Goal: Task Accomplishment & Management: Manage account settings

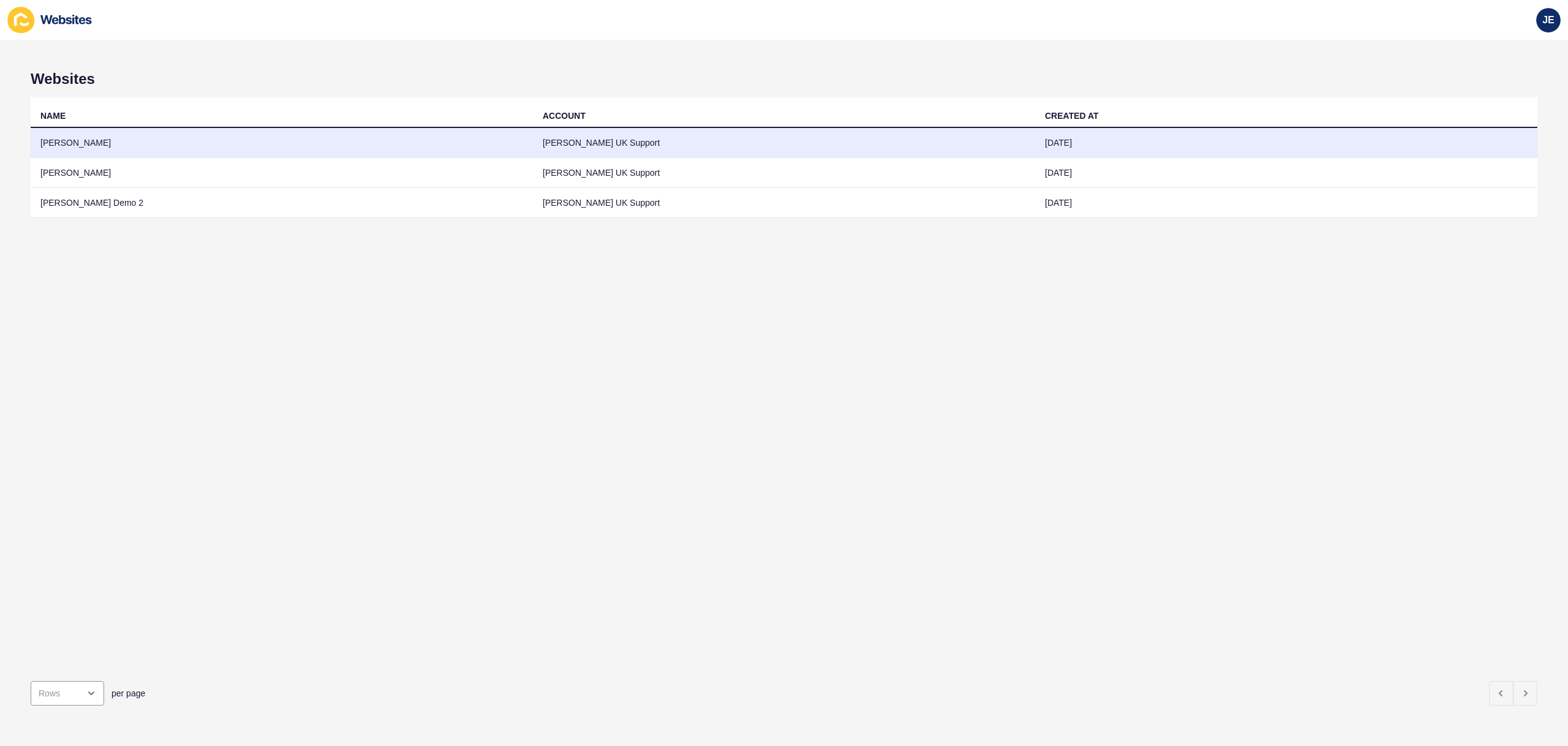
click at [207, 149] on td "[PERSON_NAME]" at bounding box center [281, 143] width 502 height 30
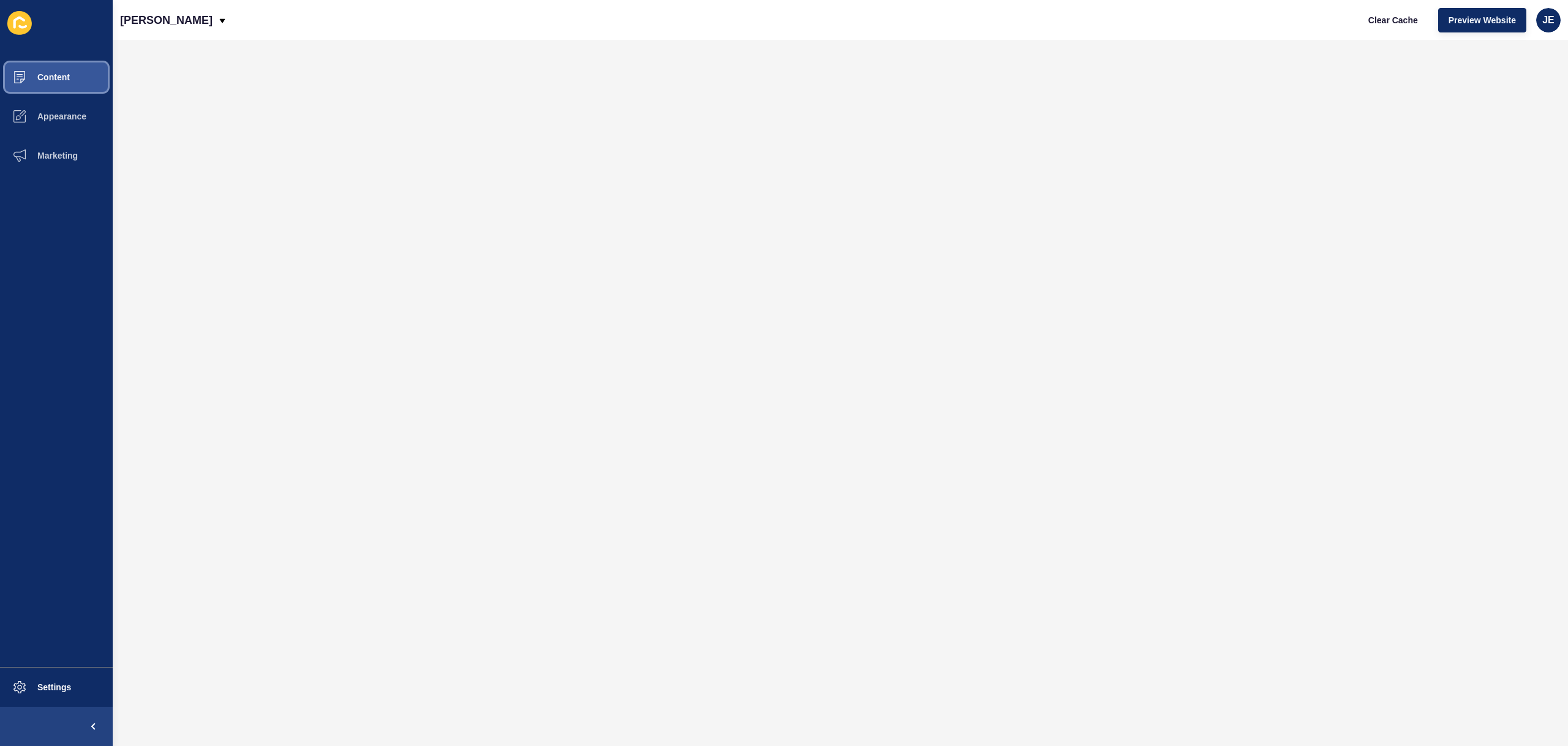
click at [38, 89] on span at bounding box center [20, 77] width 39 height 39
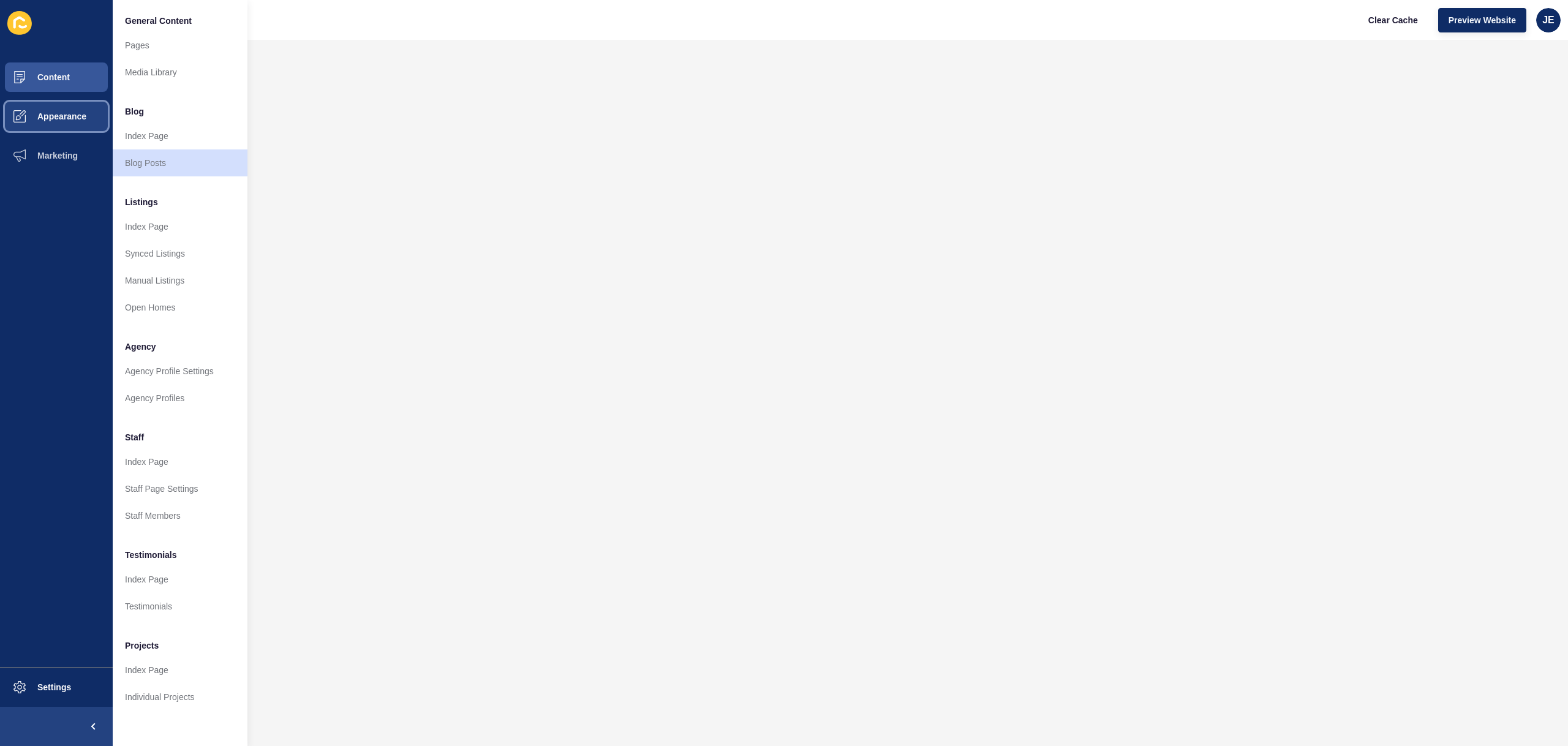
click at [36, 118] on span "Appearance" at bounding box center [42, 116] width 88 height 10
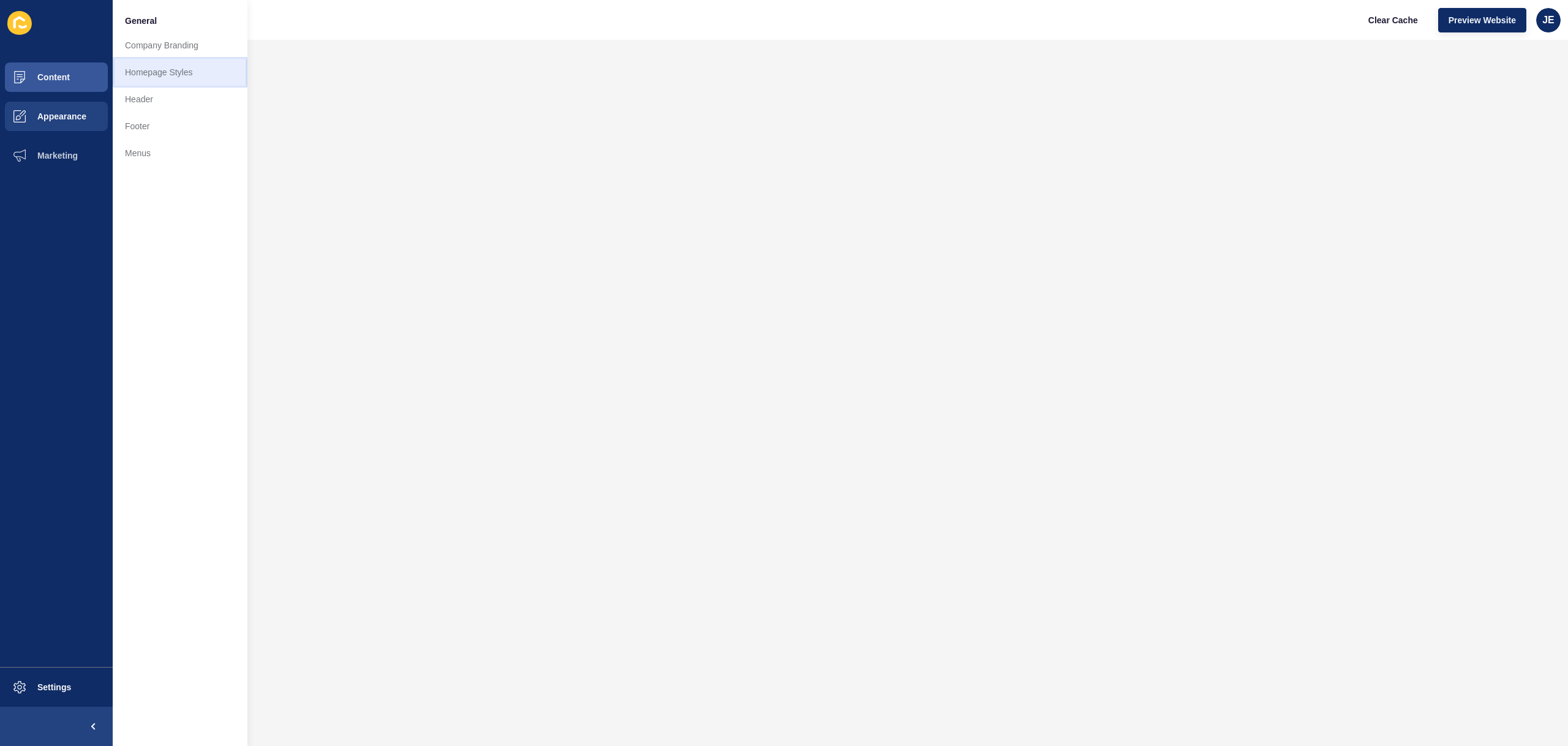
click at [153, 76] on link "Homepage Styles" at bounding box center [180, 72] width 135 height 27
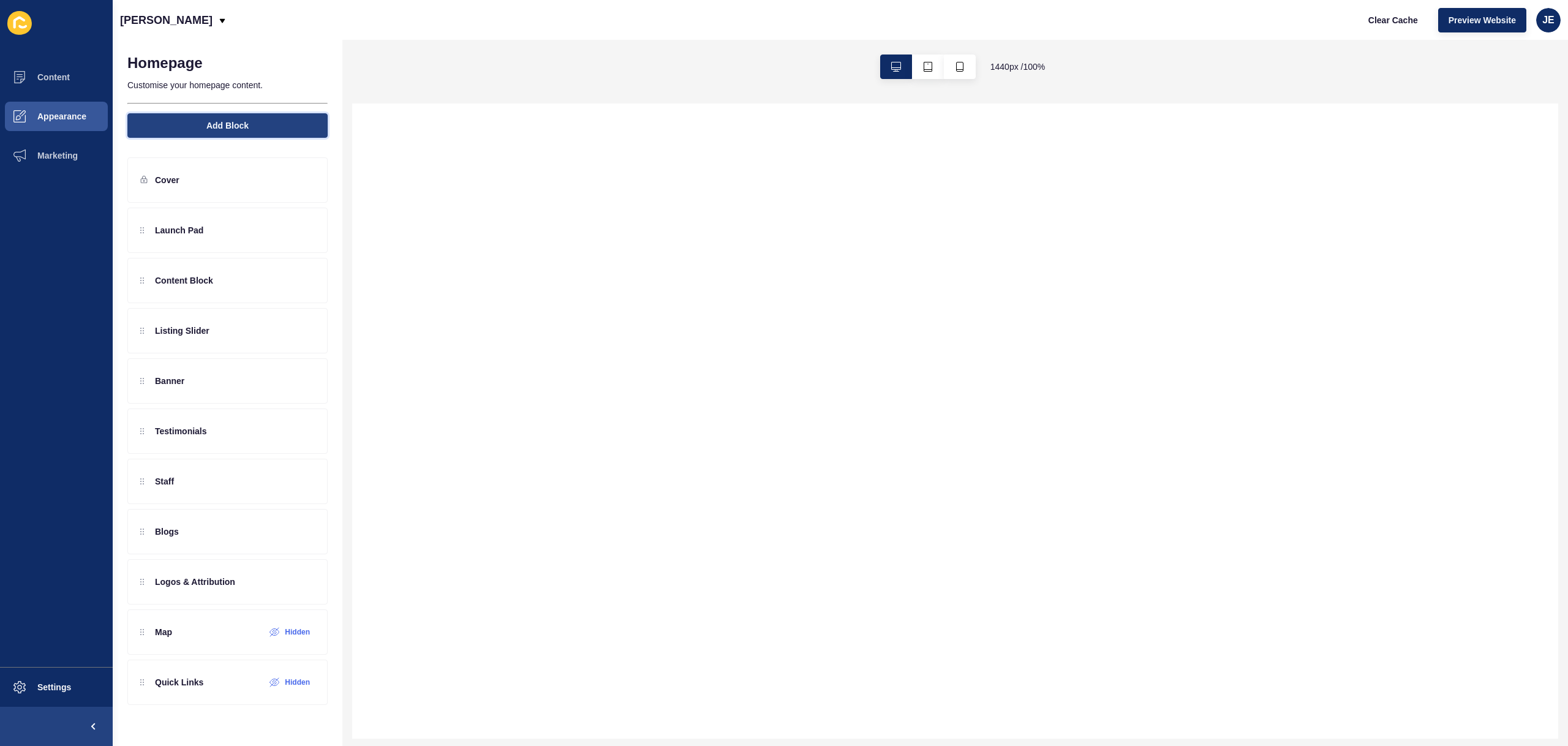
click at [227, 124] on span "Add Block" at bounding box center [227, 126] width 43 height 12
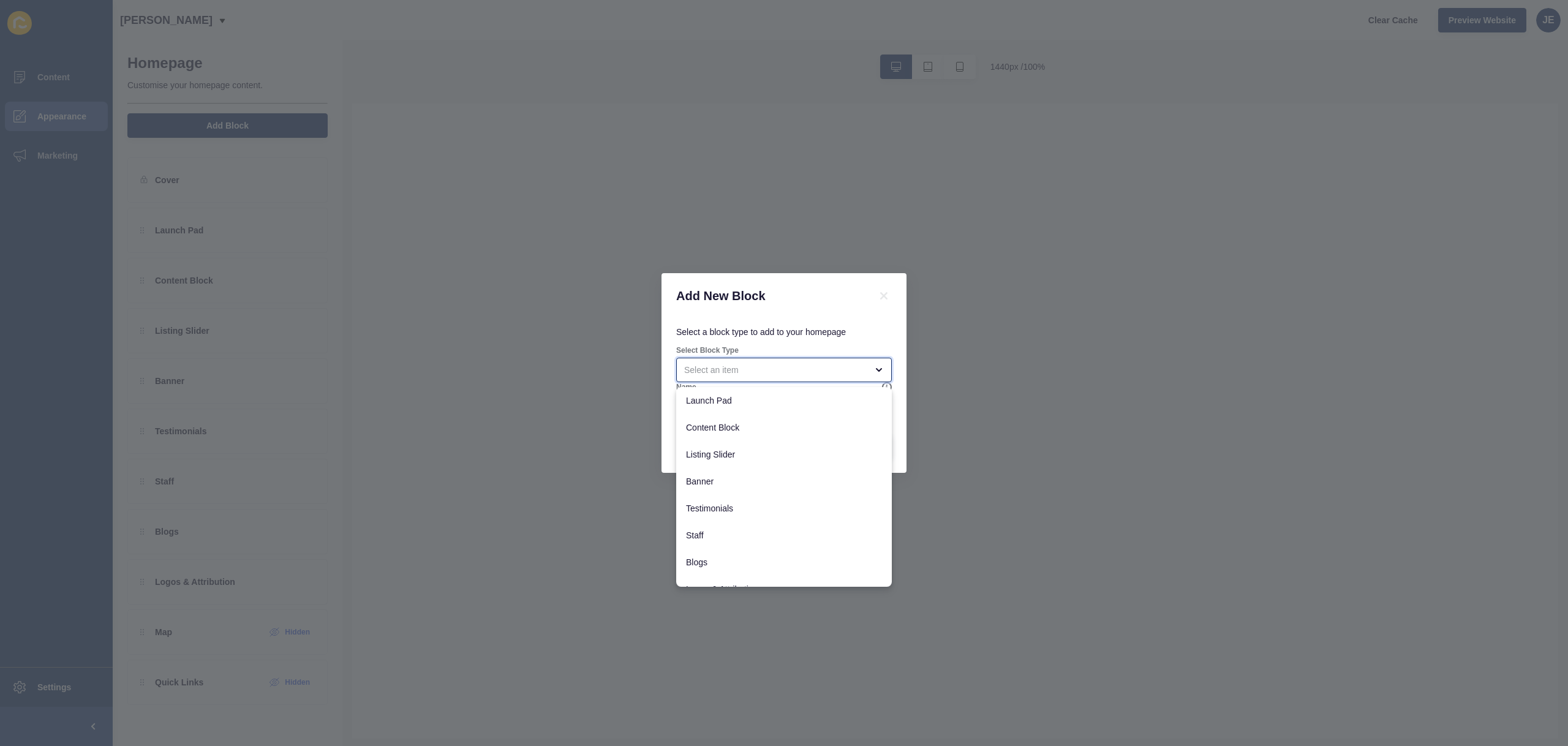
click at [765, 373] on div "close menu" at bounding box center [776, 370] width 182 height 12
click at [734, 577] on span "Banner Embed" at bounding box center [784, 573] width 196 height 12
type input "Banner Embed"
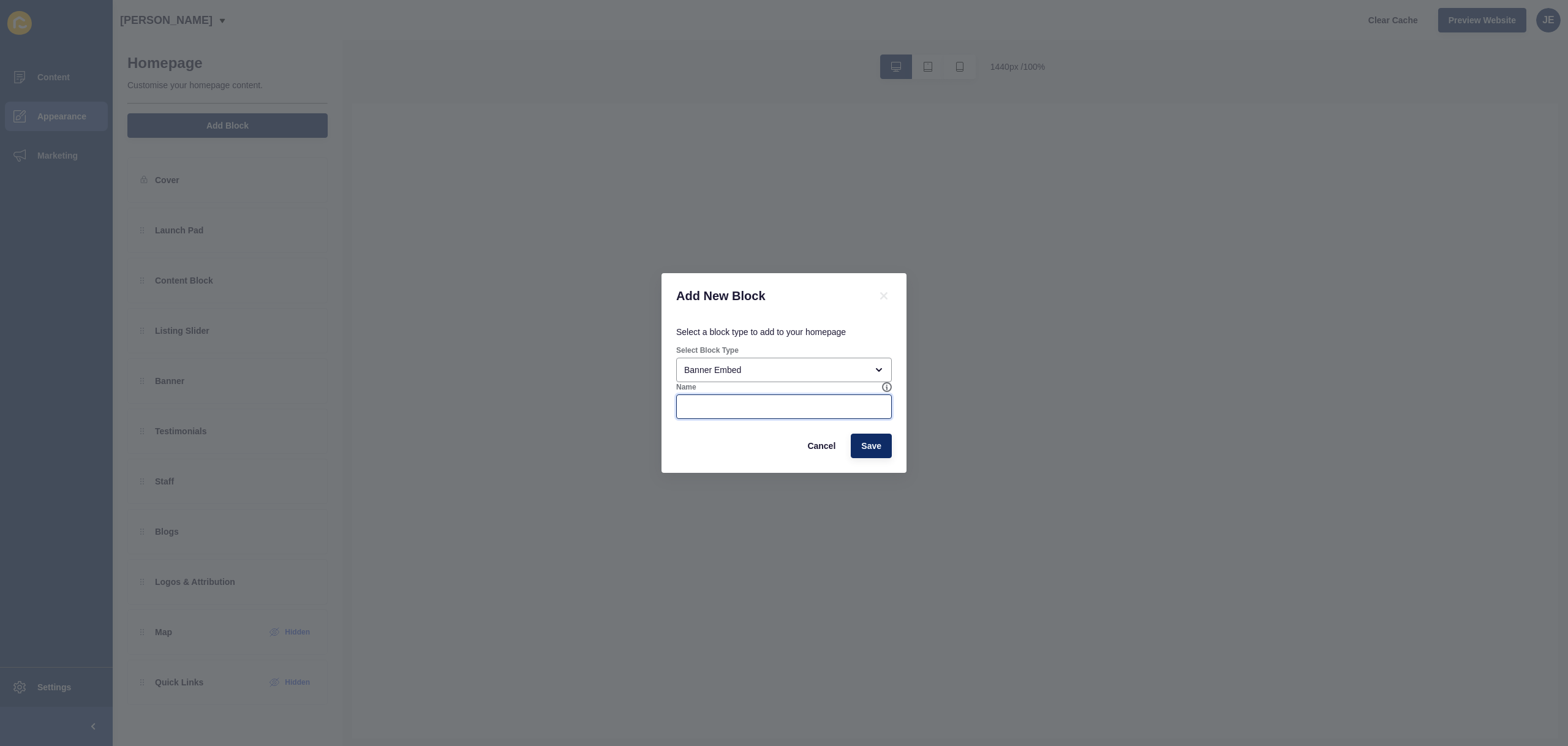
click at [724, 406] on input "Name" at bounding box center [784, 407] width 200 height 12
type input "Video"
click at [873, 446] on span "Save" at bounding box center [871, 446] width 20 height 12
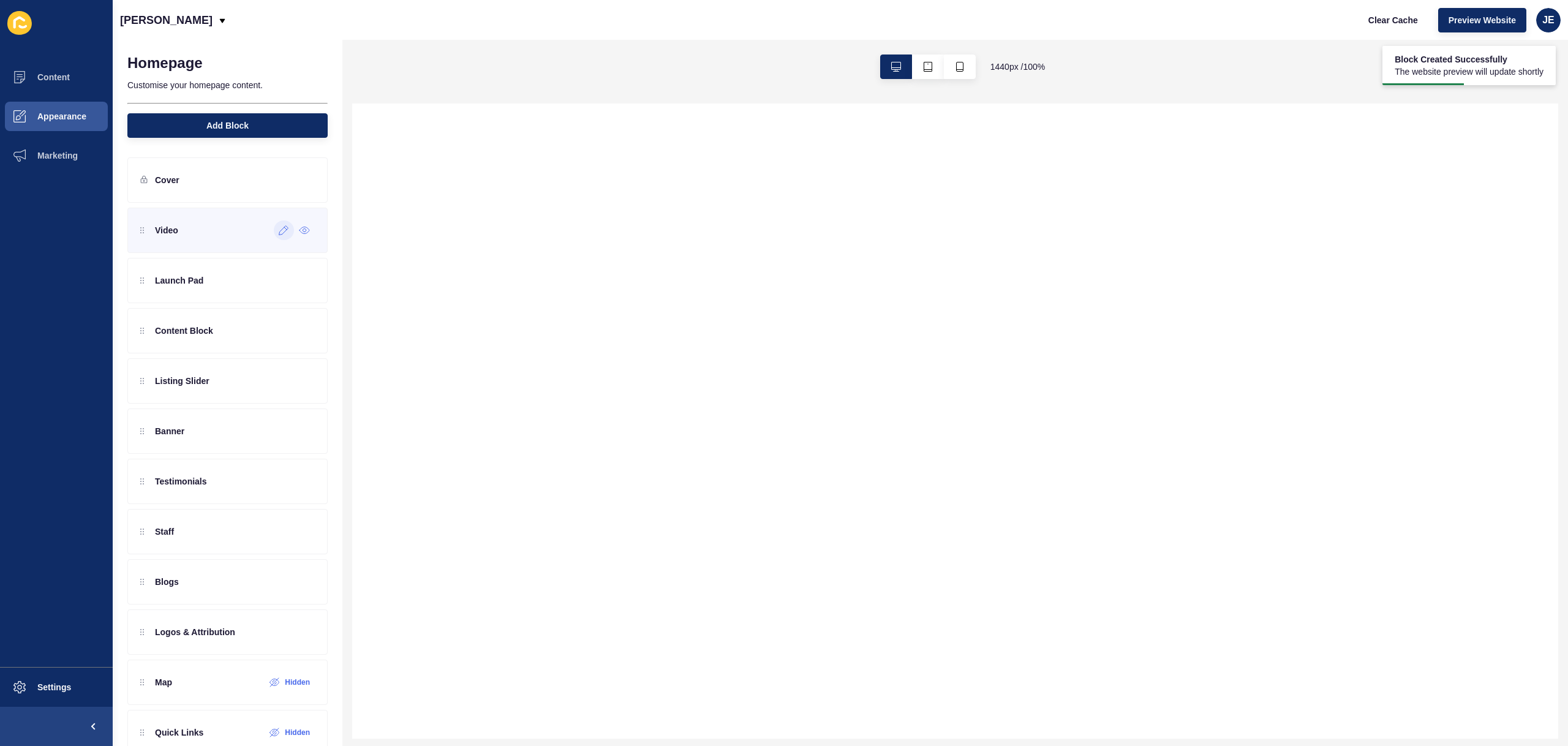
click at [279, 229] on icon at bounding box center [284, 231] width 9 height 9
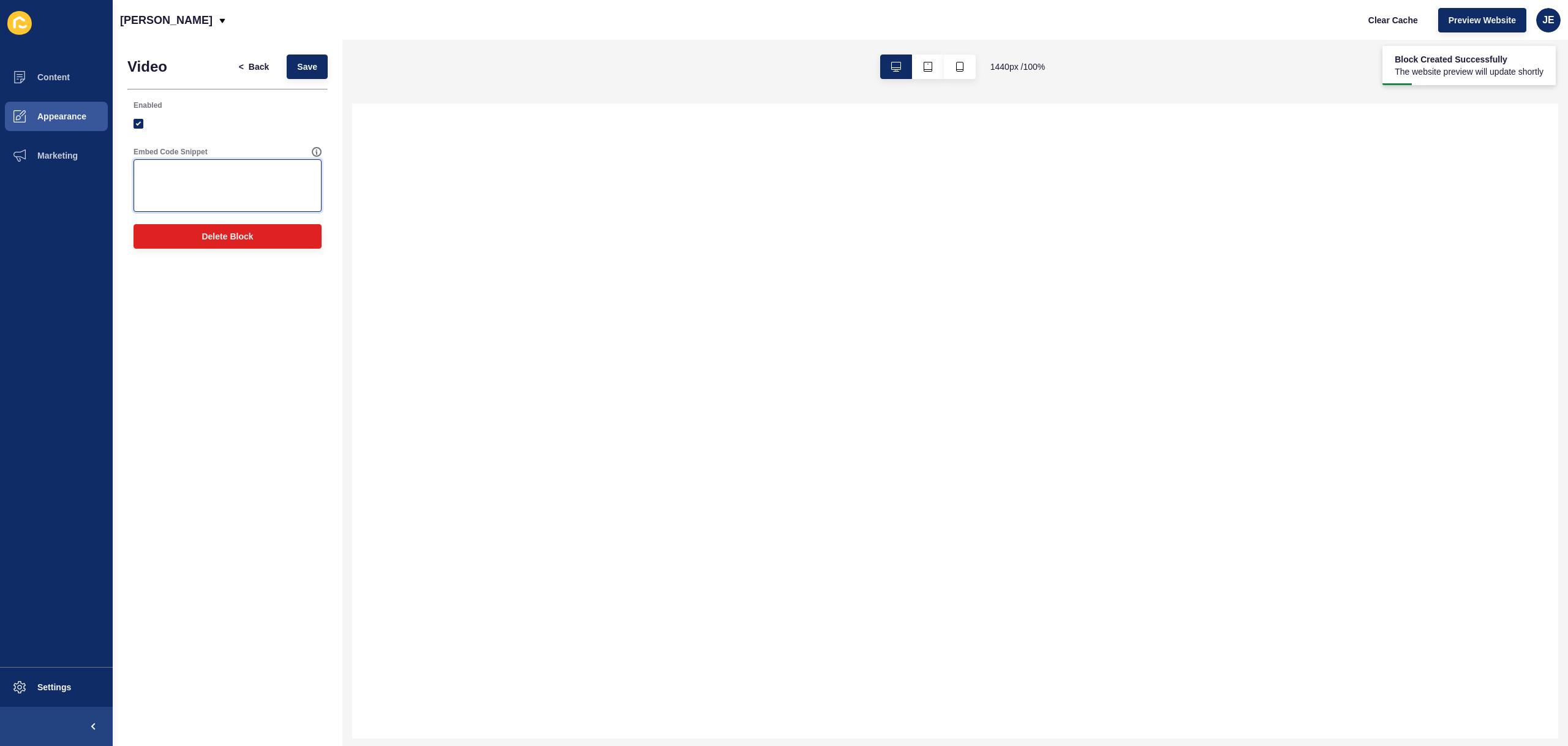
click at [240, 179] on textarea "Embed Code Snippet" at bounding box center [227, 186] width 184 height 49
paste textarea "<div class="video-container"> <video autoplay muted loop playsinline poster="[U…"
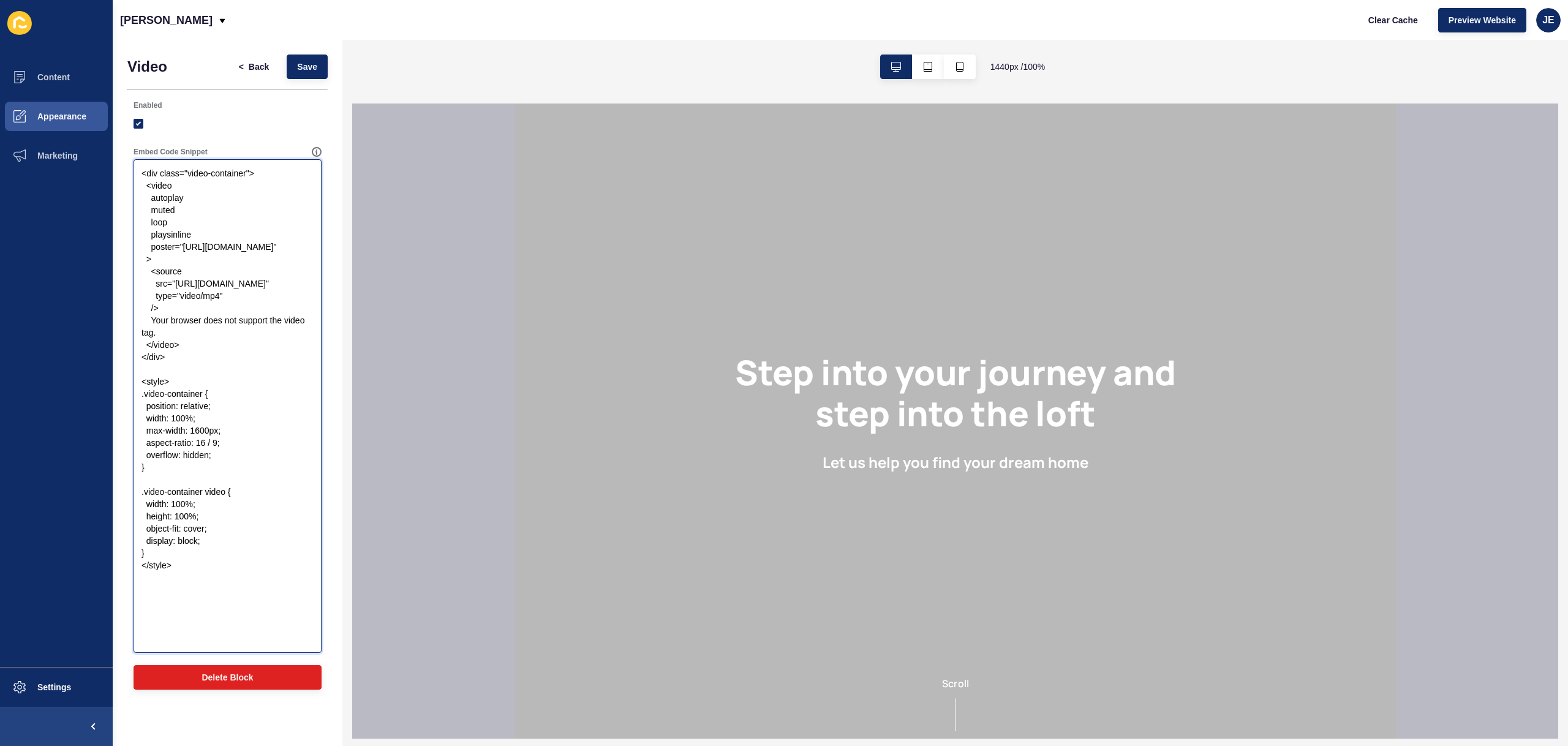
scroll to position [0, 0]
type textarea "<div class="video-container"> <video autoplay muted loop playsinline poster="[U…"
click at [328, 65] on div "< Back Save" at bounding box center [278, 66] width 107 height 32
click at [304, 70] on span "Save" at bounding box center [307, 67] width 20 height 12
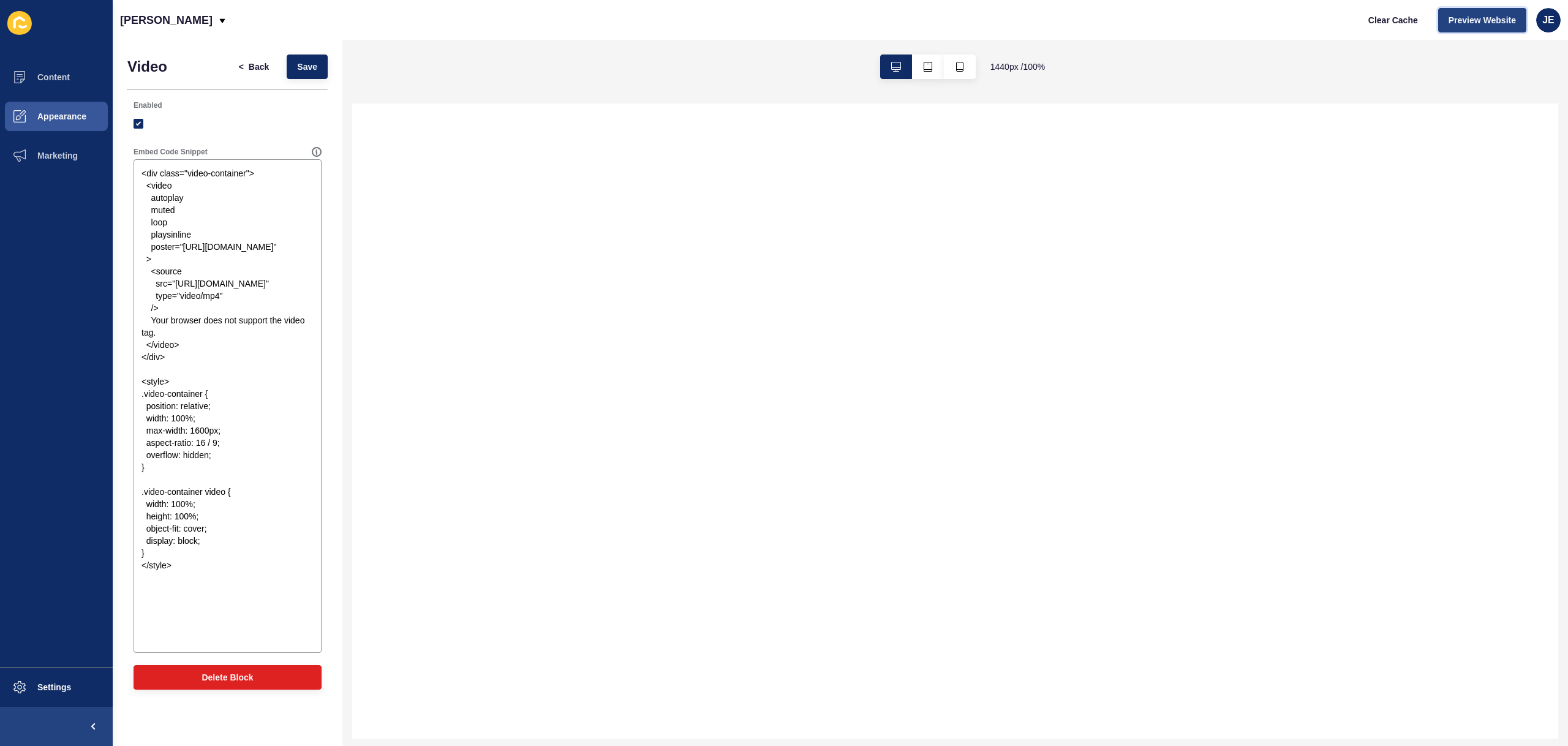
click at [1479, 24] on span "Preview Website" at bounding box center [1482, 20] width 67 height 12
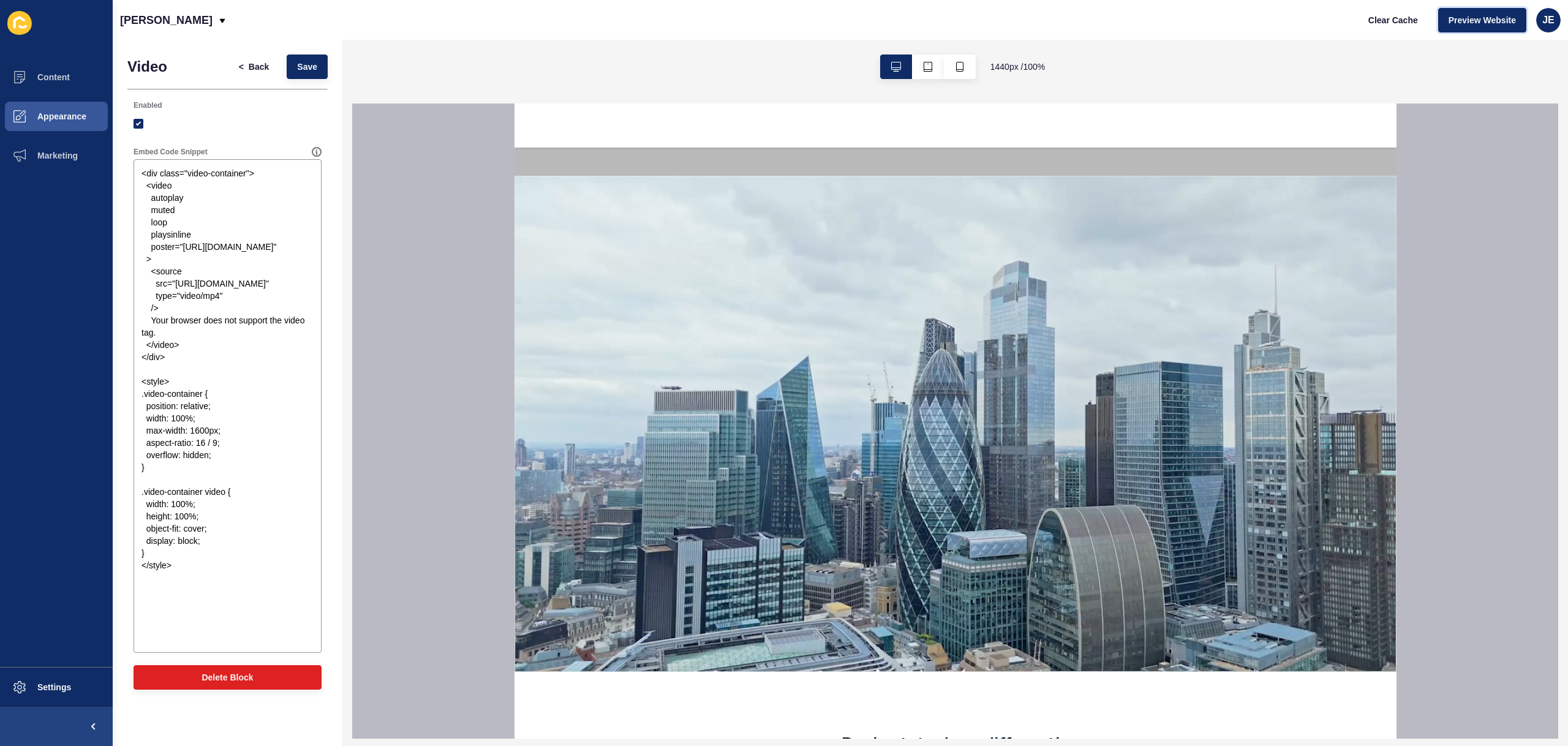
scroll to position [597, 0]
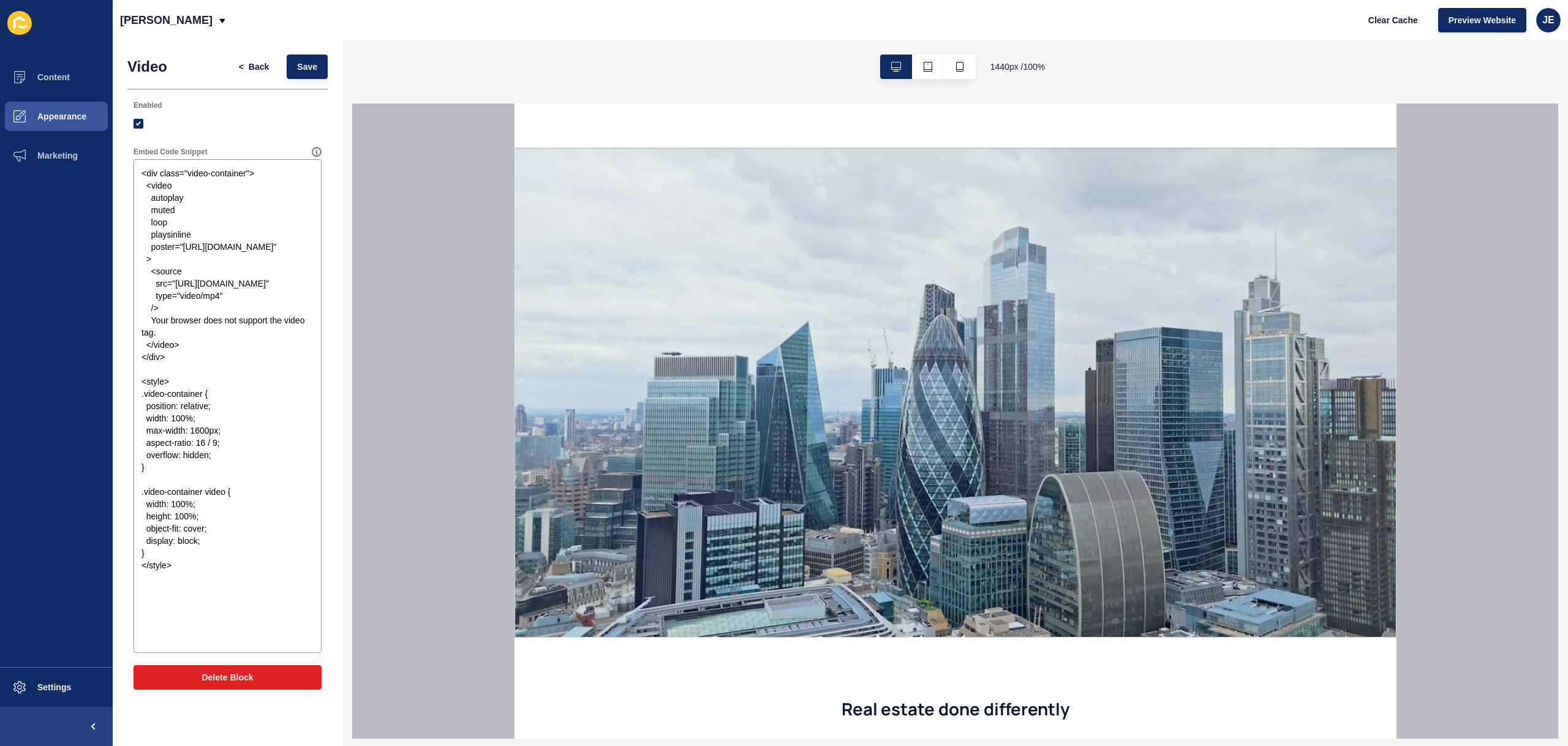
click at [254, 124] on div at bounding box center [227, 124] width 188 height 11
click at [236, 182] on textarea "<div class="video-container"> <video autoplay muted loop playsinline poster="[U…" at bounding box center [227, 406] width 184 height 490
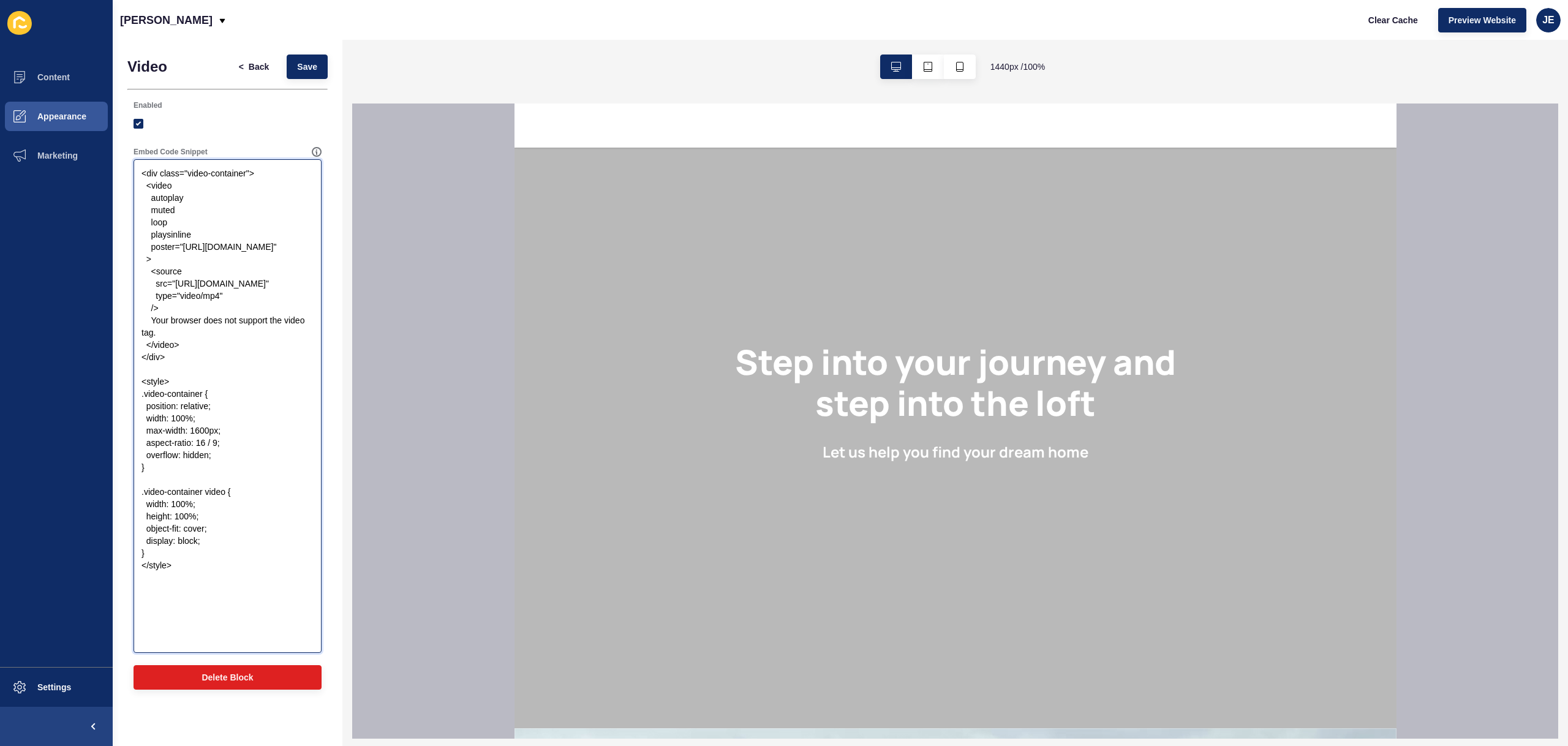
scroll to position [0, 0]
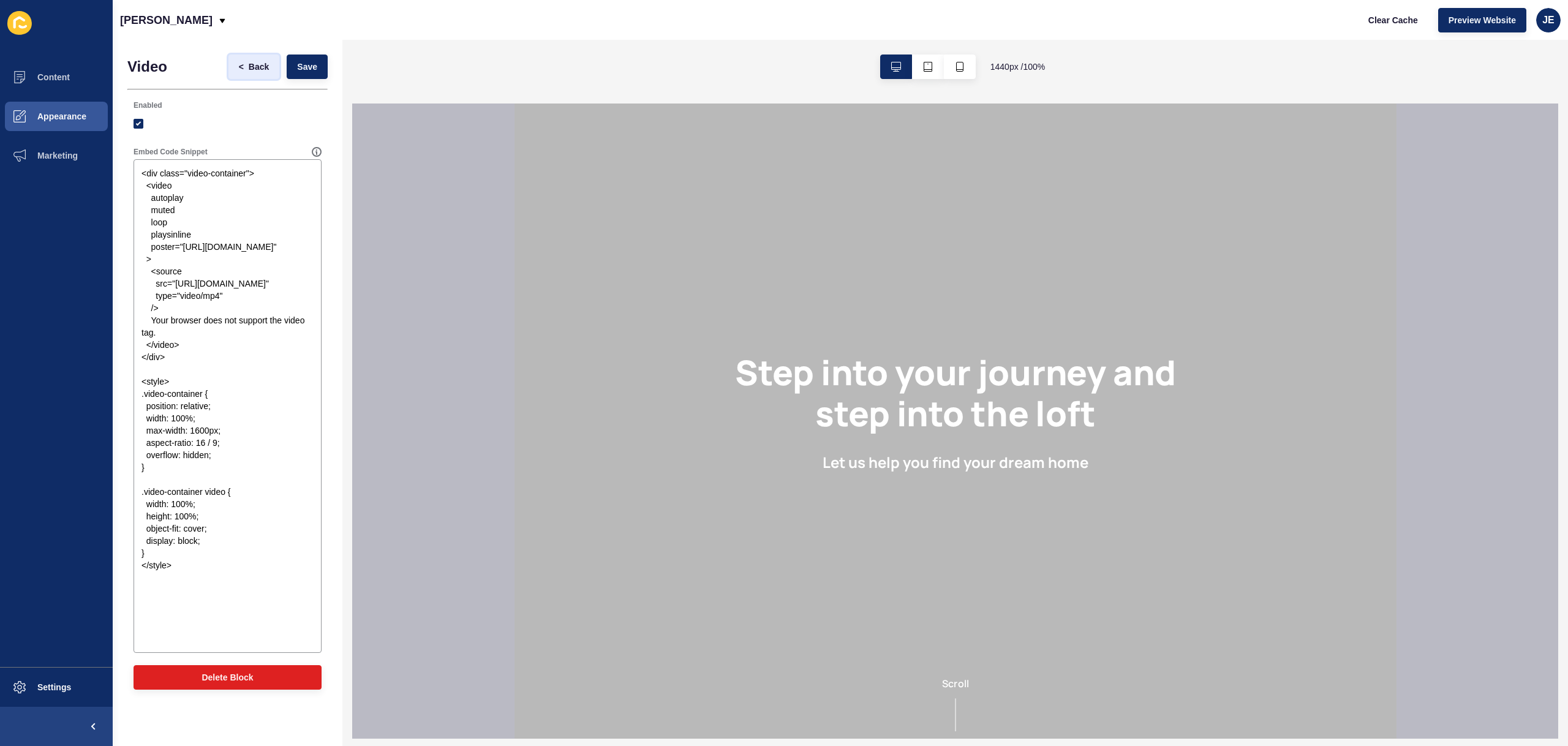
click at [261, 69] on span "Back" at bounding box center [259, 67] width 20 height 12
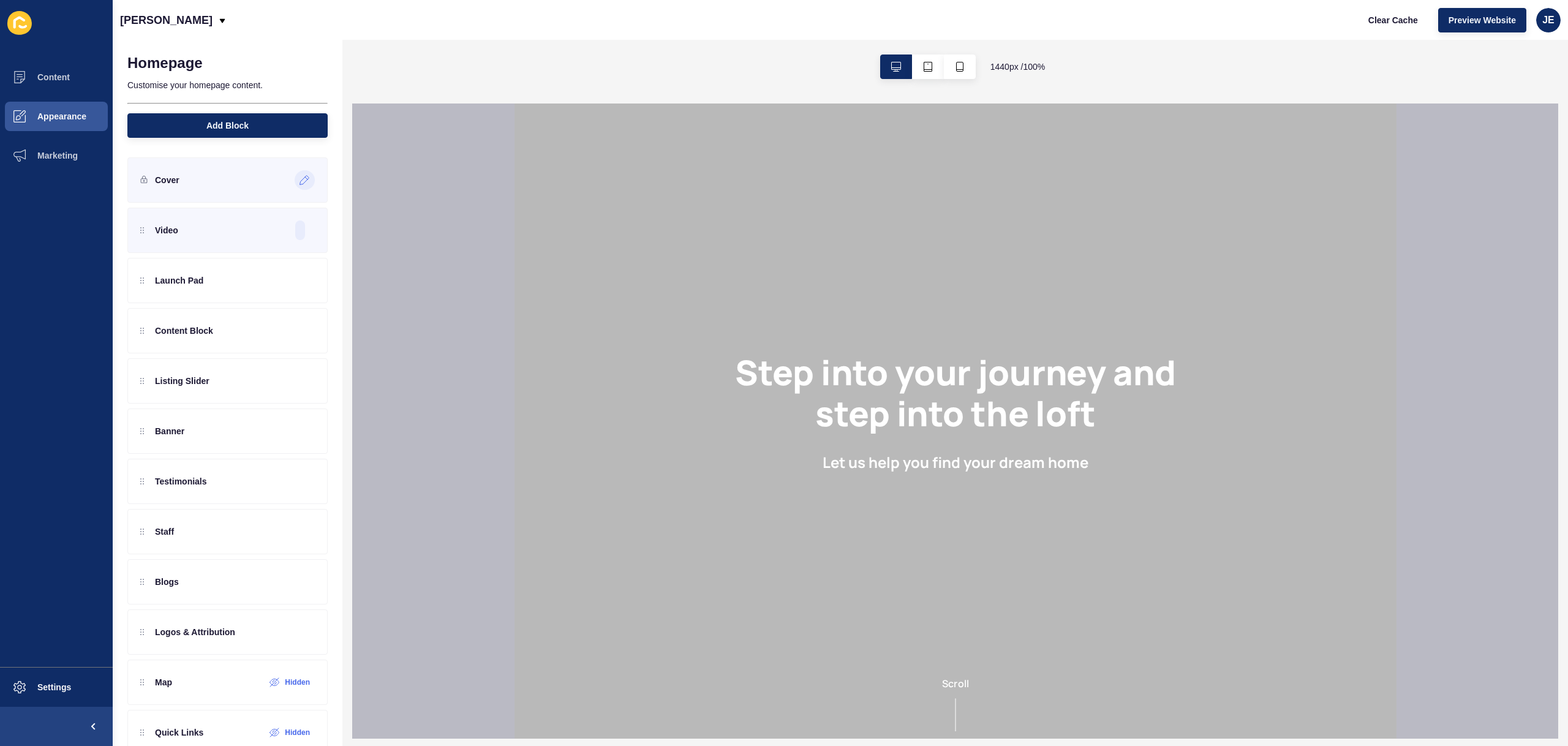
click at [300, 179] on icon at bounding box center [304, 180] width 10 height 10
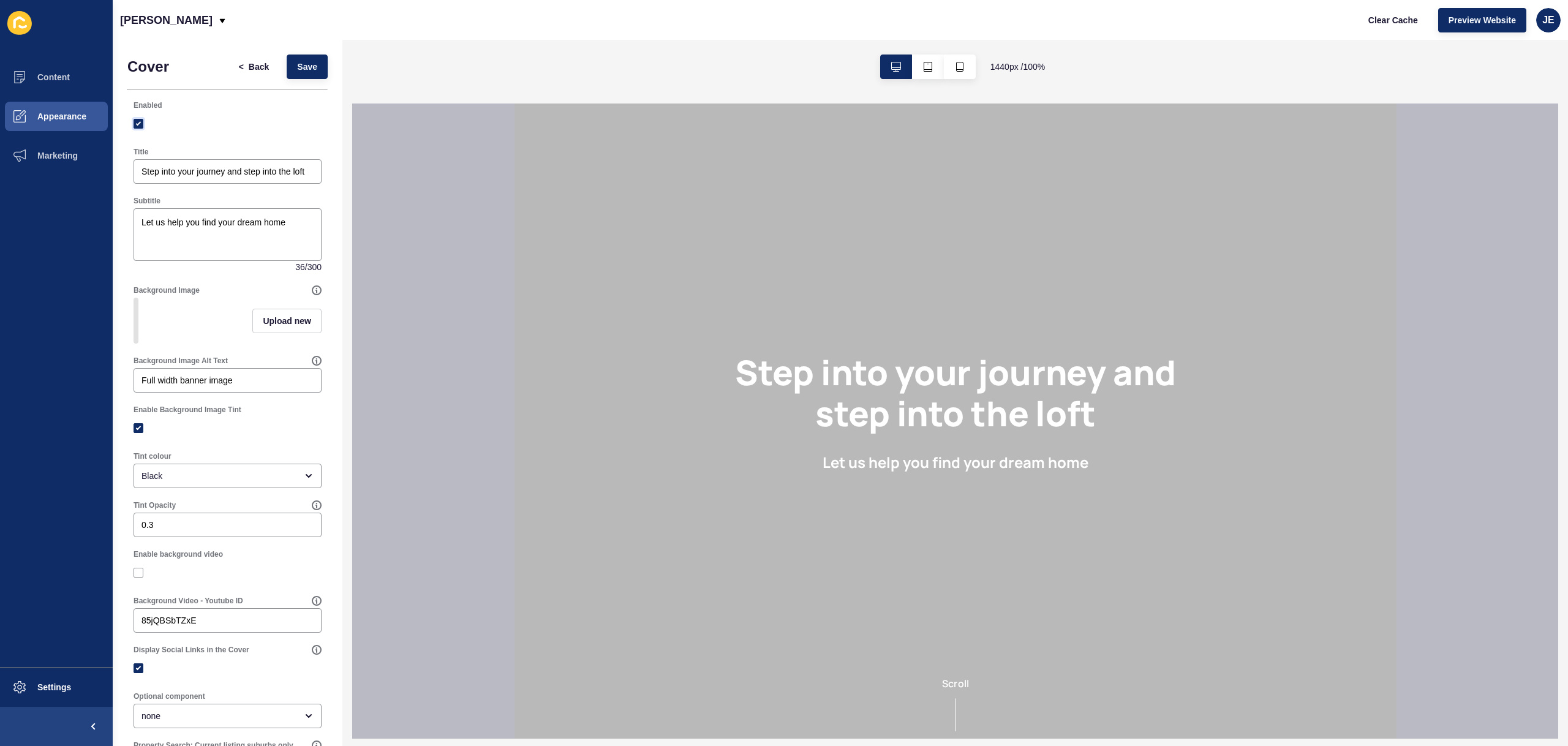
click at [140, 122] on label at bounding box center [138, 124] width 10 height 10
click at [140, 122] on input "Enabled" at bounding box center [140, 124] width 8 height 8
checkbox input "false"
click at [299, 69] on span "Save" at bounding box center [307, 67] width 20 height 12
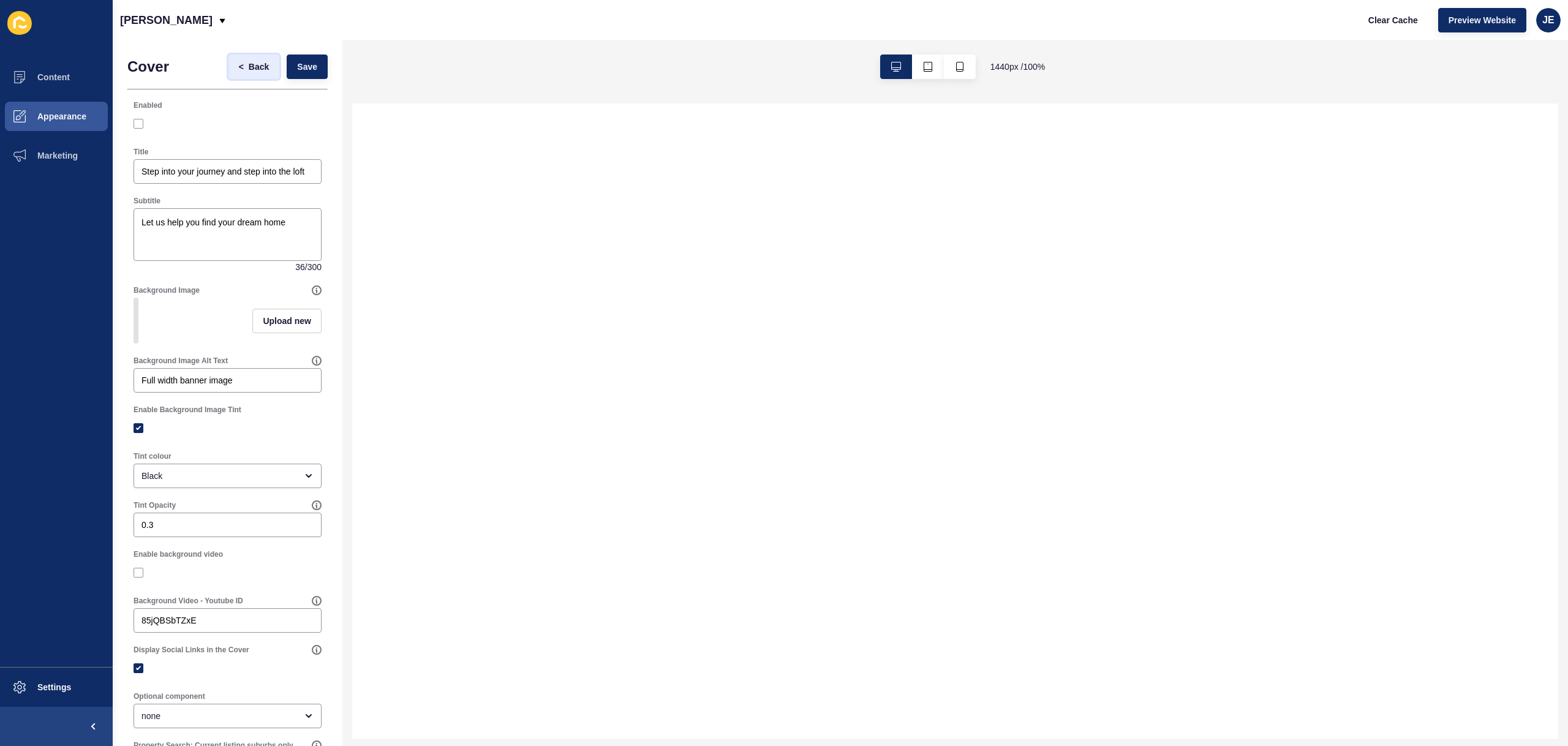
click at [248, 70] on span "Back" at bounding box center [259, 67] width 20 height 12
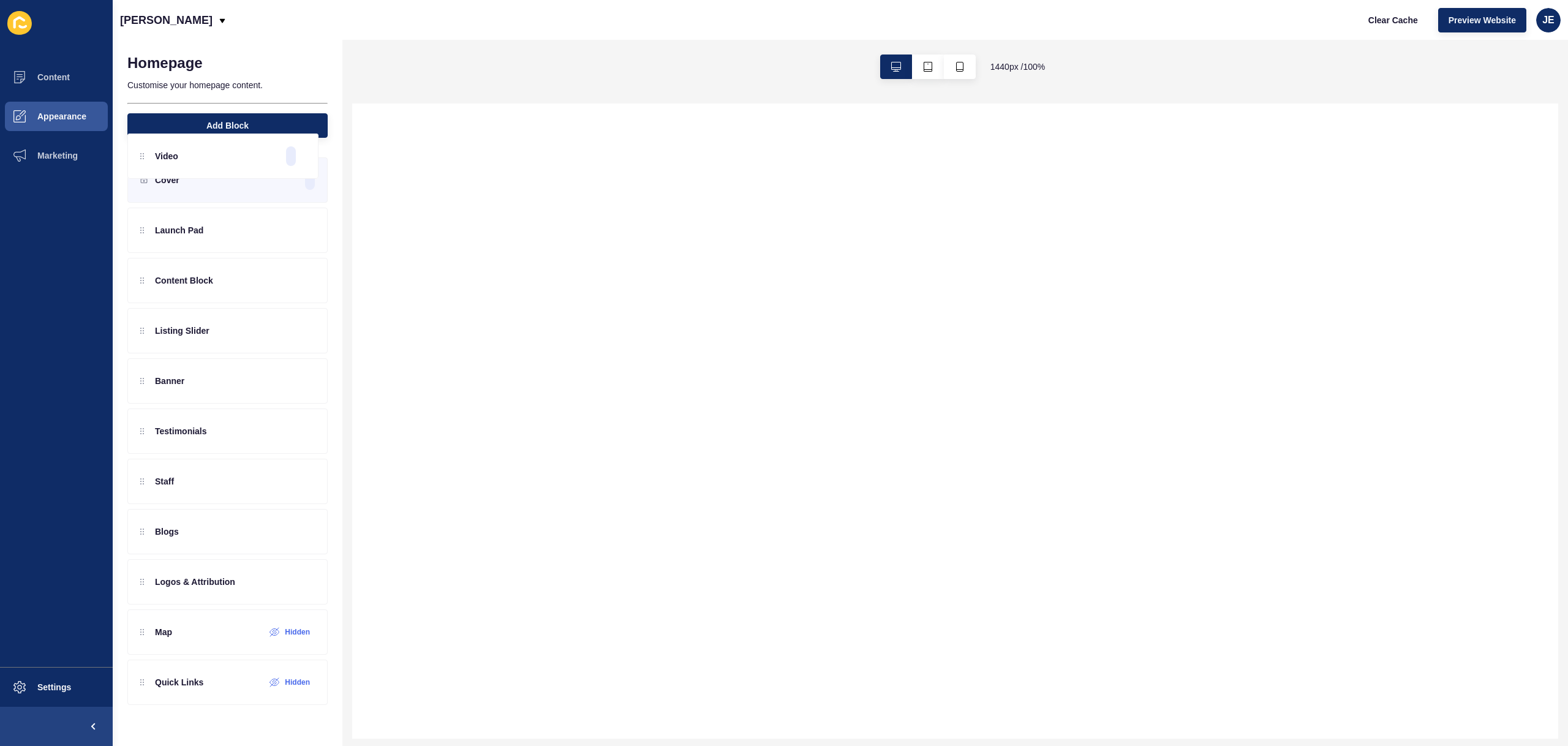
drag, startPoint x: 215, startPoint y: 238, endPoint x: 218, endPoint y: 156, distance: 82.1
click at [218, 156] on div "Cover Video Launch Pad Content Block Listing Slider Banner Testimonials Staff B…" at bounding box center [227, 435] width 229 height 580
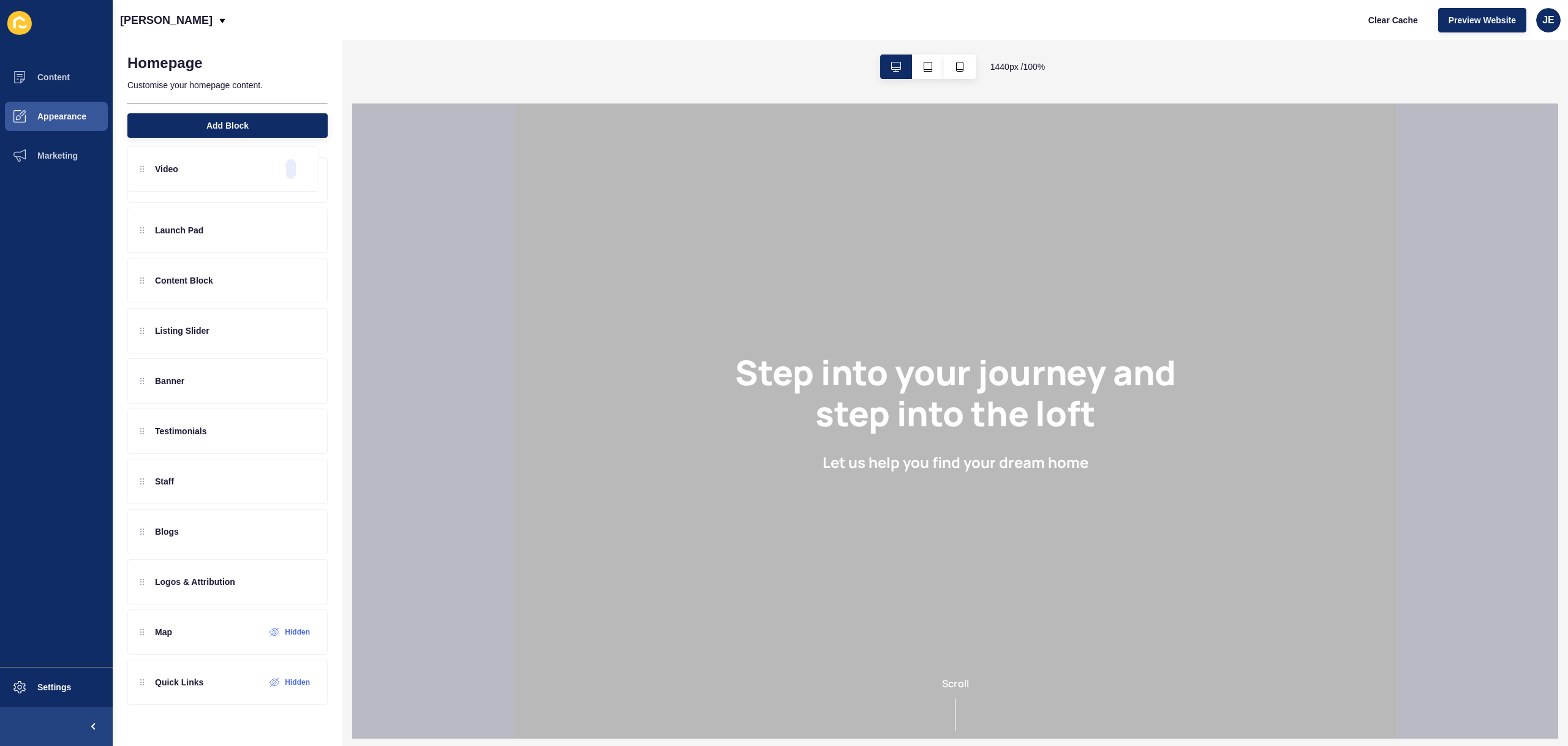
drag, startPoint x: 195, startPoint y: 221, endPoint x: 195, endPoint y: 151, distance: 70.0
click at [195, 151] on div "Cover Video Launch Pad Content Block Listing Slider Banner Testimonials Staff B…" at bounding box center [227, 435] width 229 height 580
drag, startPoint x: 184, startPoint y: 186, endPoint x: 186, endPoint y: 202, distance: 16.1
click at [187, 248] on div "Cover Video Launch Pad Content Block Listing Slider Banner Testimonials Staff B…" at bounding box center [227, 460] width 229 height 630
drag, startPoint x: 182, startPoint y: 171, endPoint x: 184, endPoint y: 232, distance: 61.0
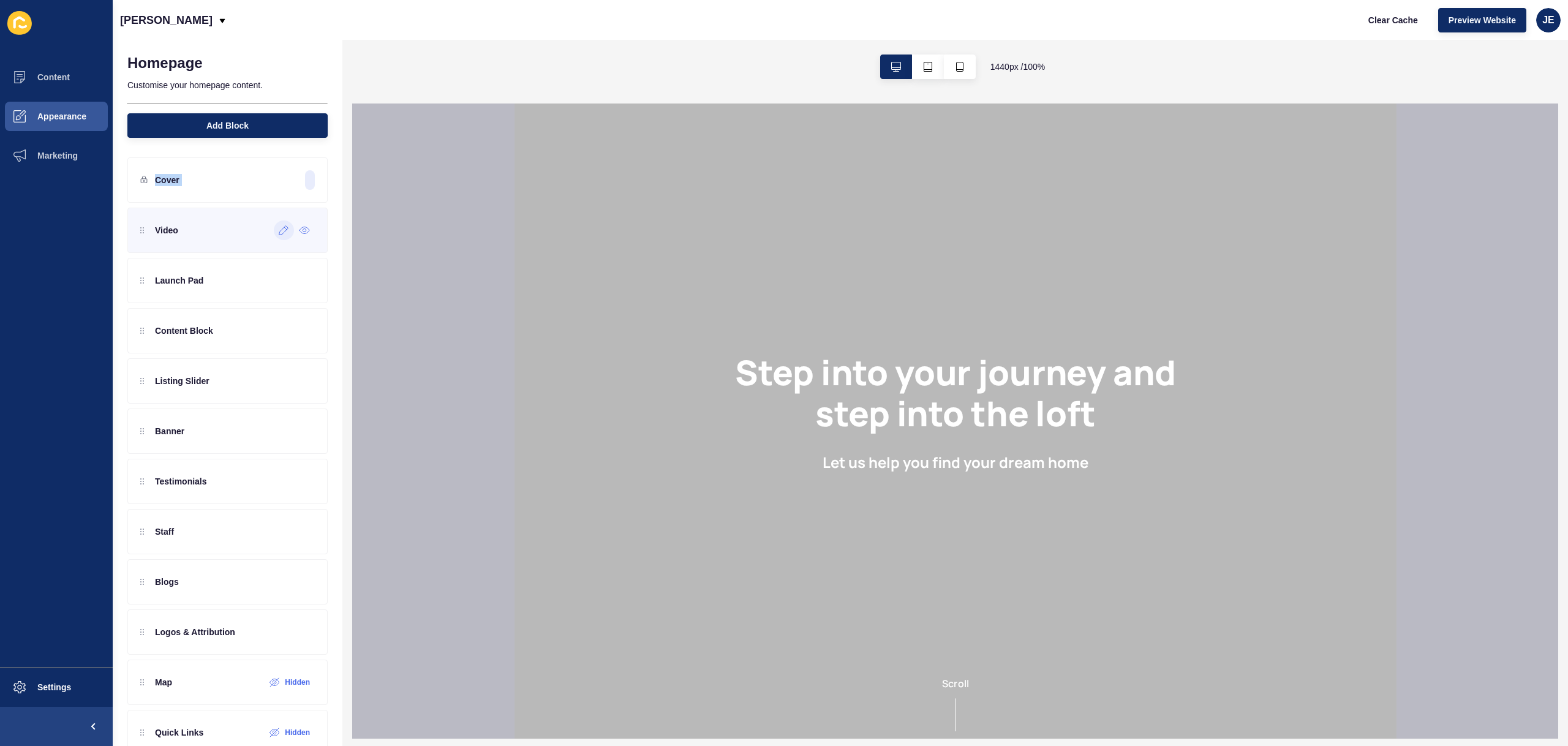
click at [185, 234] on div "Cover Video Launch Pad Content Block Listing Slider Banner Testimonials Staff B…" at bounding box center [227, 460] width 229 height 630
click at [142, 177] on icon at bounding box center [144, 179] width 7 height 7
click at [300, 179] on icon at bounding box center [304, 180] width 10 height 10
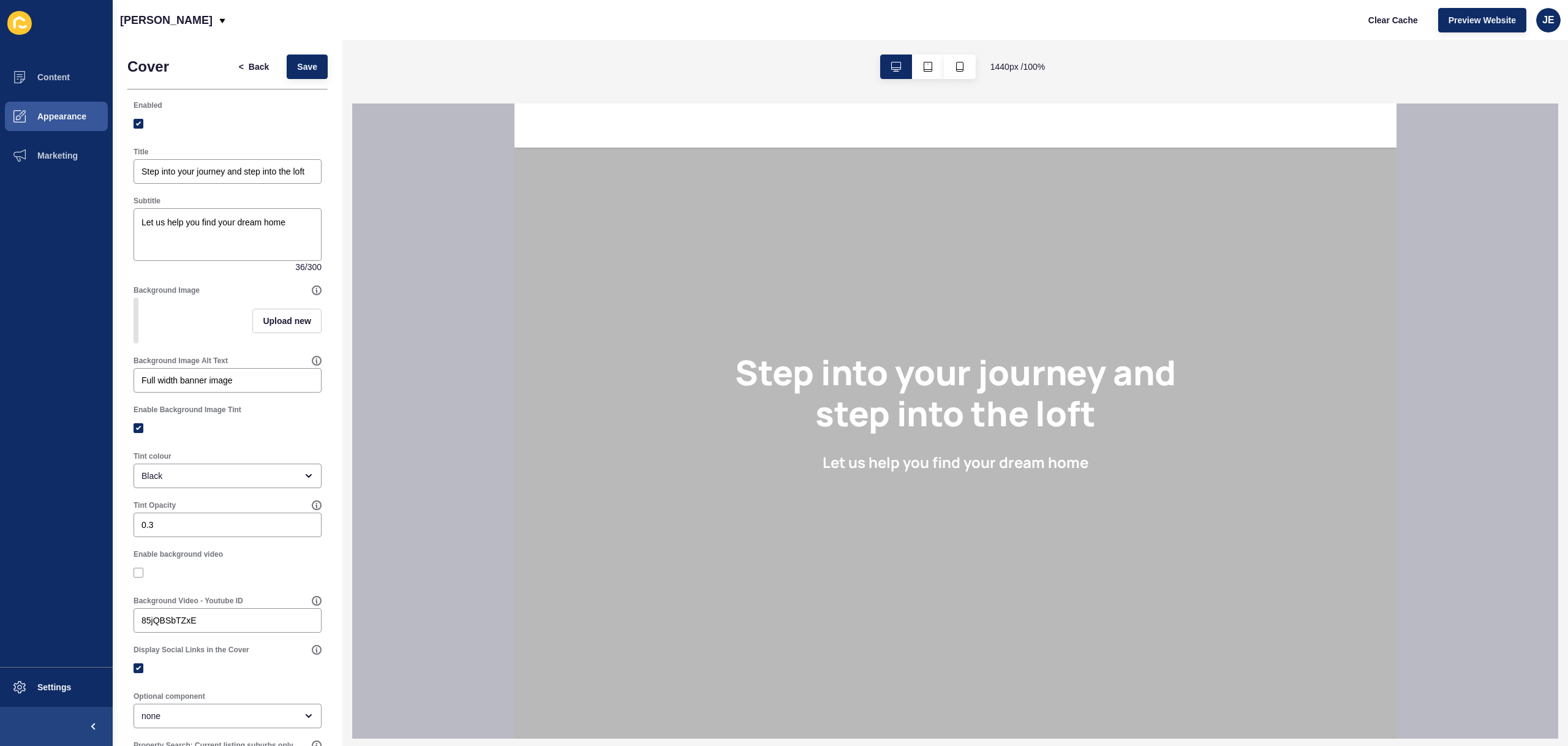
scroll to position [446, 0]
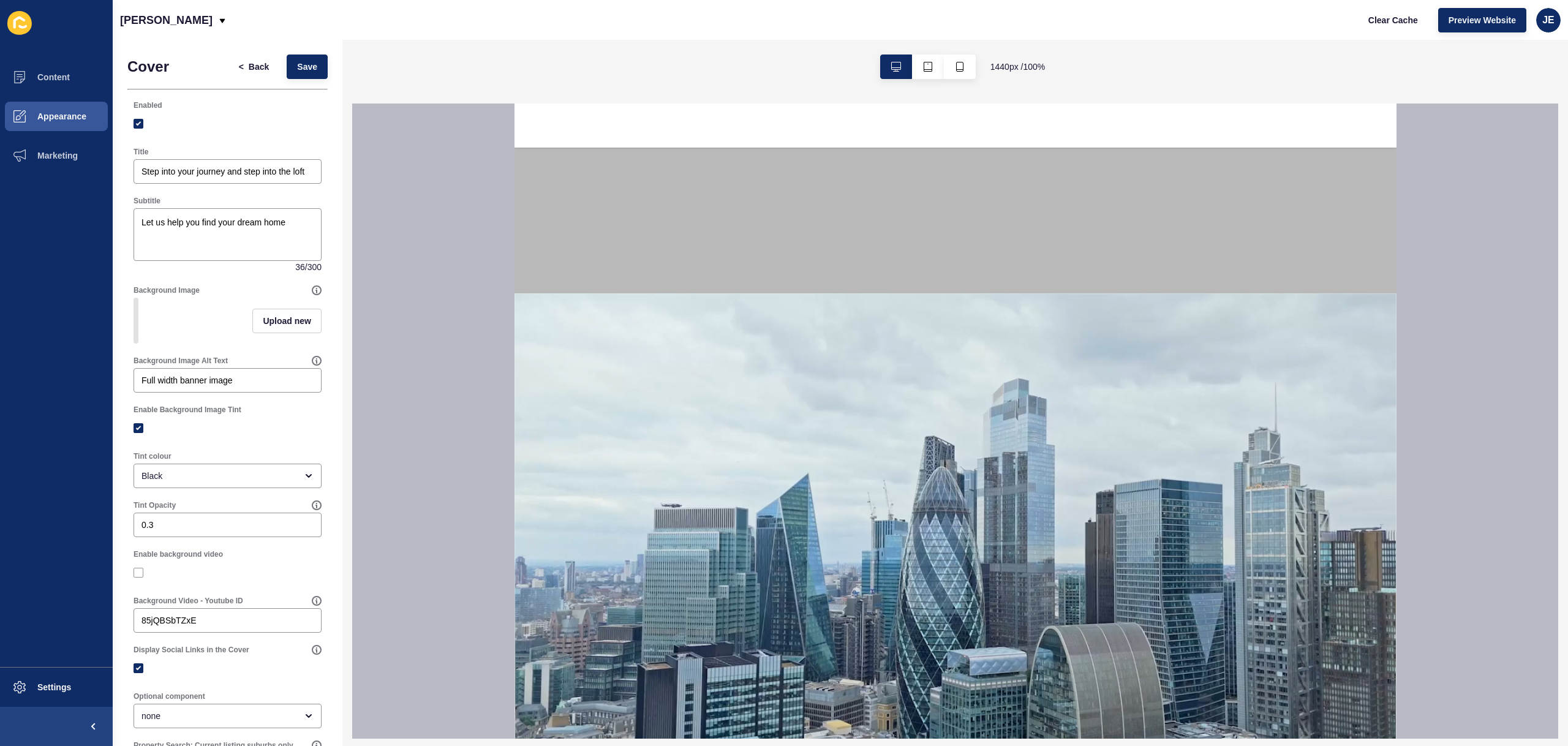
click at [145, 126] on div at bounding box center [227, 124] width 188 height 11
click at [141, 124] on label at bounding box center [138, 124] width 10 height 10
click at [141, 124] on input "Enabled" at bounding box center [140, 124] width 8 height 8
checkbox input "false"
click at [329, 68] on div "Cover < Back Save Enabled Title Step into your journey and step into the loft S…" at bounding box center [227, 616] width 229 height 1153
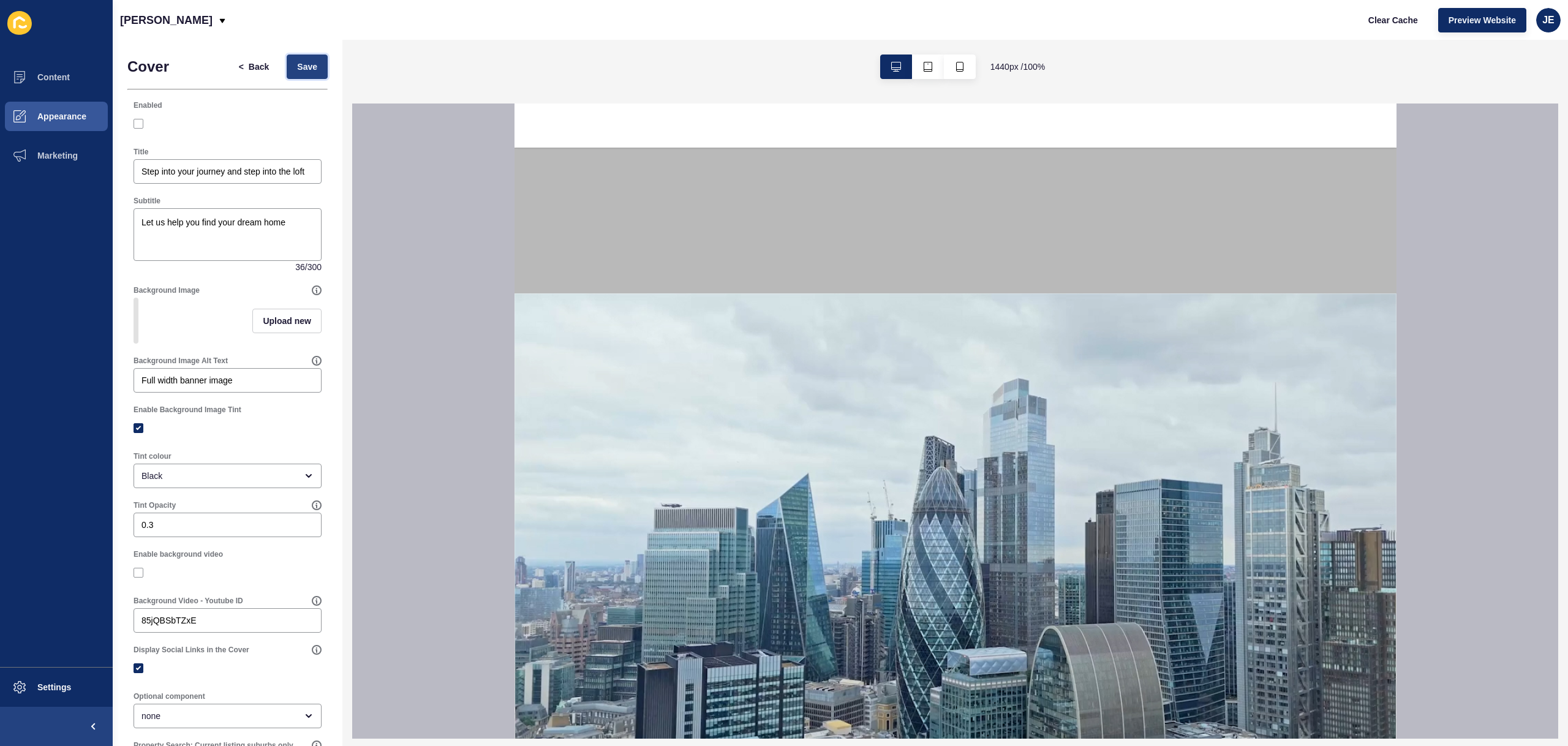
click at [309, 72] on button "Save" at bounding box center [307, 67] width 41 height 24
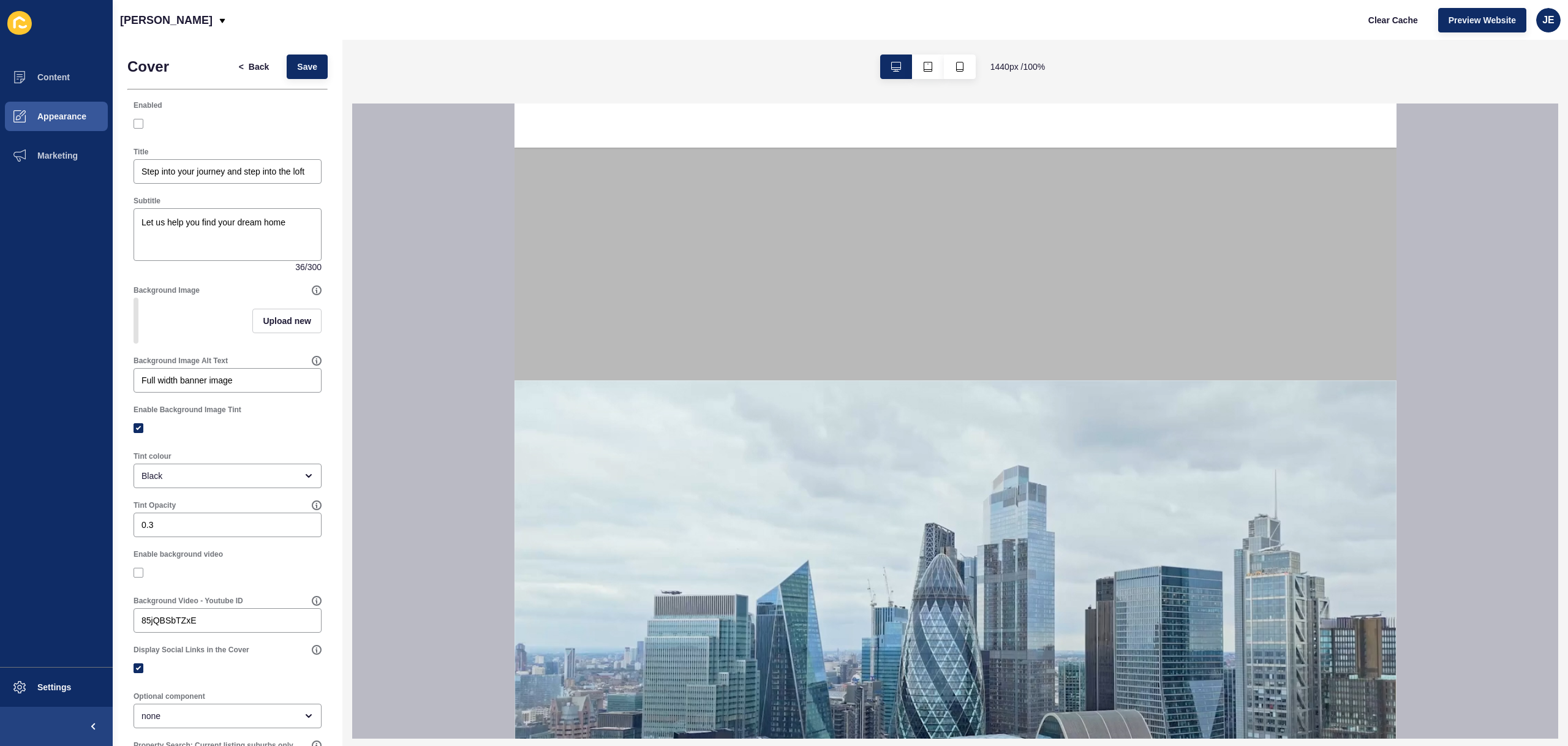
scroll to position [0, 0]
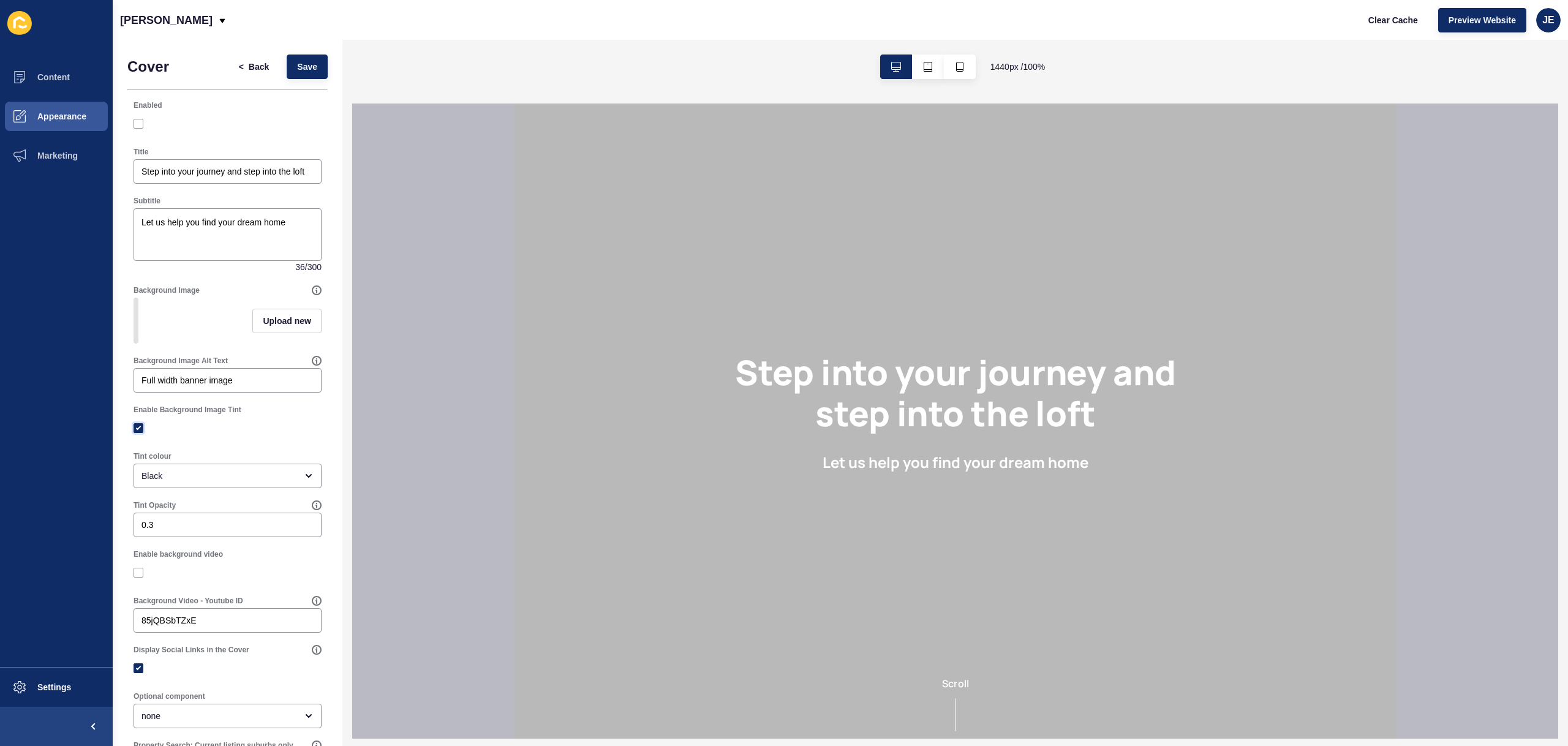
click at [138, 433] on label at bounding box center [138, 428] width 10 height 10
click at [138, 433] on input "Enable Background Image Tint" at bounding box center [140, 429] width 8 height 8
checkbox input "false"
click at [136, 673] on label at bounding box center [138, 668] width 10 height 10
click at [136, 672] on input "Display Social Links in the Cover" at bounding box center [140, 669] width 8 height 8
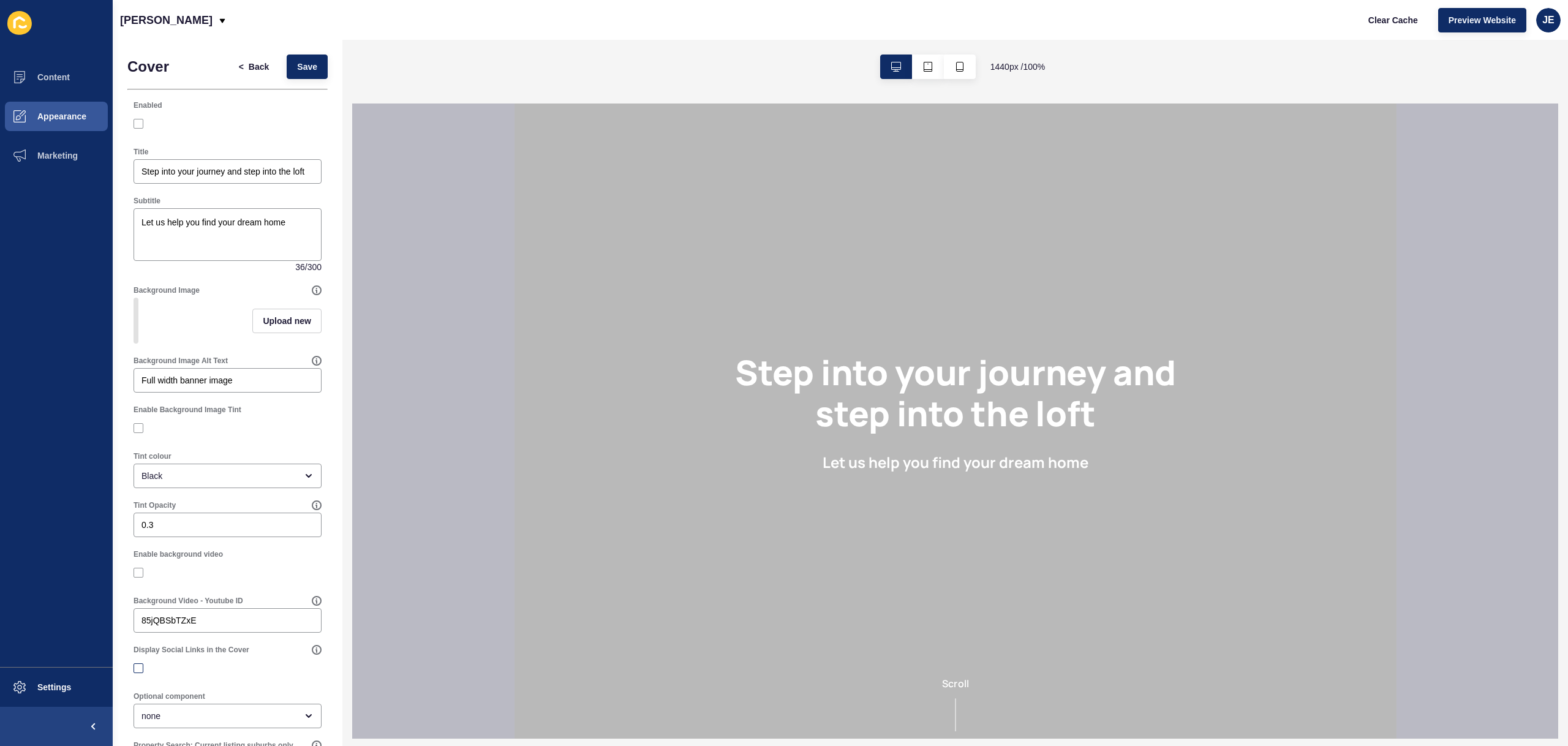
checkbox input "false"
click at [303, 63] on span "Save" at bounding box center [307, 67] width 20 height 12
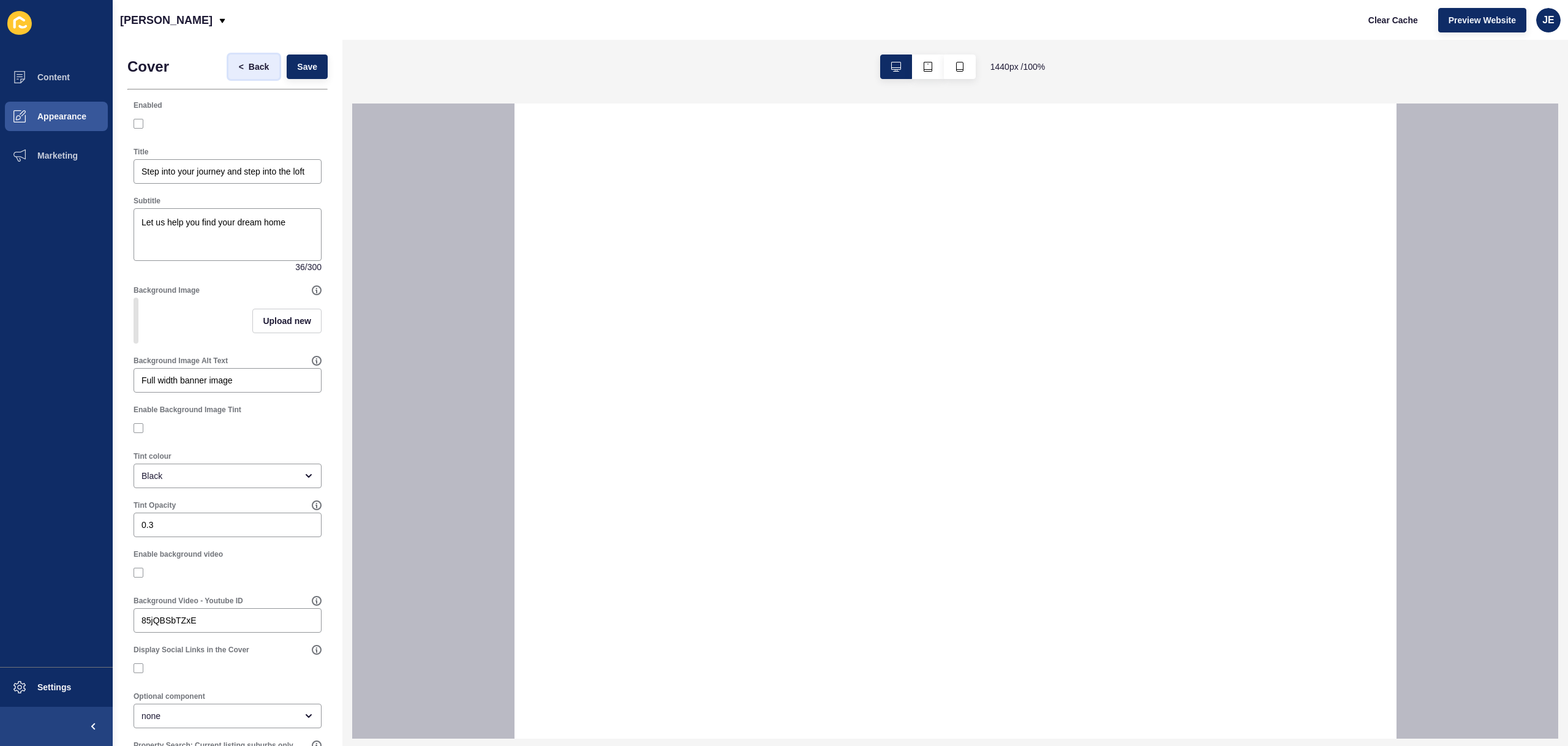
click at [248, 72] on span "Back" at bounding box center [259, 67] width 20 height 12
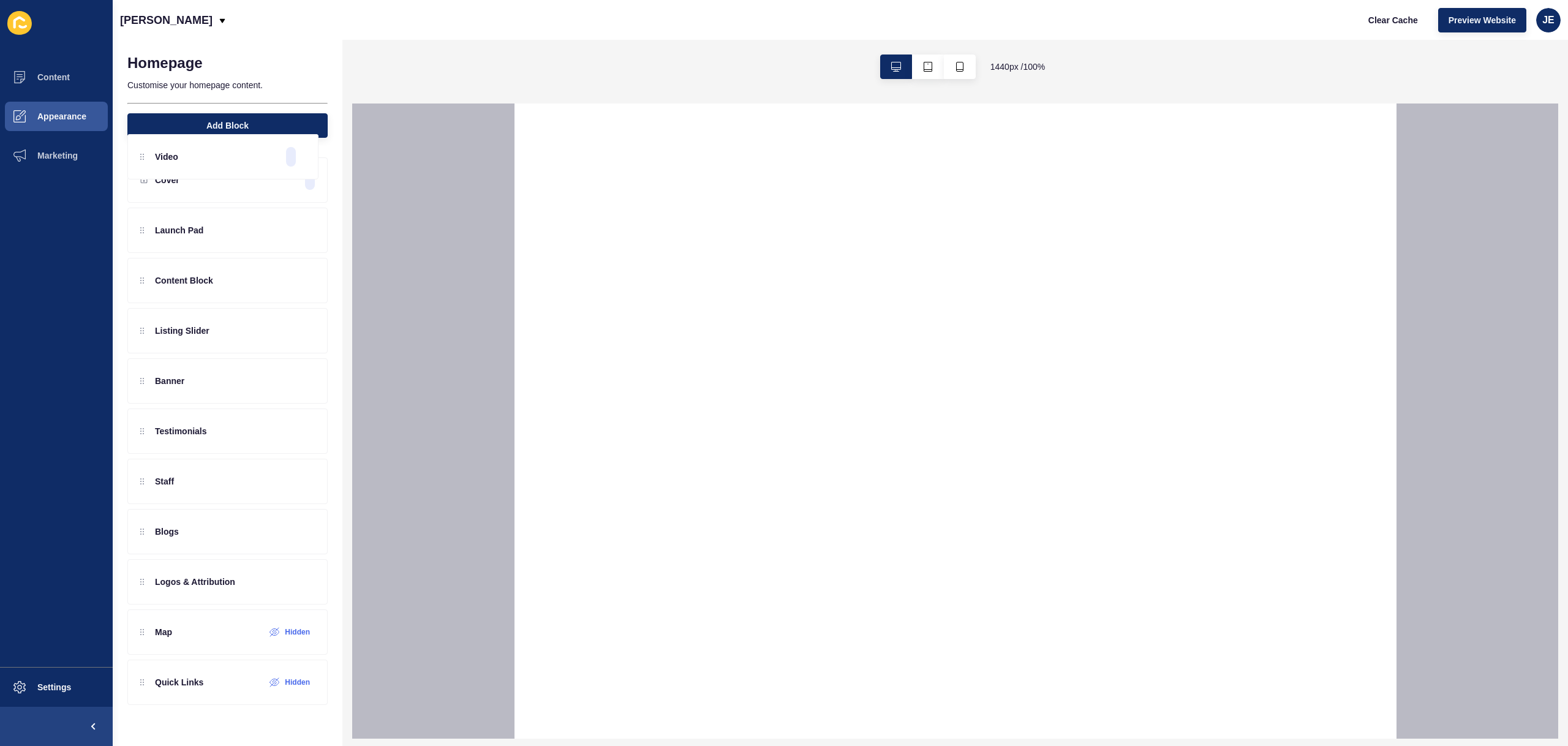
drag, startPoint x: 194, startPoint y: 232, endPoint x: 226, endPoint y: 149, distance: 89.0
click at [226, 149] on div "Cover Video Launch Pad Content Block Listing Slider Banner Testimonials Staff B…" at bounding box center [227, 435] width 229 height 580
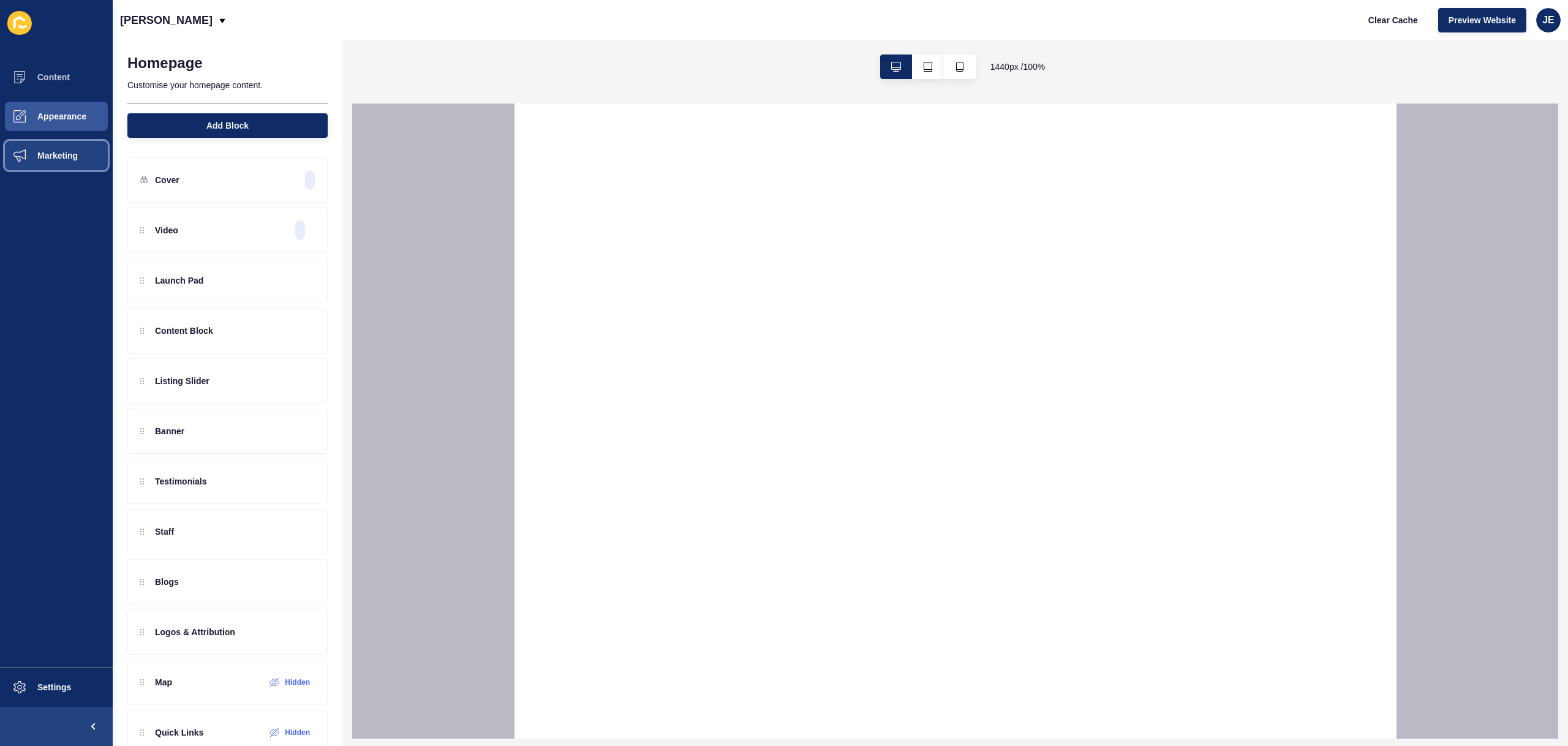
click at [39, 153] on span "Marketing" at bounding box center [38, 155] width 80 height 10
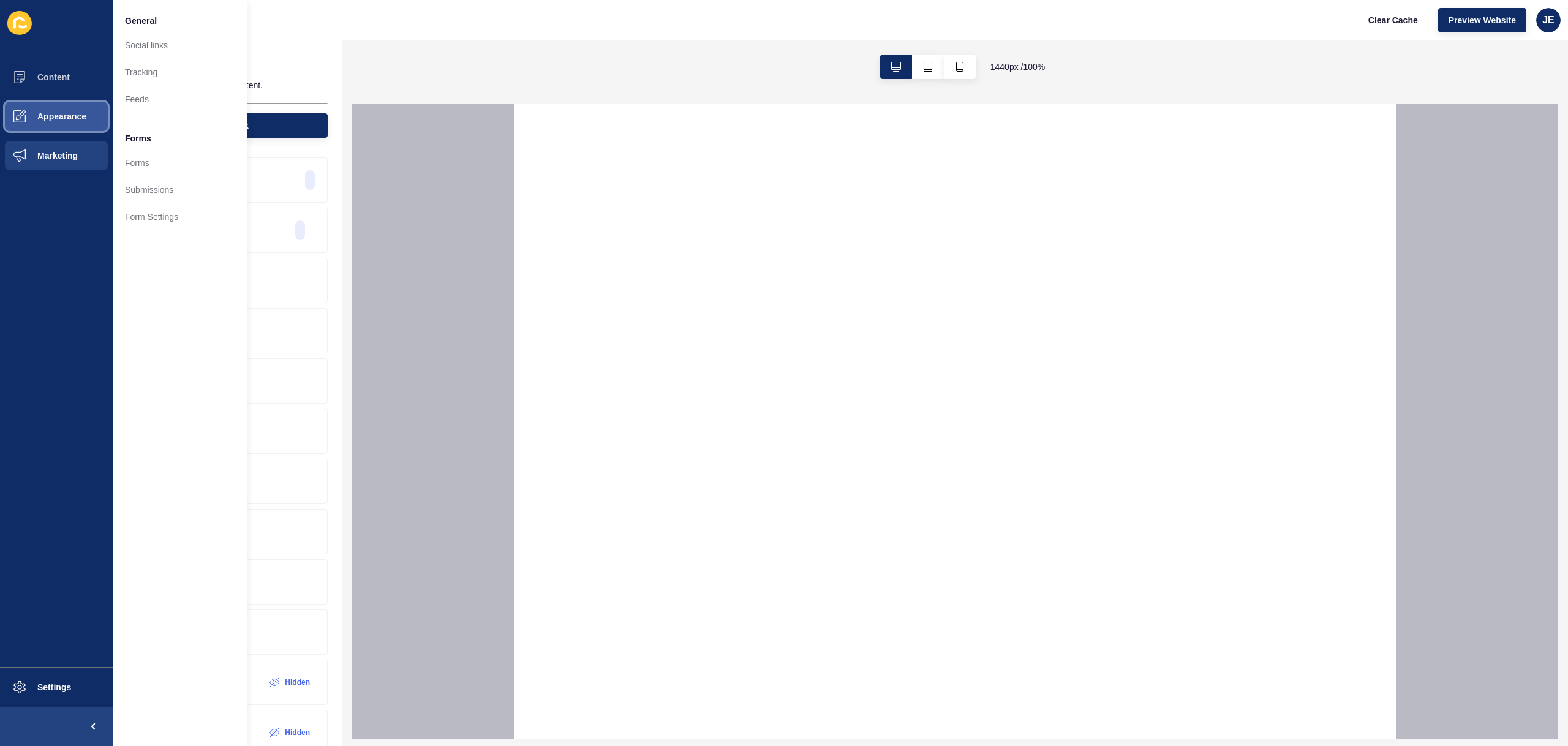
click at [52, 128] on button "Appearance" at bounding box center [56, 116] width 113 height 39
click at [159, 50] on link "Company Branding" at bounding box center [180, 45] width 135 height 27
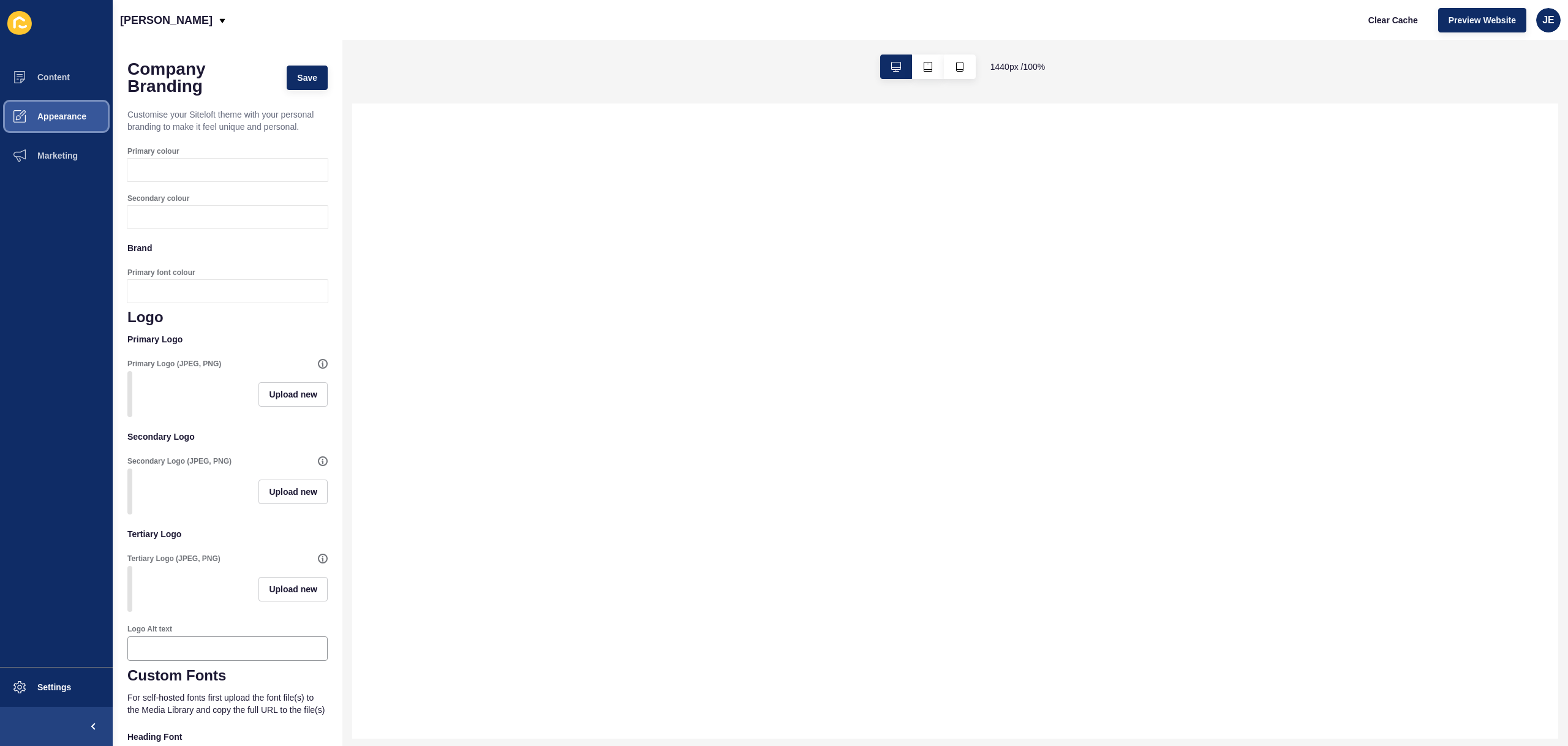
click at [53, 122] on button "Appearance" at bounding box center [56, 116] width 113 height 39
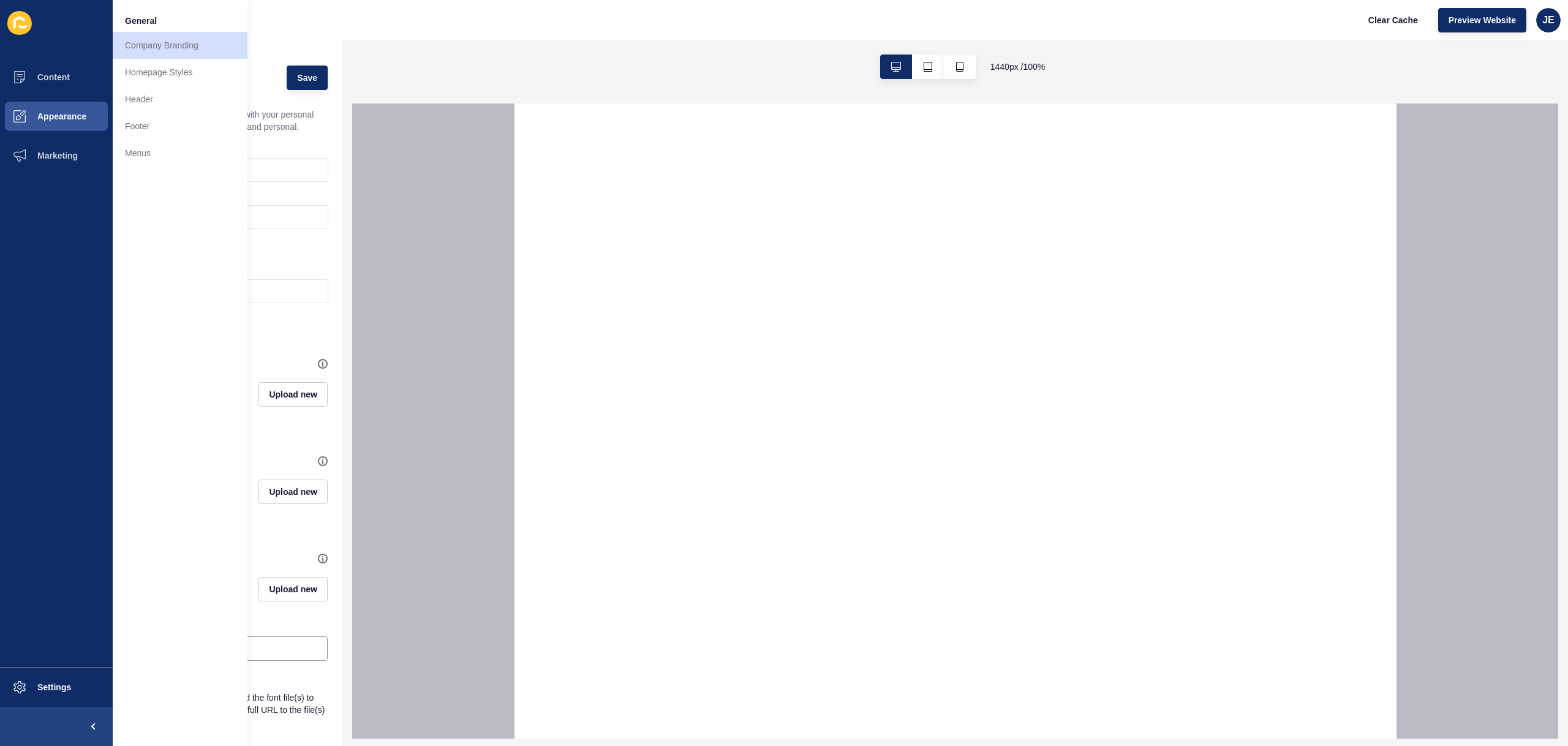
click at [161, 454] on div "General Company Branding Homepage Styles Header Footer Menus" at bounding box center [180, 373] width 135 height 746
click at [68, 57] on button "Content" at bounding box center [56, 77] width 113 height 39
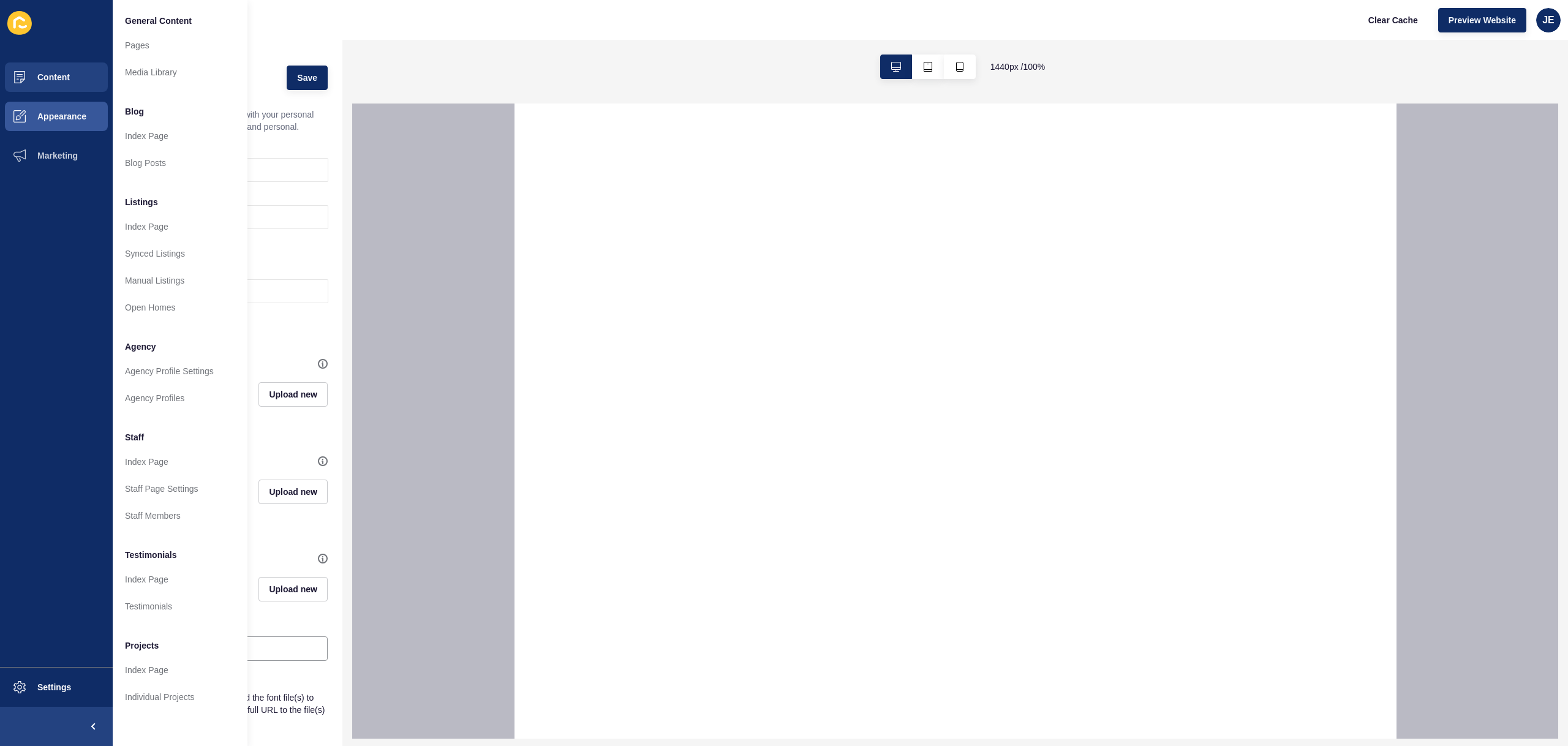
click at [475, 75] on div "1440 px / 100 %" at bounding box center [955, 67] width 1226 height 54
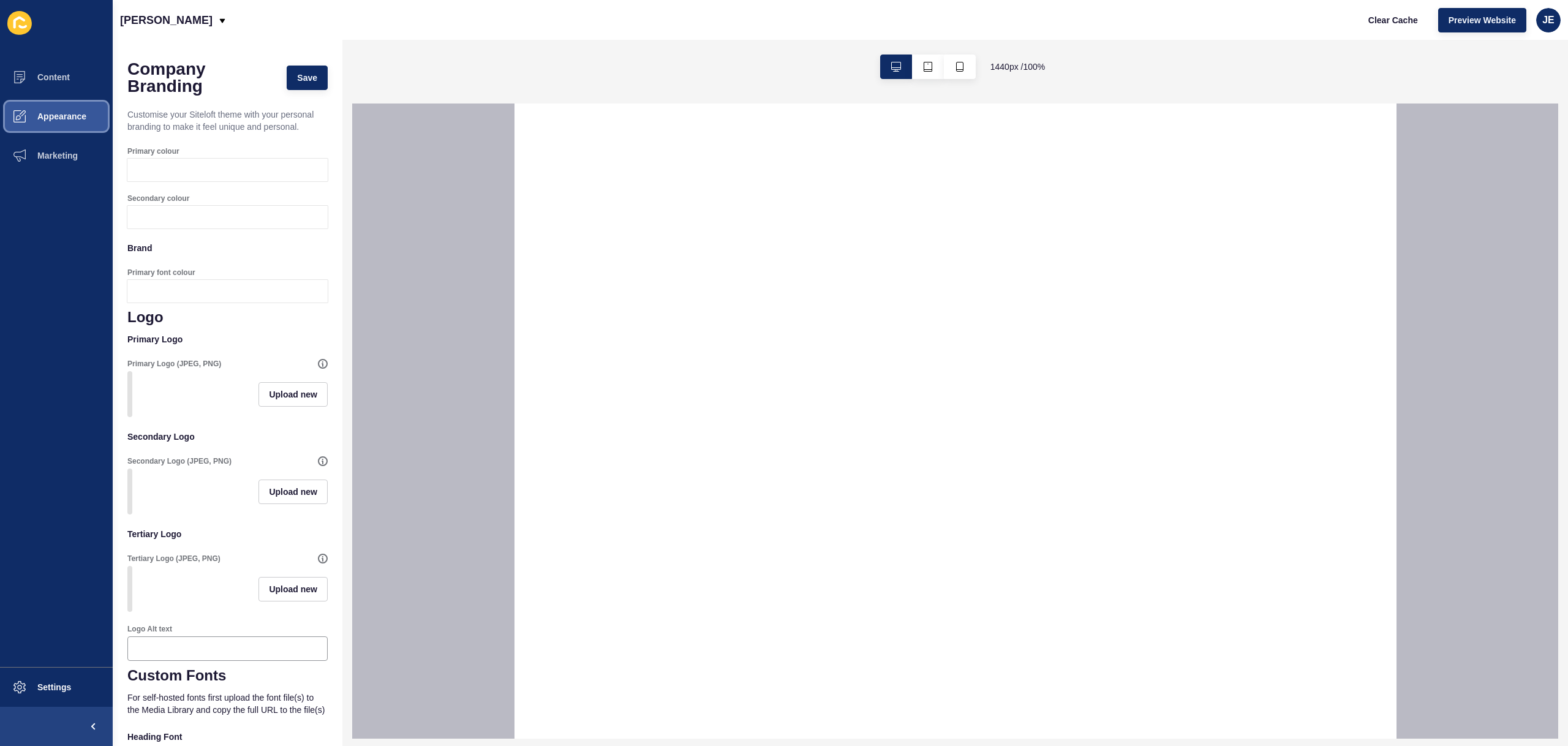
click at [49, 115] on span "Appearance" at bounding box center [42, 116] width 88 height 10
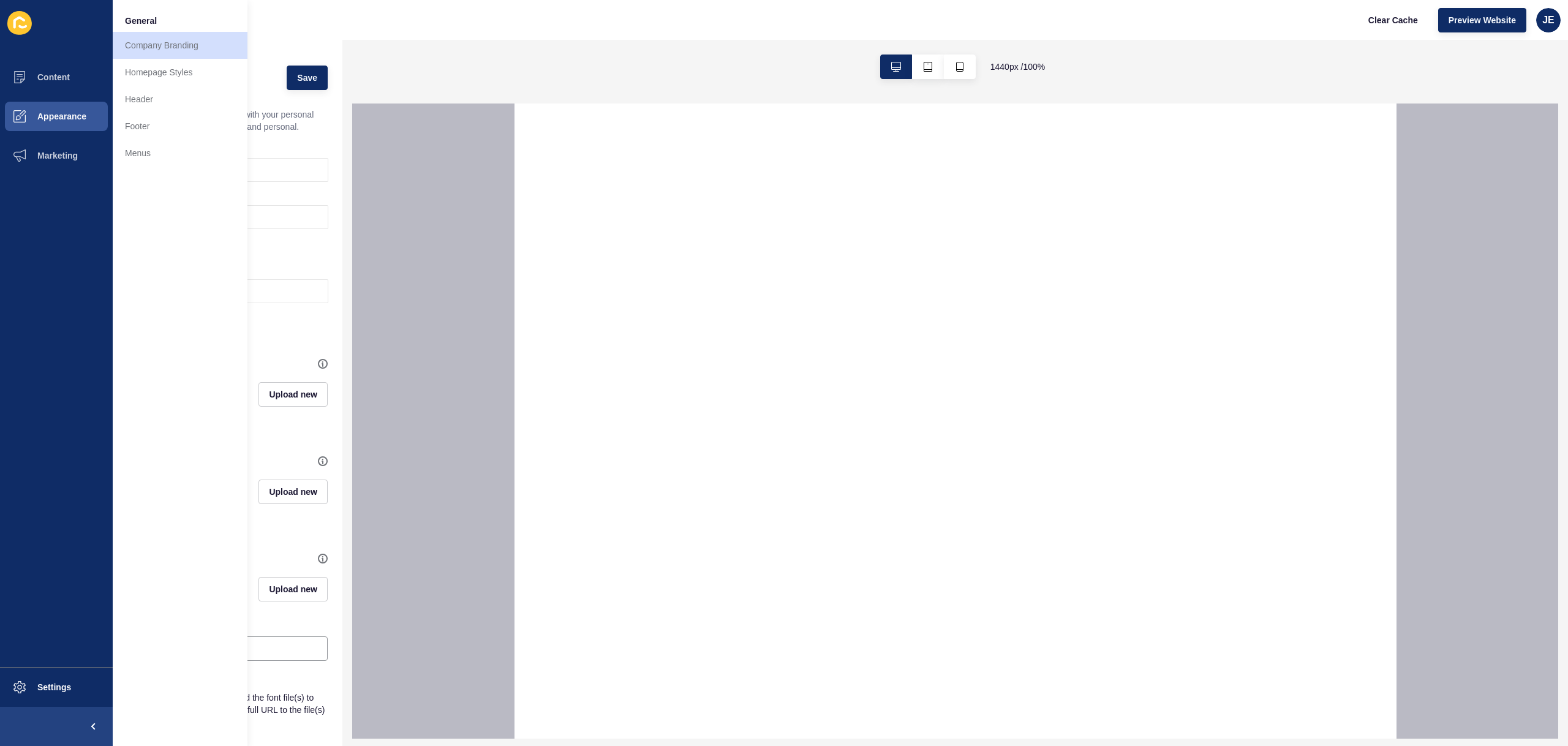
click at [463, 83] on div "1440 px / 100 %" at bounding box center [955, 67] width 1226 height 54
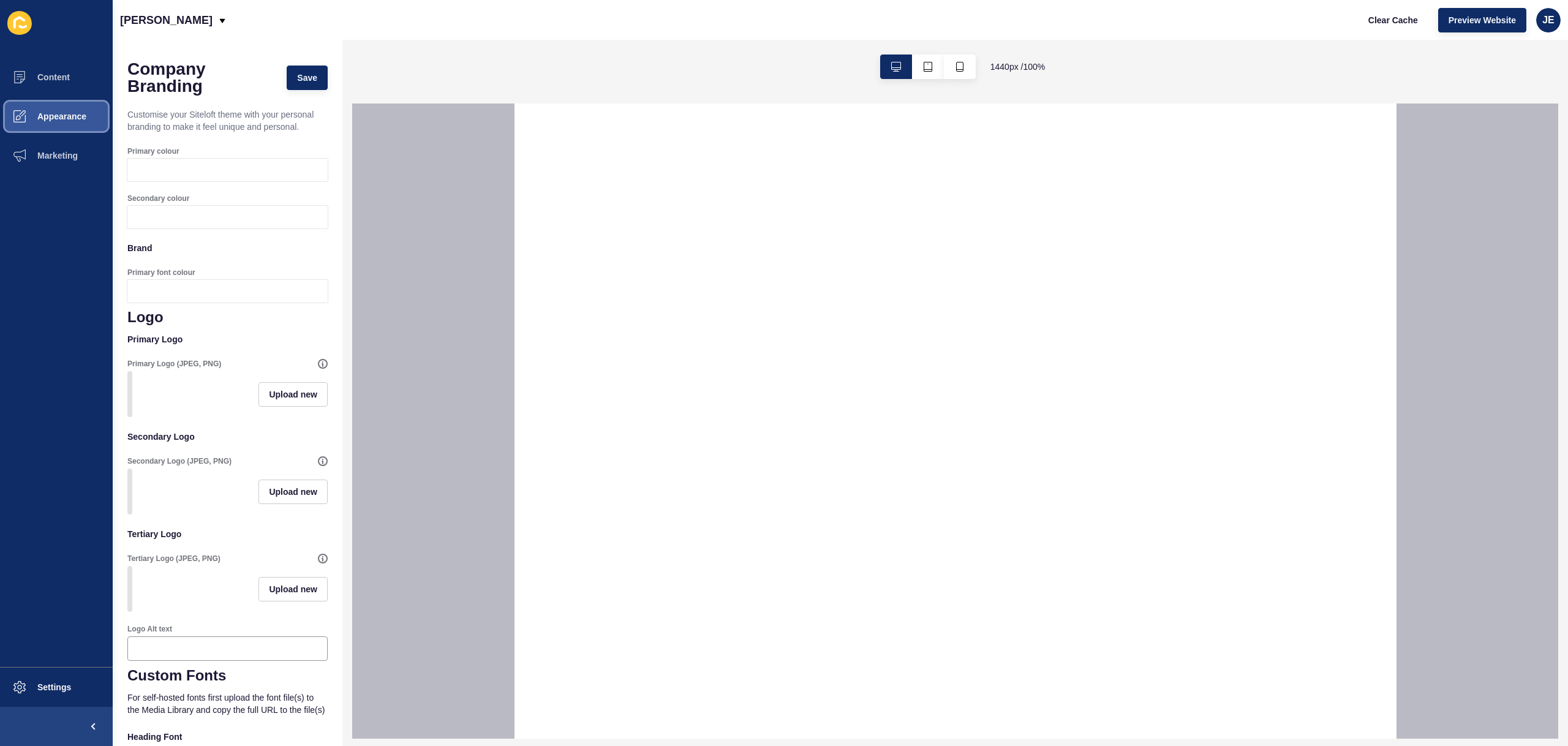
click at [33, 123] on span at bounding box center [20, 116] width 39 height 39
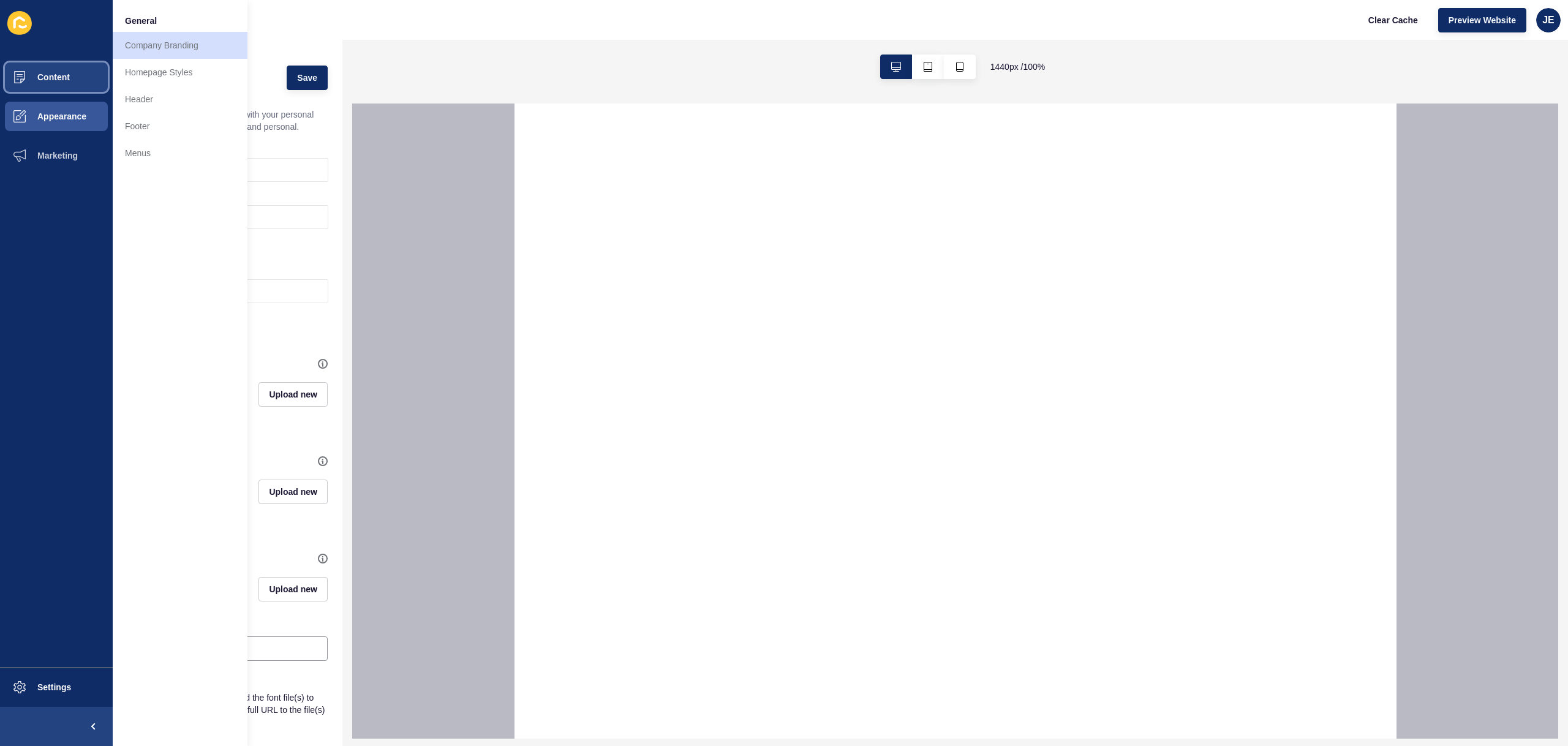
click at [36, 85] on span at bounding box center [20, 77] width 39 height 39
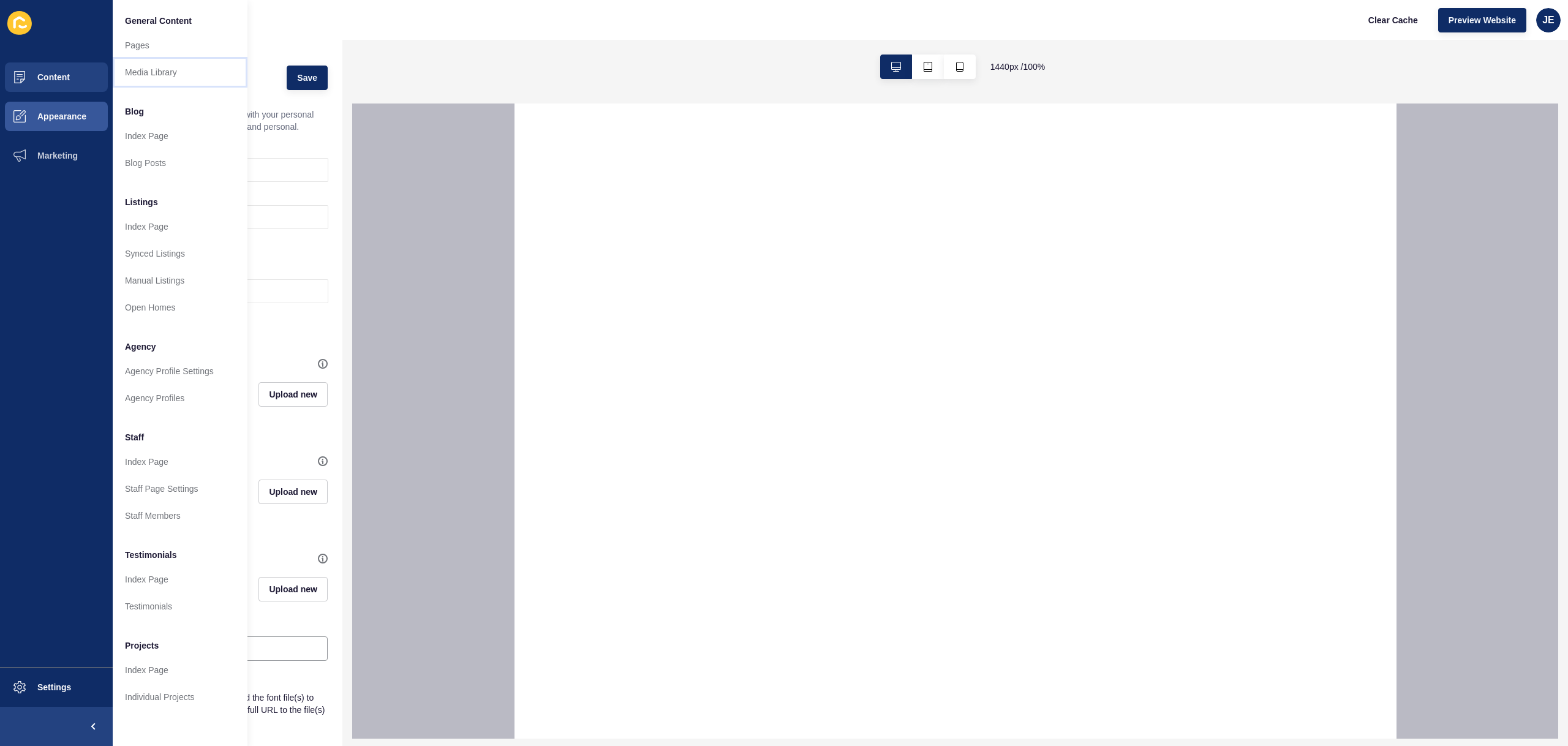
click at [128, 68] on link "Media Library" at bounding box center [180, 72] width 135 height 27
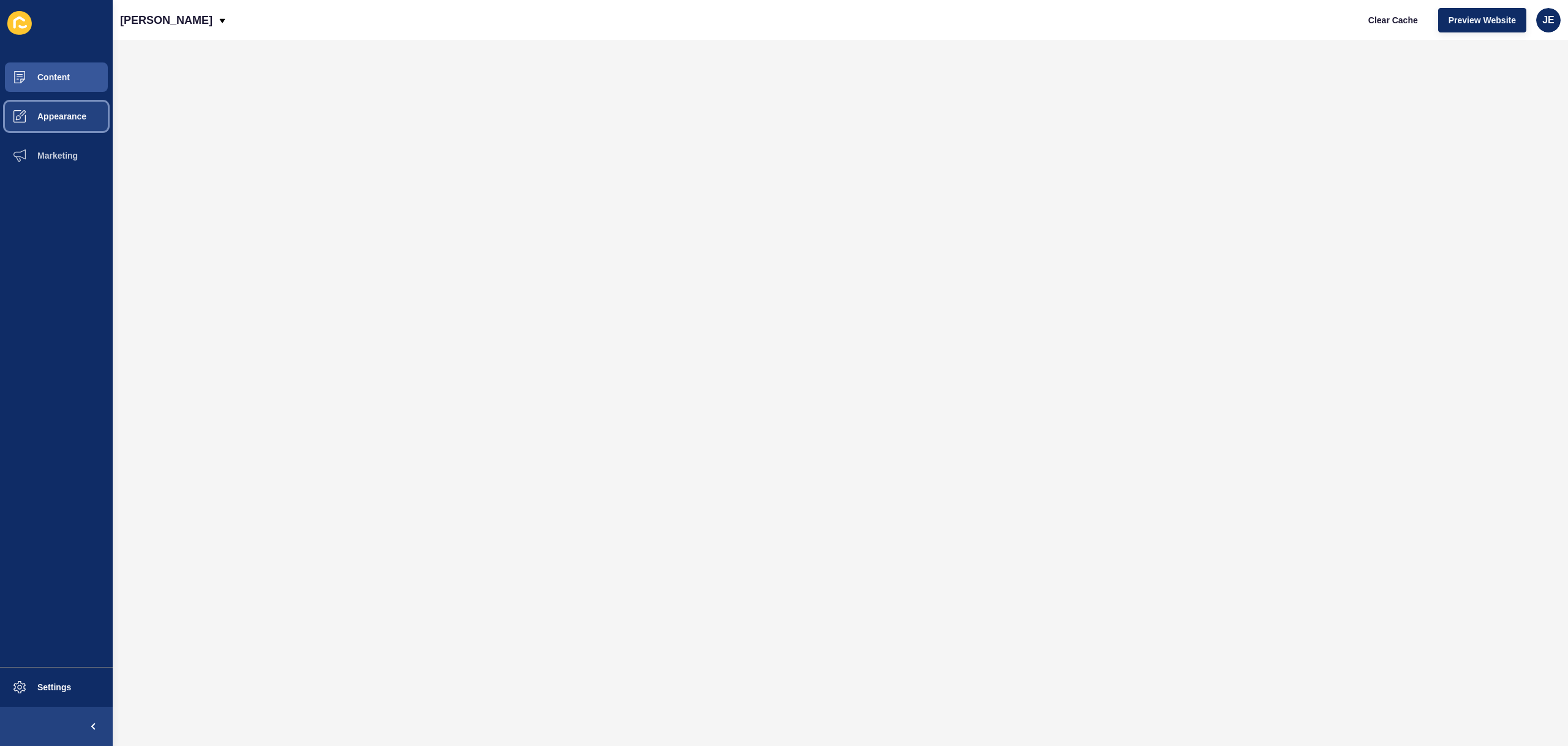
click at [57, 107] on button "Appearance" at bounding box center [56, 116] width 113 height 39
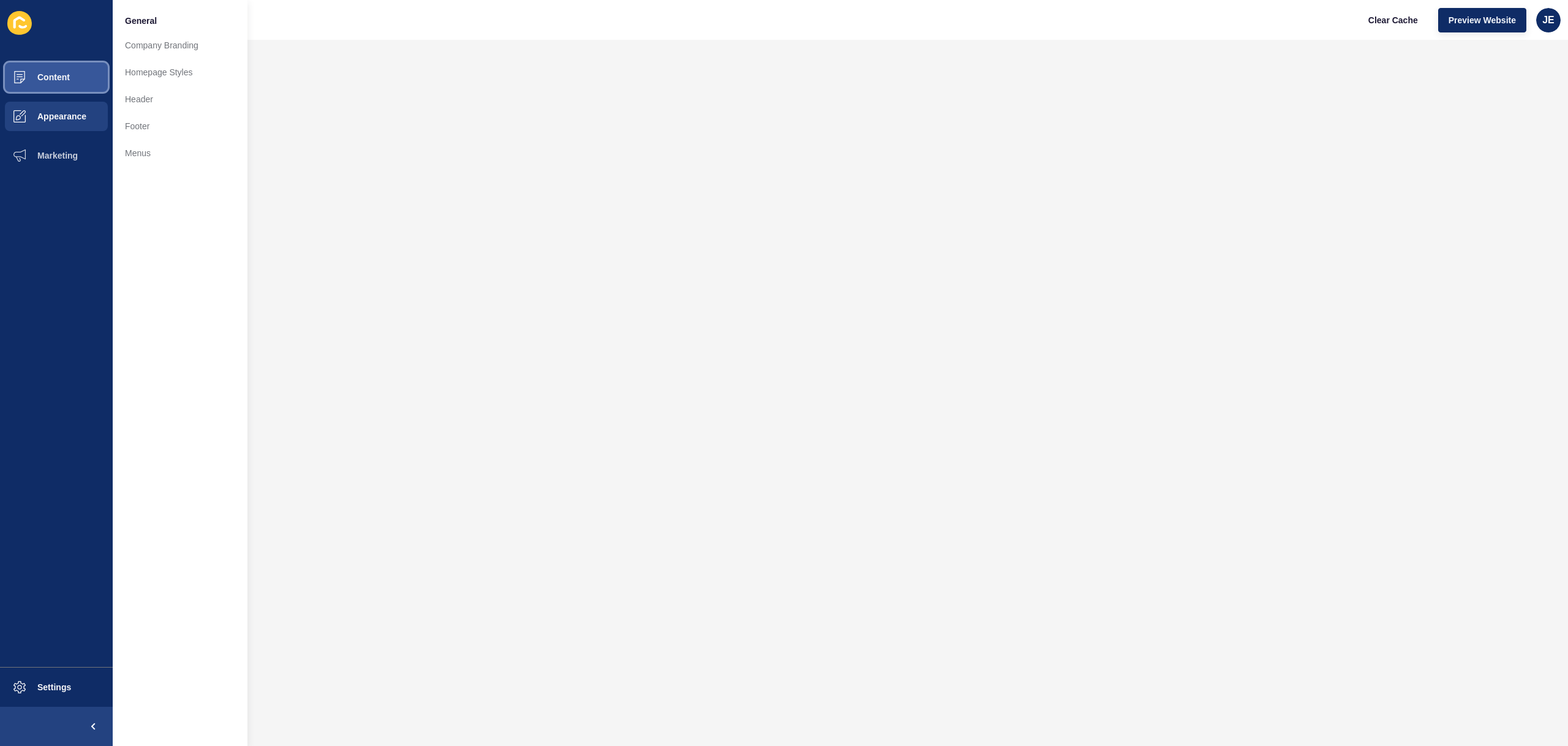
click at [63, 80] on span "Content" at bounding box center [34, 77] width 72 height 10
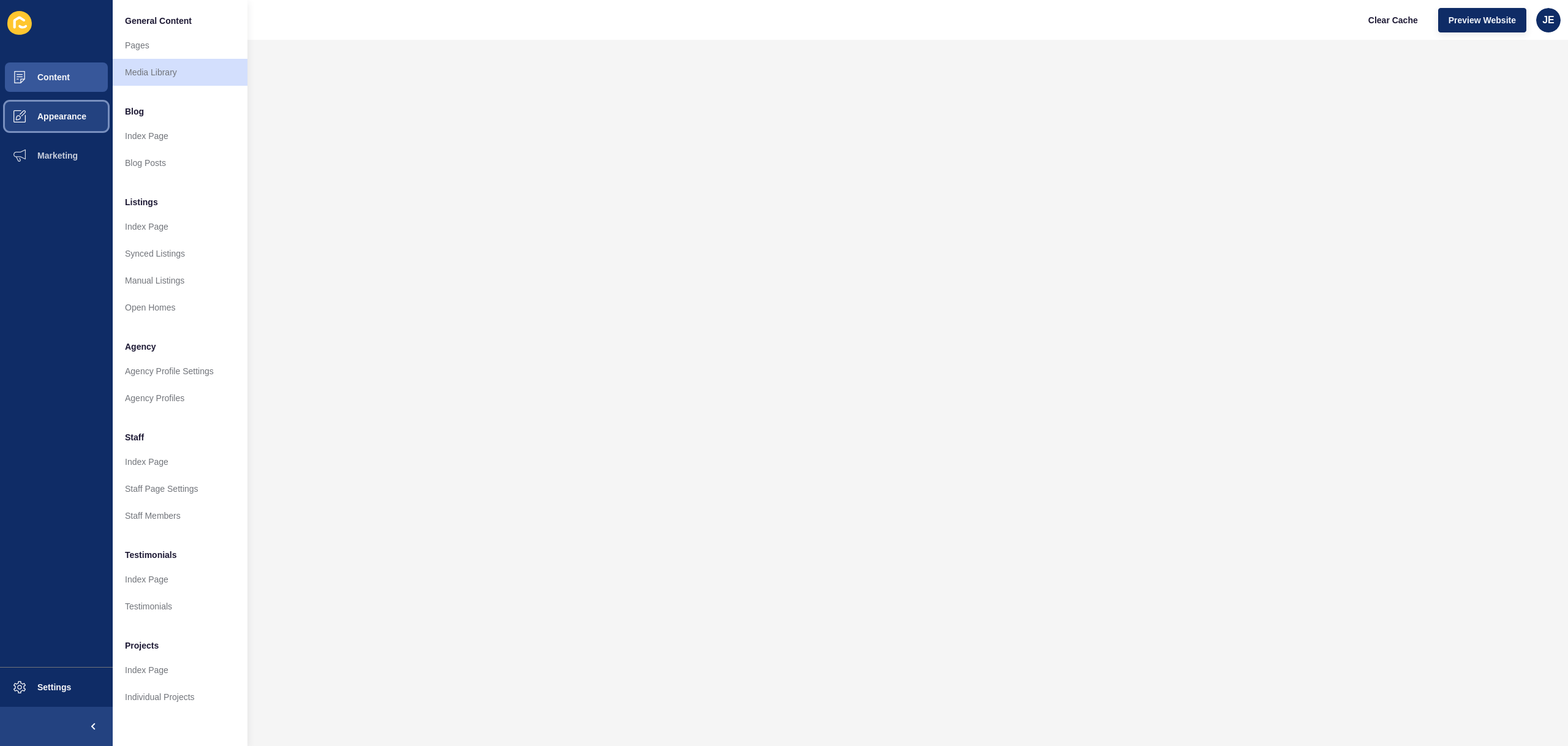
click at [55, 104] on button "Appearance" at bounding box center [56, 116] width 113 height 39
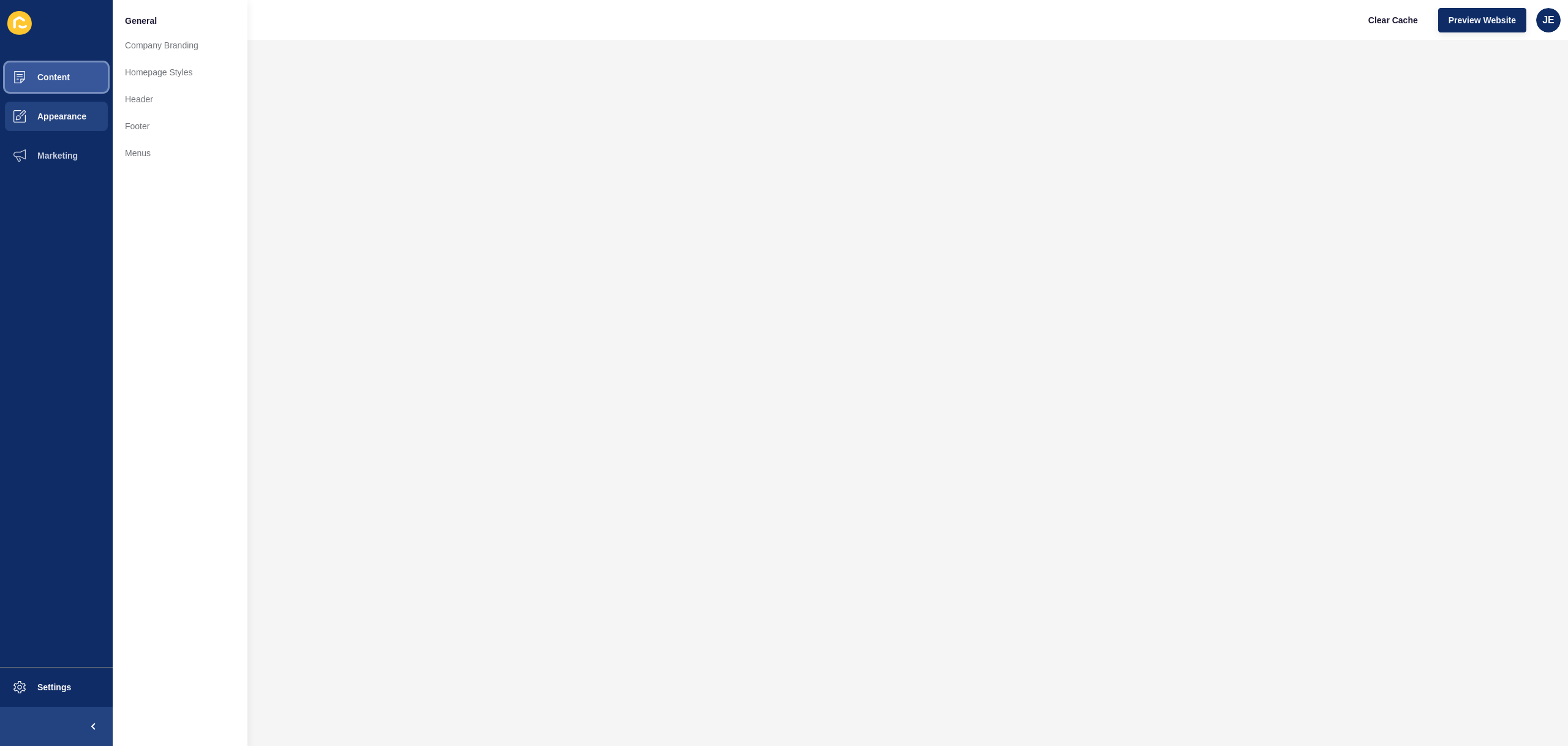
click at [72, 78] on button "Content" at bounding box center [56, 77] width 113 height 39
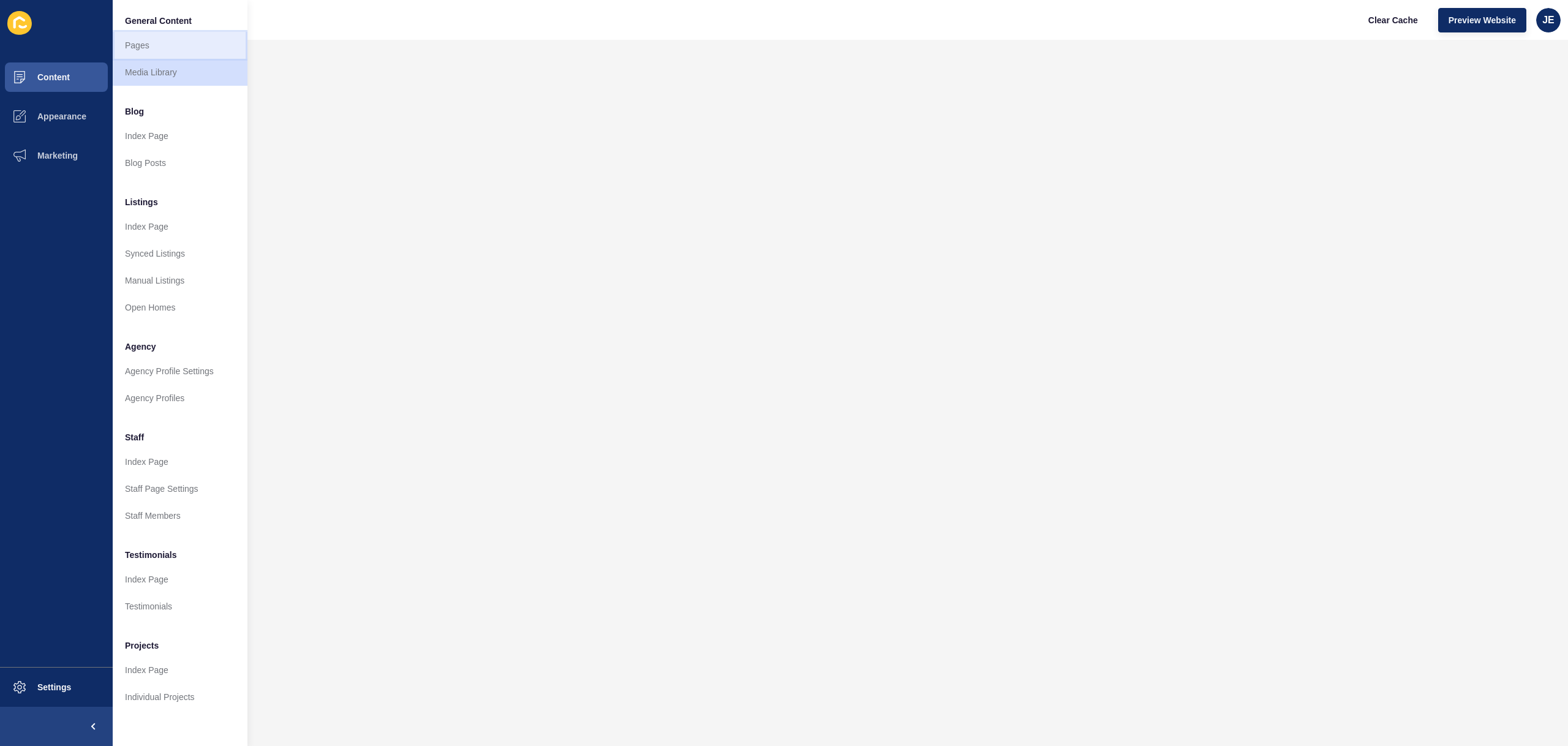
click at [173, 44] on link "Pages" at bounding box center [180, 45] width 135 height 27
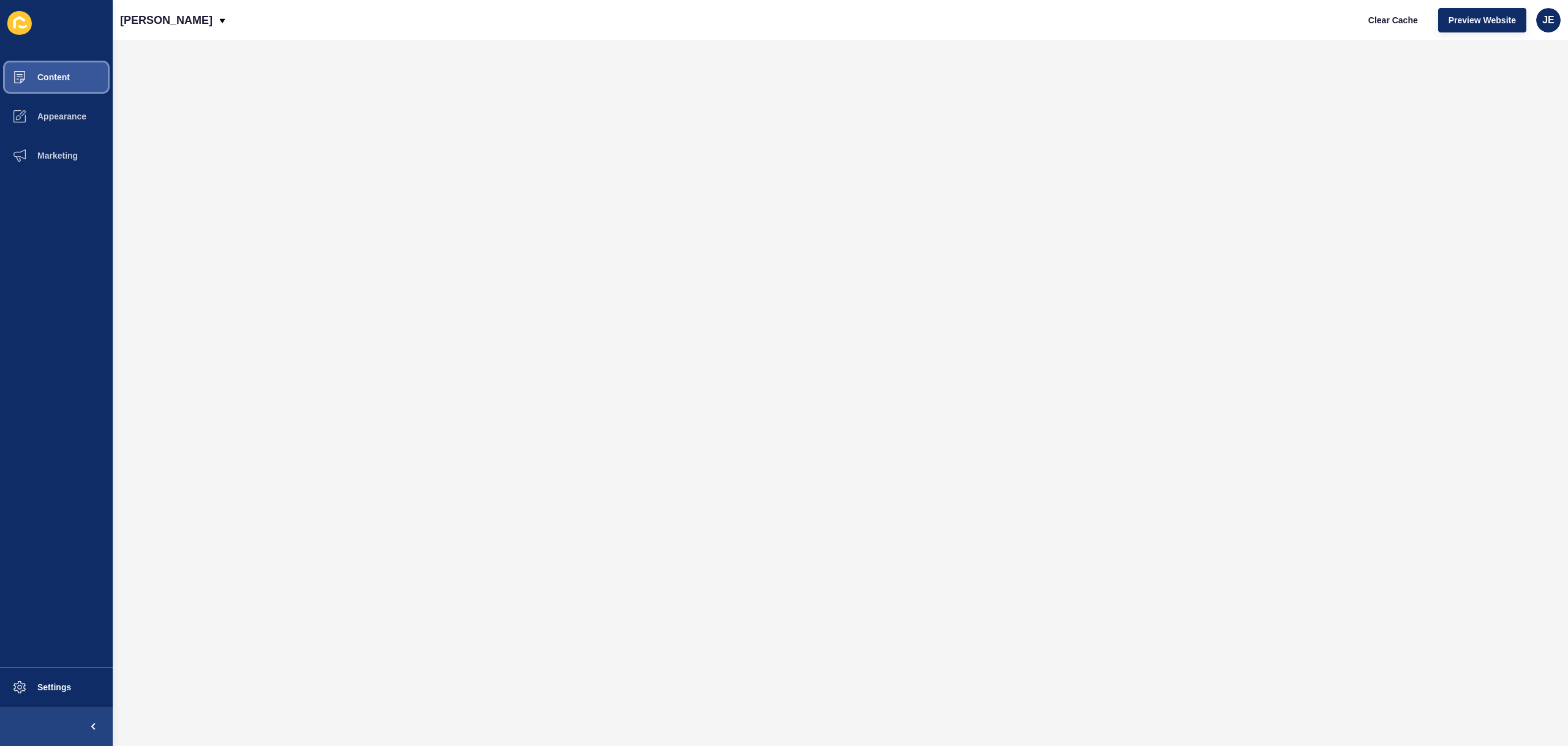
click at [45, 81] on span "Content" at bounding box center [34, 77] width 72 height 10
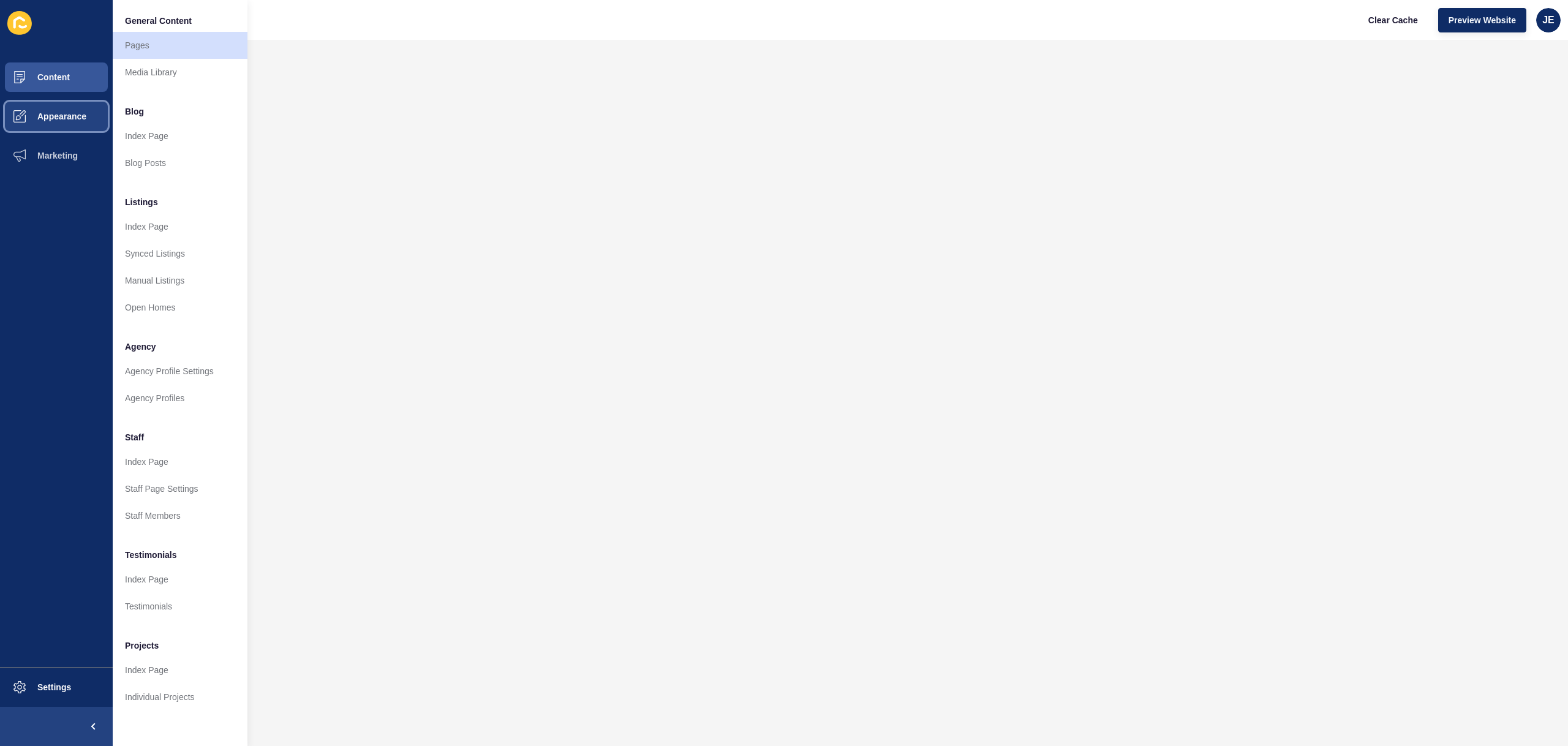
click at [58, 110] on button "Appearance" at bounding box center [56, 116] width 113 height 39
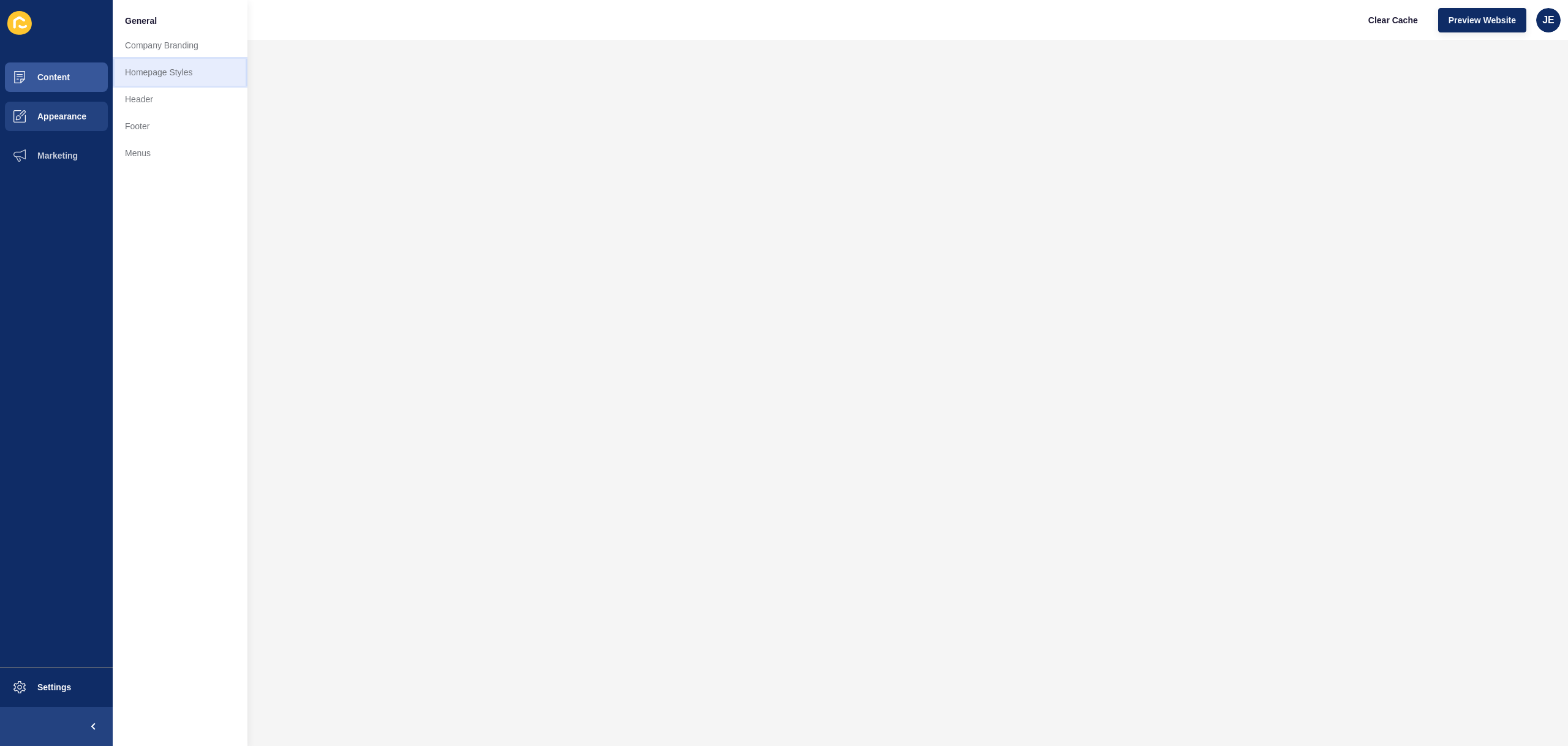
click at [164, 80] on link "Homepage Styles" at bounding box center [180, 72] width 135 height 27
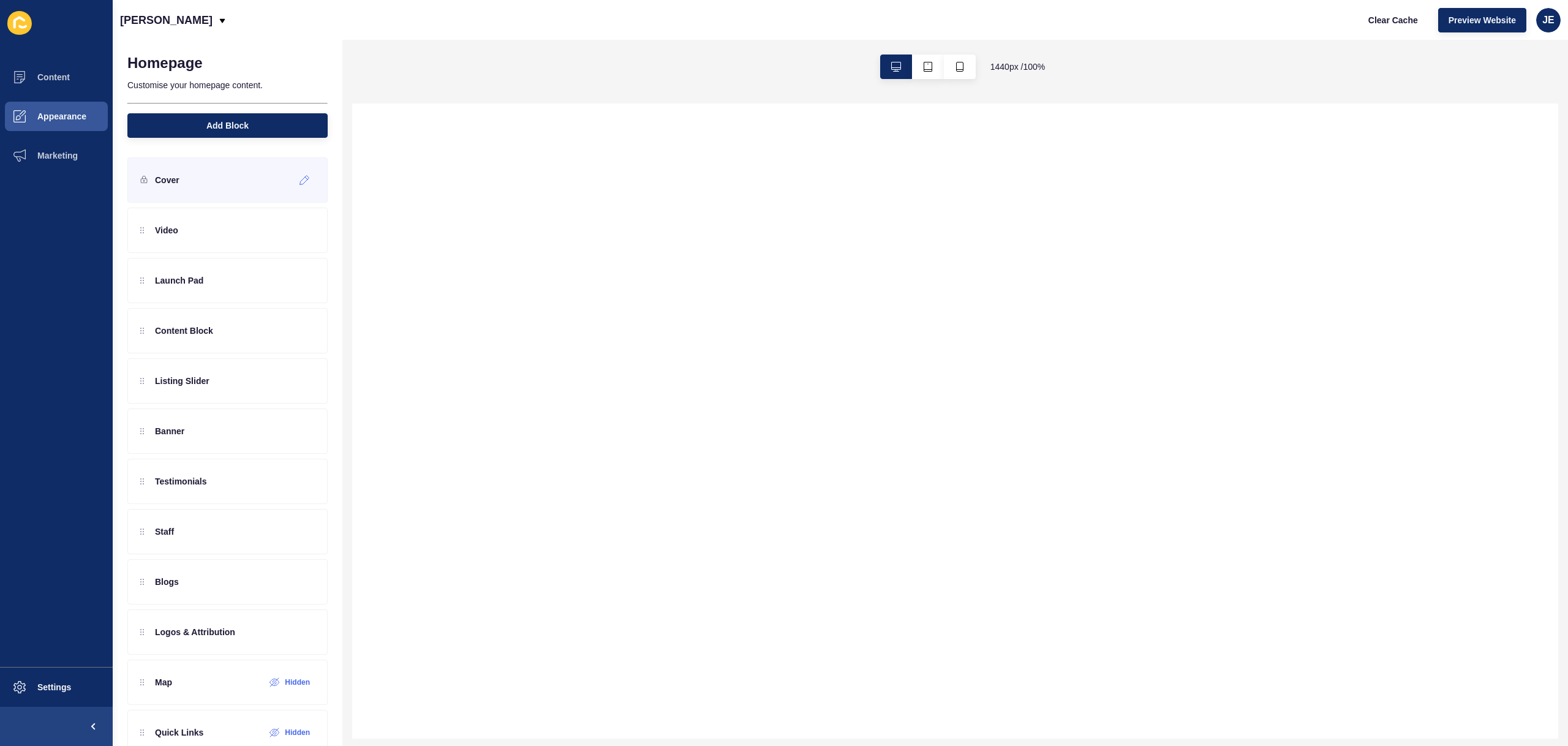
click at [219, 177] on div "Cover" at bounding box center [227, 180] width 200 height 45
click at [279, 227] on icon at bounding box center [283, 230] width 10 height 10
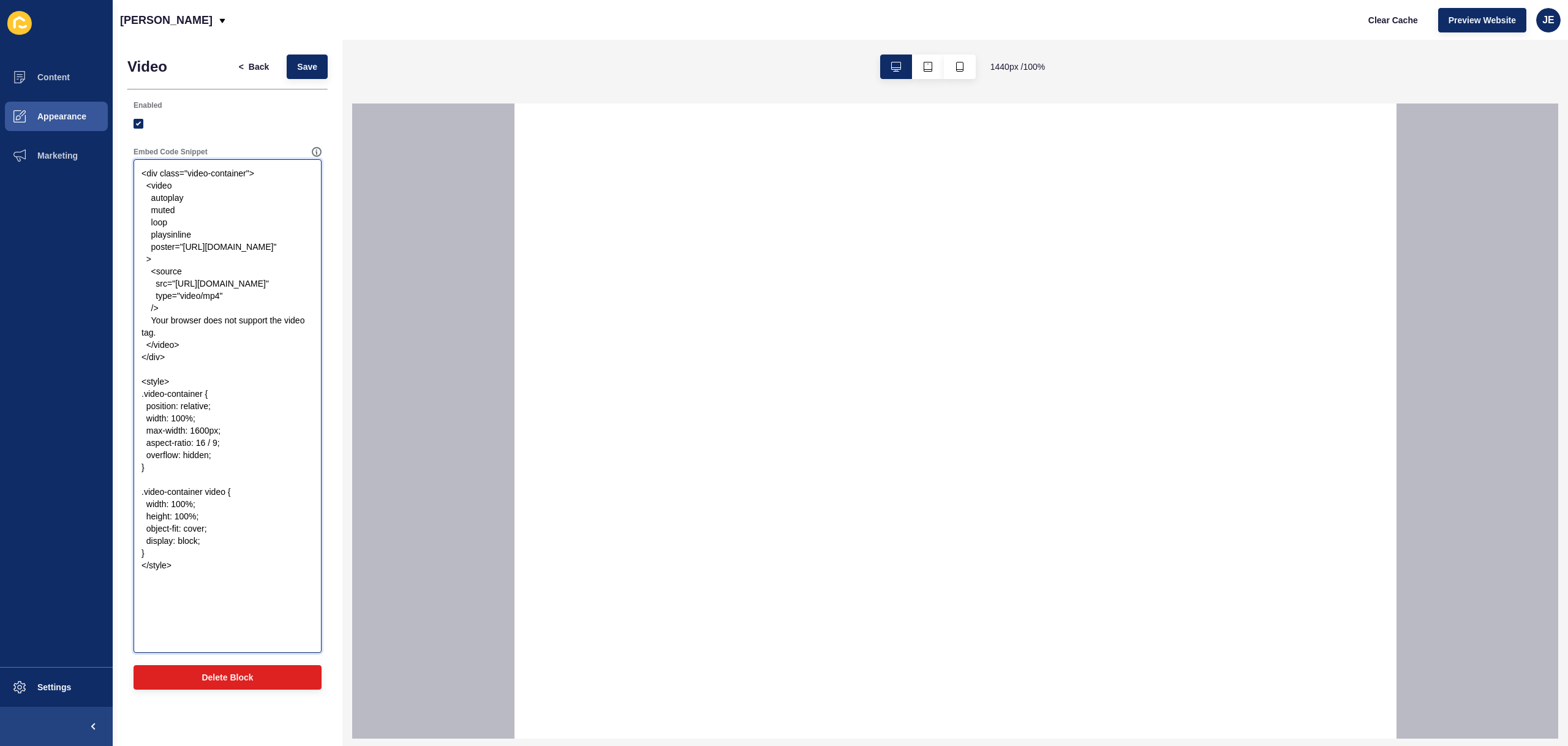
click at [211, 327] on textarea "<div class="video-container"> <video autoplay muted loop playsinline poster="[U…" at bounding box center [227, 406] width 184 height 490
paste textarea "<!-- Fixed background video --> <div class="video-background"> <video autoplay …"
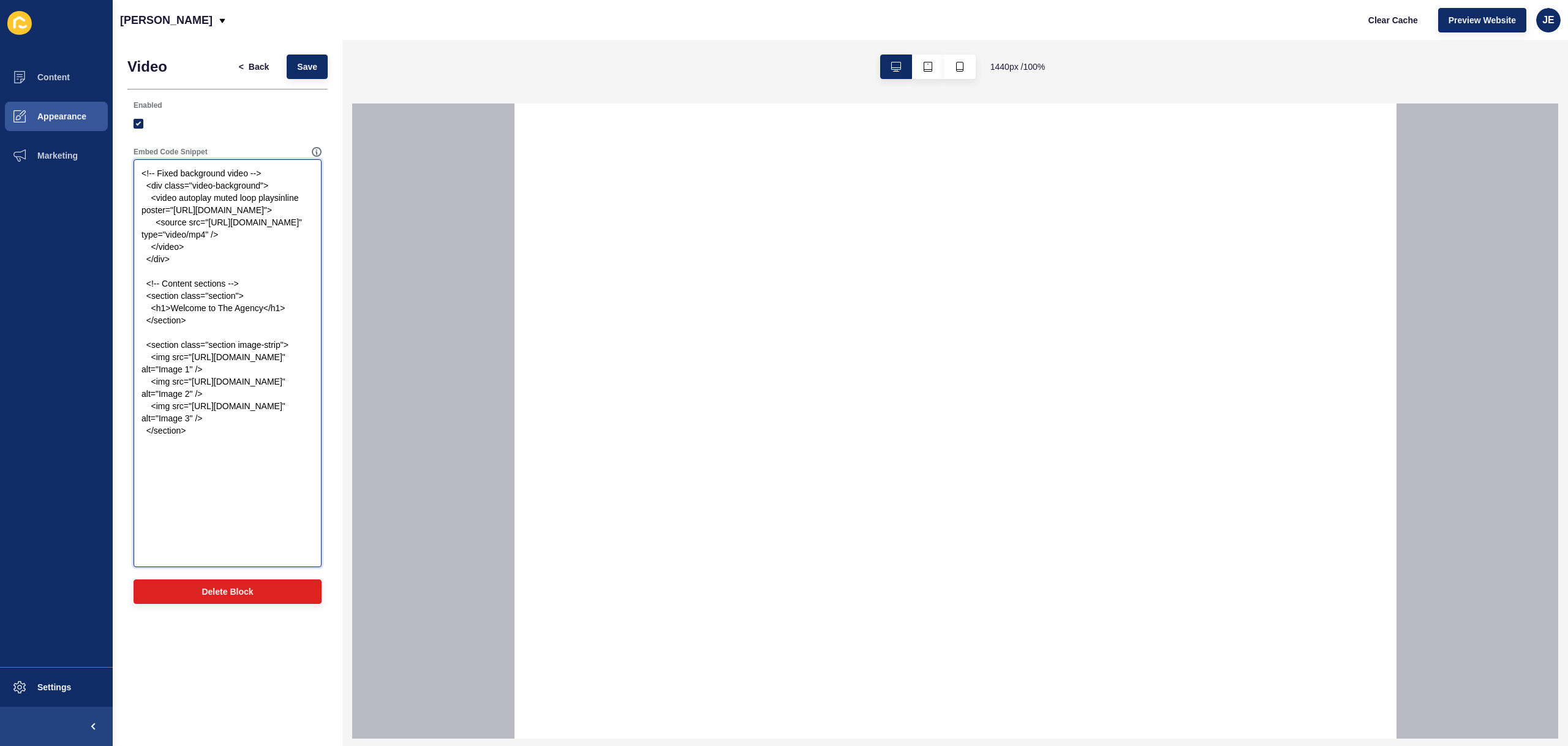
click at [193, 546] on textarea "<!-- Fixed background video --> <div class="video-background"> <video autoplay …" at bounding box center [227, 363] width 184 height 404
click at [199, 550] on textarea "<!-- Fixed background video --> <div class="video-background"> <video autoplay …" at bounding box center [227, 363] width 184 height 404
paste textarea "<style> /* Reset defaults */ * { margin: 0; padding: 0; box-sizing: border-box;…"
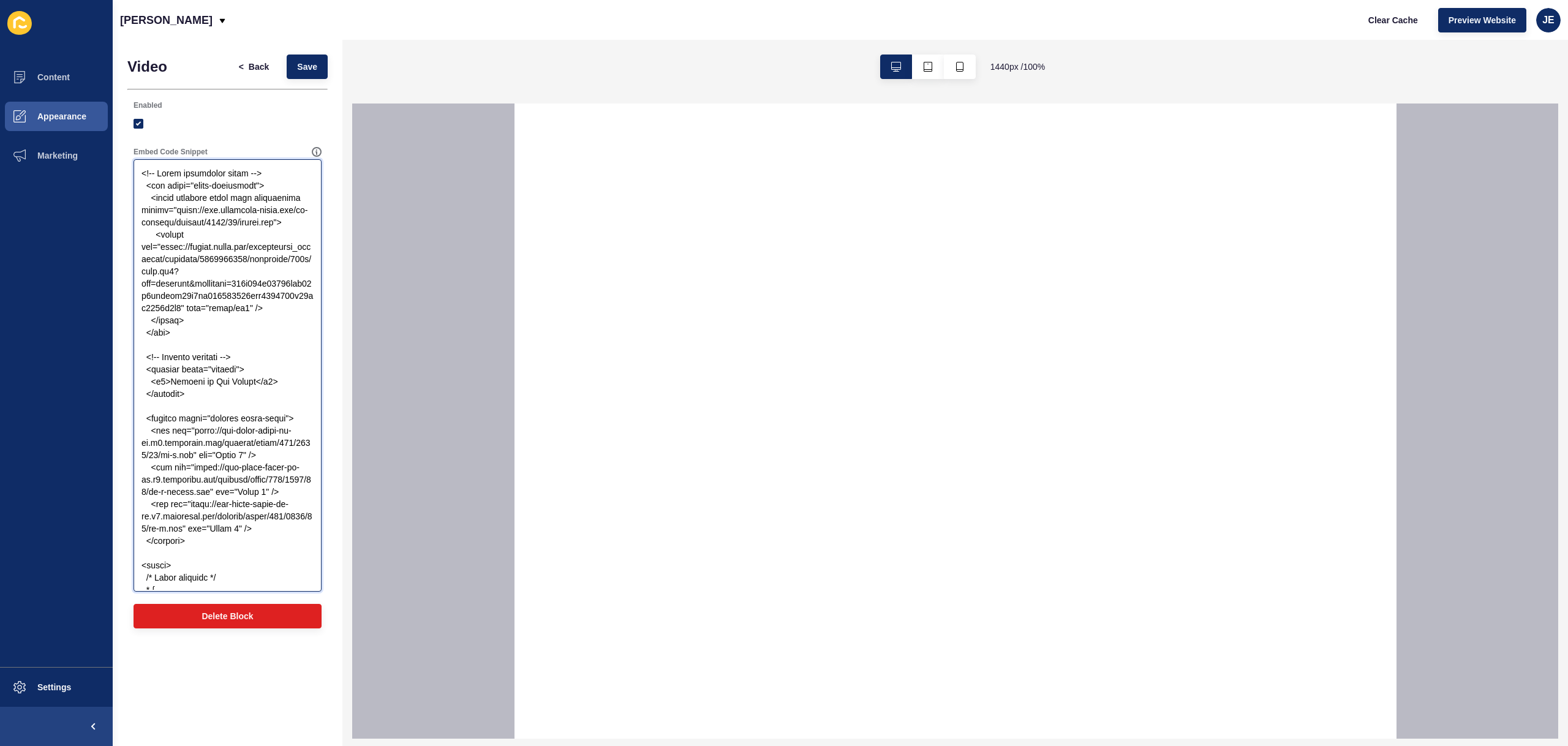
scroll to position [961, 0]
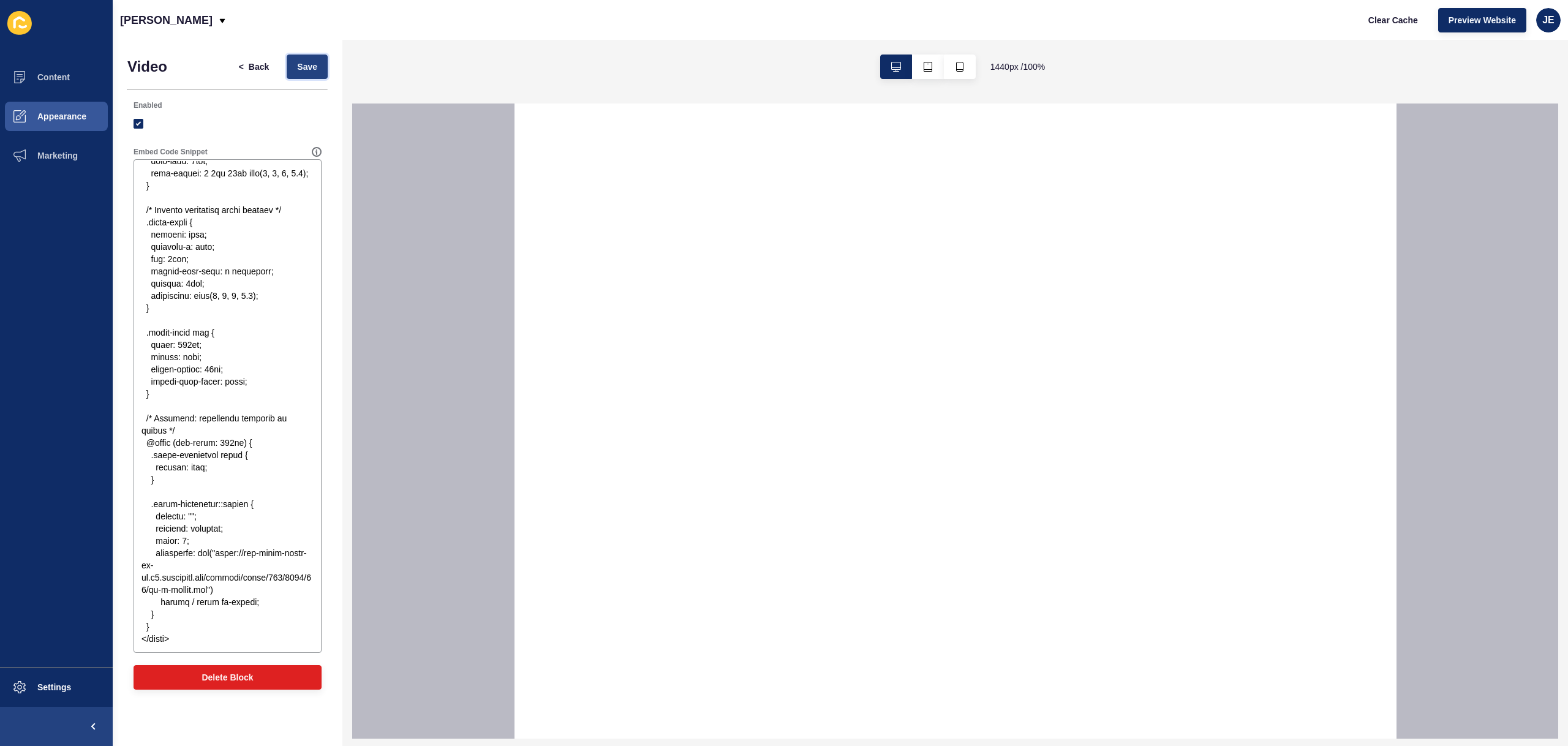
click at [312, 63] on span "Save" at bounding box center [307, 67] width 20 height 12
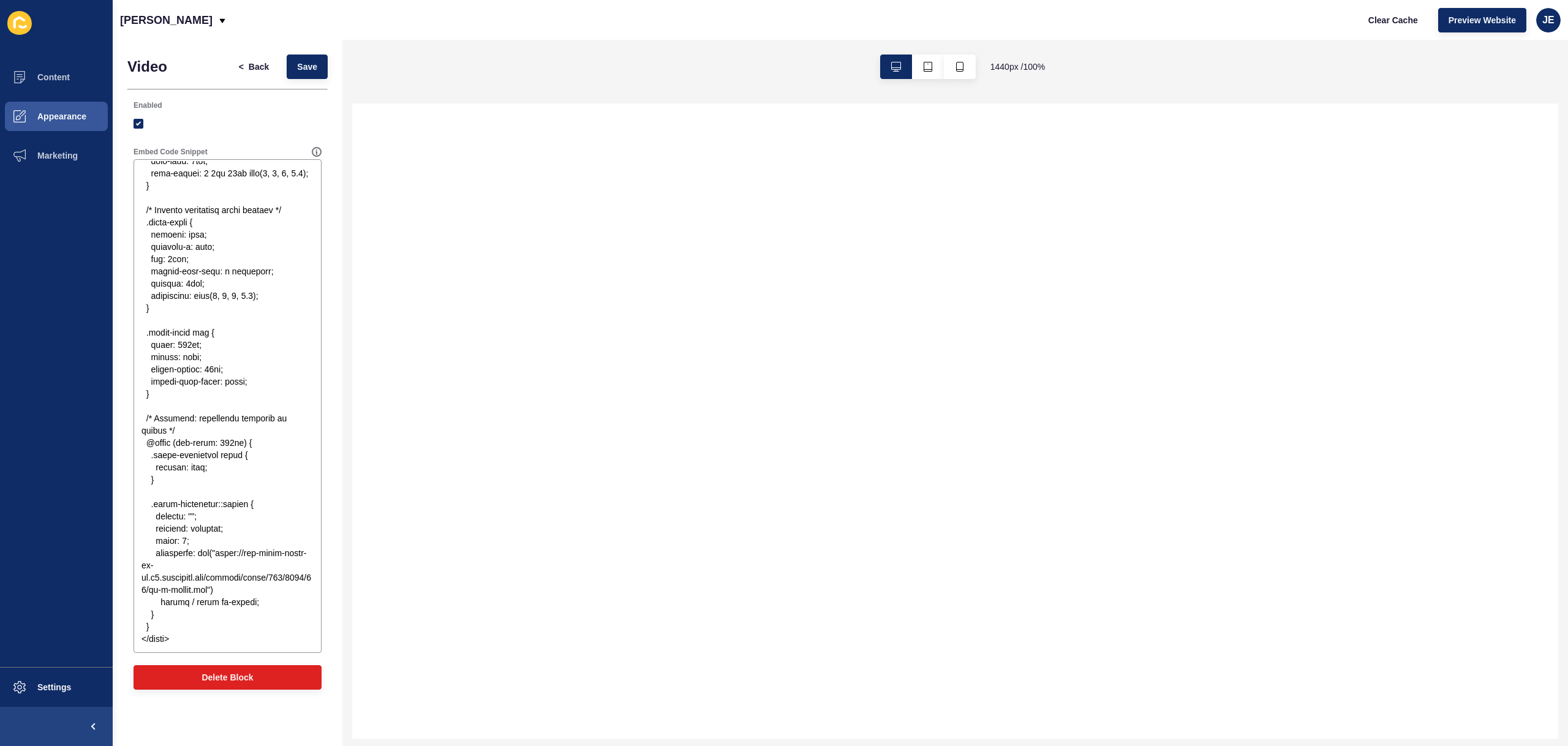
scroll to position [0, 0]
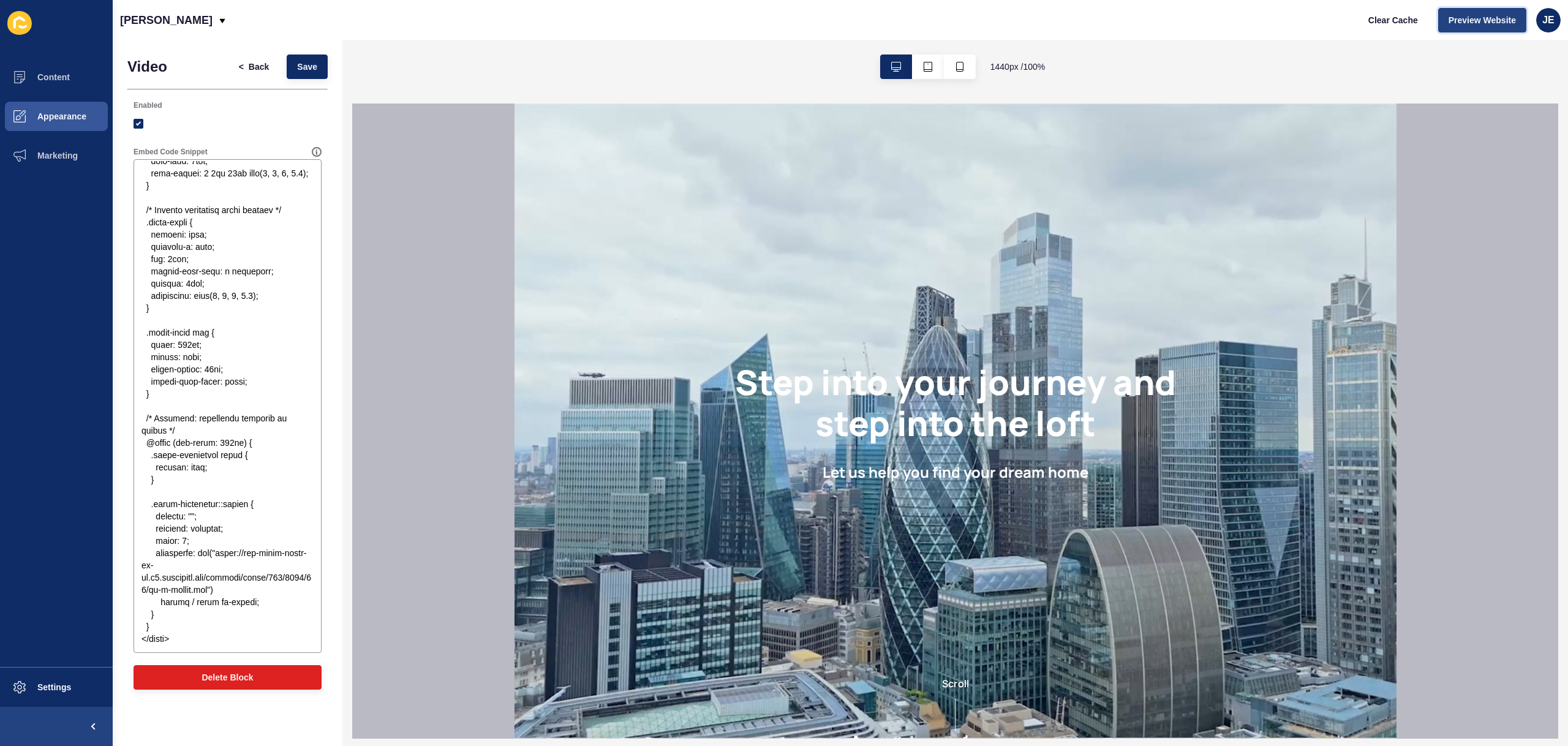
click at [1469, 21] on span "Preview Website" at bounding box center [1482, 20] width 67 height 12
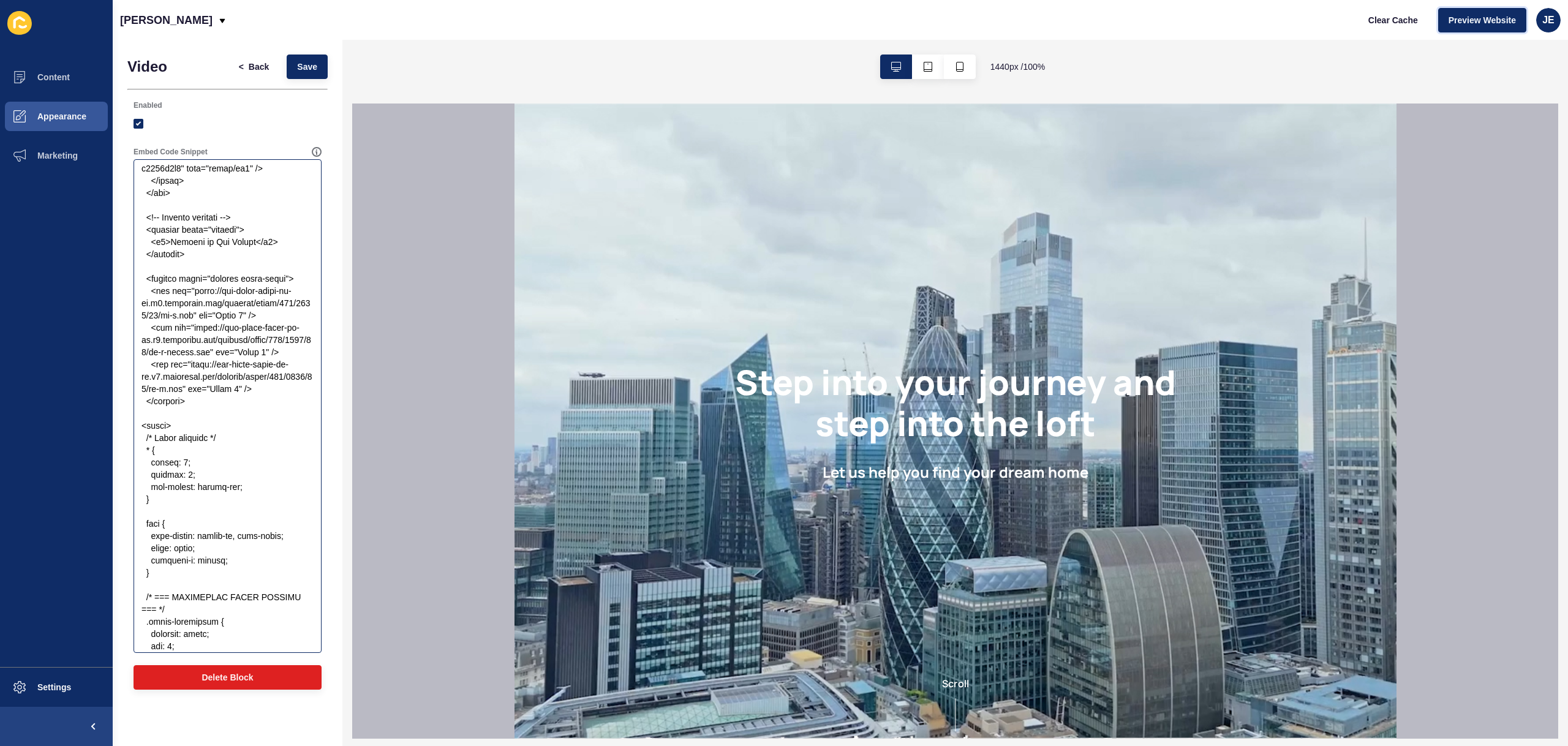
scroll to position [220, 0]
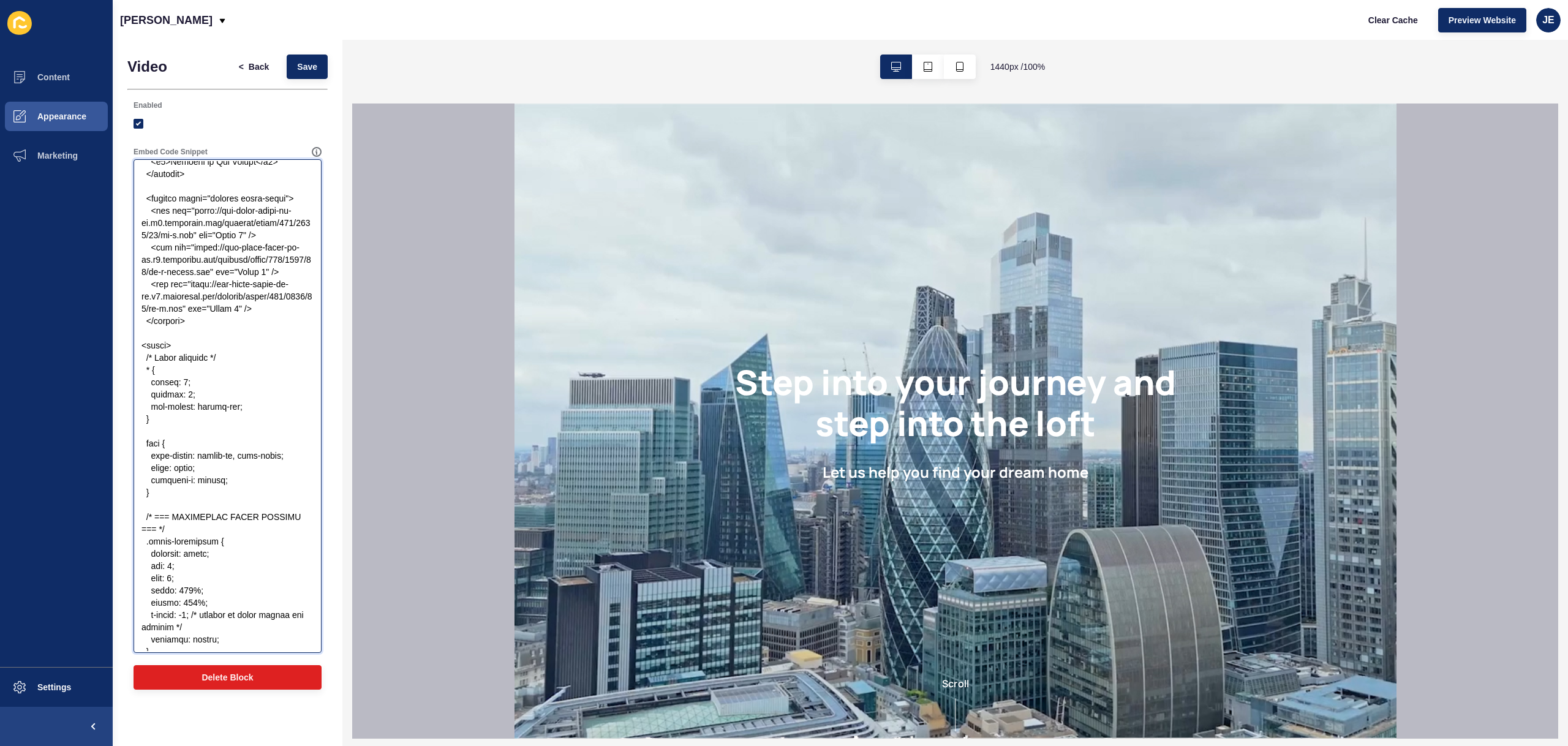
drag, startPoint x: 184, startPoint y: 436, endPoint x: 135, endPoint y: 385, distance: 70.7
click at [136, 385] on textarea "Embed Code Snippet" at bounding box center [227, 406] width 184 height 490
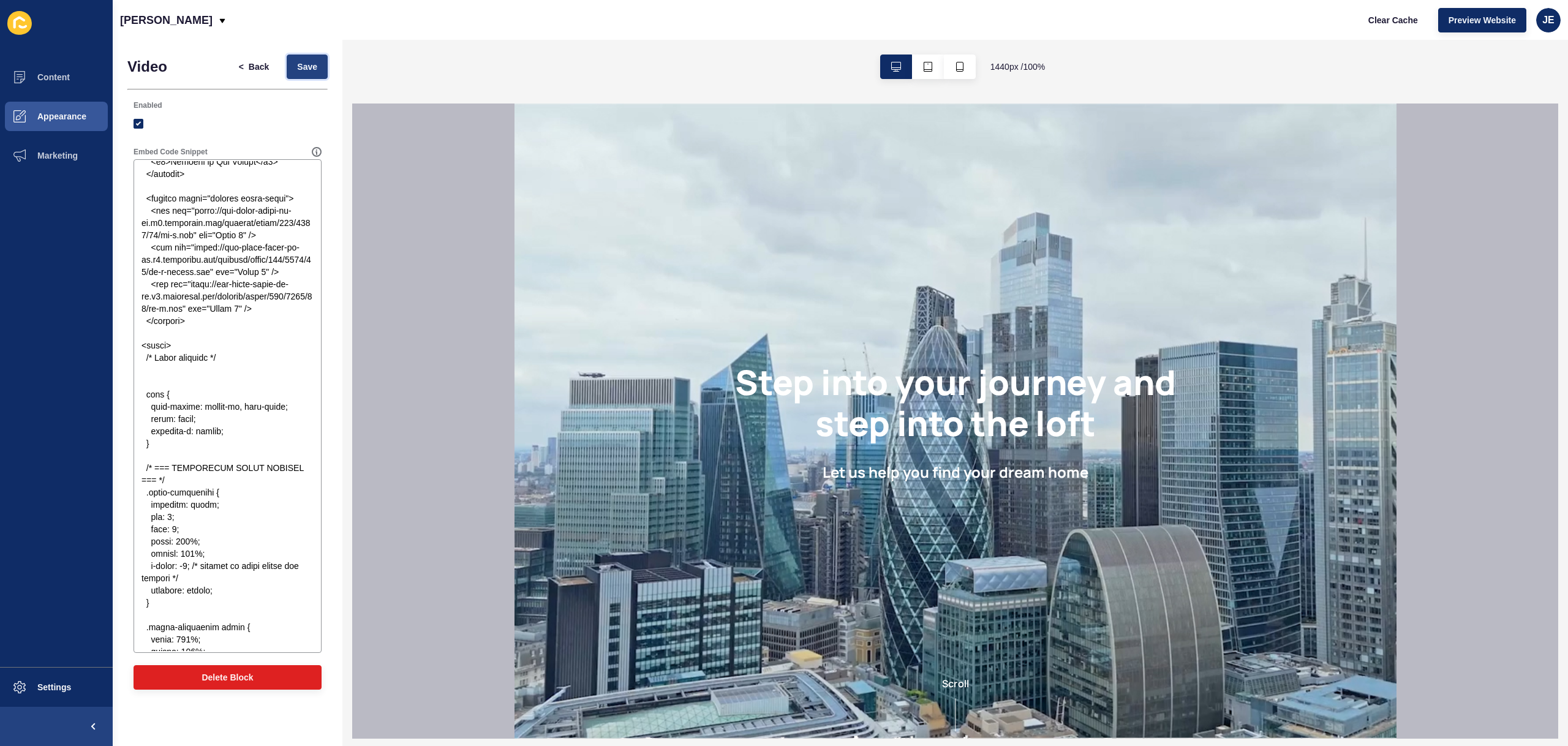
click at [308, 78] on button "Save" at bounding box center [307, 67] width 41 height 24
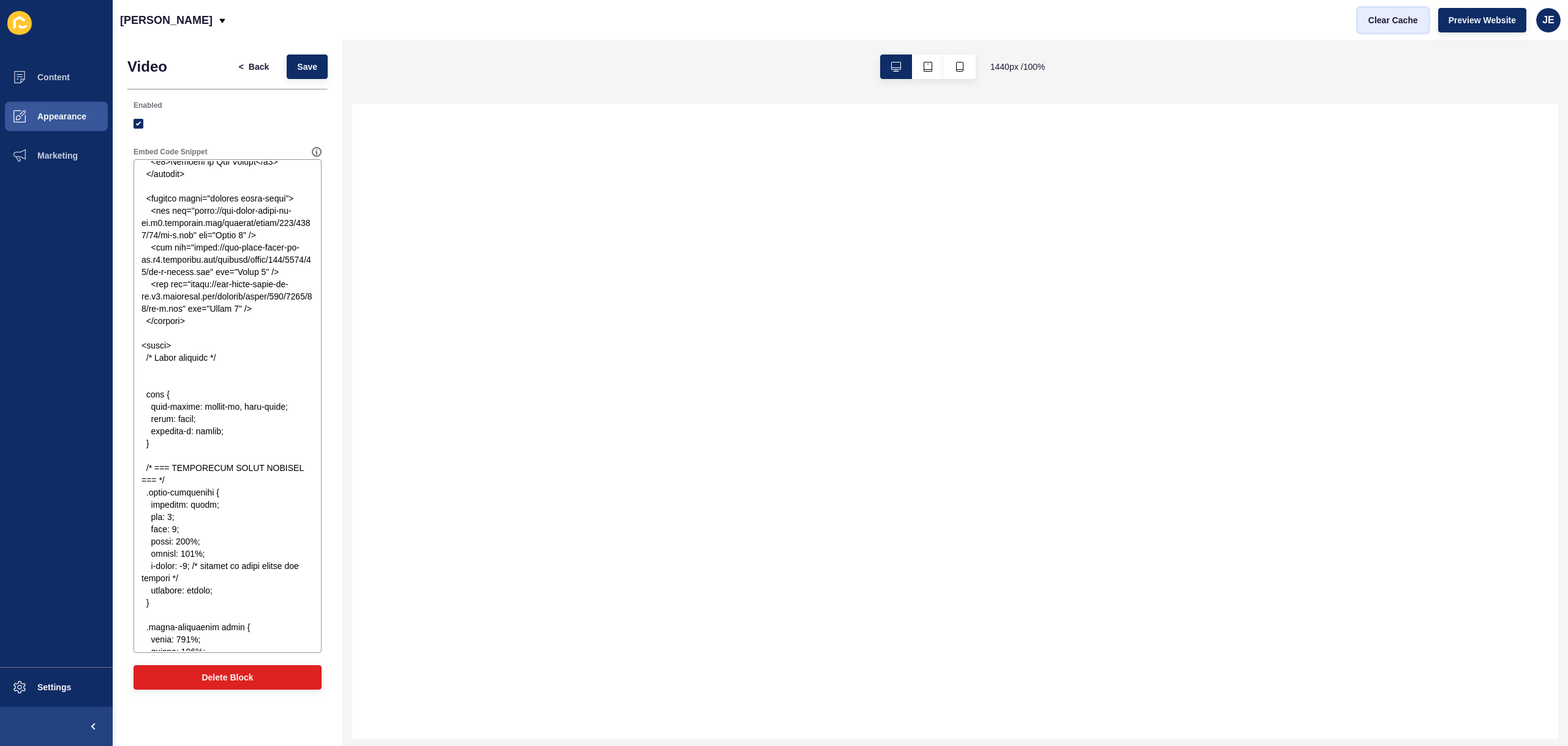
click at [1415, 19] on span "Clear Cache" at bounding box center [1393, 20] width 50 height 12
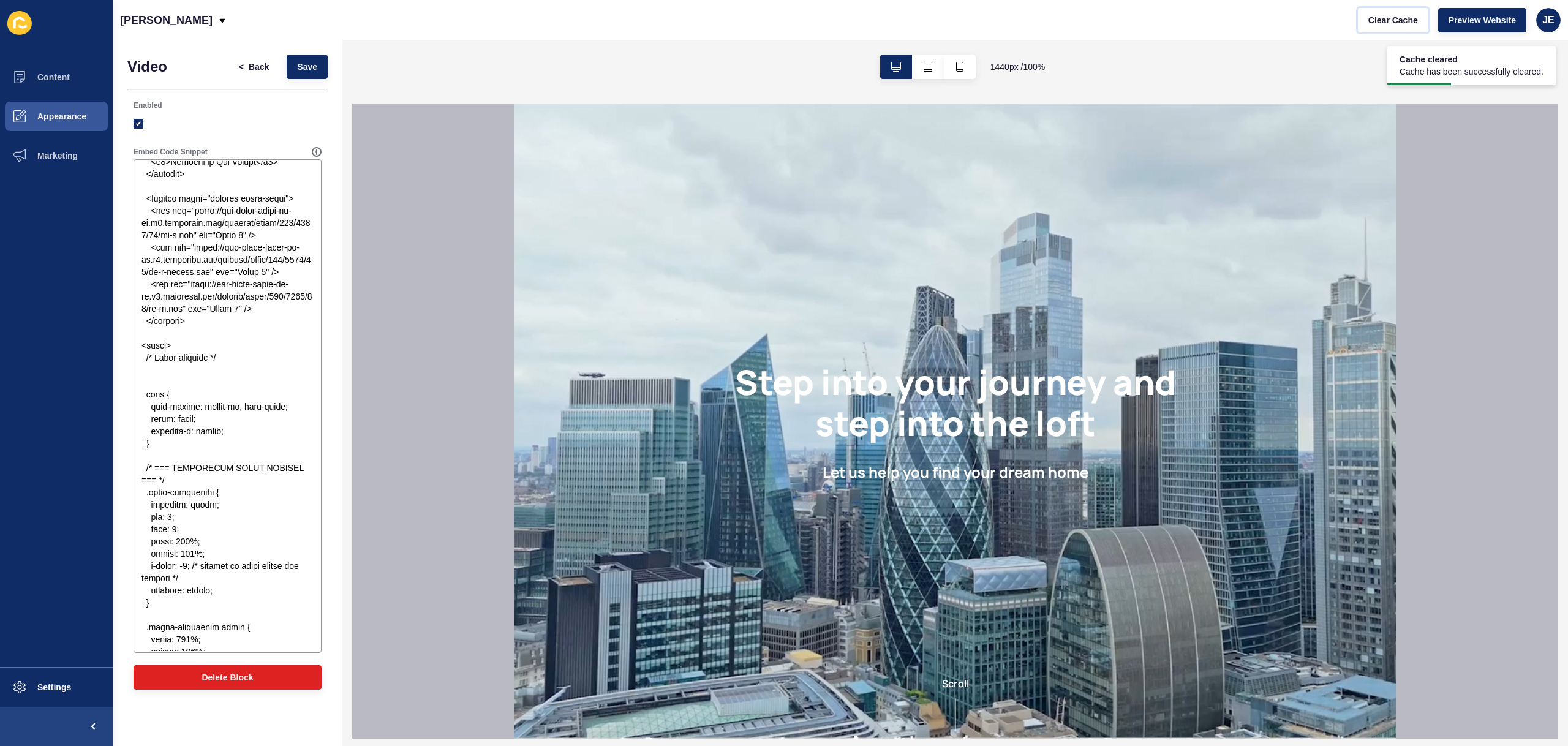
scroll to position [0, 0]
click at [204, 614] on textarea "Embed Code Snippet" at bounding box center [227, 406] width 184 height 490
paste textarea "> </lorem> </ips> <!-- Dolor Sitamet --> <consect ad="elits"> <doe tempo="incid…"
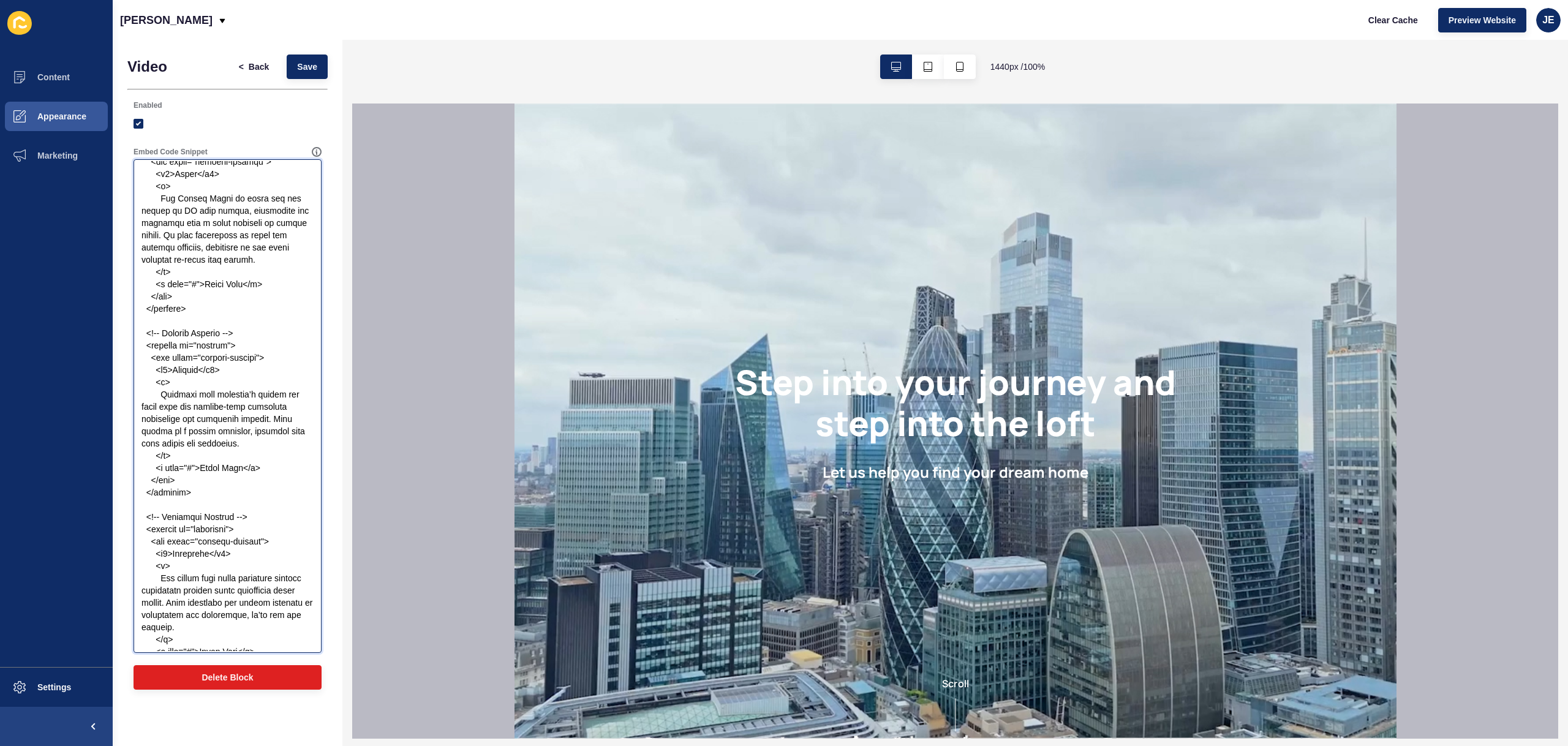
scroll to position [262, 0]
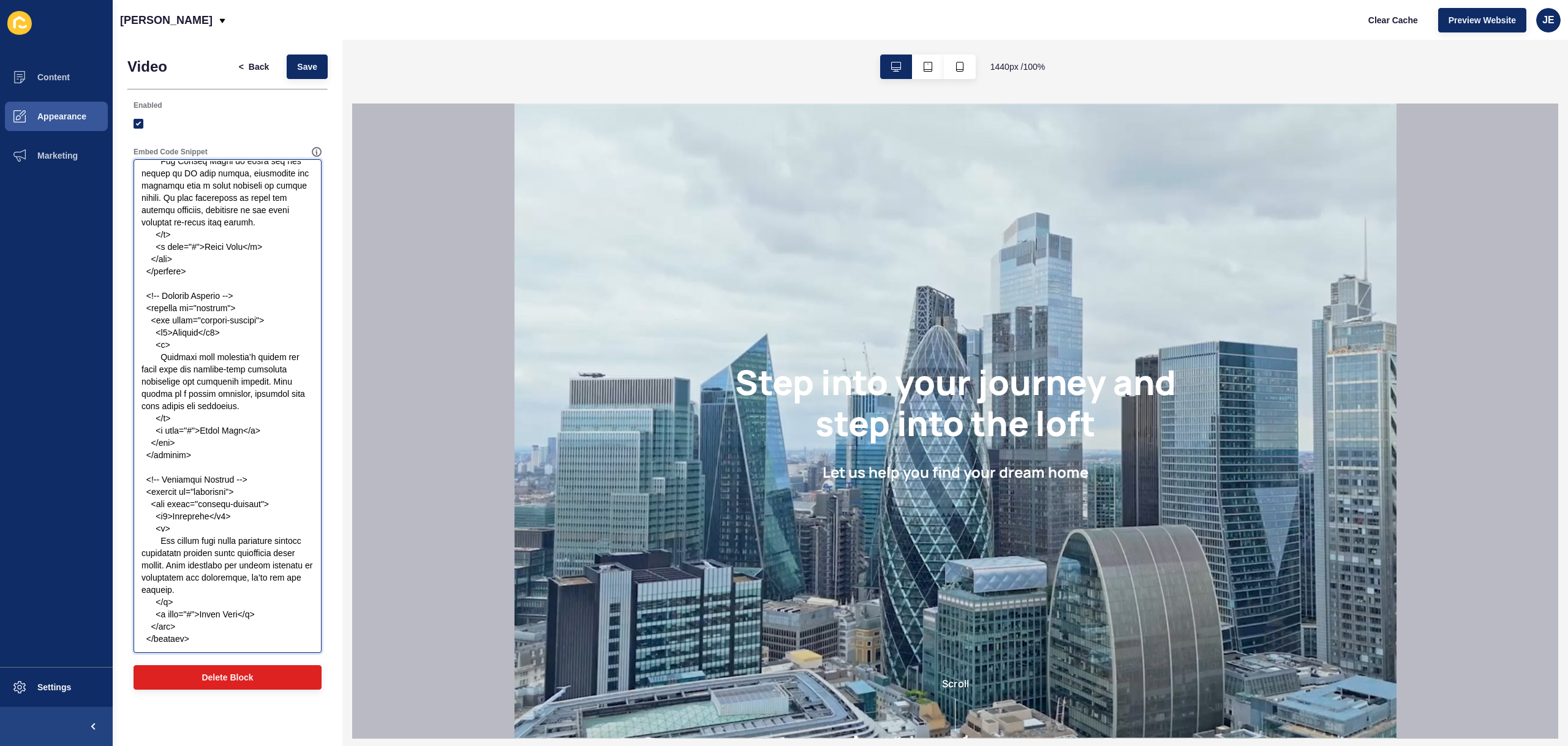
paste textarea "<style> /* ===== RESET ===== */ * { margin: 0; padding: 0; box-sizing: border-b…"
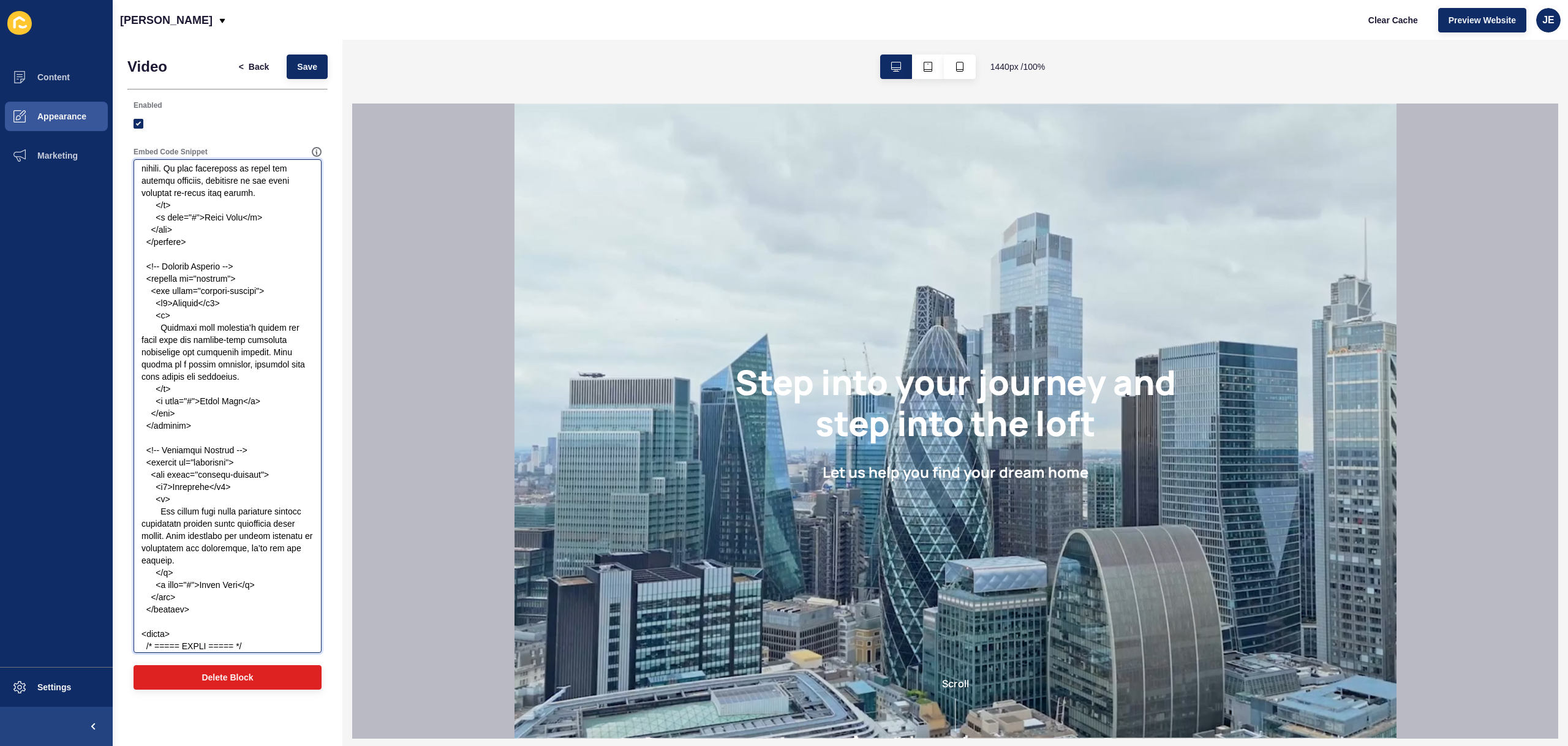
scroll to position [1855, 0]
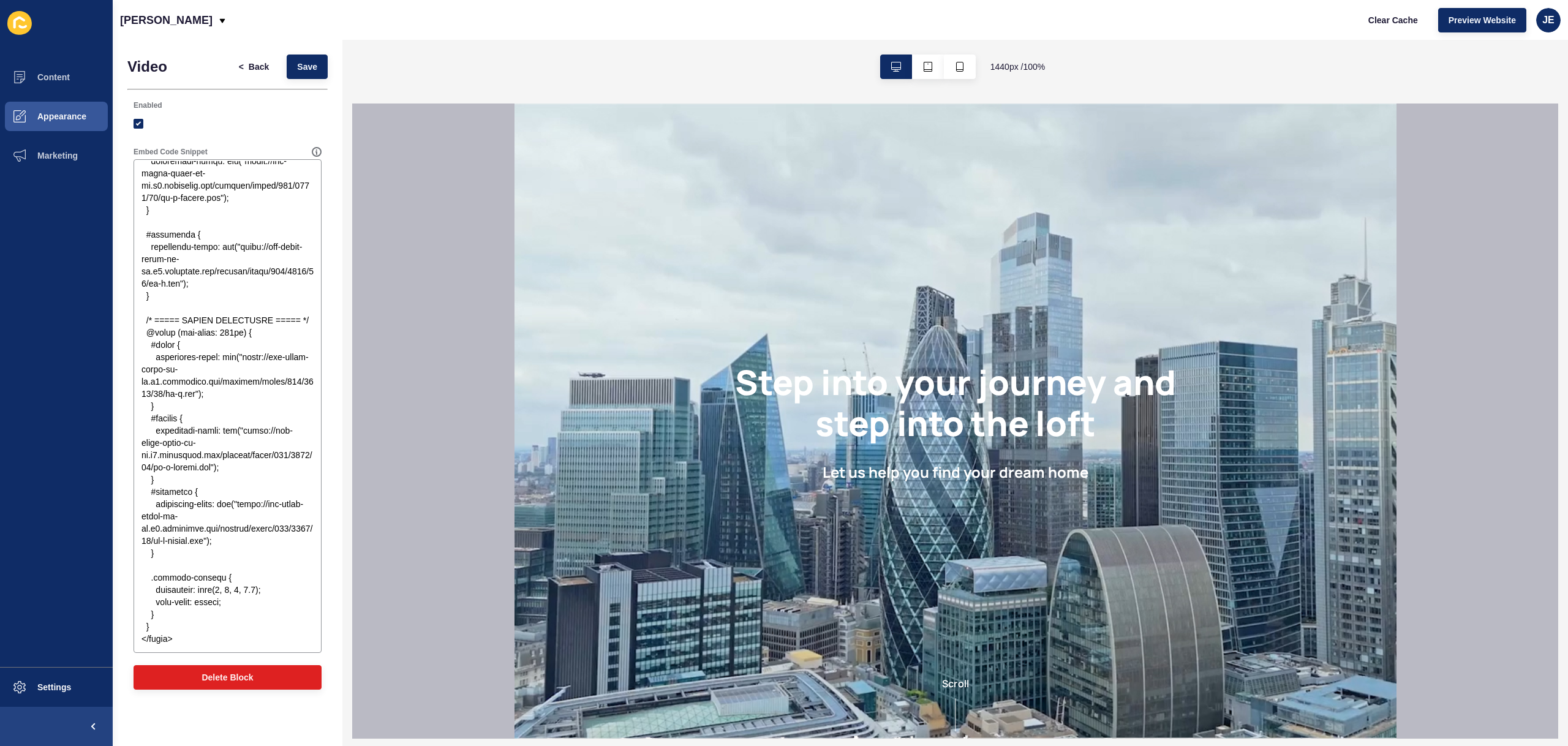
click at [328, 72] on div "< Back Save" at bounding box center [278, 66] width 107 height 32
click at [319, 58] on button "Save" at bounding box center [307, 67] width 41 height 24
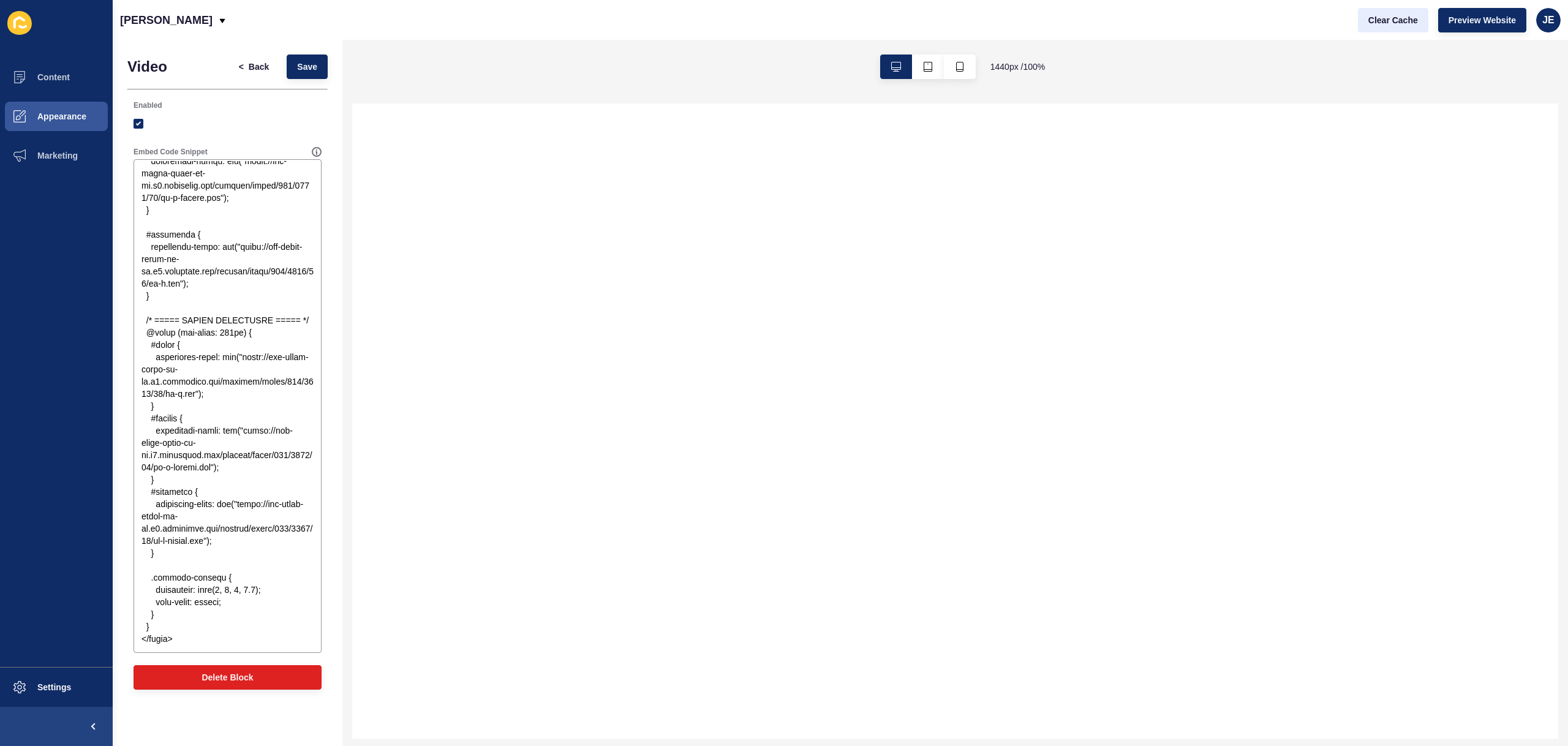
scroll to position [0, 0]
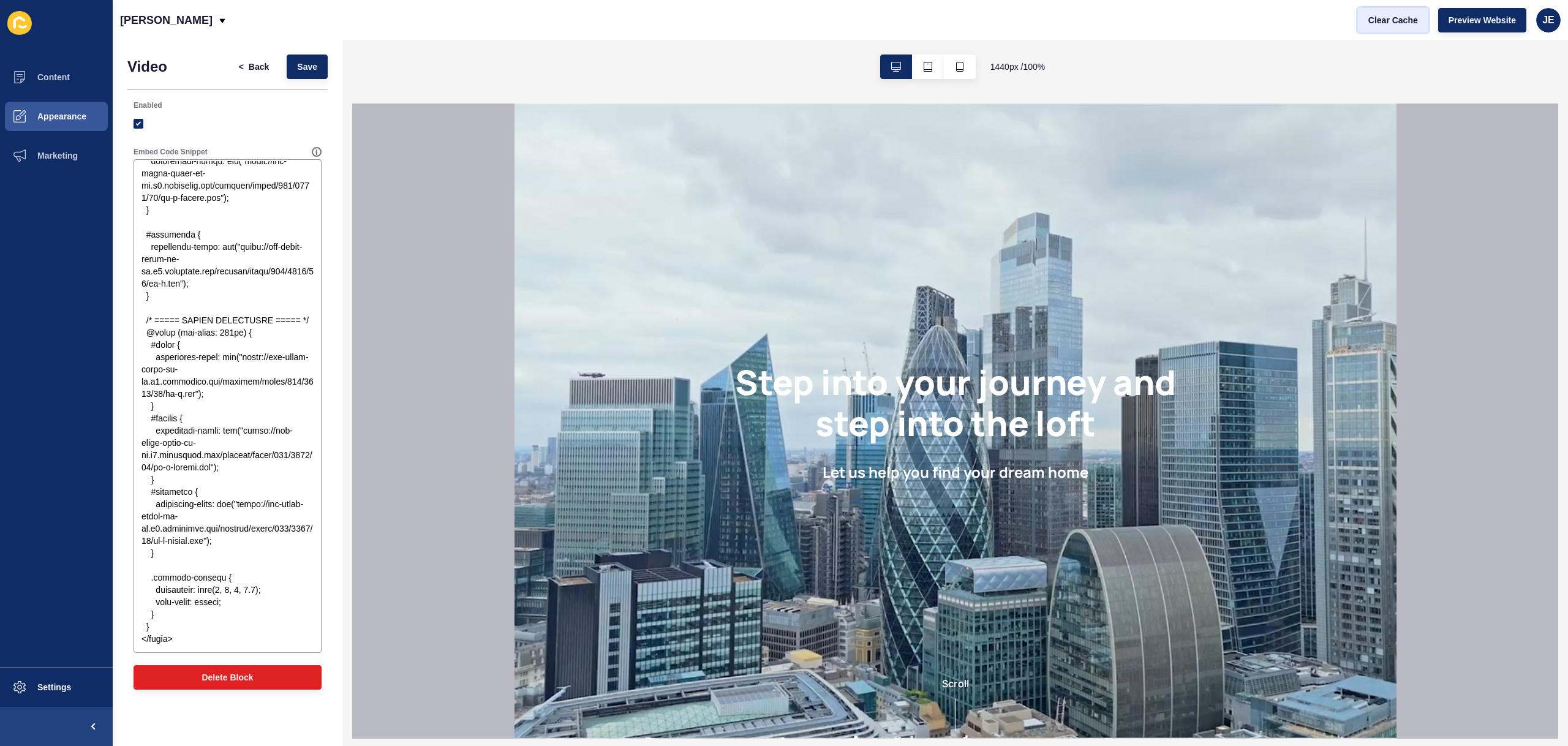
click at [1384, 23] on span "Clear Cache" at bounding box center [1393, 20] width 50 height 12
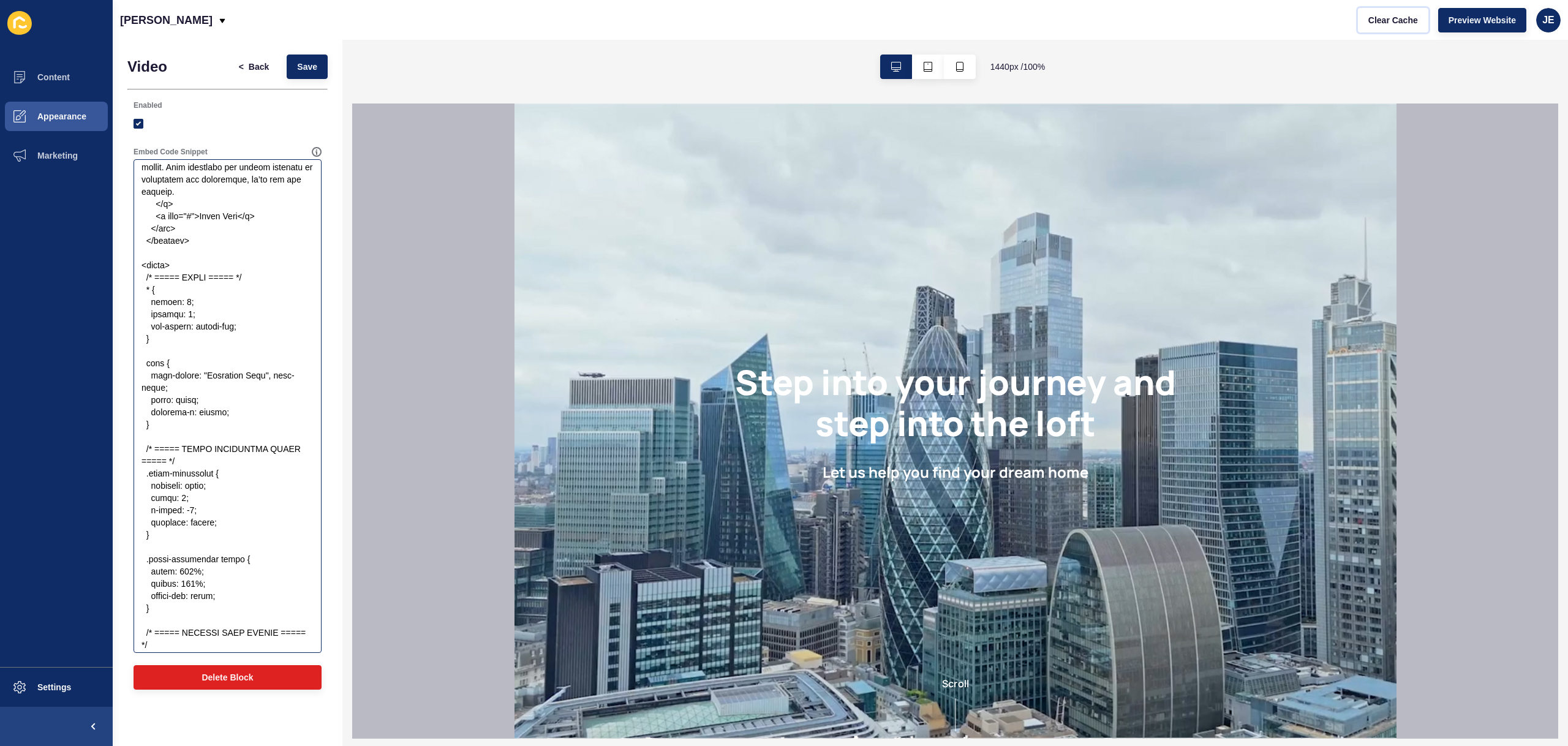
scroll to position [653, 0]
drag, startPoint x: 169, startPoint y: 352, endPoint x: 135, endPoint y: 298, distance: 63.8
click at [136, 298] on textarea "Embed Code Snippet" at bounding box center [227, 406] width 184 height 490
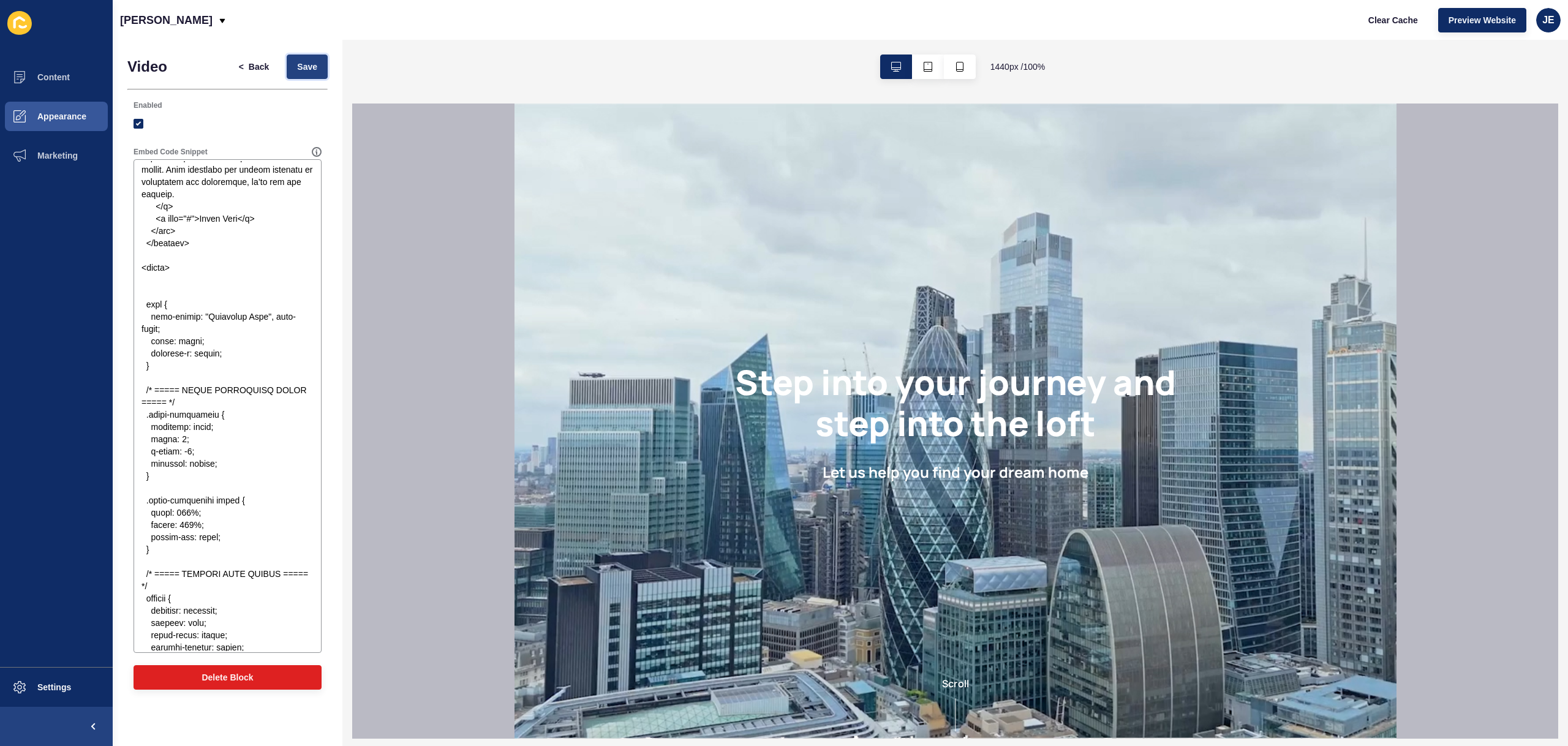
click at [321, 63] on button "Save" at bounding box center [307, 67] width 41 height 24
click at [1380, 21] on span "Clear Cache" at bounding box center [1393, 20] width 50 height 12
click at [47, 86] on button "Content" at bounding box center [56, 77] width 113 height 39
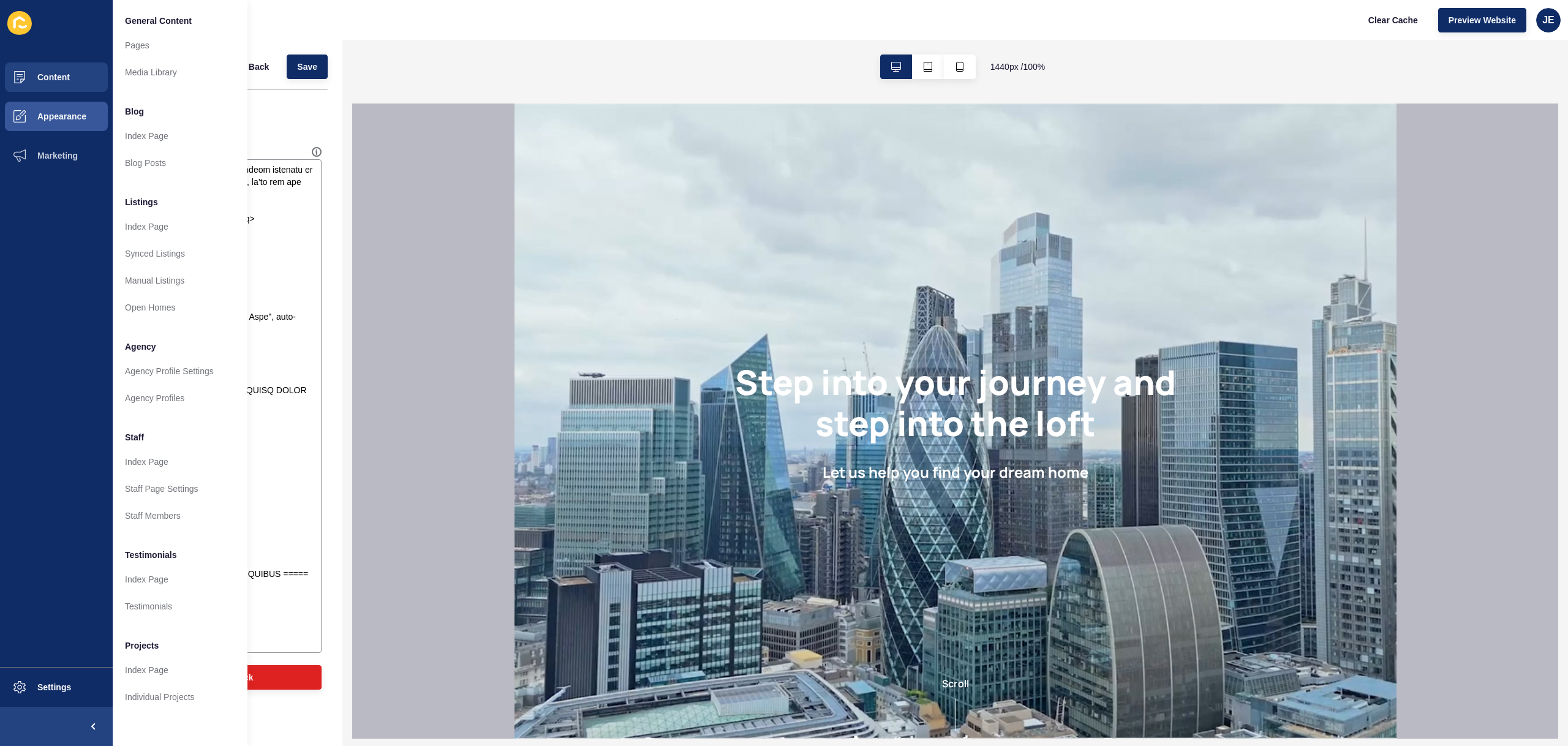
click at [371, 218] on div at bounding box center [955, 421] width 1206 height 635
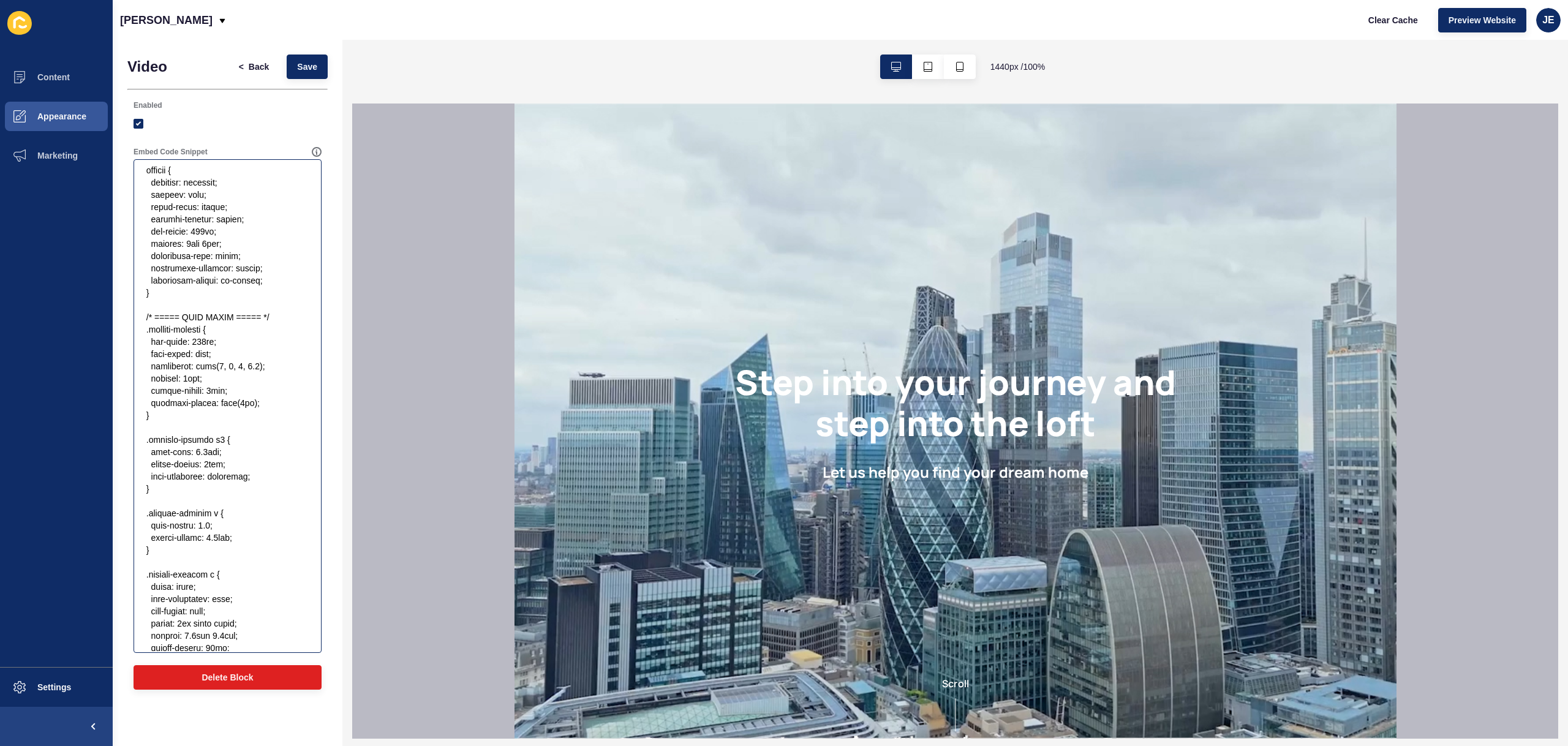
scroll to position [1076, 0]
drag, startPoint x: 205, startPoint y: 239, endPoint x: 227, endPoint y: 261, distance: 31.1
click at [197, 237] on textarea "Embed Code Snippet" at bounding box center [227, 406] width 184 height 490
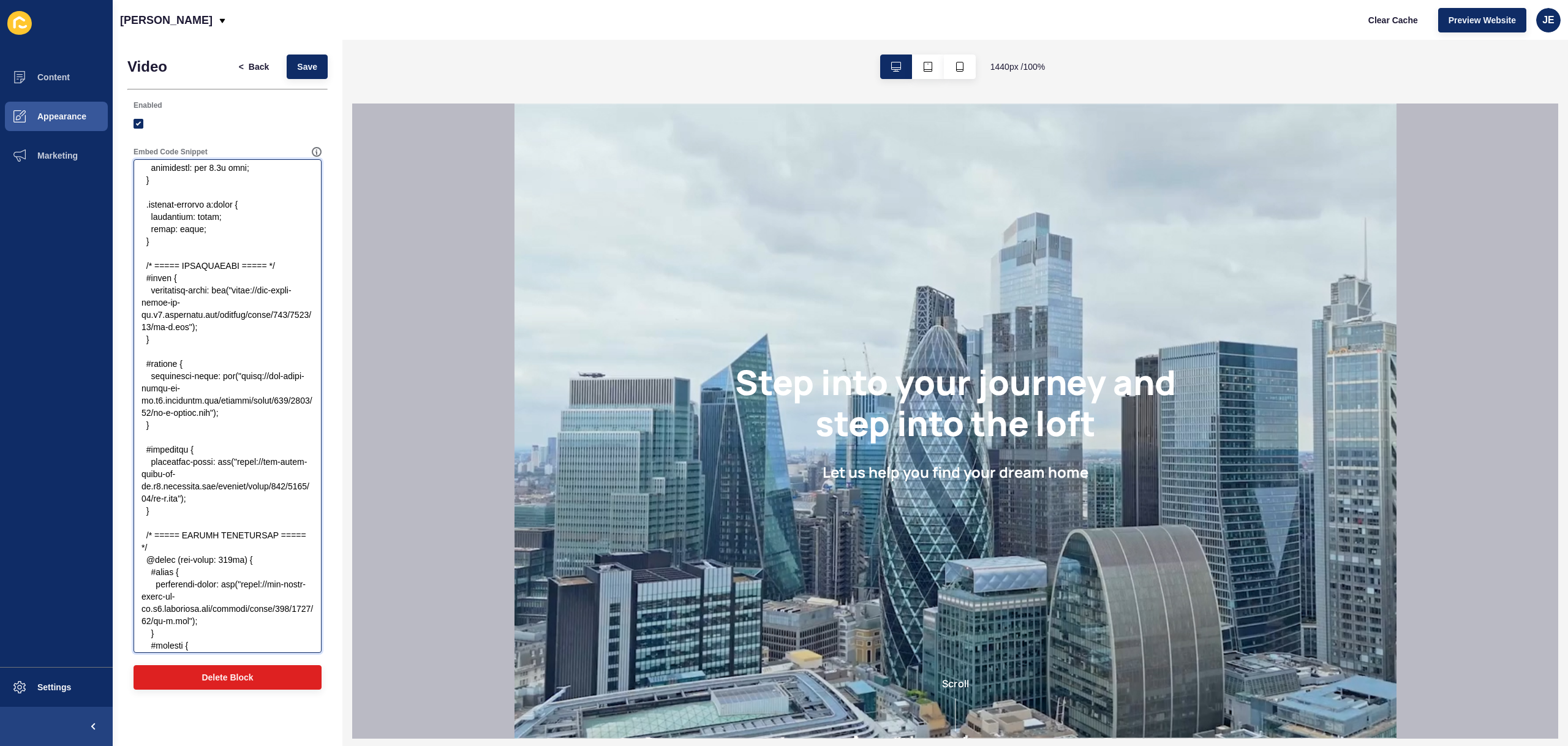
scroll to position [1576, 0]
drag, startPoint x: 235, startPoint y: 414, endPoint x: 242, endPoint y: 376, distance: 38.6
click at [242, 376] on textarea "Embed Code Snippet" at bounding box center [227, 406] width 184 height 490
paste textarea
click at [300, 65] on span "Save" at bounding box center [307, 67] width 20 height 12
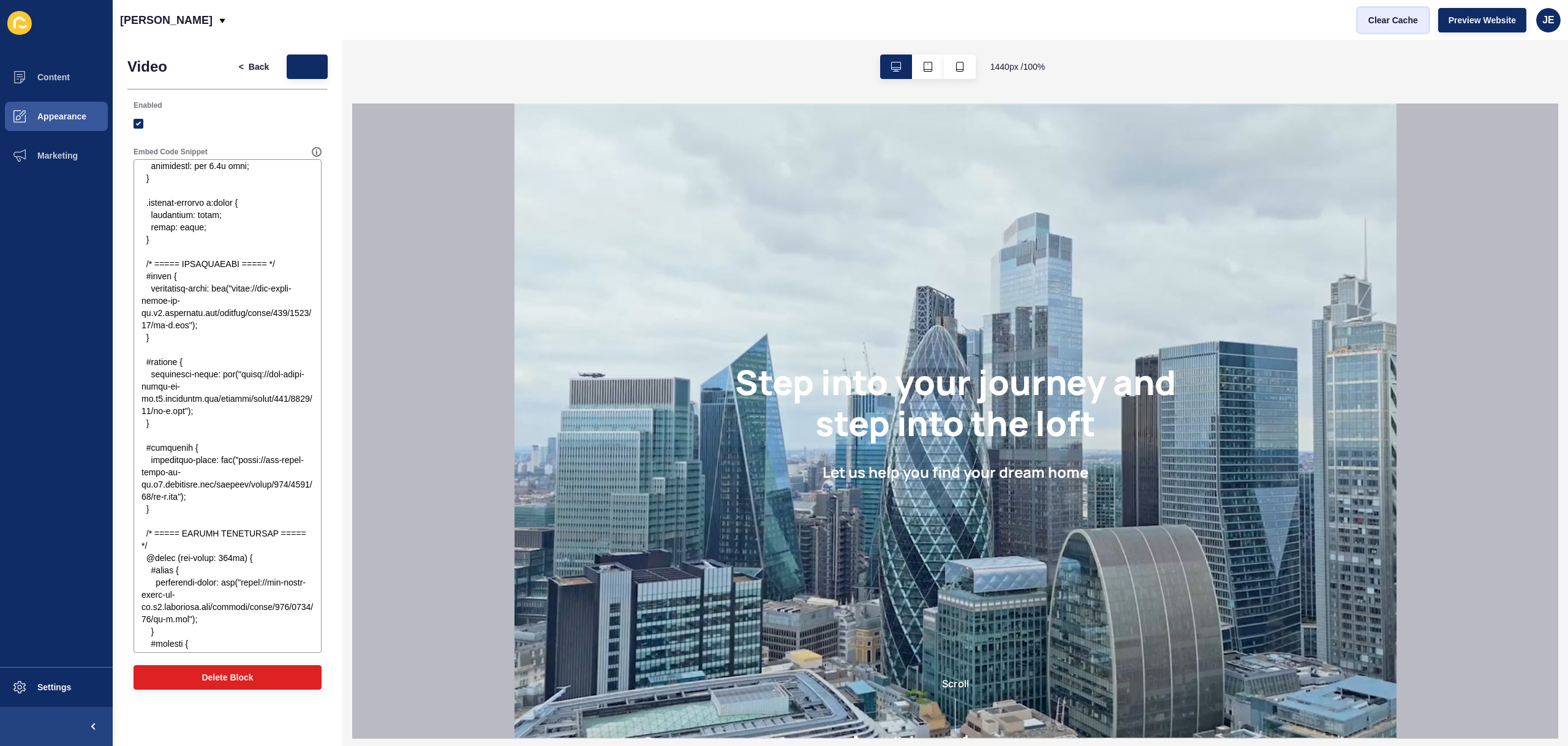
click at [1382, 22] on span "Clear Cache" at bounding box center [1393, 20] width 50 height 12
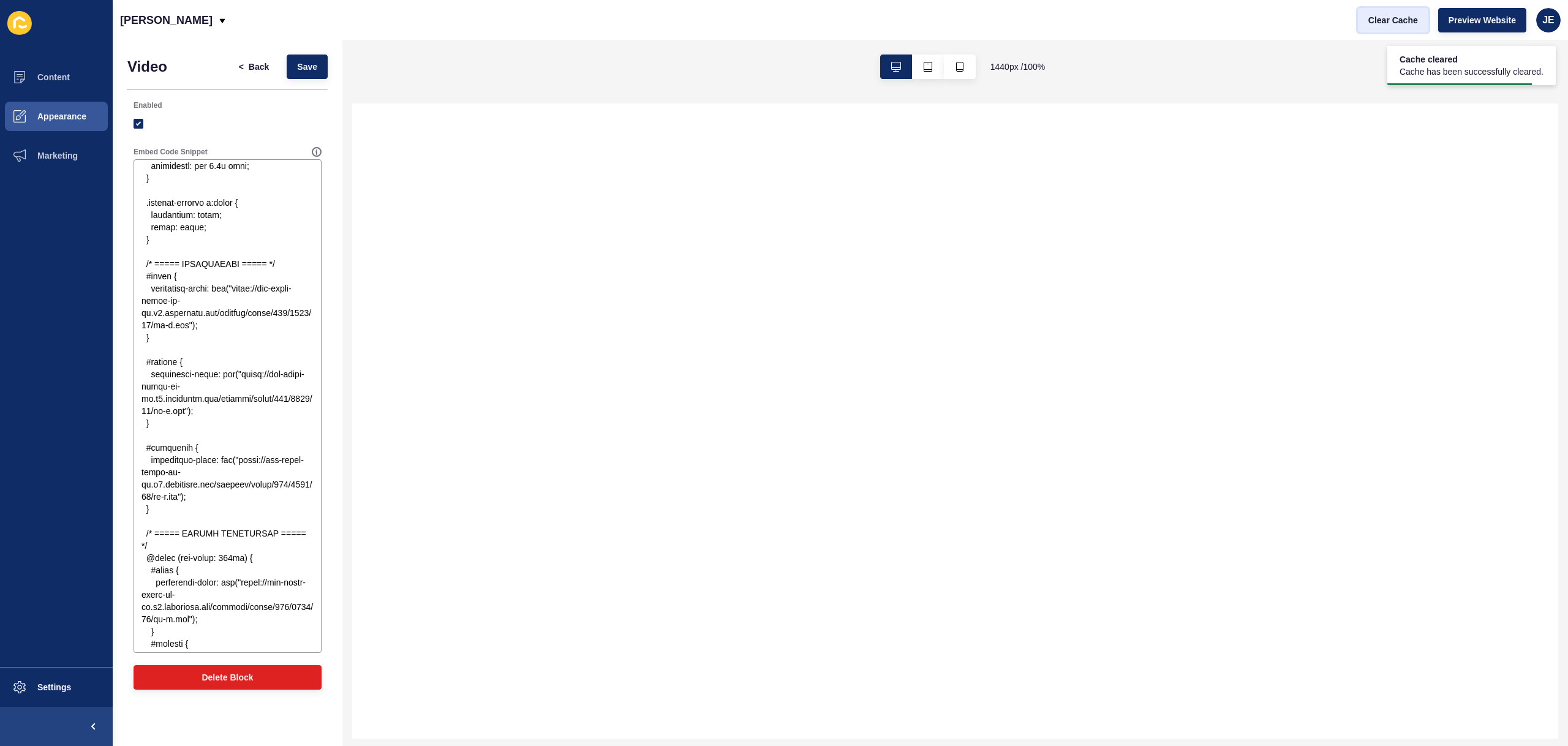
click at [1388, 24] on span "Clear Cache" at bounding box center [1393, 20] width 50 height 12
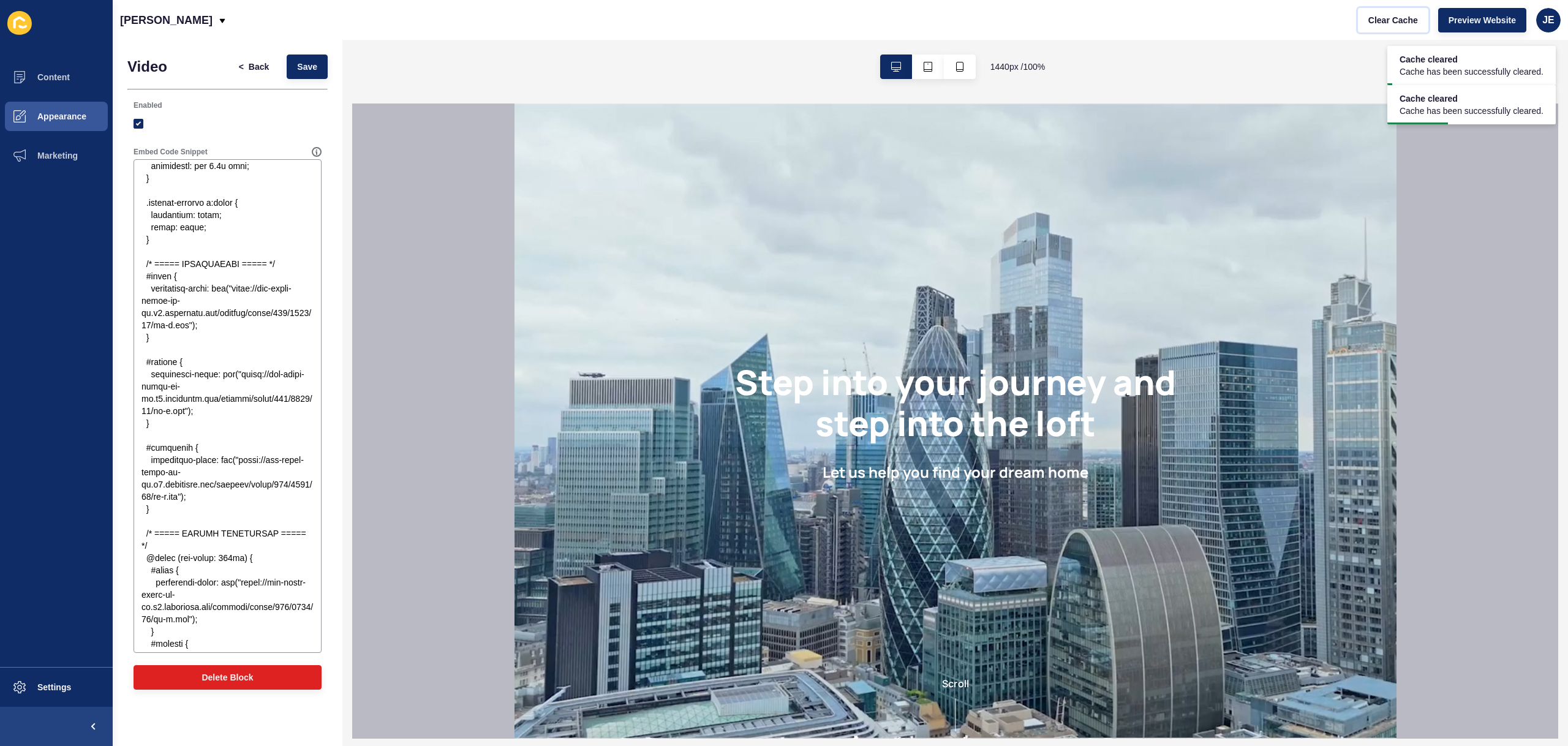
scroll to position [0, 0]
click at [229, 416] on textarea "Embed Code Snippet" at bounding box center [227, 406] width 184 height 490
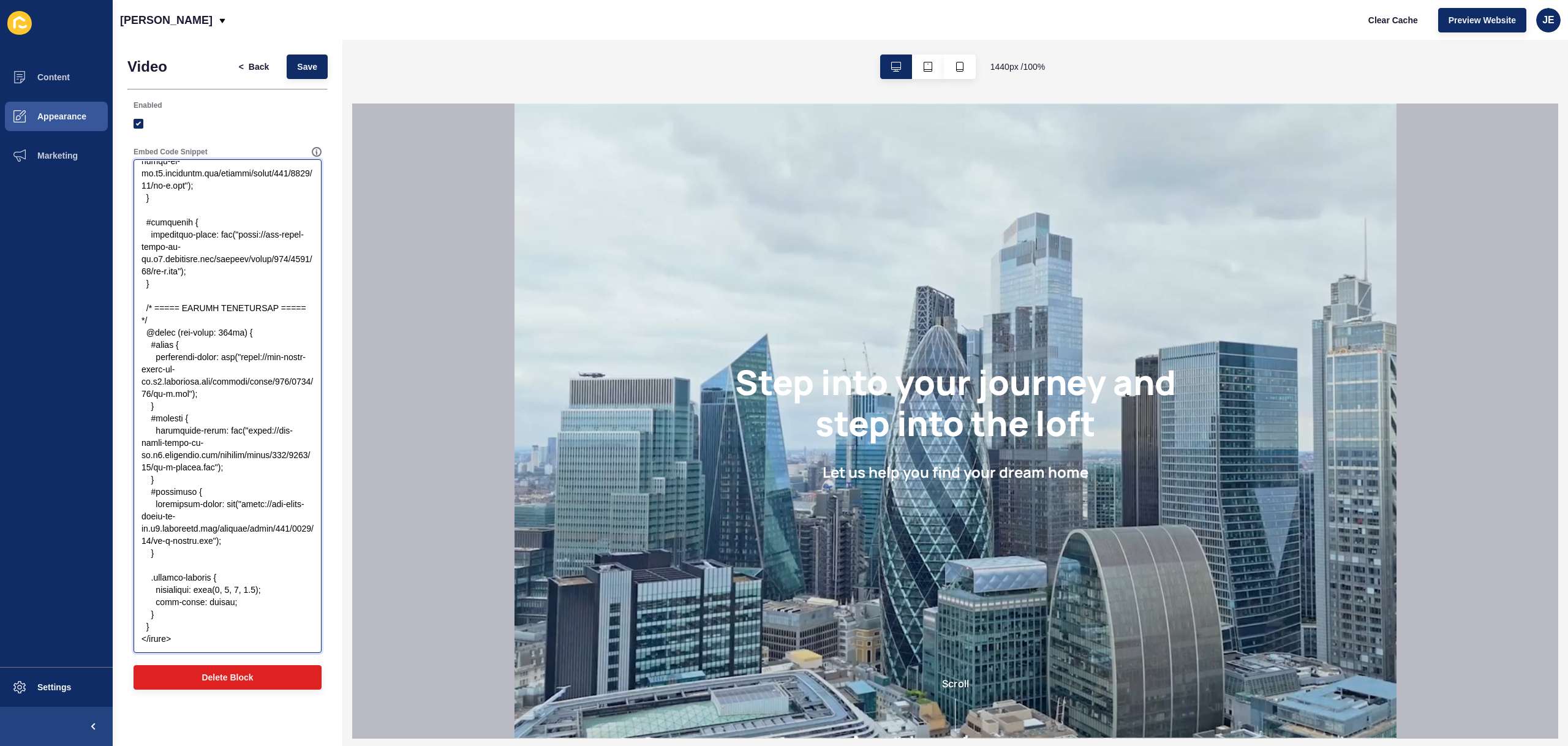
paste textarea "div class="video-background"> <video autoplay muted loop playsinline poster="[U…"
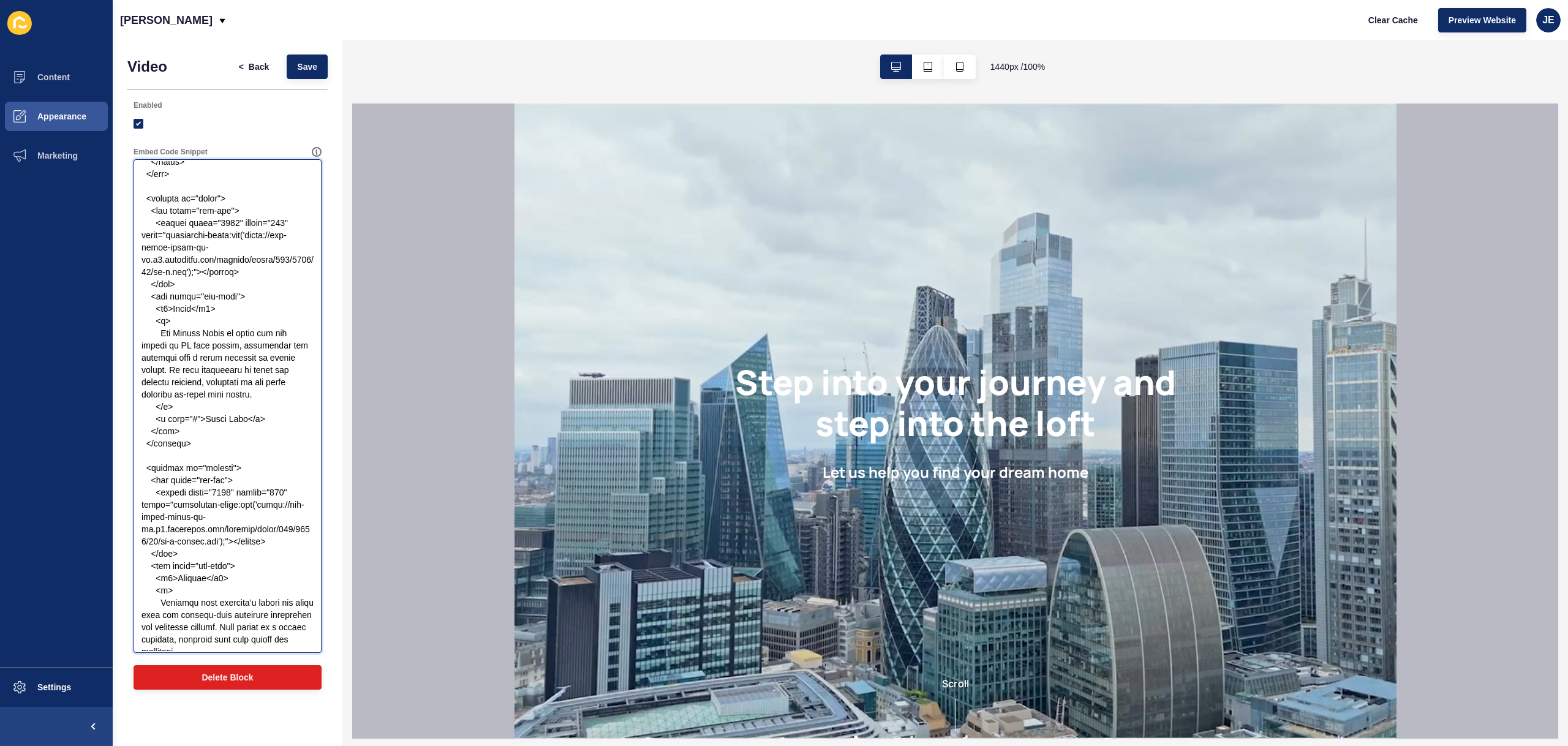
scroll to position [219, 0]
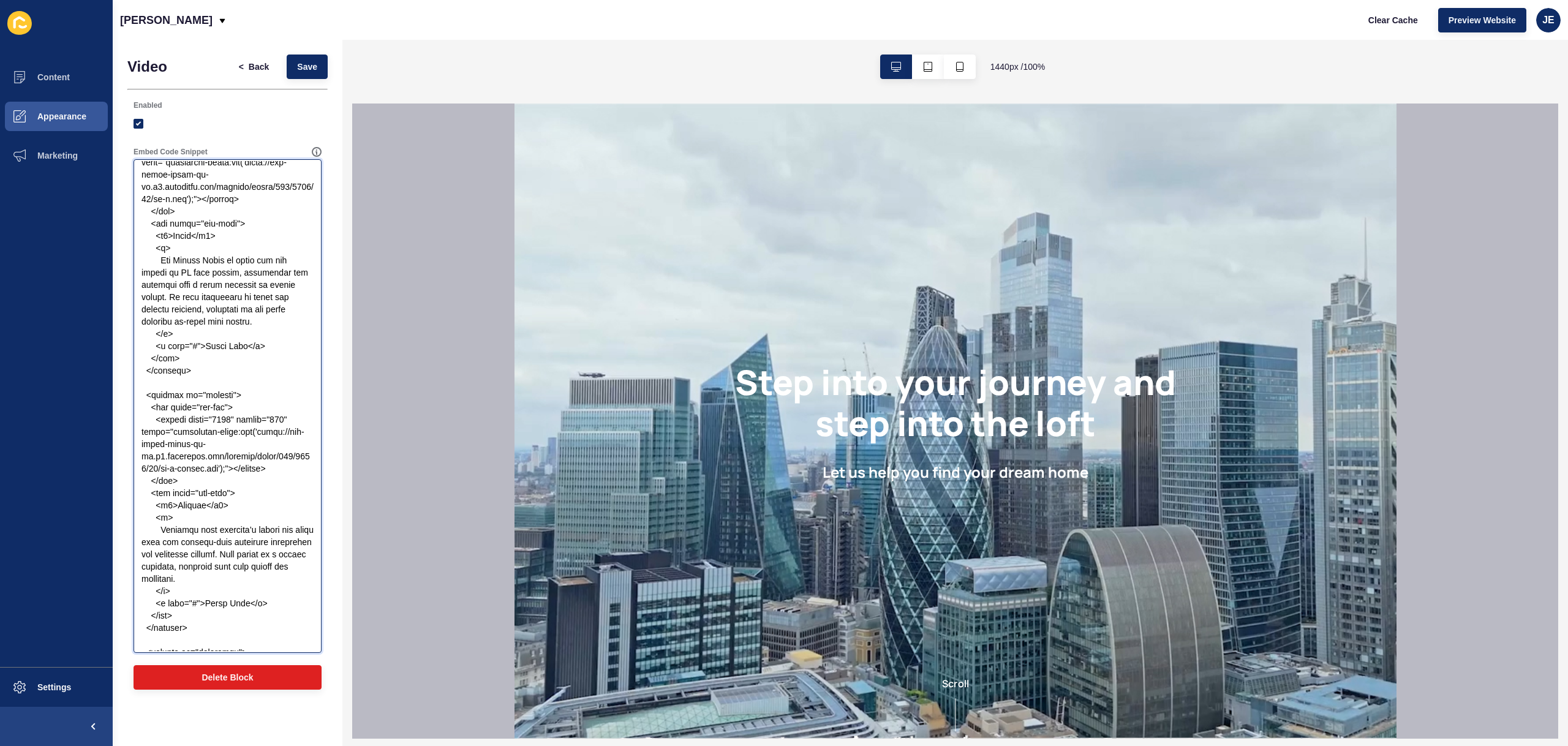
drag, startPoint x: 235, startPoint y: 479, endPoint x: 255, endPoint y: 450, distance: 35.2
click at [255, 450] on textarea "Embed Code Snippet" at bounding box center [227, 406] width 184 height 490
paste textarea
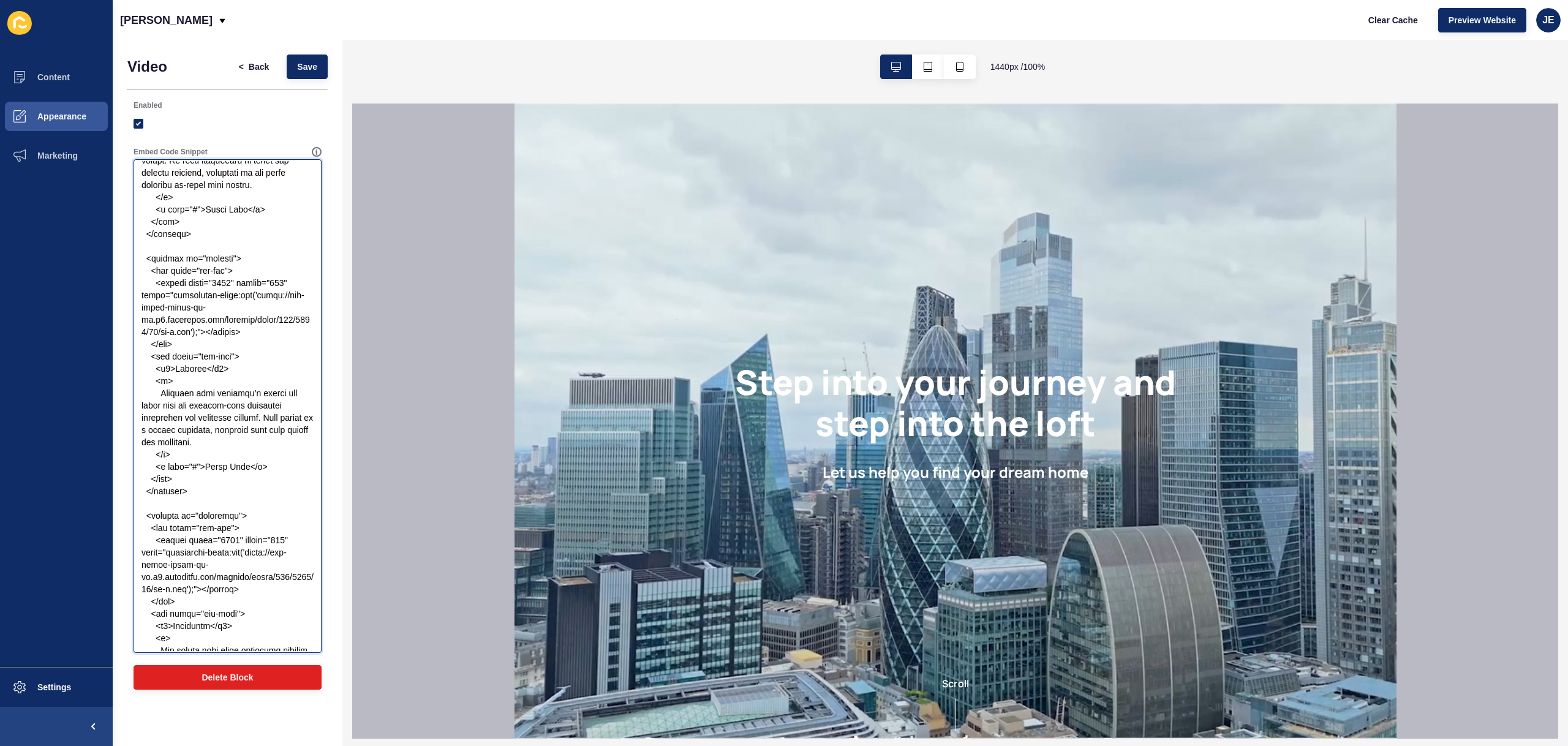
scroll to position [478, 0]
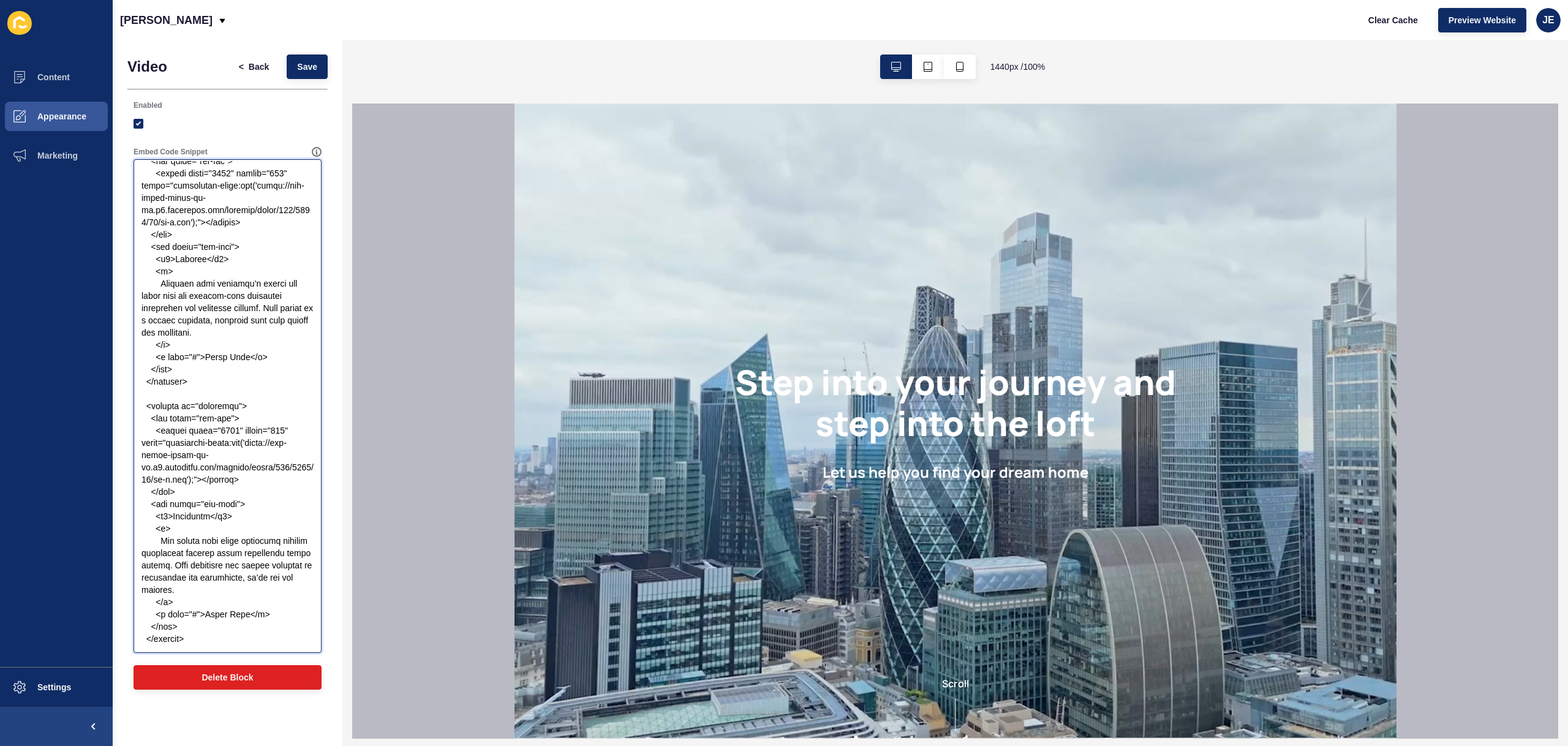
click at [204, 639] on textarea "Embed Code Snippet" at bounding box center [227, 406] width 184 height 490
paste textarea "body { margin: 0; font-family: "Helvetica Neue", sans-serif; color: white; over…"
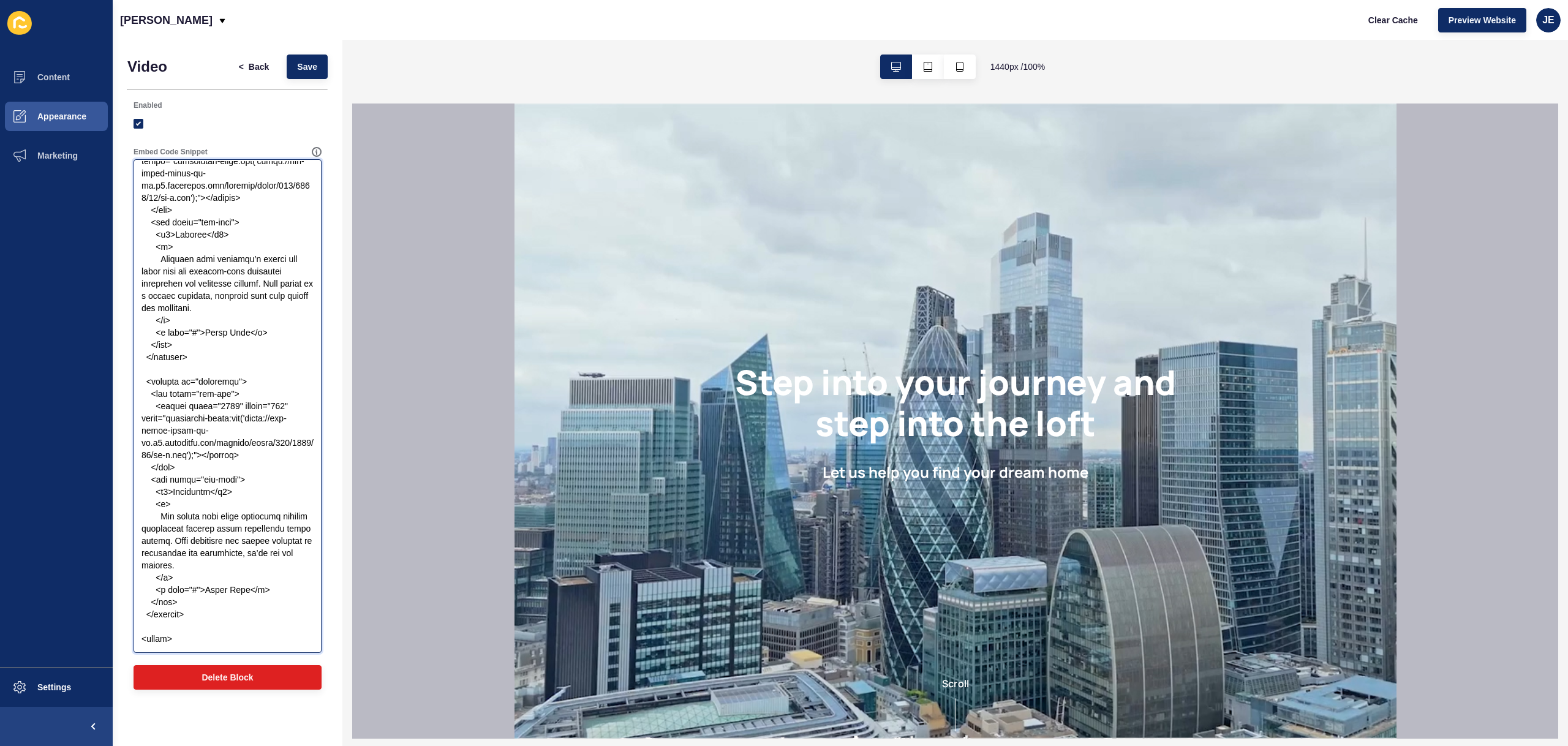
scroll to position [507, 0]
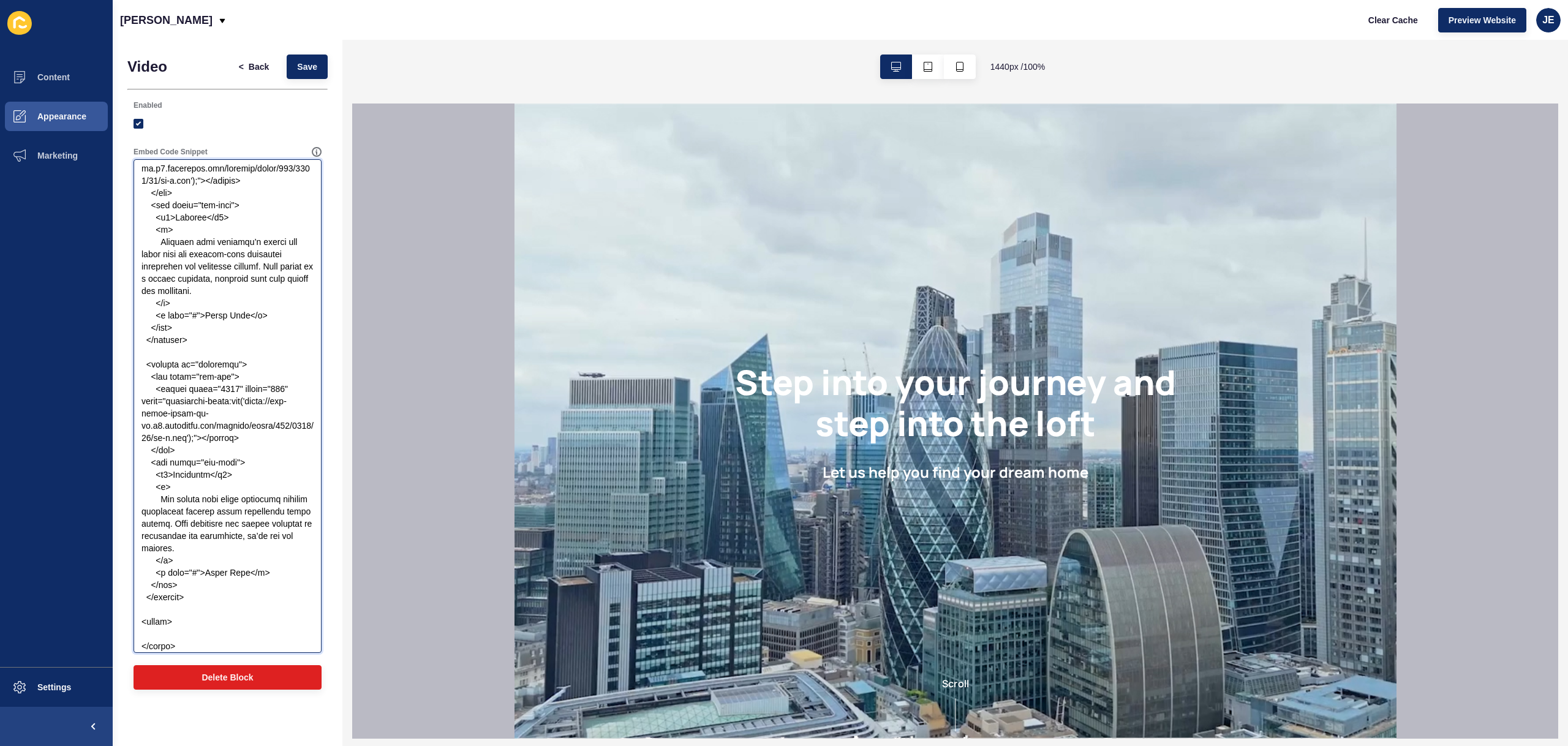
paste textarea "body { margin: 0; font-family: "Helvetica Neue", sans-serif; color: white; over…"
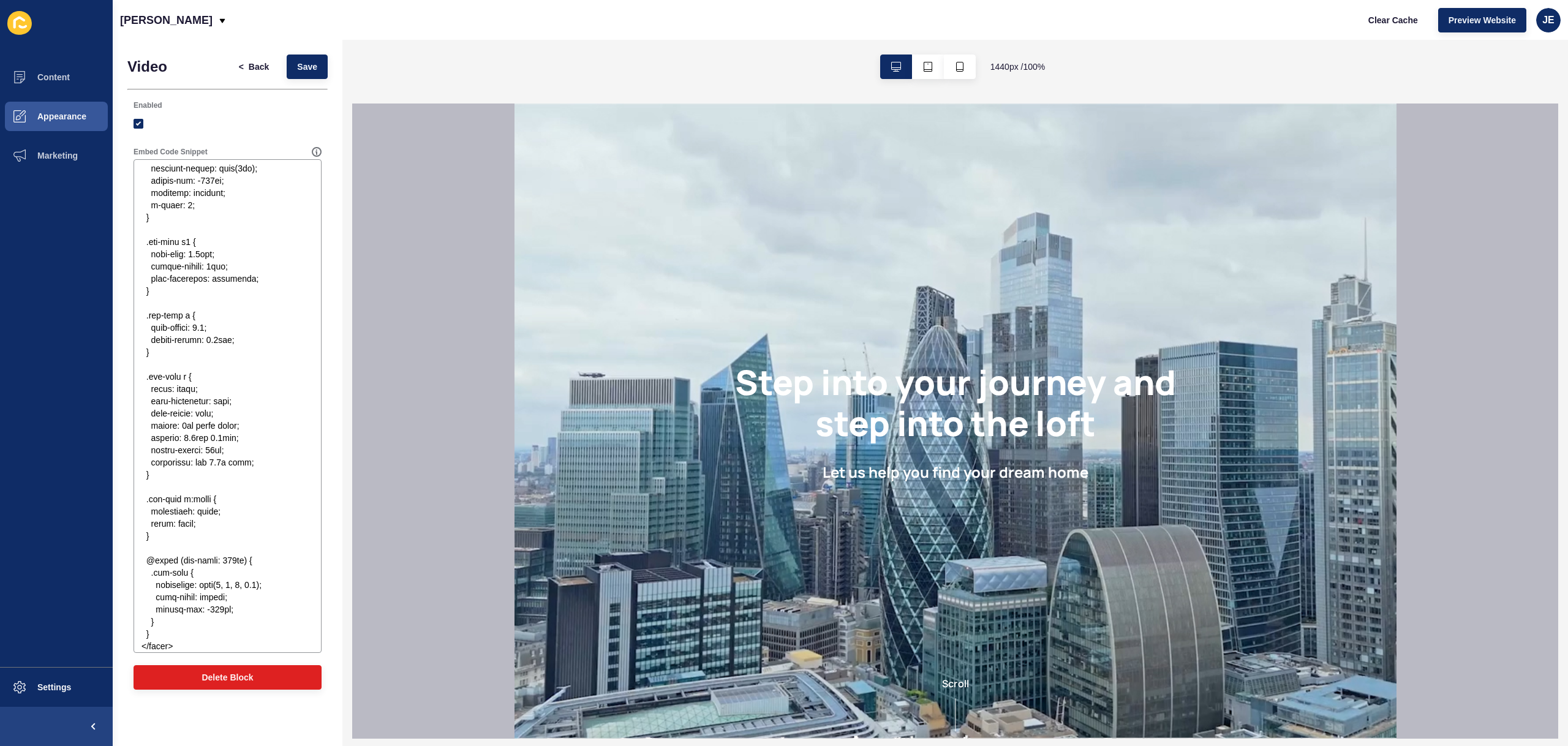
click at [306, 90] on form "Video < Back Save Enabled Embed Code Snippet Delete Block" at bounding box center [227, 375] width 200 height 641
click at [313, 71] on span "Save" at bounding box center [307, 67] width 20 height 12
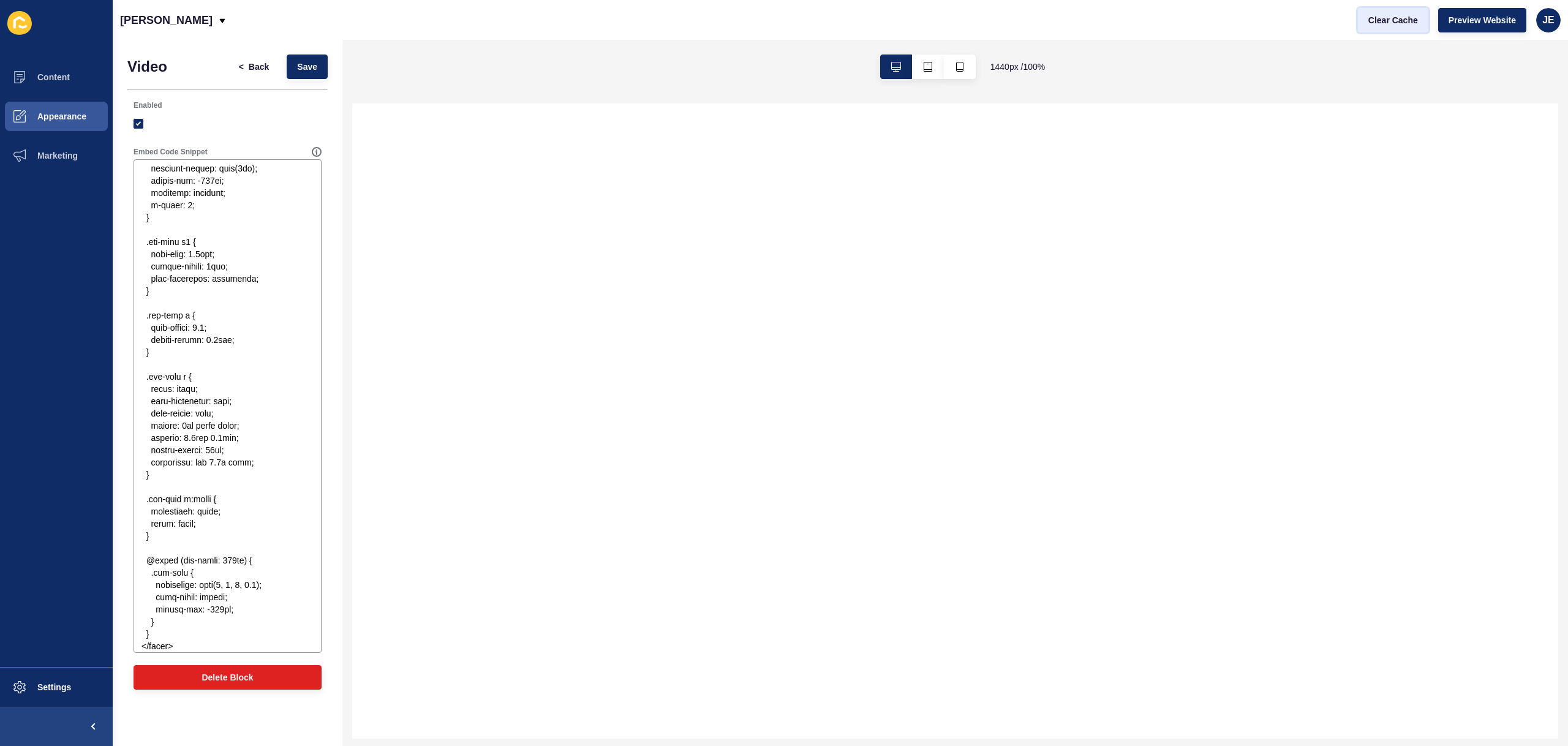
click at [1391, 20] on span "Clear Cache" at bounding box center [1393, 20] width 50 height 12
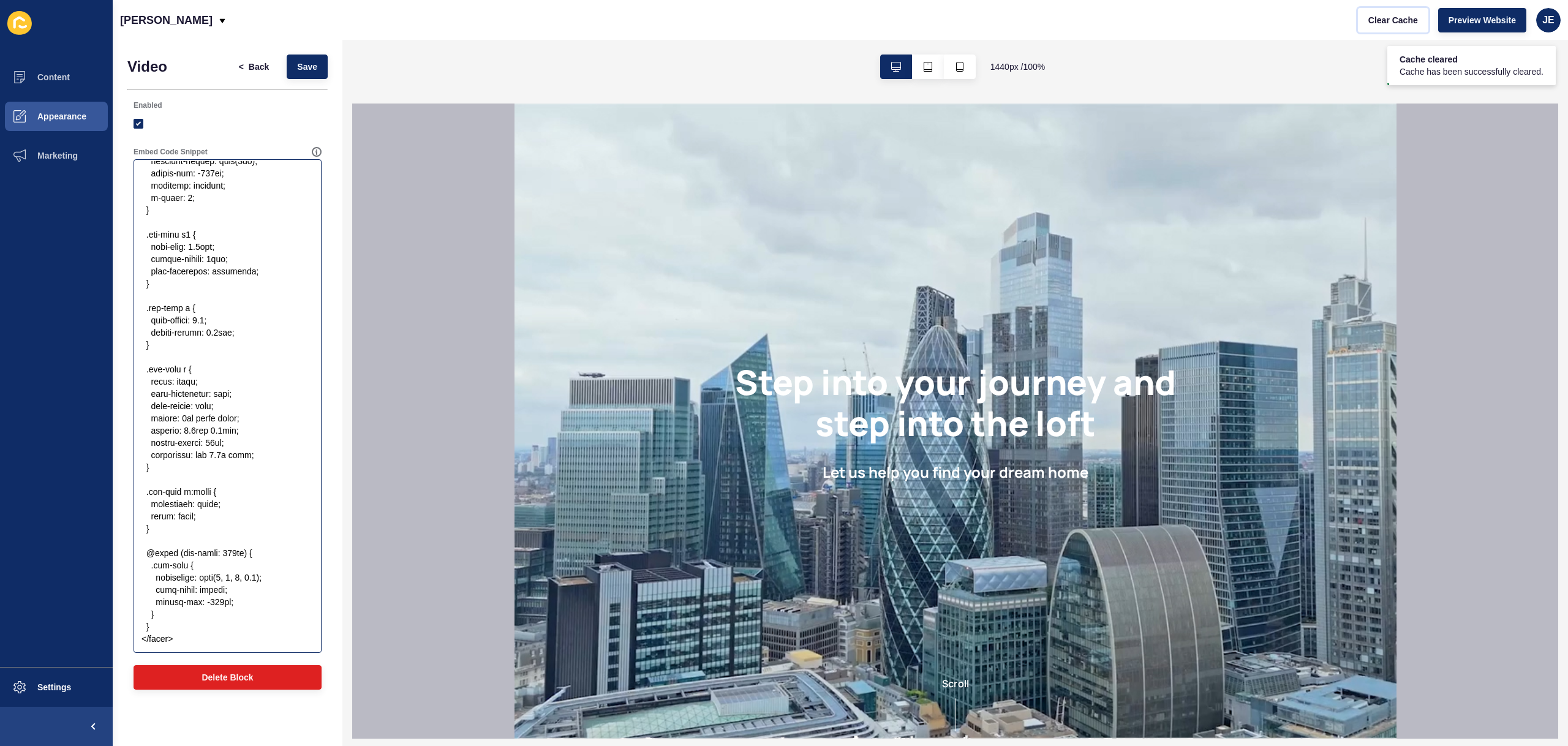
scroll to position [1593, 0]
click at [171, 618] on textarea "Embed Code Snippet" at bounding box center [227, 406] width 184 height 490
click at [171, 626] on textarea "Embed Code Snippet" at bounding box center [227, 406] width 184 height 490
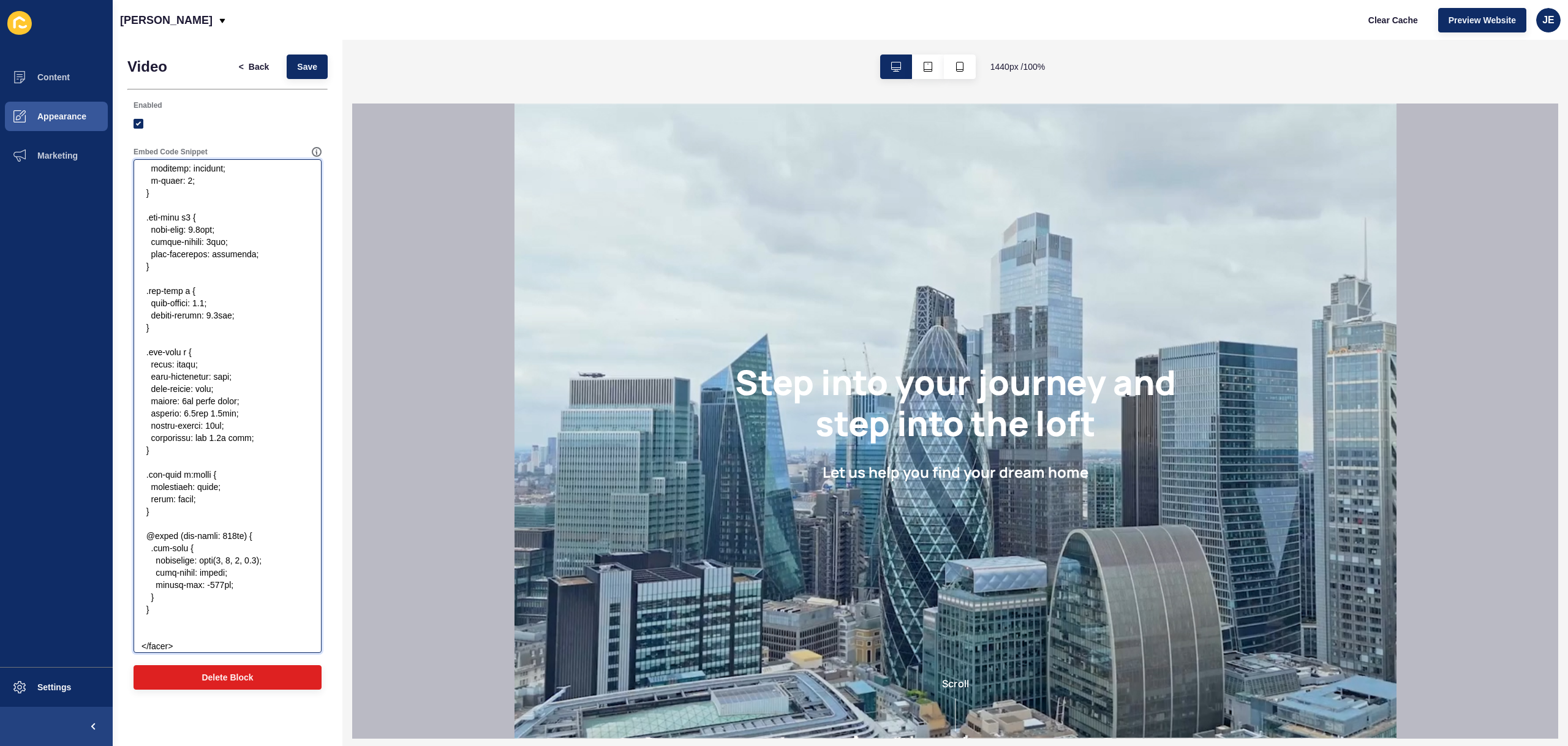
paste textarea ".ss-slider:before { left: 0; width: 6.25%; } .ss-slider:before, .ss-slider:afte…"
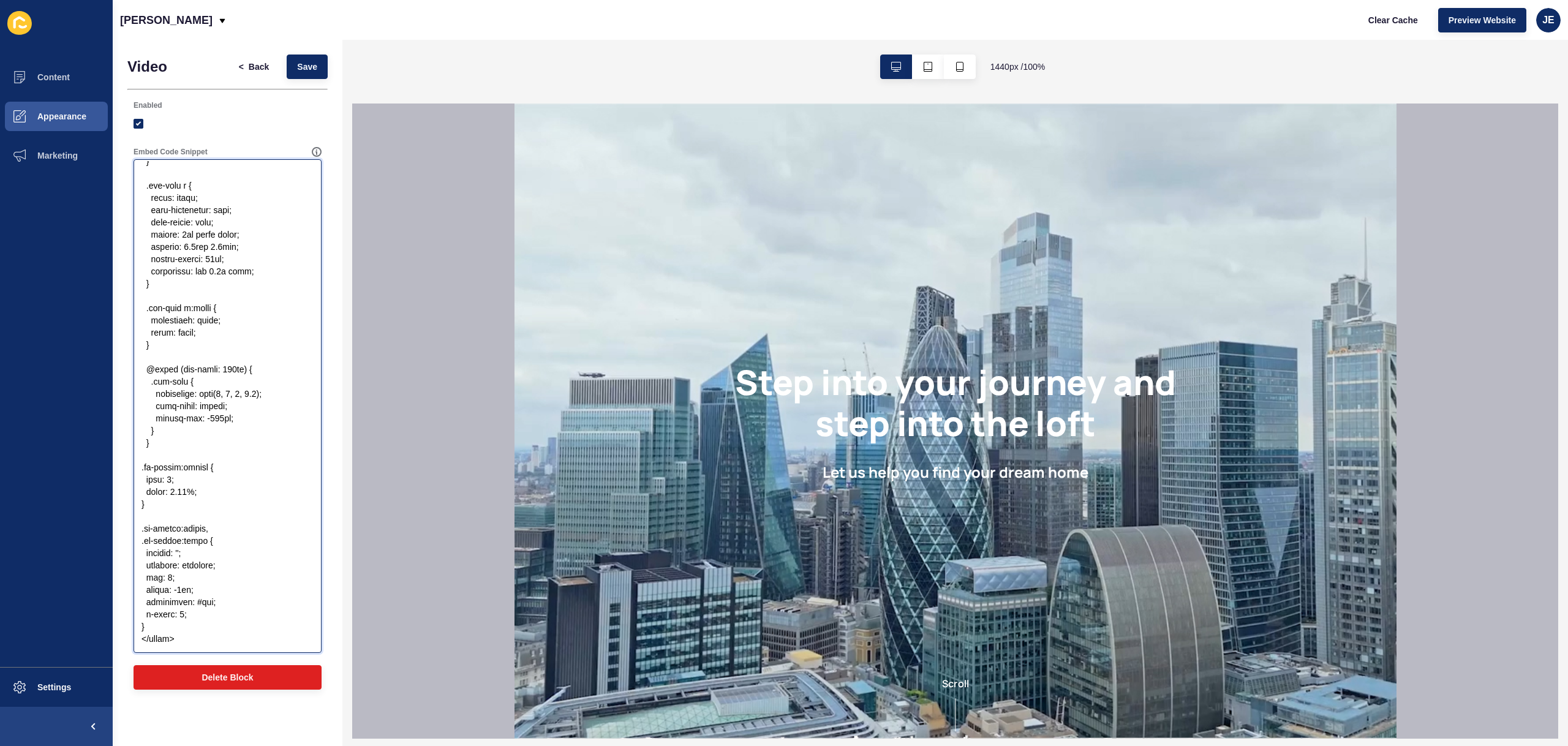
scroll to position [1777, 0]
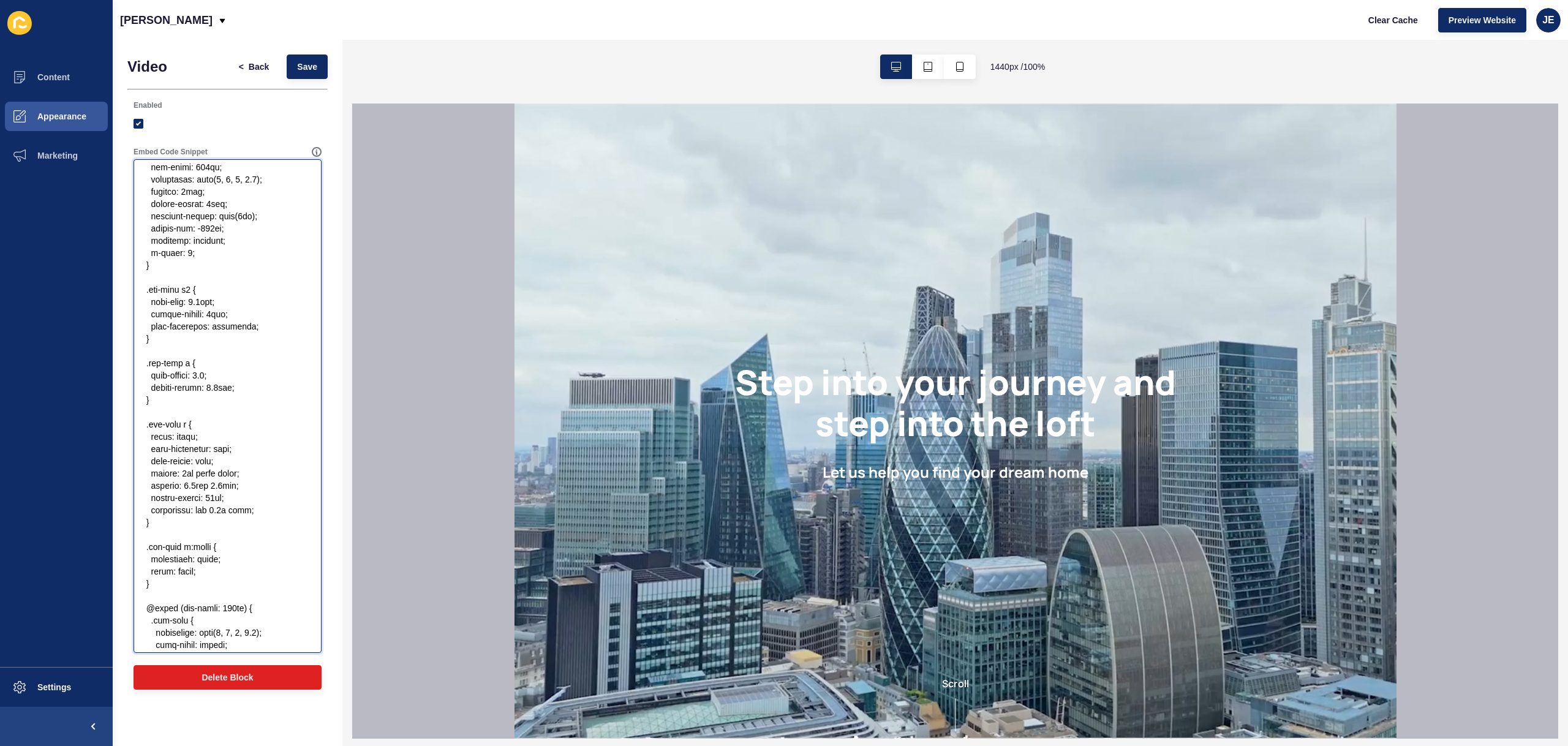
click at [226, 325] on textarea "Embed Code Snippet" at bounding box center [227, 406] width 184 height 490
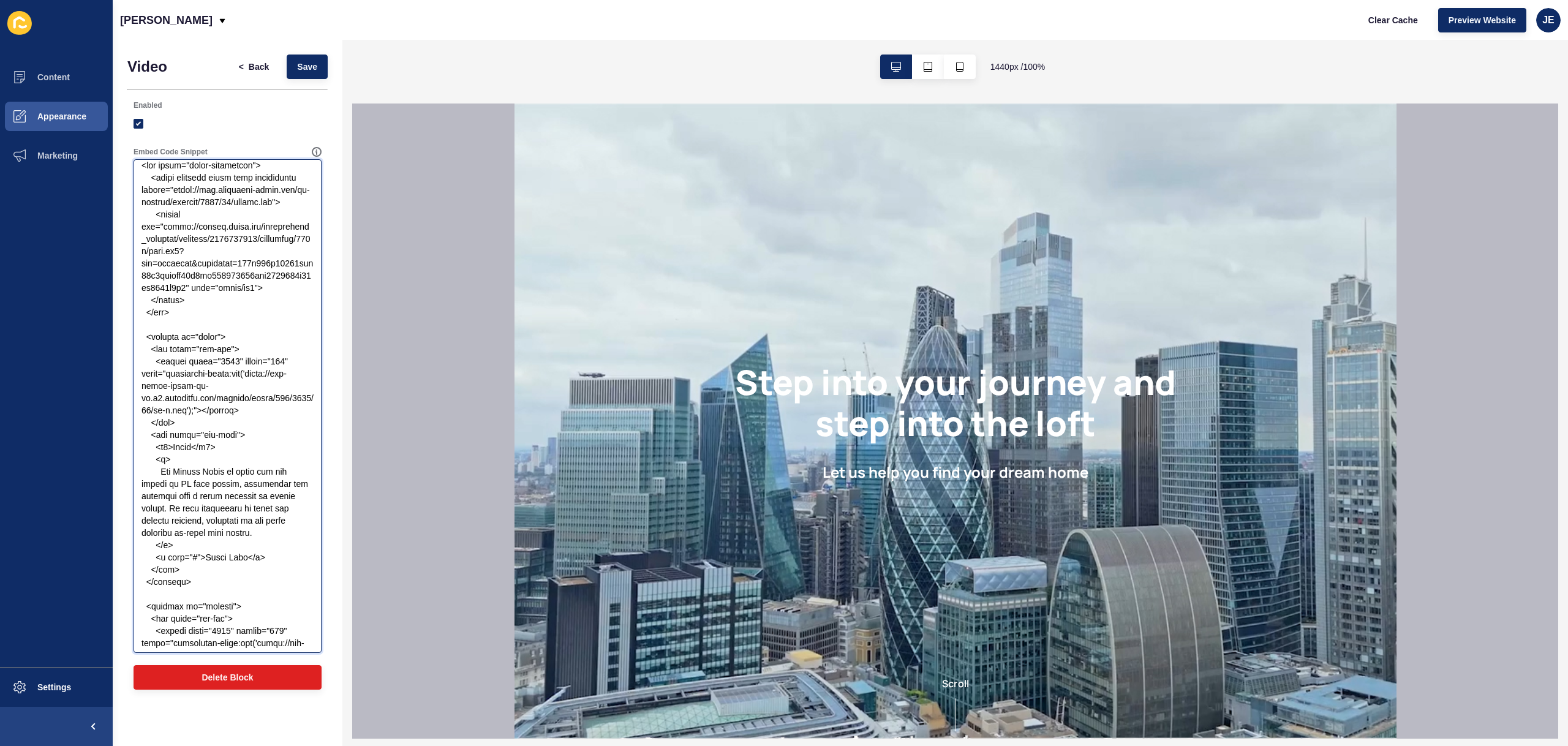
scroll to position [0, 0]
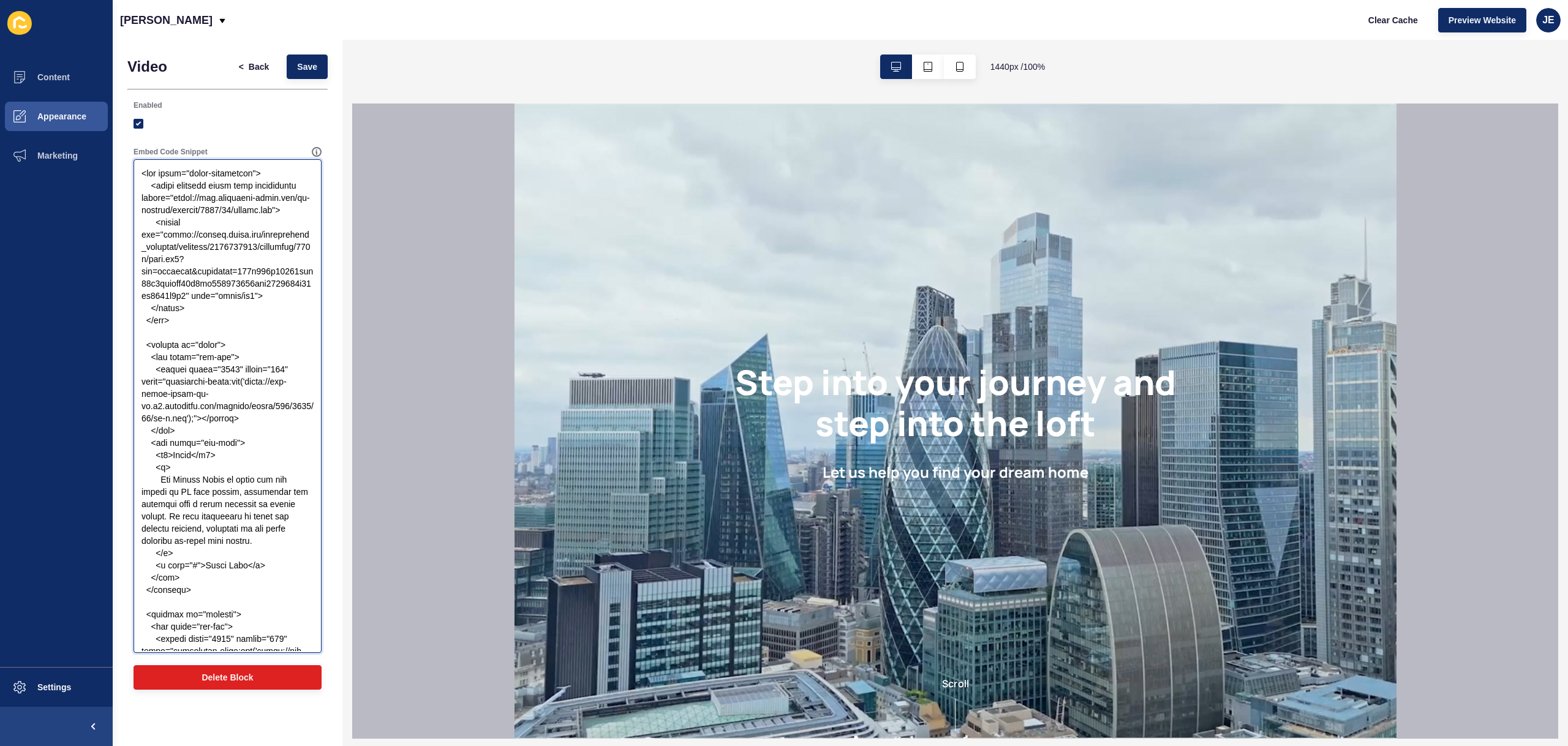
click at [148, 177] on textarea "Embed Code Snippet" at bounding box center [227, 406] width 184 height 490
paste textarea "<section class="ss-slider">"
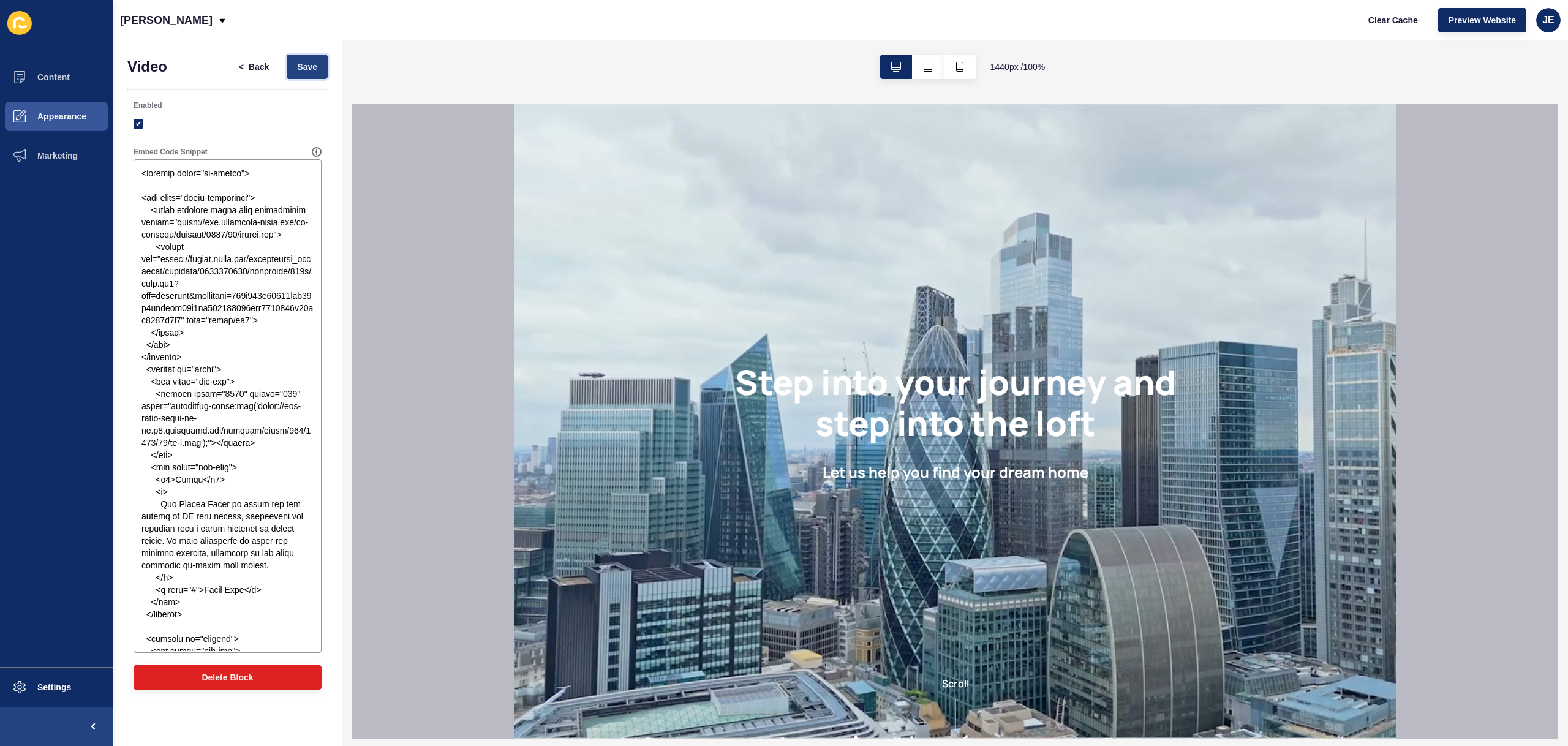
click at [294, 76] on button "Save" at bounding box center [307, 67] width 41 height 24
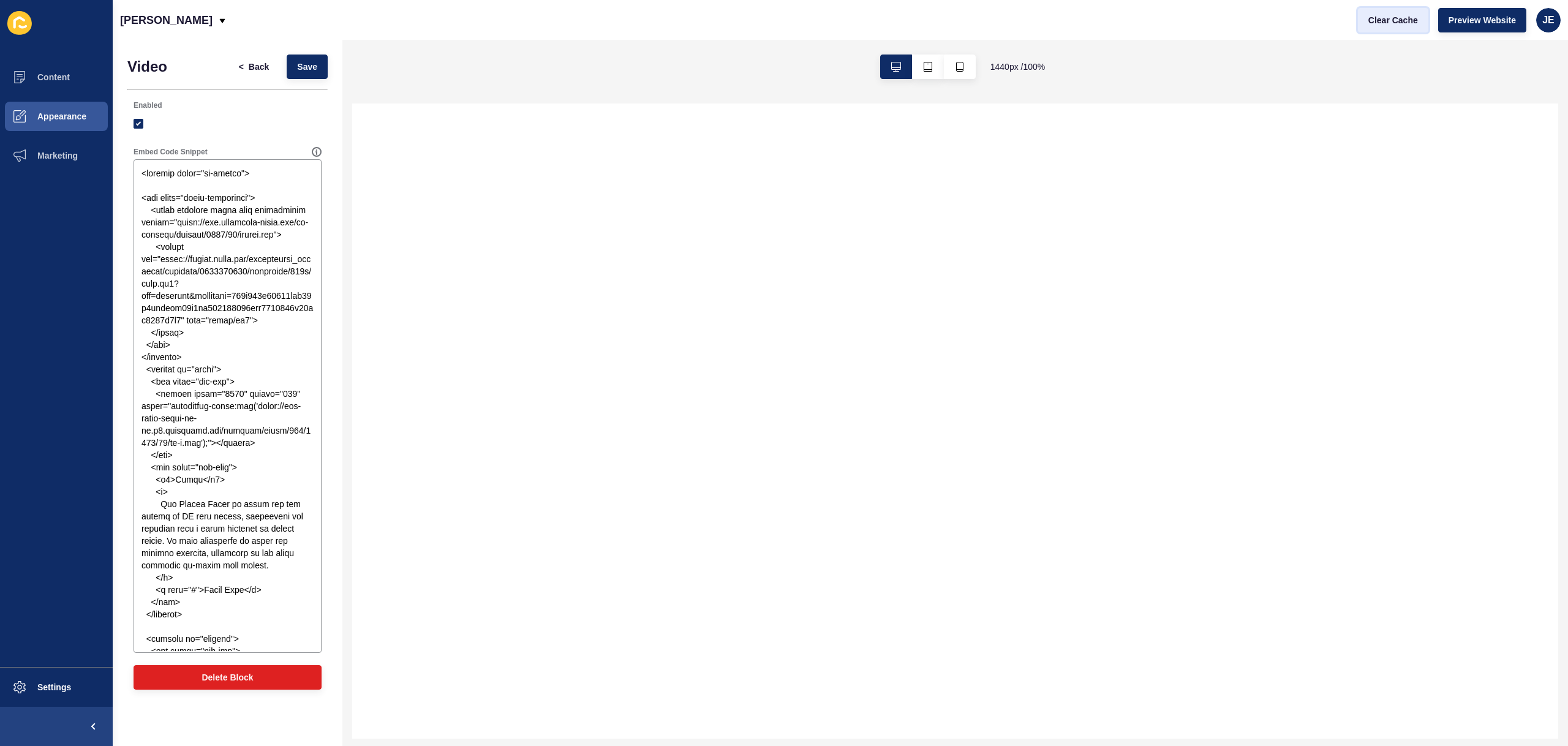
click at [1369, 18] on span "Clear Cache" at bounding box center [1393, 20] width 50 height 12
click at [221, 201] on textarea "Embed Code Snippet" at bounding box center [227, 406] width 184 height 490
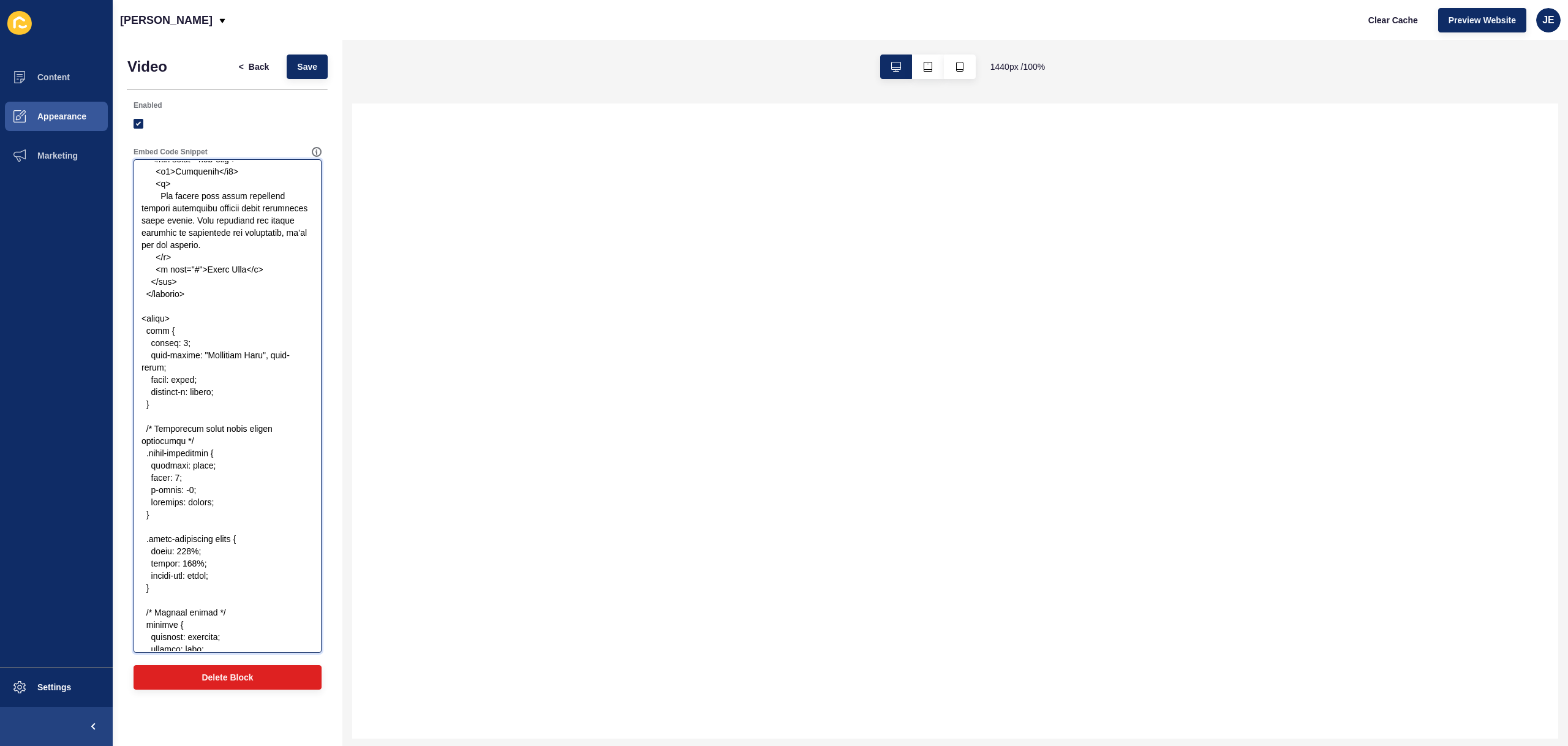
scroll to position [824, 0]
click at [207, 452] on textarea "Embed Code Snippet" at bounding box center [227, 406] width 184 height 490
click at [207, 421] on textarea "Embed Code Snippet" at bounding box center [227, 406] width 184 height 490
paste textarea "cover-banner-wrapper"
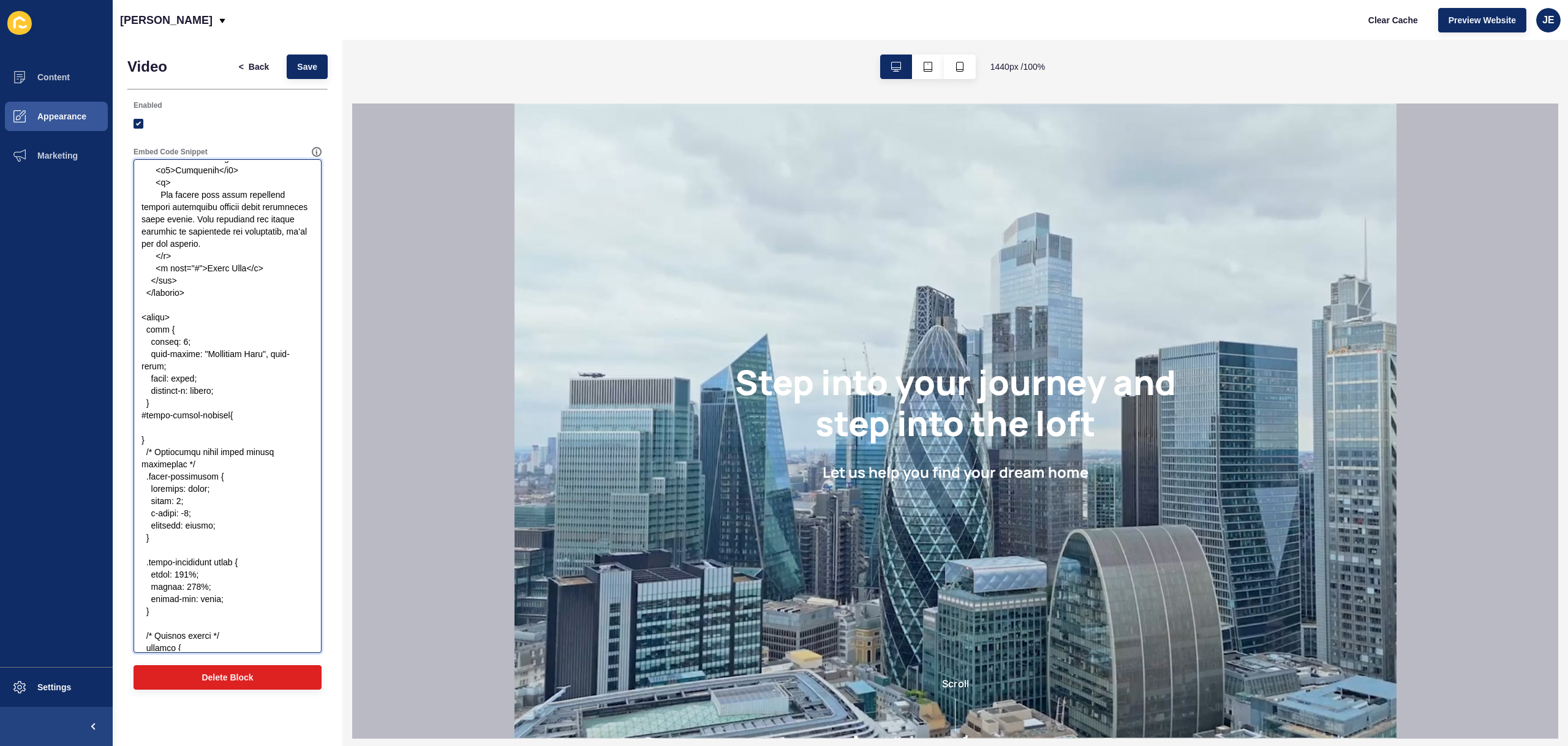
type textarea "<section class="ss-slider"> <div class="video-background"> <video autoplay mute…"
drag, startPoint x: 209, startPoint y: 425, endPoint x: 198, endPoint y: 445, distance: 22.8
click at [207, 433] on textarea "Embed Code Snippet" at bounding box center [227, 406] width 184 height 490
click at [198, 445] on textarea "Embed Code Snippet" at bounding box center [227, 406] width 184 height 490
click at [323, 61] on button "Save" at bounding box center [307, 67] width 41 height 24
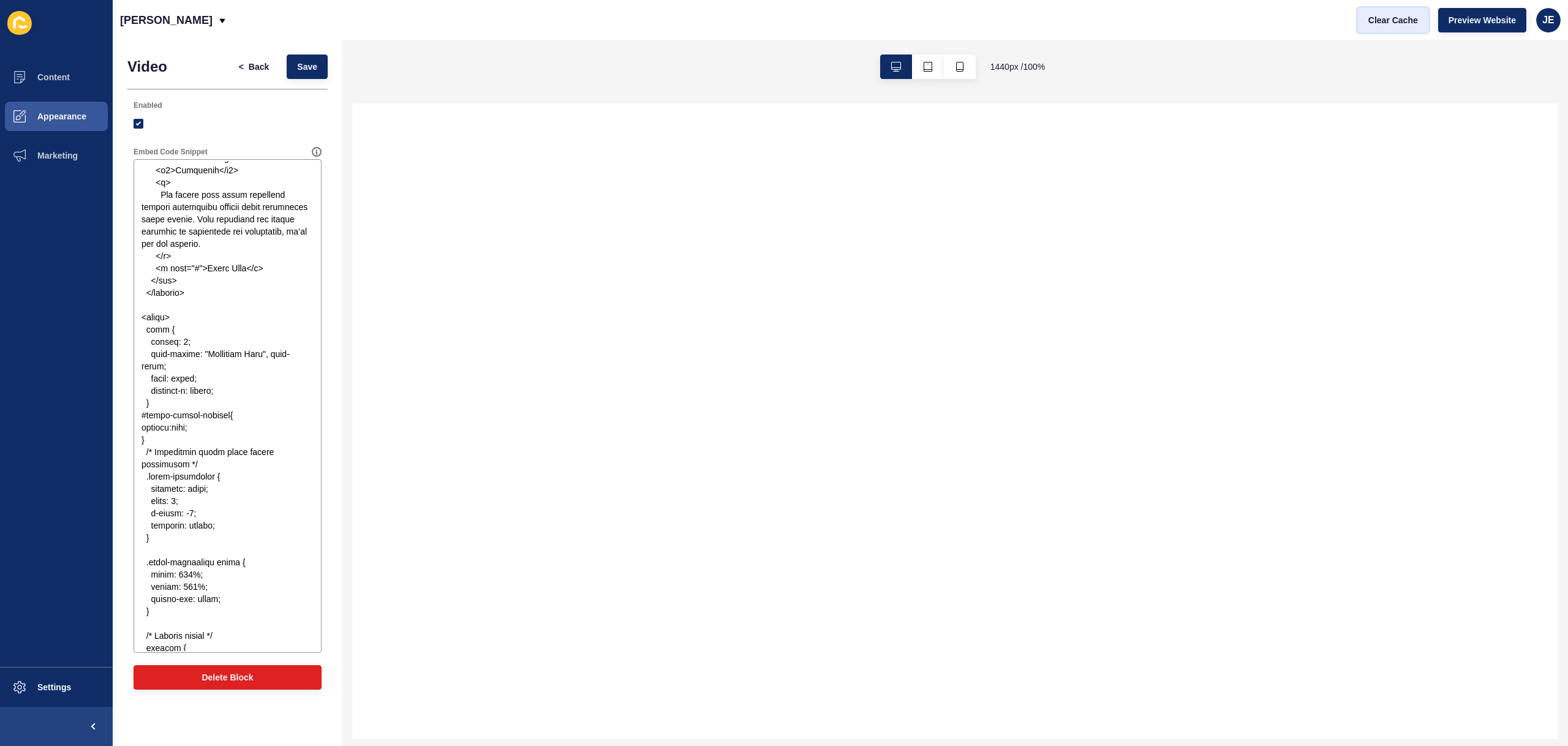
click at [1405, 26] on button "Clear Cache" at bounding box center [1393, 20] width 70 height 24
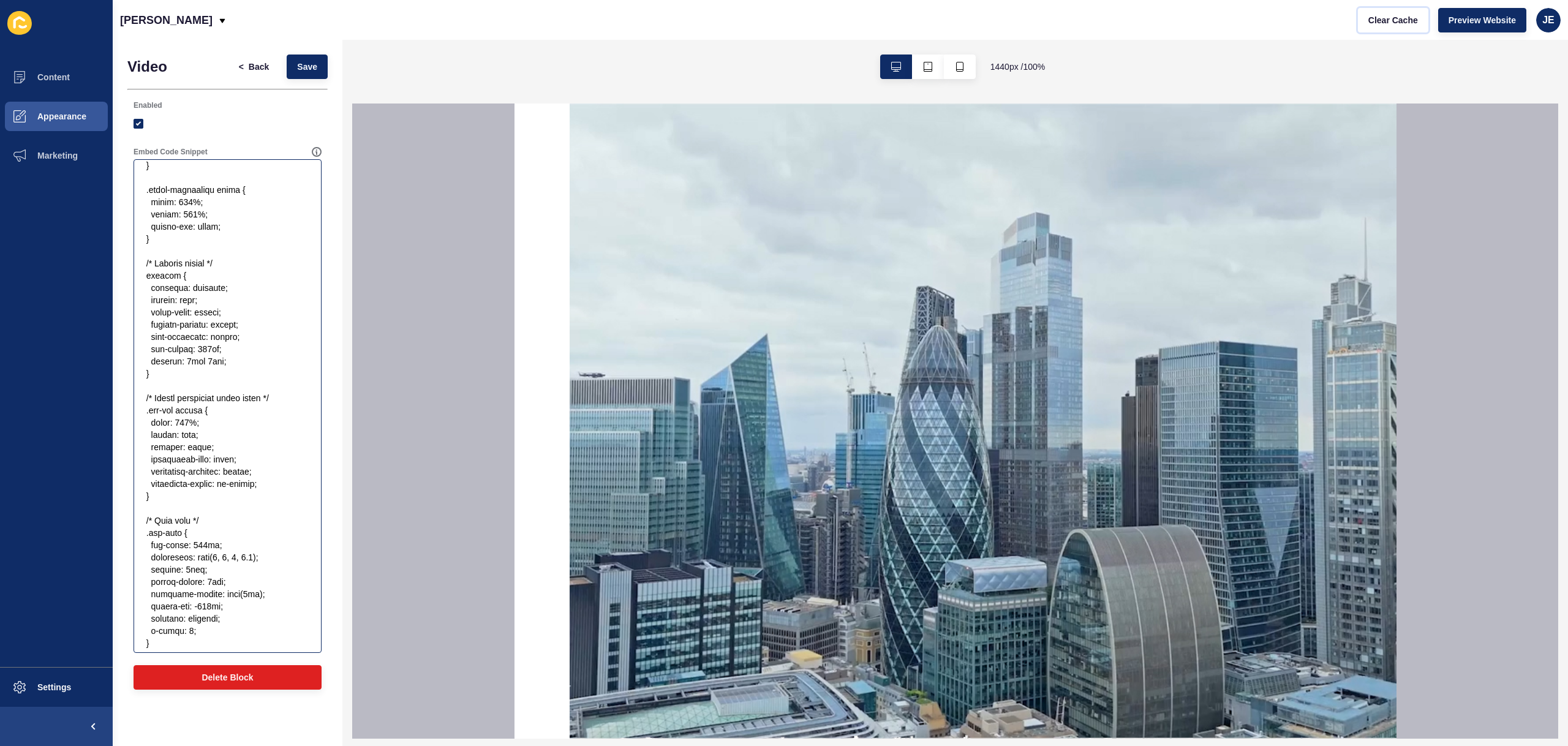
scroll to position [1103, 0]
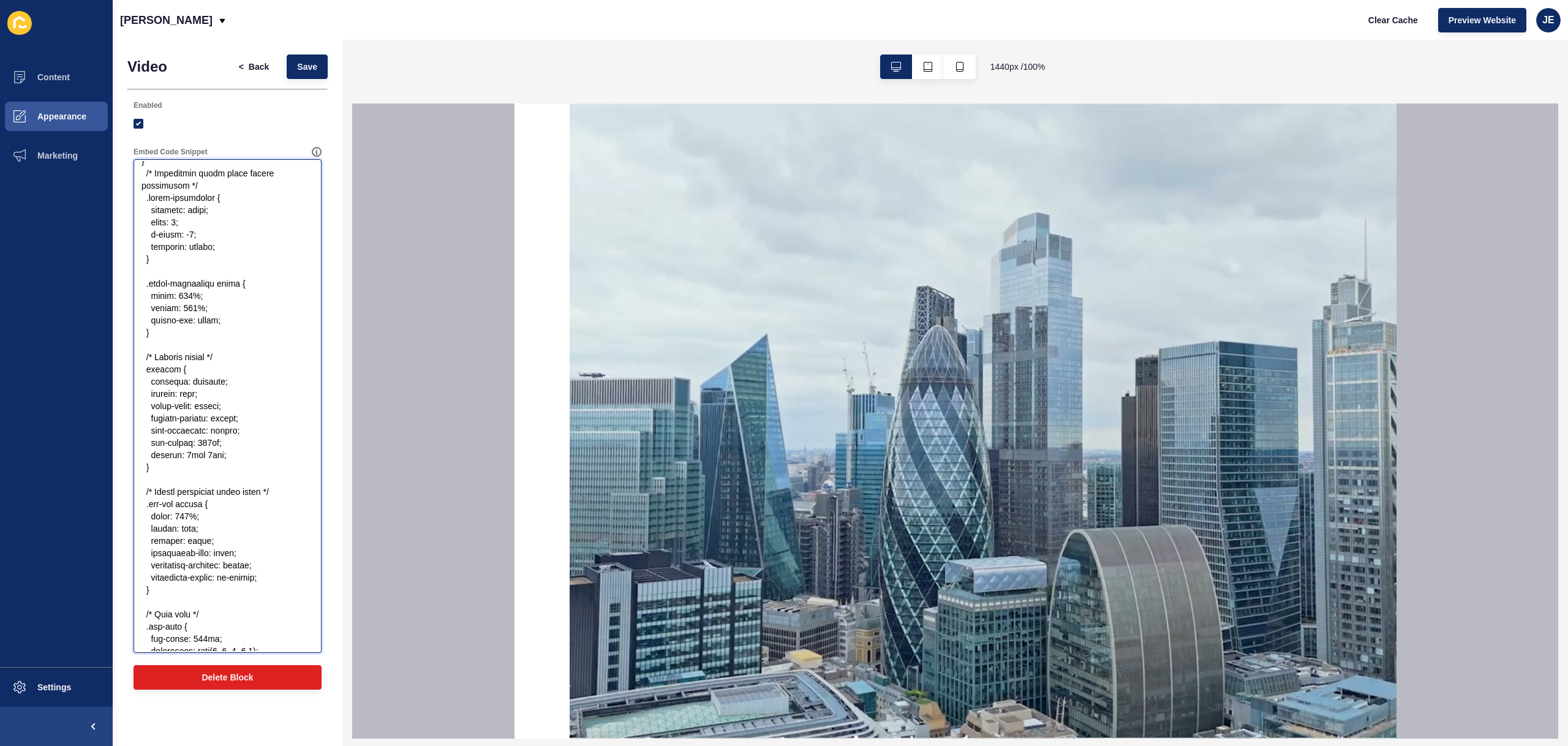
drag, startPoint x: 209, startPoint y: 407, endPoint x: 127, endPoint y: 405, distance: 82.0
click at [127, 405] on div "Video < Back Save Enabled Embed Code Snippet Delete Block" at bounding box center [227, 375] width 229 height 671
drag, startPoint x: 236, startPoint y: 452, endPoint x: 76, endPoint y: 451, distance: 160.0
click at [76, 451] on div "Content Appearance Marketing Settings Justine Demo Clear Cache Preview Website …" at bounding box center [784, 373] width 1568 height 746
click at [315, 66] on span "Save" at bounding box center [307, 67] width 20 height 12
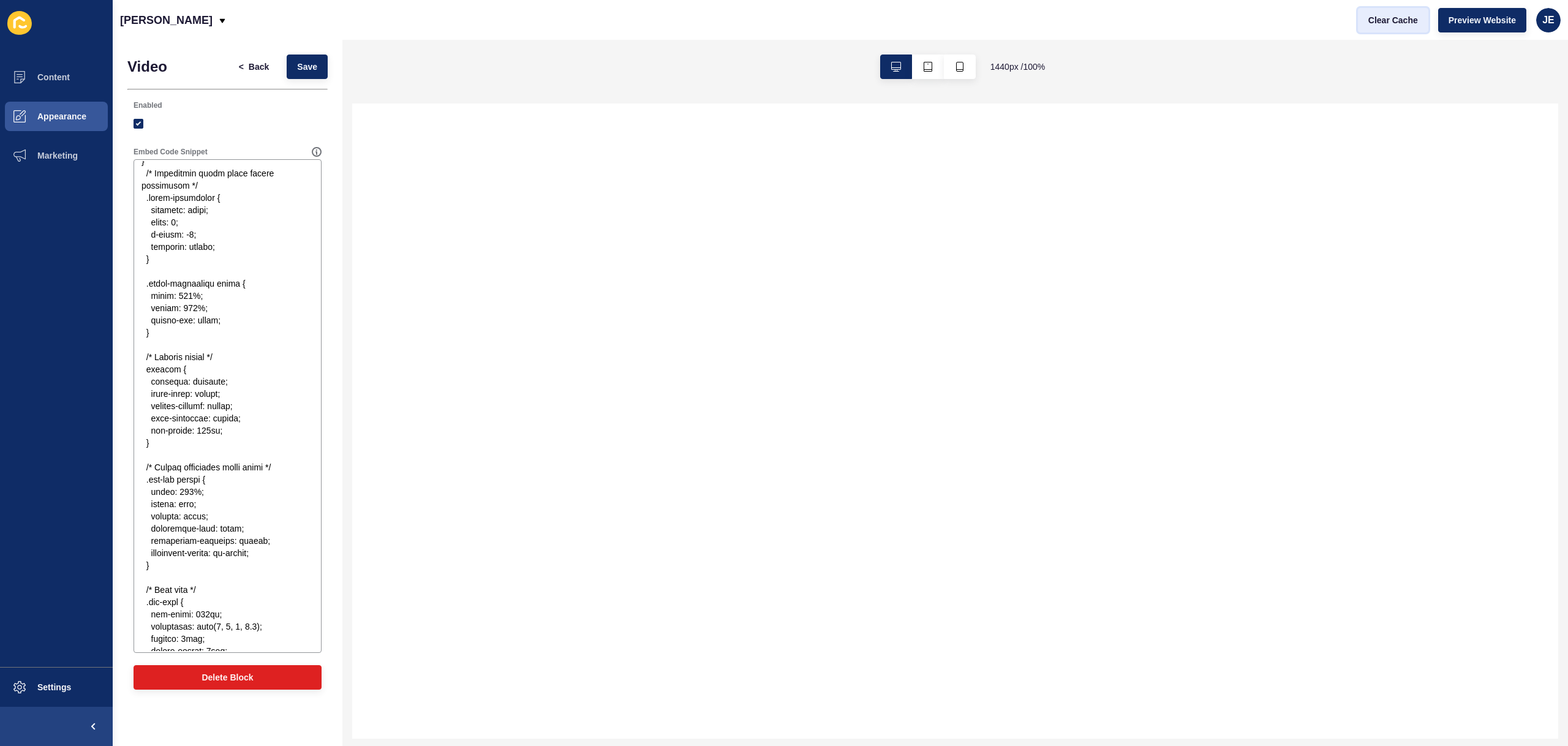
click at [1377, 19] on span "Clear Cache" at bounding box center [1393, 20] width 50 height 12
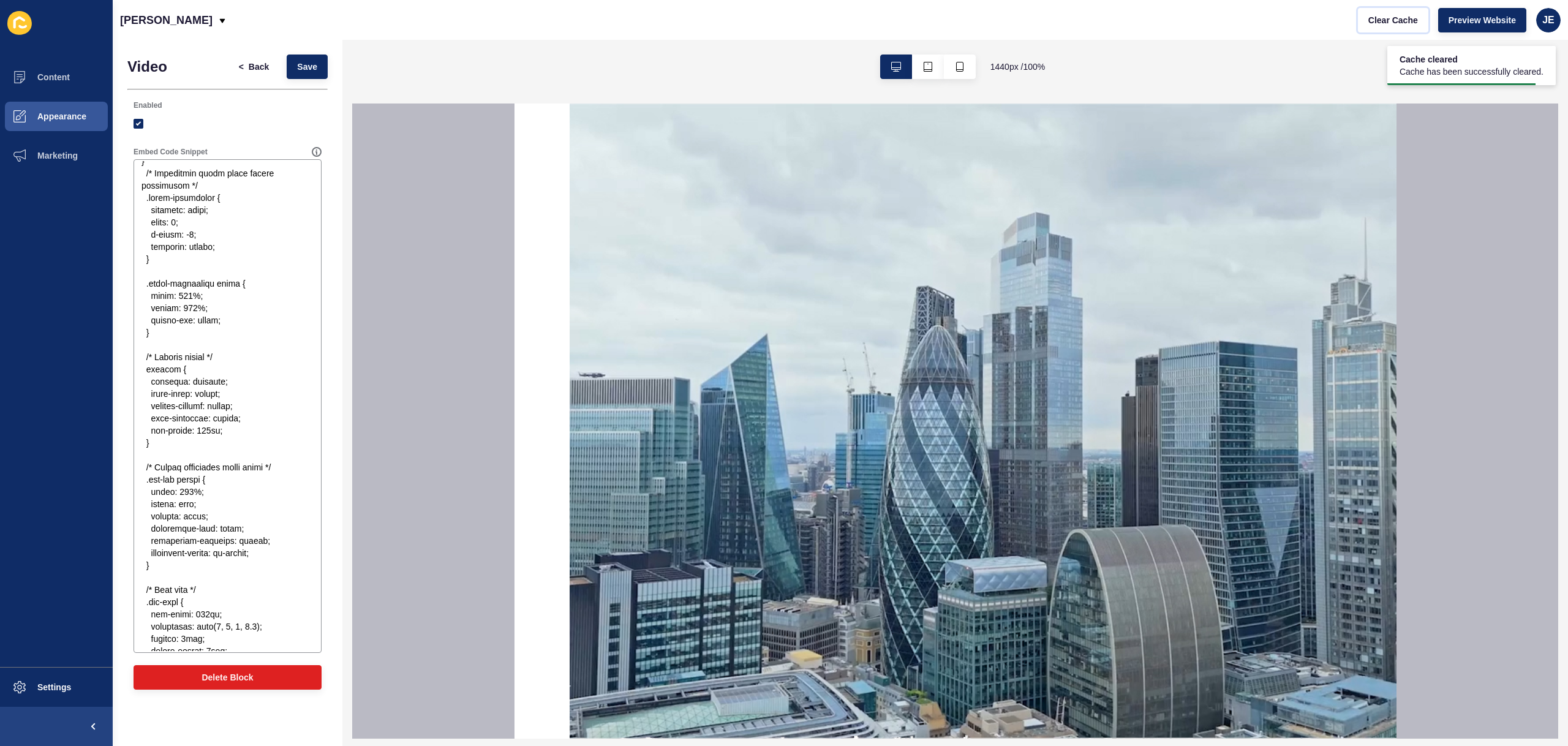
scroll to position [0, 0]
drag, startPoint x: 235, startPoint y: 439, endPoint x: 109, endPoint y: 442, distance: 126.0
click at [109, 442] on div "Content Appearance Marketing Settings Justine Demo Clear Cache Preview Website …" at bounding box center [784, 373] width 1568 height 746
click at [304, 78] on button "Save" at bounding box center [307, 67] width 41 height 24
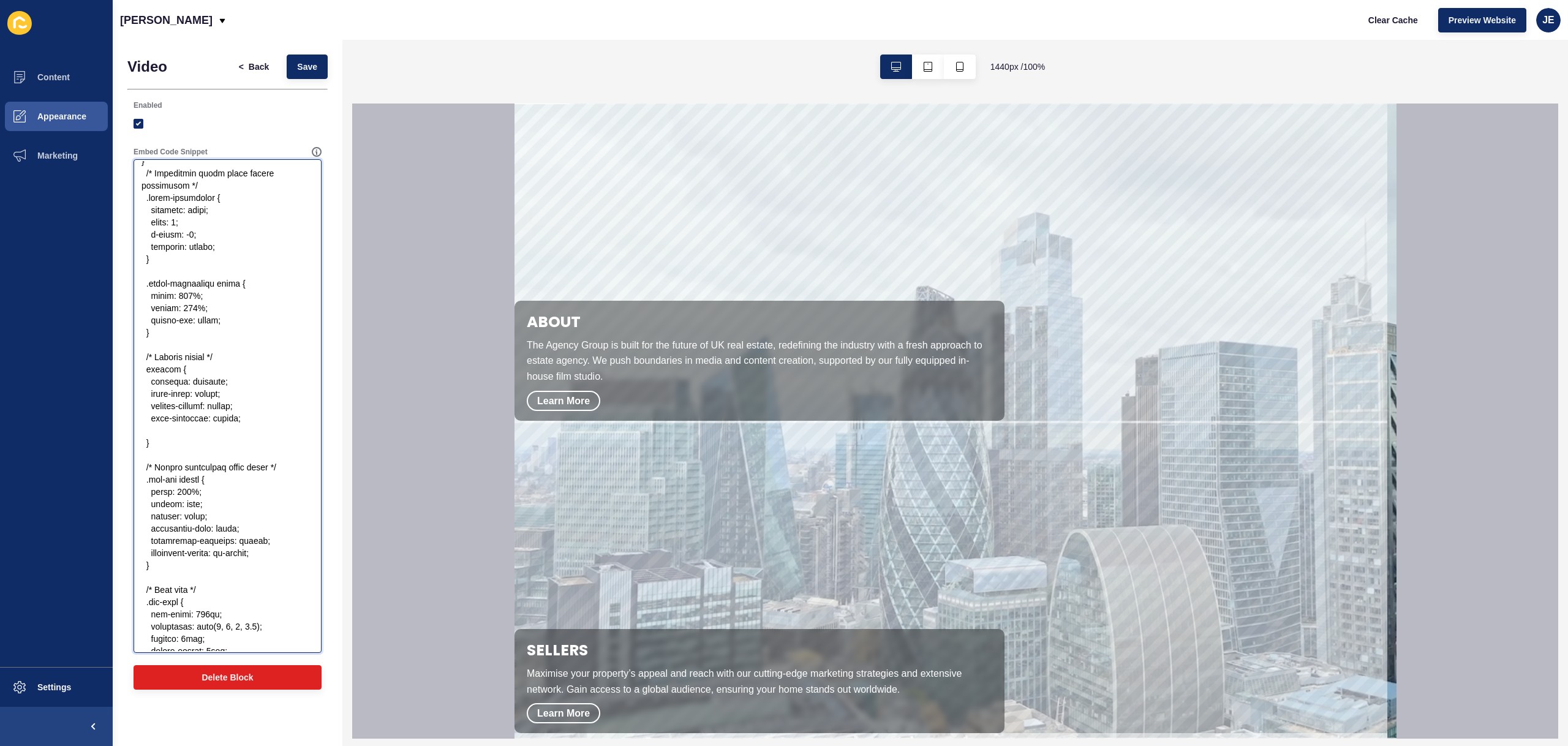
click at [190, 443] on textarea "Embed Code Snippet" at bounding box center [227, 406] width 184 height 490
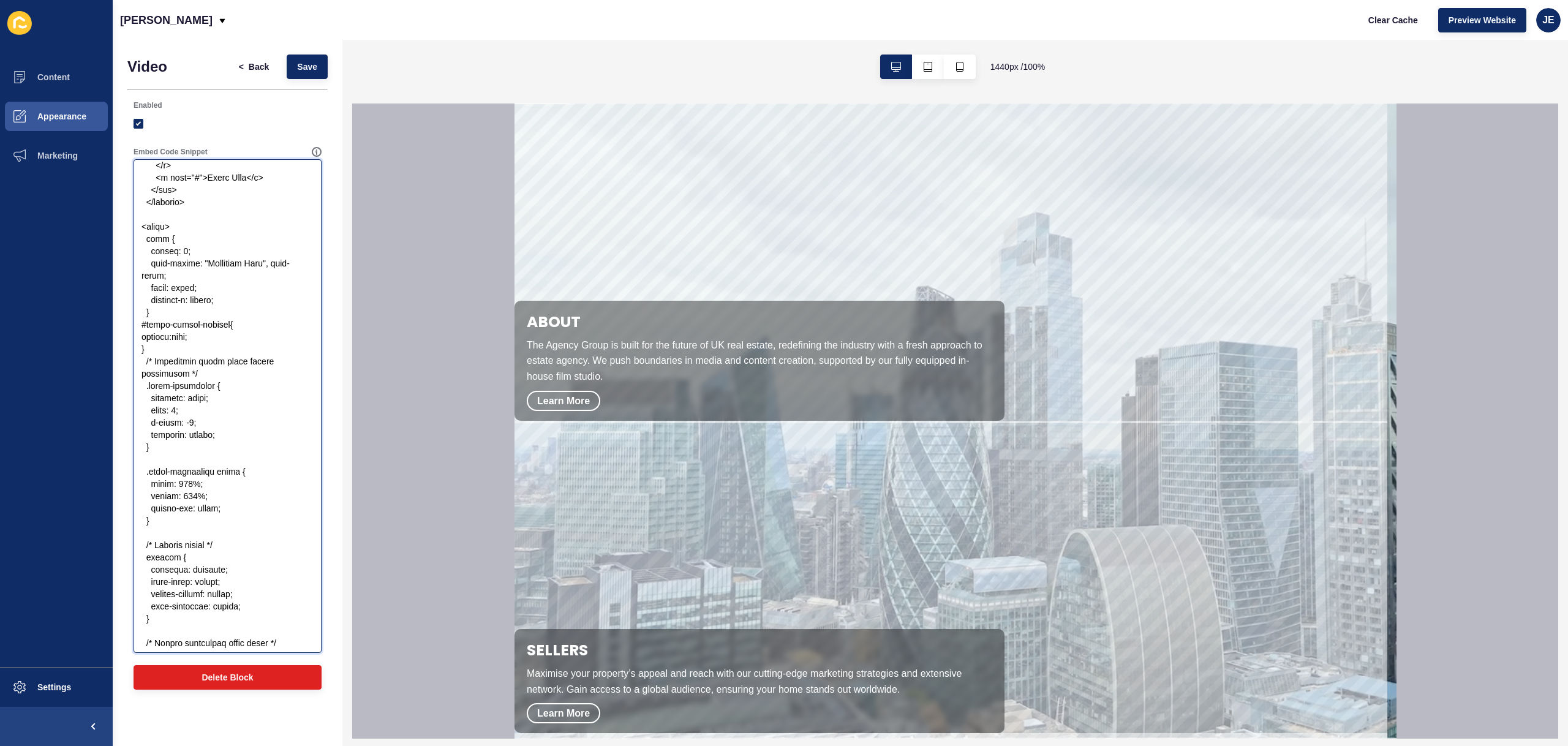
scroll to position [914, 0]
click at [236, 311] on textarea "Embed Code Snippet" at bounding box center [227, 406] width 184 height 490
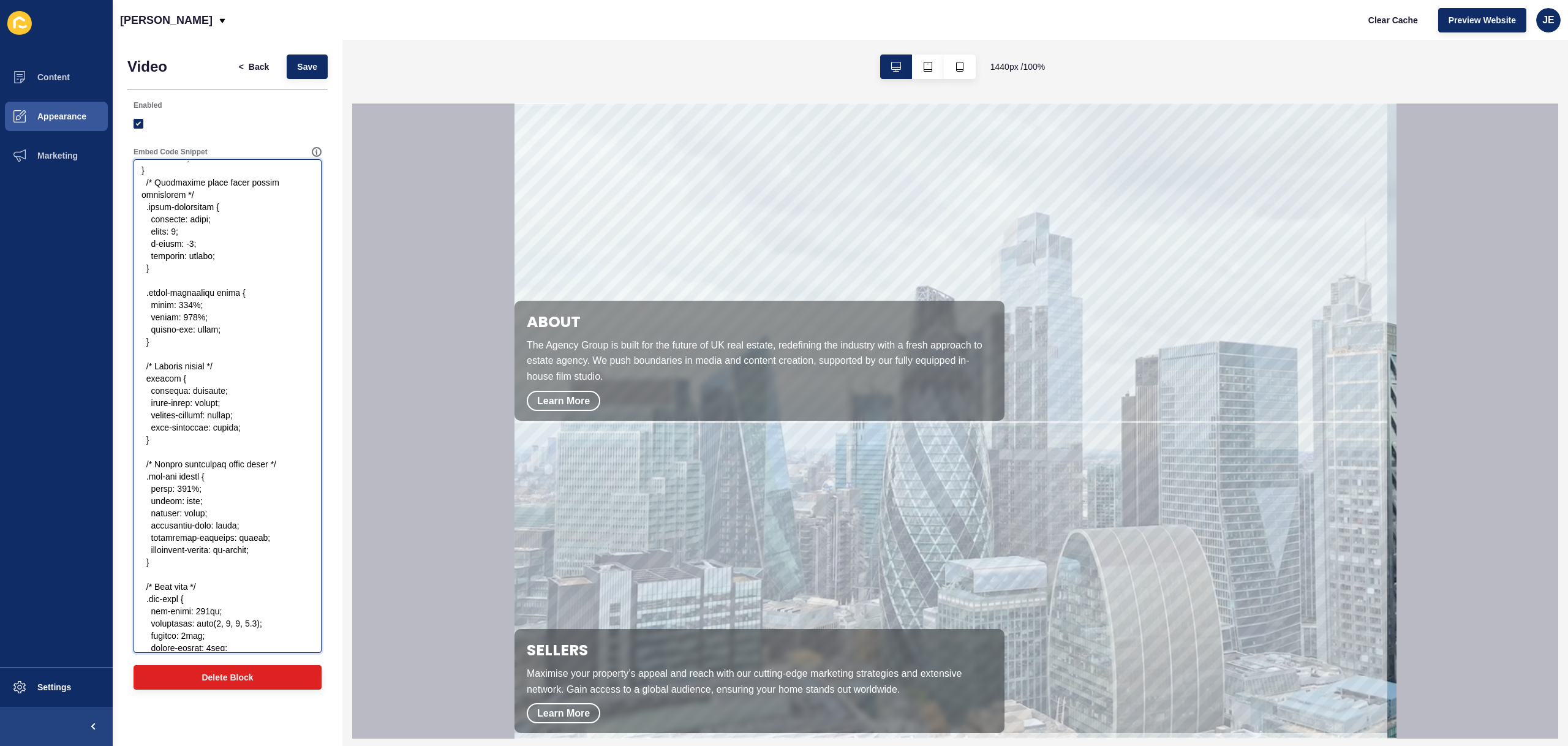
scroll to position [1115, 0]
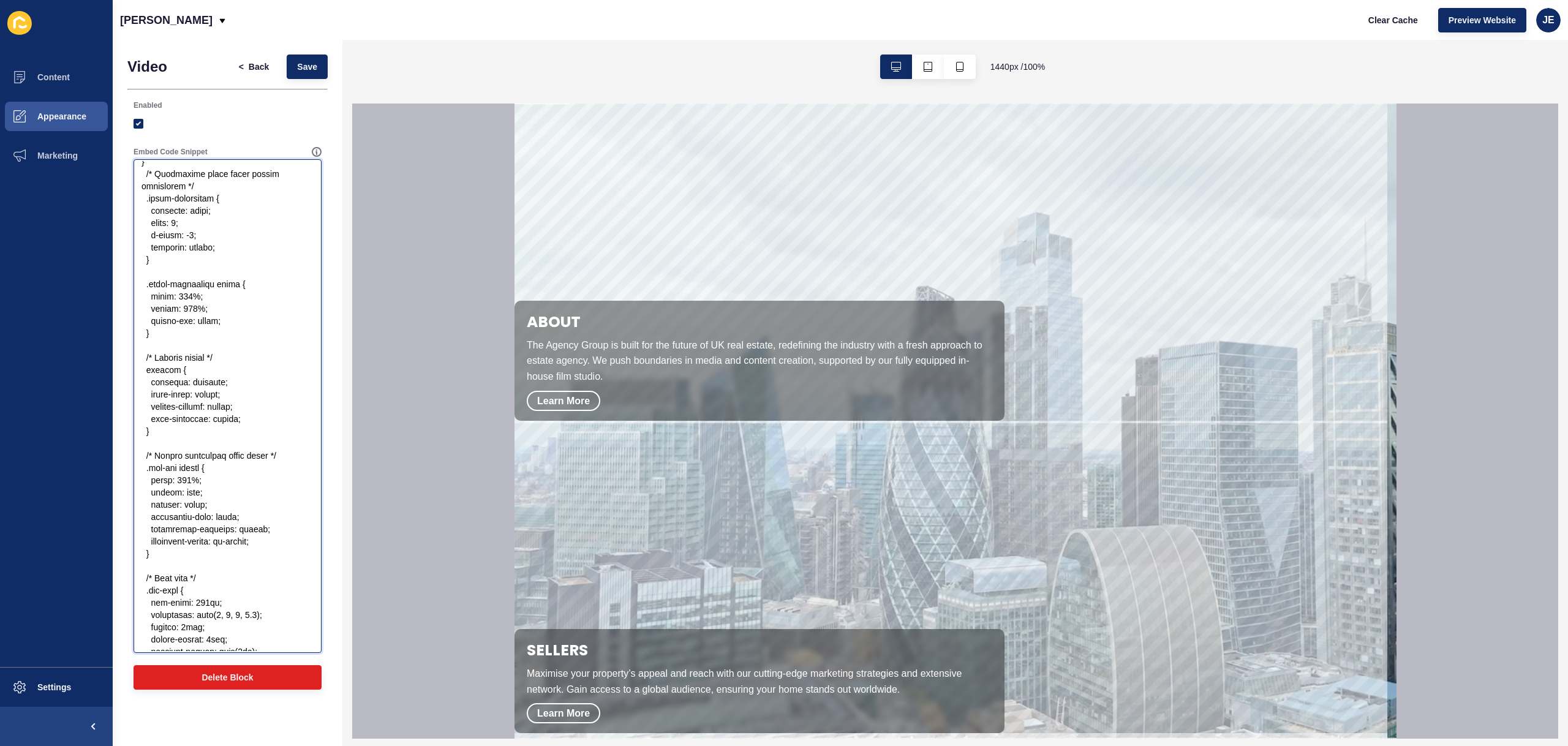
click at [244, 437] on textarea "Embed Code Snippet" at bounding box center [227, 406] width 184 height 490
click at [248, 433] on textarea "Embed Code Snippet" at bounding box center [227, 406] width 184 height 490
click at [271, 553] on textarea "Embed Code Snippet" at bounding box center [227, 406] width 184 height 490
click at [169, 567] on textarea "Embed Code Snippet" at bounding box center [227, 406] width 184 height 490
click at [254, 429] on textarea "Embed Code Snippet" at bounding box center [227, 406] width 184 height 490
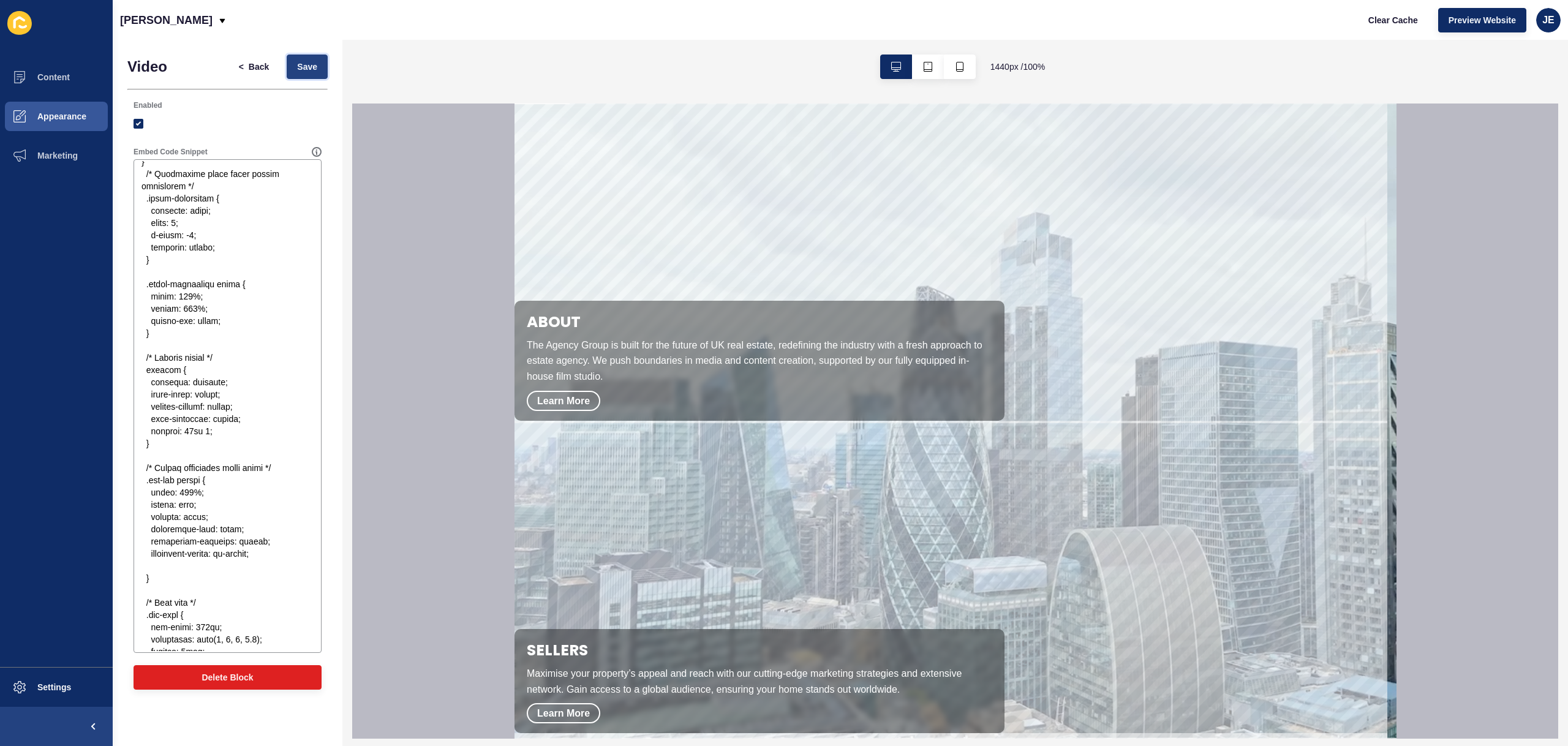
click at [296, 64] on button "Save" at bounding box center [307, 67] width 41 height 24
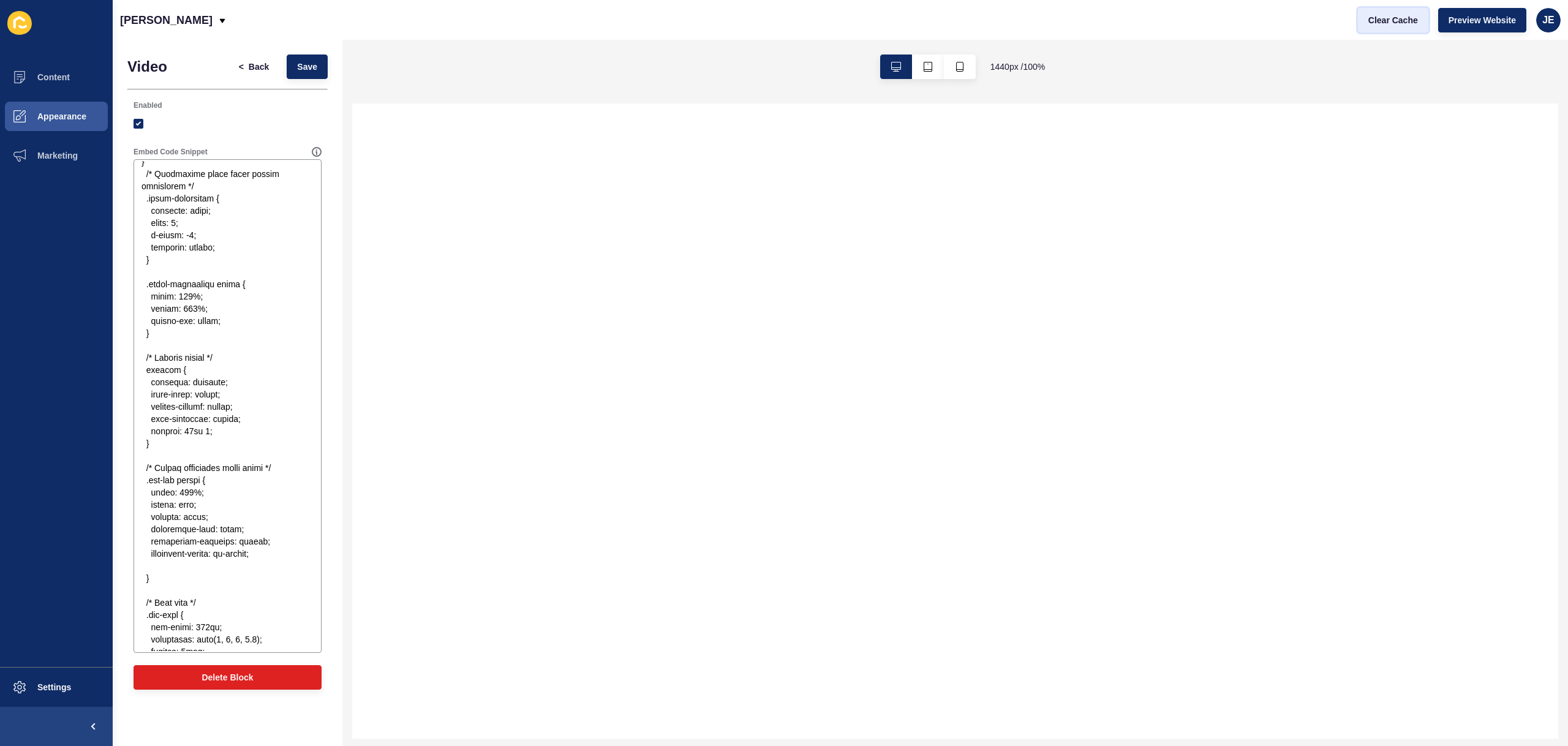
click at [1380, 20] on span "Clear Cache" at bounding box center [1393, 20] width 50 height 12
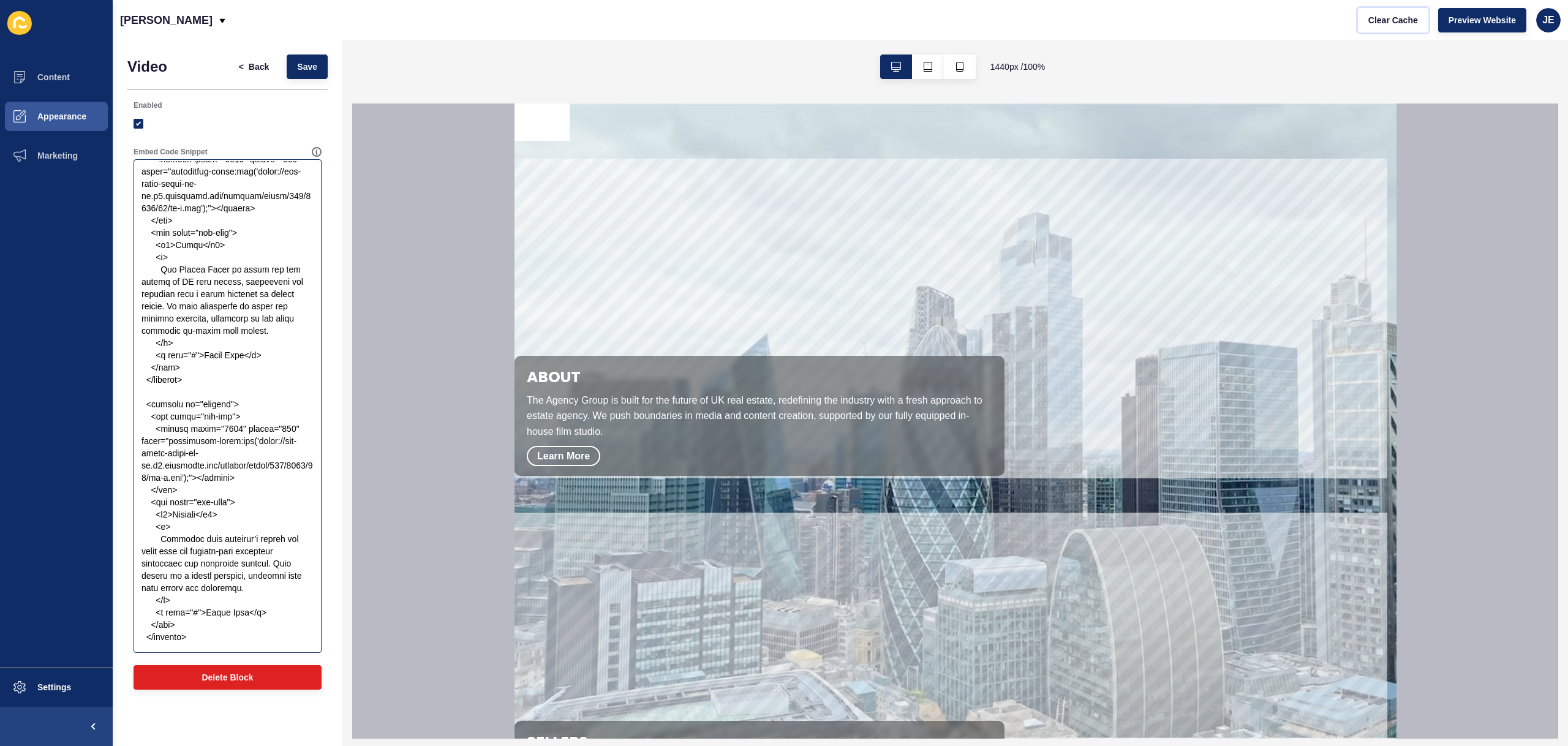
scroll to position [0, 0]
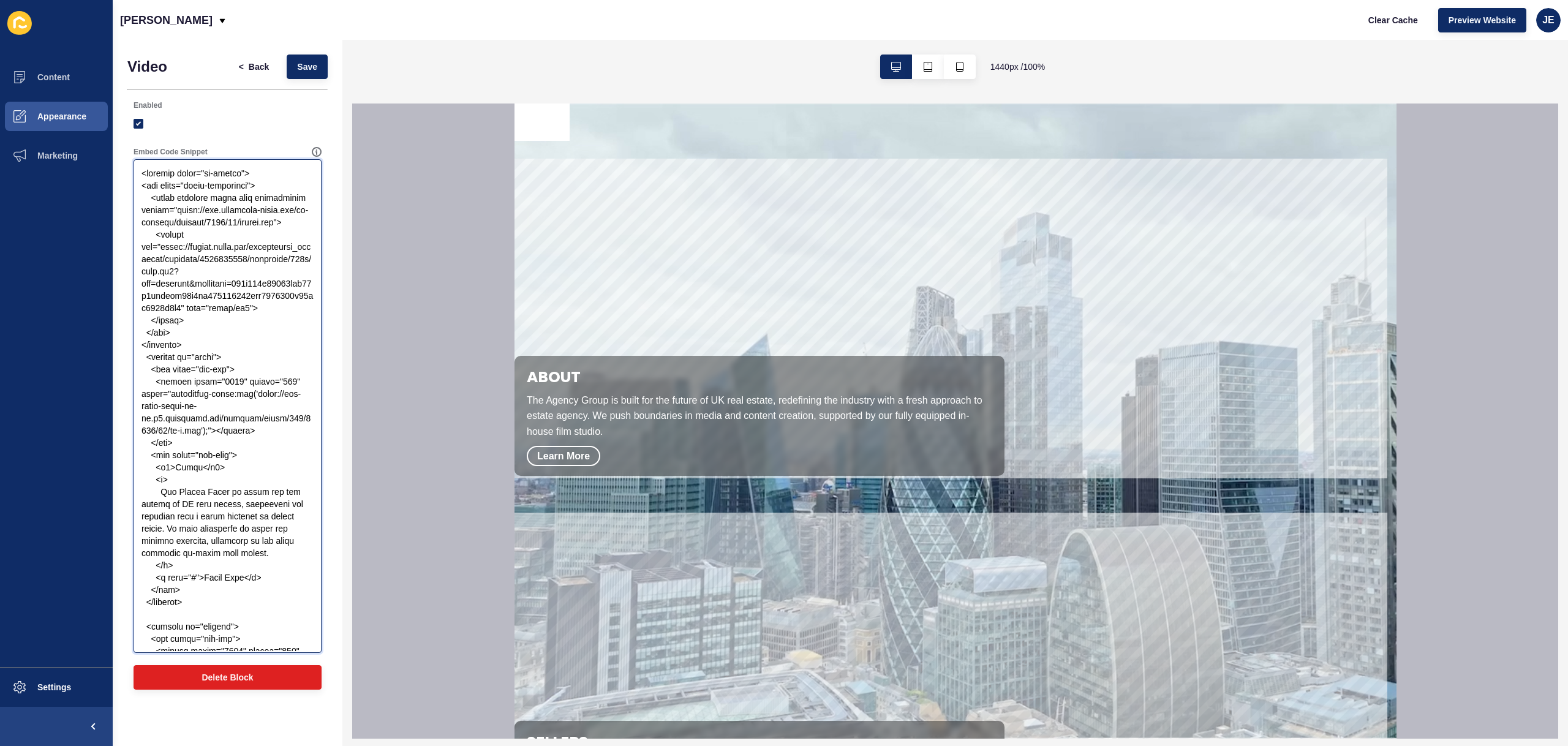
click at [241, 388] on textarea "Embed Code Snippet" at bounding box center [227, 406] width 184 height 490
click at [146, 182] on textarea "Embed Code Snippet" at bounding box center [227, 406] width 184 height 490
click at [242, 188] on textarea "Embed Code Snippet" at bounding box center [227, 406] width 184 height 490
click at [238, 185] on textarea "Embed Code Snippet" at bounding box center [227, 406] width 184 height 490
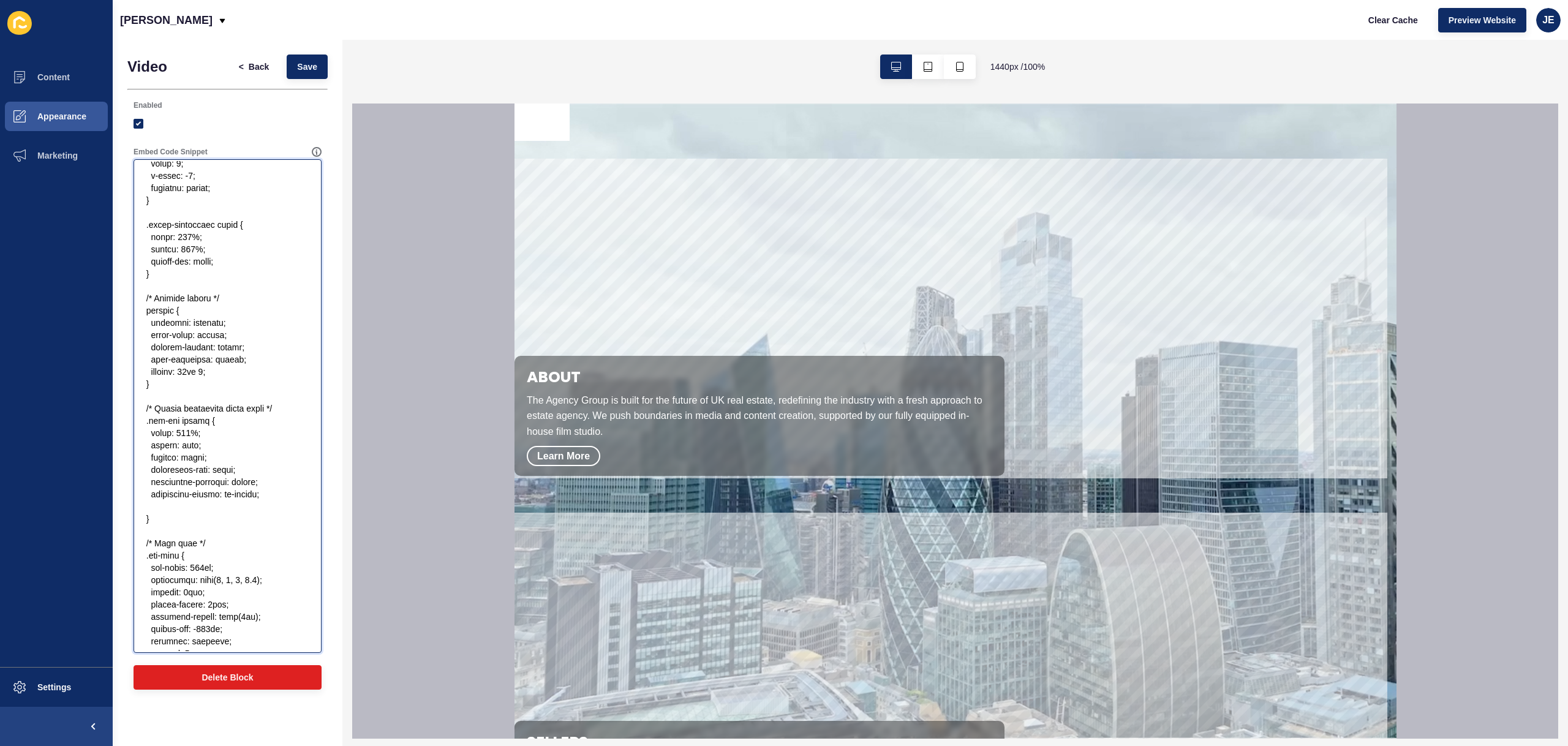
scroll to position [1176, 0]
click at [207, 535] on textarea "Embed Code Snippet" at bounding box center [227, 406] width 184 height 490
click at [205, 526] on textarea "Embed Code Snippet" at bounding box center [227, 406] width 184 height 490
drag, startPoint x: 232, startPoint y: 394, endPoint x: 104, endPoint y: 392, distance: 128.0
click at [104, 392] on div "Content Appearance Marketing Settings Justine Demo Clear Cache Preview Website …" at bounding box center [784, 373] width 1568 height 746
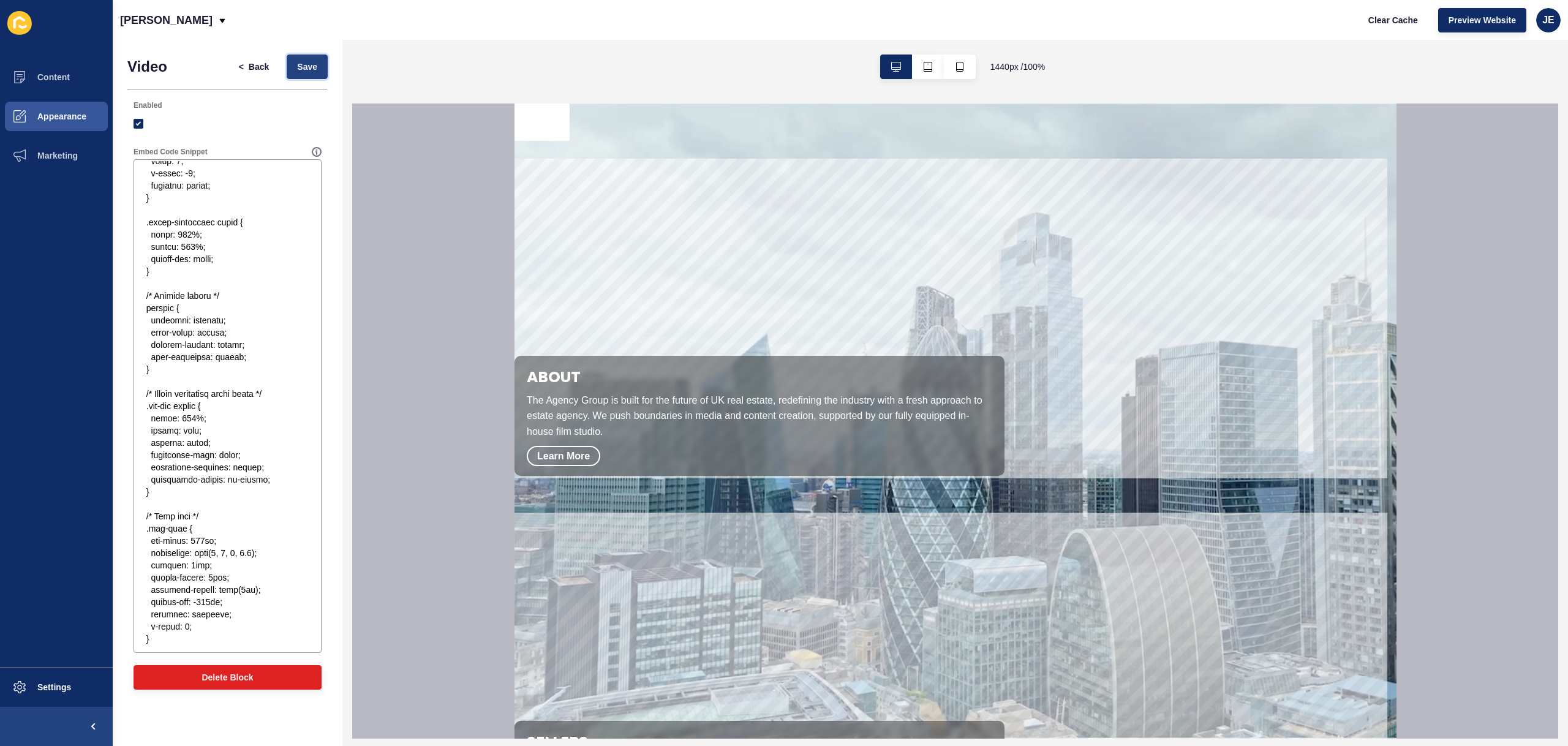
click at [310, 65] on span "Save" at bounding box center [307, 67] width 20 height 12
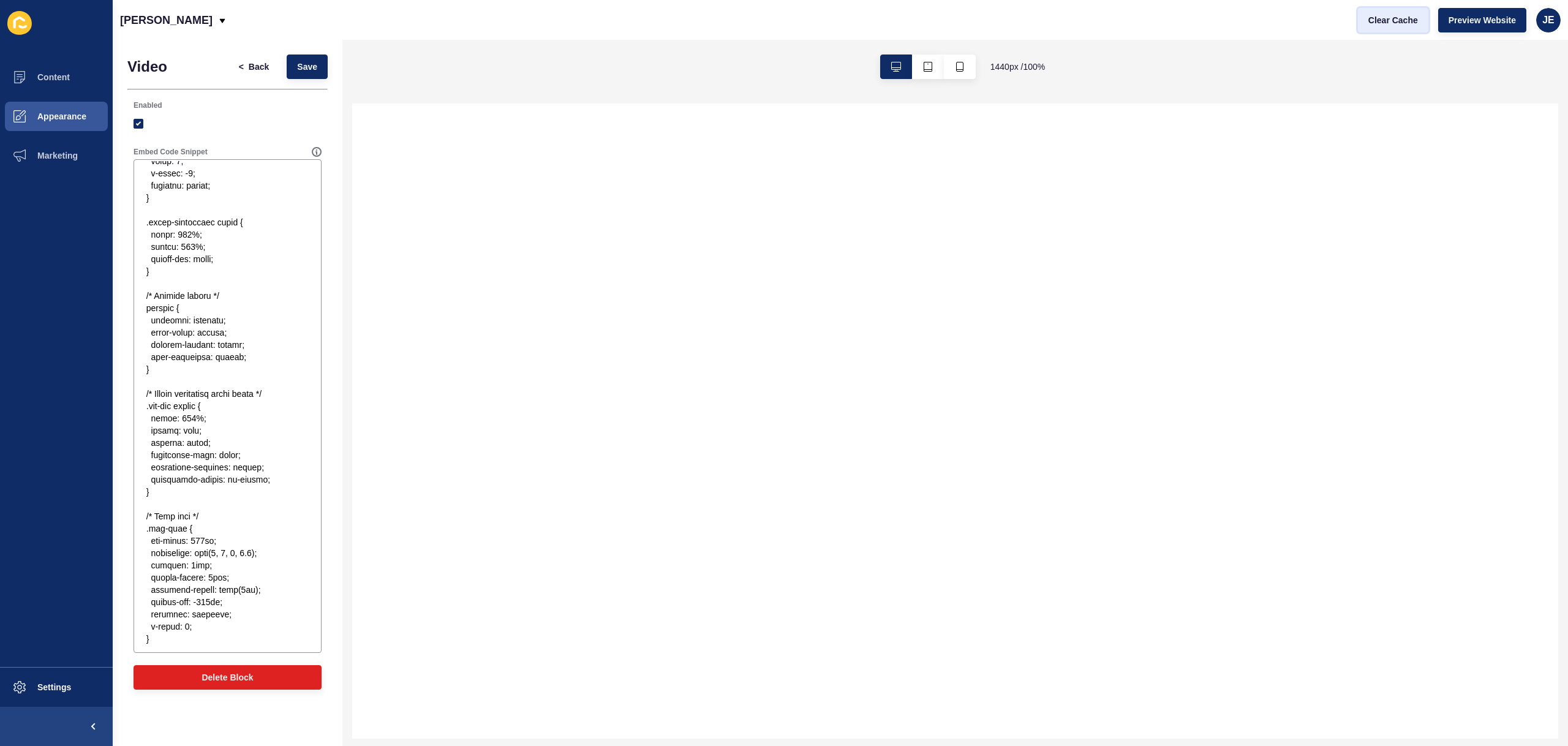
click at [1388, 26] on span "Clear Cache" at bounding box center [1393, 20] width 50 height 12
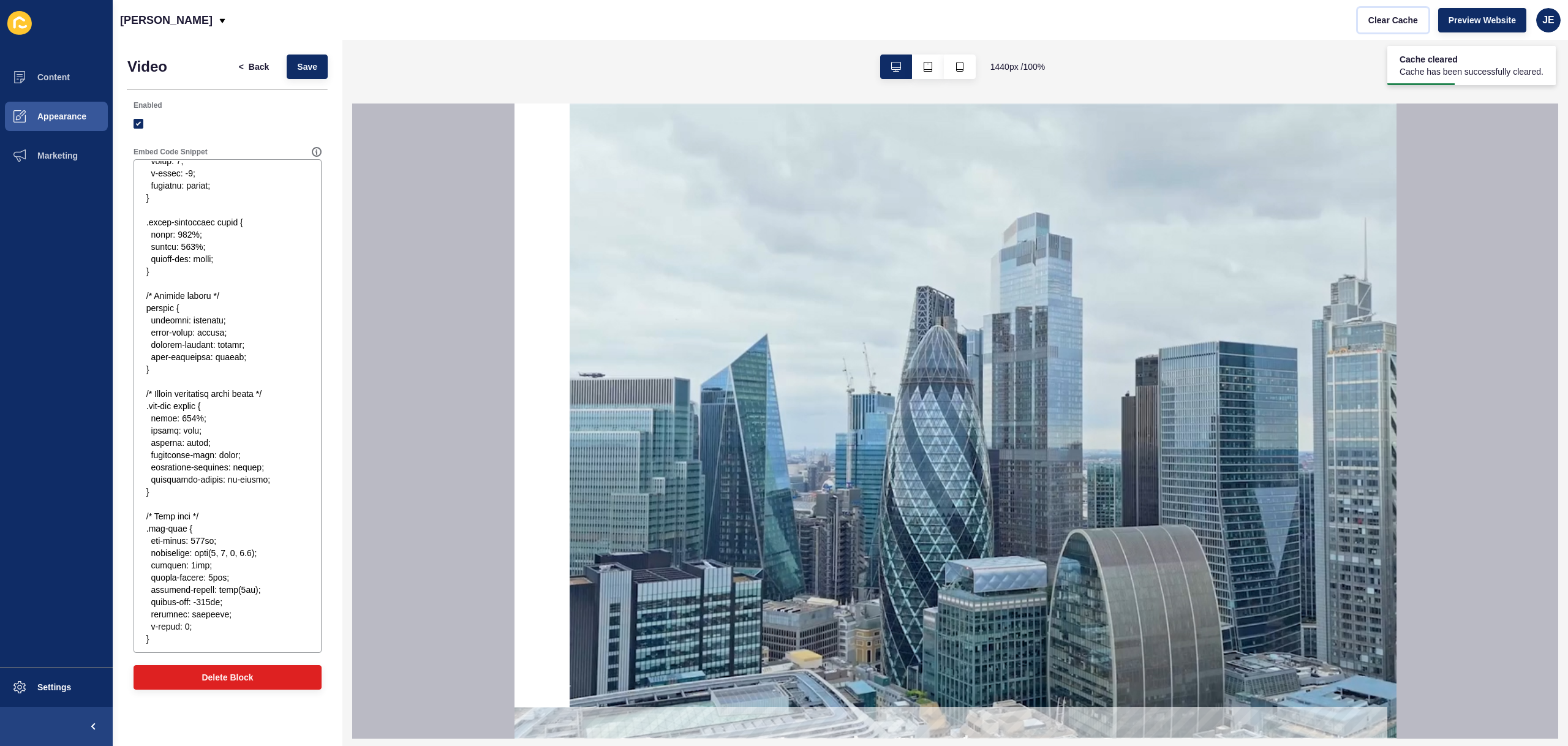
scroll to position [0, 0]
click at [271, 252] on textarea "Embed Code Snippet" at bounding box center [227, 406] width 184 height 490
click at [245, 339] on textarea "Embed Code Snippet" at bounding box center [227, 406] width 184 height 490
paste textarea "<style> body { margin: 0; font-family: "Helvetica Neue", sans-serif; color: whi…"
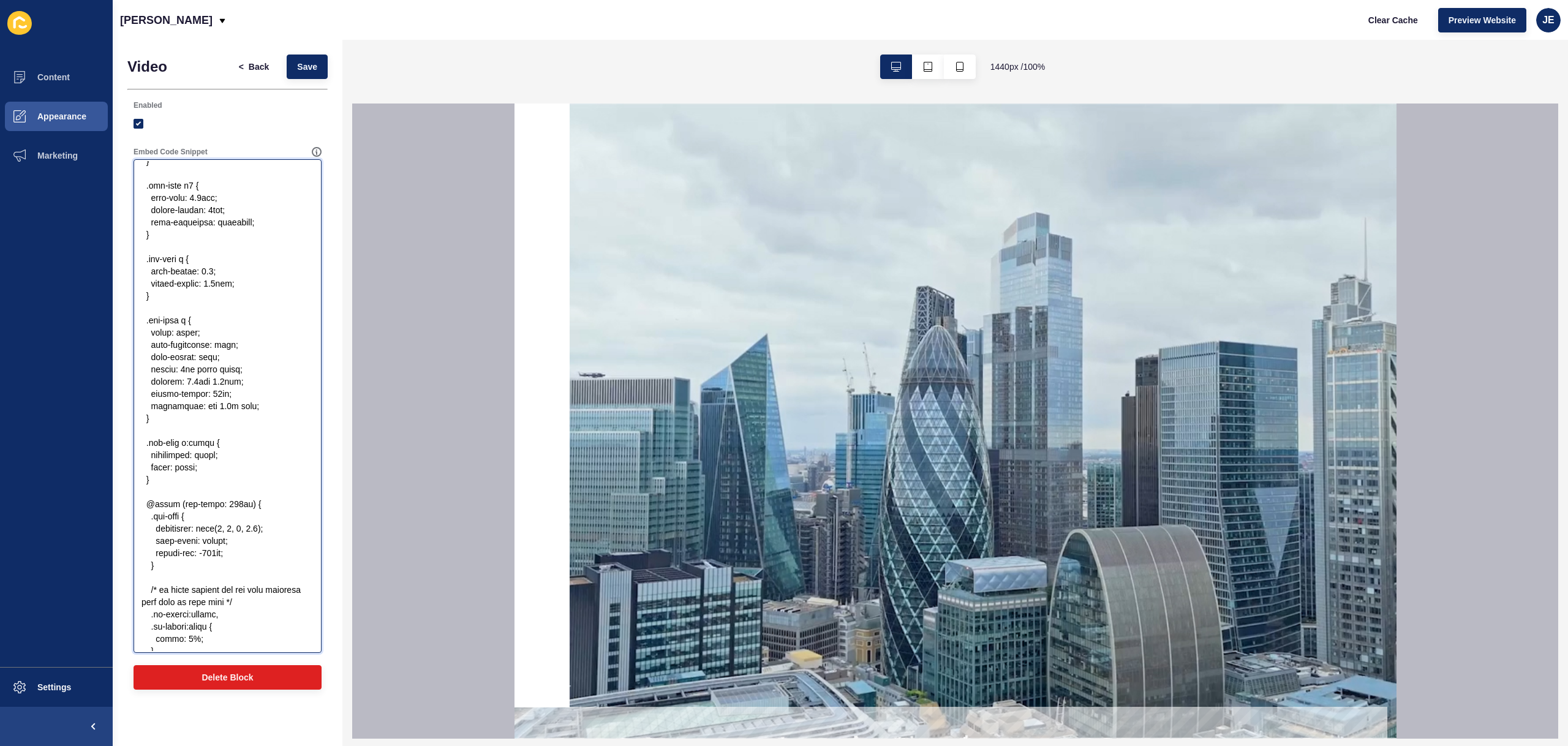
scroll to position [2321, 0]
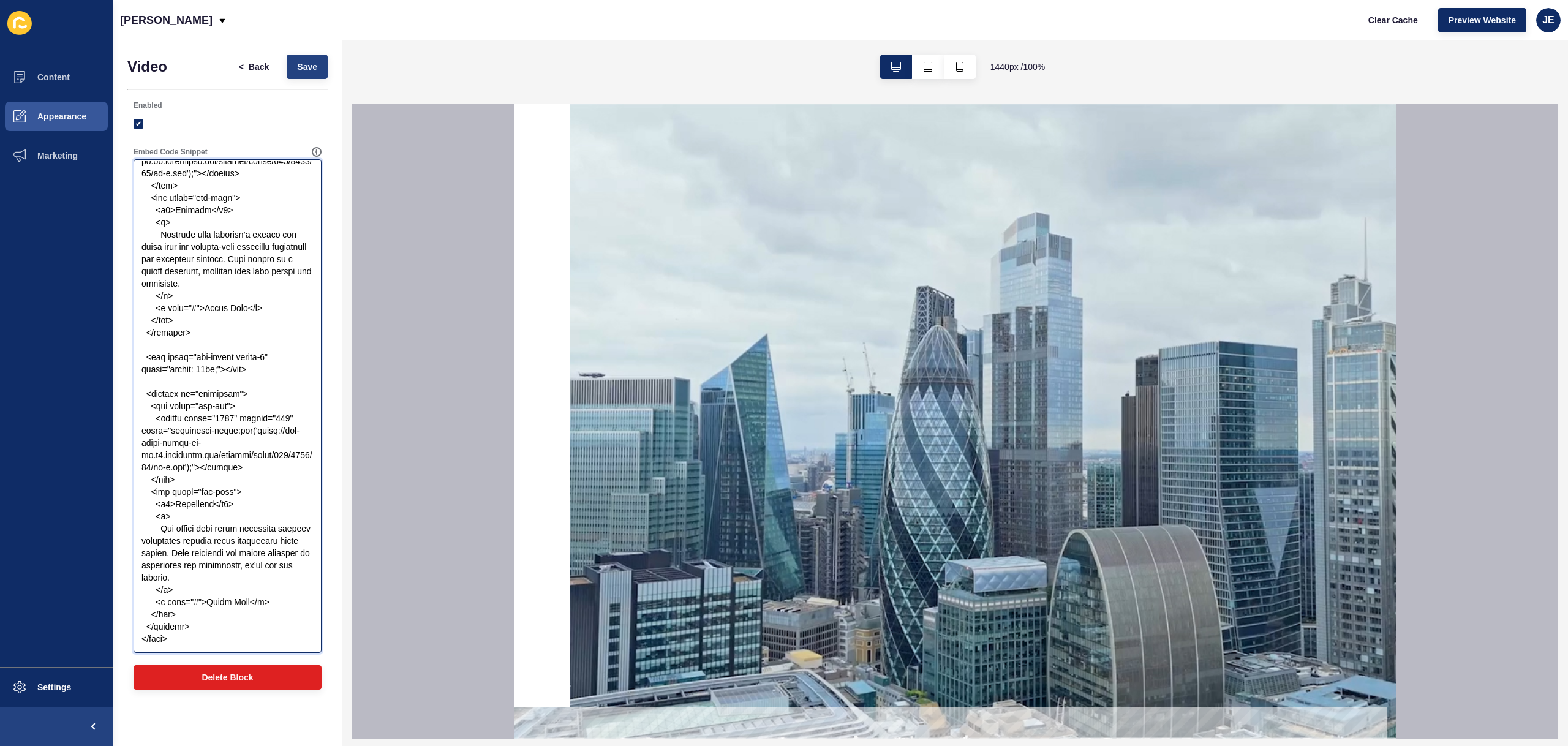
type textarea "<style> body { margin: 0; font-family: "Helvetica Neue", sans-serif; color: whi…"
click at [301, 55] on button "Save" at bounding box center [307, 67] width 41 height 24
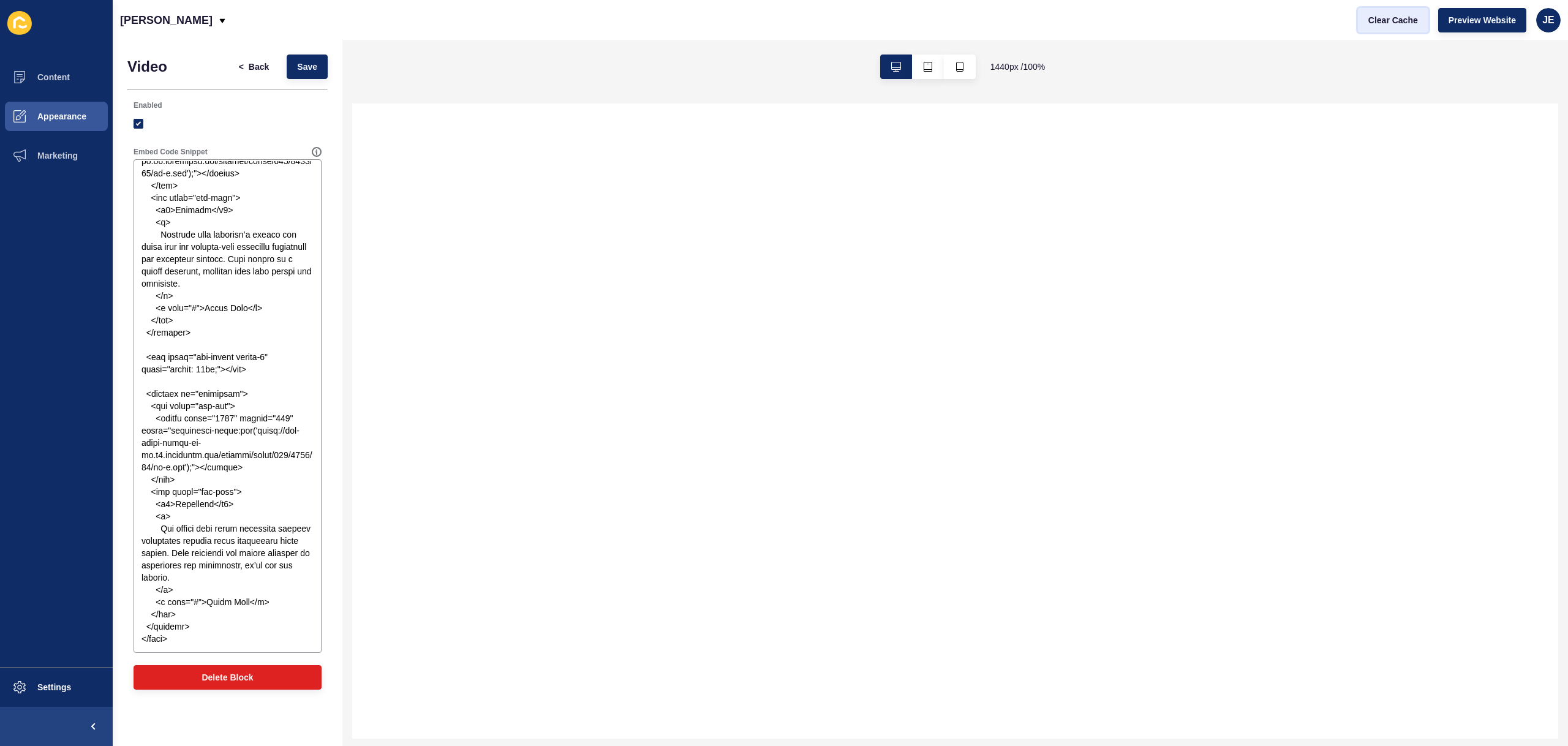
click at [1388, 23] on span "Clear Cache" at bounding box center [1393, 20] width 50 height 12
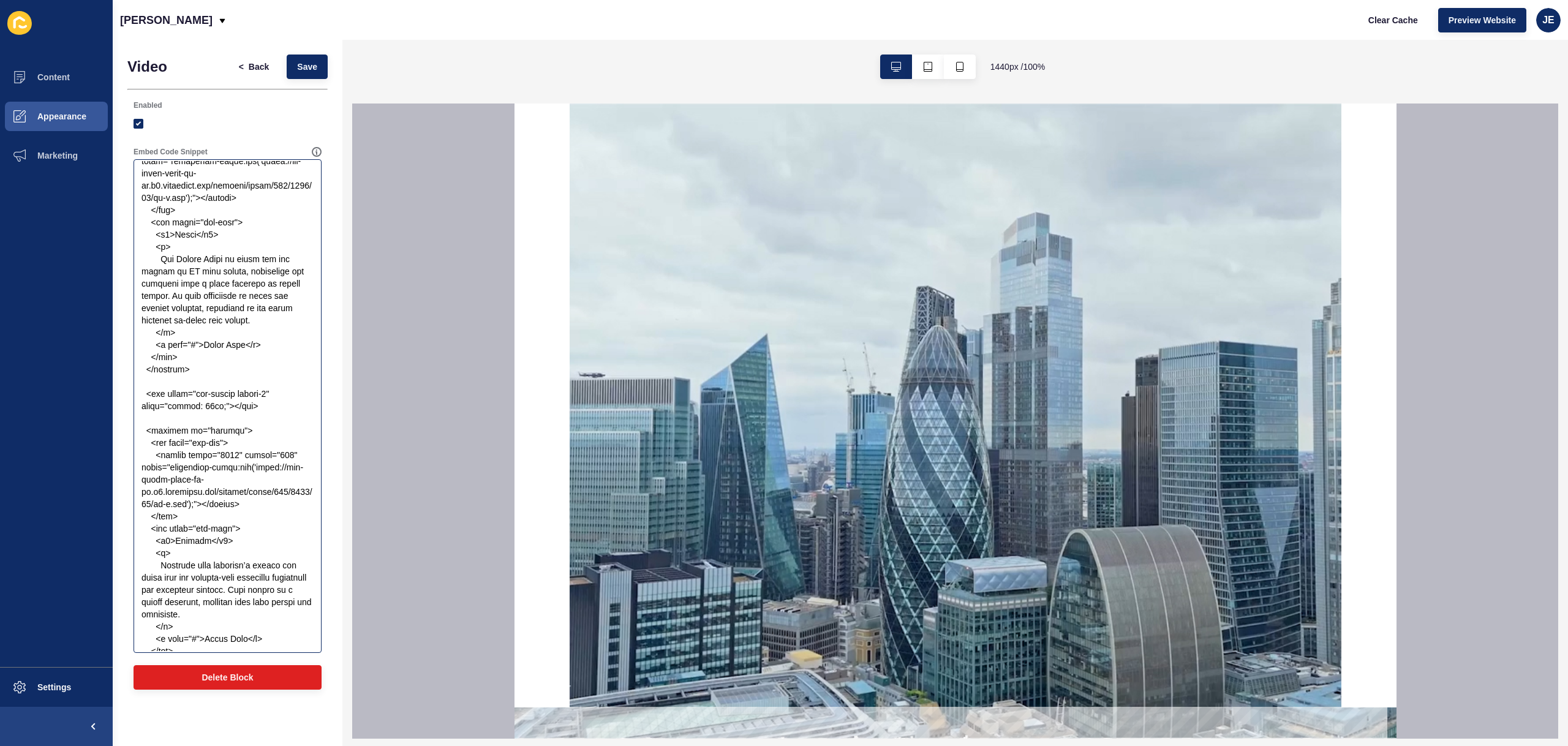
scroll to position [2267, 0]
click at [216, 421] on textarea "Embed Code Snippet" at bounding box center [227, 406] width 184 height 490
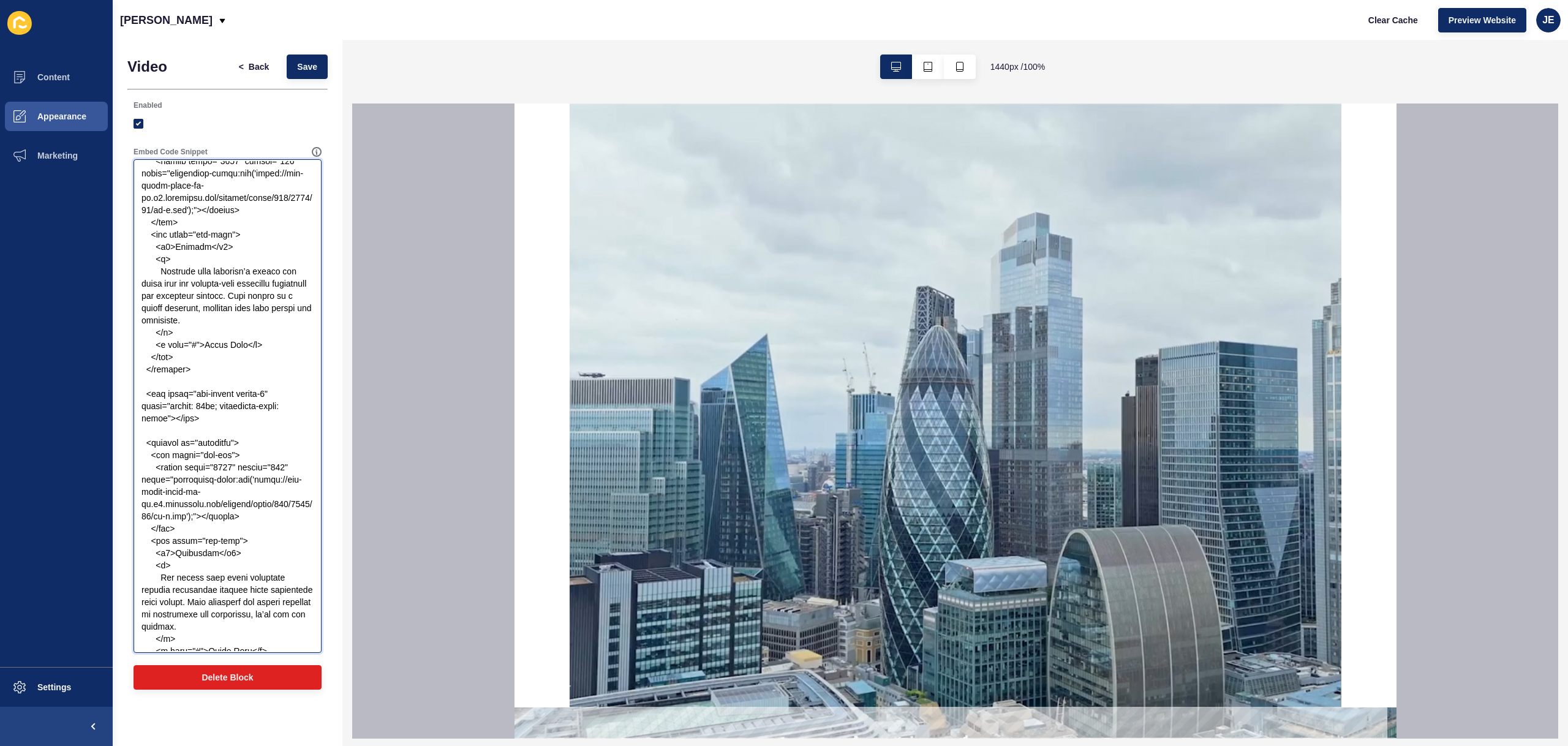
drag, startPoint x: 204, startPoint y: 421, endPoint x: 196, endPoint y: 421, distance: 8.0
click at [301, 76] on button "Save" at bounding box center [307, 67] width 41 height 24
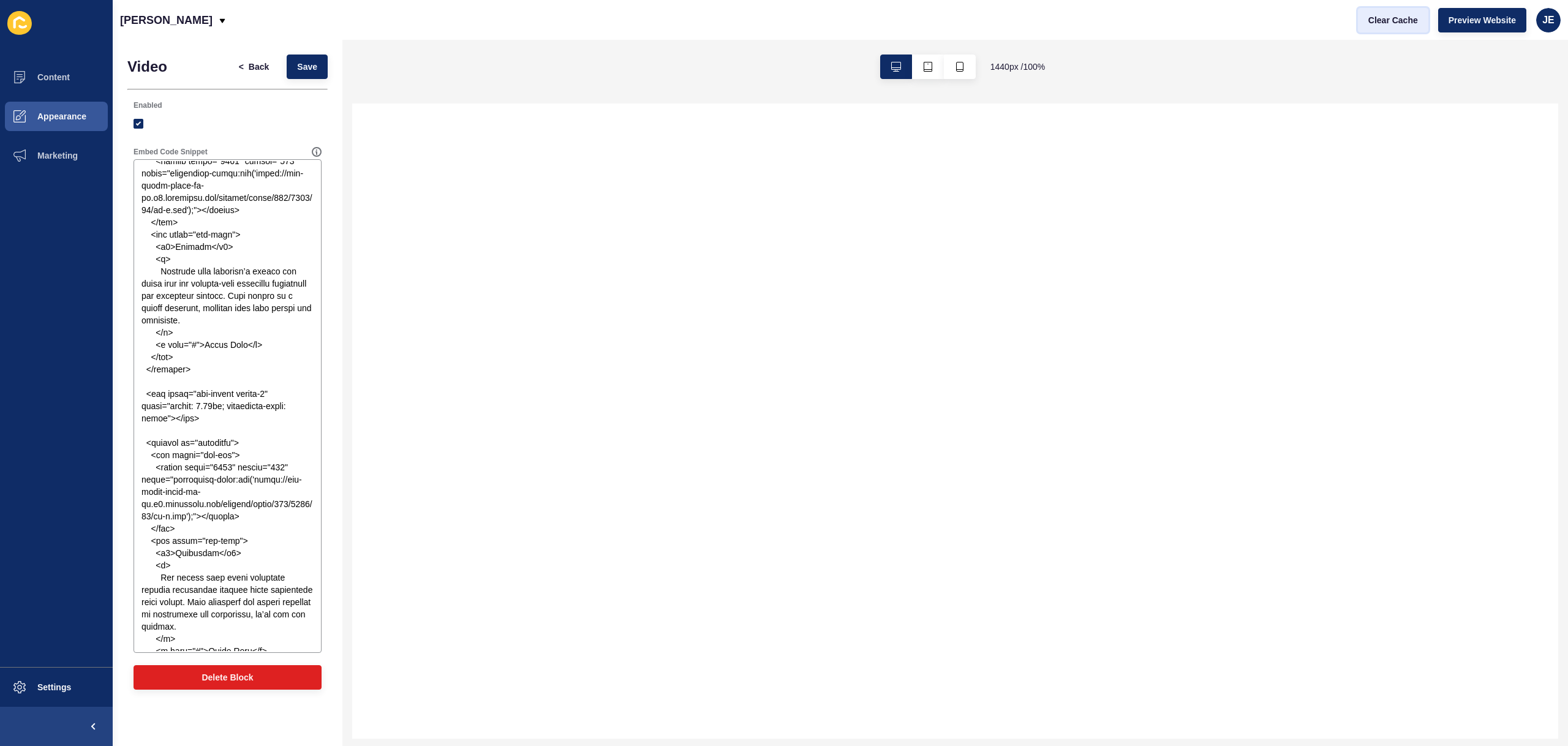
click at [1384, 22] on span "Clear Cache" at bounding box center [1393, 20] width 50 height 12
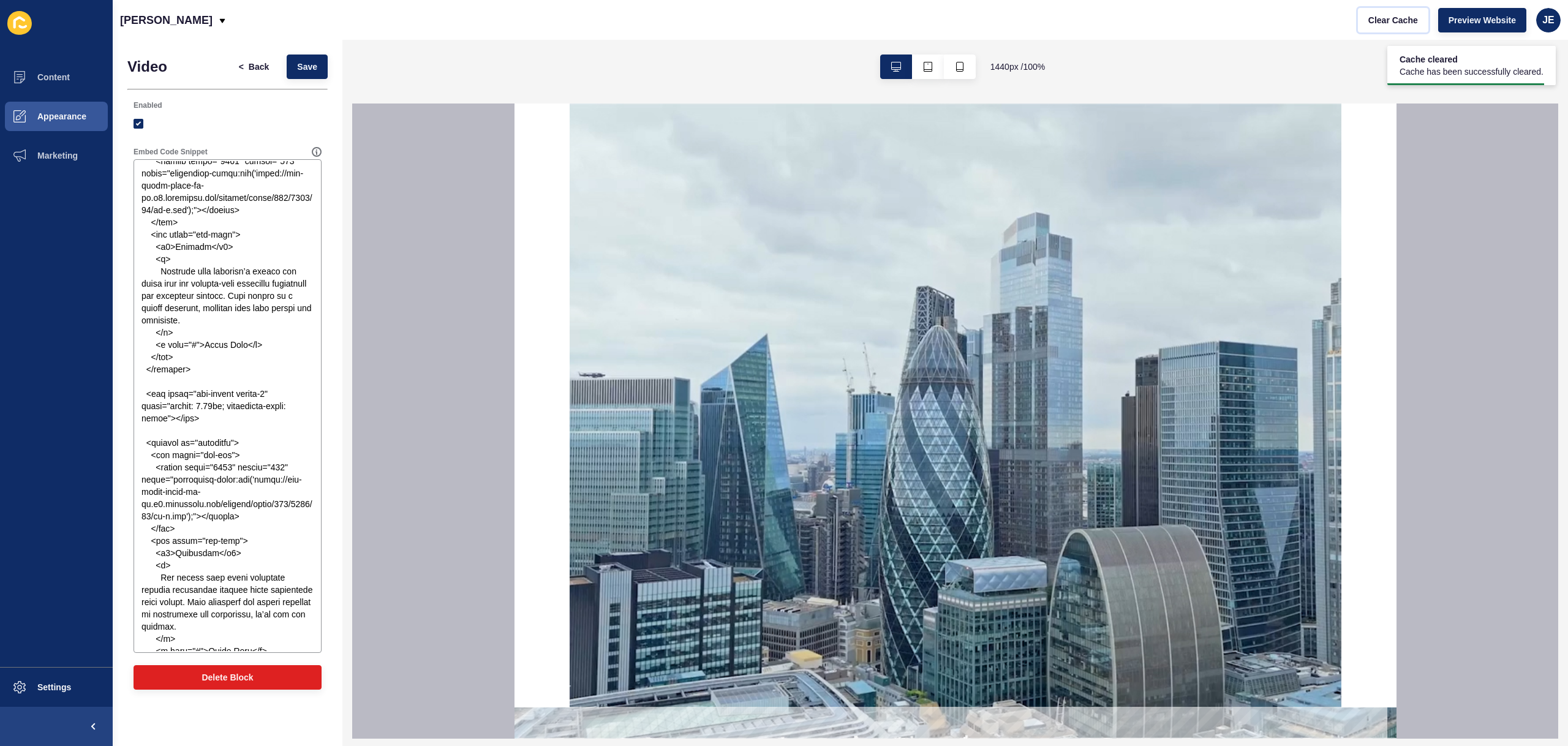
scroll to position [0, 0]
click at [1372, 22] on span "Clear Cache" at bounding box center [1393, 20] width 50 height 12
drag, startPoint x: 214, startPoint y: 431, endPoint x: 103, endPoint y: 410, distance: 113.0
click at [101, 408] on div "Content Appearance Marketing Settings Justine Demo Clear Cache Preview Website …" at bounding box center [784, 373] width 1568 height 746
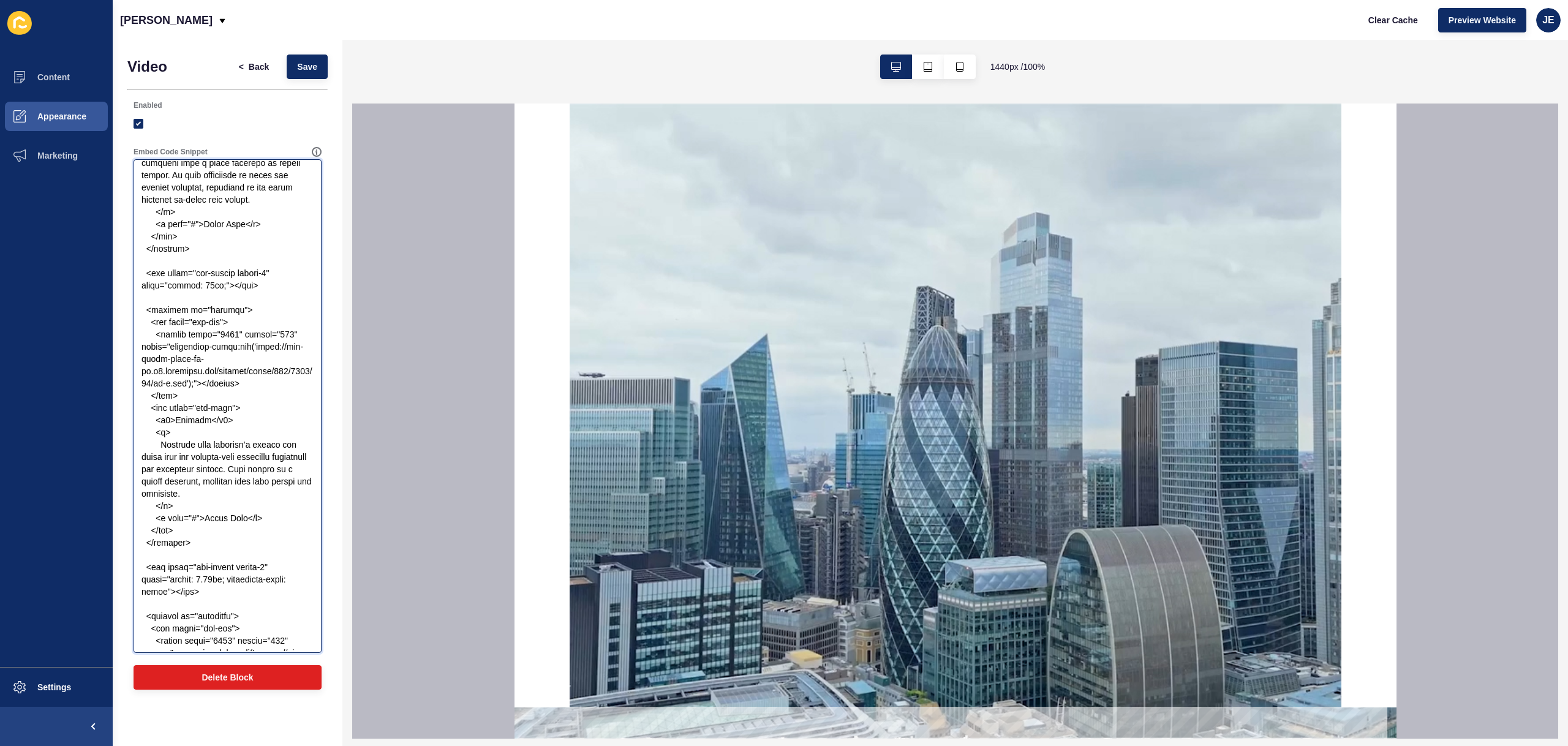
scroll to position [2090, 0]
drag, startPoint x: 256, startPoint y: 304, endPoint x: 86, endPoint y: 291, distance: 170.5
click at [86, 291] on div "Content Appearance Marketing Settings Justine Demo Clear Cache Preview Website …" at bounding box center [784, 373] width 1568 height 746
paste textarea "4.25vw; background-color: white"
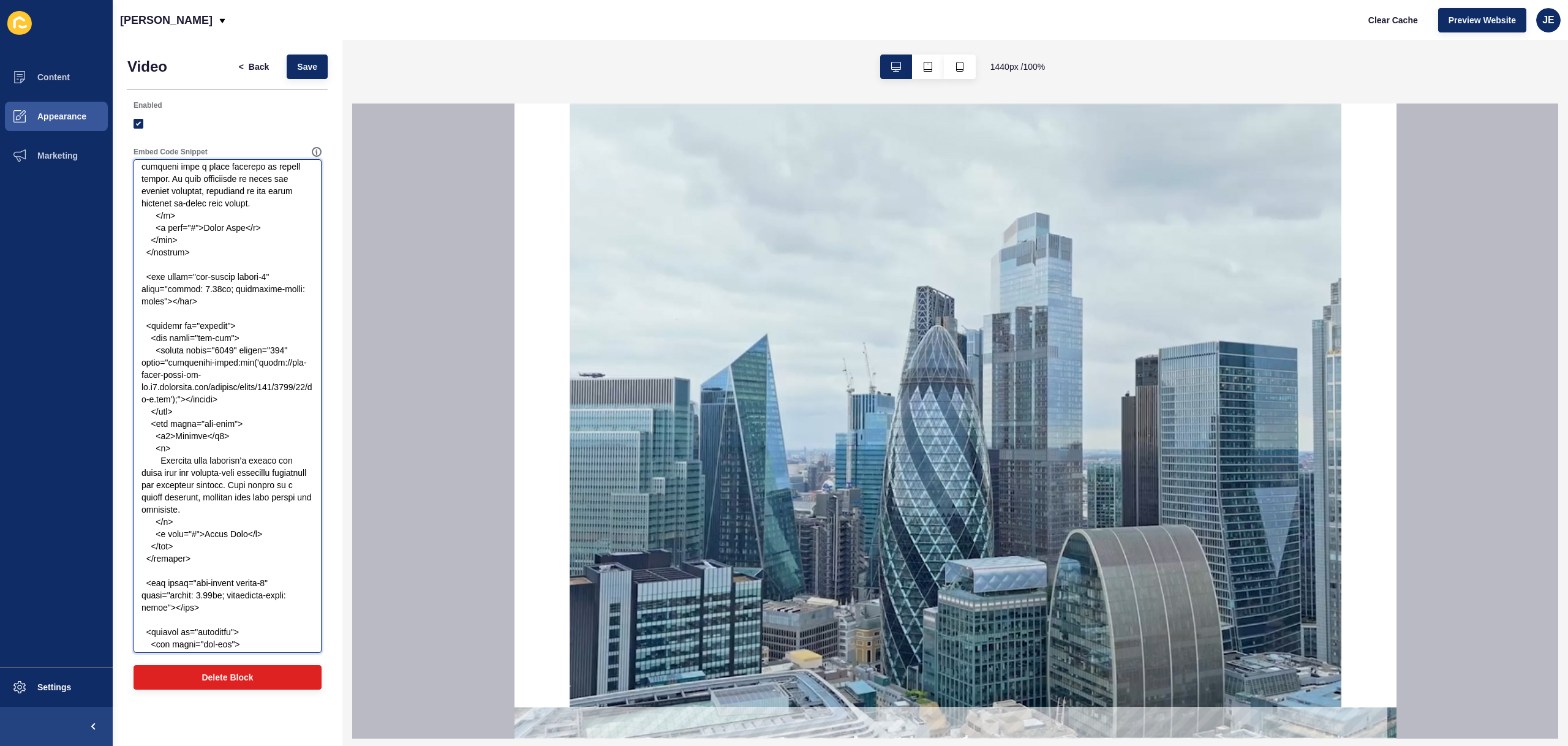
drag, startPoint x: 275, startPoint y: 290, endPoint x: 162, endPoint y: 290, distance: 113.0
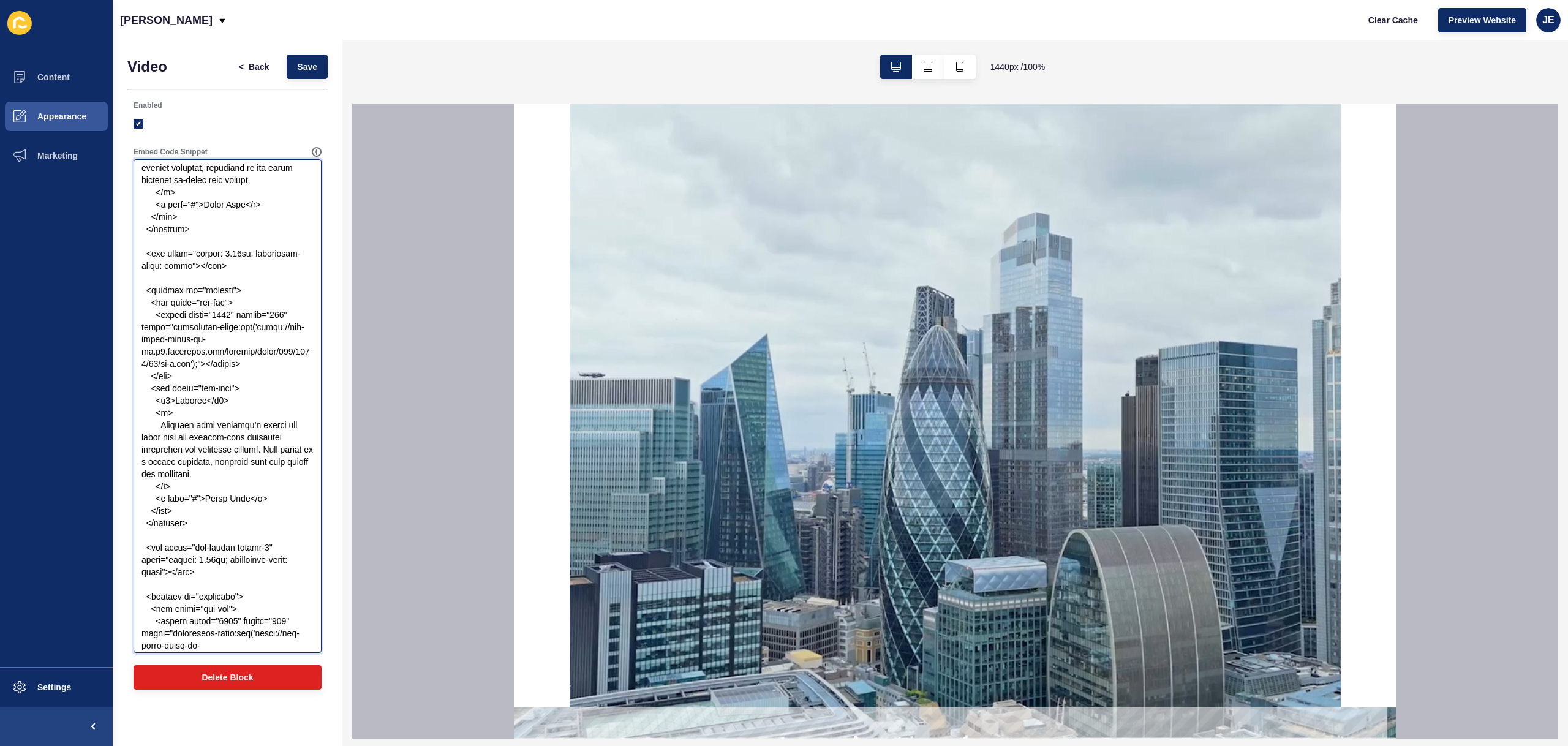
scroll to position [2115, 0]
drag, startPoint x: 277, startPoint y: 559, endPoint x: 198, endPoint y: 554, distance: 79.2
click at [167, 554] on textarea "Embed Code Snippet" at bounding box center [227, 406] width 184 height 490
drag, startPoint x: 227, startPoint y: 568, endPoint x: 129, endPoint y: 552, distance: 99.3
click at [129, 552] on div "Embed Code Snippet" at bounding box center [227, 400] width 200 height 518
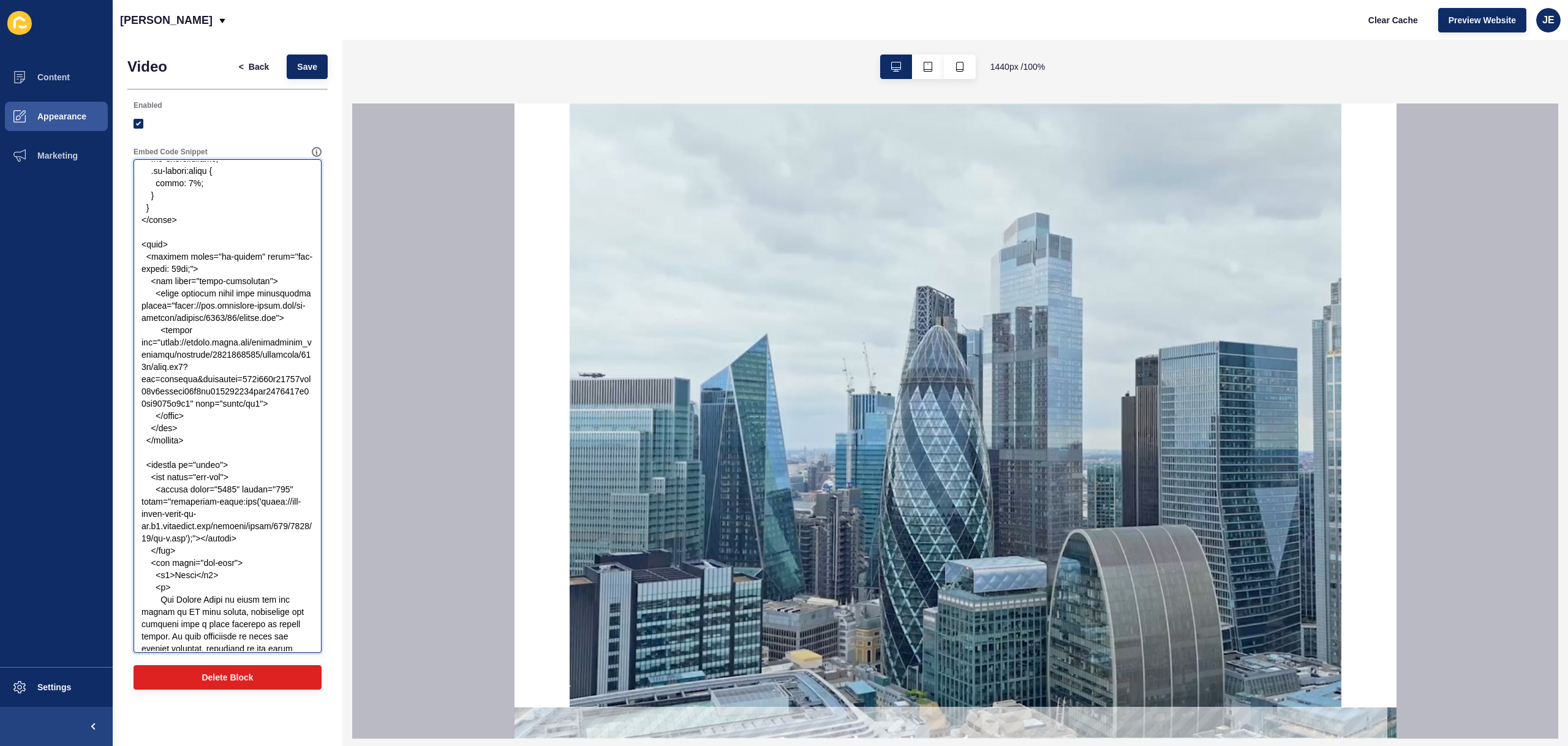
scroll to position [1694, 0]
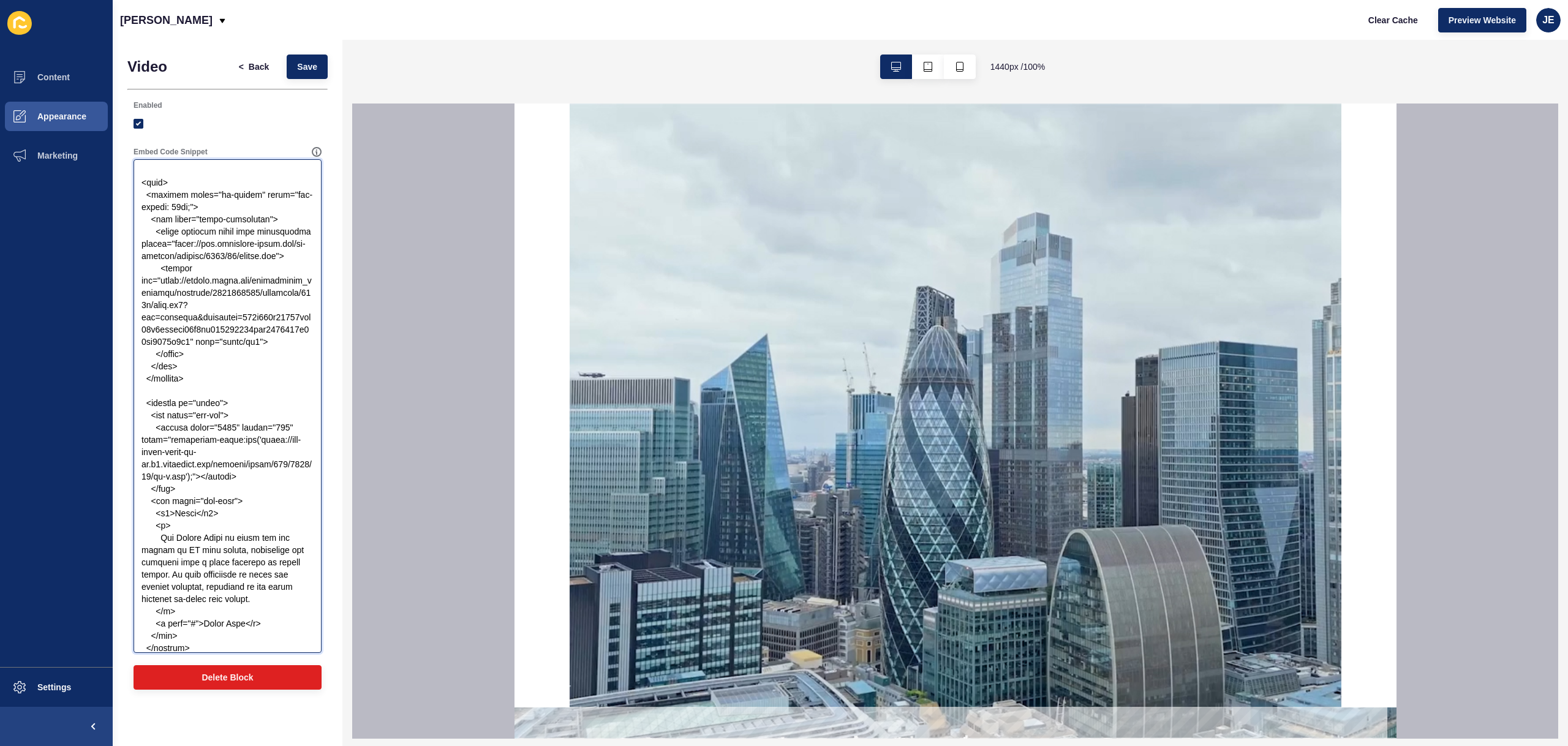
click at [202, 186] on textarea "Embed Code Snippet" at bounding box center [227, 406] width 184 height 490
click at [202, 390] on textarea "Embed Code Snippet" at bounding box center [227, 406] width 184 height 490
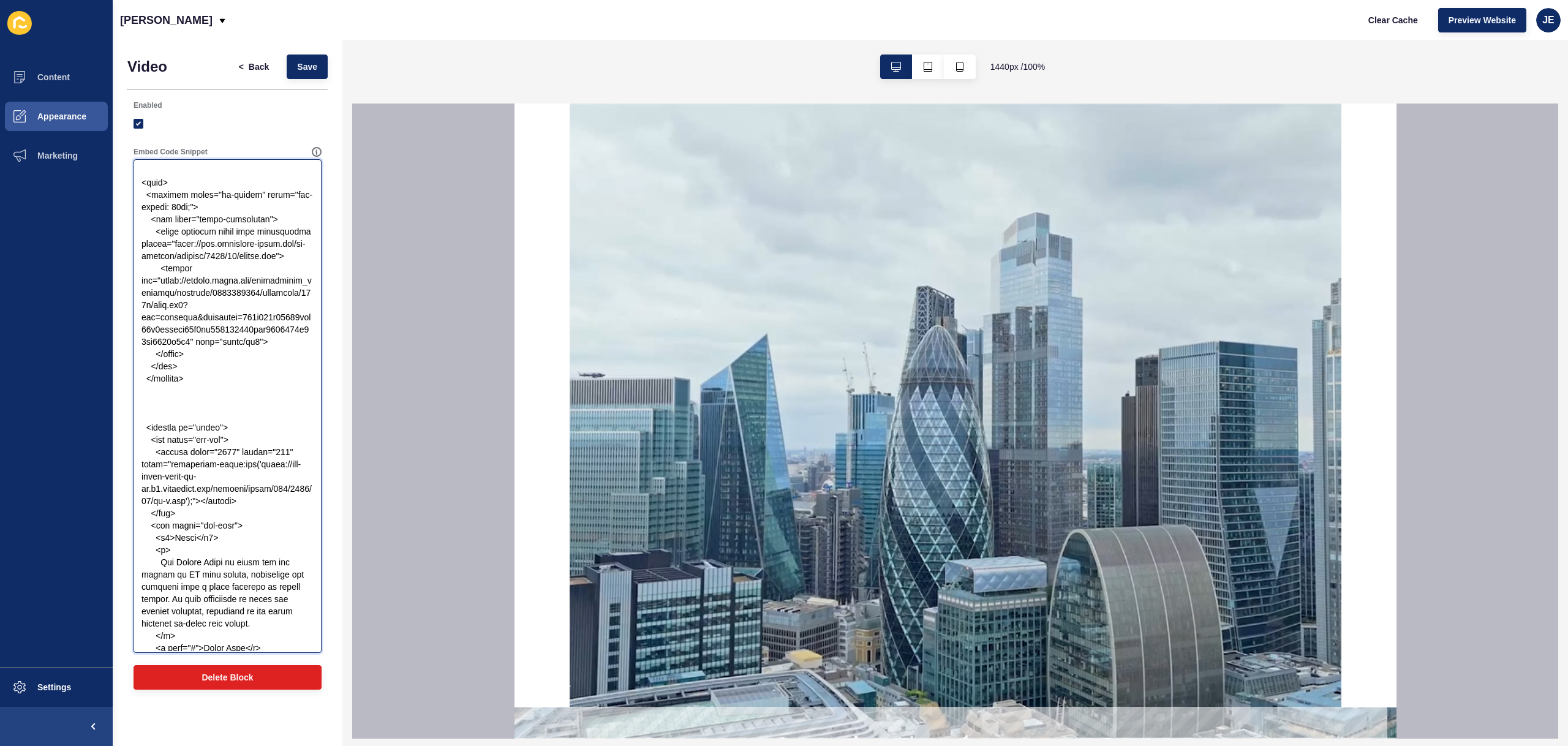
paste textarea "<div style="height: 4.25vw; background-color: white"></div>"
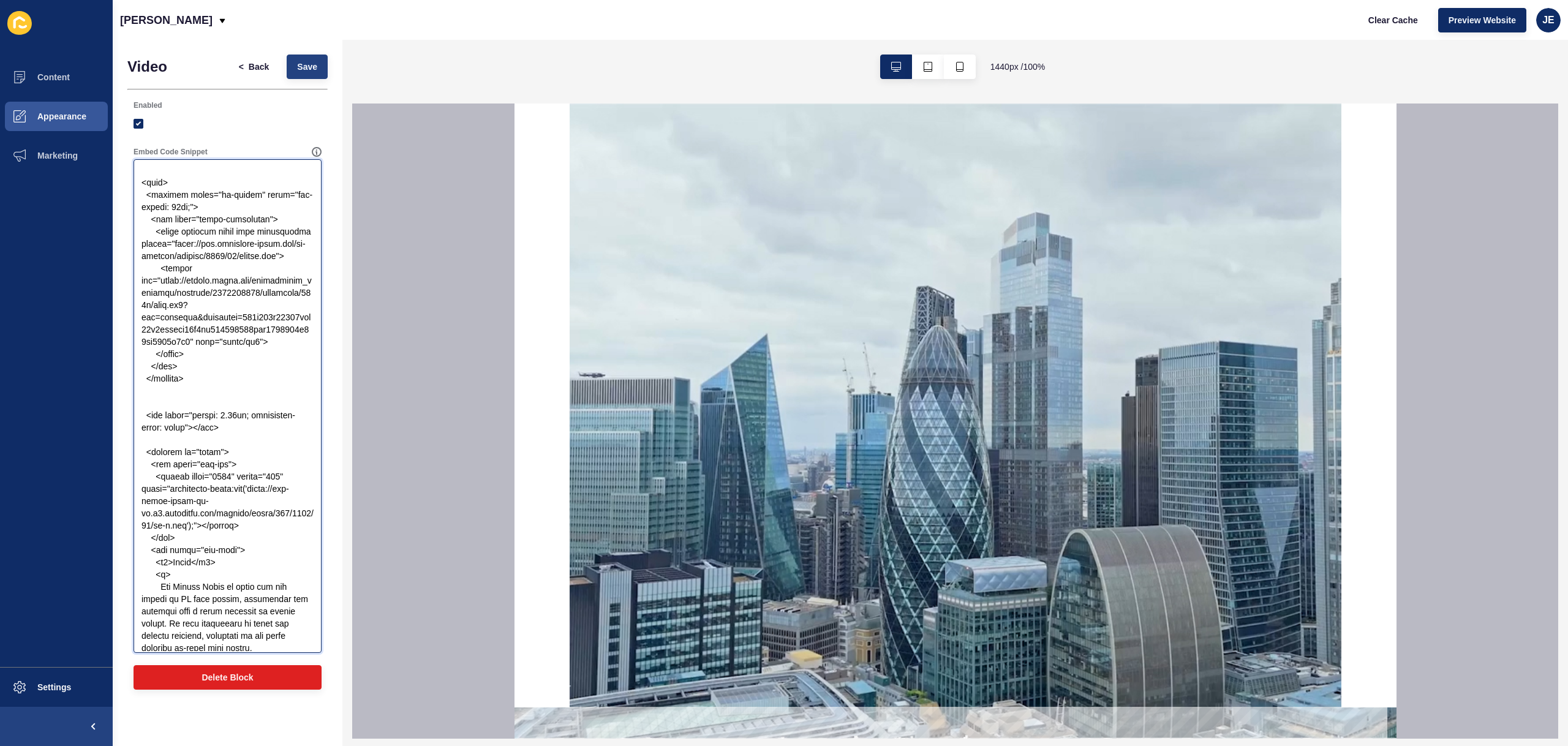
type textarea "<style> body { margin: 0; font-family: "Helvetica Neue", sans-serif; color: whi…"
click at [294, 61] on button "Save" at bounding box center [307, 67] width 41 height 24
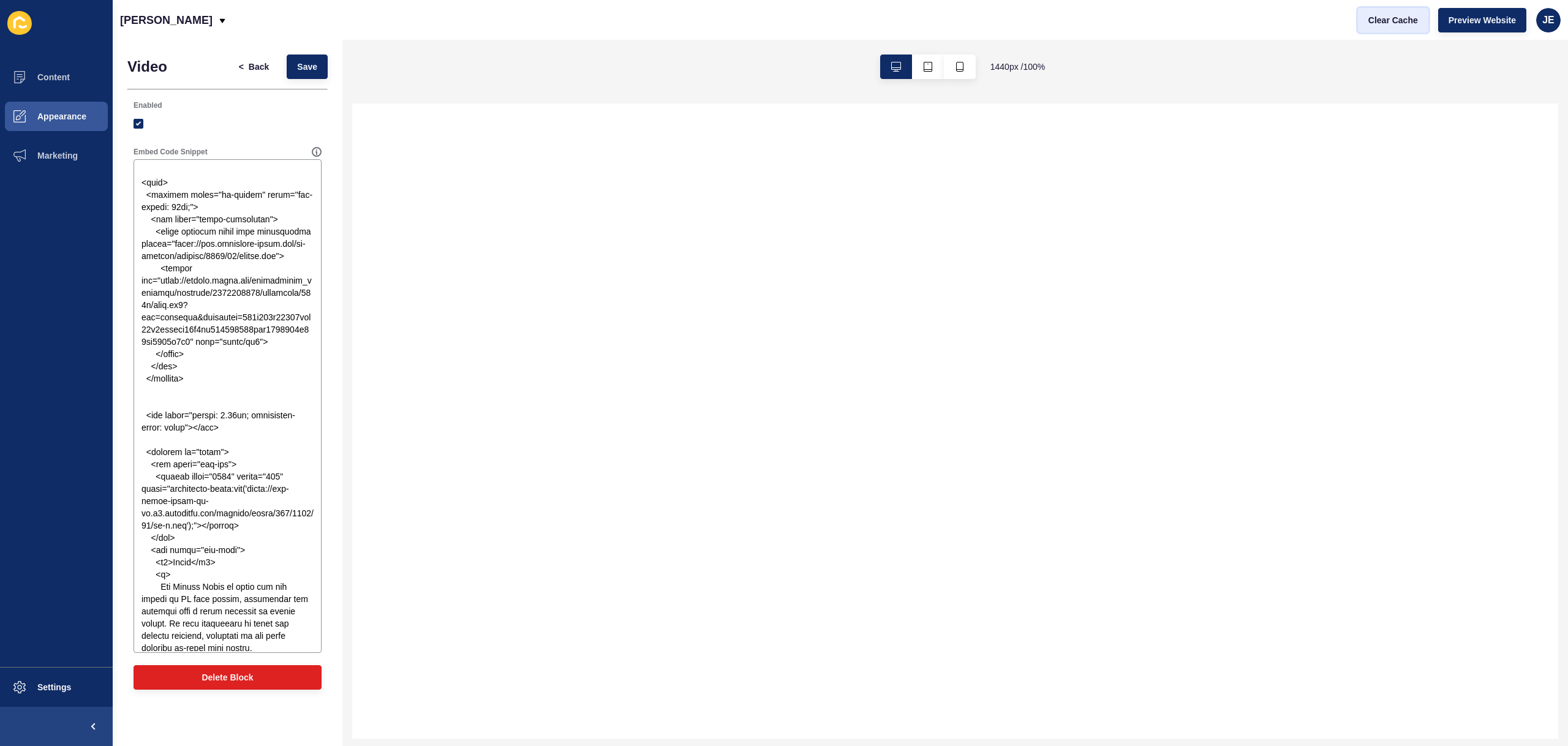
click at [1384, 23] on span "Clear Cache" at bounding box center [1393, 20] width 50 height 12
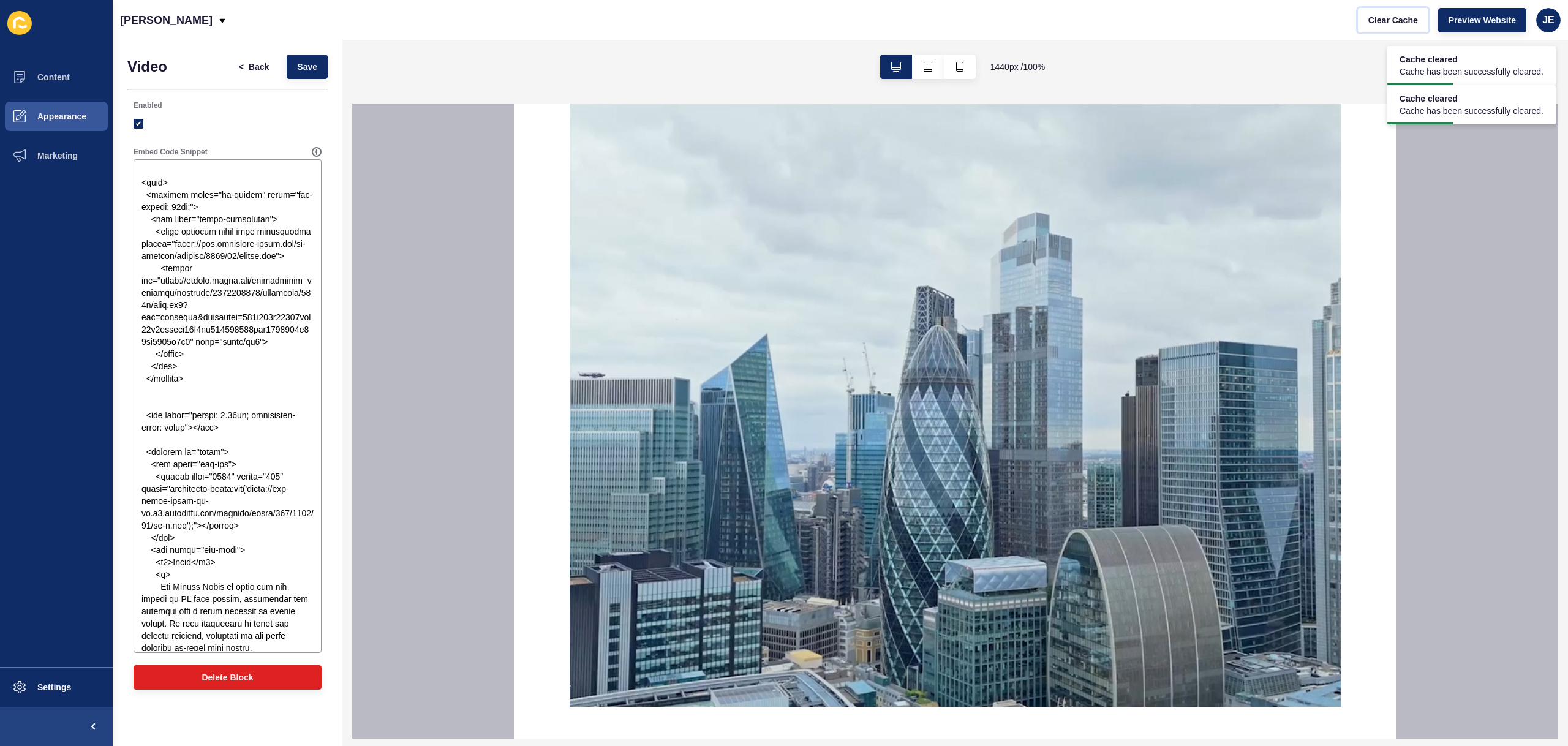
scroll to position [0, 0]
click at [38, 688] on span "Settings" at bounding box center [34, 687] width 73 height 10
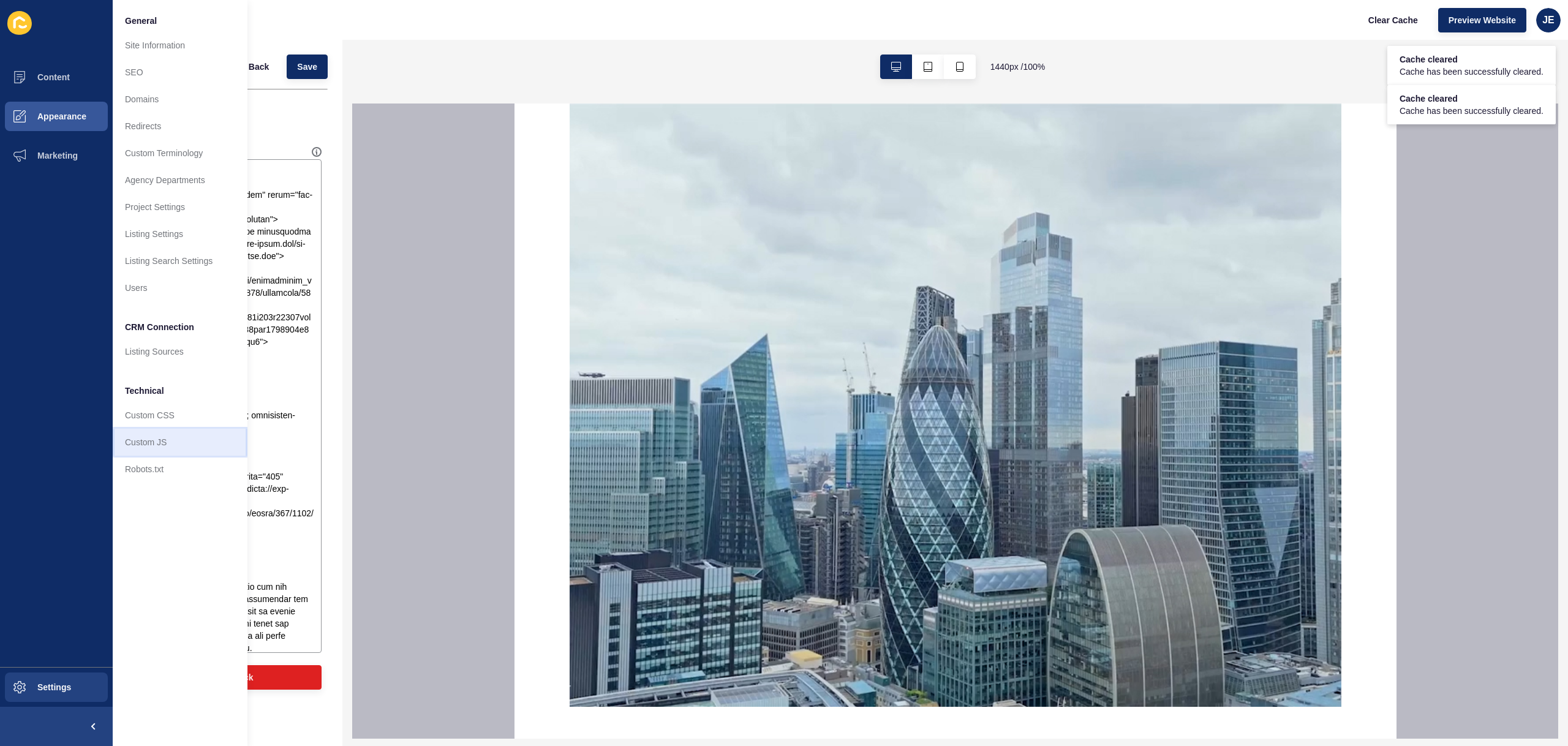
click at [162, 442] on link "Custom JS" at bounding box center [180, 442] width 135 height 27
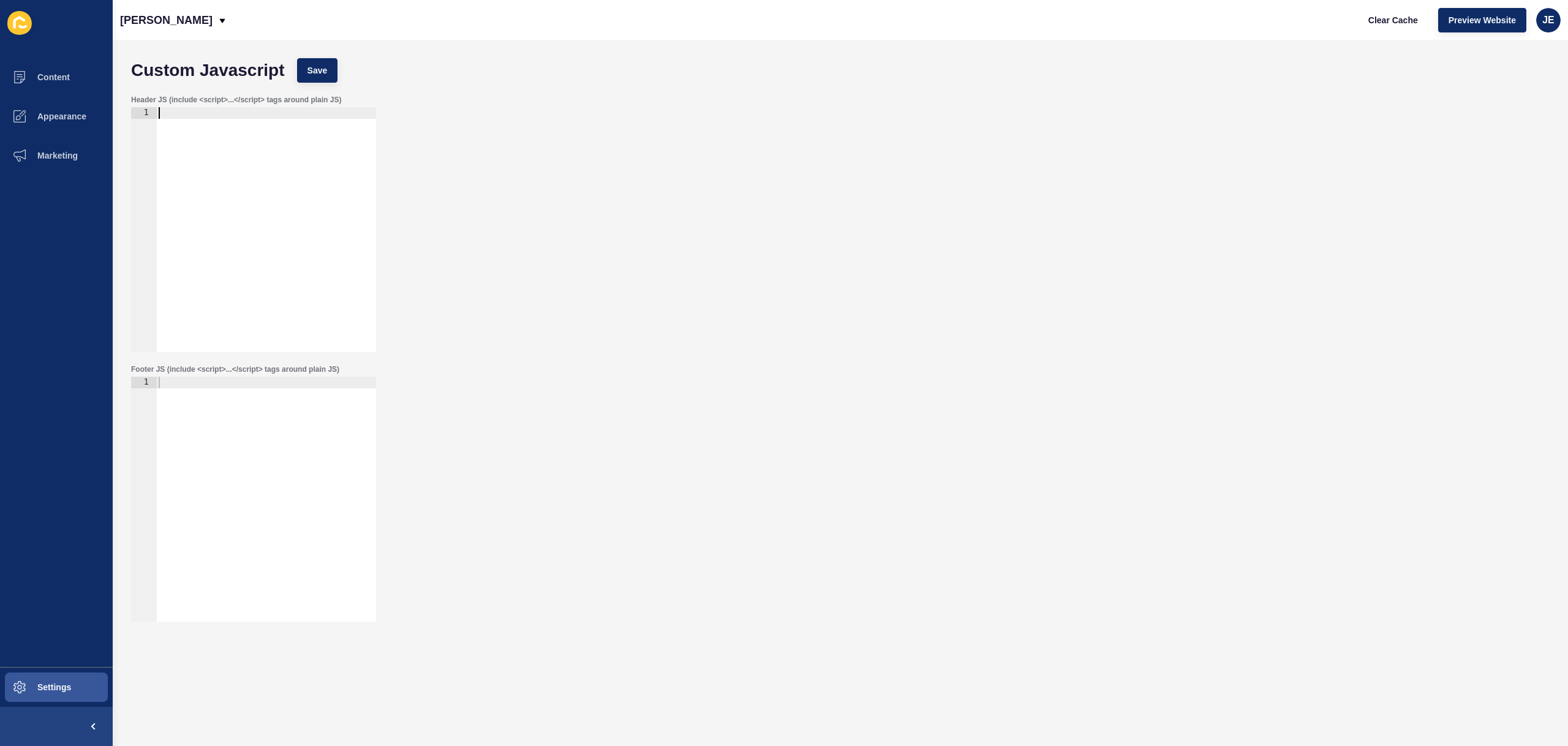
click at [258, 235] on div at bounding box center [266, 241] width 220 height 268
click at [258, 186] on div at bounding box center [266, 241] width 220 height 268
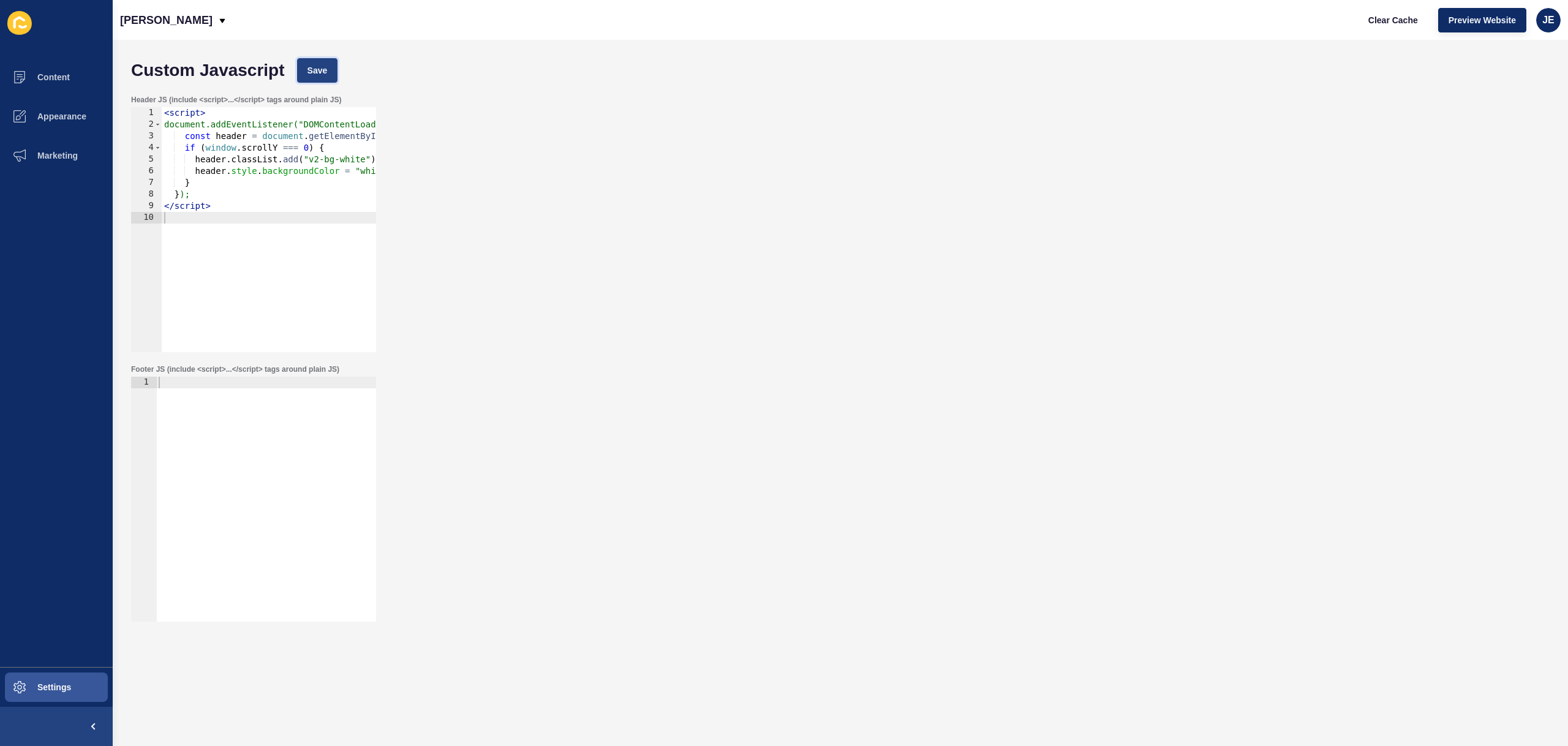
click at [317, 70] on span "Save" at bounding box center [318, 70] width 20 height 12
click at [1401, 23] on span "Clear Cache" at bounding box center [1393, 20] width 50 height 12
click at [365, 162] on div "< script > document.addEventListener("DOMContentLoaded", function () { const he…" at bounding box center [326, 237] width 329 height 259
click at [348, 161] on div "< script > document.addEventListener("DOMContentLoaded", function () { const he…" at bounding box center [326, 237] width 329 height 259
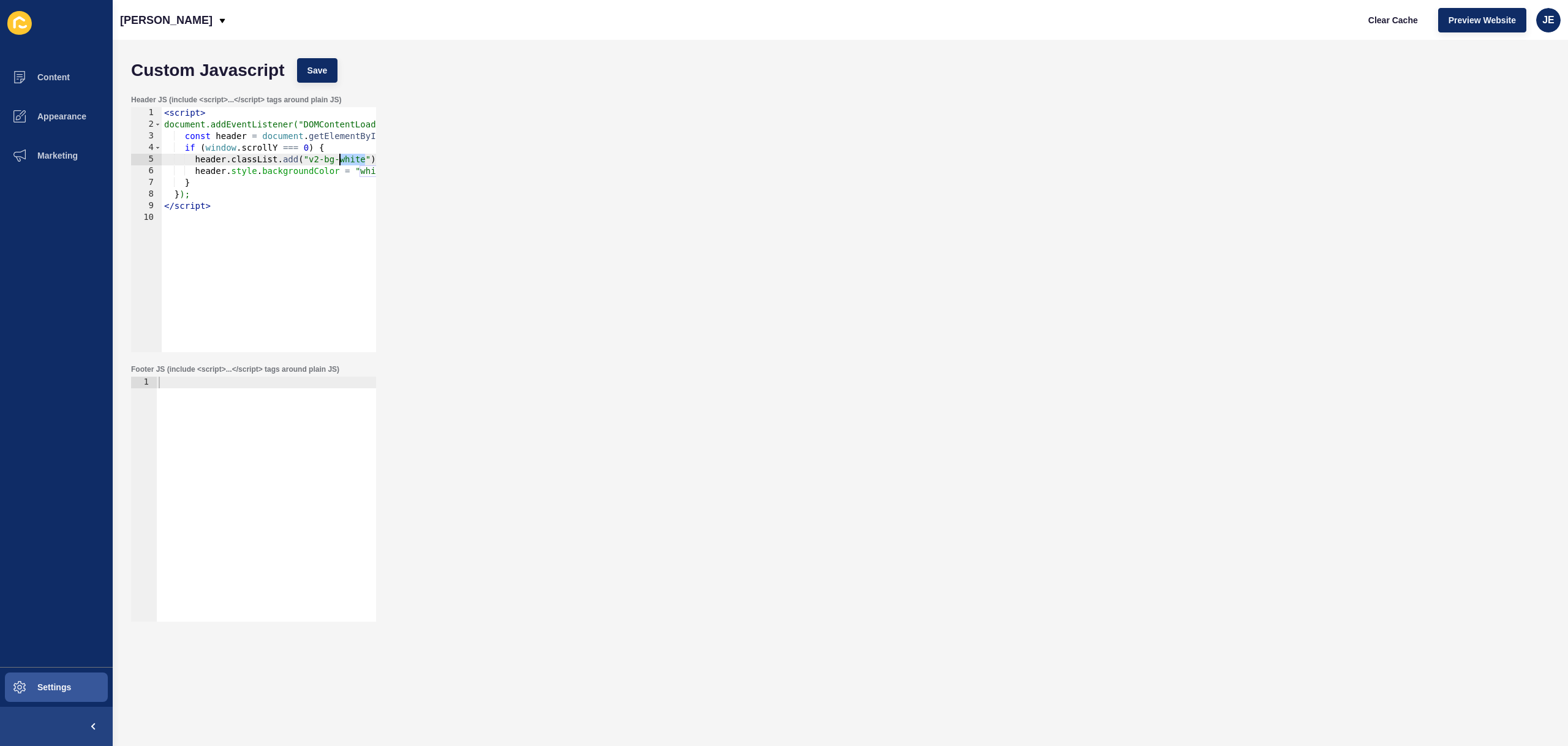
click at [348, 161] on div "< script > document.addEventListener("DOMContentLoaded", function () { const he…" at bounding box center [326, 237] width 329 height 259
click at [366, 163] on div "< script > document.addEventListener("DOMContentLoaded", function () { const he…" at bounding box center [326, 237] width 329 height 259
paste textarea ".v2-shadow, .v2-shadow-md"
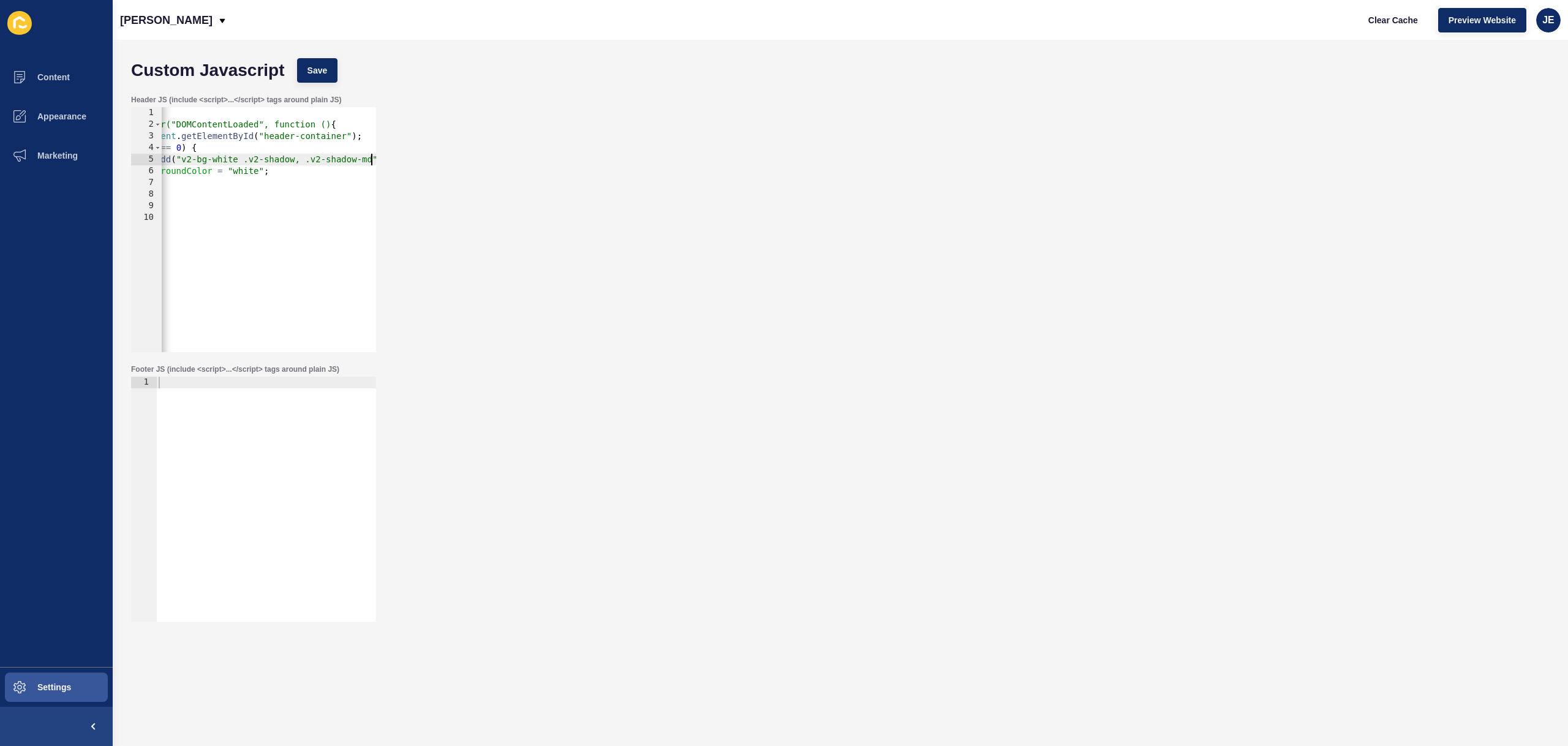
click at [248, 162] on div "< script > document.addEventListener("DOMContentLoaded", function () { const he…" at bounding box center [211, 237] width 354 height 259
click at [295, 153] on div "< script > document.addEventListener("DOMContentLoaded", function () { const he…" at bounding box center [211, 237] width 354 height 259
click at [293, 164] on div "< script > document.addEventListener("DOMContentLoaded", function () { const he…" at bounding box center [211, 237] width 354 height 259
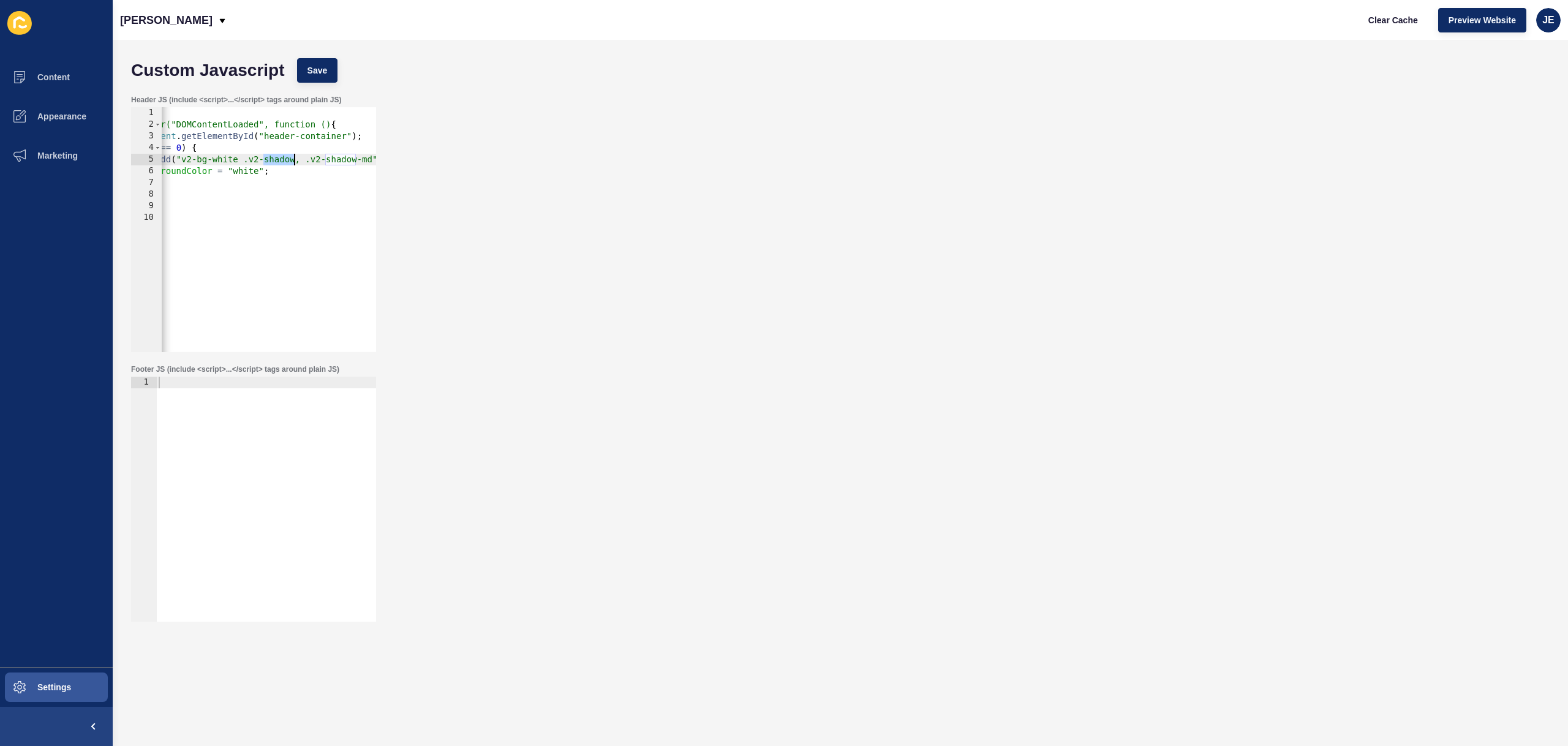
click at [293, 164] on div "< script > document.addEventListener("DOMContentLoaded", function () { const he…" at bounding box center [211, 237] width 354 height 259
paste textarea
type textarea "header.style.backgroundColor = "white";"
click at [326, 76] on span "Save" at bounding box center [318, 70] width 20 height 12
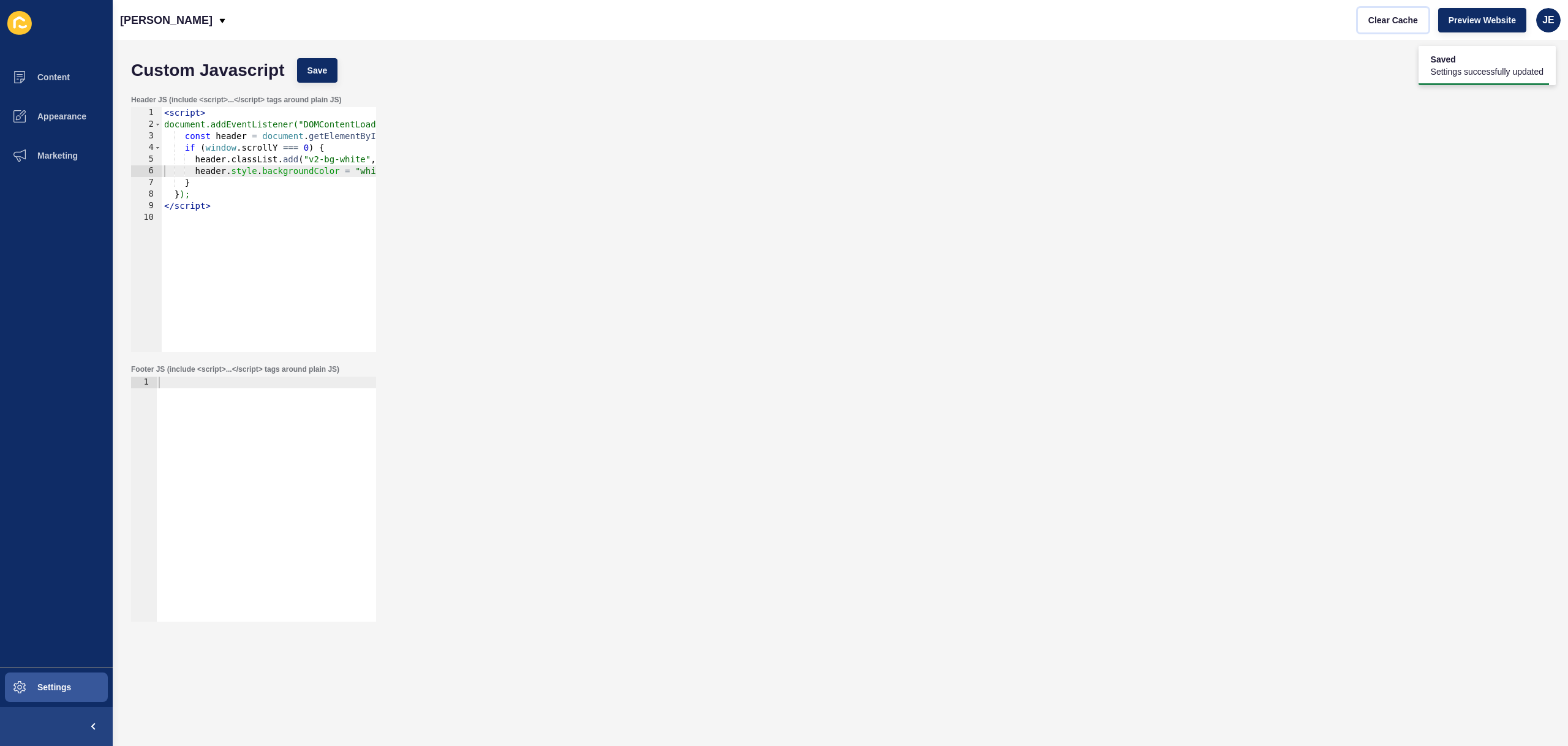
drag, startPoint x: 1394, startPoint y: 22, endPoint x: 1322, endPoint y: 20, distance: 72.0
click at [1393, 22] on span "Clear Cache" at bounding box center [1393, 20] width 50 height 12
click at [268, 228] on div "< script > document.addEventListener("DOMContentLoaded", function () { const he…" at bounding box center [347, 237] width 371 height 259
type textarea "</script>"
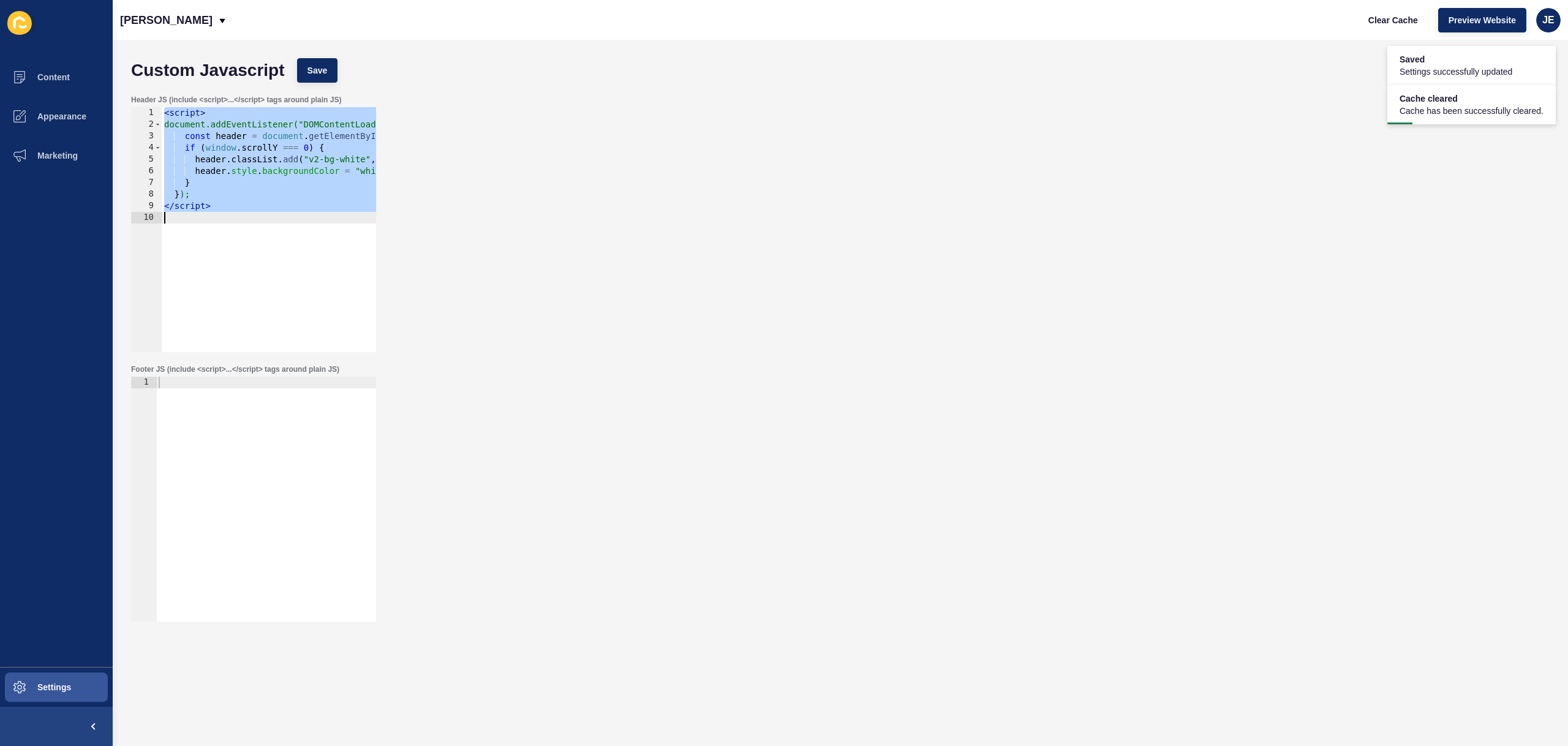
paste textarea
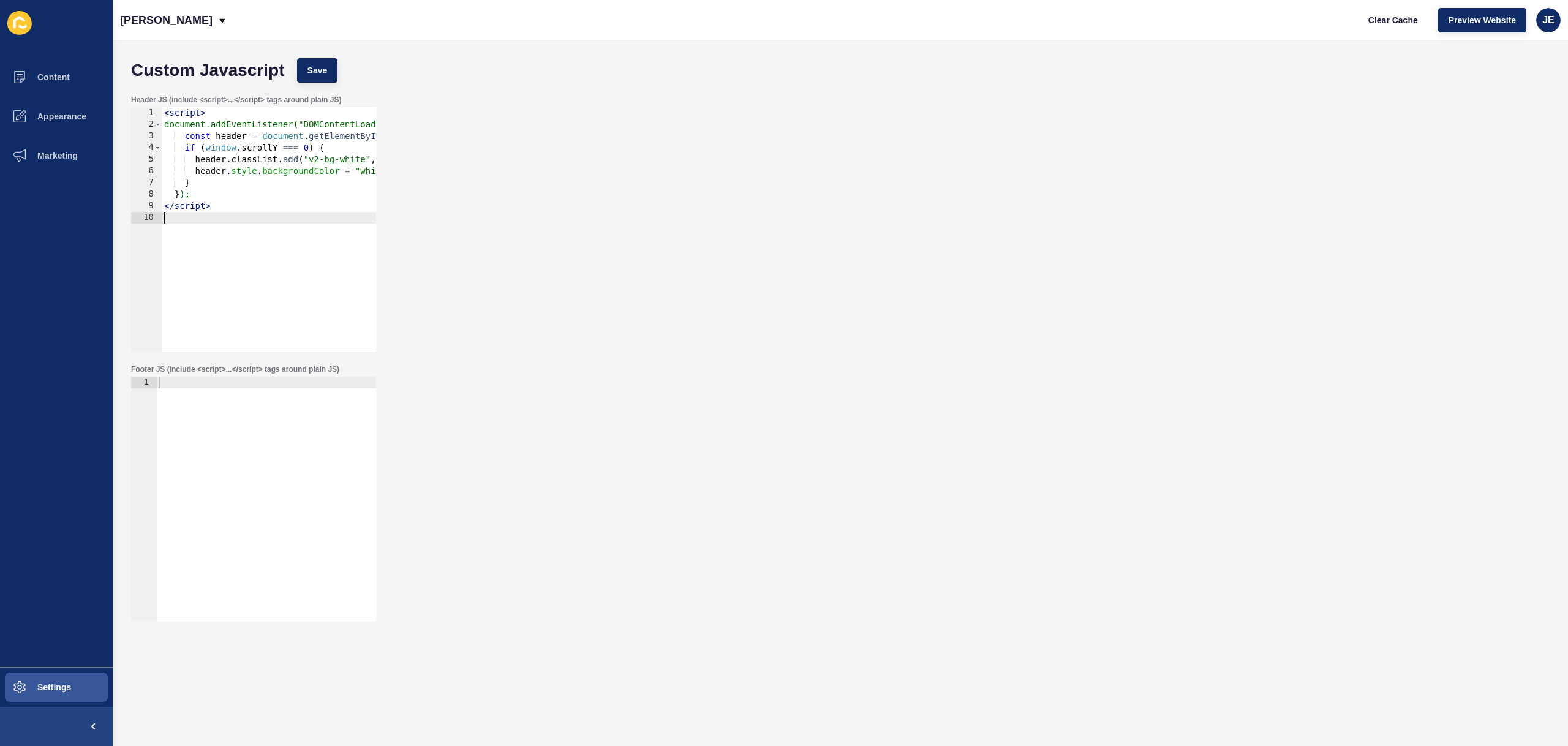
click at [248, 209] on div "< script > document.addEventListener("DOMContentLoaded", function () { const he…" at bounding box center [347, 237] width 371 height 259
type textarea "</script>"
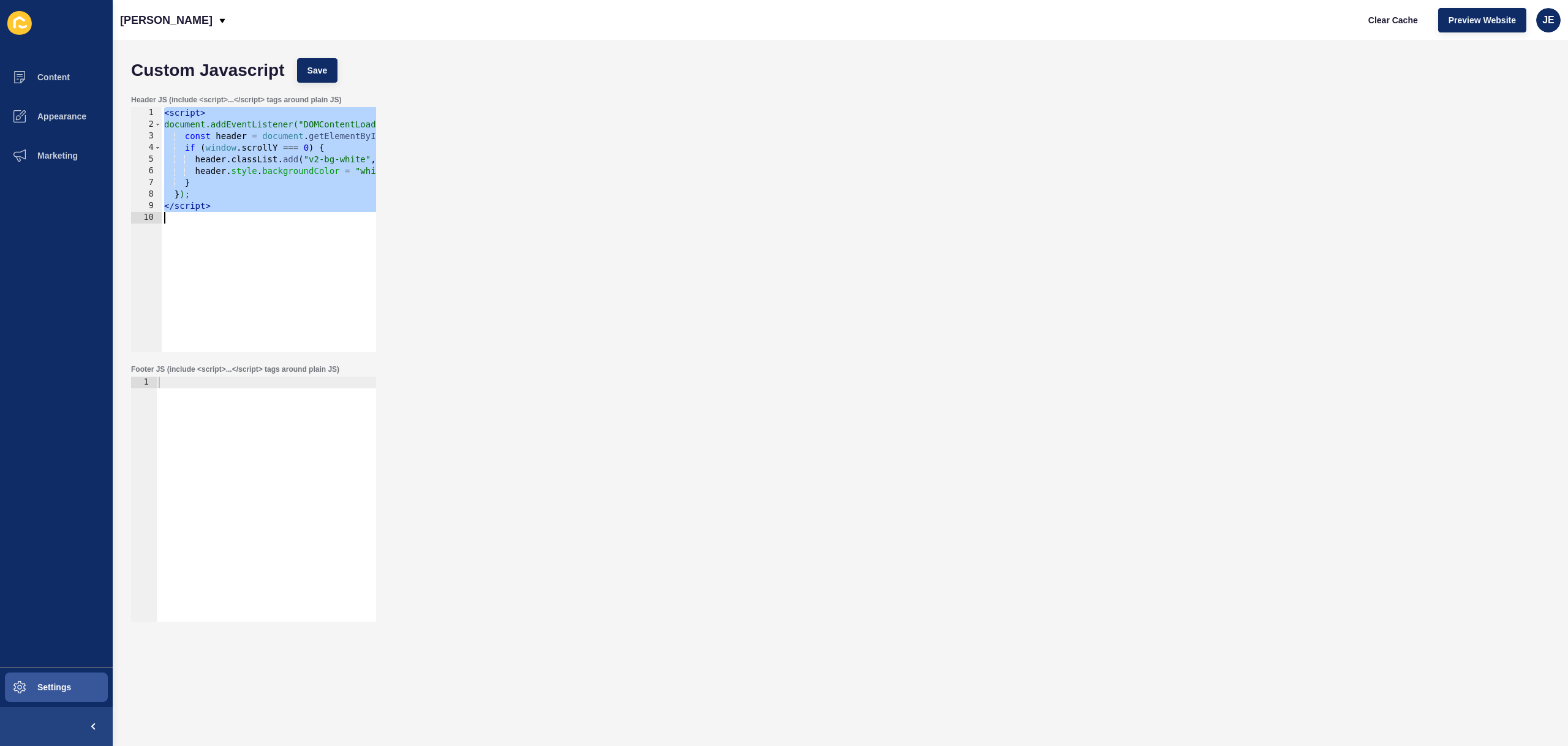
paste textarea
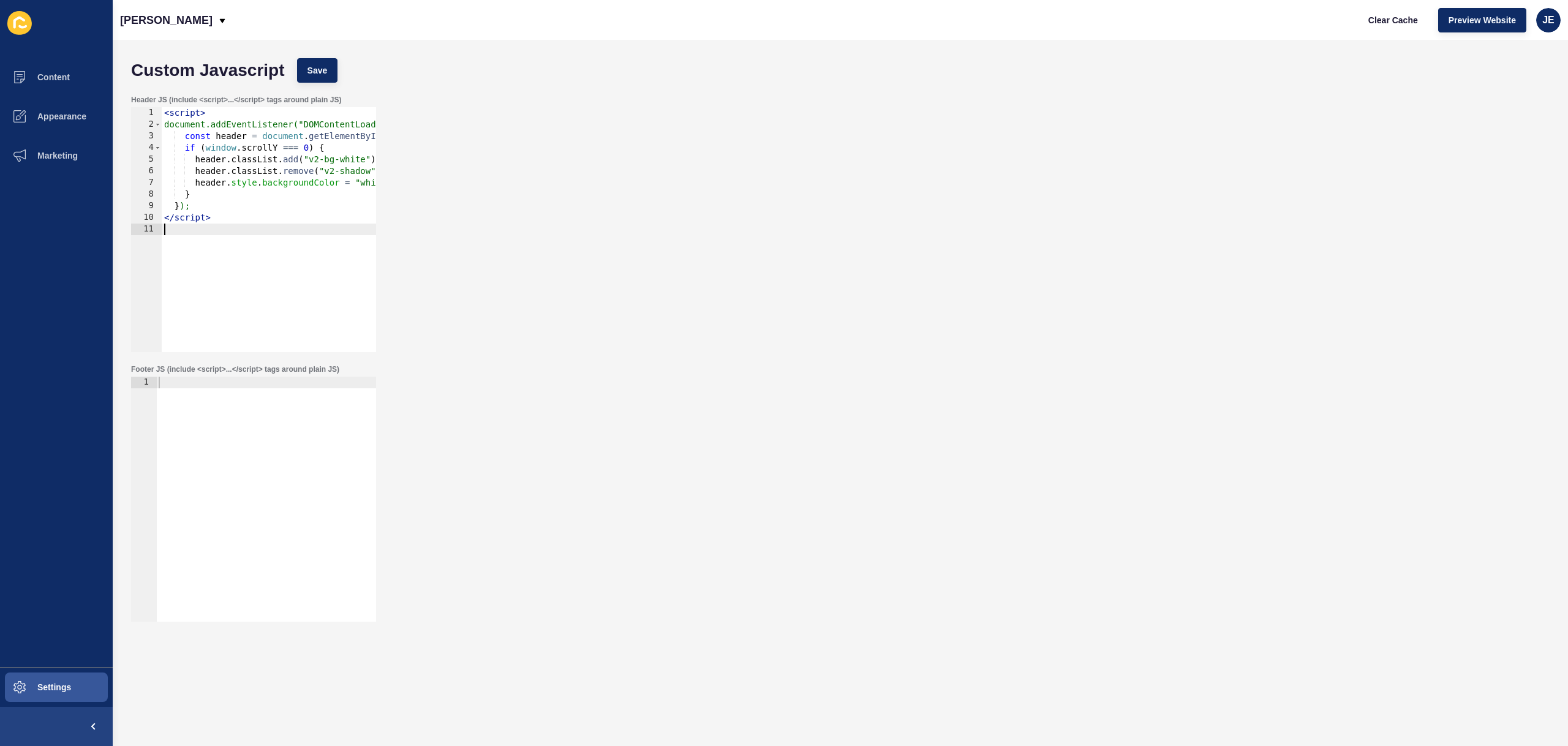
click at [303, 173] on div "< script > document.addEventListener("DOMContentLoaded", function () { const he…" at bounding box center [326, 237] width 329 height 259
click at [183, 147] on div "< script > document.addEventListener("DOMContentLoaded", function () { const he…" at bounding box center [326, 237] width 329 height 259
type textarea "if (window.scrollY === 0) {"
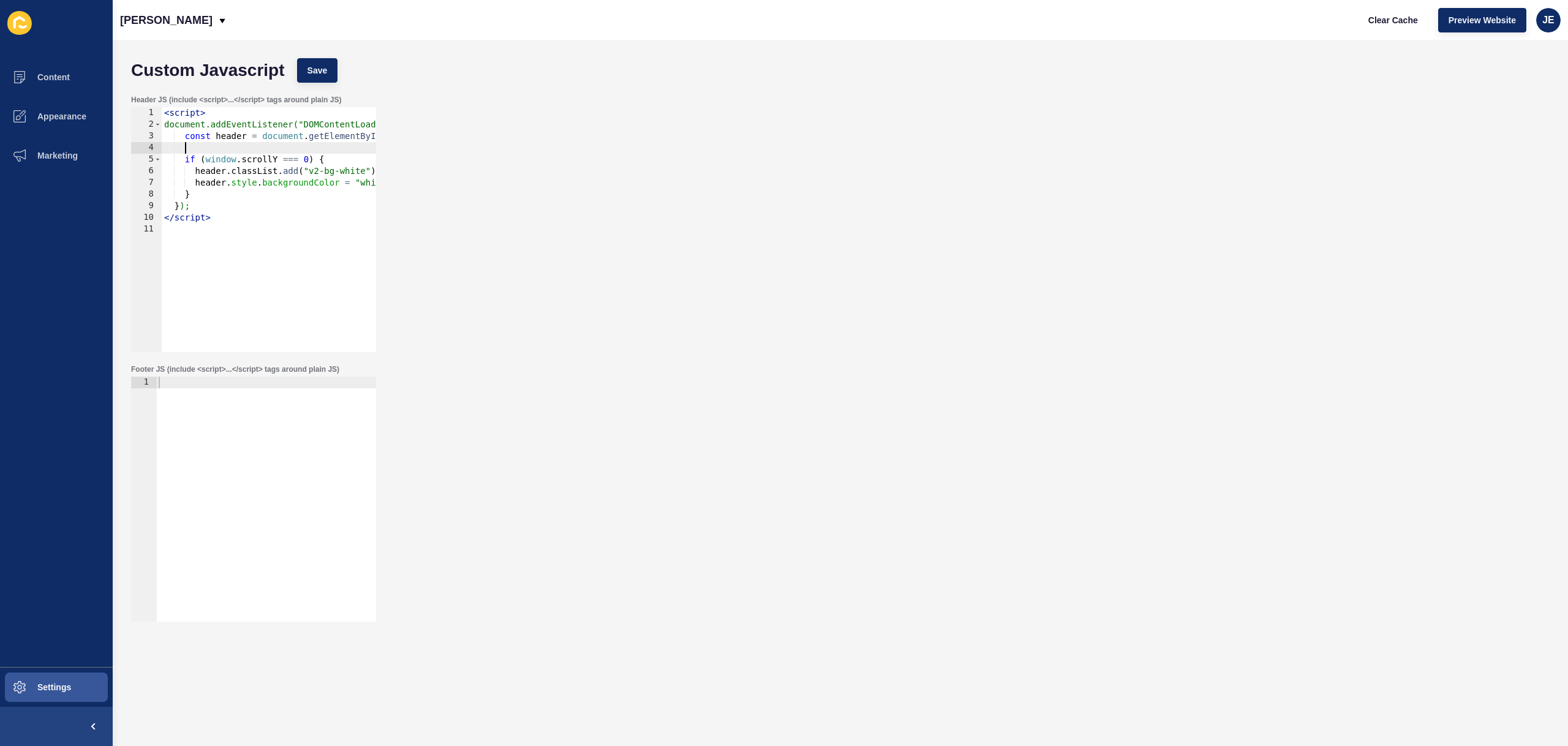
scroll to position [0, 1]
paste textarea
click at [215, 149] on div "< script > document.addEventListener("DOMContentLoaded", function () { const he…" at bounding box center [326, 237] width 329 height 259
click at [326, 68] on span "Save" at bounding box center [318, 70] width 20 height 12
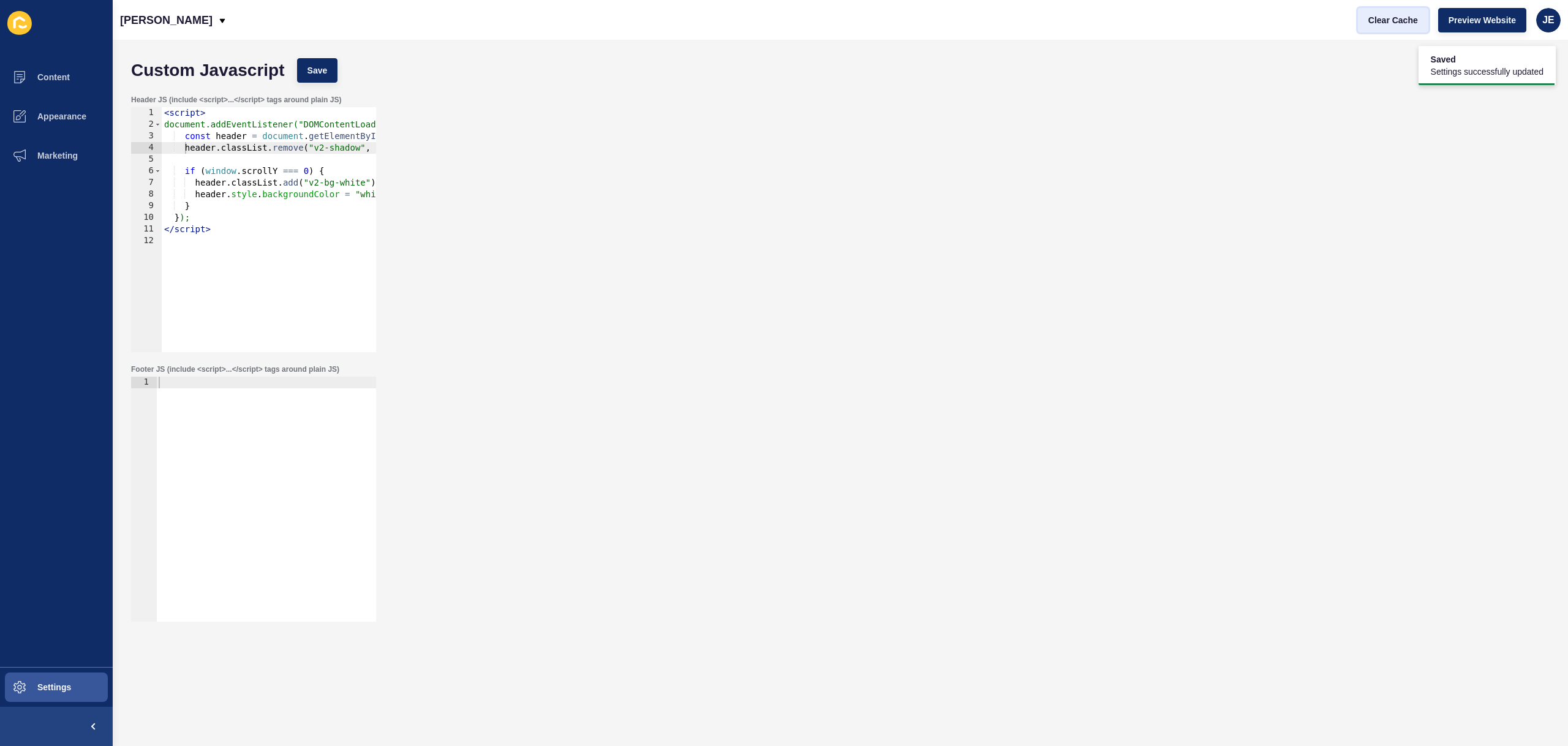
click at [1374, 24] on span "Clear Cache" at bounding box center [1393, 20] width 50 height 12
click at [255, 202] on div "< script > document.addEventListener("DOMContentLoaded", function () { const he…" at bounding box center [326, 237] width 329 height 259
type textarea "}else{}"
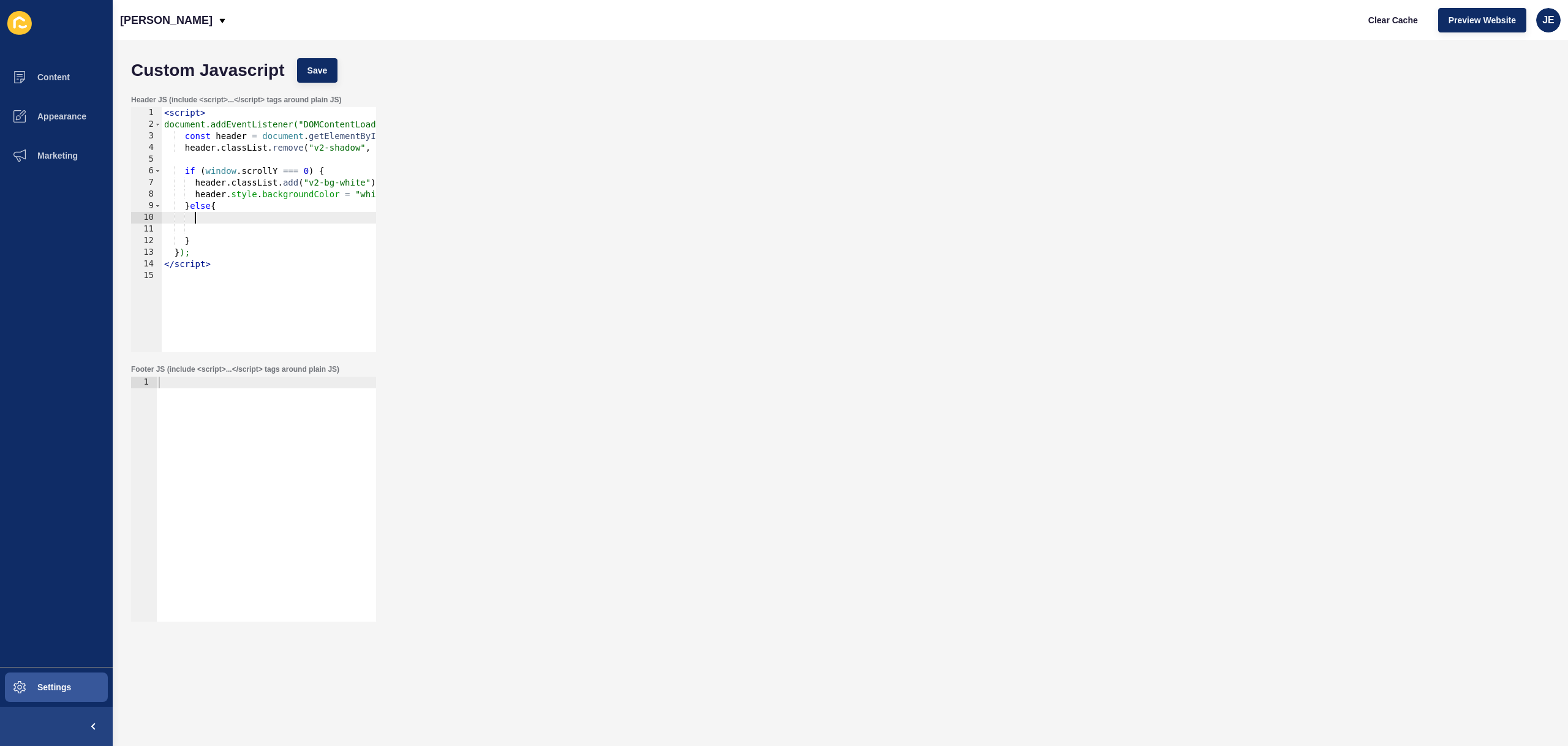
paste textarea
click at [191, 242] on div "< script > document.addEventListener("DOMContentLoaded", function () { const he…" at bounding box center [331, 237] width 340 height 259
drag, startPoint x: 209, startPoint y: 245, endPoint x: 135, endPoint y: 230, distance: 75.5
click at [135, 230] on div "1 2 3 4 5 6 7 8 9 10 11 12 13 14 15 16 < script > document.addEventListener("DO…" at bounding box center [253, 230] width 245 height 245
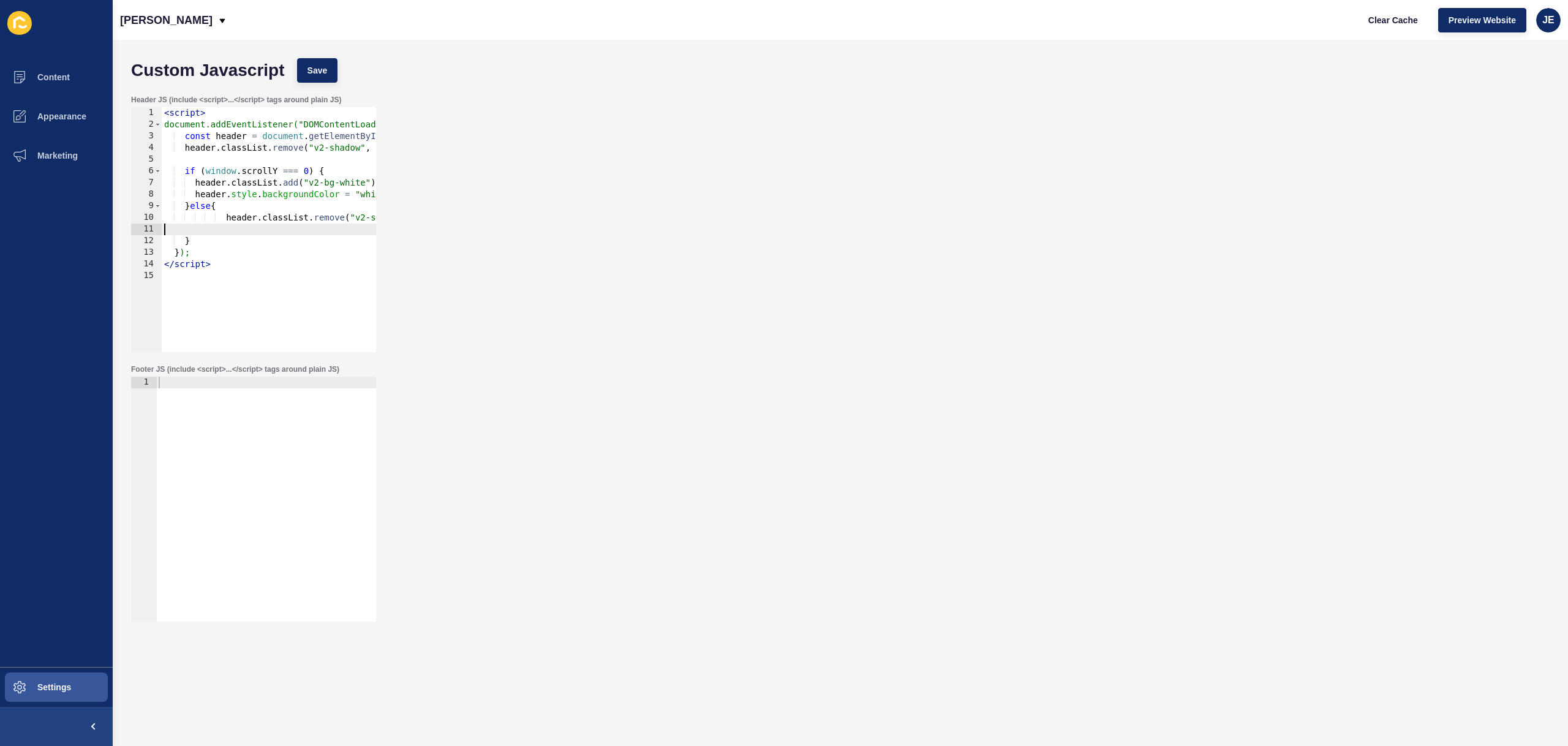
scroll to position [0, 125]
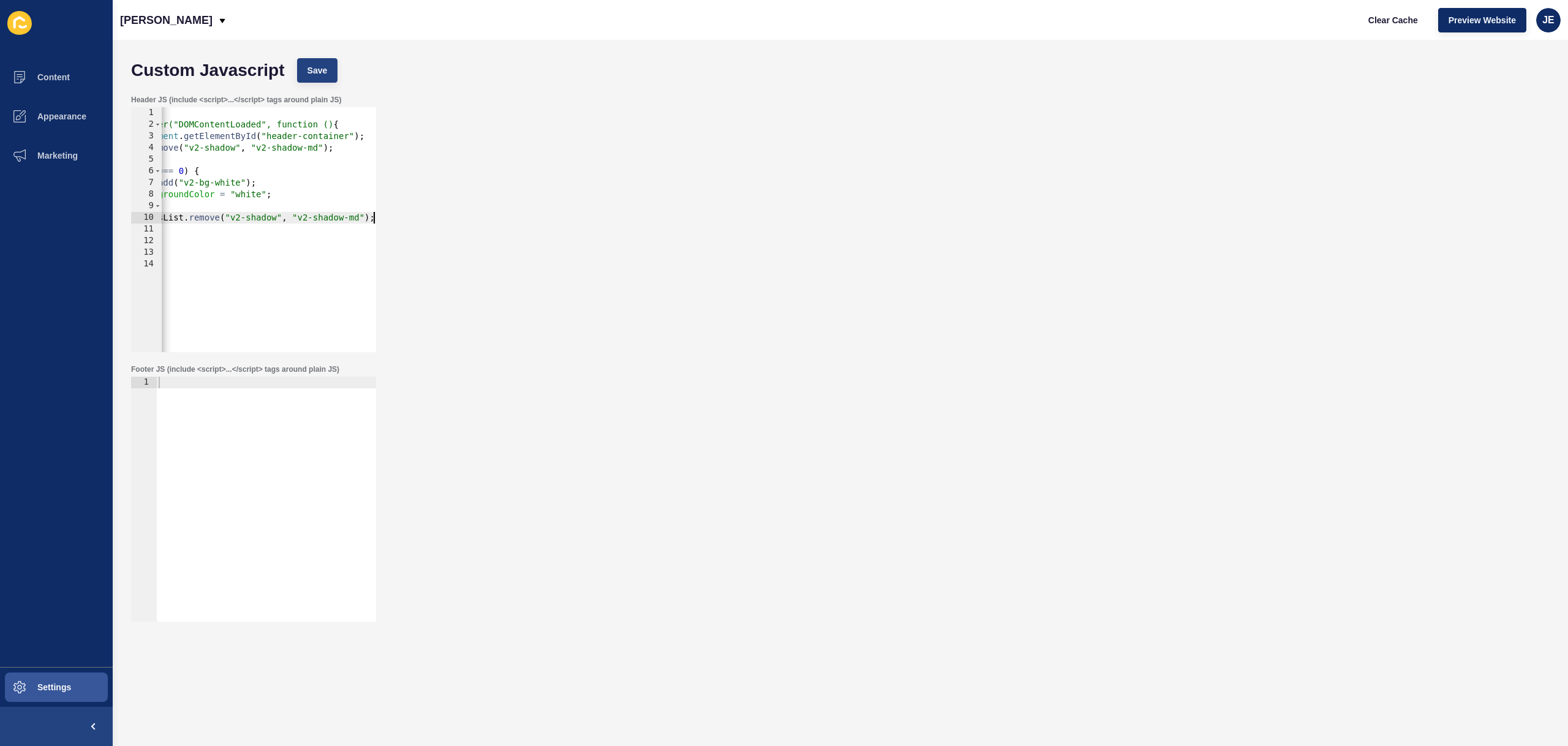
type textarea "header.classList.remove("v2-shadow", "v2-shadow-md");"
click at [316, 59] on button "Save" at bounding box center [317, 70] width 41 height 24
click at [1376, 18] on span "Clear Cache" at bounding box center [1393, 20] width 50 height 12
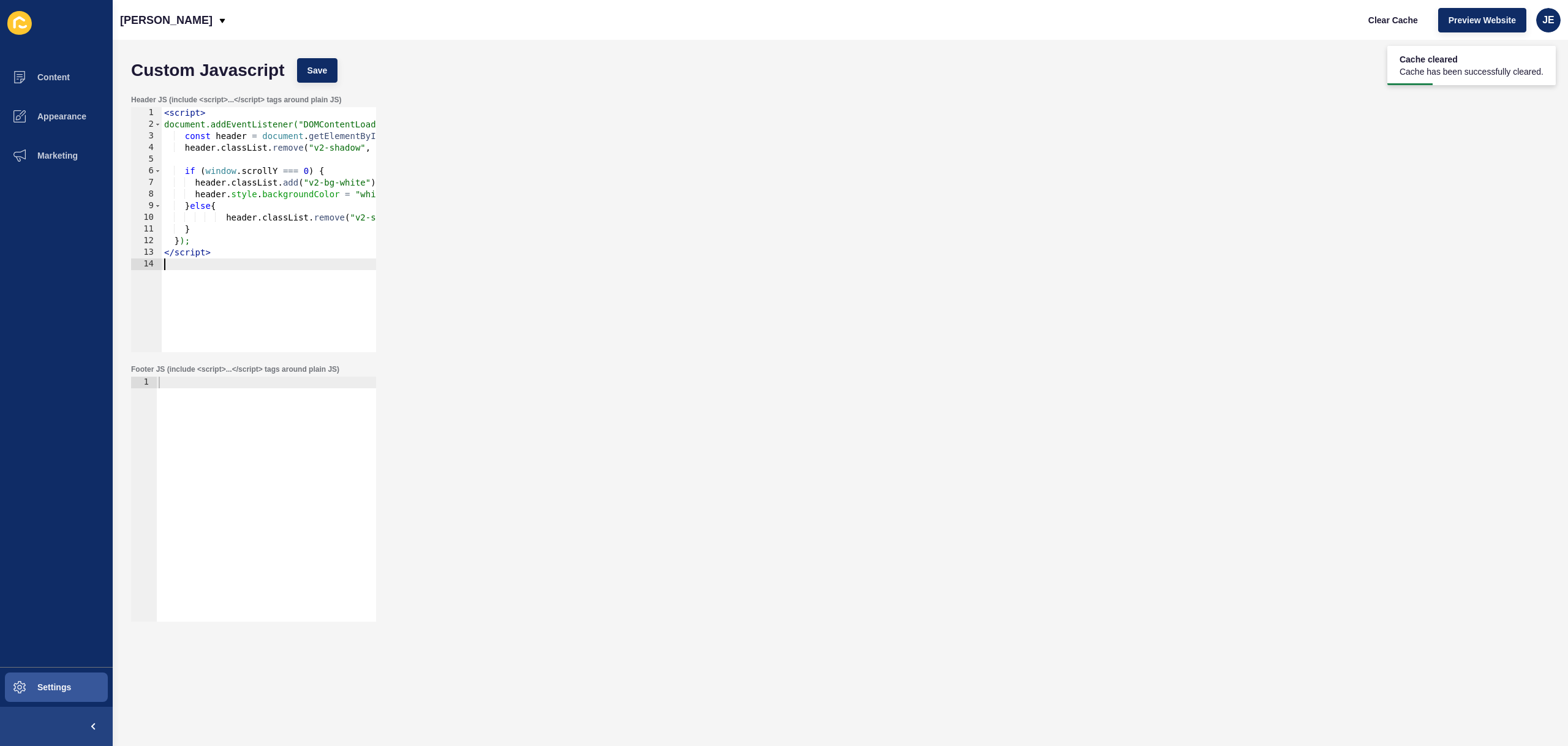
scroll to position [0, 0]
drag, startPoint x: 283, startPoint y: 269, endPoint x: 128, endPoint y: 261, distance: 155.2
click at [125, 262] on div "Header JS (include <script>...</script> tags around plain JS) 1 2 3 4 5 6 7 8 9…" at bounding box center [840, 223] width 1431 height 269
type textarea "</script>"
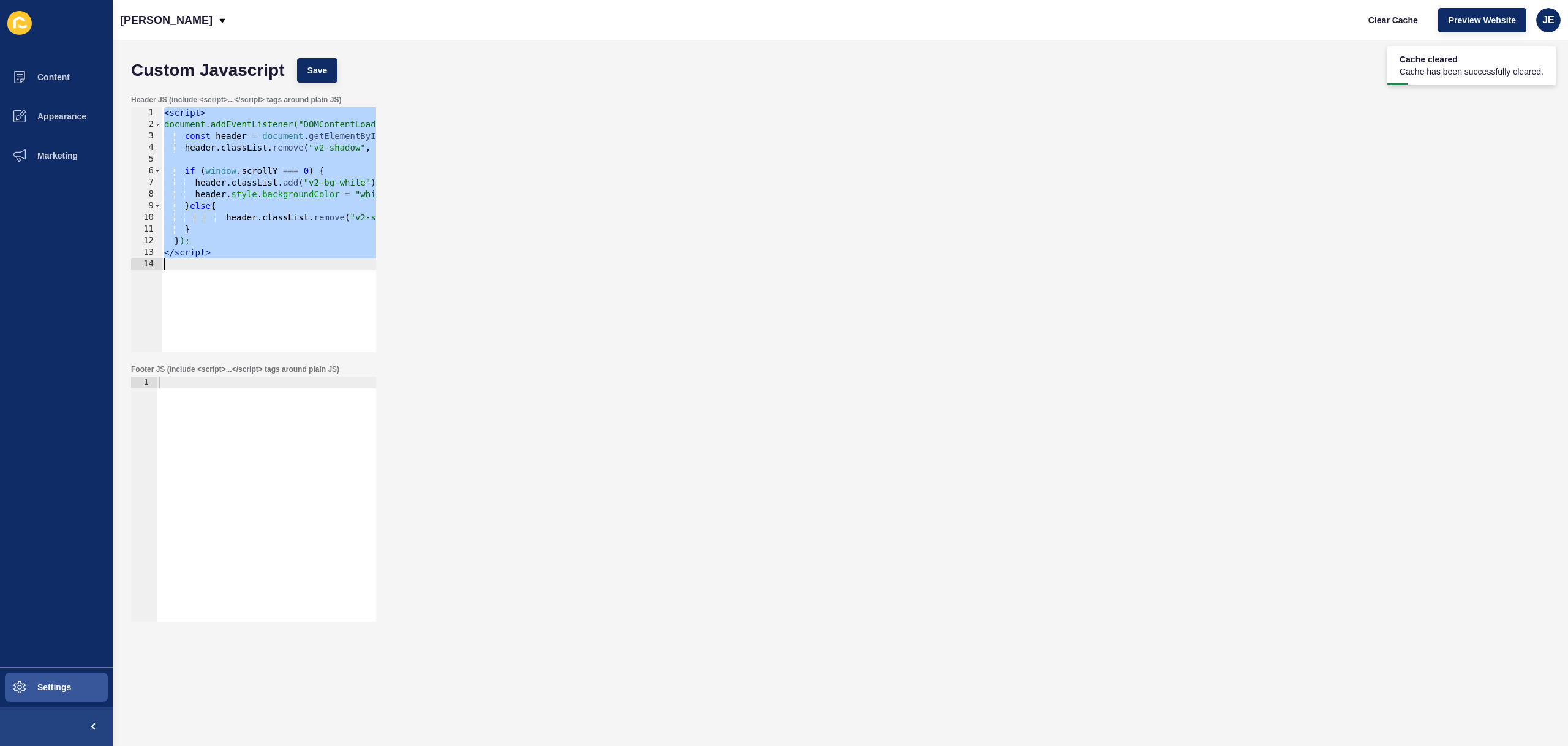
paste textarea
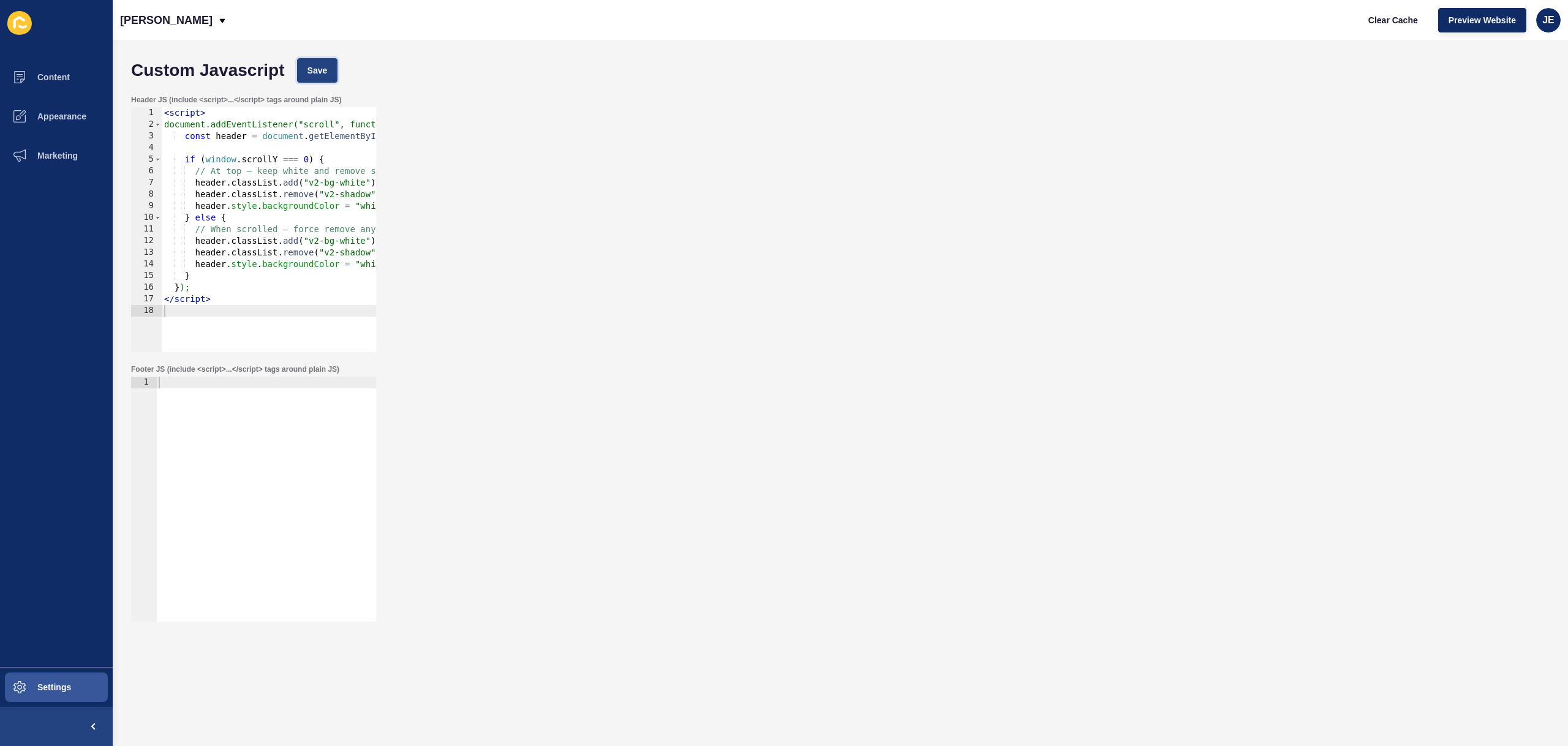
click at [326, 65] on span "Save" at bounding box center [318, 70] width 20 height 12
click at [1395, 18] on span "Clear Cache" at bounding box center [1393, 20] width 50 height 12
click at [242, 150] on div "< script > document.addEventListener("scroll", function () { const header = doc…" at bounding box center [368, 237] width 412 height 259
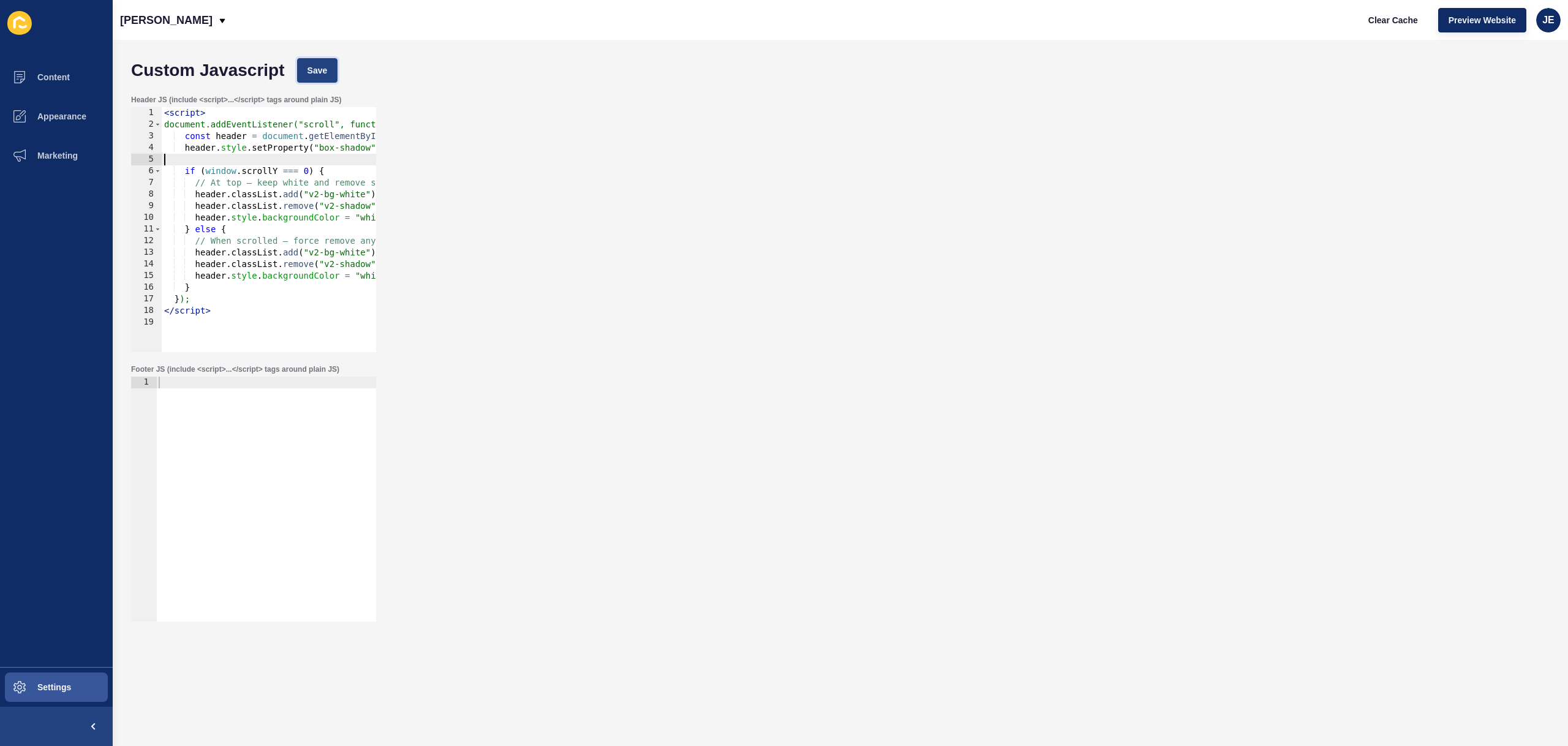
click at [317, 67] on span "Save" at bounding box center [318, 70] width 20 height 12
click at [1395, 23] on span "Clear Cache" at bounding box center [1393, 20] width 50 height 12
click at [62, 75] on span "Content" at bounding box center [34, 77] width 72 height 10
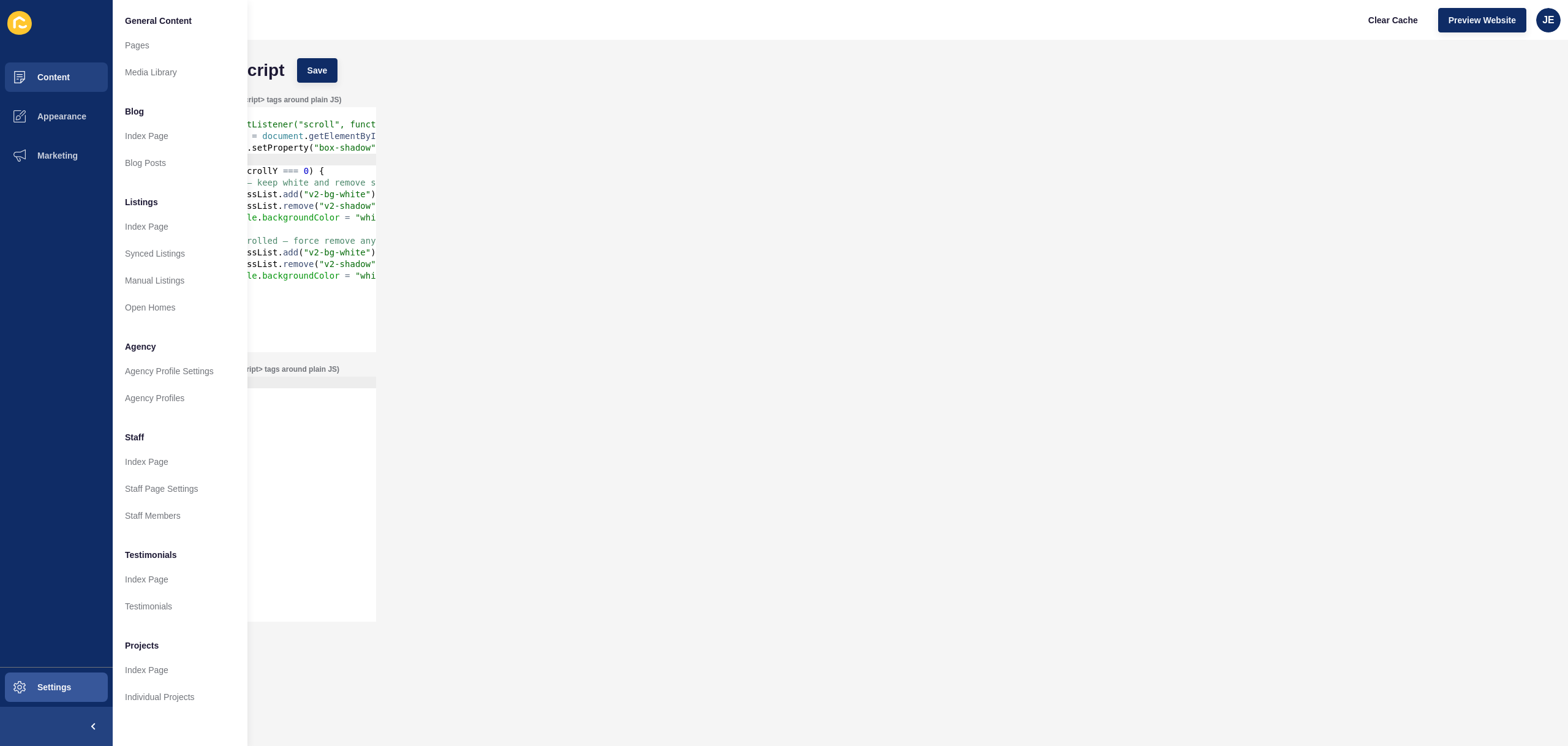
click at [705, 259] on div "Header JS (include <script>...</script> tags around plain JS) 1 2 3 4 5 6 7 8 9…" at bounding box center [840, 223] width 1431 height 269
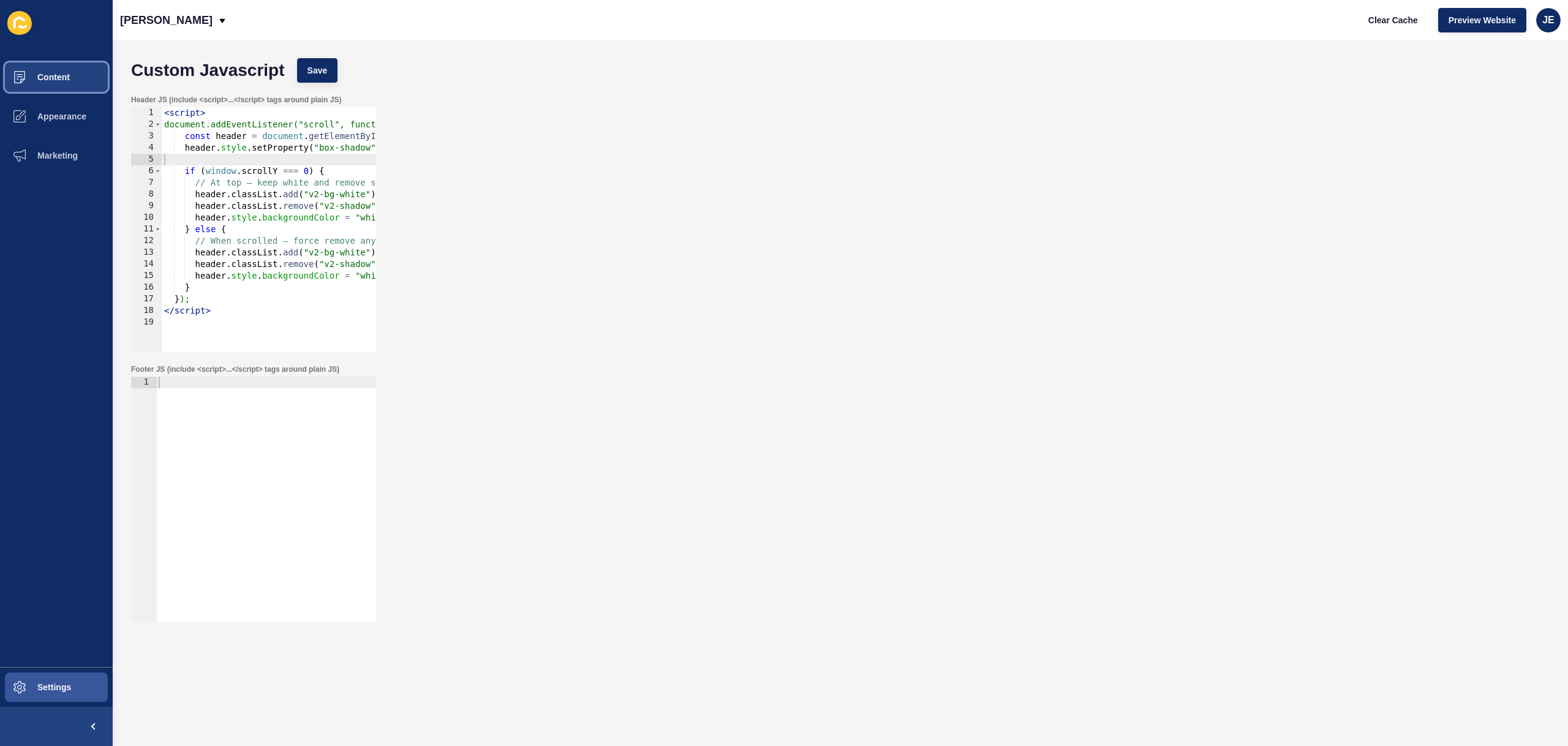
click at [35, 78] on span "Content" at bounding box center [34, 77] width 72 height 10
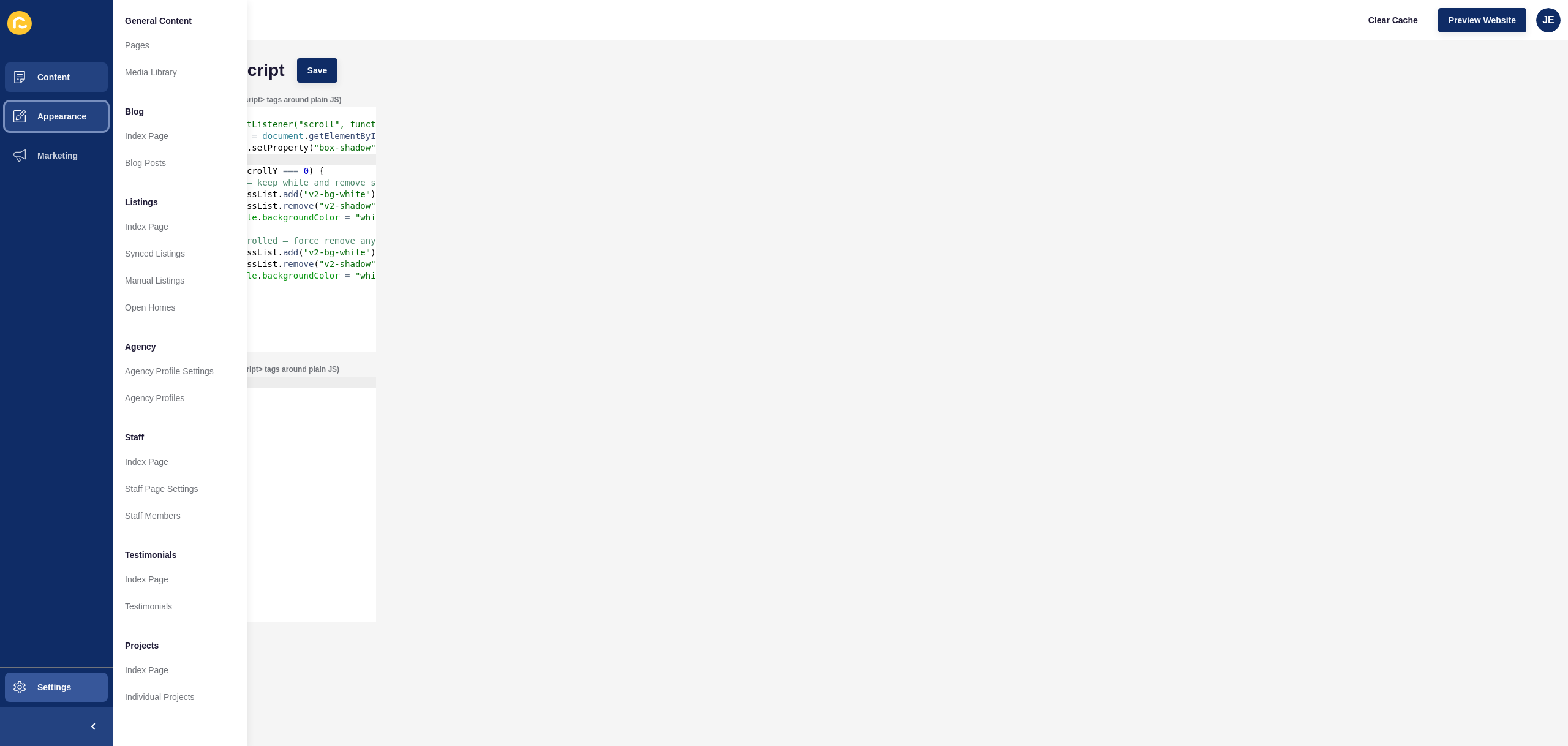
click at [85, 116] on span "Appearance" at bounding box center [42, 116] width 88 height 10
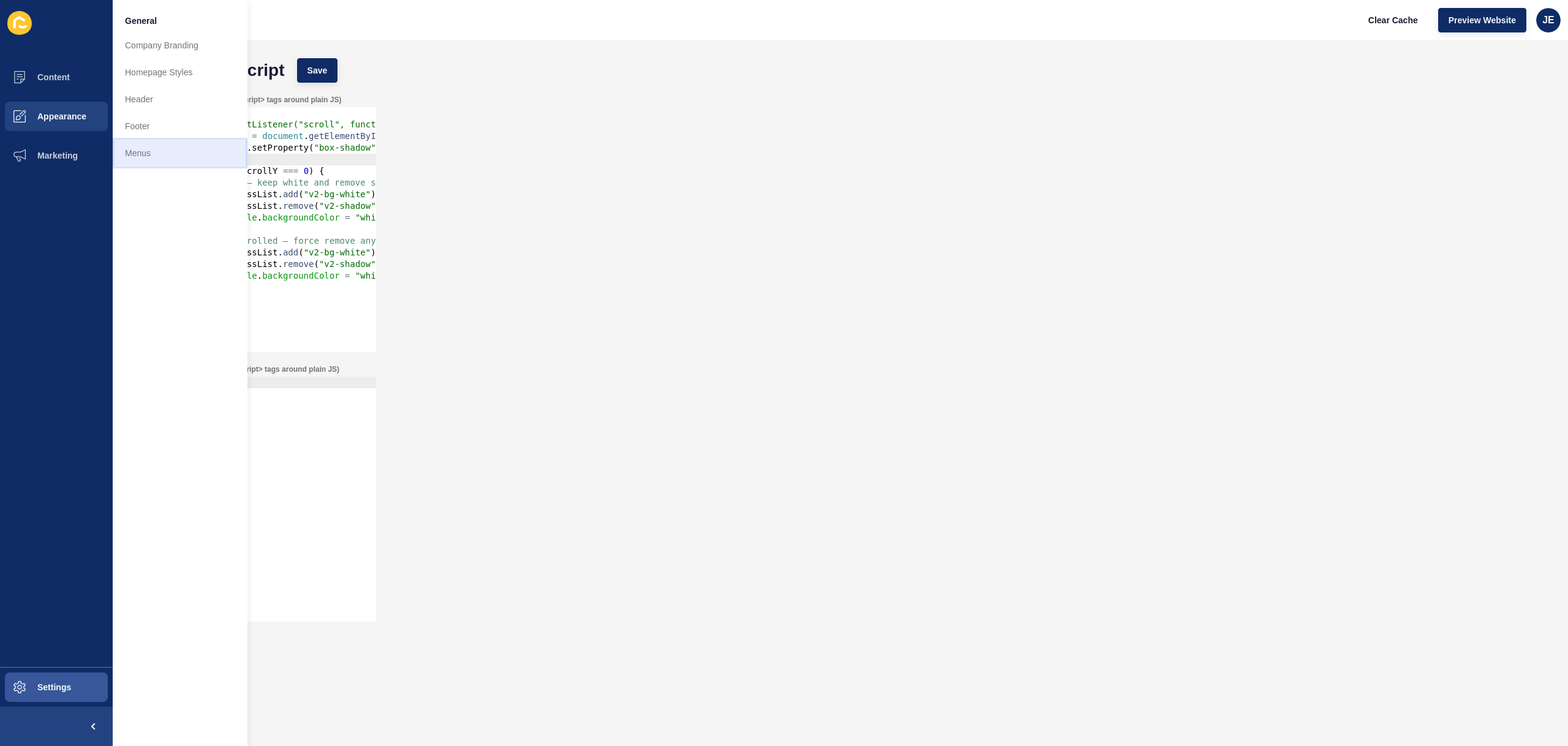
click at [137, 140] on link "Menus" at bounding box center [180, 153] width 135 height 27
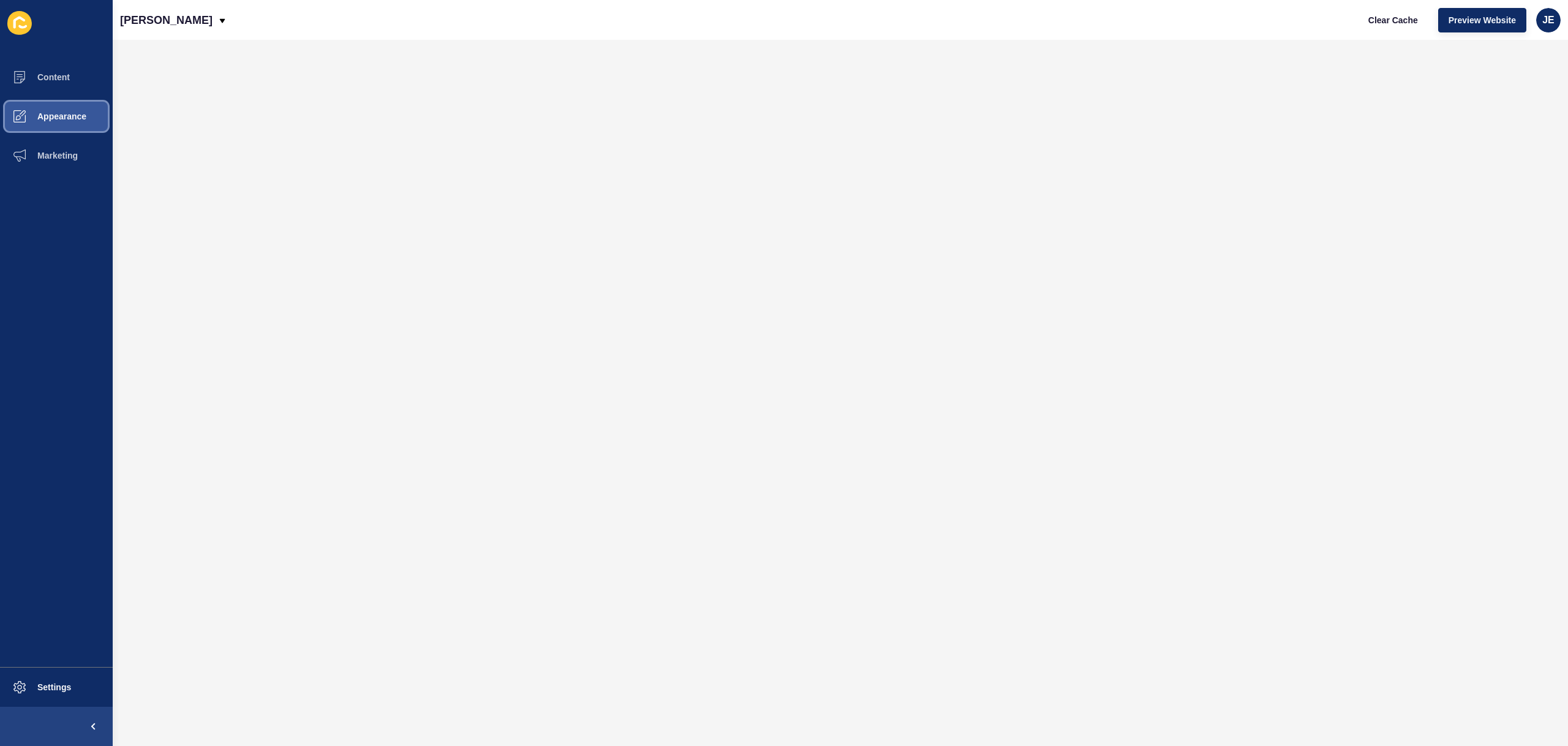
click at [24, 119] on span "Appearance" at bounding box center [42, 116] width 88 height 10
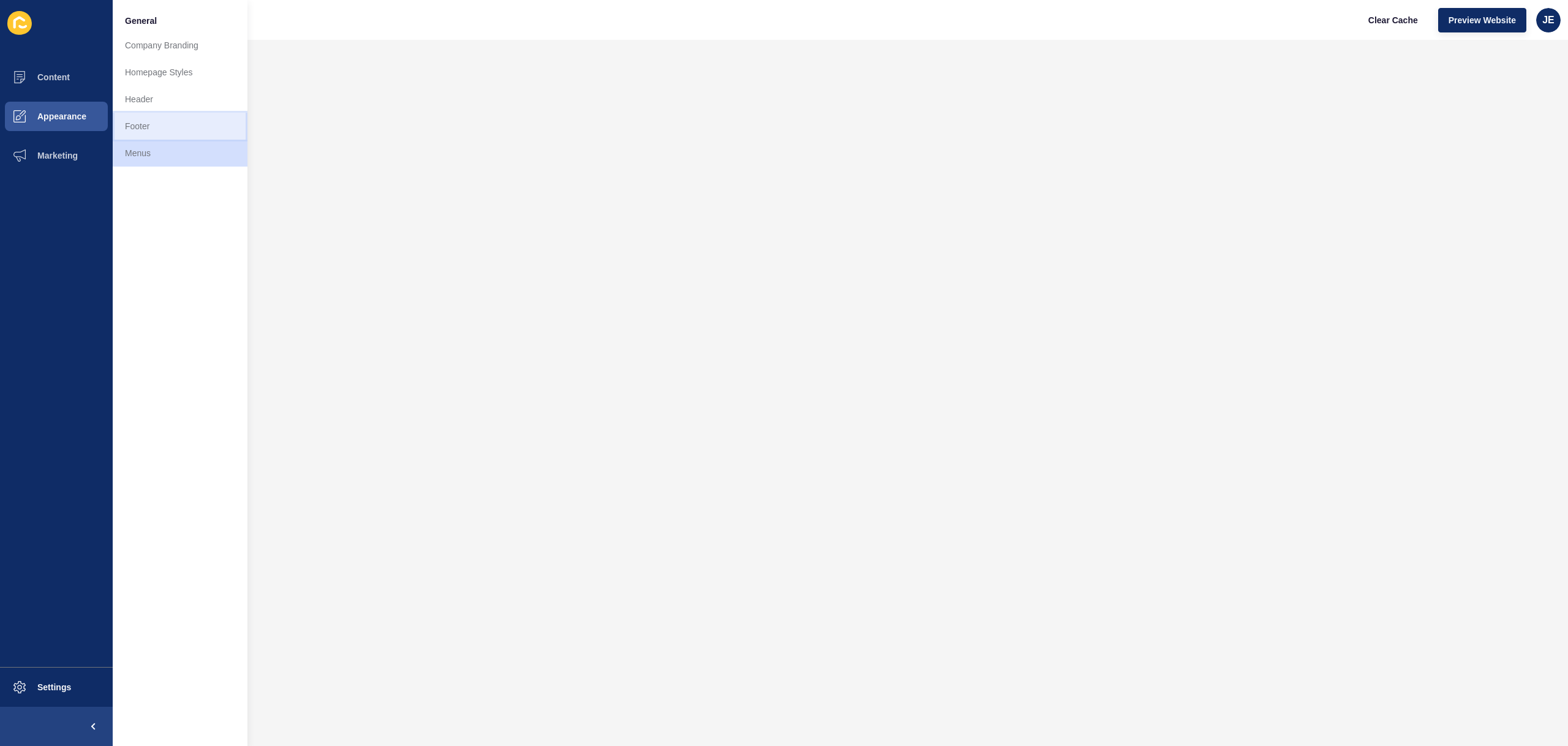
click at [134, 130] on link "Footer" at bounding box center [180, 126] width 135 height 27
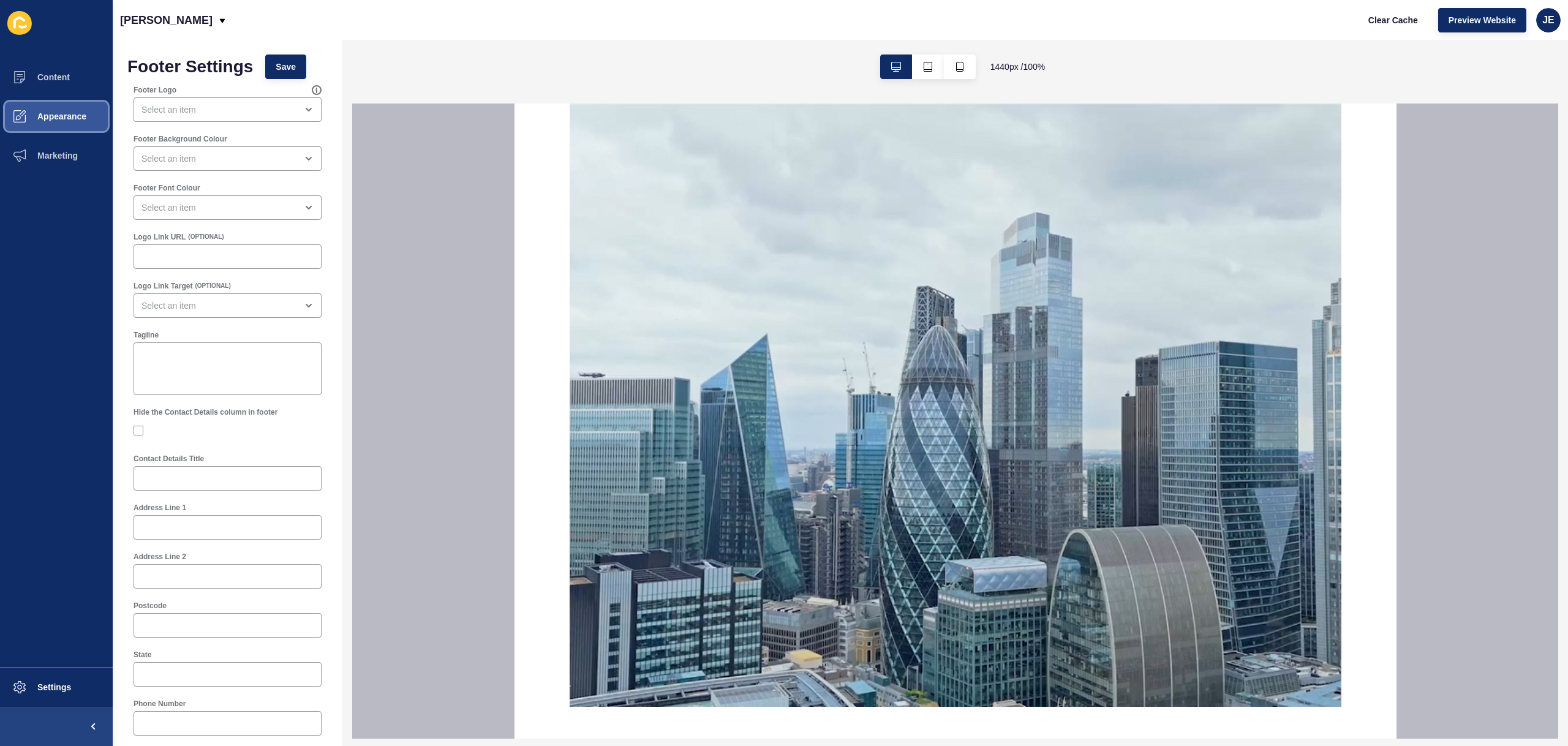
click at [76, 117] on span "Appearance" at bounding box center [42, 116] width 88 height 10
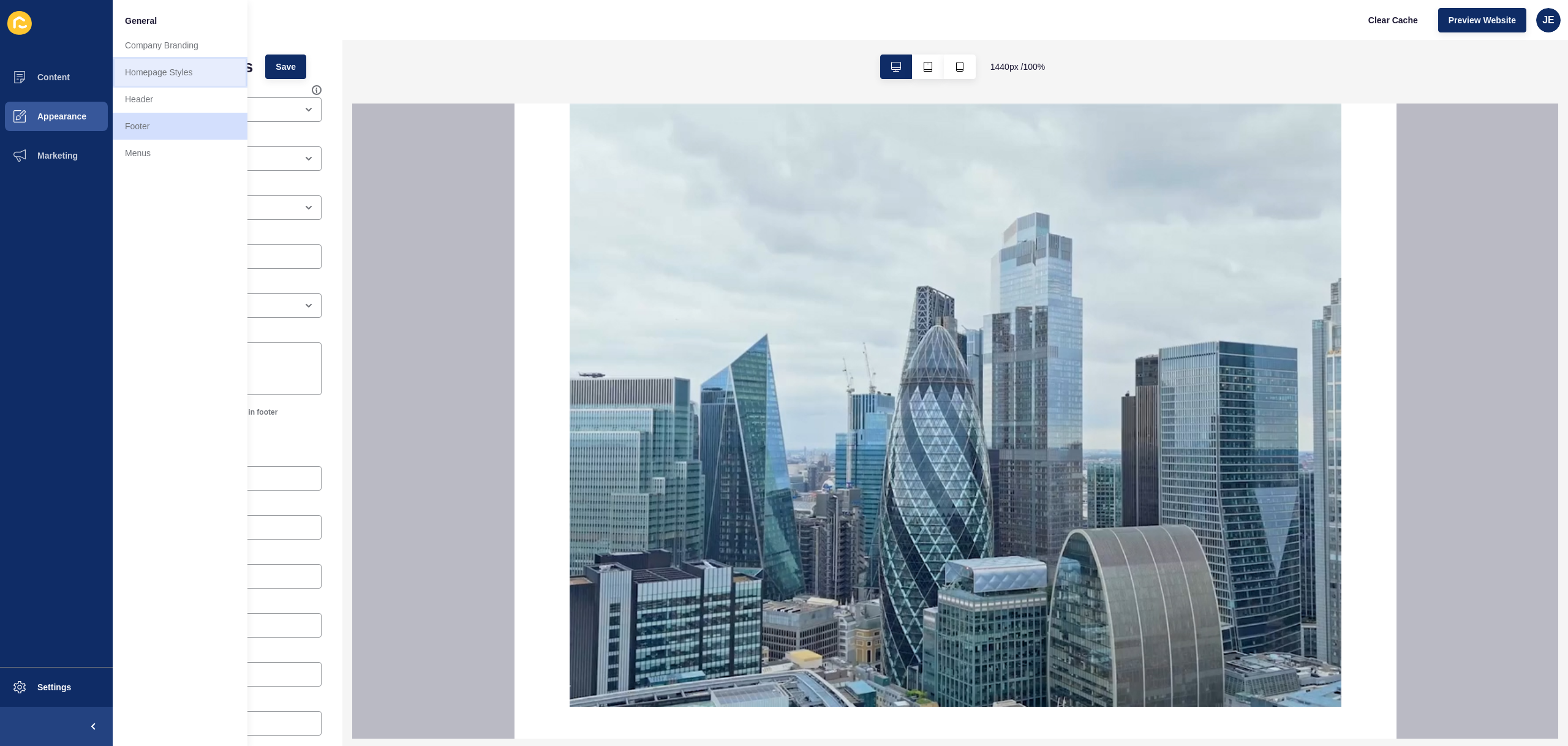
click at [182, 81] on link "Homepage Styles" at bounding box center [180, 72] width 135 height 27
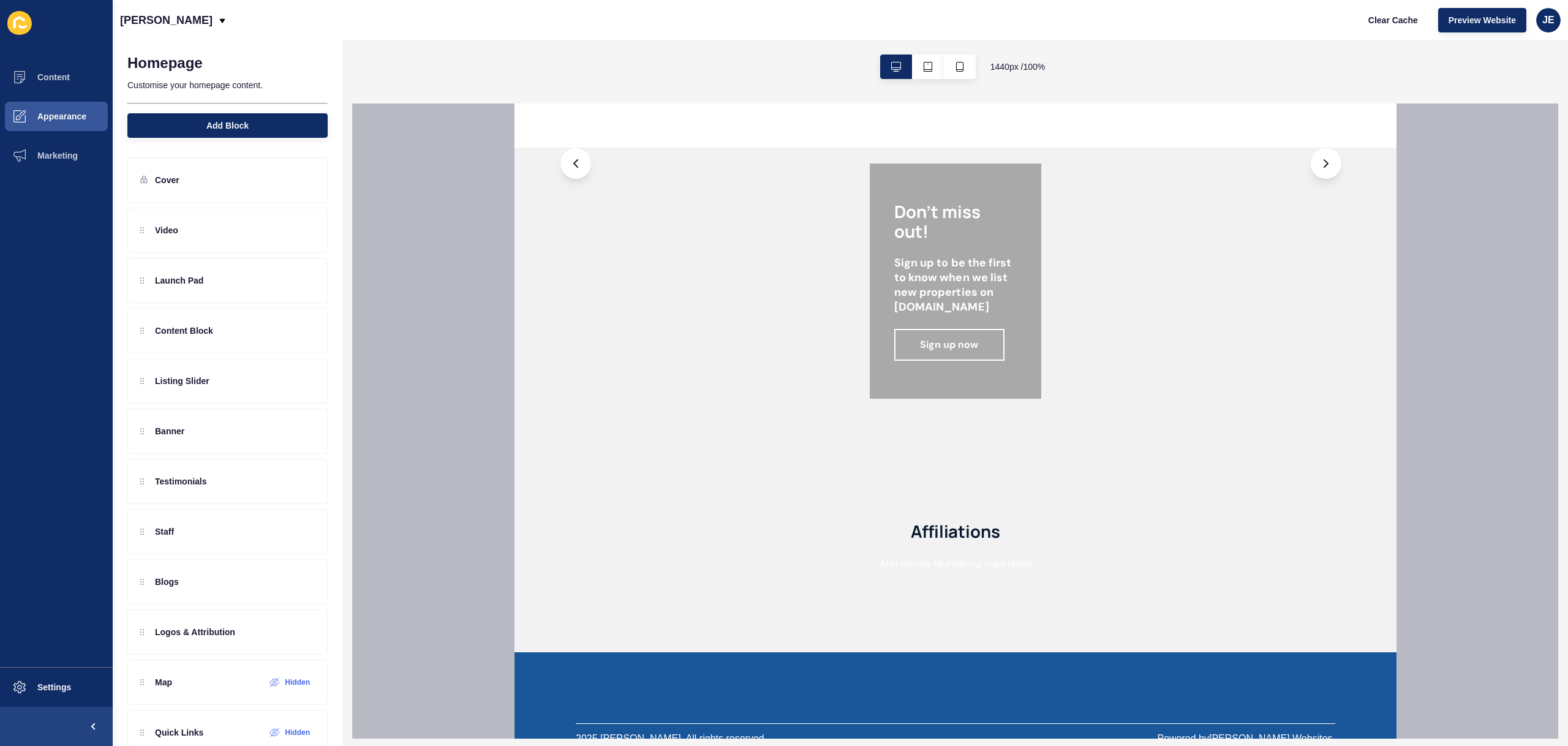
scroll to position [2682, 0]
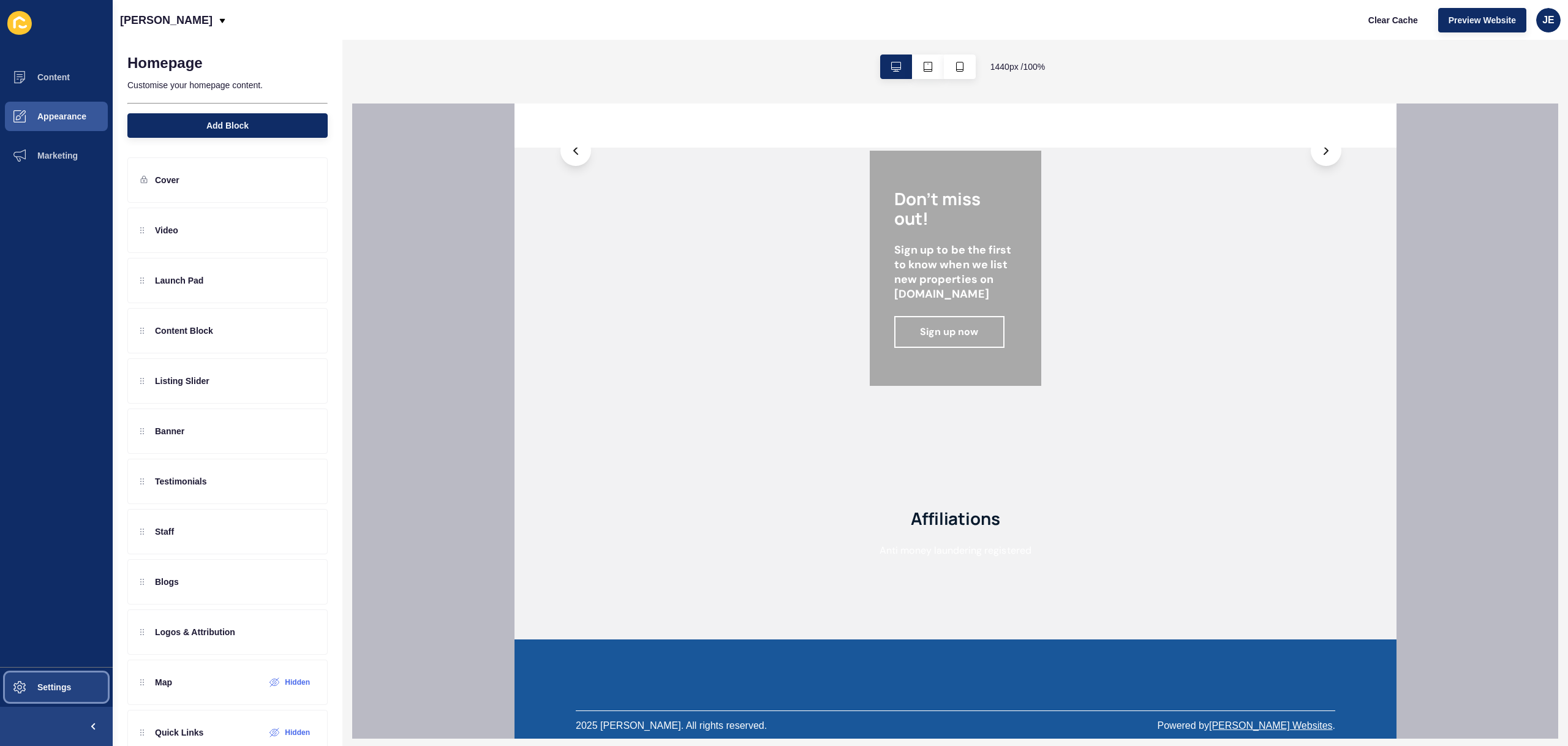
click at [74, 687] on button "Settings" at bounding box center [56, 687] width 113 height 39
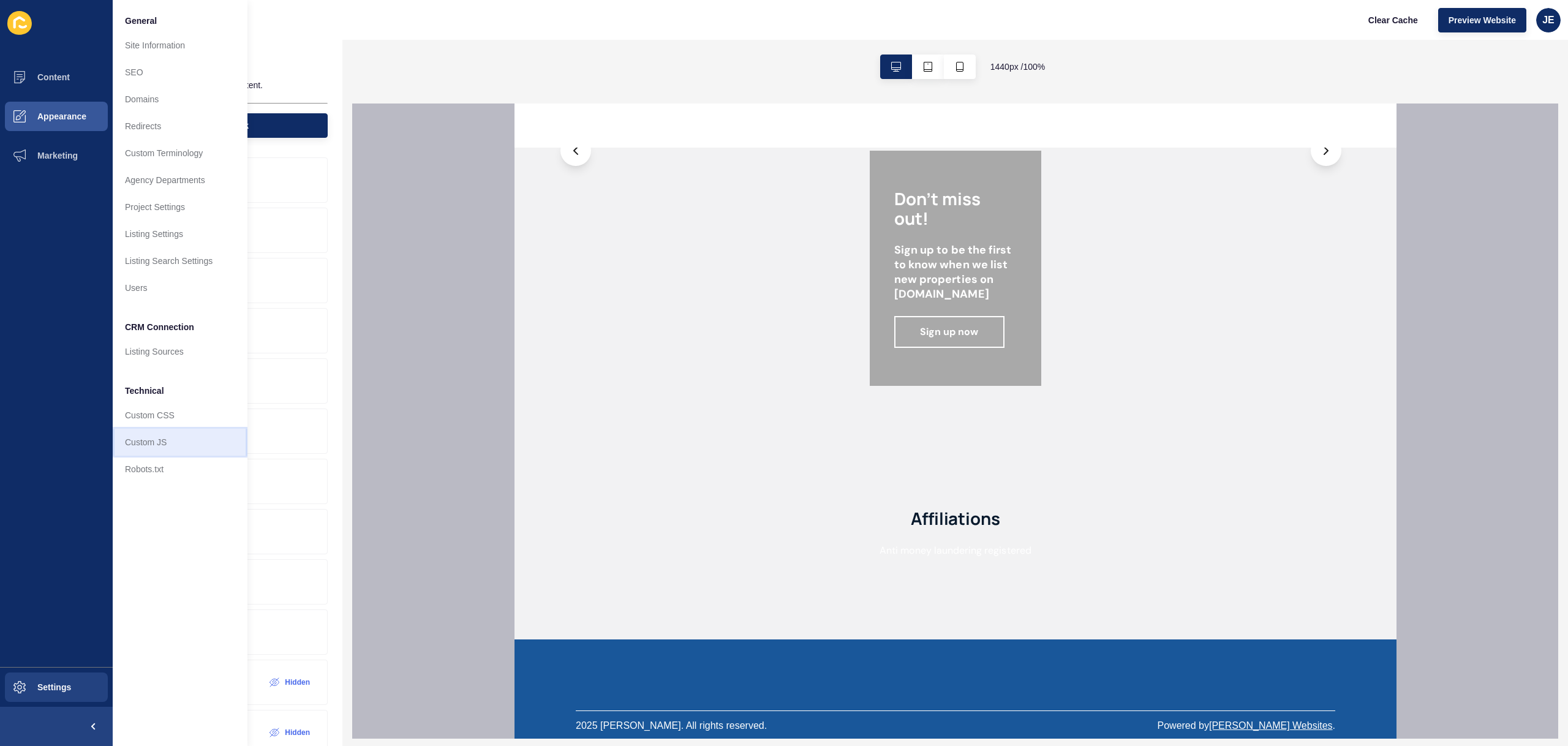
click at [191, 439] on link "Custom JS" at bounding box center [180, 442] width 135 height 27
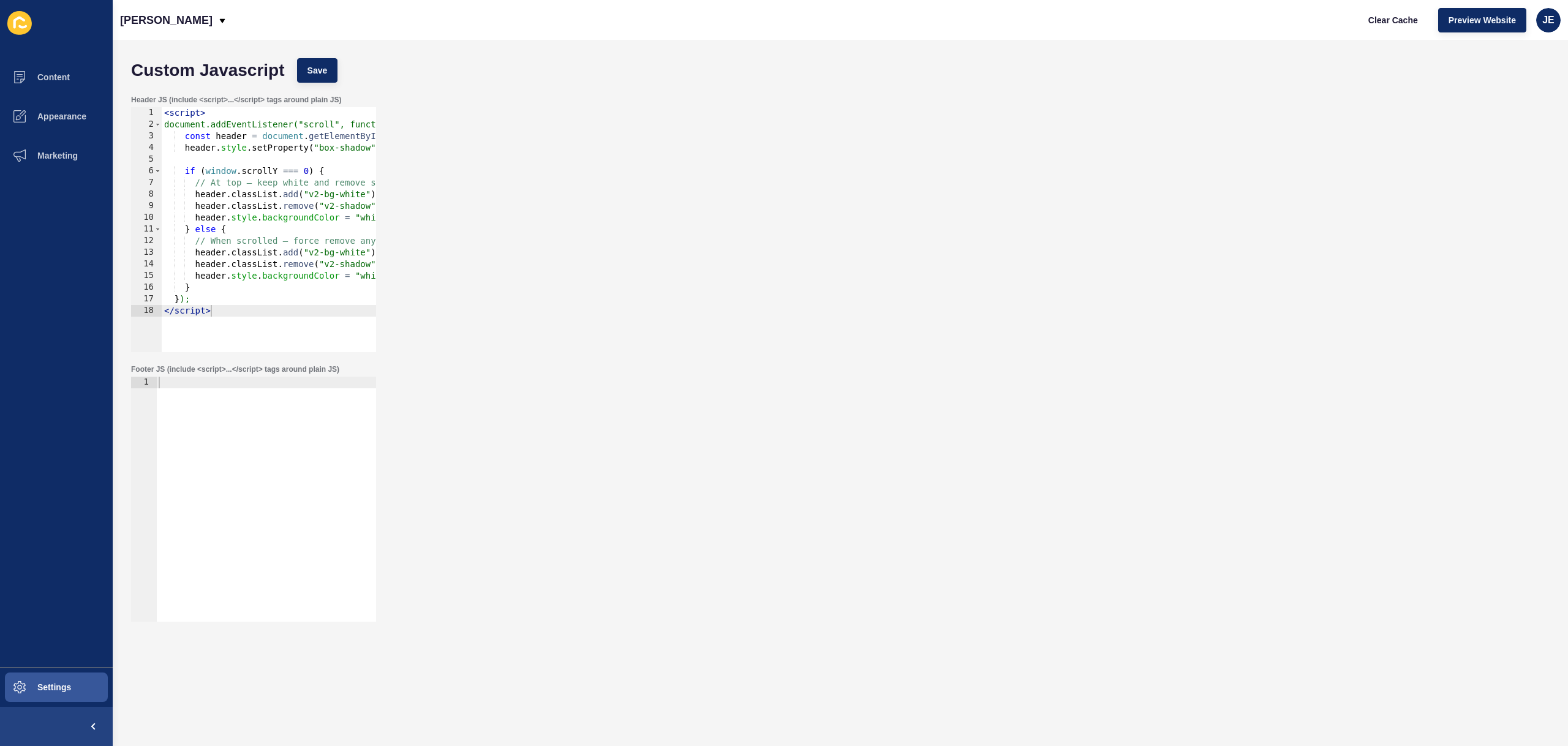
click at [208, 443] on div at bounding box center [266, 510] width 220 height 268
paste textarea "</script>"
type textarea "</script>"
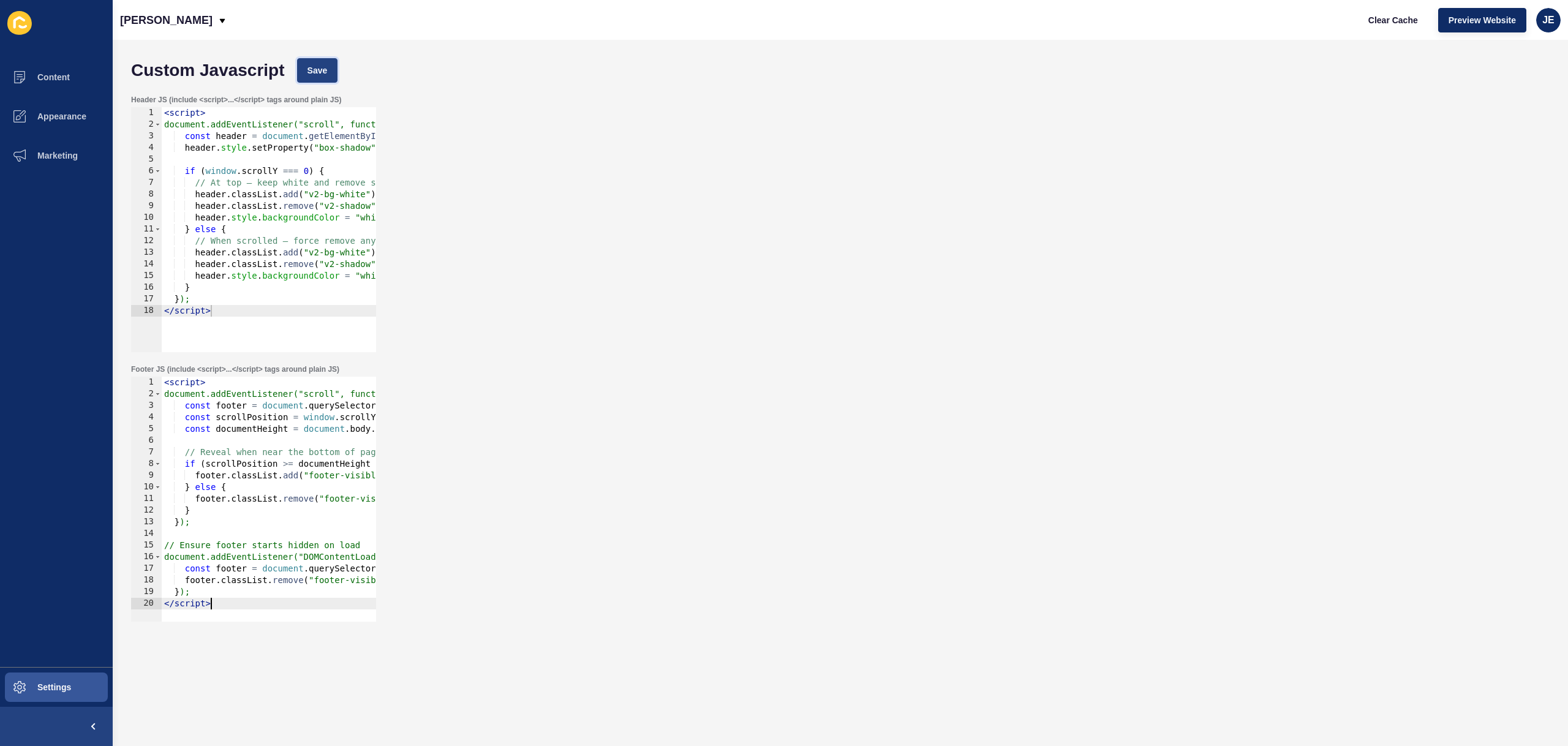
click at [315, 74] on span "Save" at bounding box center [318, 70] width 20 height 12
click at [1370, 21] on span "Clear Cache" at bounding box center [1393, 20] width 50 height 12
click at [219, 445] on div "< script > document.addEventListener("scroll", function () { const footer = doc…" at bounding box center [326, 506] width 329 height 259
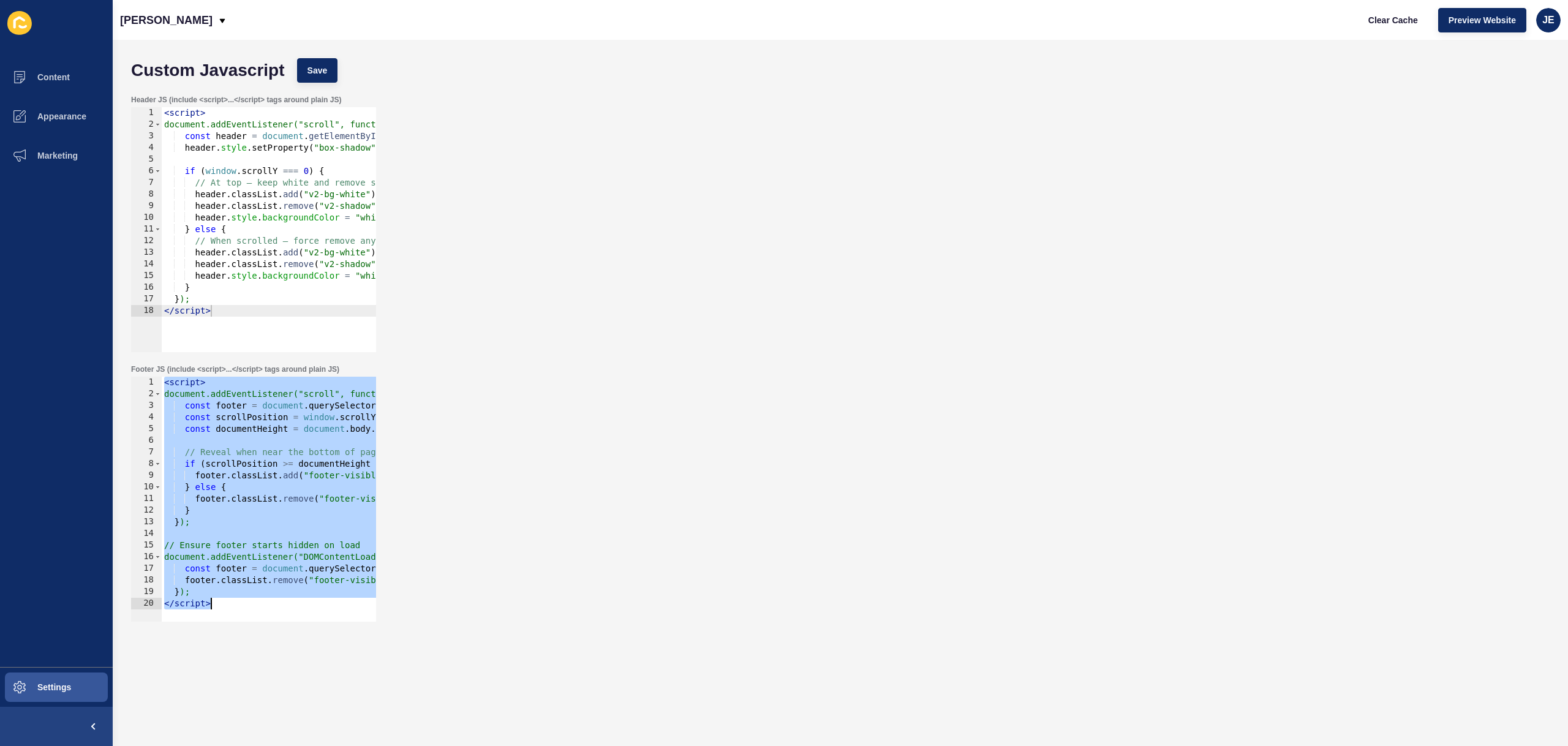
click at [315, 419] on div "< script > document.addEventListener("scroll", function () { const footer = doc…" at bounding box center [326, 506] width 329 height 259
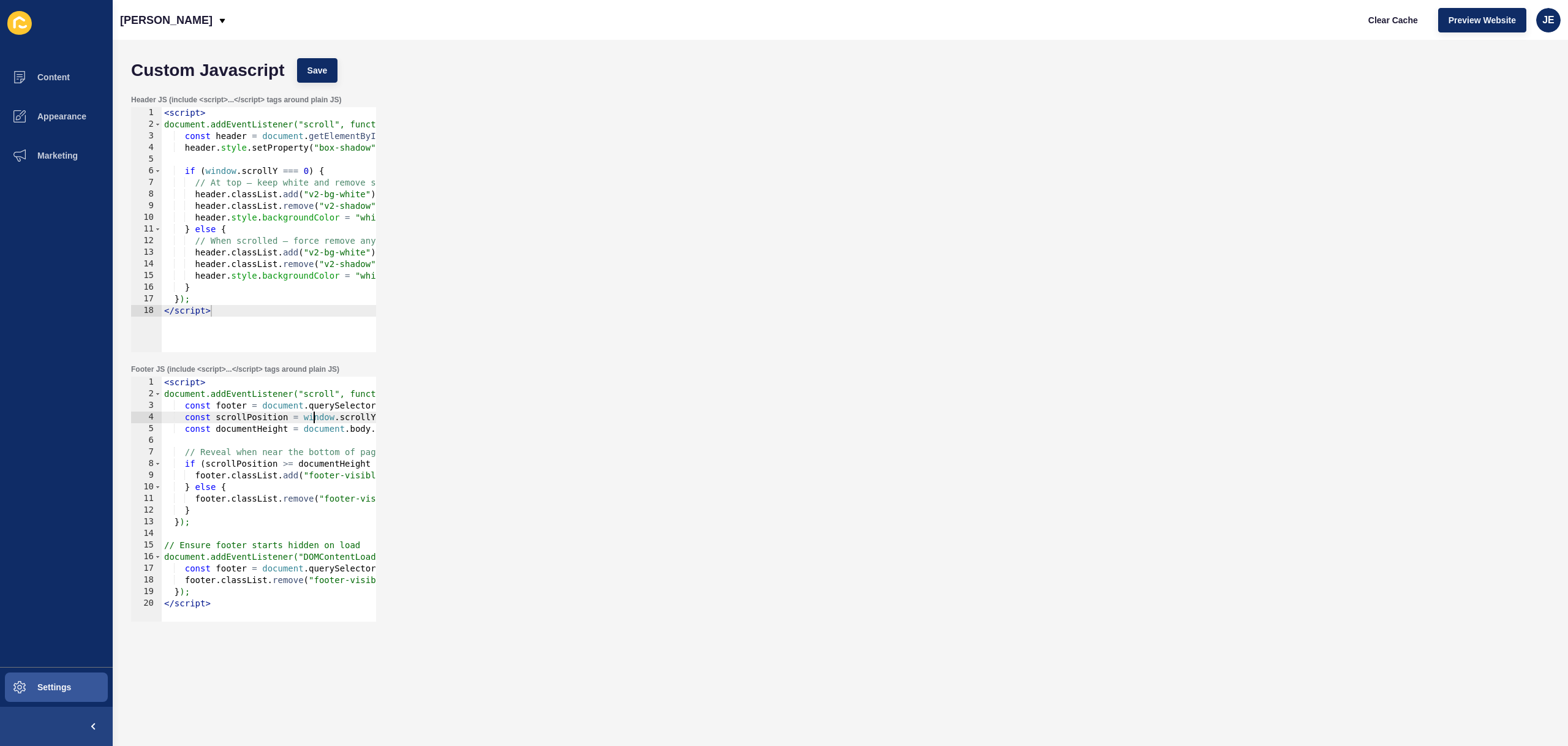
type textarea "}); </script>"
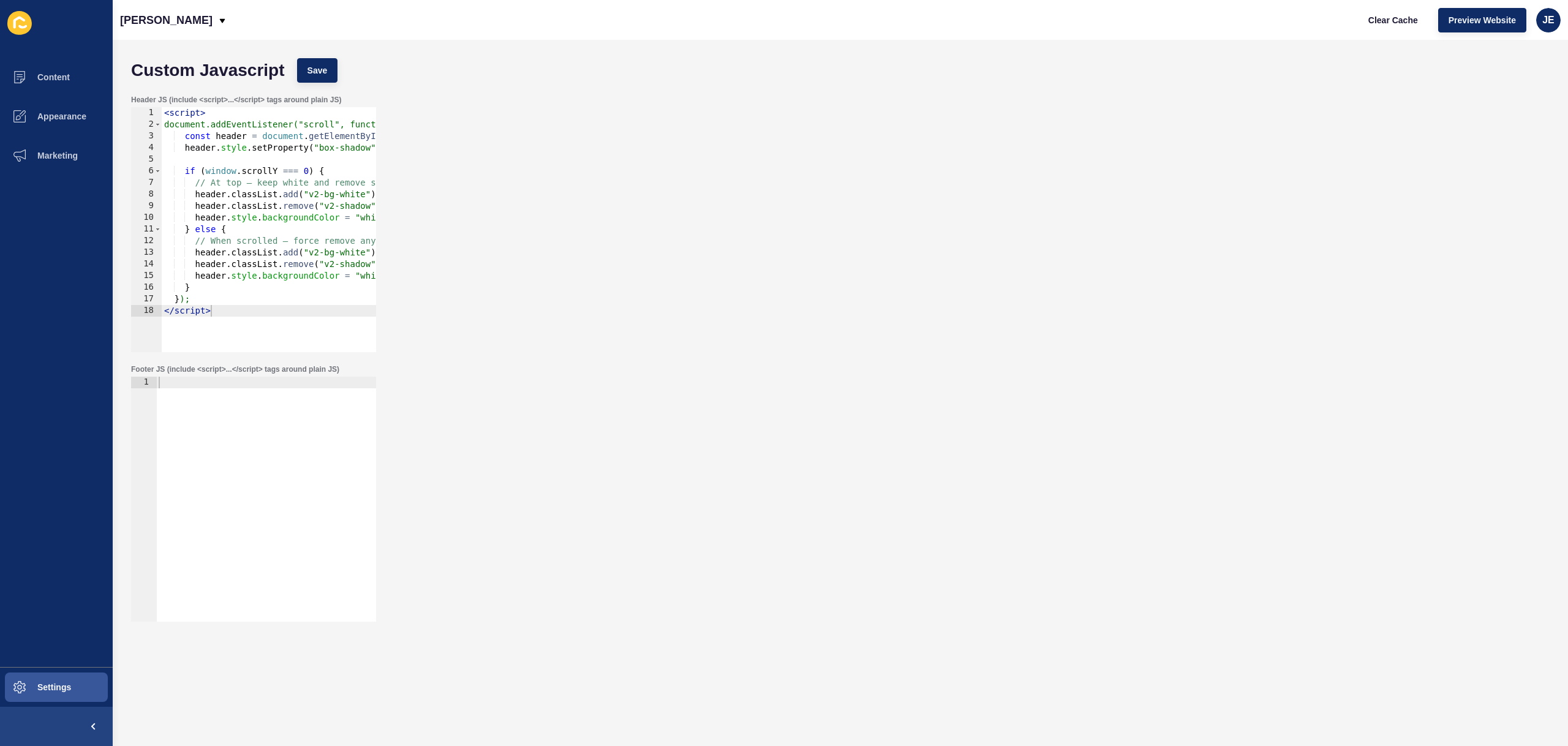
click at [317, 84] on div "Custom Javascript Save" at bounding box center [840, 70] width 1431 height 36
click at [321, 76] on span "Save" at bounding box center [318, 70] width 20 height 12
click at [1388, 22] on span "Clear Cache" at bounding box center [1393, 20] width 50 height 12
click at [286, 459] on div at bounding box center [266, 510] width 220 height 268
type textarea "}); </script>"
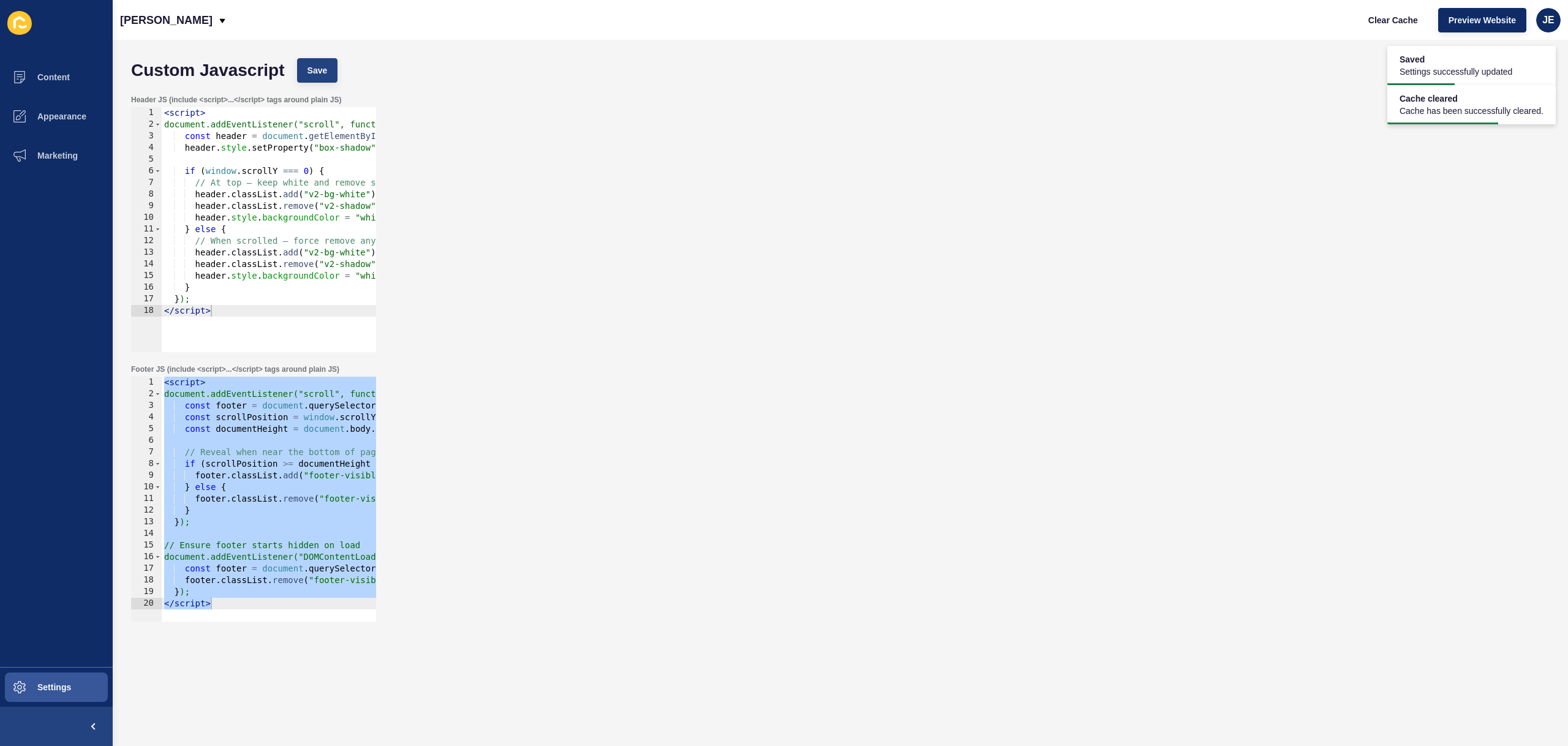
click at [328, 67] on div "Custom Javascript Save Header JS (include <script>...</script> tags around plai…" at bounding box center [840, 393] width 1455 height 706
click at [328, 67] on button "Save" at bounding box center [317, 70] width 41 height 24
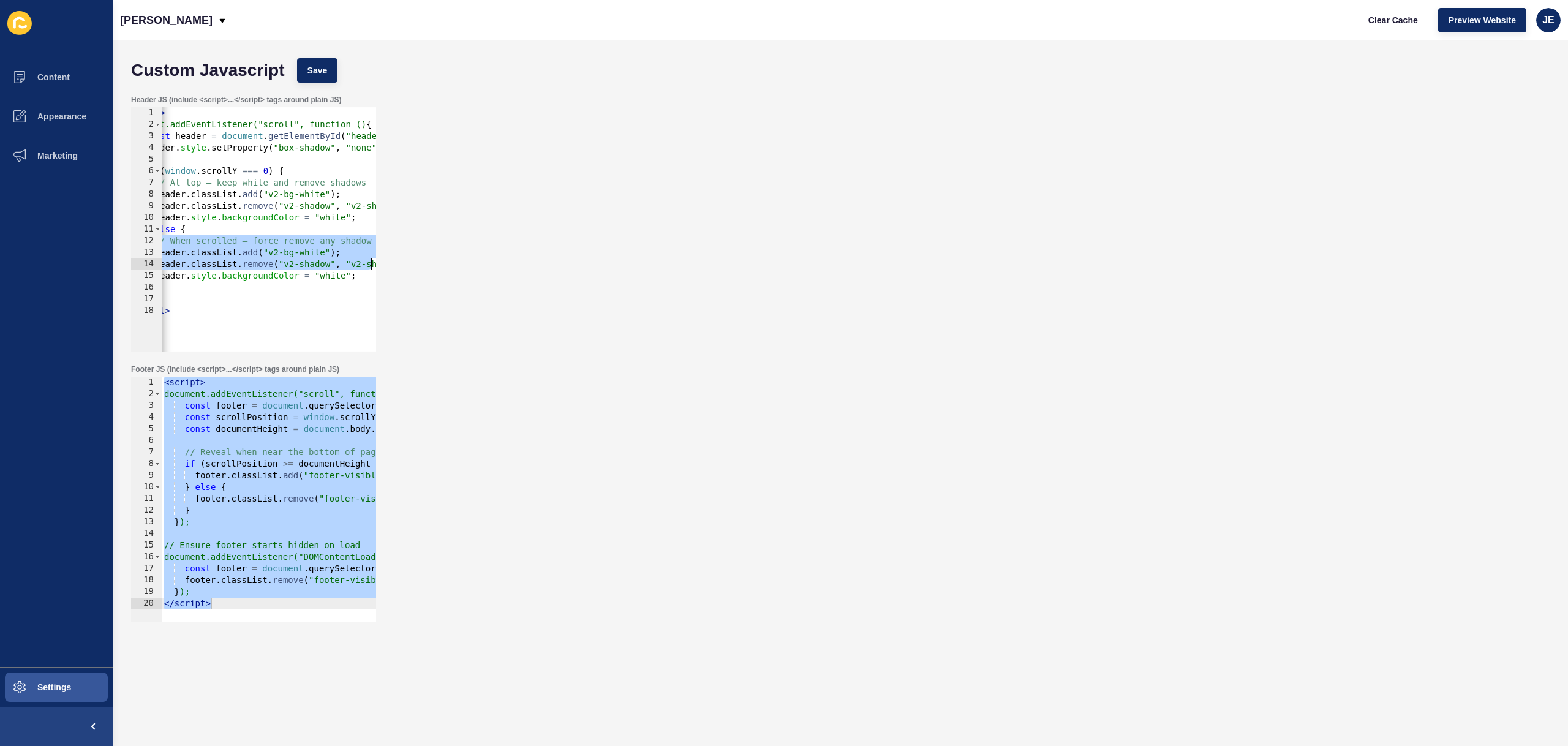
scroll to position [0, 97]
drag, startPoint x: 185, startPoint y: 242, endPoint x: 418, endPoint y: 280, distance: 236.1
click at [418, 280] on div "Header JS (include <script>...</script> tags around plain JS) // When scrolled …" at bounding box center [840, 223] width 1431 height 269
paste textarea
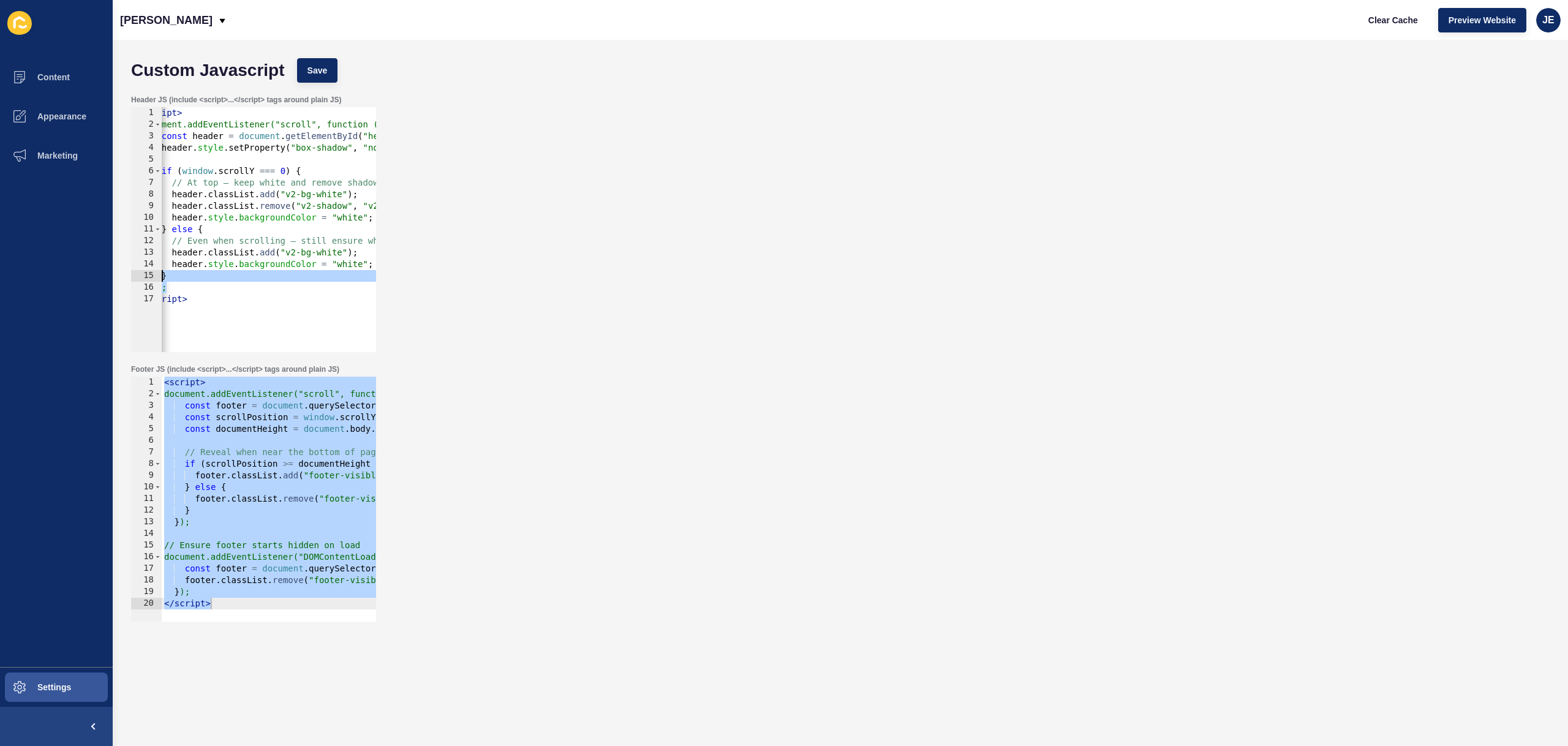
scroll to position [0, 0]
drag, startPoint x: 198, startPoint y: 282, endPoint x: 103, endPoint y: 271, distance: 95.6
click at [103, 271] on div "Content Appearance Marketing Settings Justine Demo Clear Cache Preview Website …" at bounding box center [784, 373] width 1568 height 746
click at [202, 228] on div "< script > document.addEventListener("scroll", function () { const header = doc…" at bounding box center [329, 237] width 335 height 259
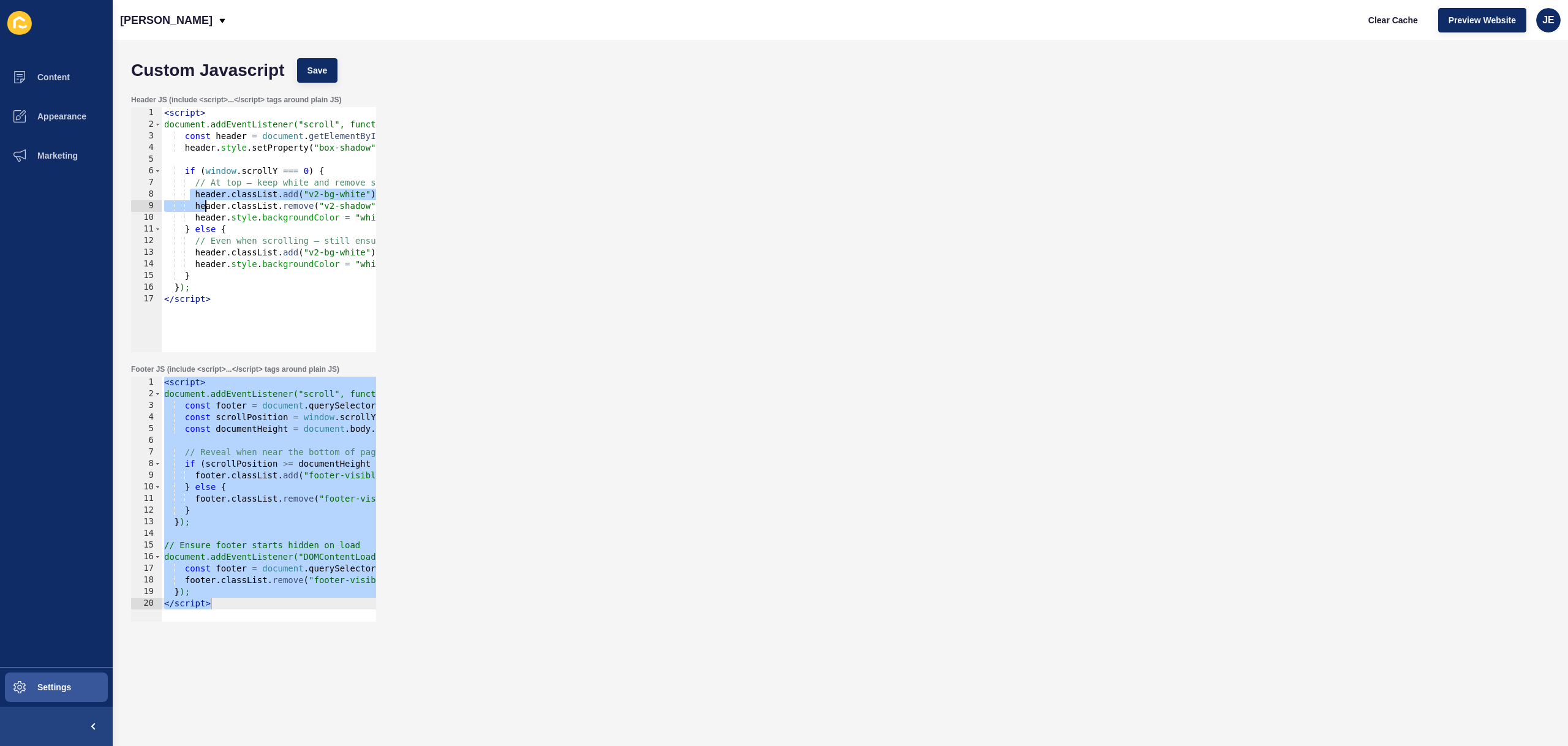
scroll to position [0, 24]
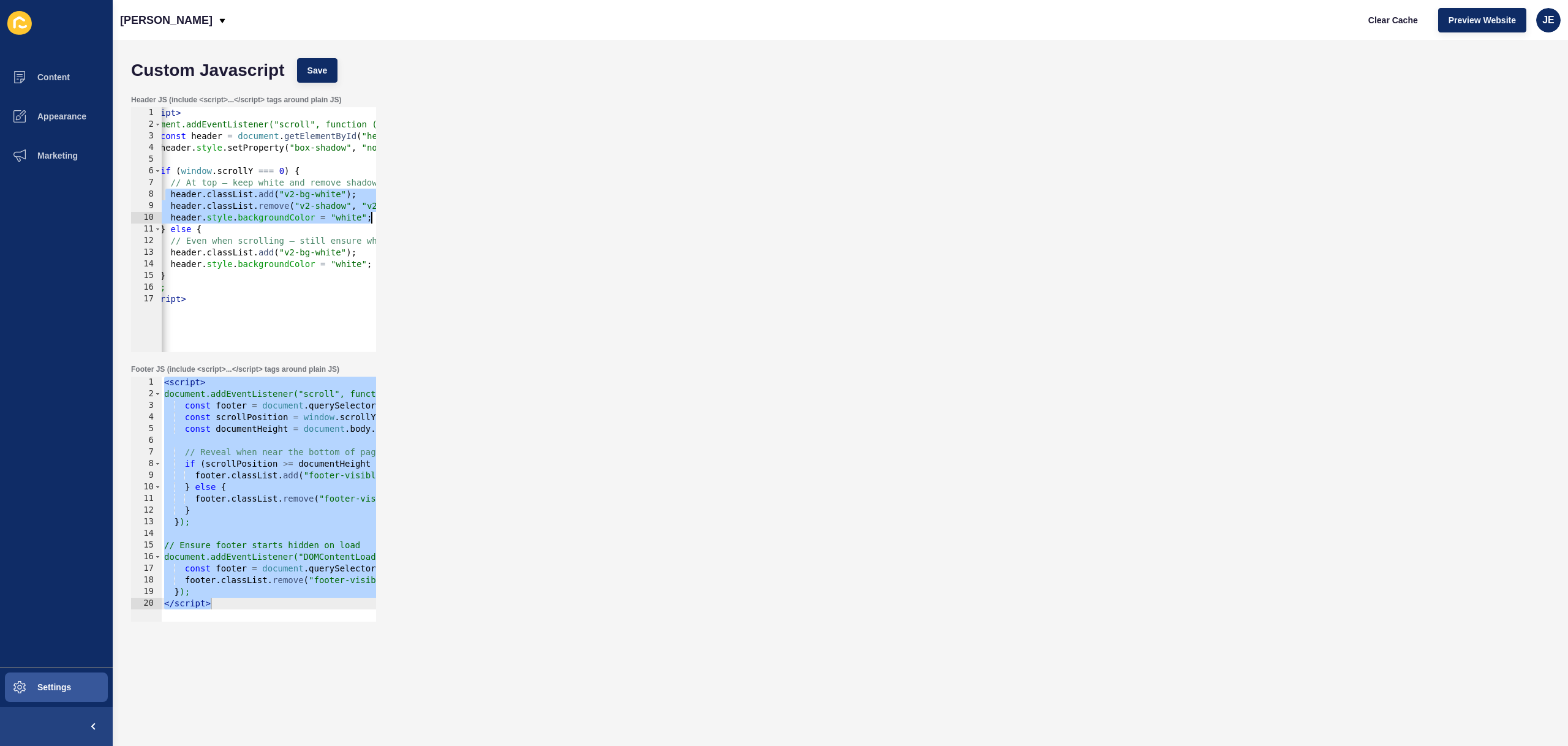
drag, startPoint x: 192, startPoint y: 198, endPoint x: 409, endPoint y: 219, distance: 218.0
click at [409, 219] on div "Header JS (include <script>...</script> tags around plain JS) } else { 1 2 3 4 …" at bounding box center [840, 223] width 1431 height 269
paste textarea
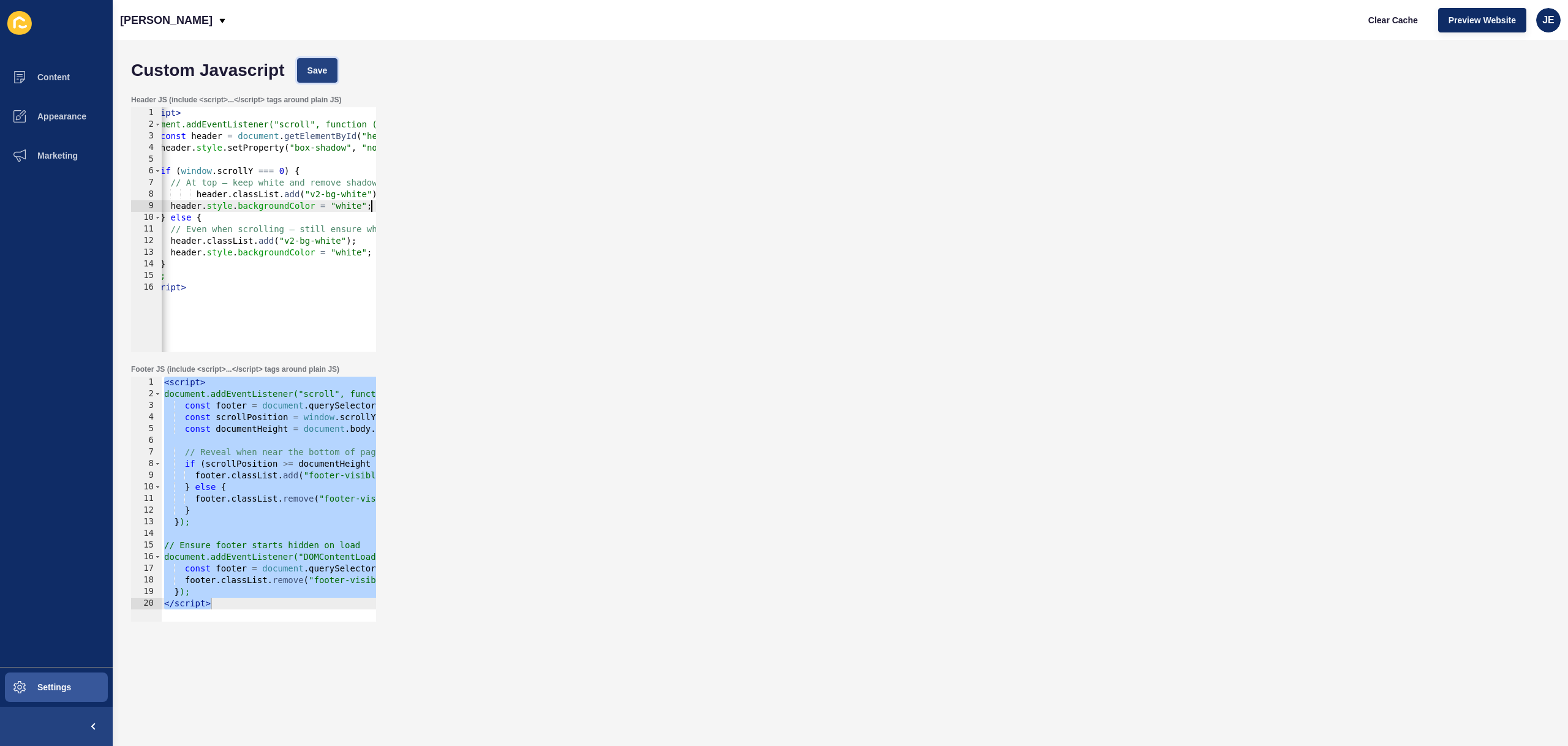
click at [328, 73] on button "Save" at bounding box center [317, 70] width 41 height 24
click at [196, 198] on div "< script > document.addEventListener("scroll", function () { const header = doc…" at bounding box center [304, 237] width 335 height 259
click at [229, 194] on div "< script > document.addEventListener("scroll", function () { const header = doc…" at bounding box center [304, 237] width 335 height 259
click at [229, 195] on div "< script > document.addEventListener("scroll", function () { const header = doc…" at bounding box center [304, 237] width 335 height 259
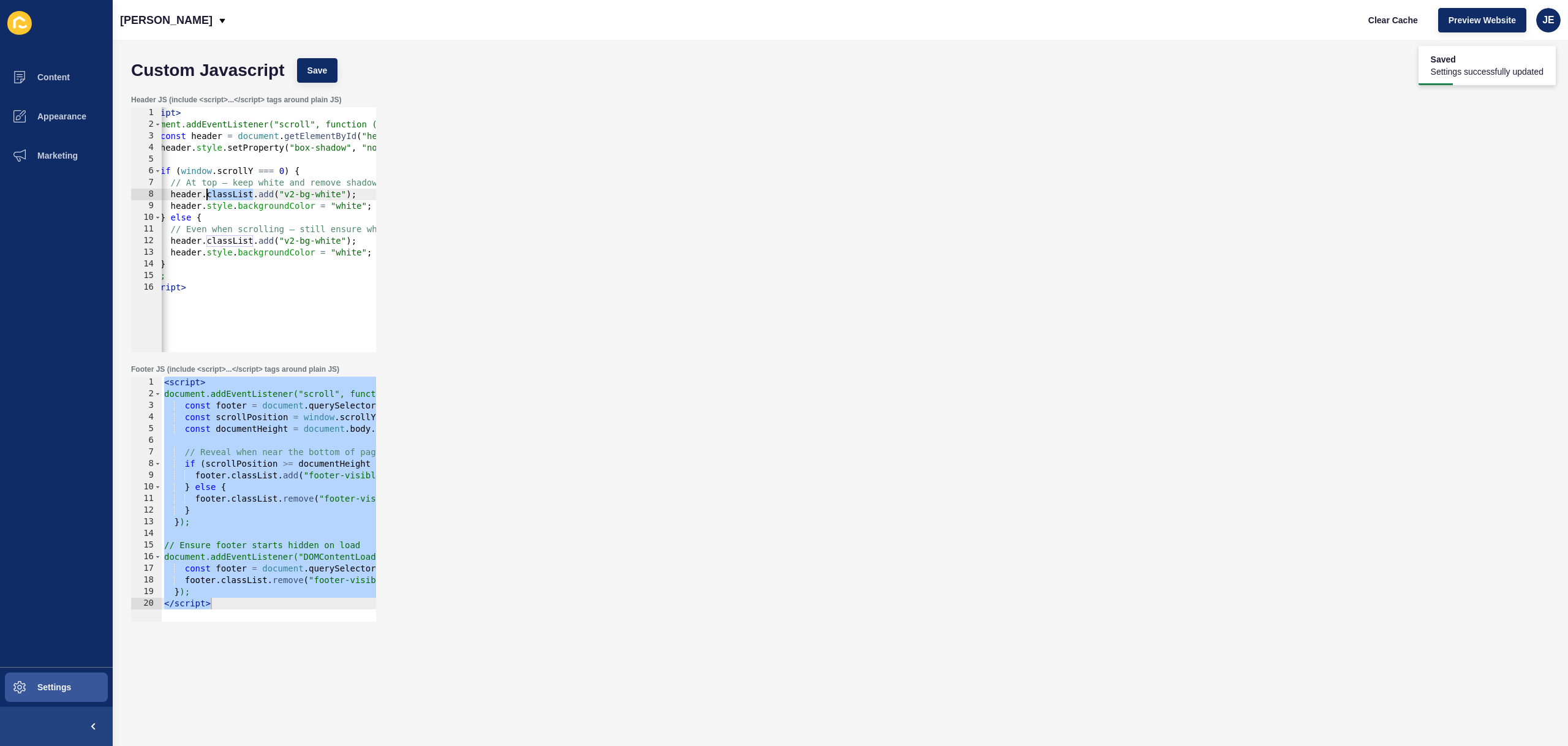
scroll to position [0, 0]
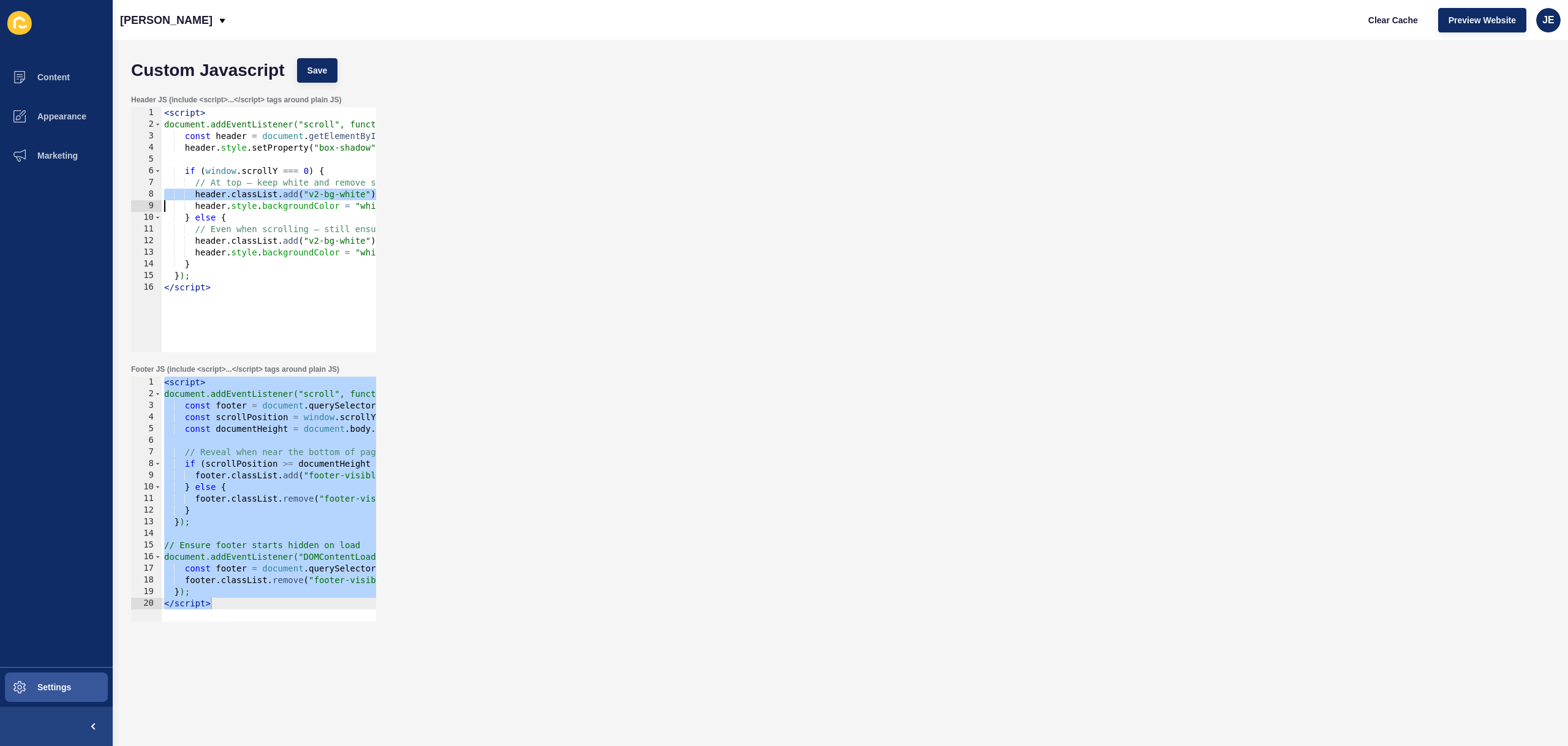
click at [190, 195] on div "< script > document.addEventListener("scroll", function () { const header = doc…" at bounding box center [269, 230] width 215 height 245
drag, startPoint x: 190, startPoint y: 195, endPoint x: 404, endPoint y: 203, distance: 214.1
click at [404, 203] on div "Header JS (include <script>...</script> tags around plain JS) header.classList.…" at bounding box center [840, 223] width 1431 height 269
type textarea "header.classList.add("v2-bg-white"); header.style.backgroundColor = "white";"
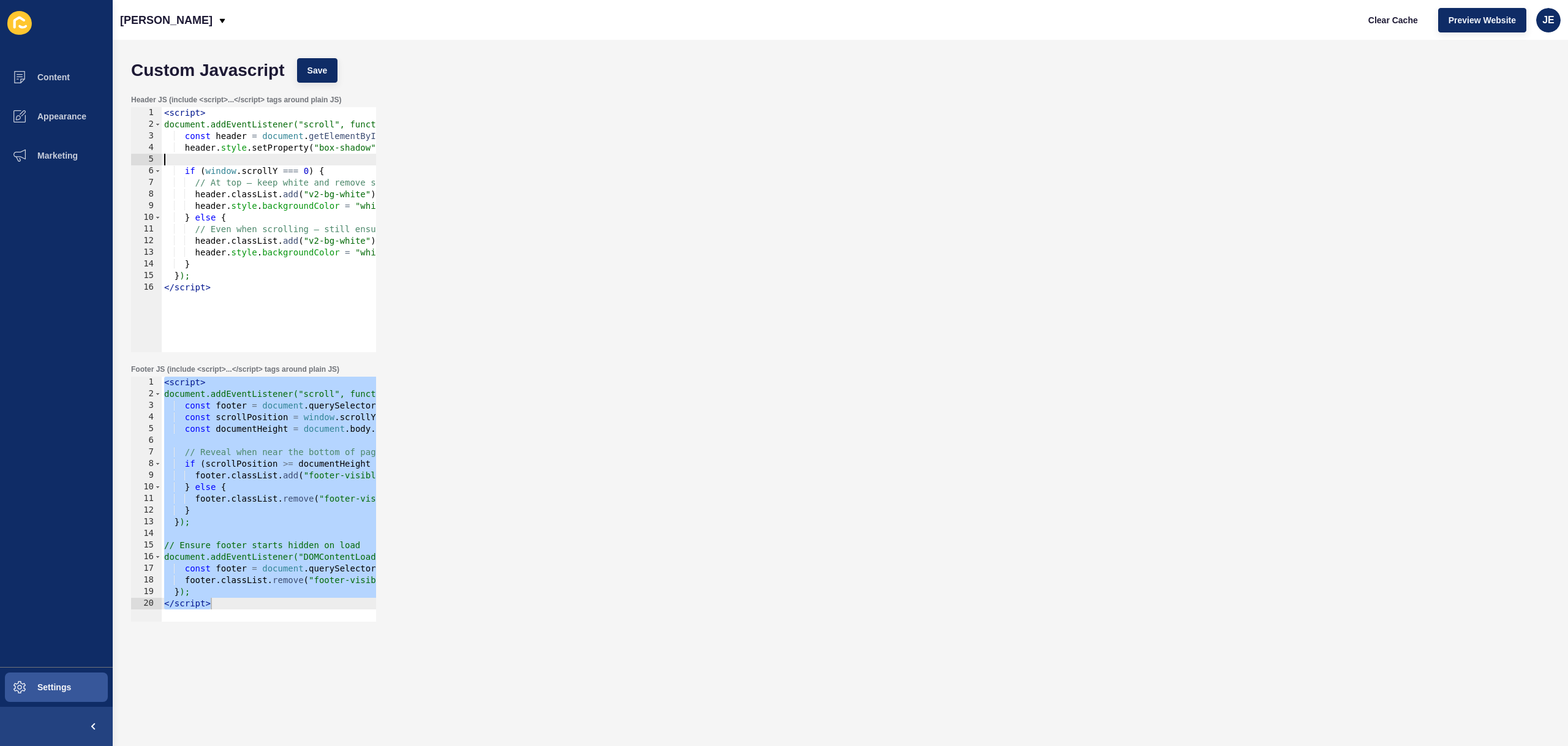
scroll to position [0, 0]
click at [207, 159] on div "< script > document.addEventListener("scroll", function () { const header = doc…" at bounding box center [329, 237] width 335 height 259
paste textarea "header.style.backgroundColor = "white";"
type textarea "header.style.backgroundColor = "white";"
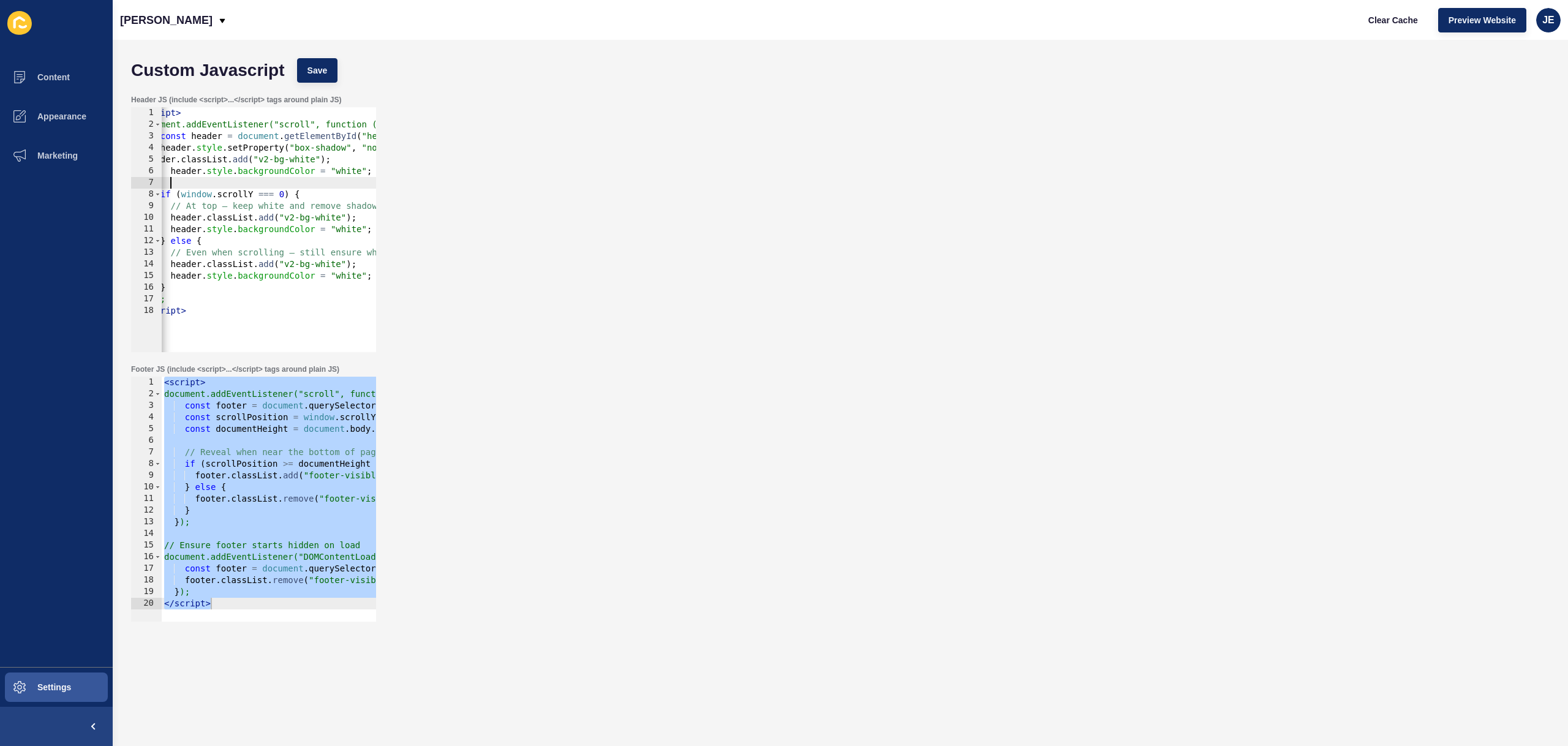
scroll to position [0, 1]
click at [323, 83] on div "Custom Javascript Save" at bounding box center [840, 70] width 1431 height 36
click at [327, 76] on button "Save" at bounding box center [317, 70] width 41 height 24
click at [1386, 18] on span "Clear Cache" at bounding box center [1393, 20] width 50 height 12
click at [235, 507] on div "< script > document.addEventListener("scroll", function () { const footer = doc…" at bounding box center [326, 506] width 329 height 259
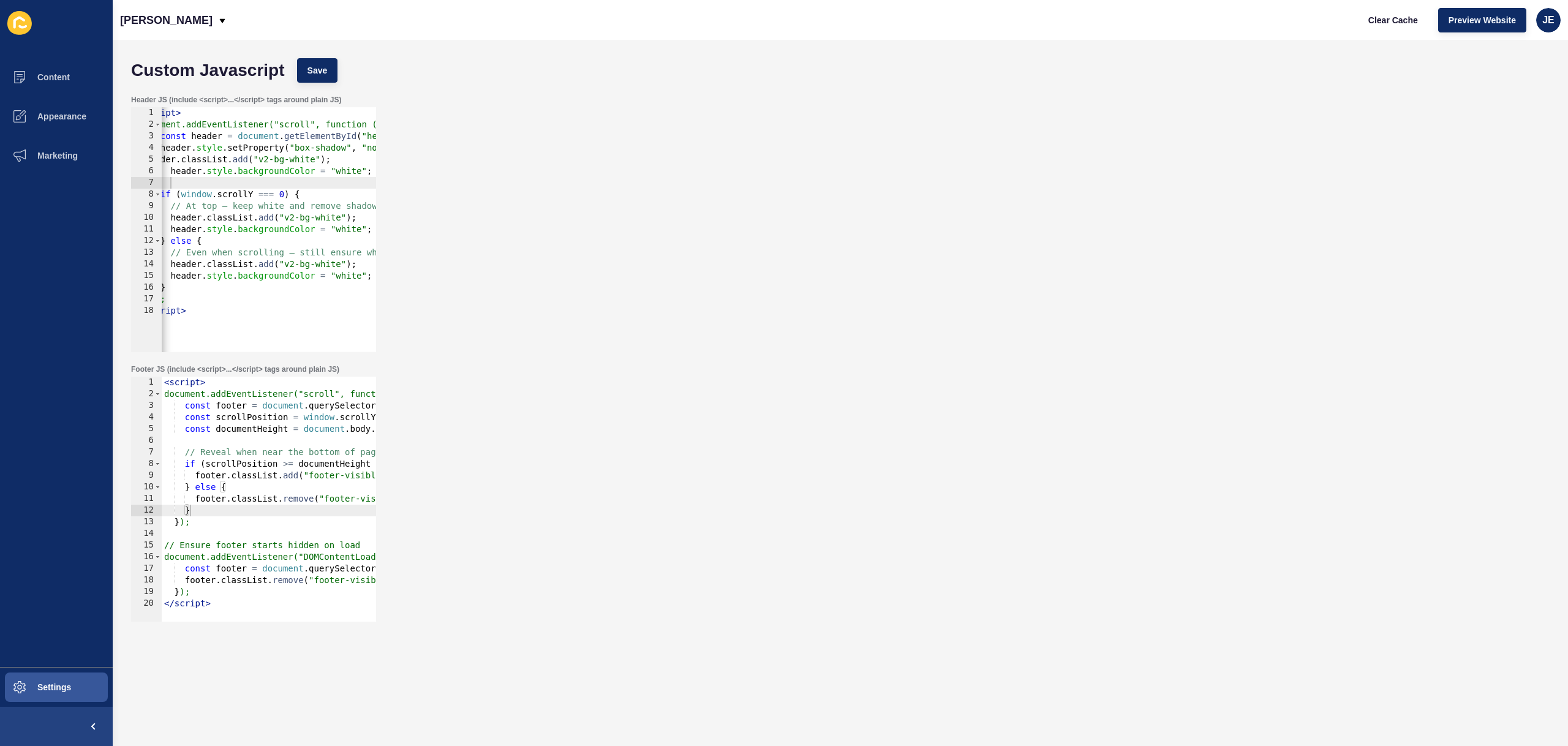
click at [339, 71] on div "Custom Javascript Save" at bounding box center [840, 70] width 1431 height 36
click at [317, 76] on span "Save" at bounding box center [318, 70] width 20 height 12
click at [49, 118] on span "Appearance" at bounding box center [42, 116] width 88 height 10
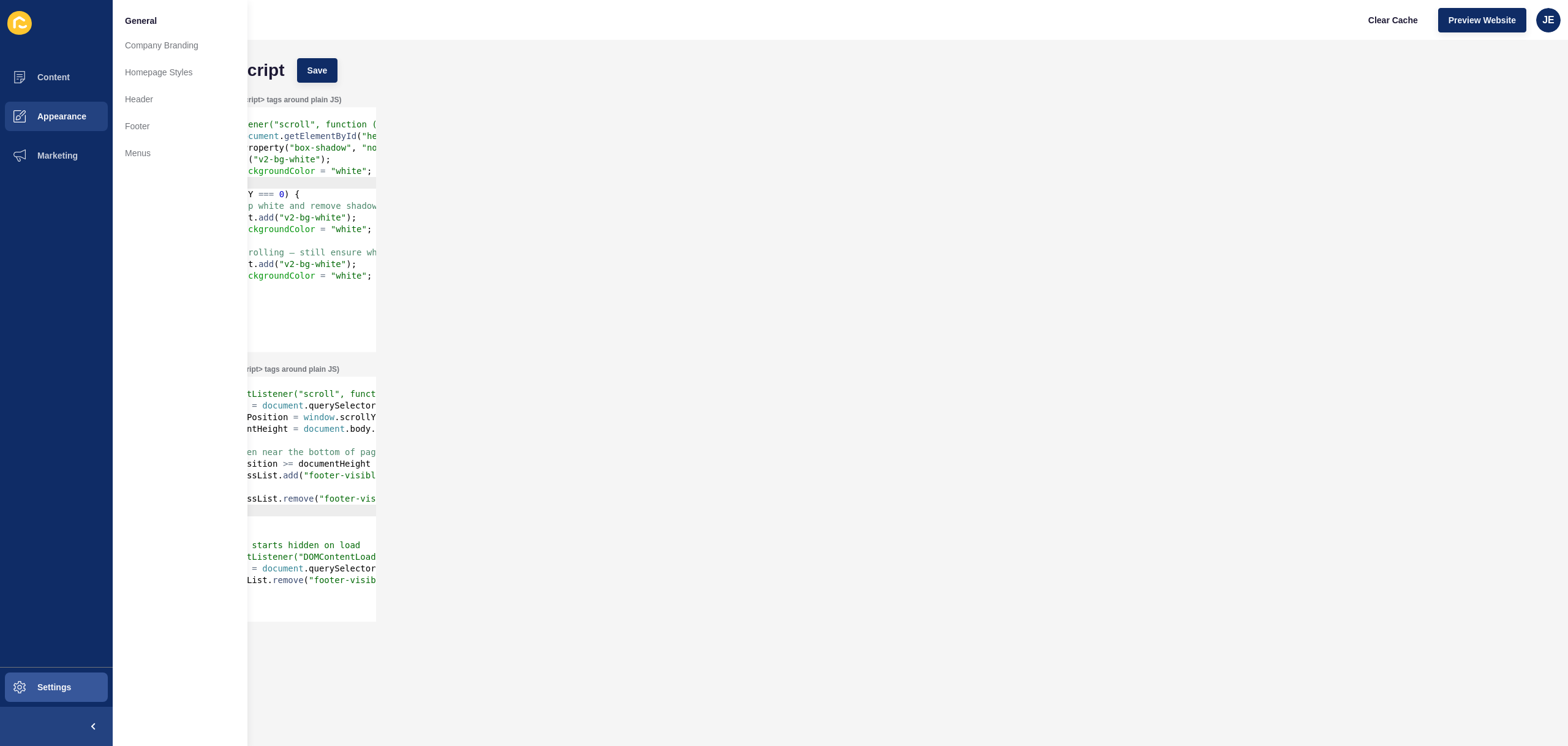
click at [468, 307] on div "Header JS (include <script>...</script> tags around plain JS) 1 2 3 4 5 6 7 8 9…" at bounding box center [840, 223] width 1431 height 269
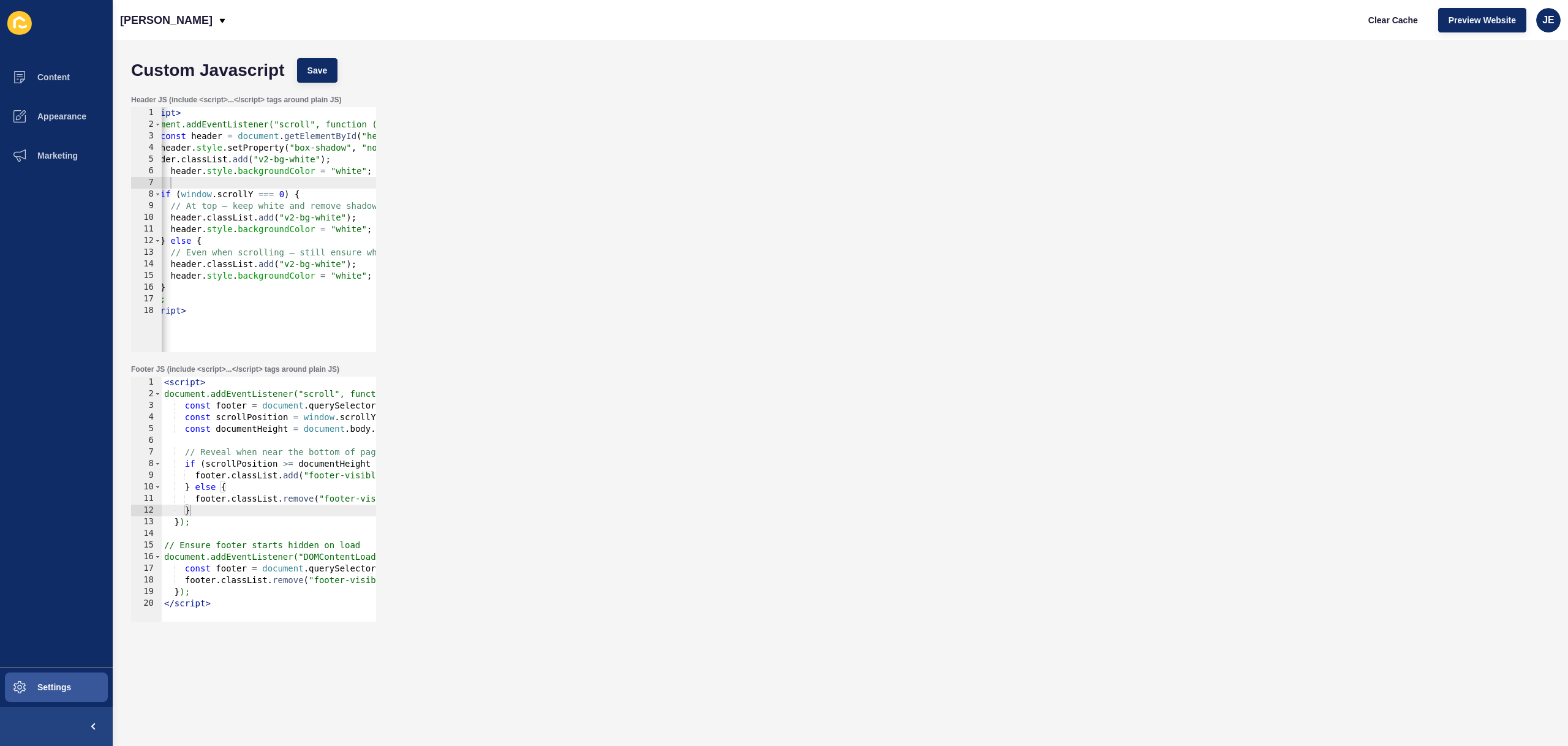
type textarea "</script>"
click at [238, 602] on div "< script > document.addEventListener("scroll", function () { const footer = doc…" at bounding box center [326, 506] width 329 height 259
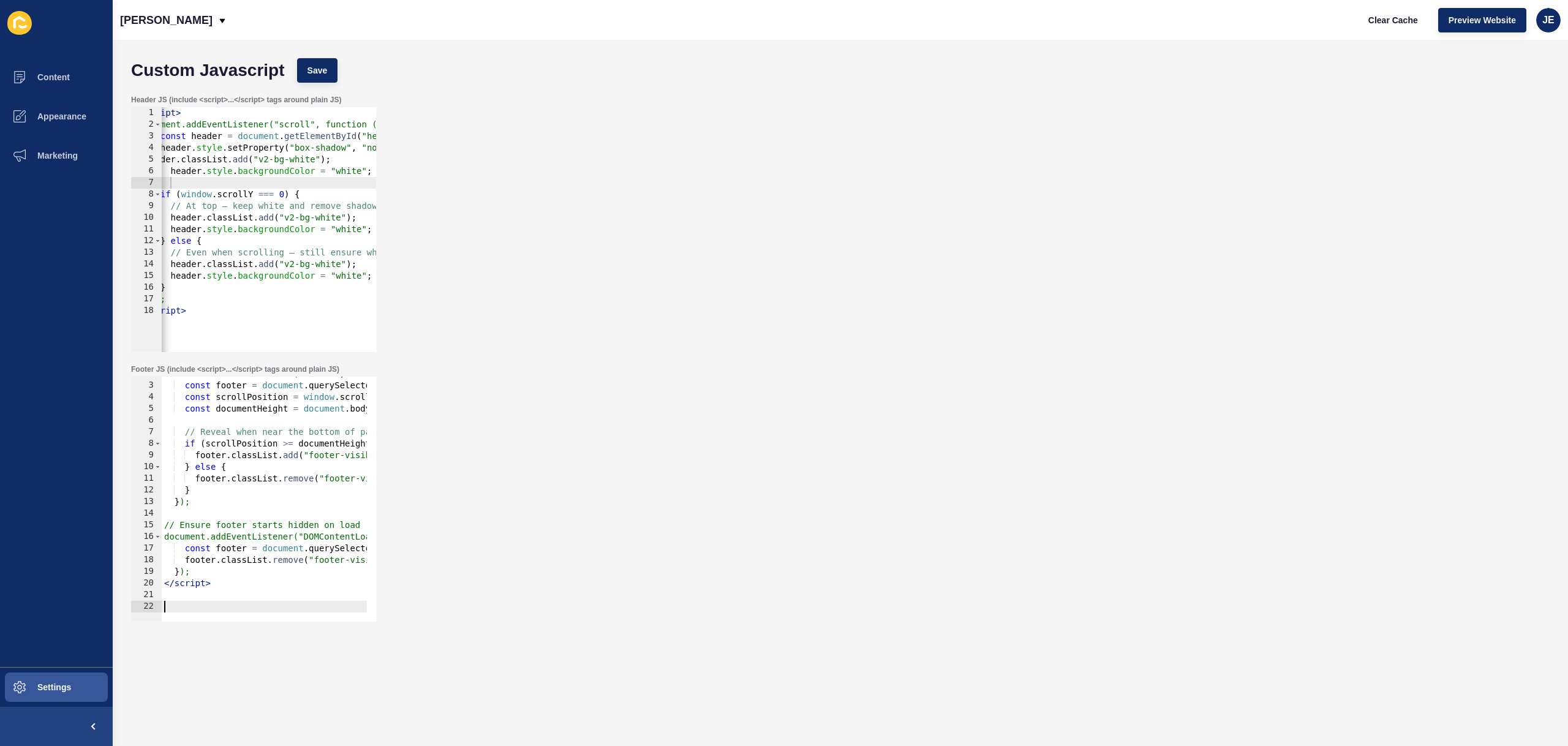
paste textarea
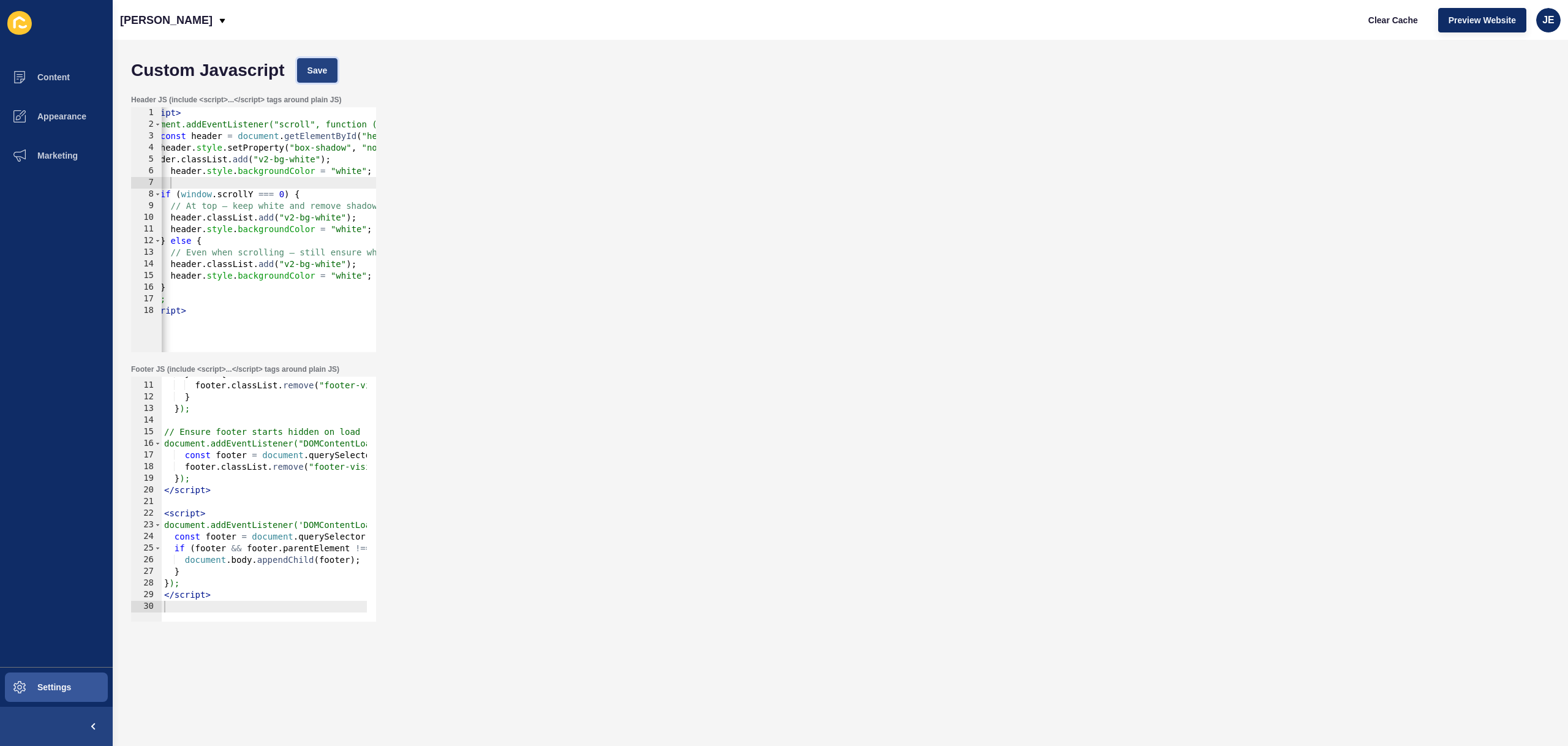
click at [334, 70] on button "Save" at bounding box center [317, 70] width 41 height 24
click at [1388, 20] on span "Clear Cache" at bounding box center [1393, 20] width 50 height 12
click at [313, 74] on span "Save" at bounding box center [318, 70] width 20 height 12
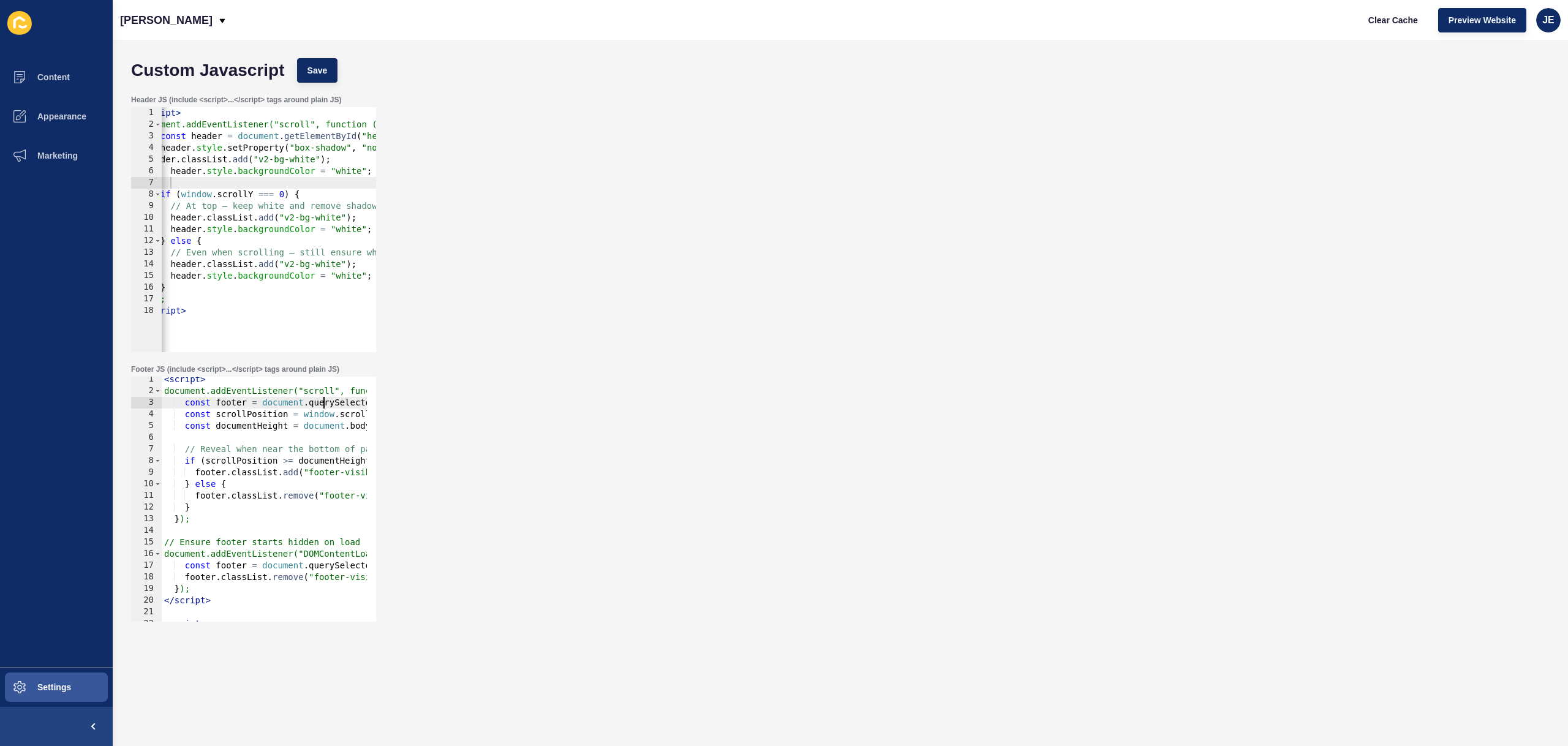
scroll to position [0, 106]
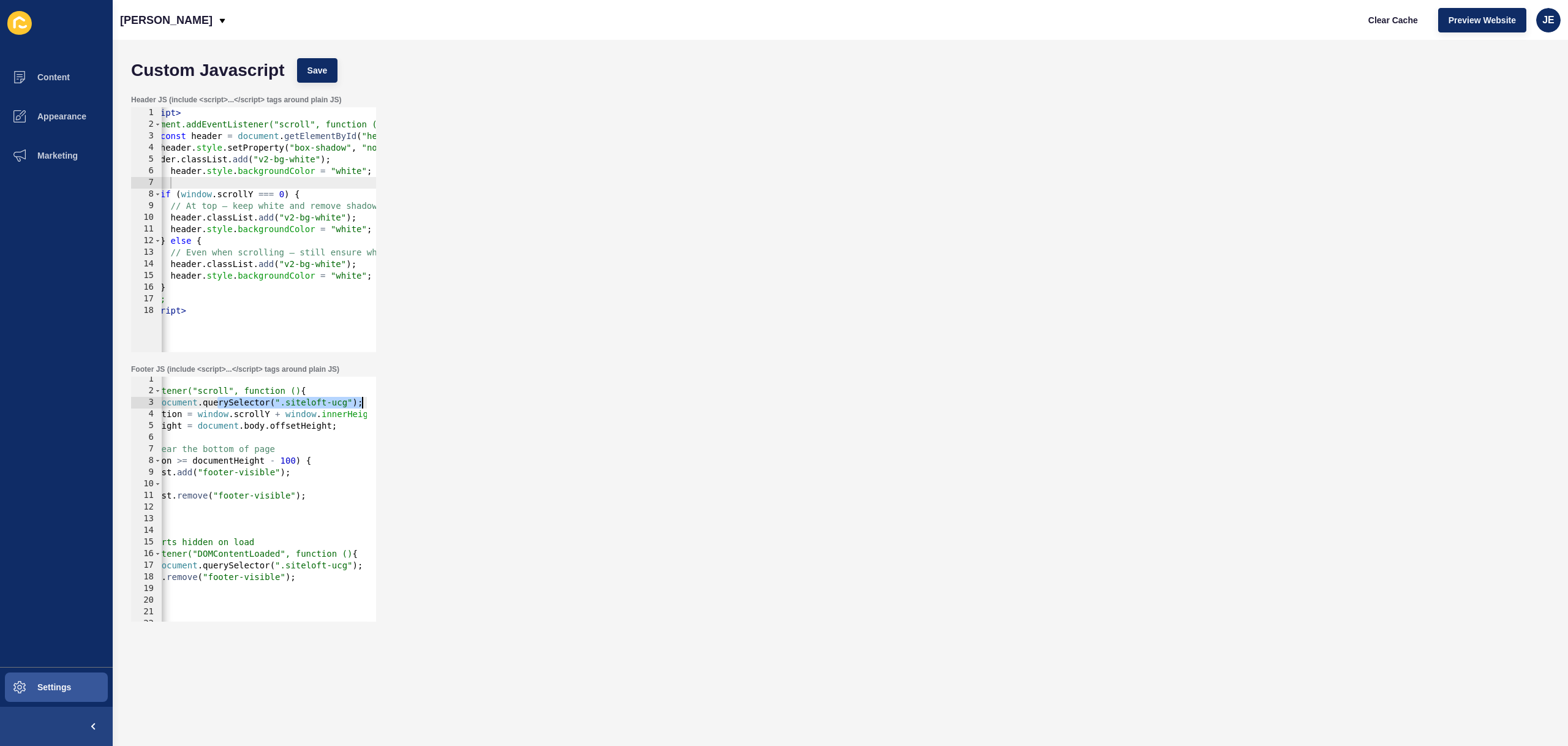
drag, startPoint x: 327, startPoint y: 405, endPoint x: 320, endPoint y: 417, distance: 13.9
click at [401, 398] on div "Footer JS (include <script>...</script> tags around plain JS) const footer = do…" at bounding box center [840, 493] width 1431 height 269
click at [324, 404] on div "< script > document.addEventListener("scroll", function () { const footer = doc…" at bounding box center [220, 504] width 329 height 259
drag, startPoint x: 346, startPoint y: 403, endPoint x: 279, endPoint y: 405, distance: 67.0
click at [279, 405] on div "< script > document.addEventListener("scroll", function () { const footer = doc…" at bounding box center [220, 504] width 329 height 259
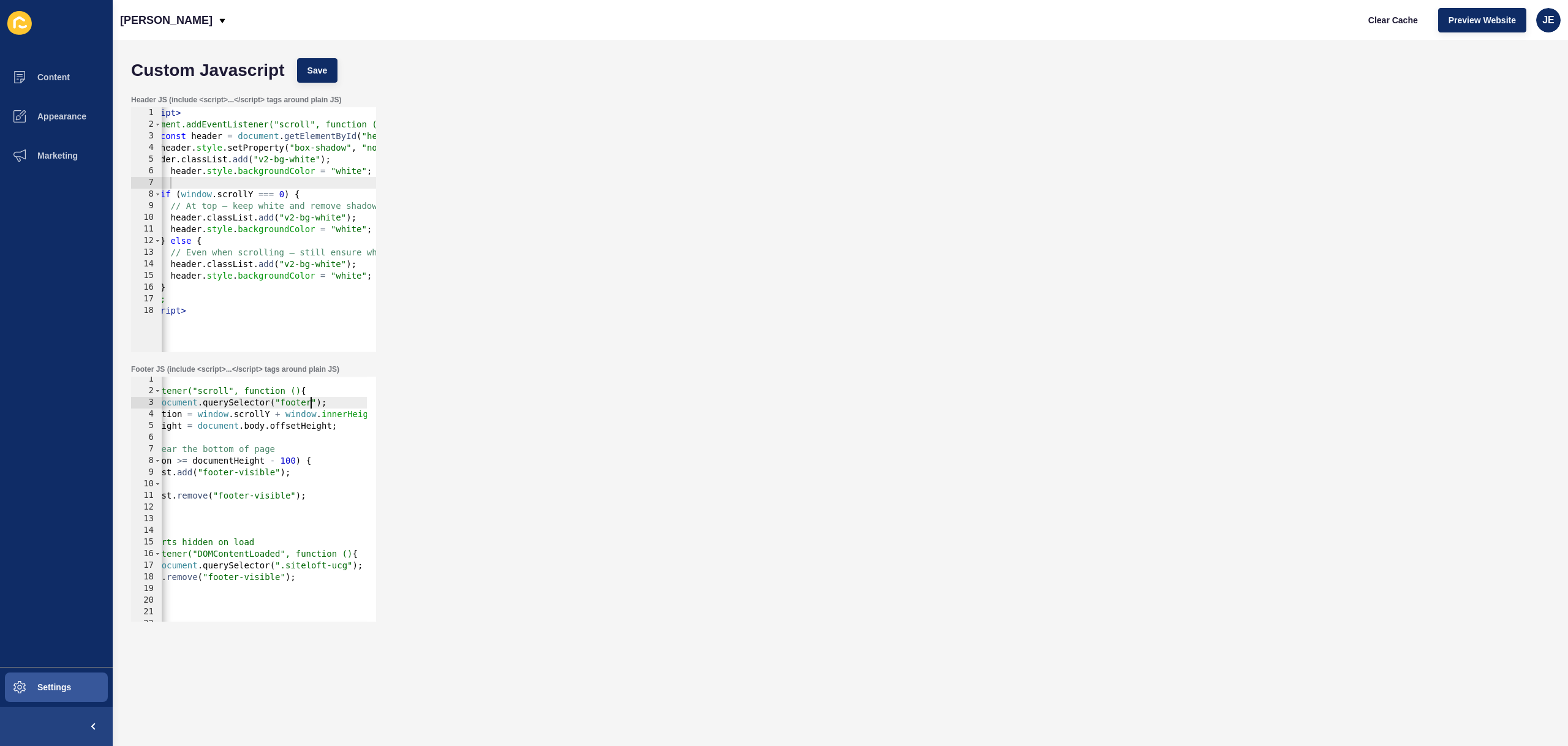
scroll to position [0, 18]
click at [325, 72] on span "Save" at bounding box center [318, 70] width 20 height 12
click at [1380, 24] on span "Clear Cache" at bounding box center [1393, 20] width 50 height 12
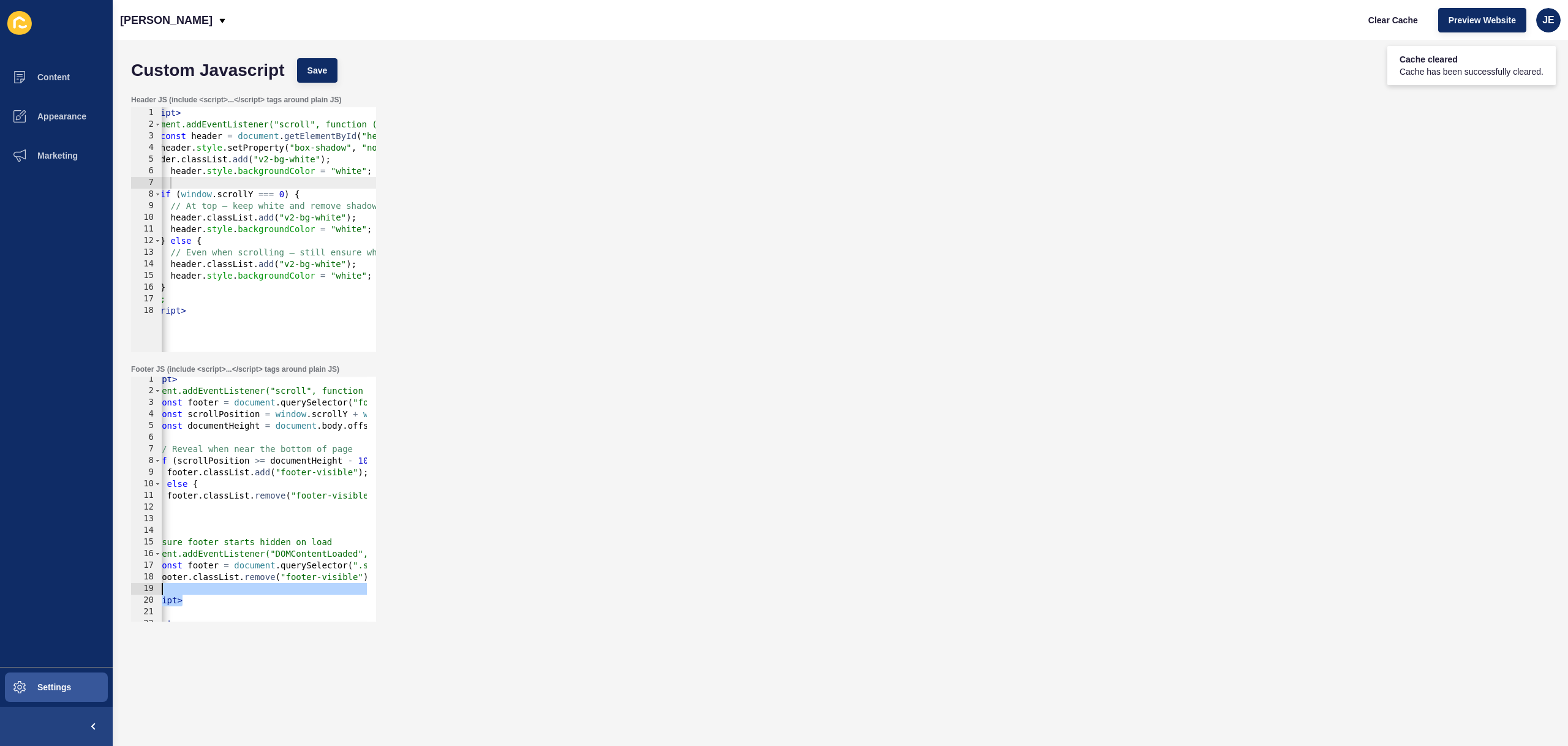
scroll to position [0, 0]
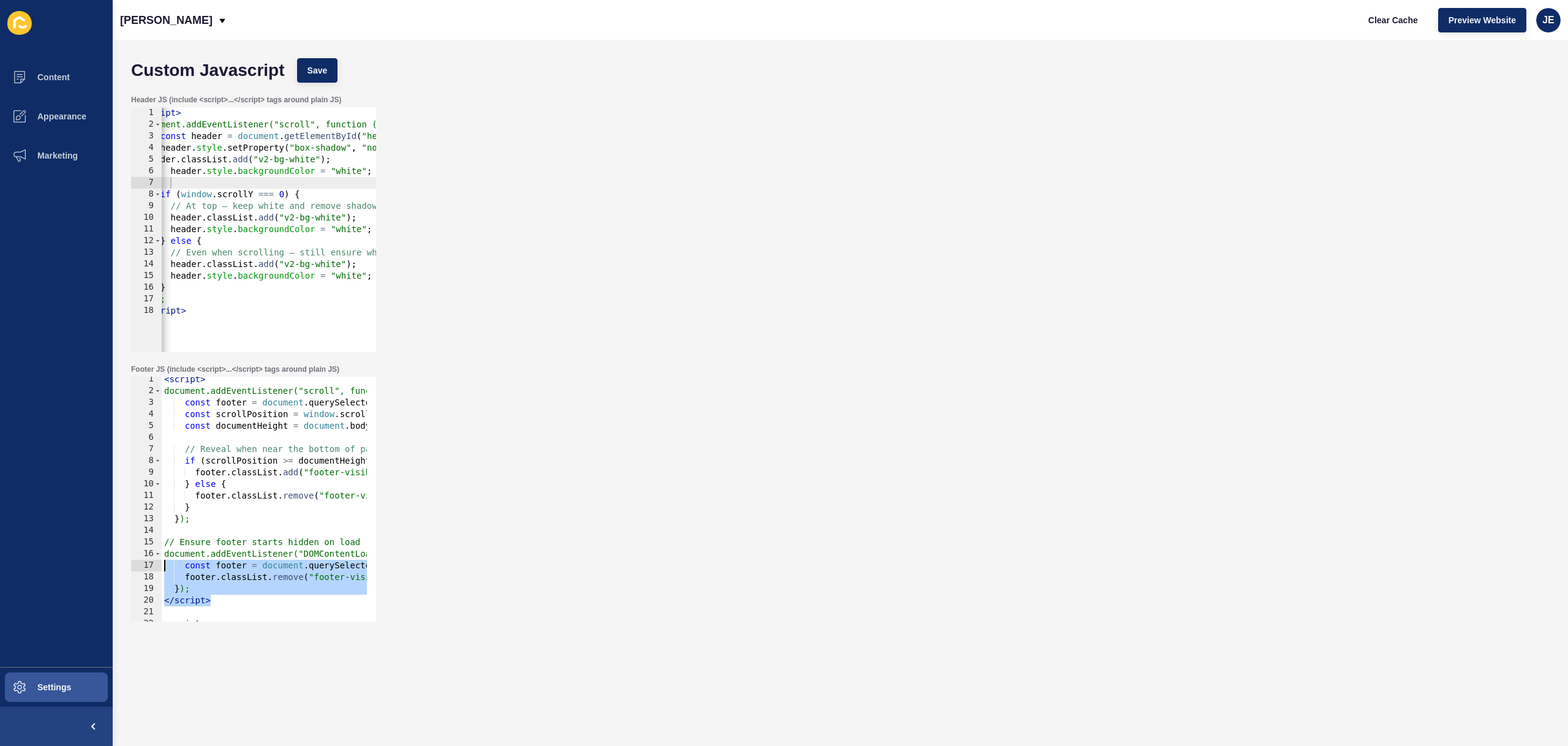
drag, startPoint x: 220, startPoint y: 605, endPoint x: 275, endPoint y: 539, distance: 85.9
click at [129, 562] on div "Footer JS (include <script>...</script> tags around plain JS) </script> 1 2 3 4…" at bounding box center [840, 493] width 1431 height 269
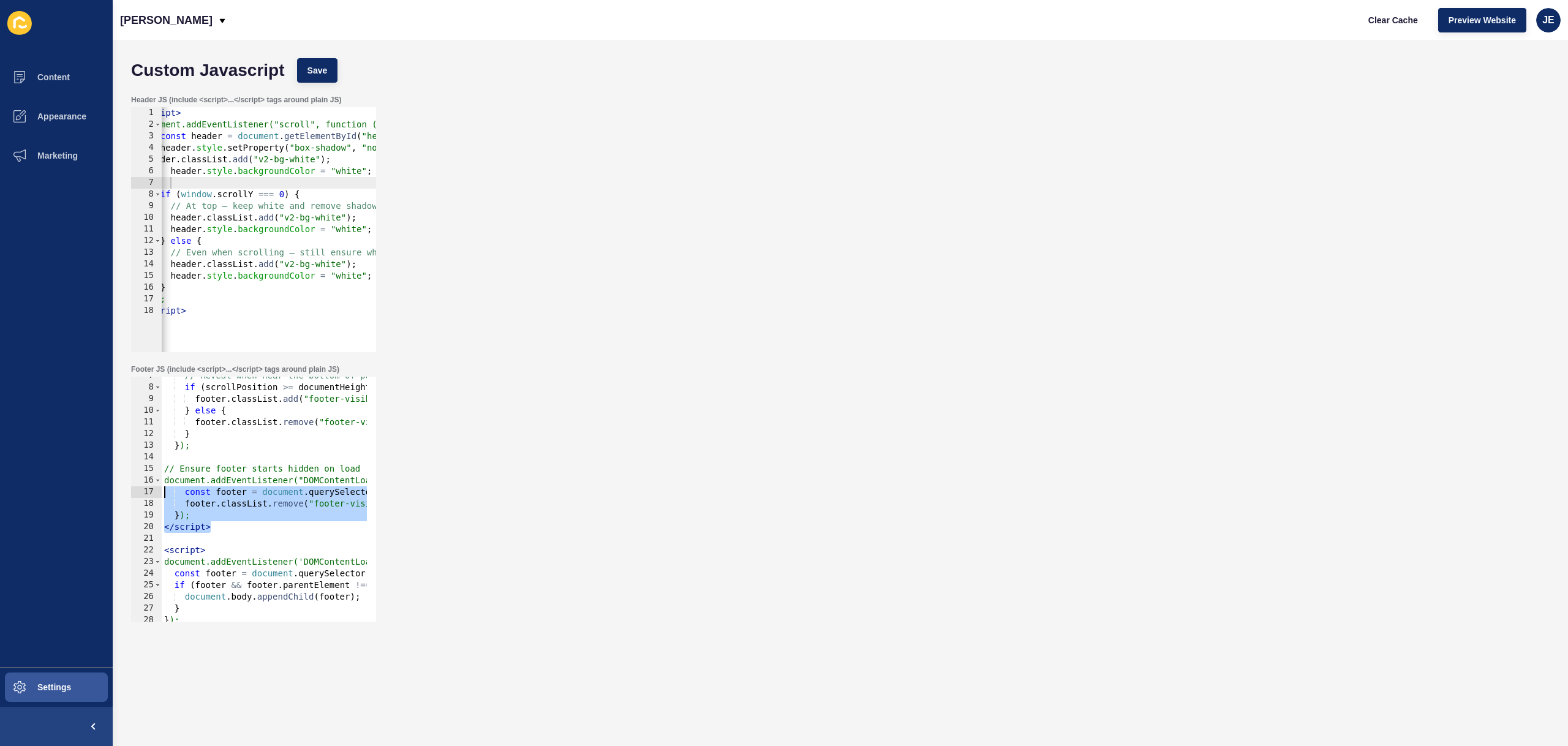
scroll to position [113, 0]
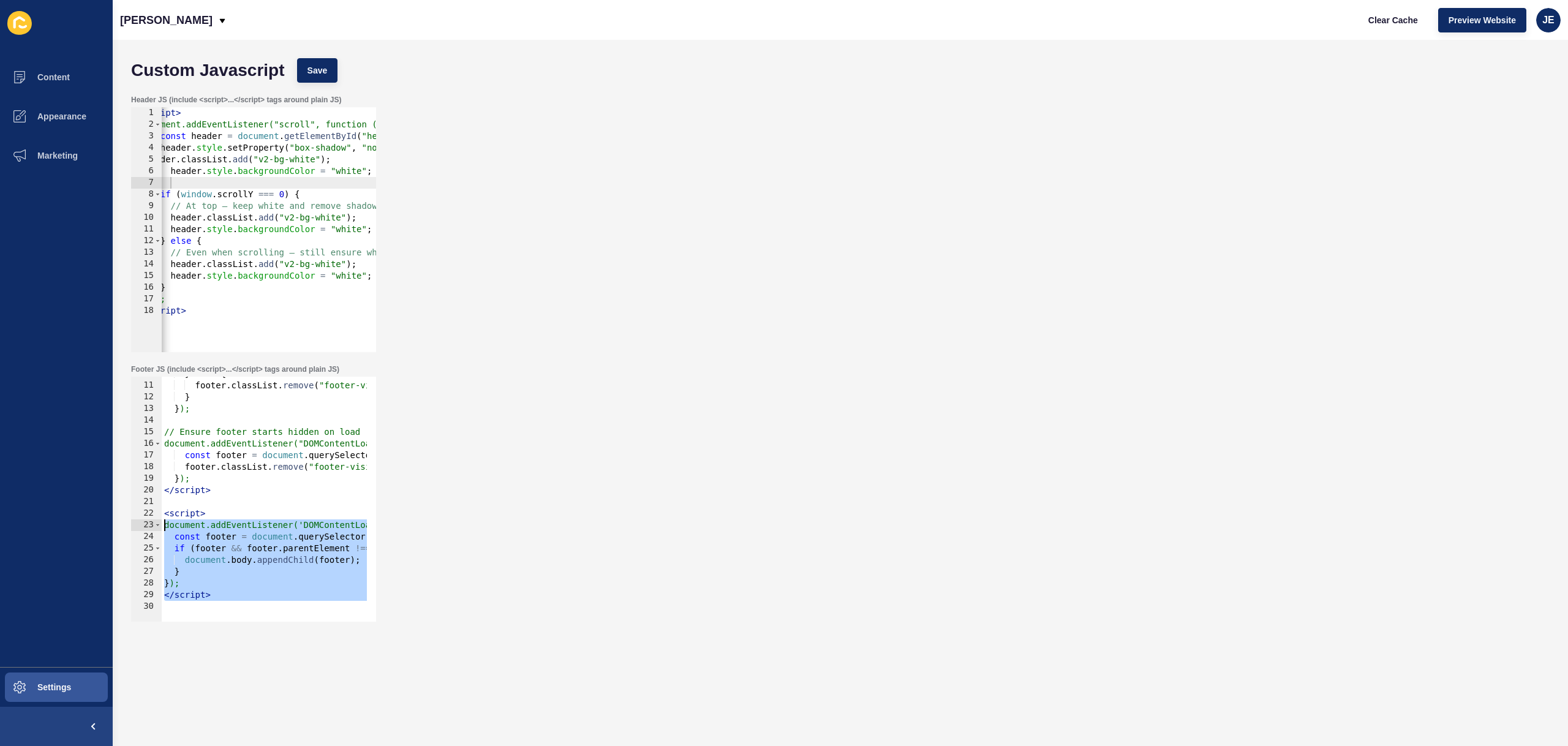
drag, startPoint x: 186, startPoint y: 558, endPoint x: 149, endPoint y: 518, distance: 54.5
click at [149, 518] on div "const footer = document.querySelector(".siteloft-ucg"); footer.classList.remove…" at bounding box center [253, 499] width 245 height 245
type textarea "<script> document.addEventListener('DOMContentLoaded', () => {"
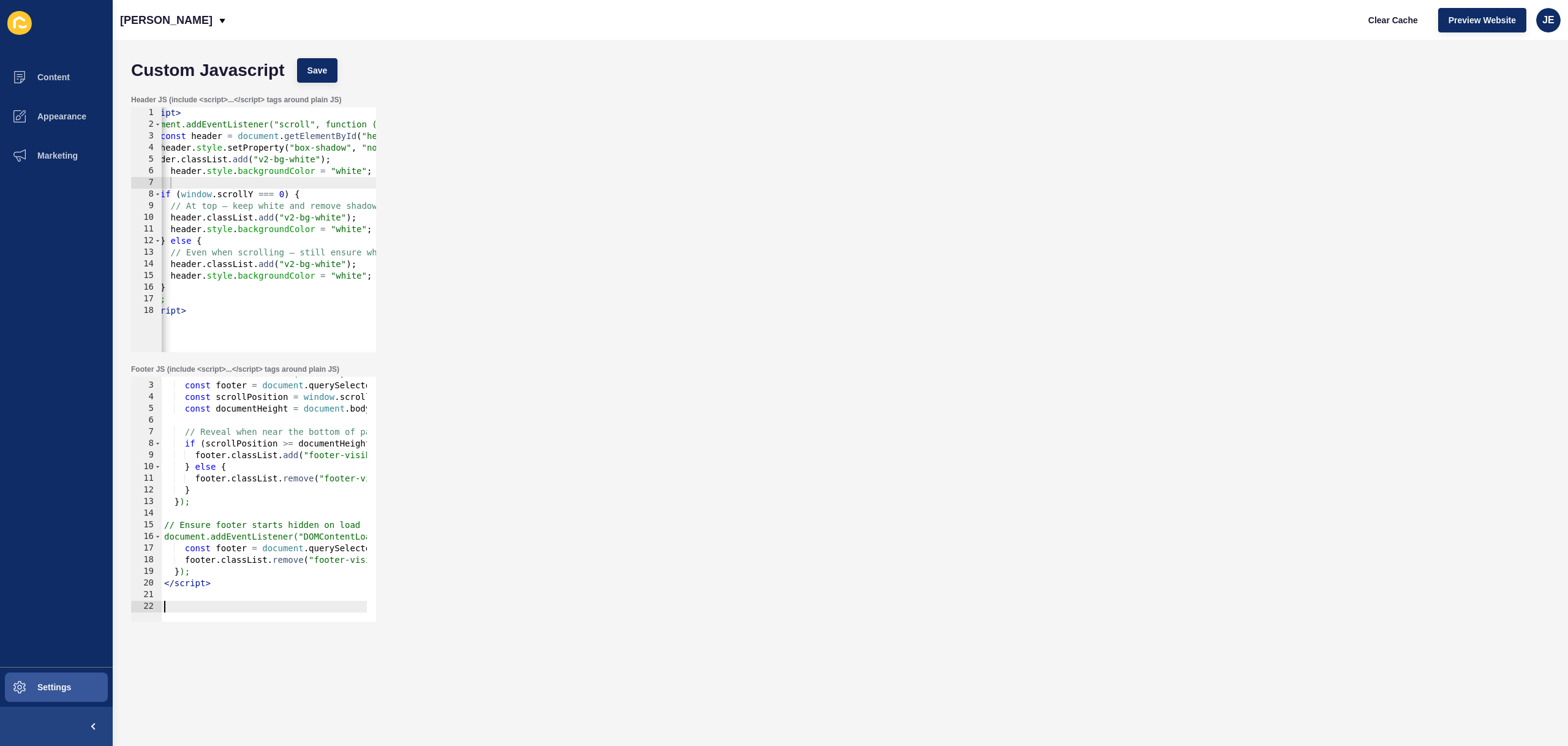
scroll to position [9, 0]
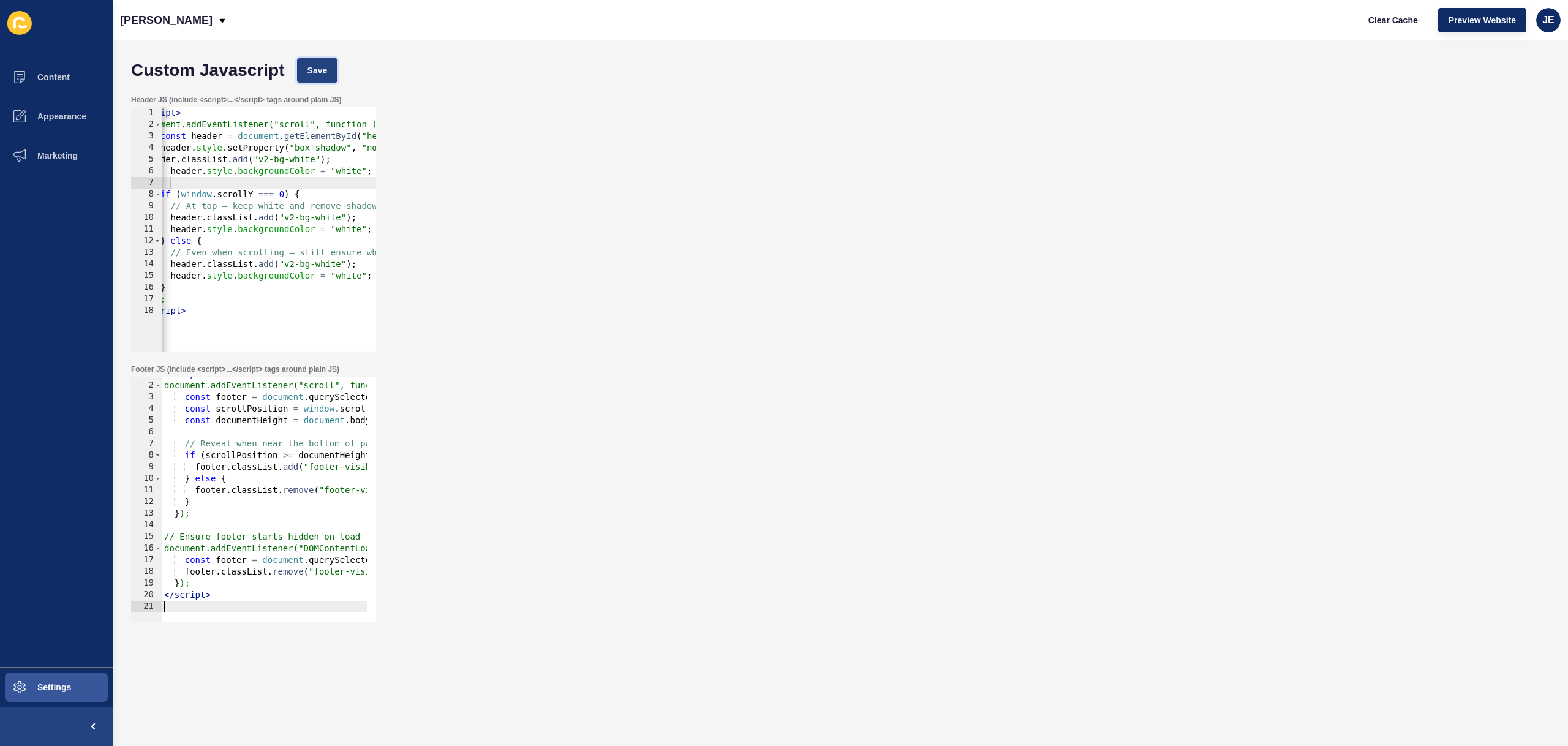
click at [326, 60] on button "Save" at bounding box center [317, 70] width 41 height 24
click at [1390, 22] on span "Clear Cache" at bounding box center [1393, 20] width 50 height 12
click at [251, 543] on div "< script > document.addEventListener("scroll", function () { const footer = doc…" at bounding box center [326, 498] width 329 height 259
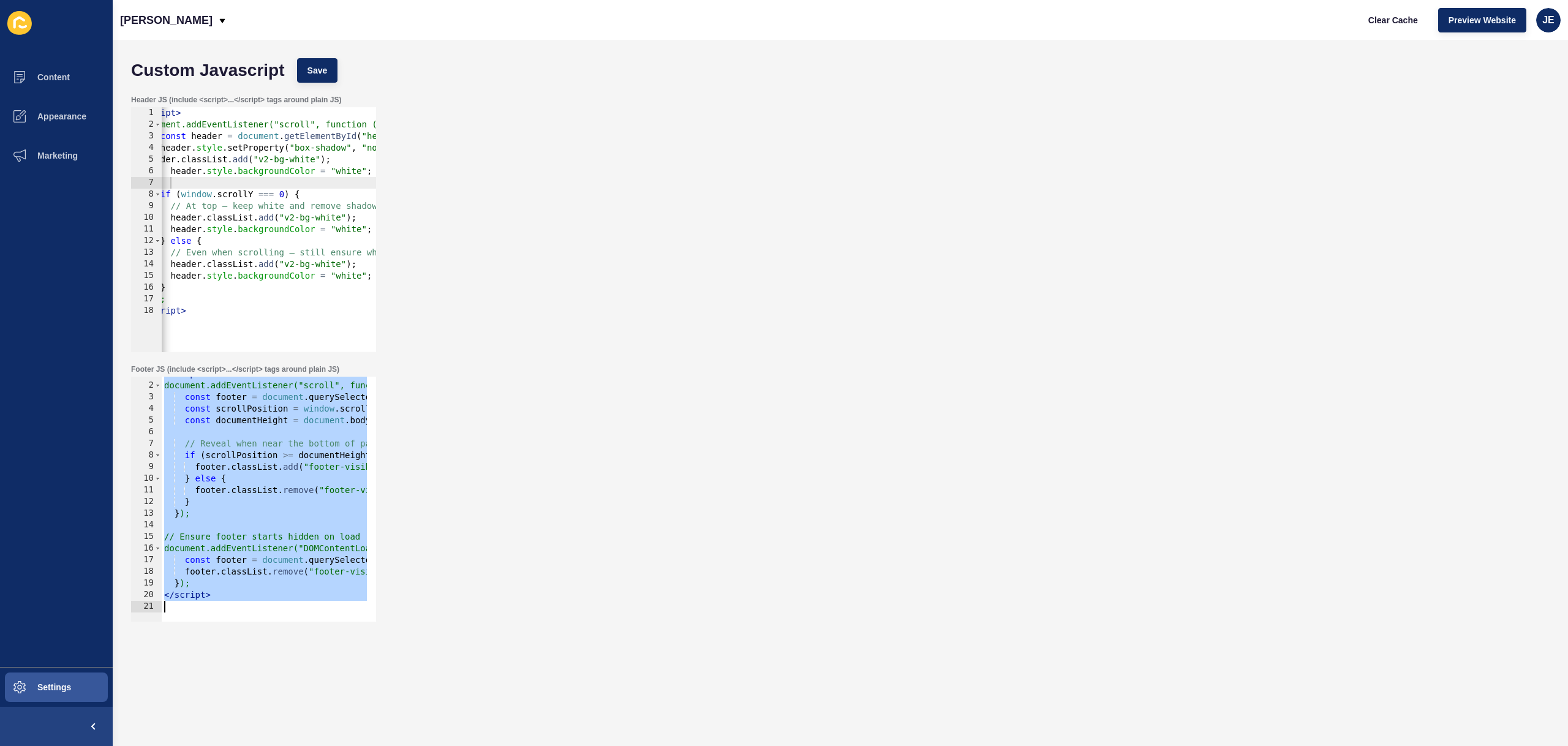
scroll to position [0, 0]
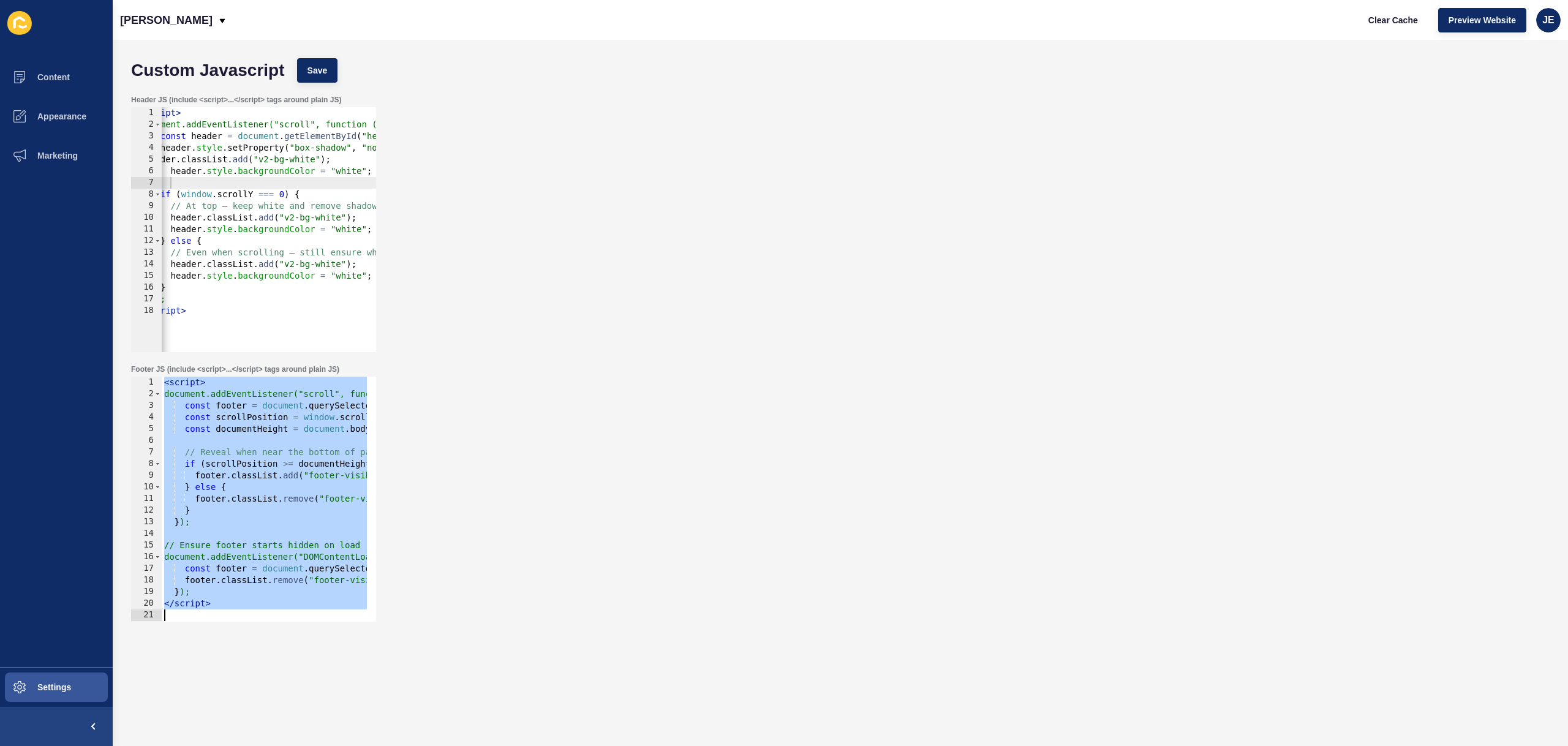
paste textarea
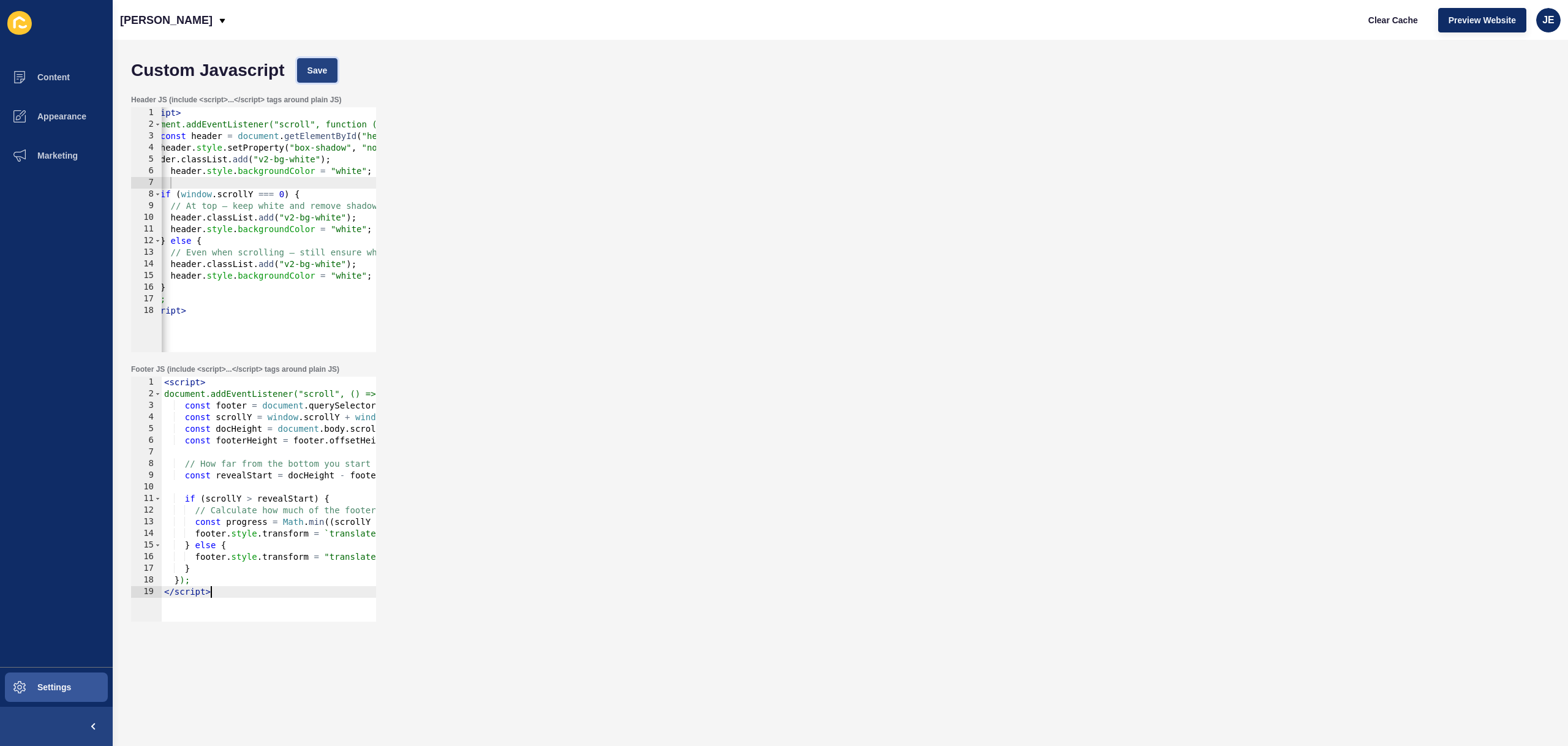
click at [304, 68] on button "Save" at bounding box center [317, 70] width 41 height 24
click at [1388, 19] on span "Clear Cache" at bounding box center [1393, 20] width 50 height 12
click at [288, 506] on div "< script > document.addEventListener("scroll", () => { const footer = document …" at bounding box center [357, 506] width 391 height 259
type textarea "}); </script>"
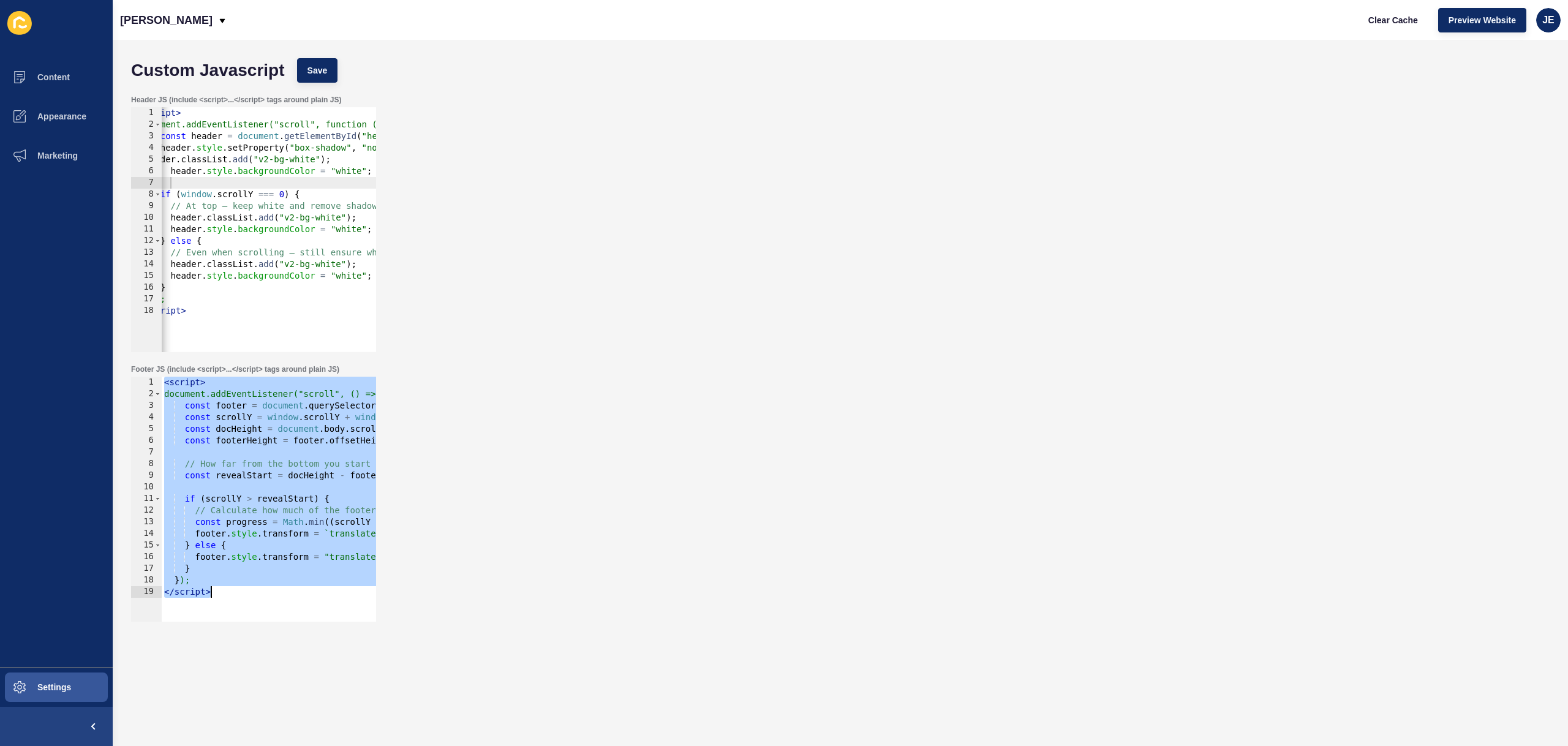
paste textarea
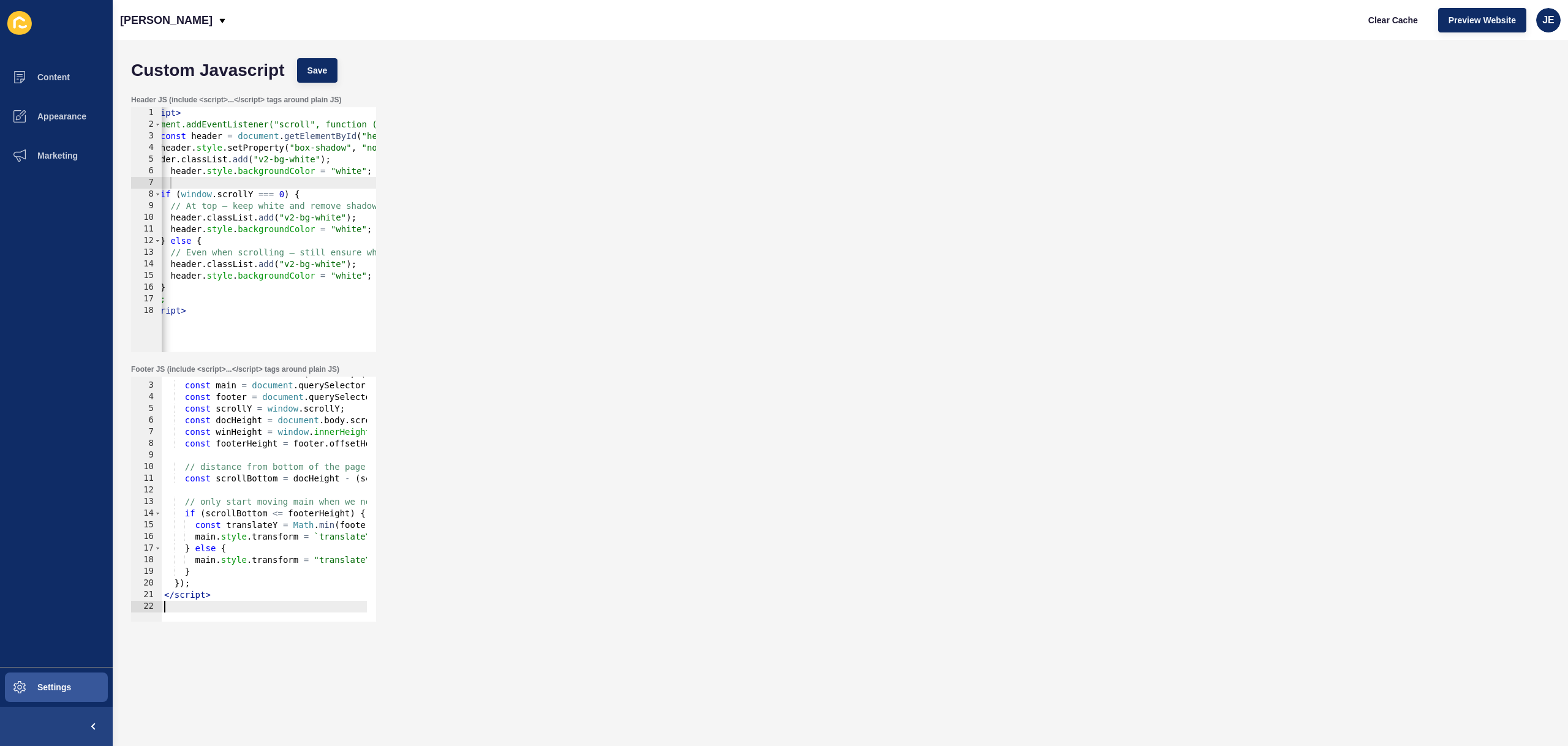
scroll to position [20, 0]
click at [319, 71] on span "Save" at bounding box center [318, 70] width 20 height 12
click at [1383, 20] on span "Clear Cache" at bounding box center [1393, 20] width 50 height 12
click at [214, 460] on div "document.addEventListener("scroll", () => { const main = document . querySelect…" at bounding box center [362, 498] width 401 height 259
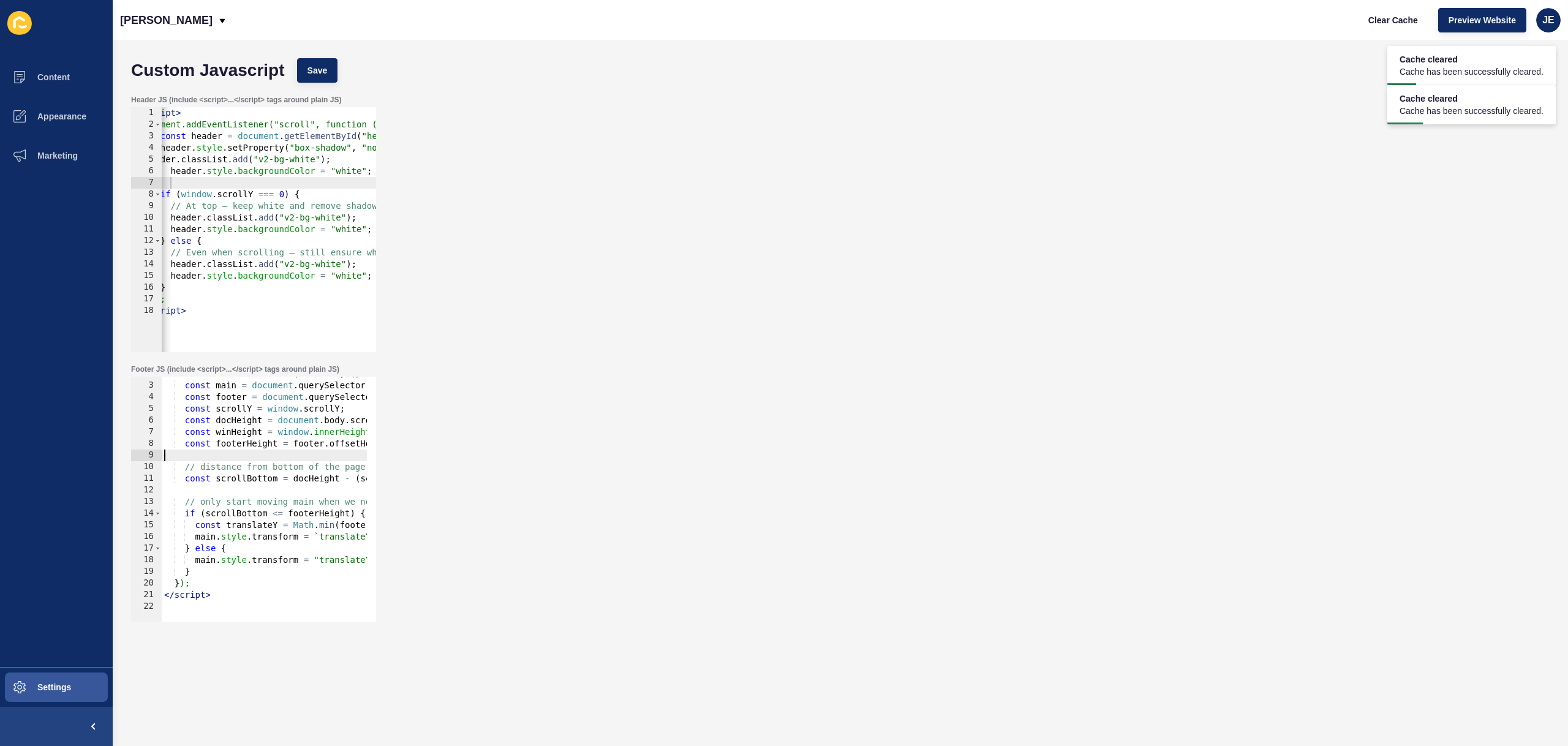
type textarea "</script>"
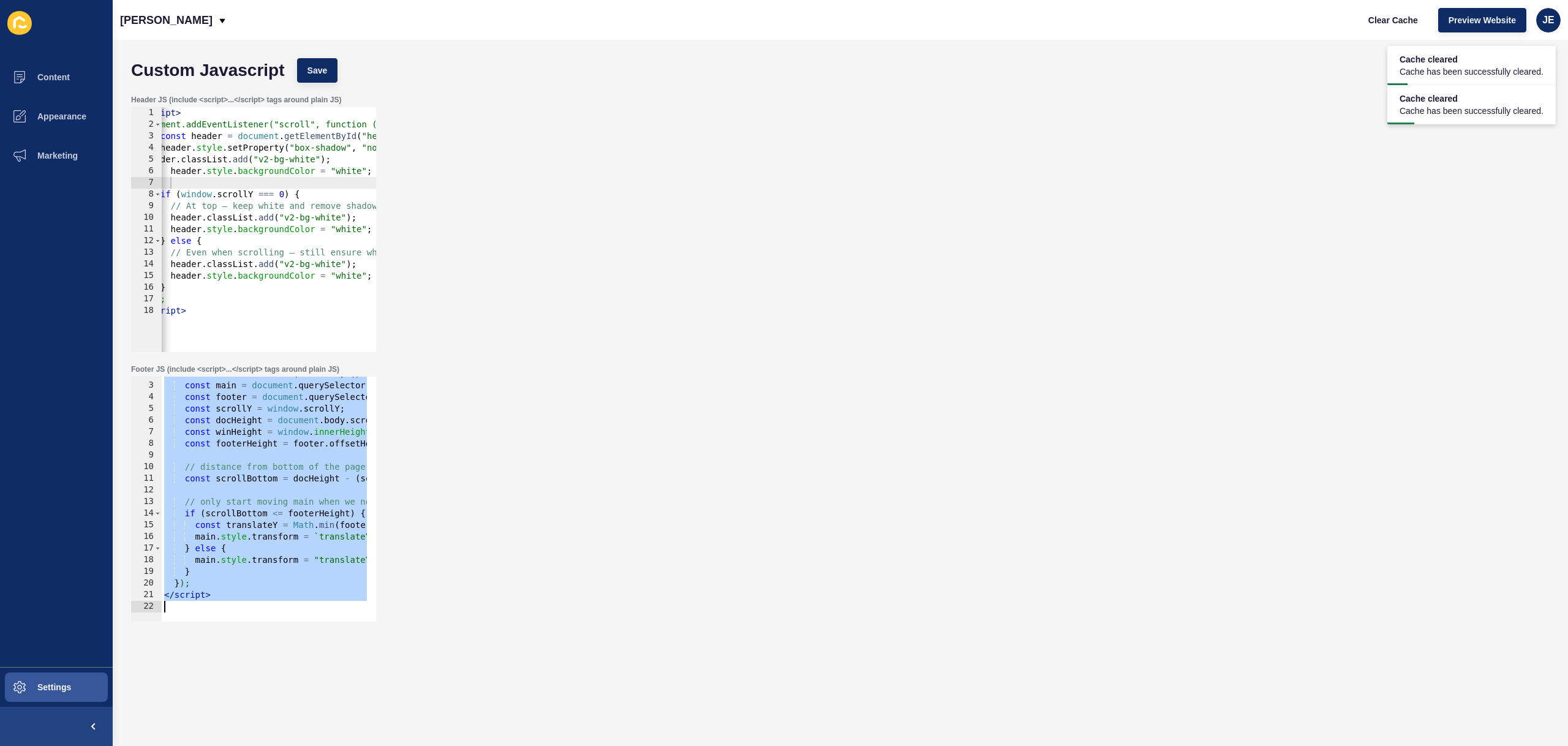
paste textarea
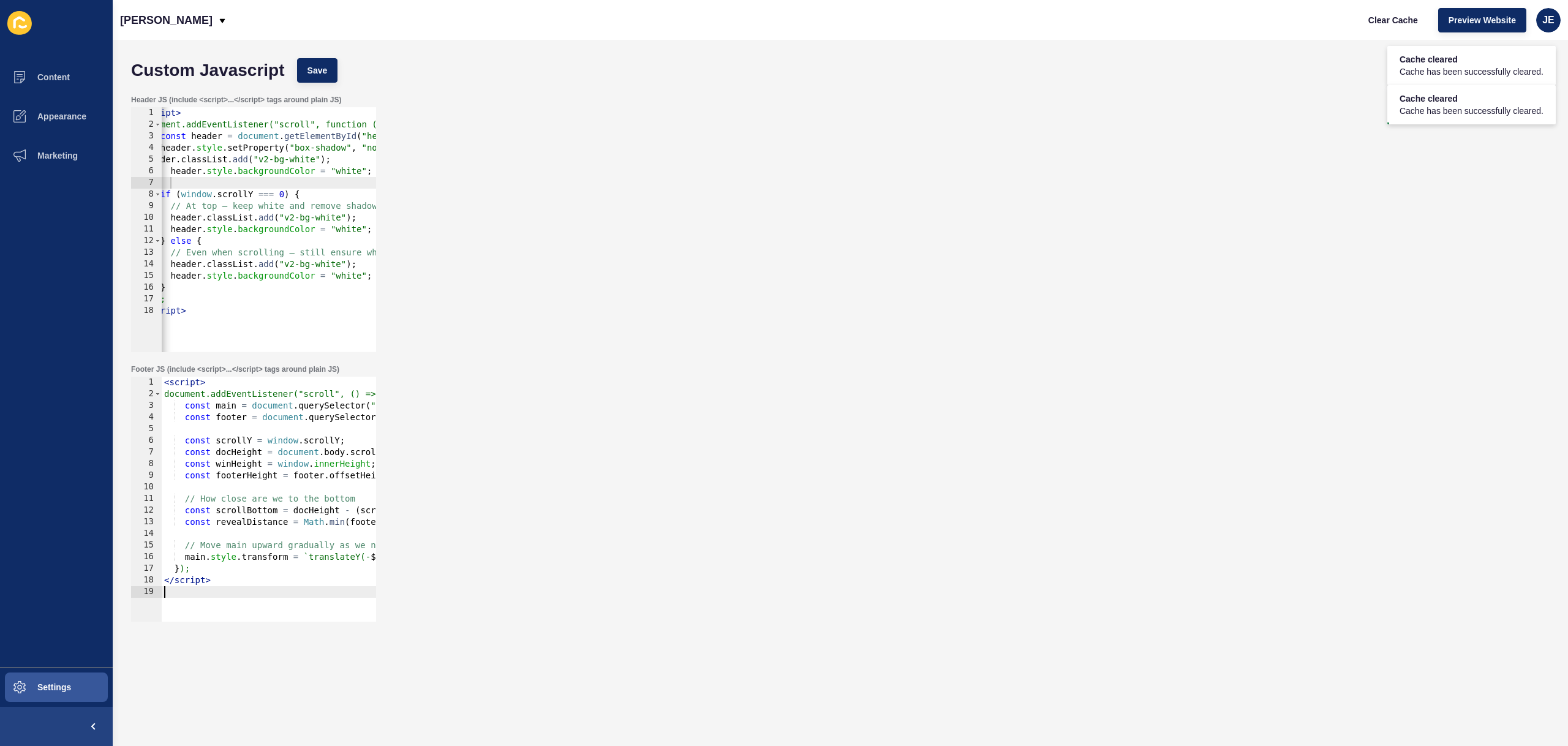
click at [324, 53] on div "Custom Javascript Save" at bounding box center [840, 70] width 1431 height 36
click at [320, 65] on span "Save" at bounding box center [318, 70] width 20 height 12
click at [1401, 27] on button "Clear Cache" at bounding box center [1393, 20] width 70 height 24
click at [232, 485] on div "< script > document.addEventListener("scroll", () => { const main = document . …" at bounding box center [401, 506] width 479 height 259
type textarea "</script>"
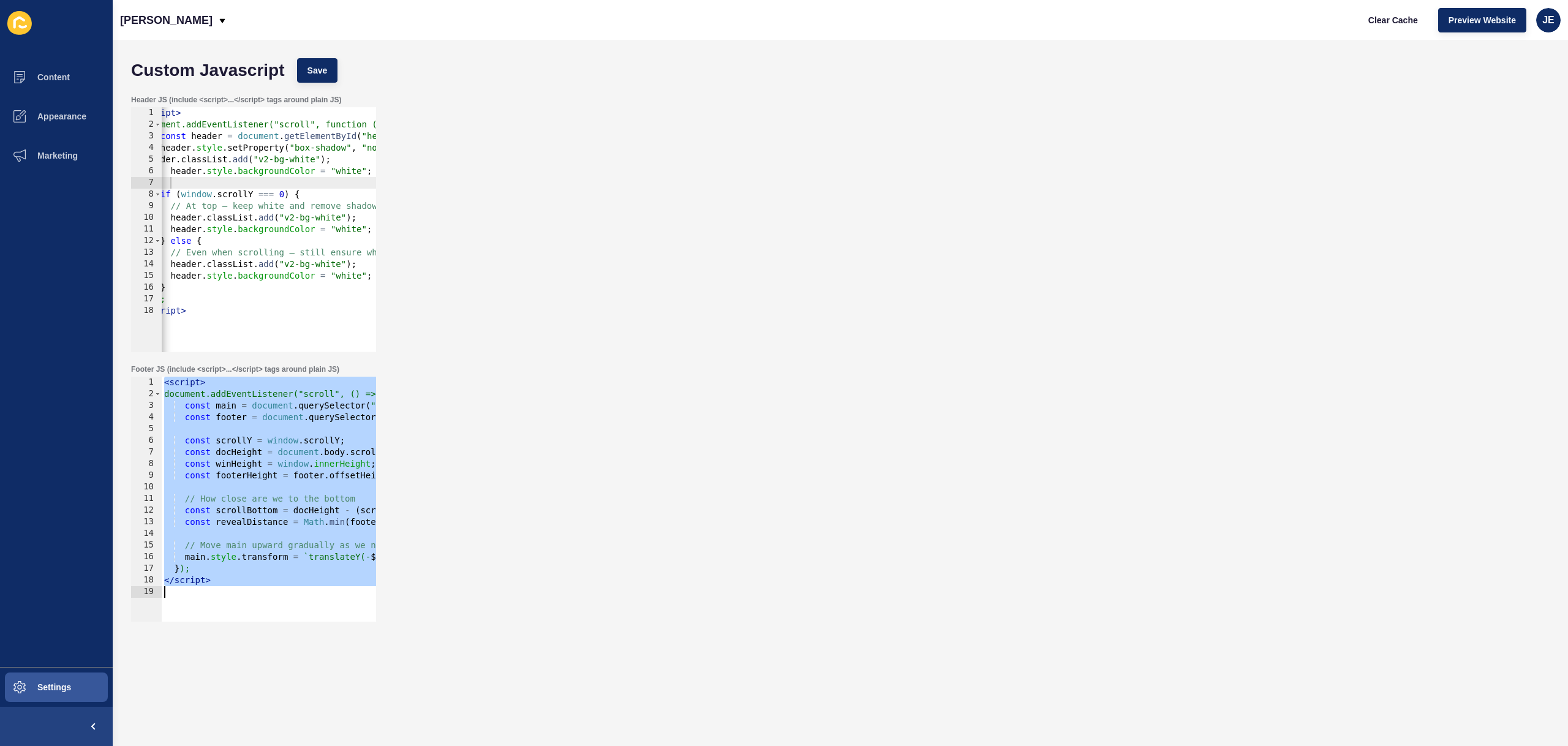
paste textarea
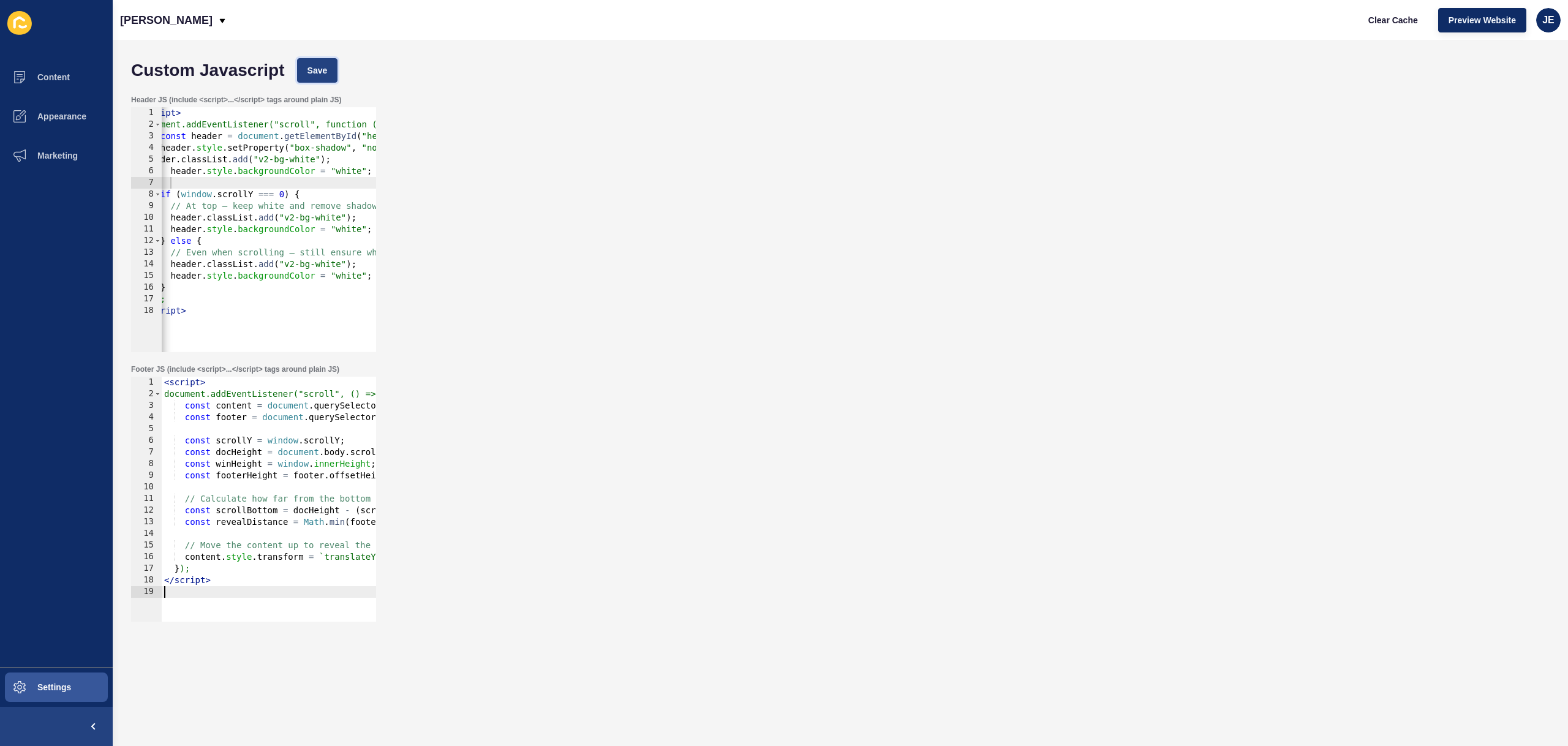
click at [317, 65] on span "Save" at bounding box center [318, 70] width 20 height 12
click at [208, 523] on div "< script > document.addEventListener("scroll", () => { const content = document…" at bounding box center [401, 506] width 479 height 259
type textarea "</script>"
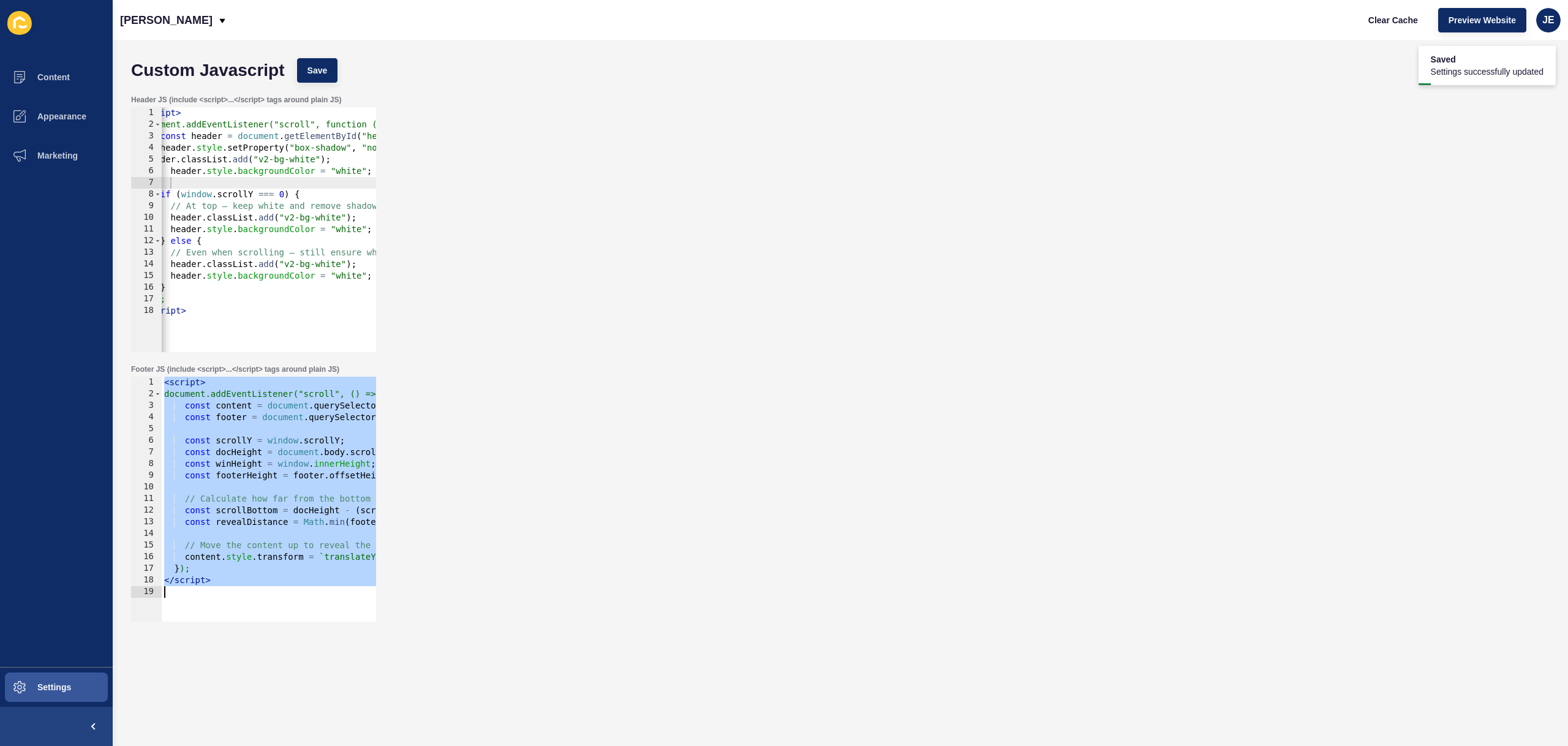
paste textarea
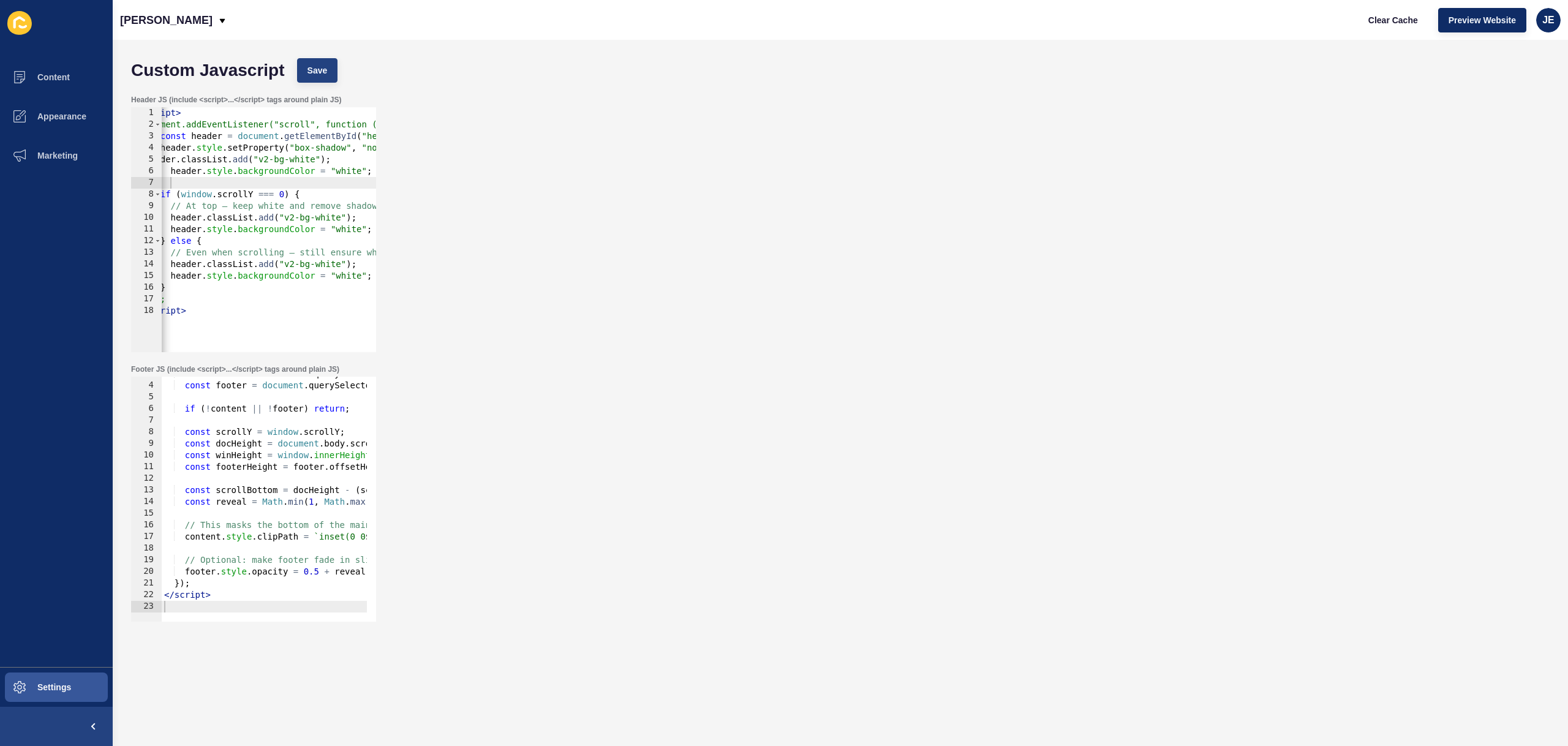
click at [324, 84] on div "Custom Javascript Save" at bounding box center [840, 70] width 1431 height 36
click at [327, 80] on button "Save" at bounding box center [317, 70] width 41 height 24
click at [1373, 18] on span "Clear Cache" at bounding box center [1393, 20] width 50 height 12
click at [310, 450] on div "const content = document . querySelector ( ".front-page__content" ) ; const foo…" at bounding box center [396, 498] width 468 height 259
type textarea "</script>"
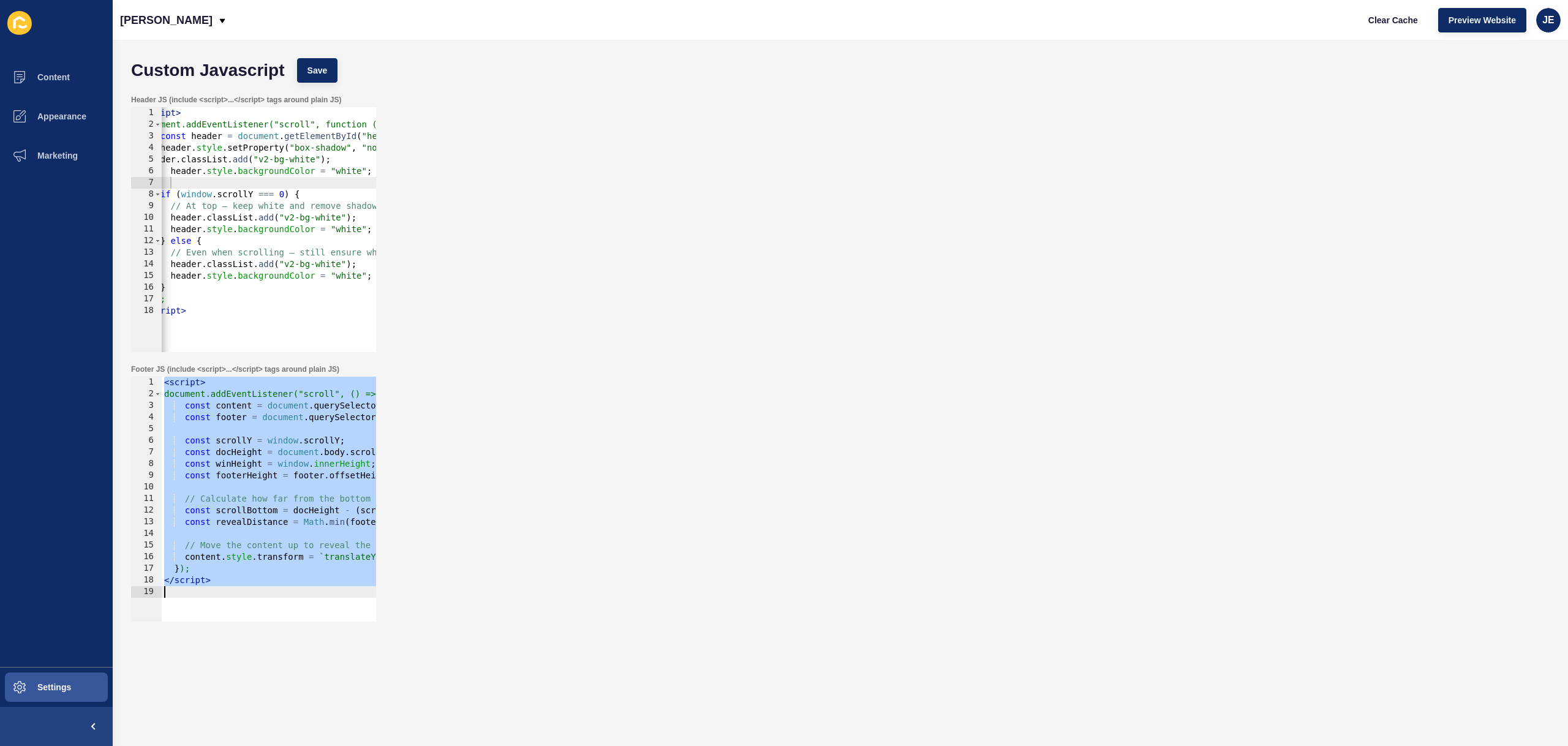
click at [312, 54] on div "Custom Javascript Save" at bounding box center [840, 70] width 1431 height 36
click at [312, 67] on span "Save" at bounding box center [318, 70] width 20 height 12
click at [1382, 17] on span "Clear Cache" at bounding box center [1393, 20] width 50 height 12
click at [277, 433] on div "< script > document.addEventListener("scroll", () => { const content = document…" at bounding box center [401, 506] width 479 height 259
click at [239, 467] on div "< script > document.addEventListener("scroll", () => { const content = document…" at bounding box center [401, 506] width 479 height 259
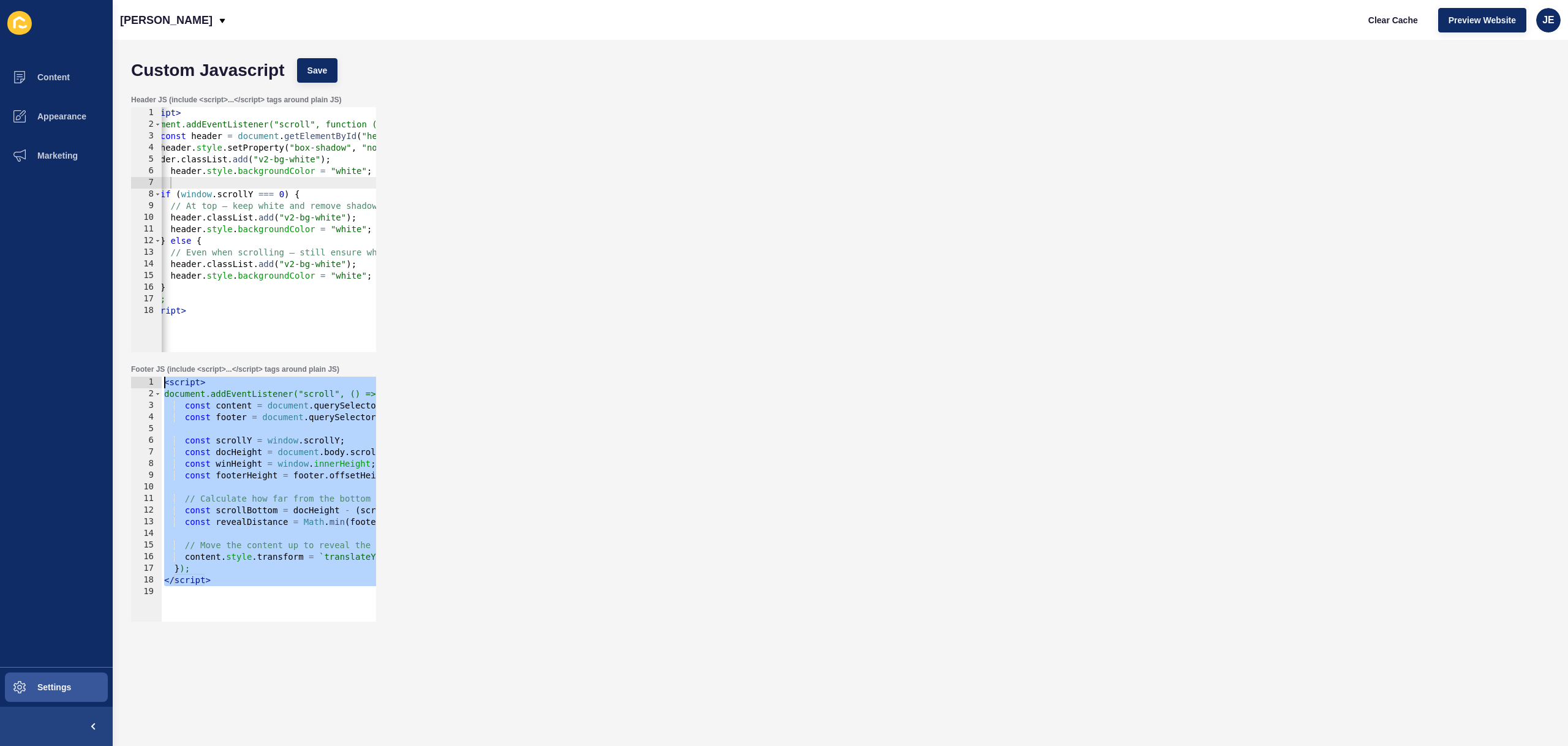
drag, startPoint x: 225, startPoint y: 587, endPoint x: 121, endPoint y: 366, distance: 244.2
click at [121, 366] on div "Custom Javascript Save Header JS (include <script>...</script> tags around plai…" at bounding box center [840, 393] width 1455 height 706
type textarea "<script> document.addEventListener("scroll", () => {"
paste textarea
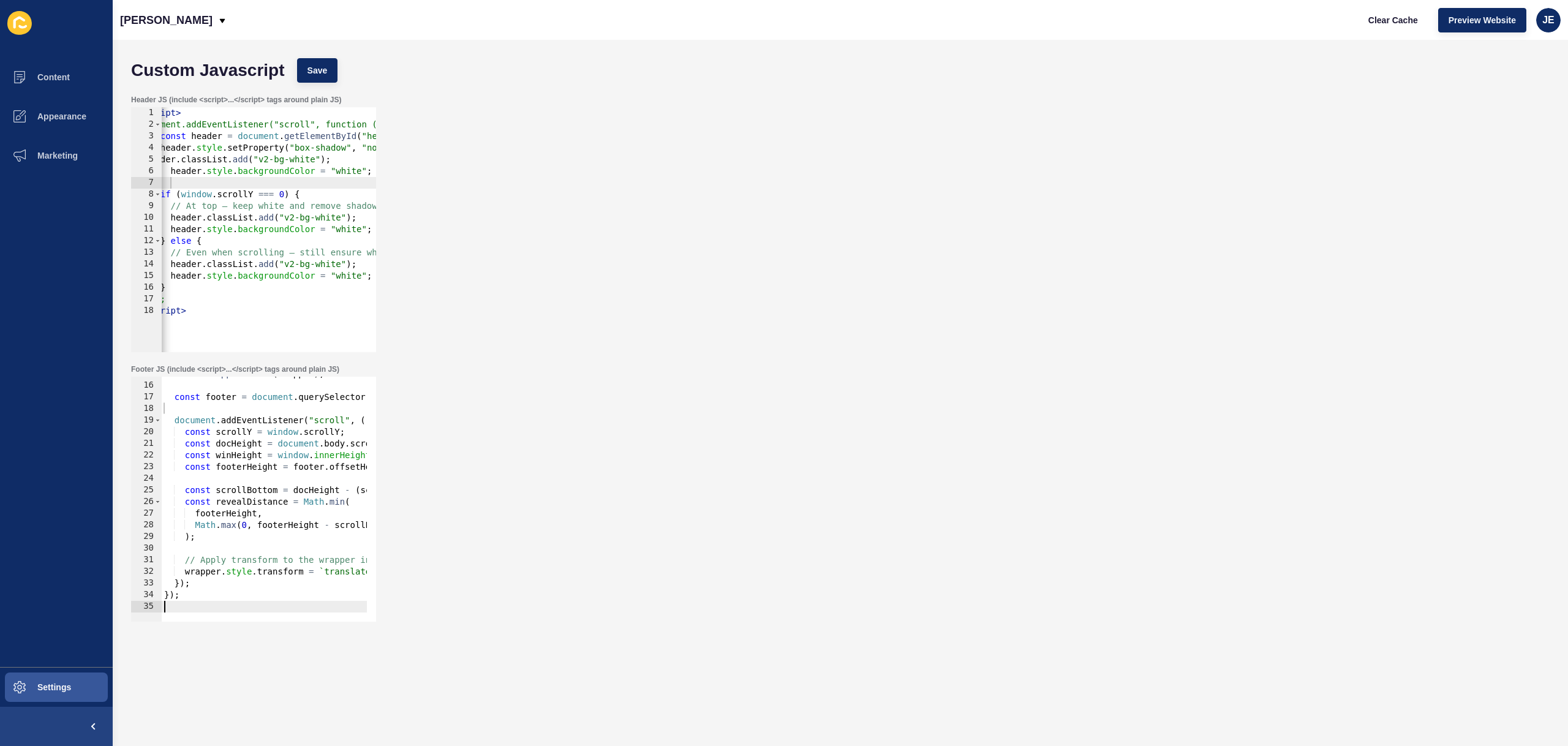
scroll to position [171, 0]
click at [321, 73] on span "Save" at bounding box center [318, 70] width 20 height 12
click at [1397, 23] on span "Clear Cache" at bounding box center [1393, 20] width 50 height 12
click at [254, 448] on div "content . appendChild ( wrapper ) ; const footer = document . querySelector ( "…" at bounding box center [331, 498] width 340 height 259
type textarea "});"
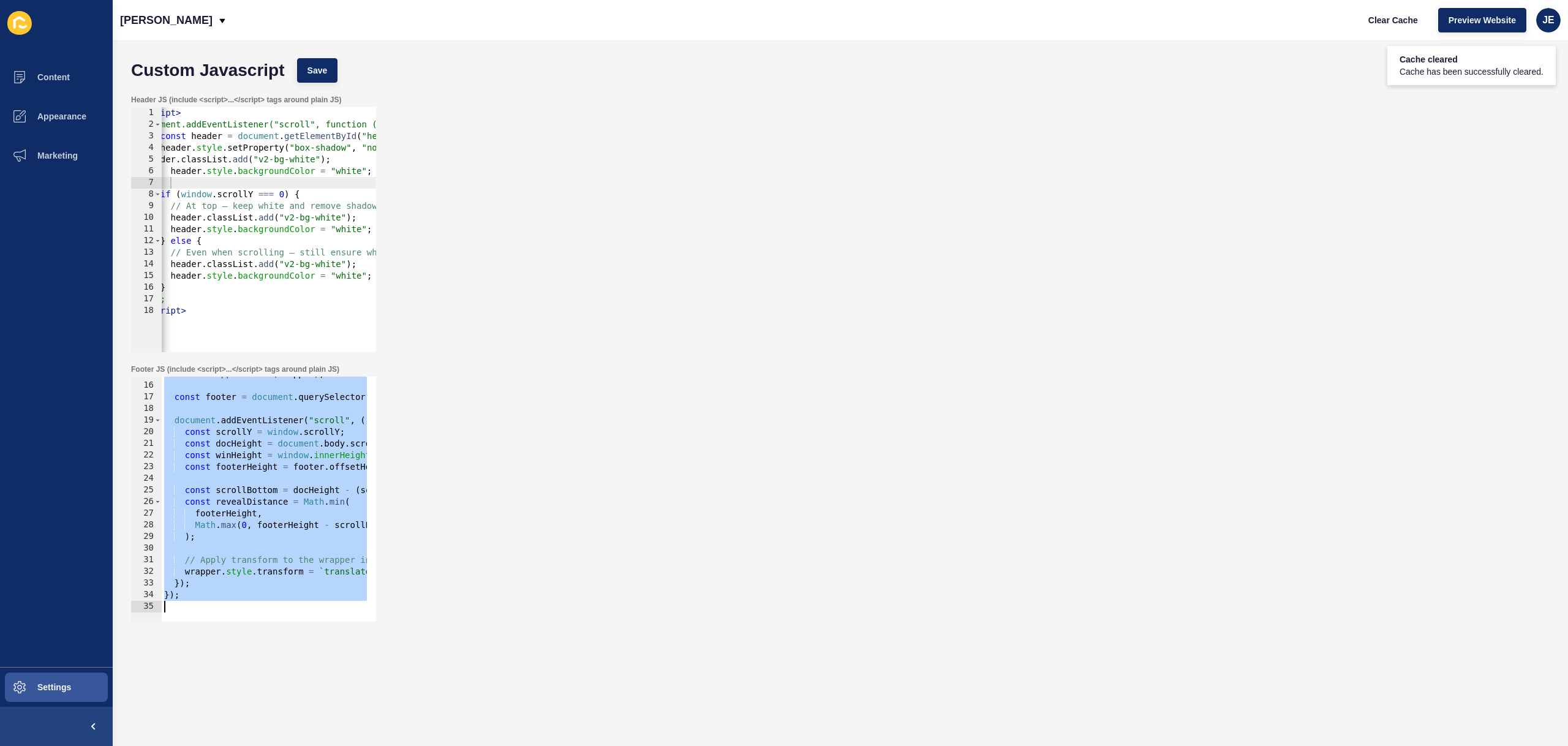
paste textarea
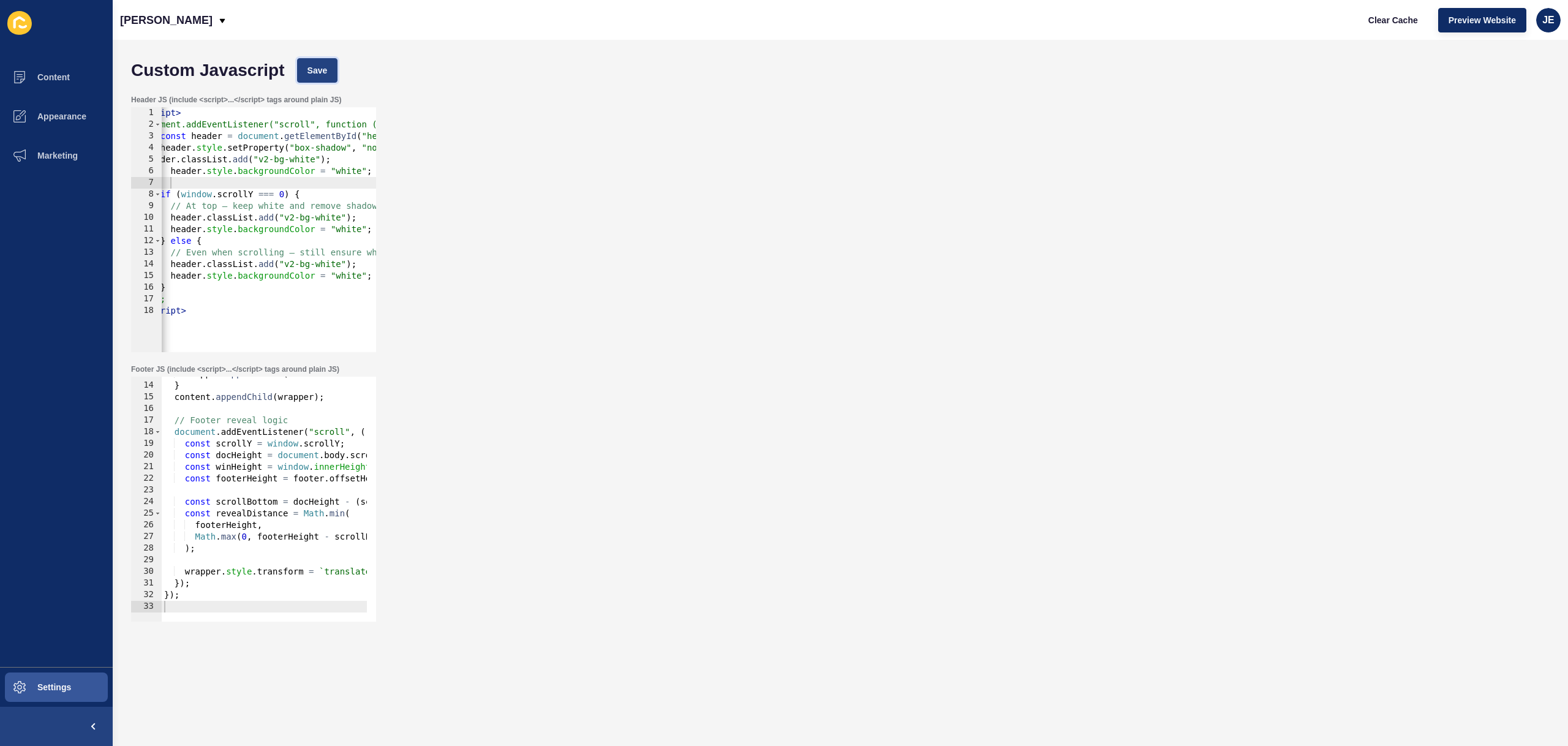
click at [301, 71] on button "Save" at bounding box center [317, 70] width 41 height 24
click at [1388, 18] on span "Clear Cache" at bounding box center [1393, 20] width 50 height 12
click at [269, 494] on div "wrapper . appendChild ( content . firstChild ) ; } content . appendChild ( wrap…" at bounding box center [331, 498] width 340 height 259
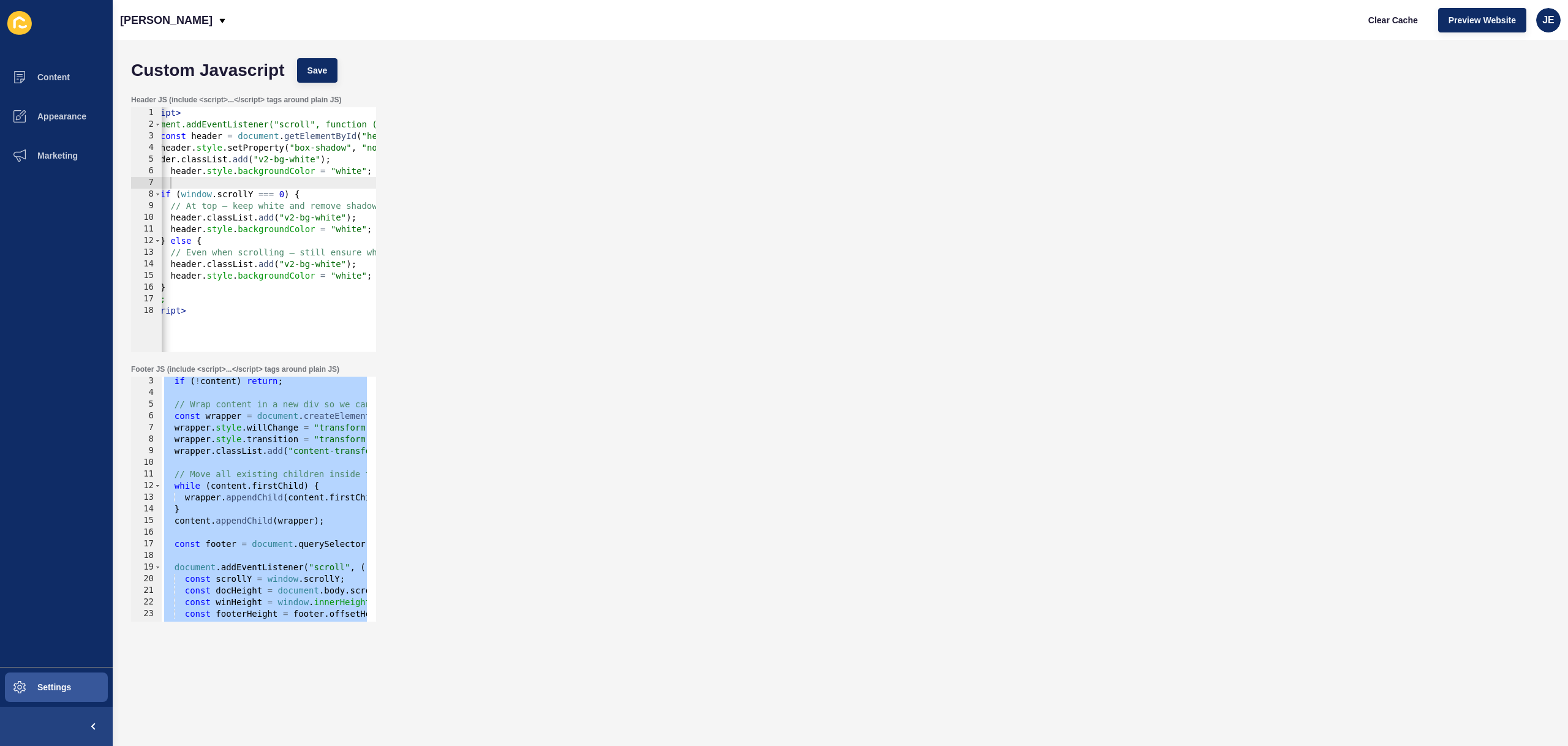
scroll to position [0, 0]
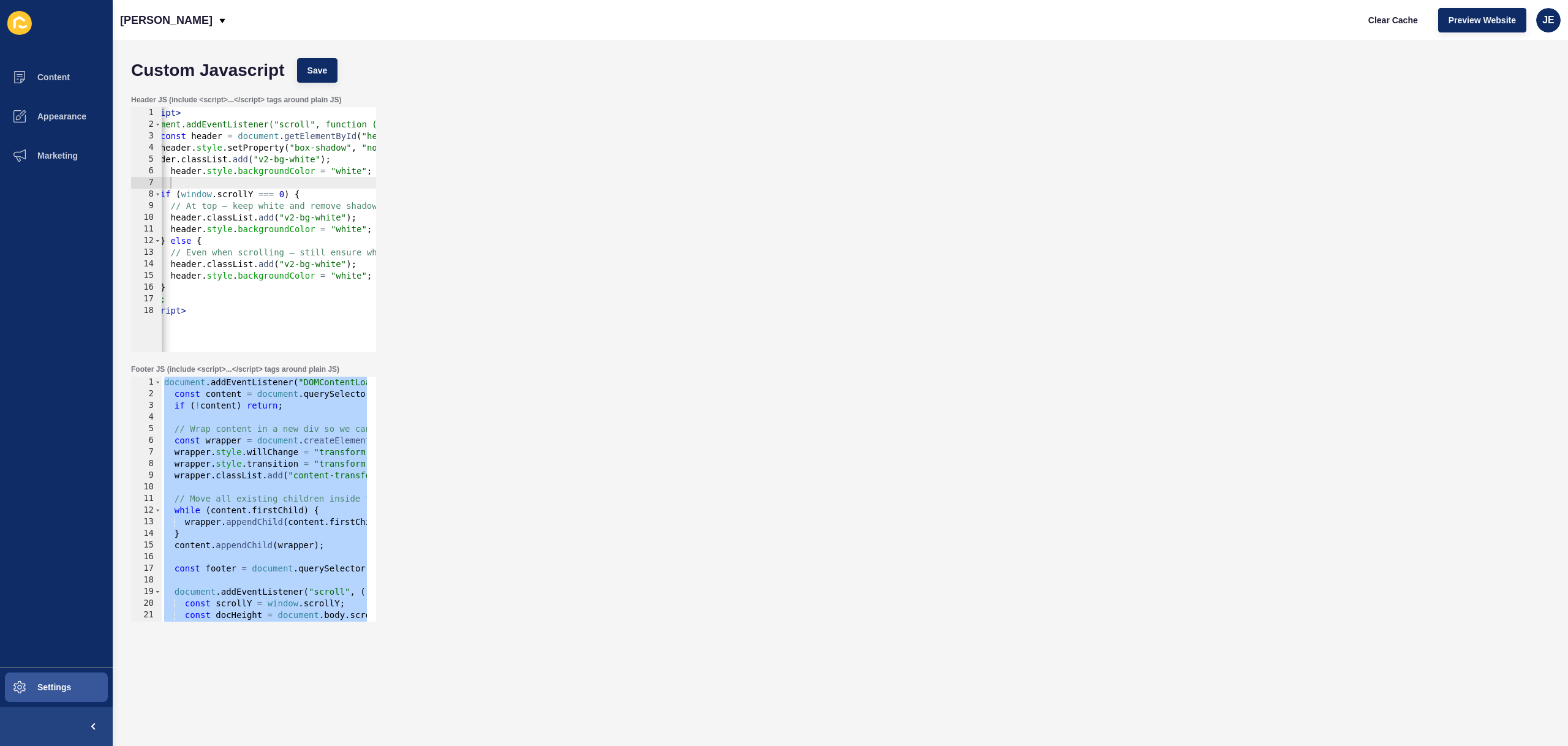
click at [281, 446] on div "document . addEventListener ( "DOMContentLoaded" , ( ) => { const content = doc…" at bounding box center [331, 506] width 340 height 259
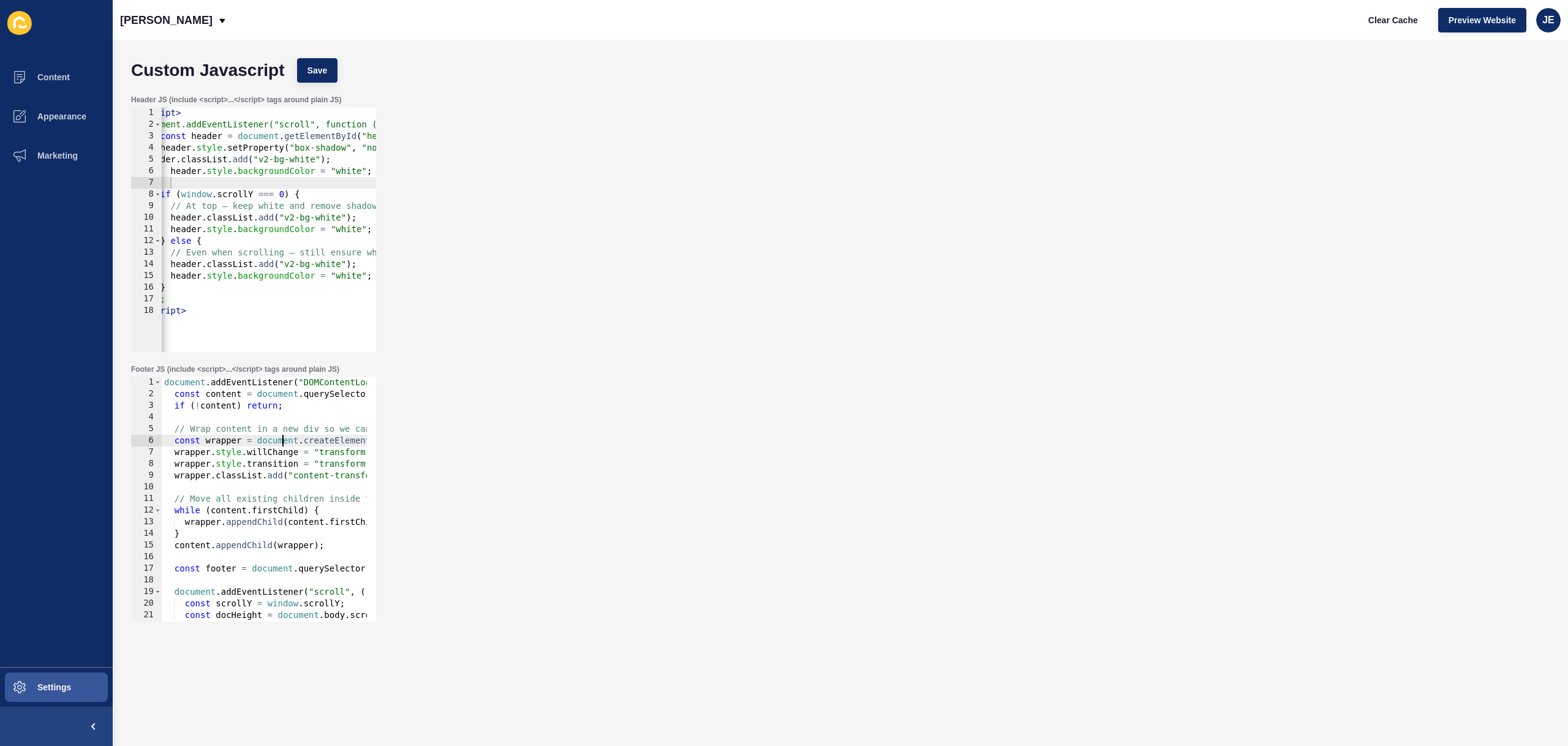
scroll to position [171, 0]
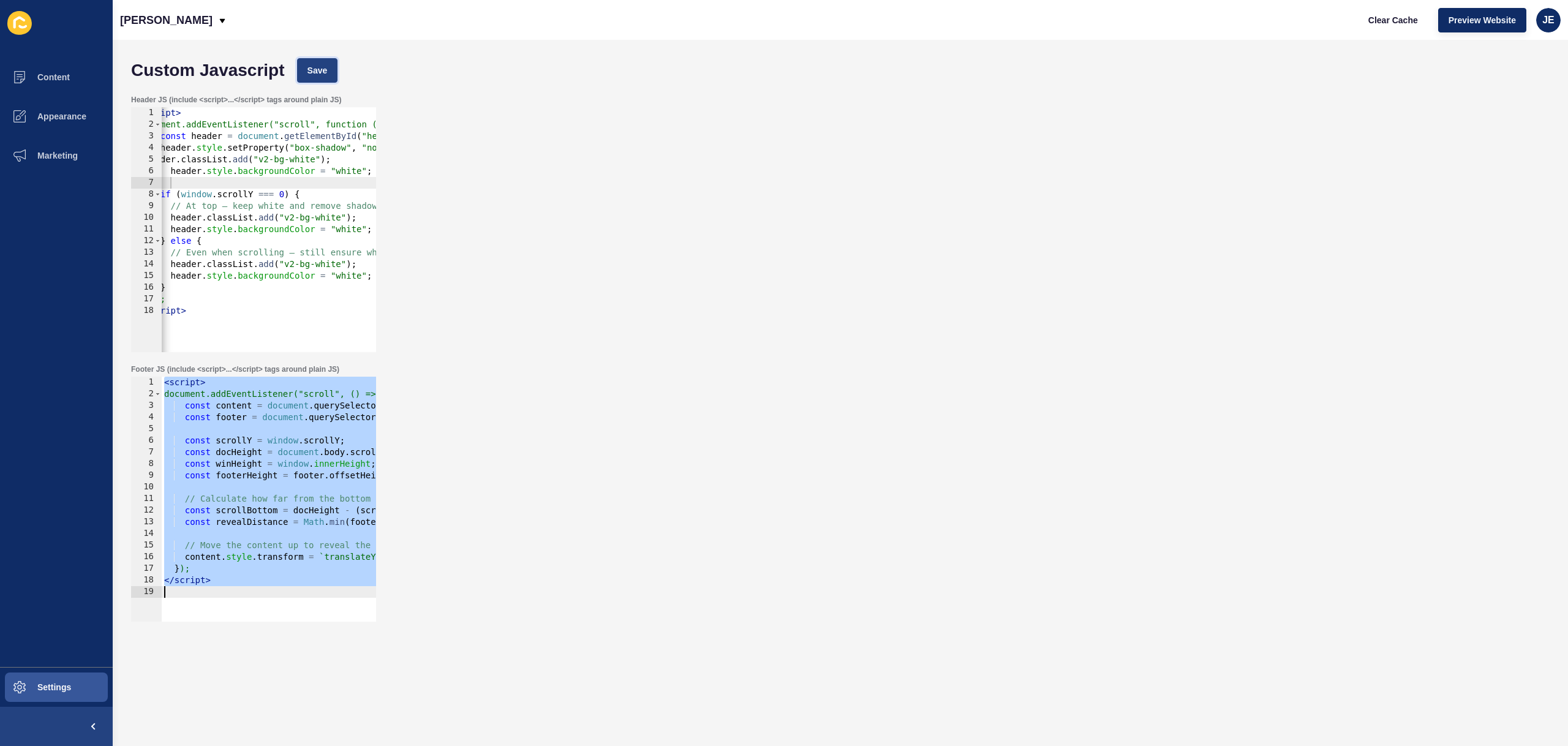
click at [332, 73] on button "Save" at bounding box center [317, 70] width 41 height 24
click at [1370, 29] on button "Clear Cache" at bounding box center [1393, 20] width 70 height 24
click at [281, 467] on div "< script > document.addEventListener("scroll", () => { const content = document…" at bounding box center [401, 506] width 479 height 259
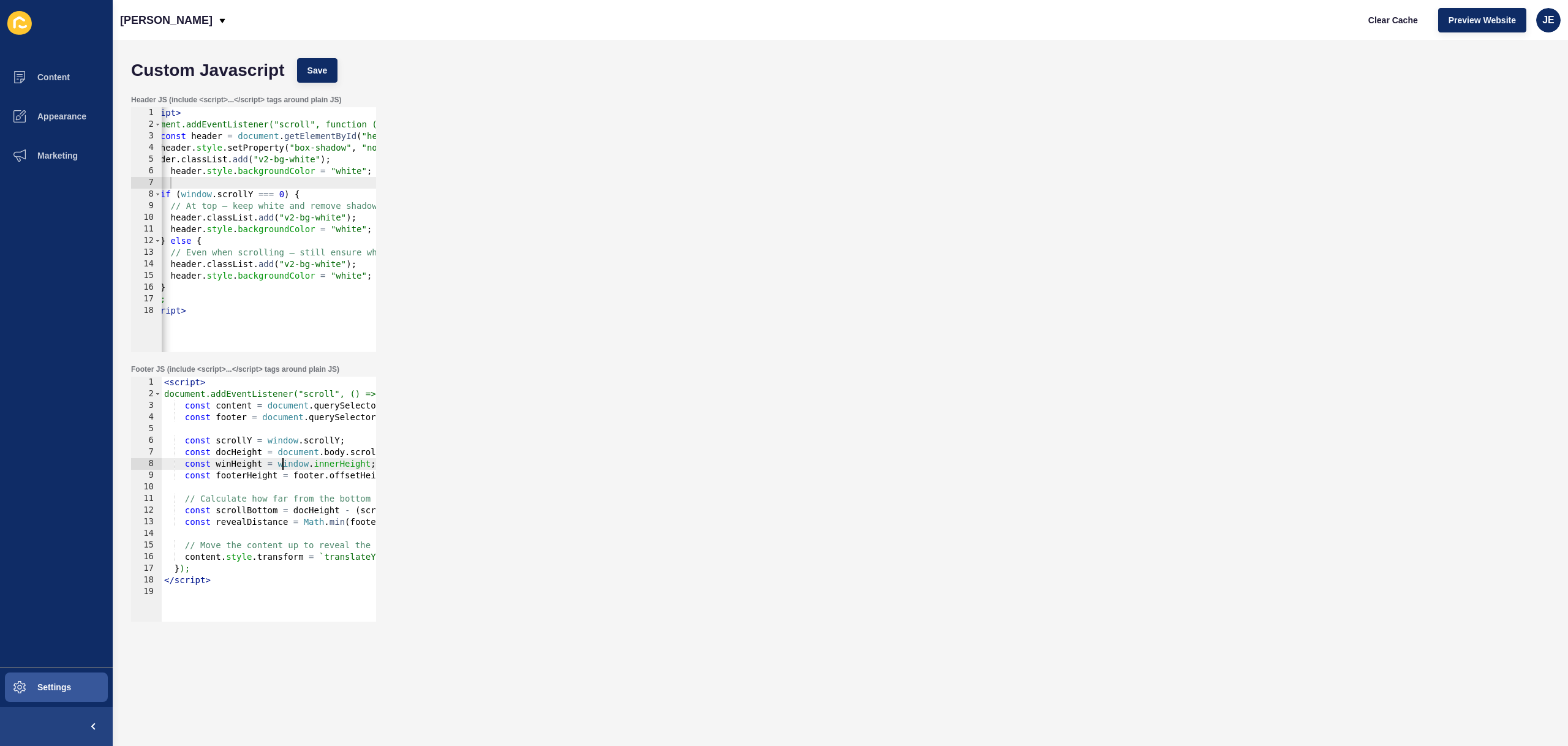
type textarea "</script>"
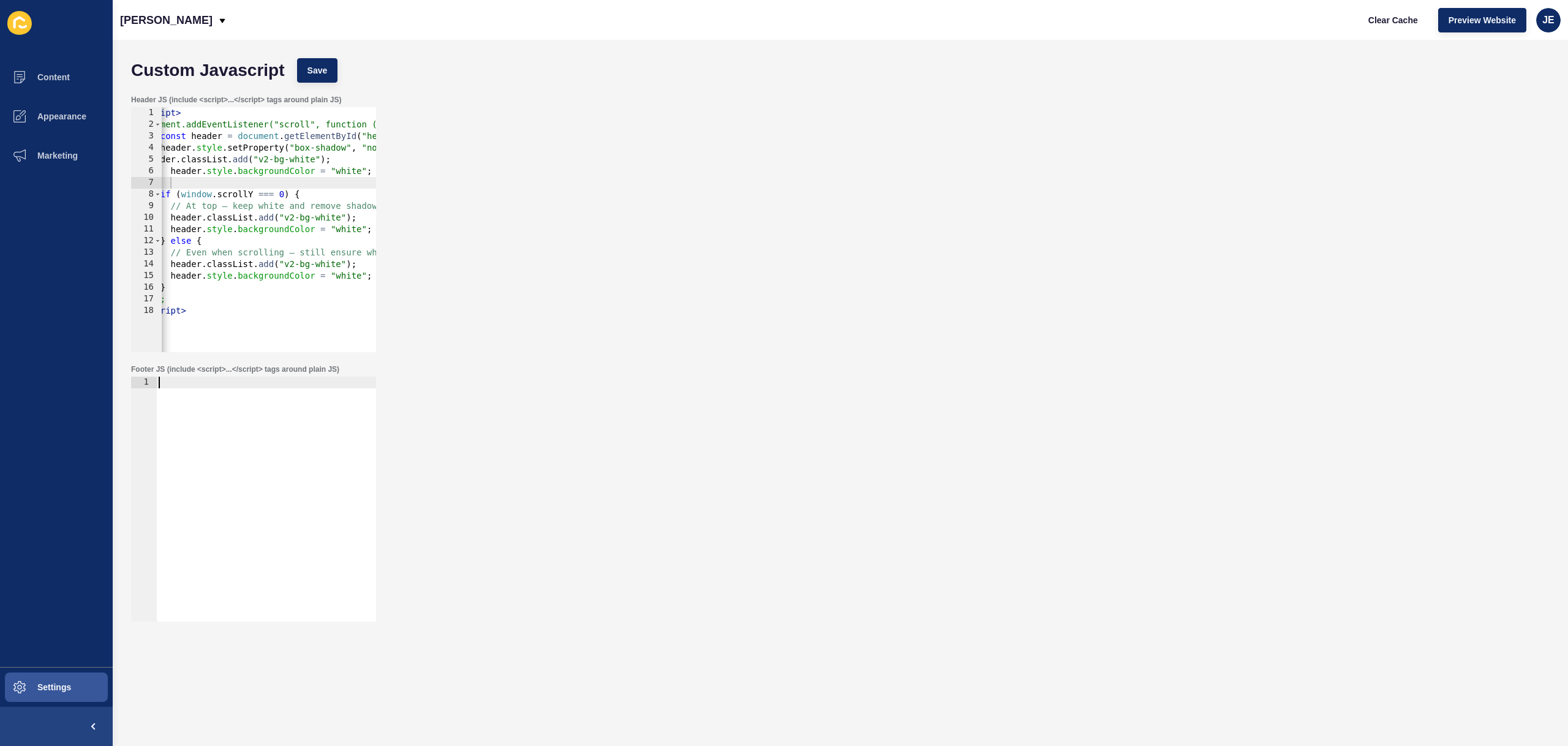
click at [298, 51] on div "Custom Javascript Save Header JS (include <script>...</script> tags around plai…" at bounding box center [840, 393] width 1455 height 706
click at [308, 70] on span "Save" at bounding box center [318, 70] width 20 height 12
click at [1393, 24] on span "Clear Cache" at bounding box center [1393, 20] width 50 height 12
click at [266, 460] on div at bounding box center [266, 510] width 220 height 268
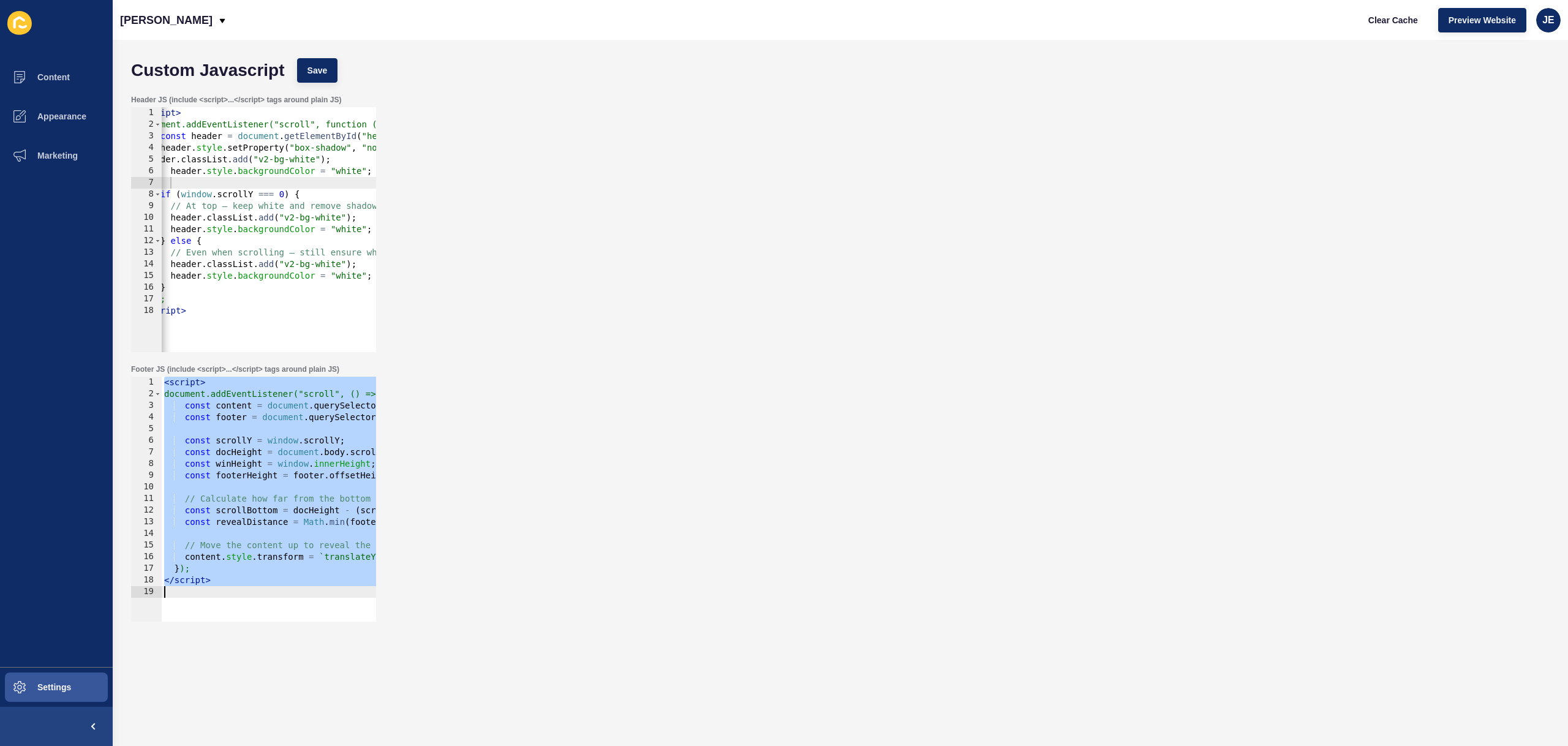
click at [250, 501] on div "< script > document.addEventListener("scroll", () => { const content = document…" at bounding box center [401, 506] width 479 height 259
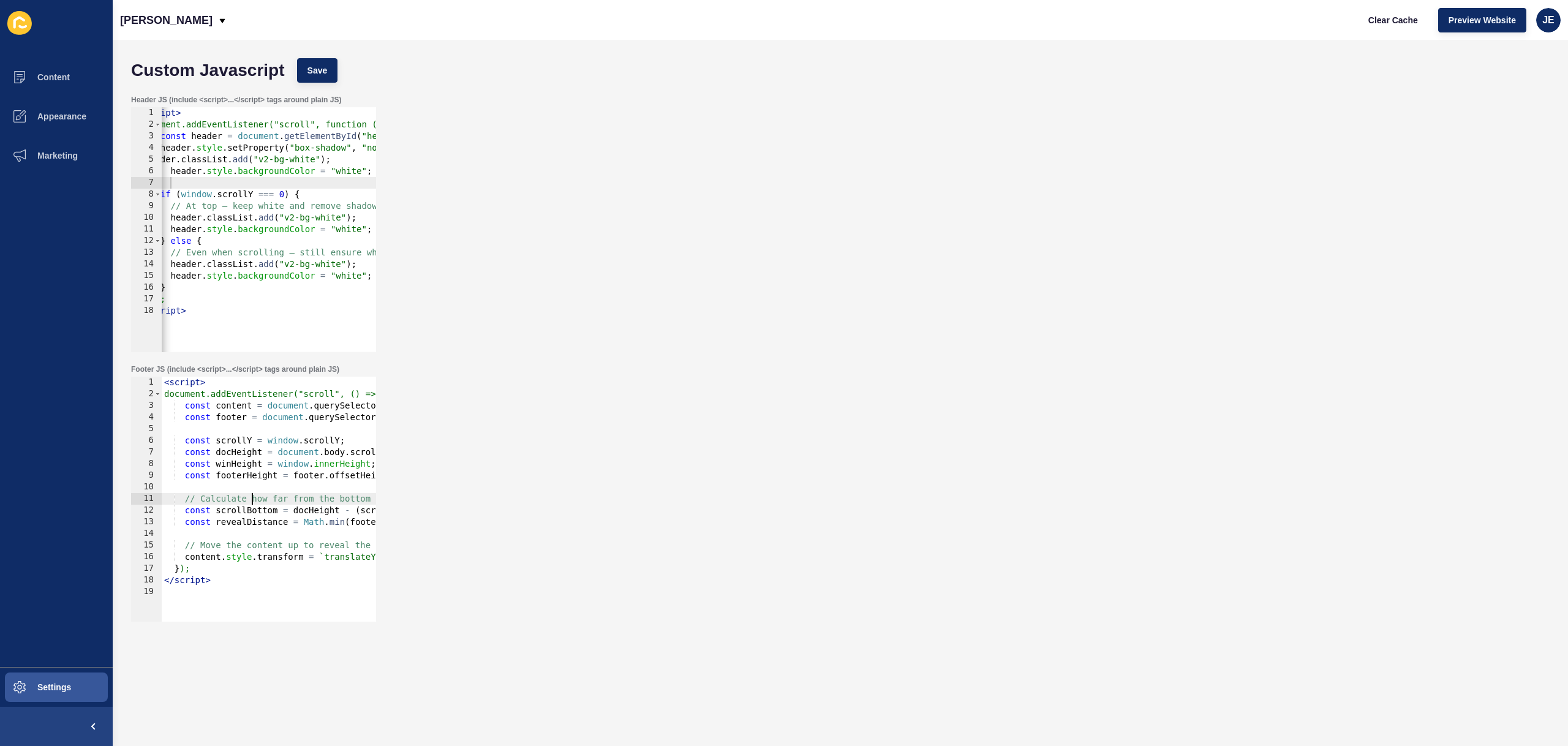
type textarea "</script>"
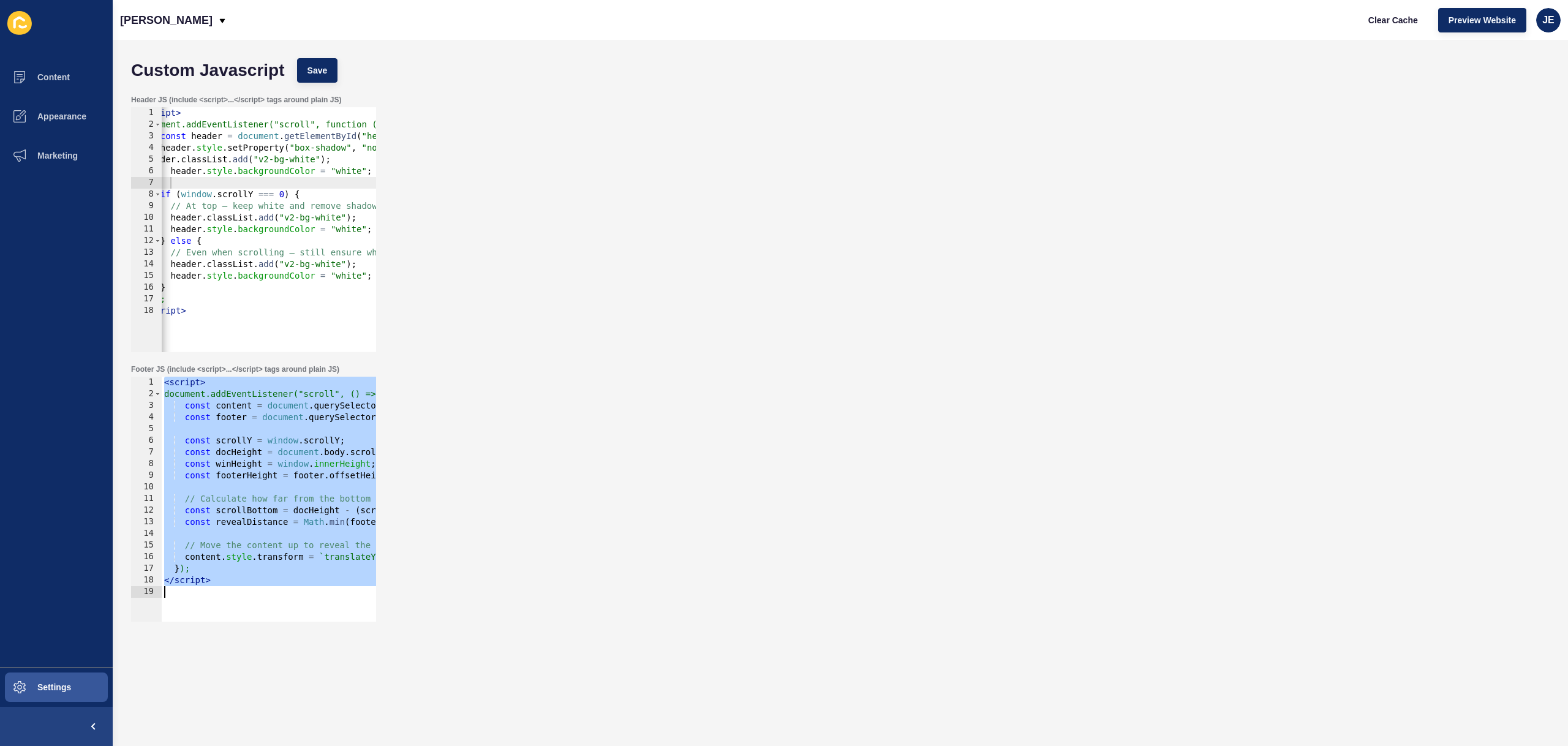
paste textarea
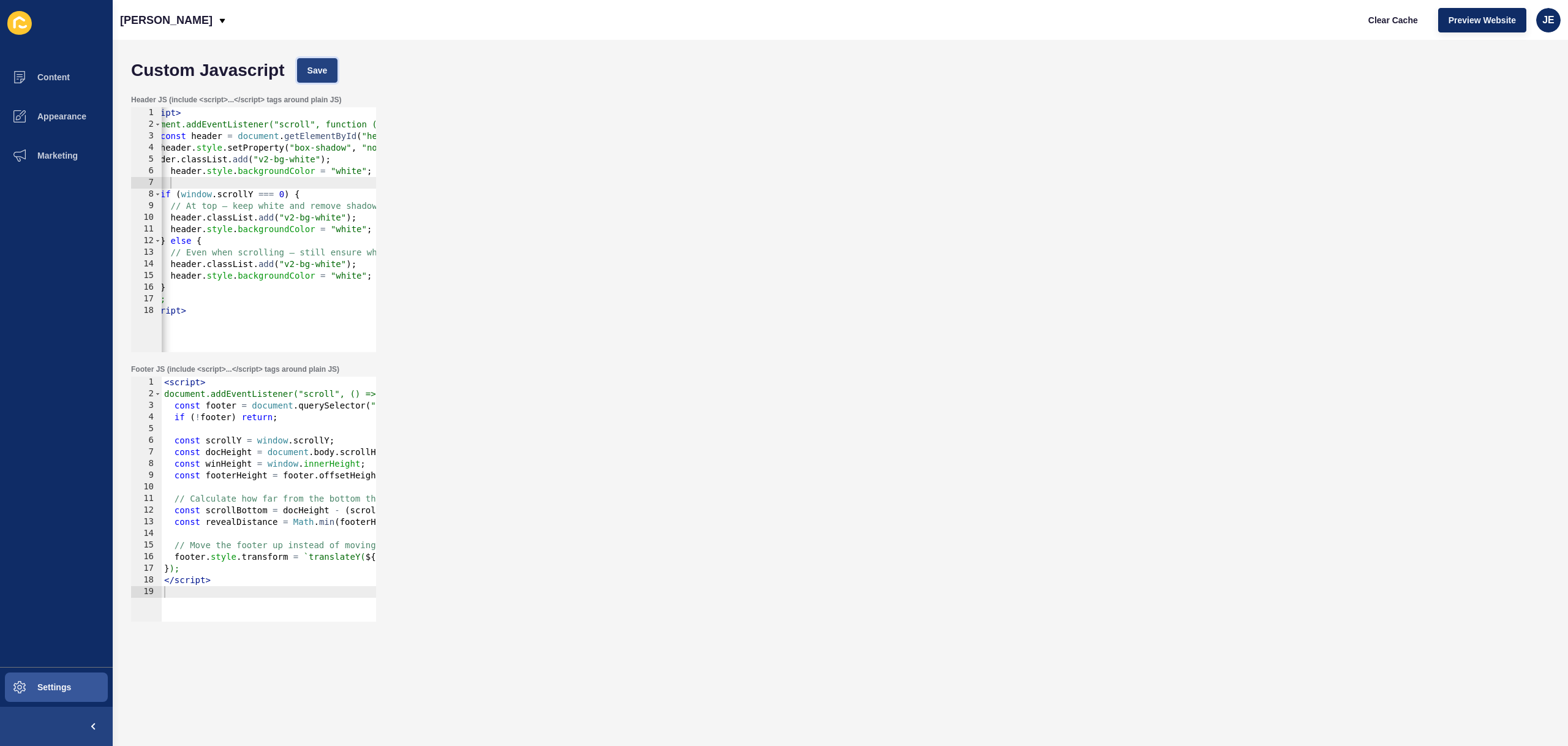
click at [323, 65] on span "Save" at bounding box center [318, 70] width 20 height 12
click at [1384, 18] on span "Clear Cache" at bounding box center [1393, 20] width 50 height 12
click at [247, 507] on div "< script > document.addEventListener("scroll", () => { const footer = document …" at bounding box center [396, 506] width 468 height 259
type textarea "</script>"
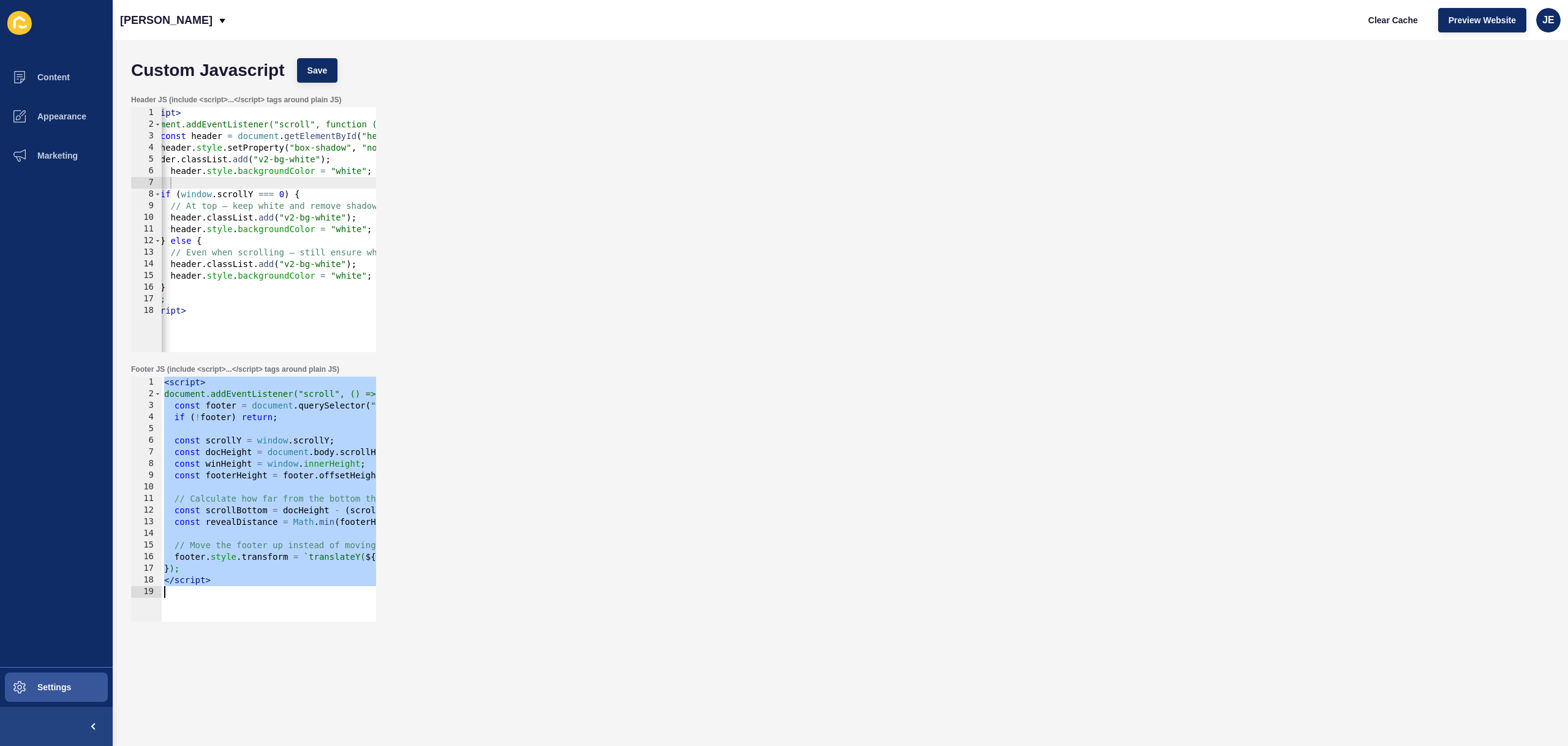
paste textarea
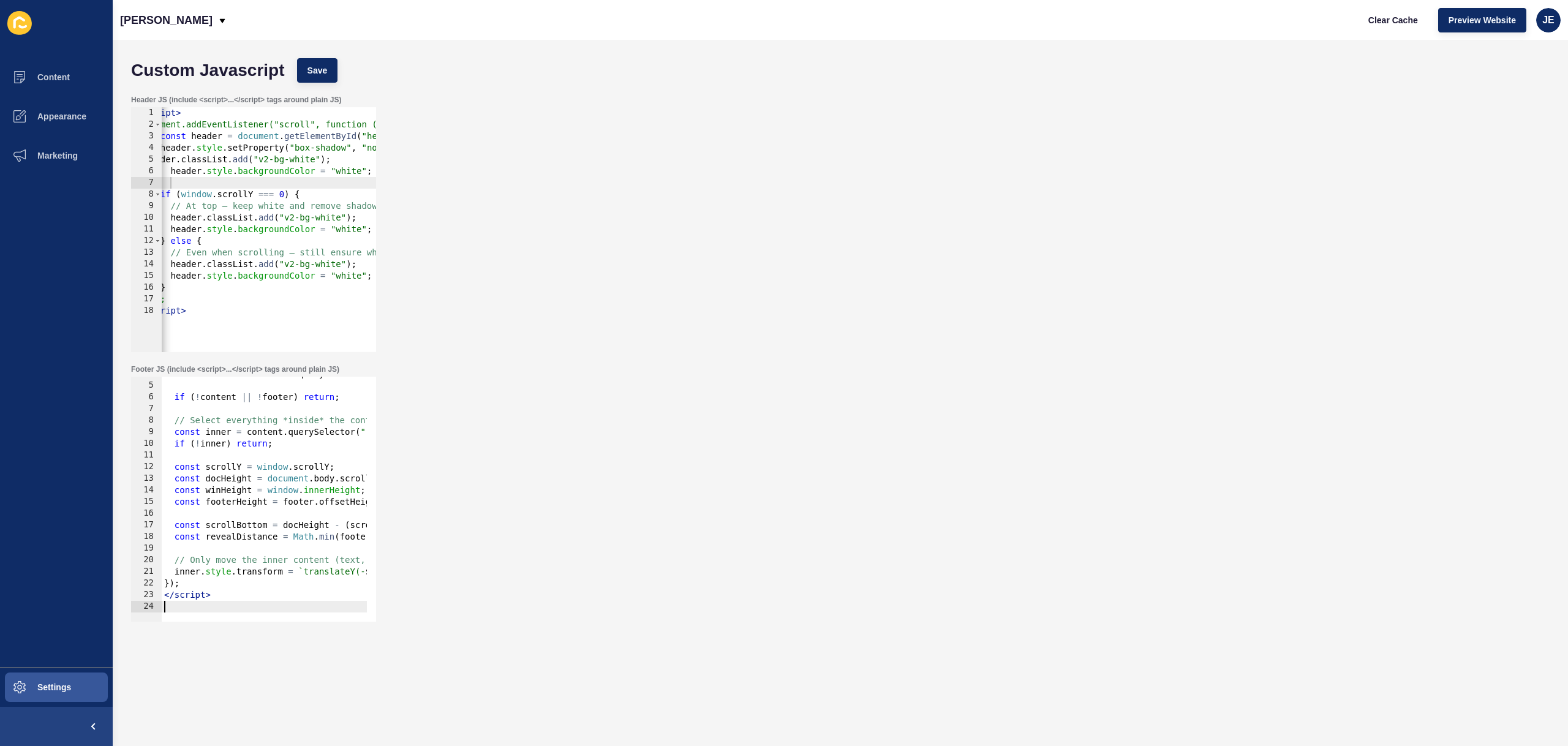
scroll to position [43, 0]
drag, startPoint x: 319, startPoint y: 22, endPoint x: 312, endPoint y: 64, distance: 42.6
click at [316, 30] on div "Justine Demo Clear Cache Preview Website JE" at bounding box center [840, 20] width 1455 height 40
click at [313, 65] on span "Save" at bounding box center [318, 70] width 20 height 12
click at [1374, 22] on span "Clear Cache" at bounding box center [1393, 20] width 50 height 12
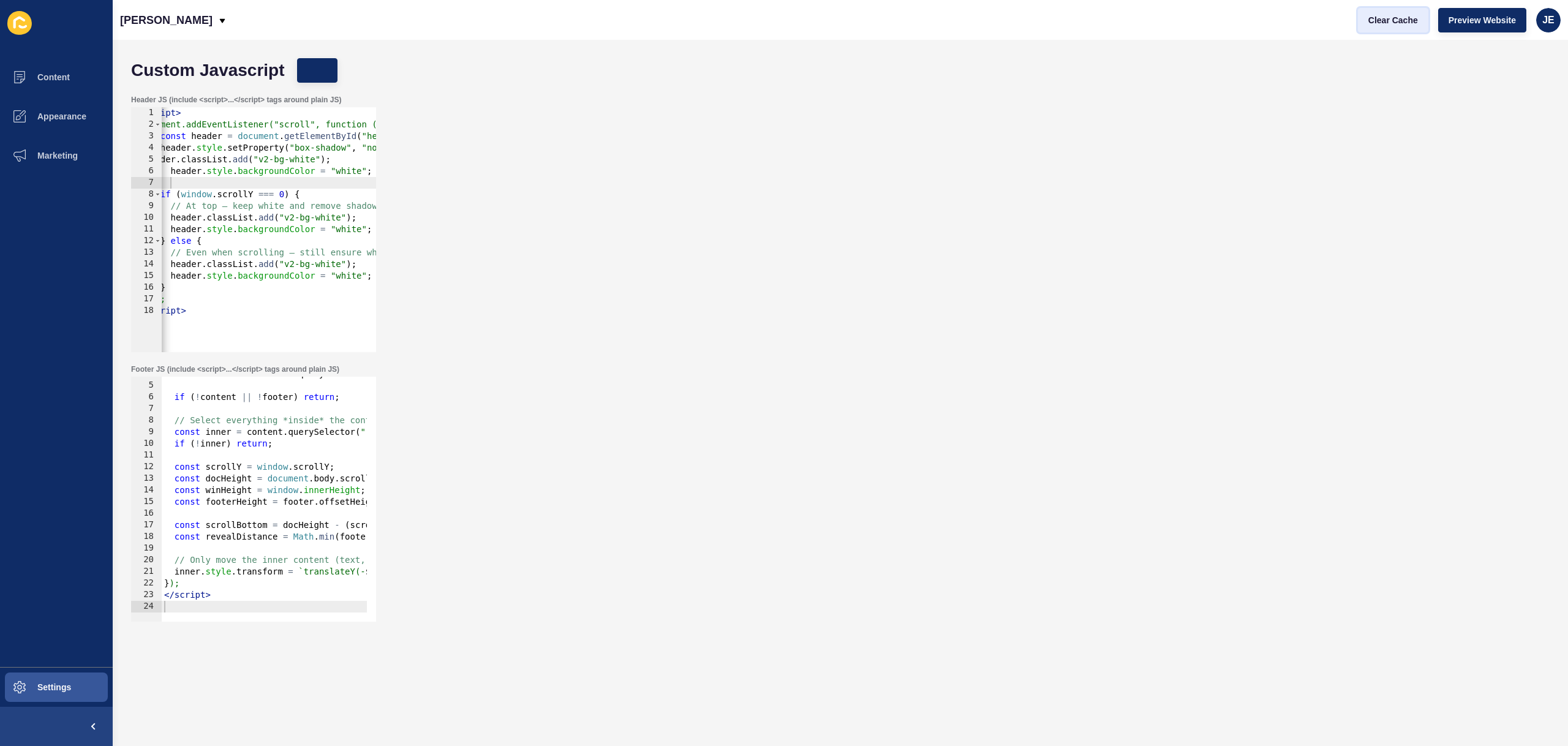
click at [1374, 22] on span "Clear Cache" at bounding box center [1393, 20] width 50 height 12
click at [1367, 21] on button "Clear Cache" at bounding box center [1393, 20] width 70 height 24
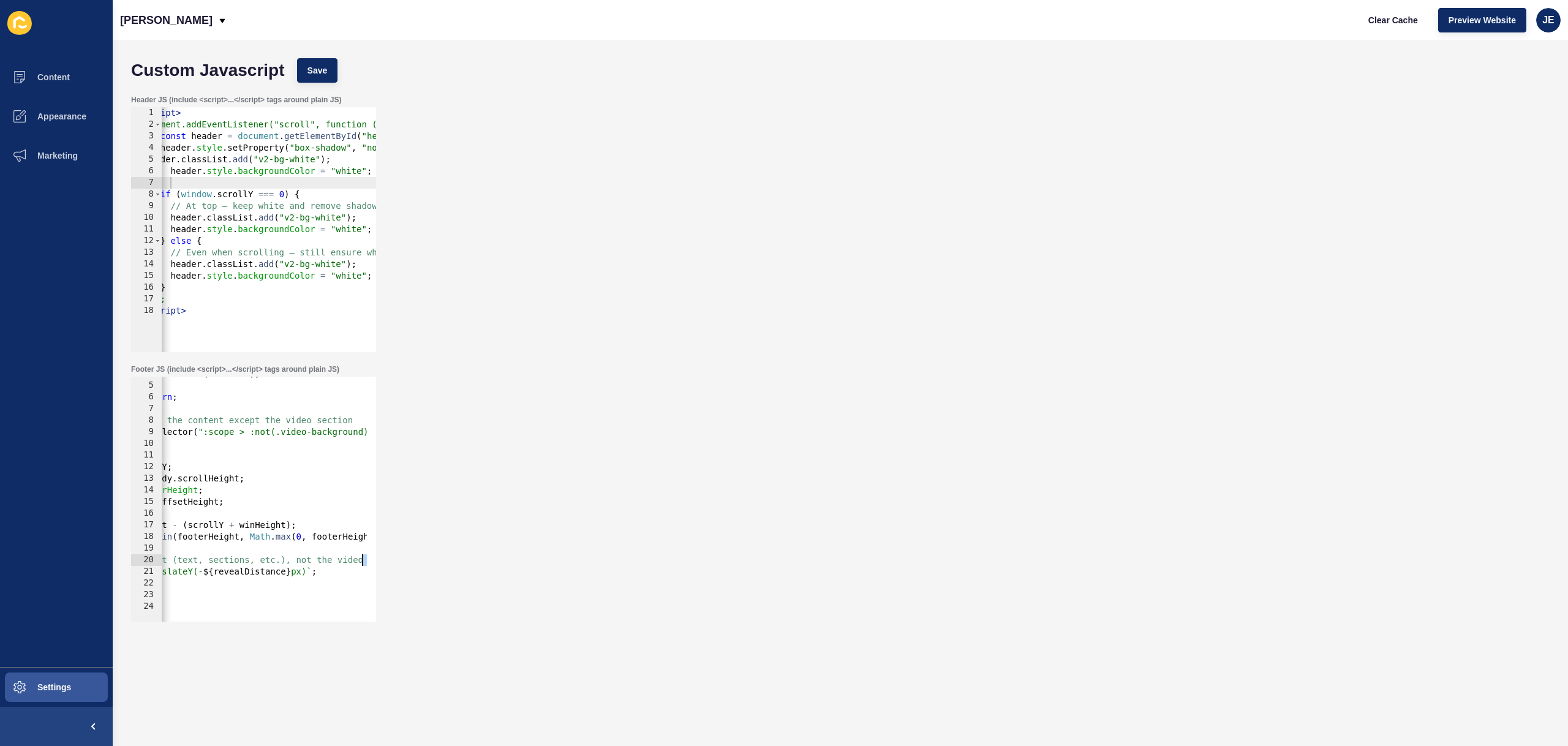
drag, startPoint x: 284, startPoint y: 567, endPoint x: 388, endPoint y: 564, distance: 104.0
click at [388, 564] on div "Footer JS (include <script>...</script> tags around plain JS) inner.style.trans…" at bounding box center [840, 493] width 1431 height 269
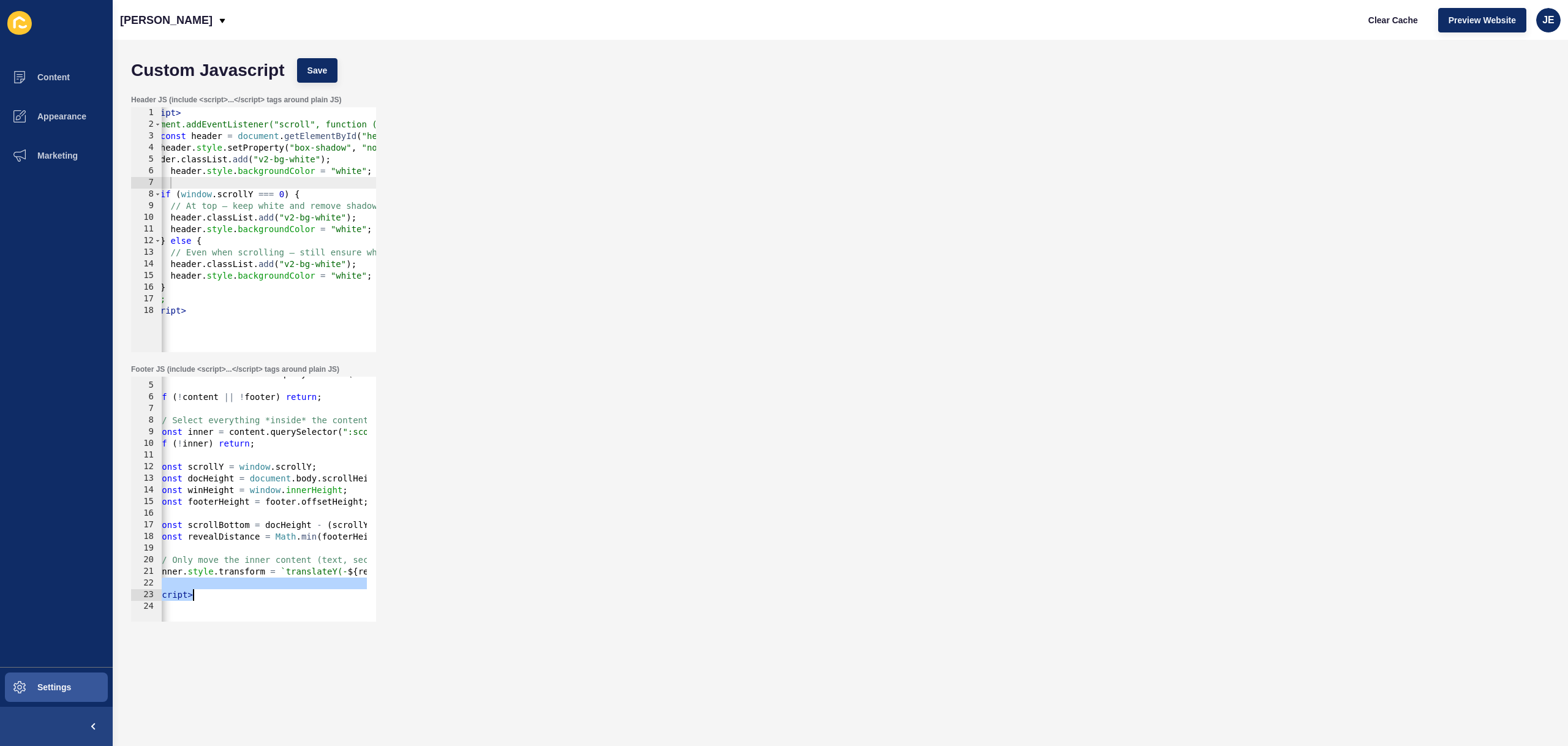
drag, startPoint x: 312, startPoint y: 588, endPoint x: 206, endPoint y: 589, distance: 106.0
click at [206, 589] on div "const footer = document . querySelector ( "footer" ) ; if ( ! content || ! foot…" at bounding box center [377, 498] width 468 height 259
click at [295, 433] on div "const footer = document . querySelector ( "footer" ) ; if ( ! content || ! foot…" at bounding box center [377, 498] width 468 height 259
type textarea "</script>"
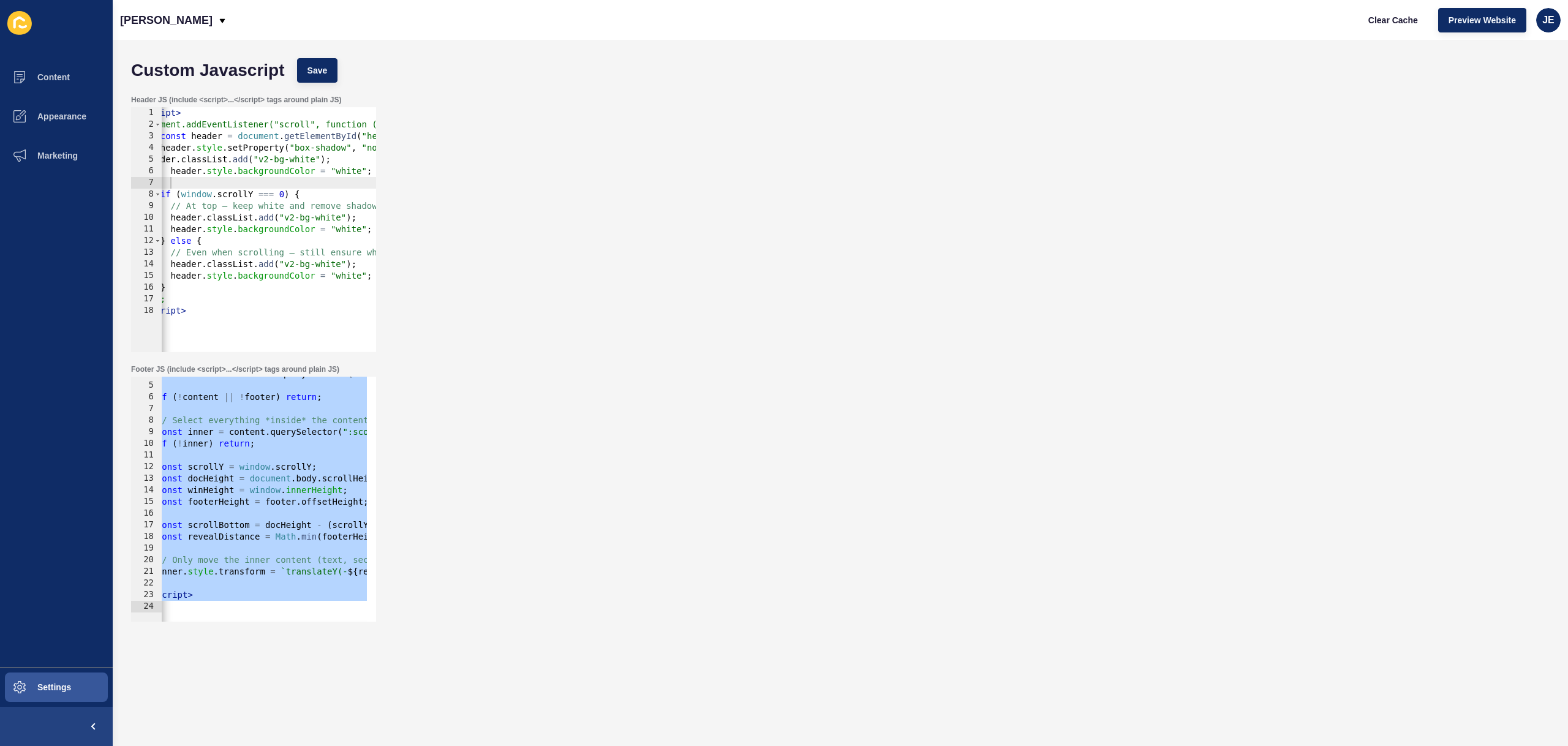
paste textarea
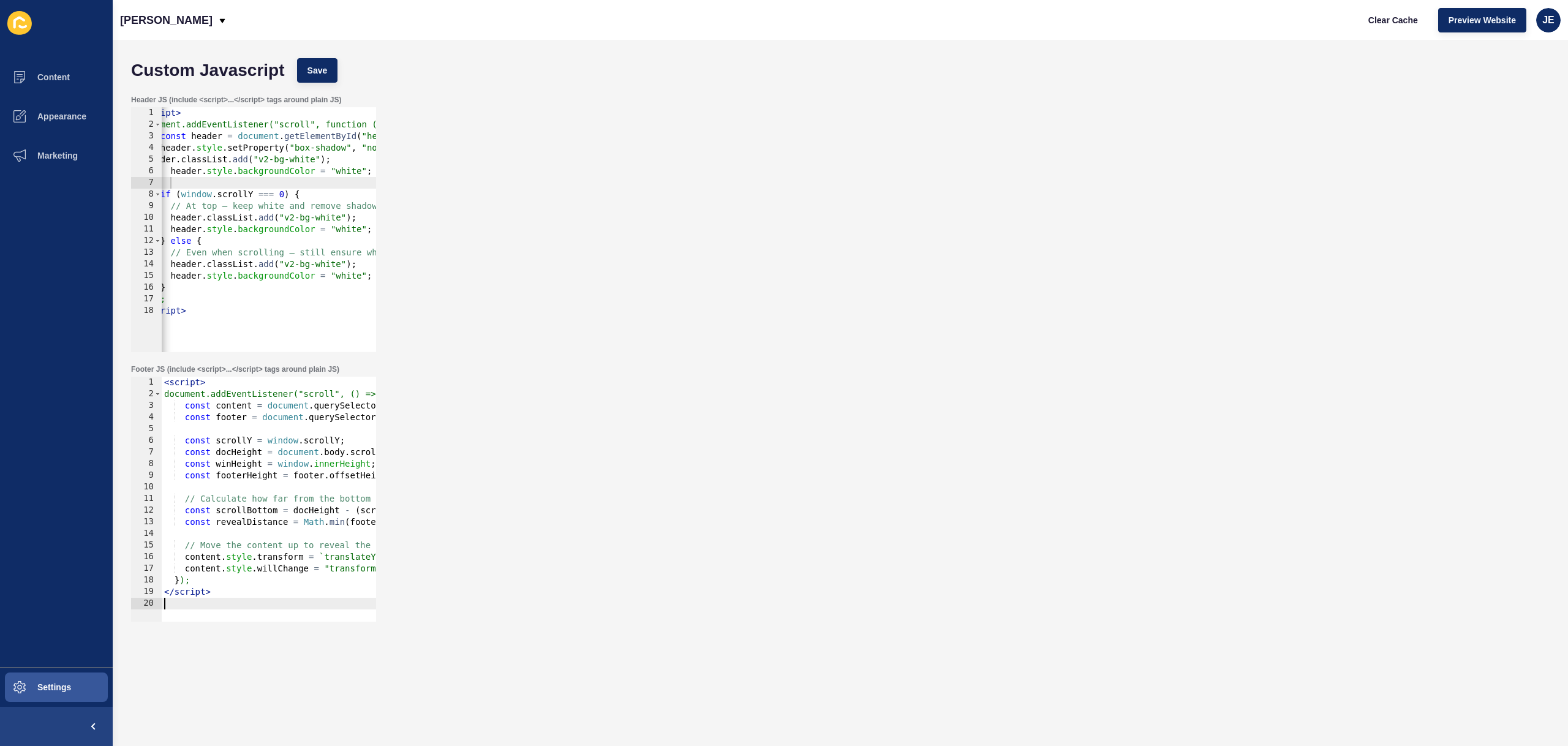
scroll to position [0, 0]
click at [319, 84] on div "Custom Javascript Save" at bounding box center [840, 70] width 1431 height 36
click at [321, 78] on button "Save" at bounding box center [317, 70] width 41 height 24
click at [1414, 27] on button "Clear Cache" at bounding box center [1393, 20] width 70 height 24
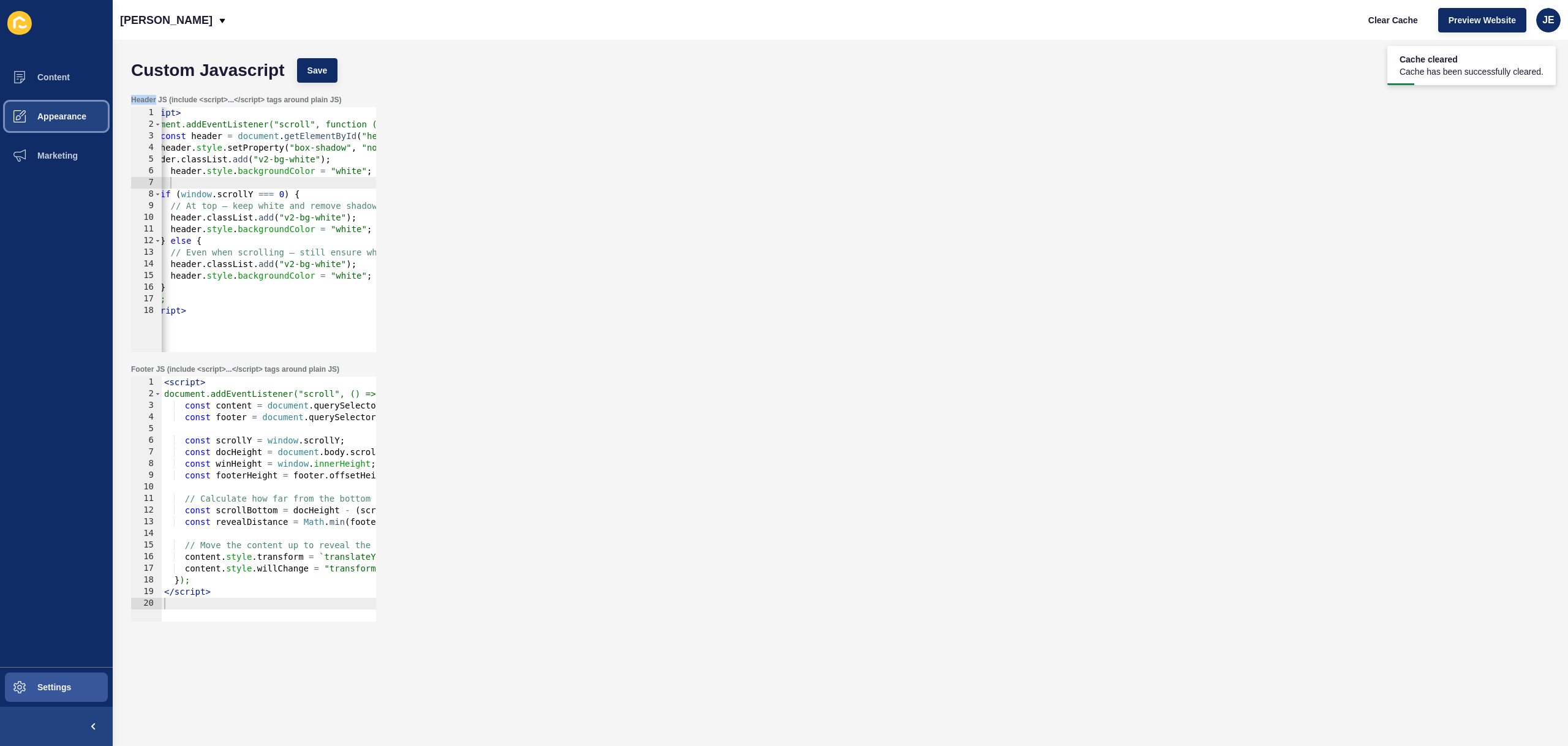
click at [45, 129] on button "Appearance" at bounding box center [56, 116] width 113 height 39
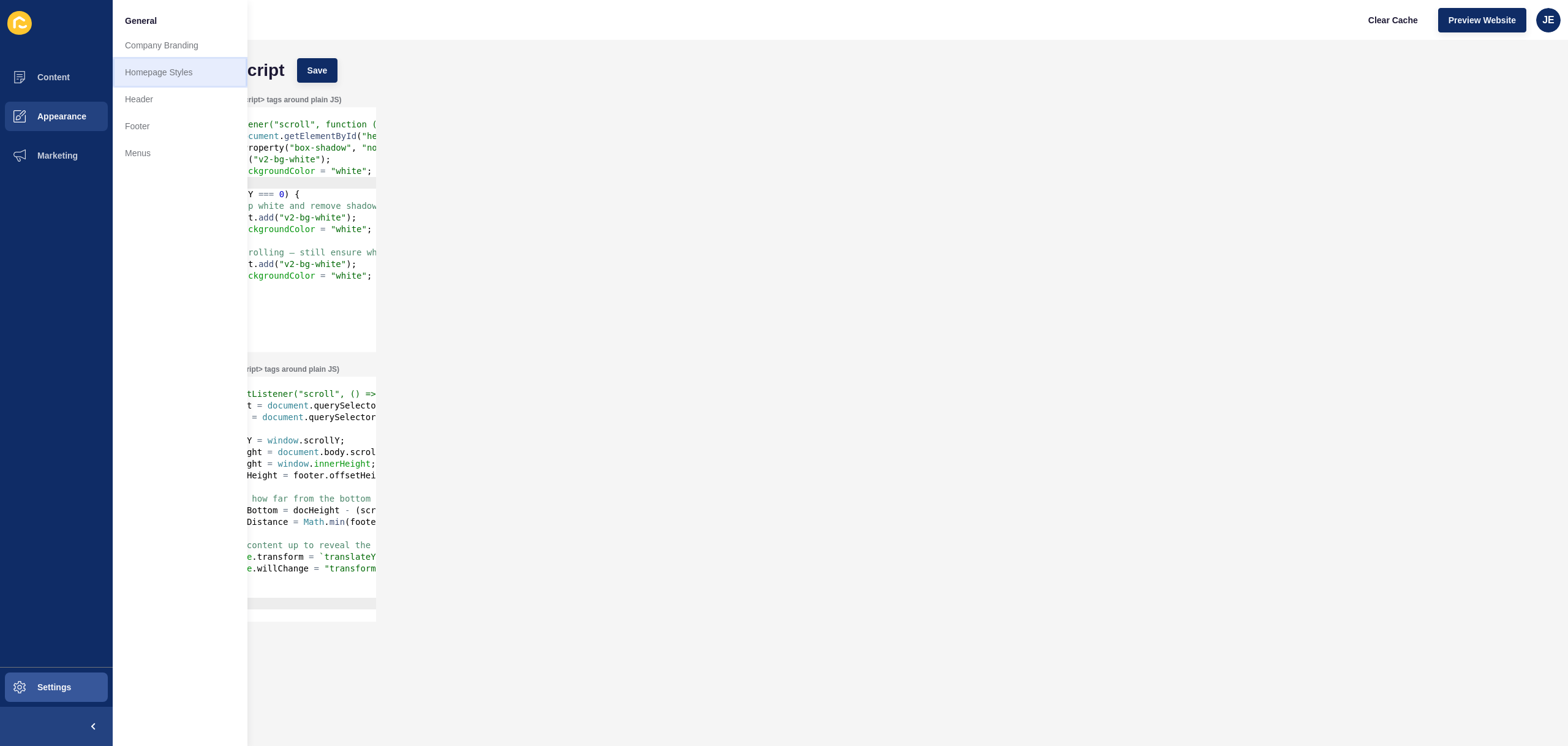
click at [163, 75] on link "Homepage Styles" at bounding box center [180, 72] width 135 height 27
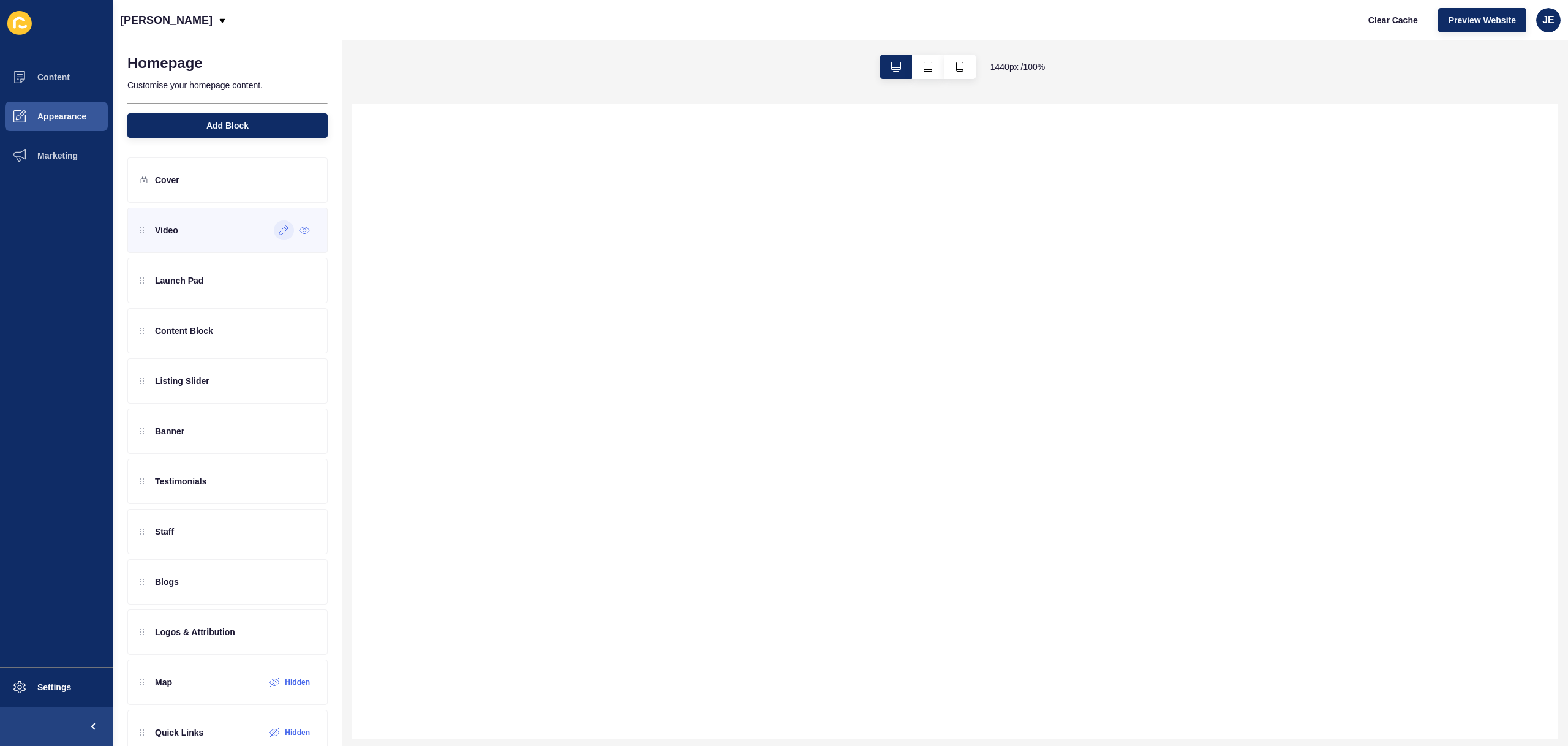
click at [279, 231] on icon at bounding box center [283, 230] width 10 height 10
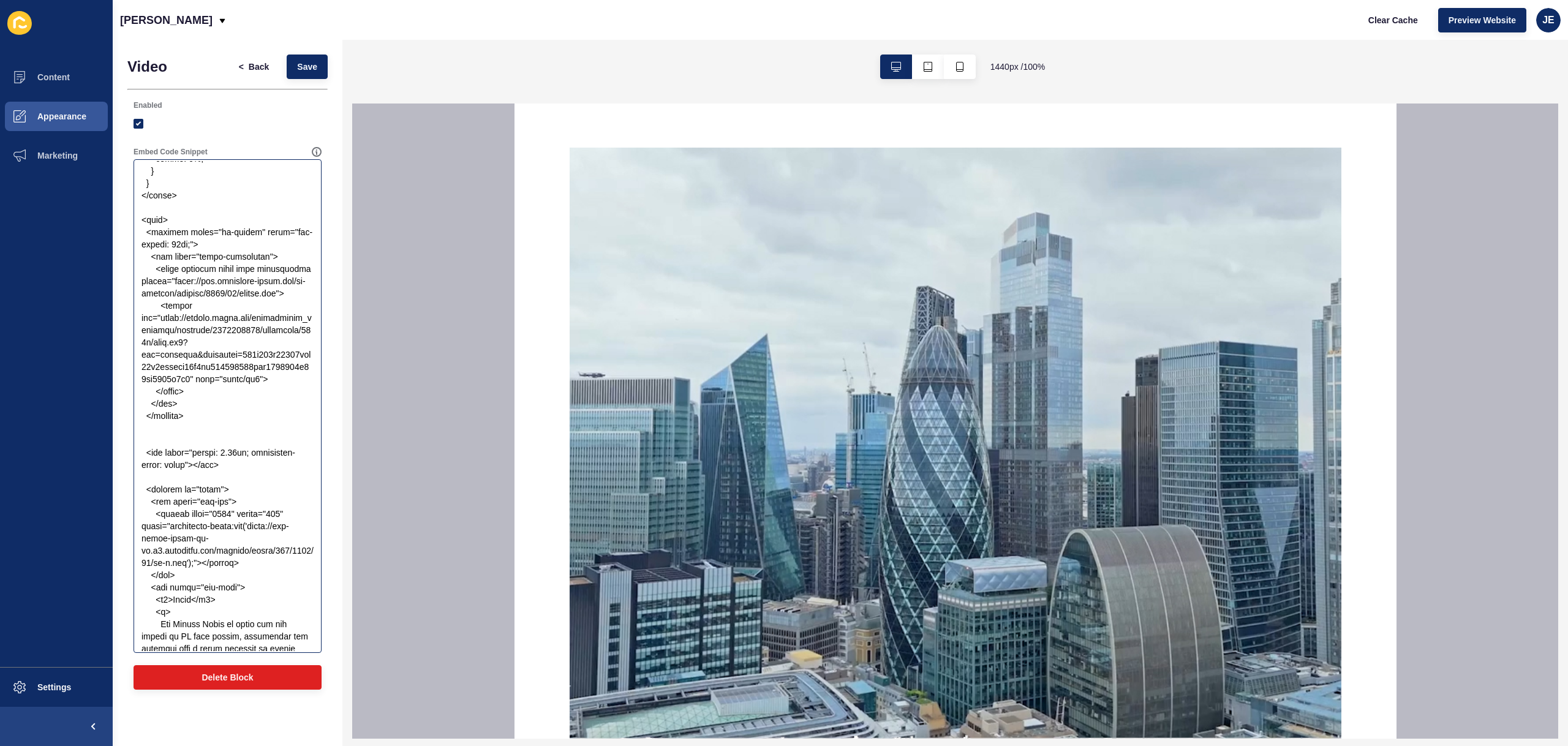
scroll to position [1693, 0]
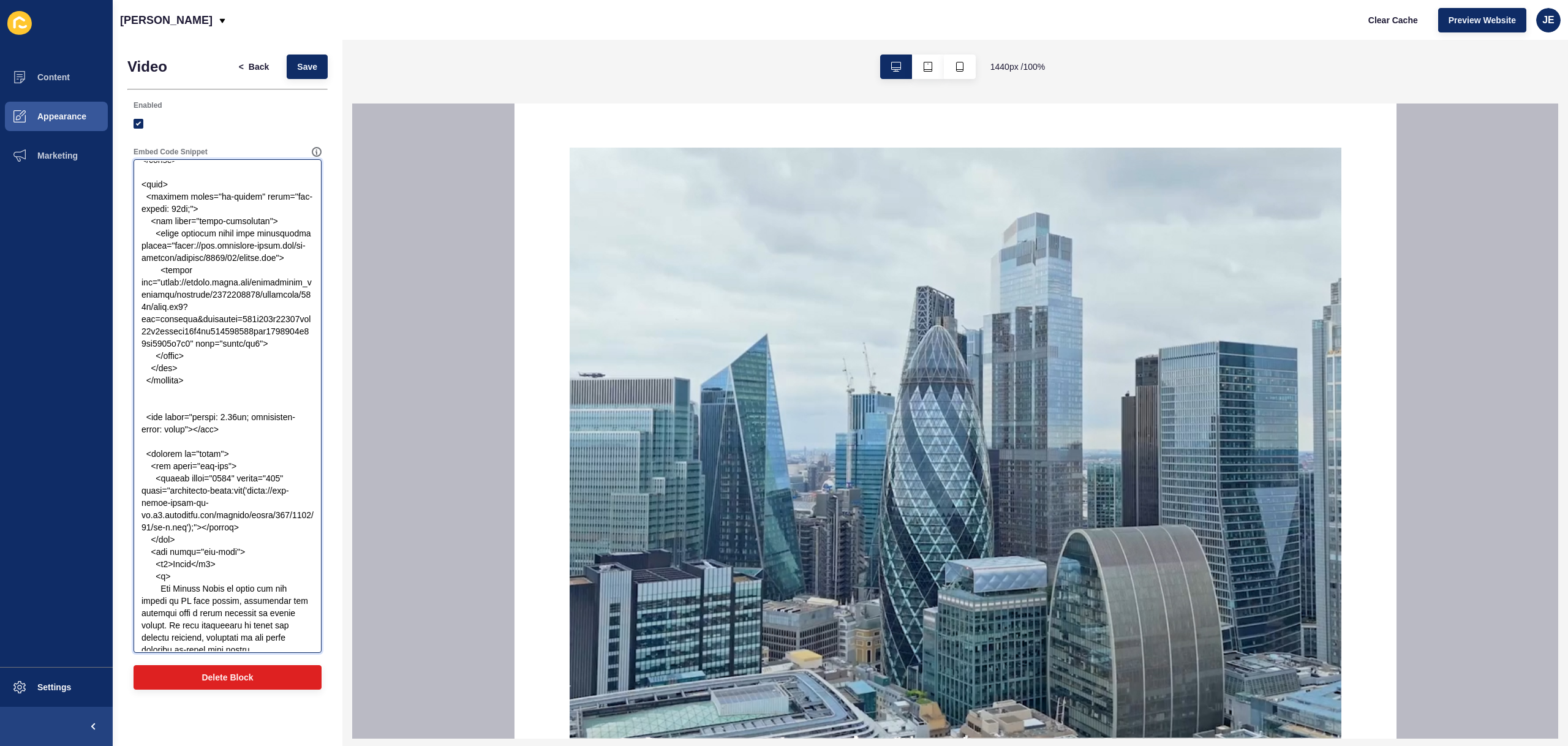
click at [215, 222] on textarea "Embed Code Snippet" at bounding box center [227, 406] width 184 height 490
click at [209, 383] on textarea "Embed Code Snippet" at bounding box center [227, 406] width 184 height 490
click at [199, 394] on textarea "Embed Code Snippet" at bounding box center [227, 406] width 184 height 490
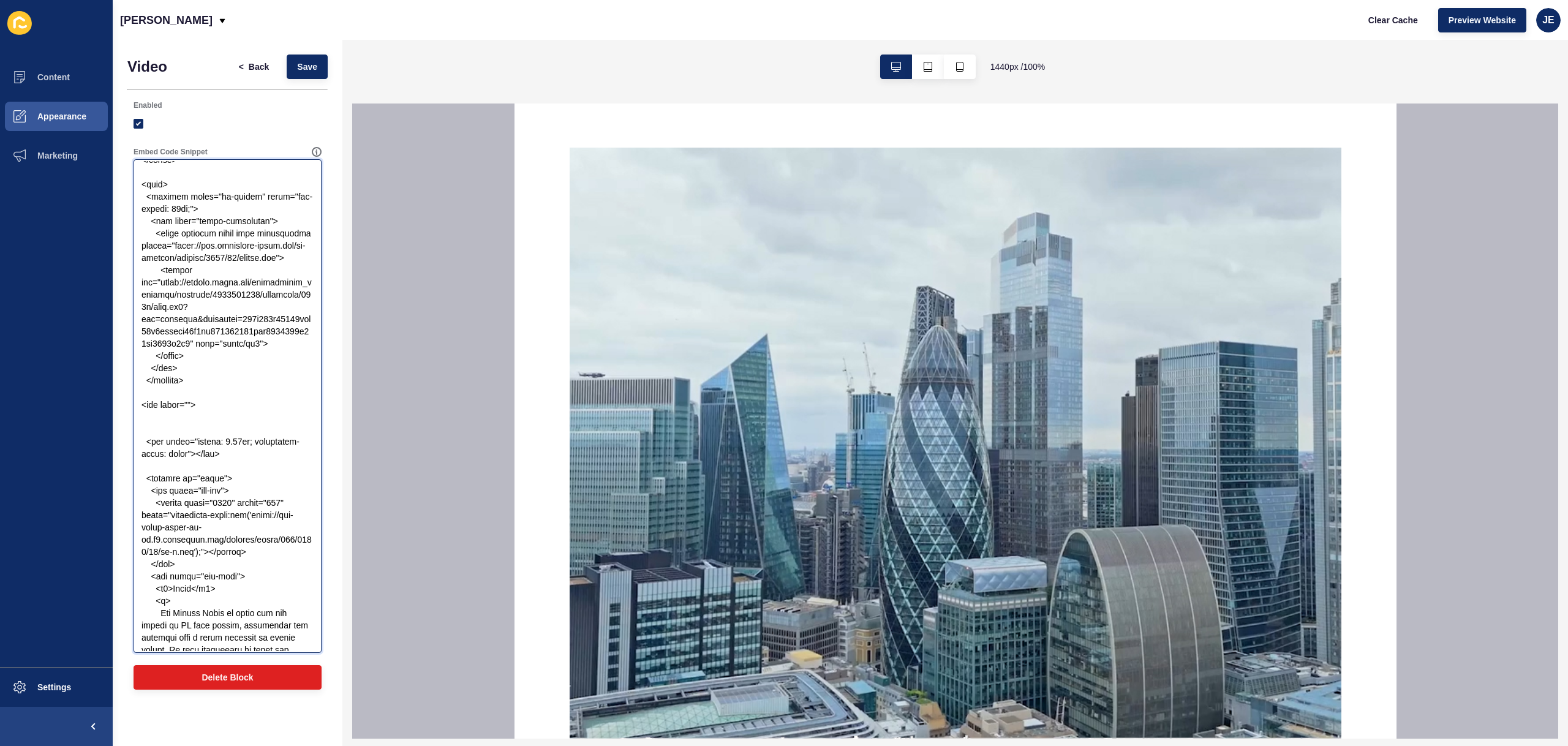
paste textarea ".front-page__inner"
drag, startPoint x: 187, startPoint y: 419, endPoint x: 190, endPoint y: 425, distance: 6.7
click at [188, 419] on textarea "Embed Code Snippet" at bounding box center [227, 406] width 184 height 490
click at [189, 421] on textarea "Embed Code Snippet" at bounding box center [227, 406] width 184 height 490
drag, startPoint x: 273, startPoint y: 424, endPoint x: 126, endPoint y: 421, distance: 147.0
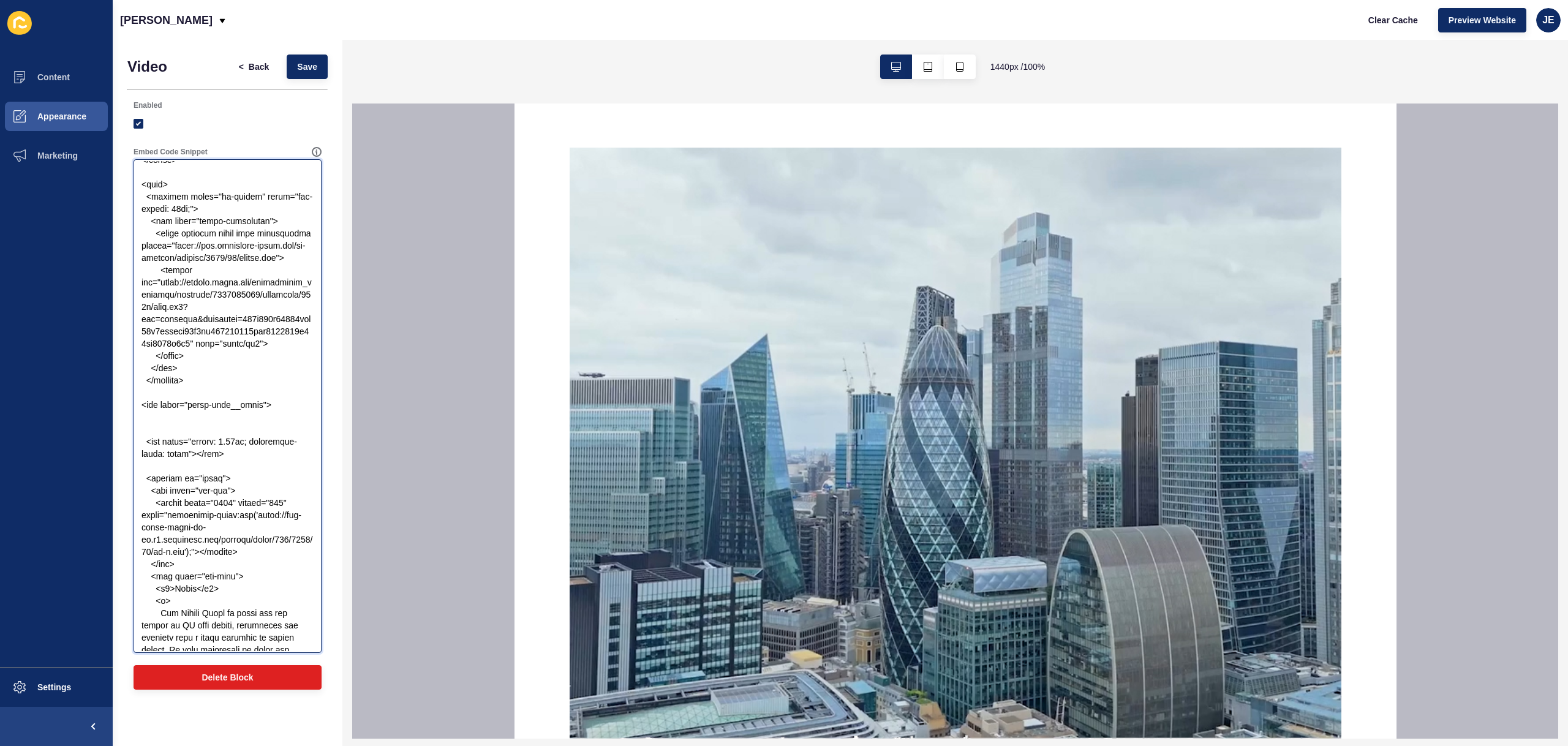
click at [125, 421] on div "Video < Back Save Enabled Embed Code Snippet Delete Block" at bounding box center [227, 375] width 229 height 671
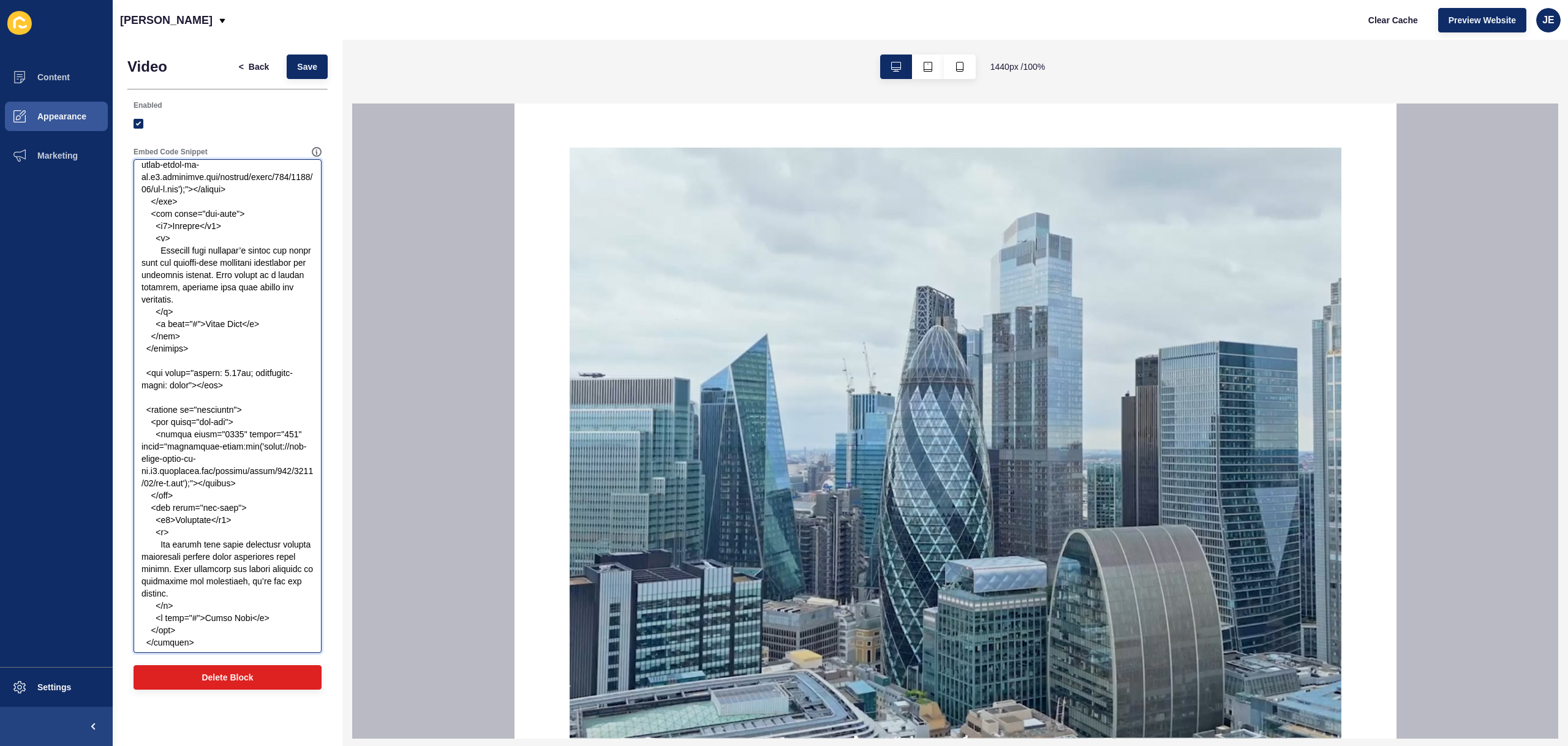
scroll to position [2389, 0]
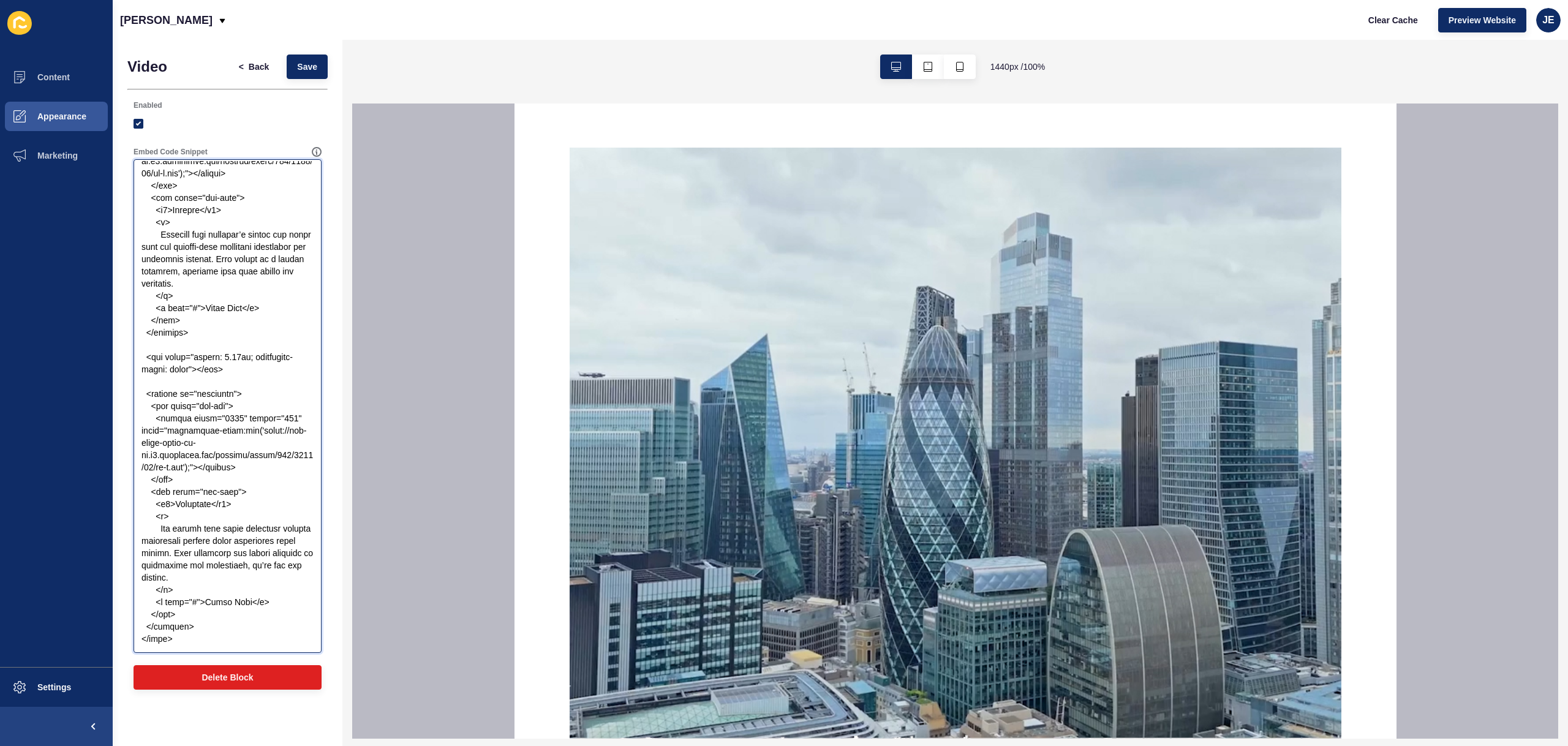
click at [194, 639] on textarea "Embed Code Snippet" at bounding box center [227, 406] width 184 height 490
click at [197, 629] on textarea "Embed Code Snippet" at bounding box center [227, 406] width 184 height 490
click at [200, 624] on textarea "Embed Code Snippet" at bounding box center [227, 406] width 184 height 490
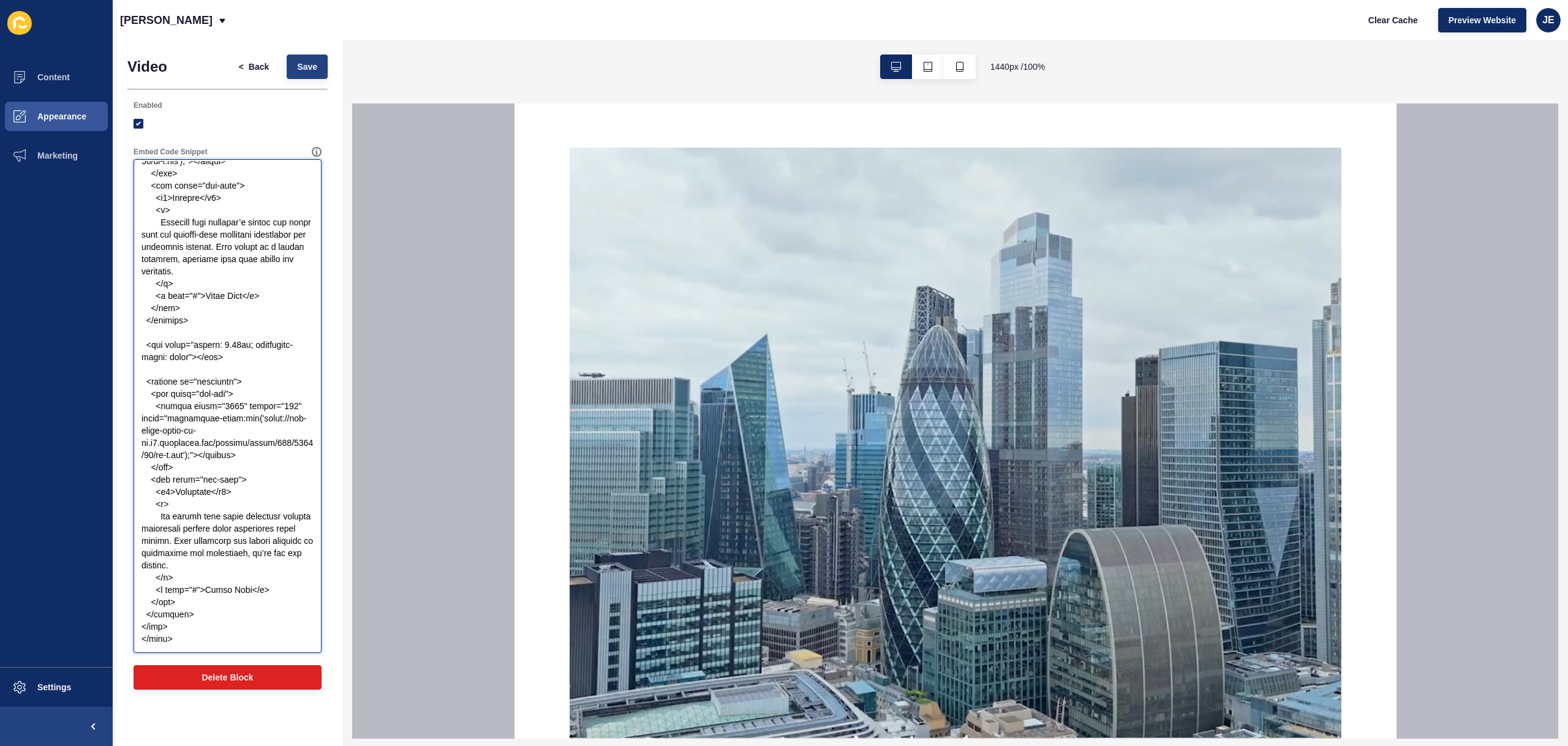
type textarea "<style> body { margin: 0; font-family: "Helvetica Neue", sans-serif; color: whi…"
click at [301, 68] on span "Save" at bounding box center [307, 67] width 20 height 12
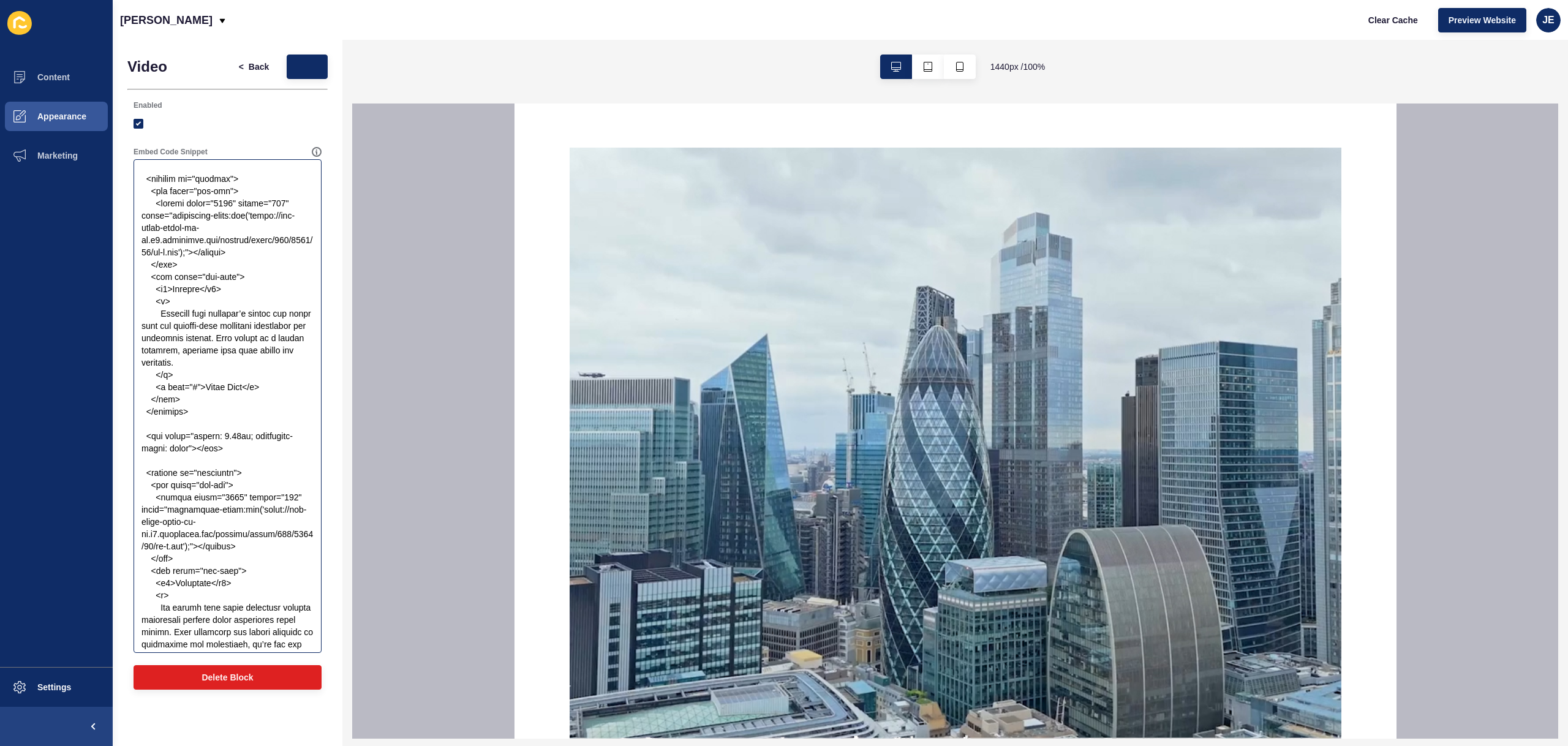
scroll to position [1988, 0]
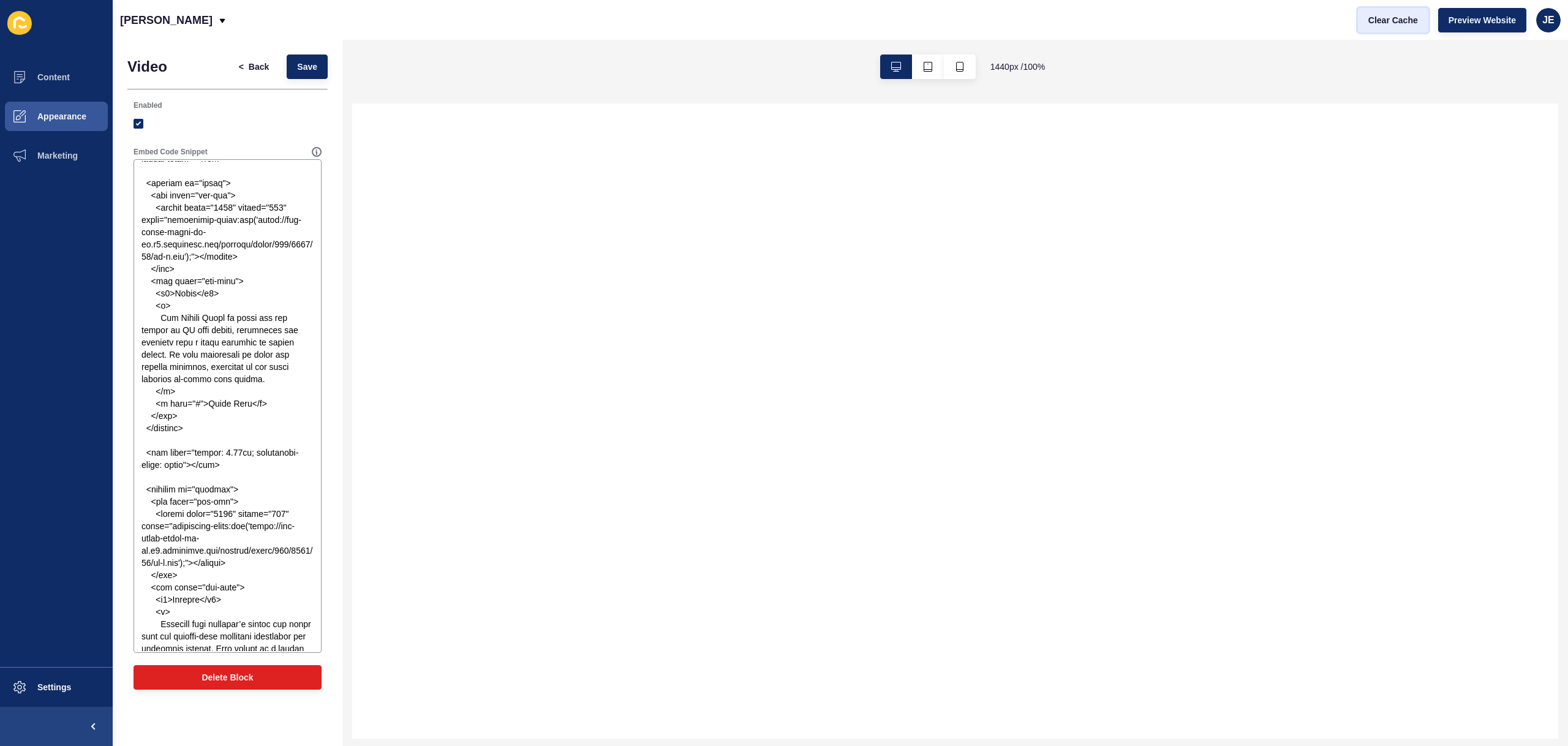
click at [1407, 25] on span "Clear Cache" at bounding box center [1393, 20] width 50 height 12
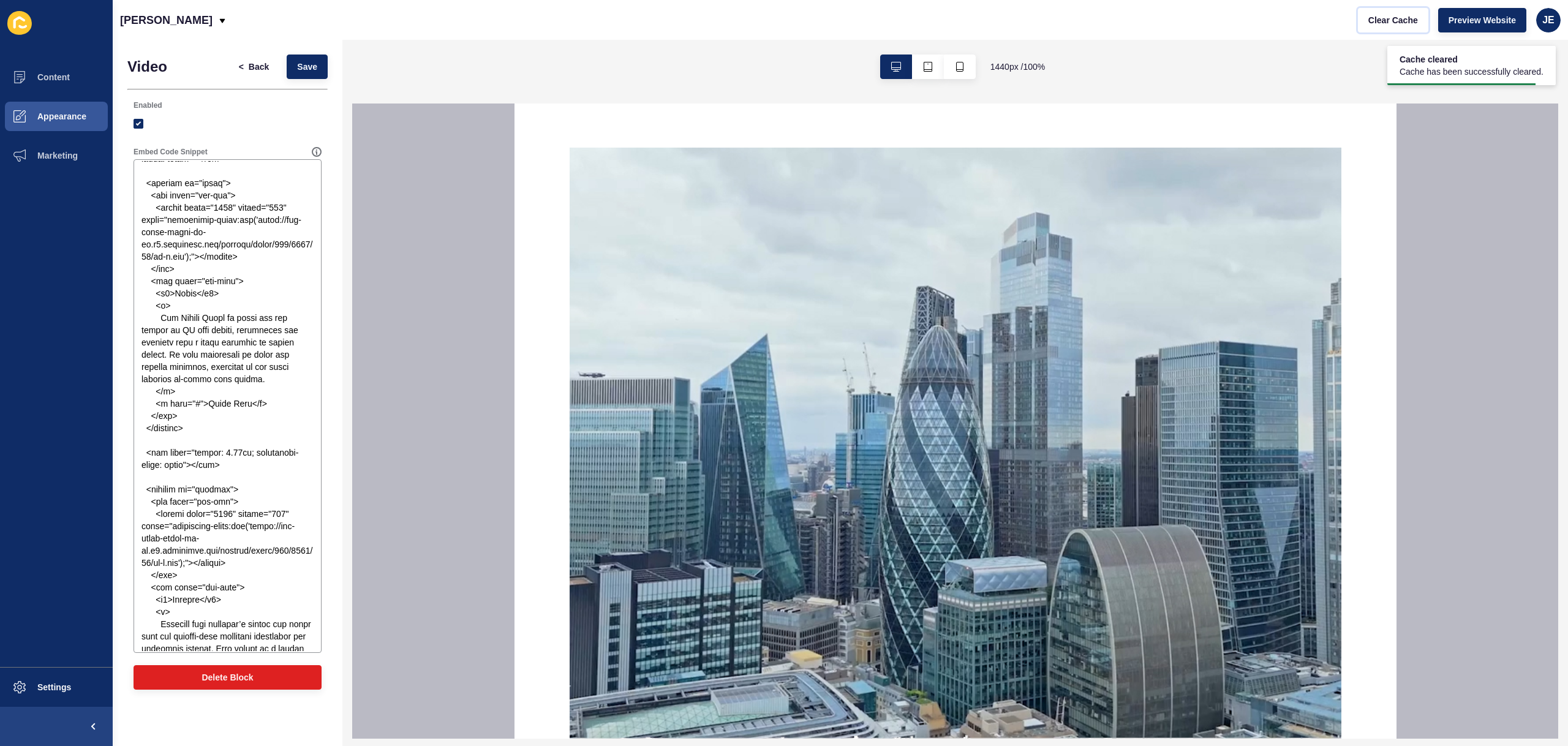
scroll to position [0, 0]
click at [315, 73] on button "Save" at bounding box center [307, 67] width 41 height 24
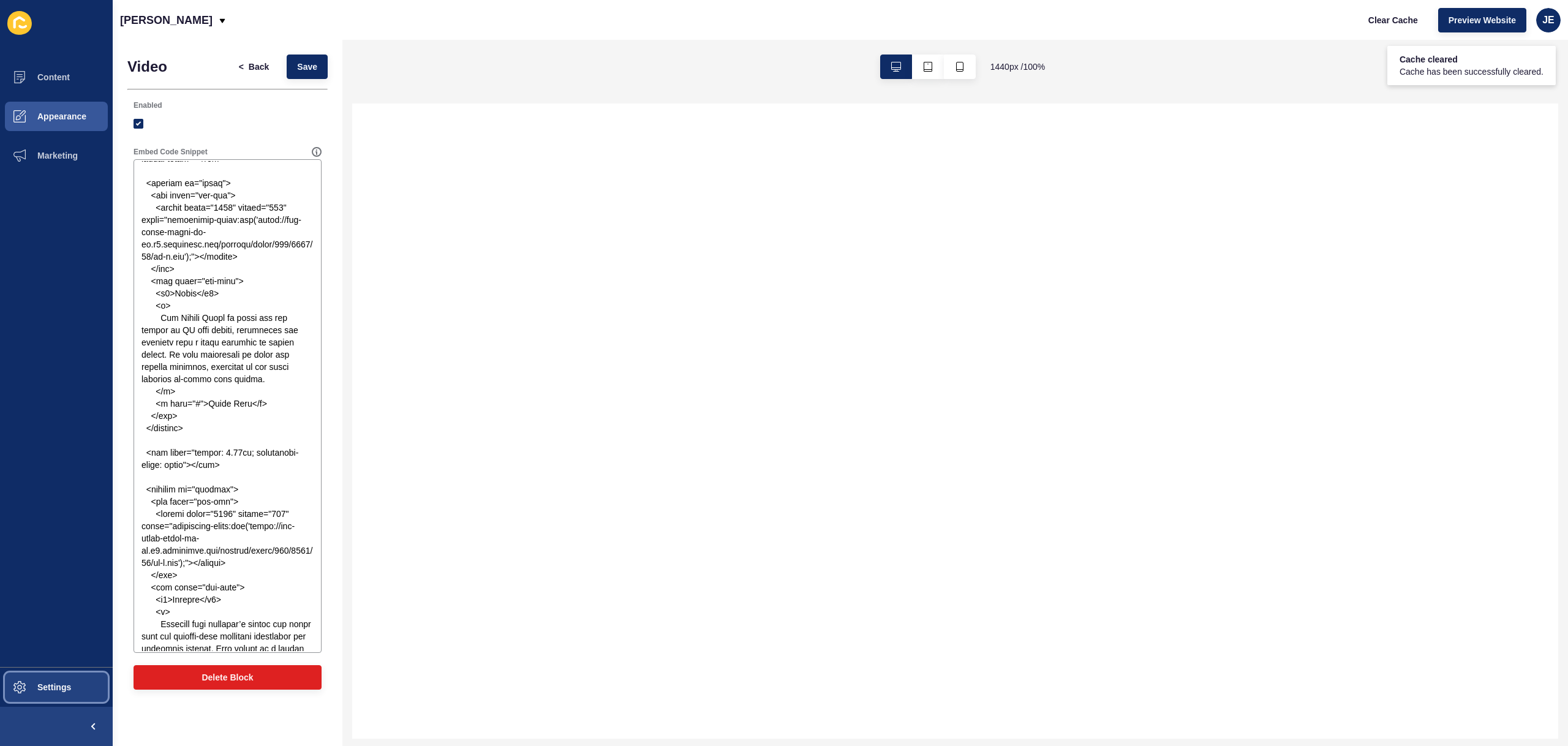
click at [57, 692] on button "Settings" at bounding box center [56, 687] width 113 height 39
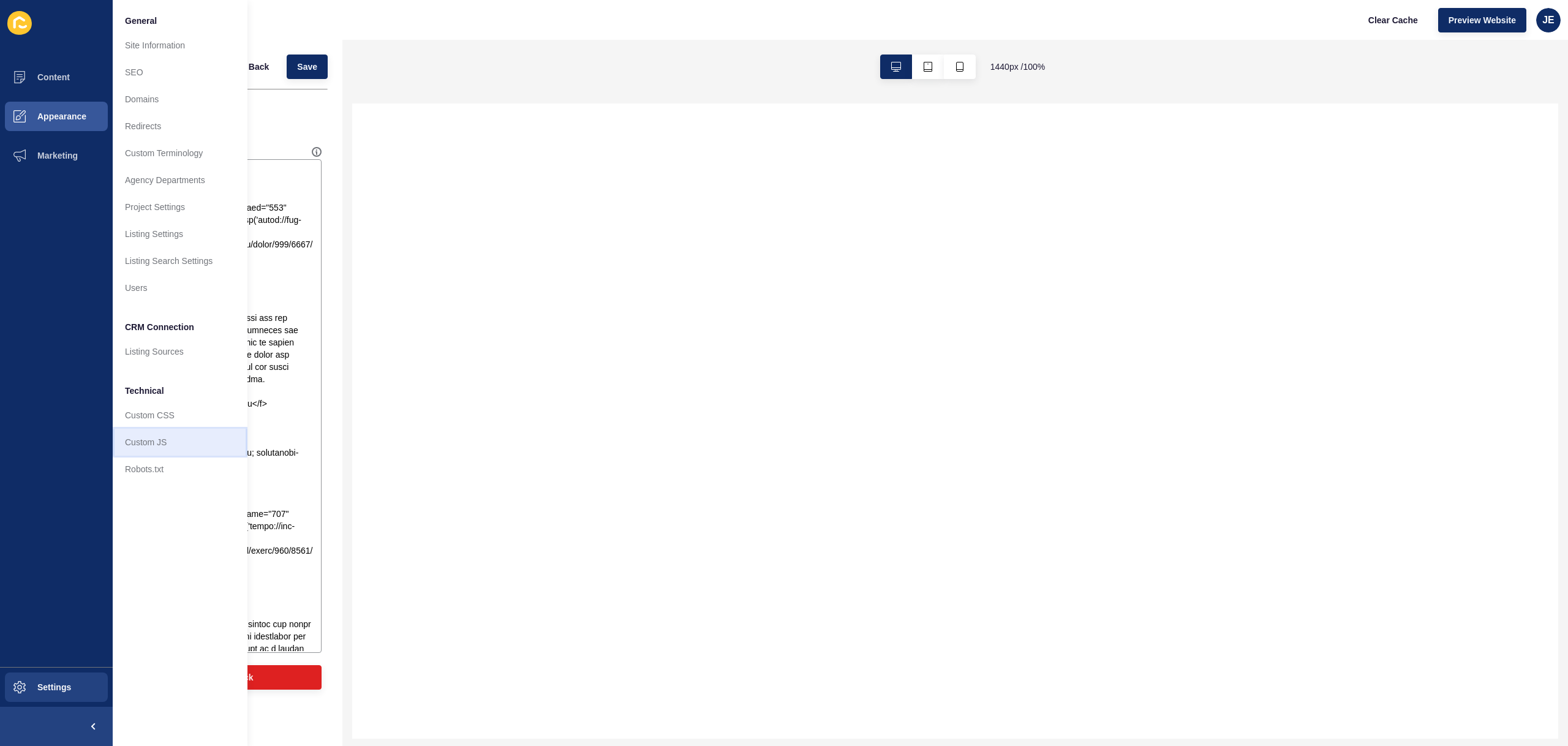
click at [158, 450] on link "Custom JS" at bounding box center [180, 442] width 135 height 27
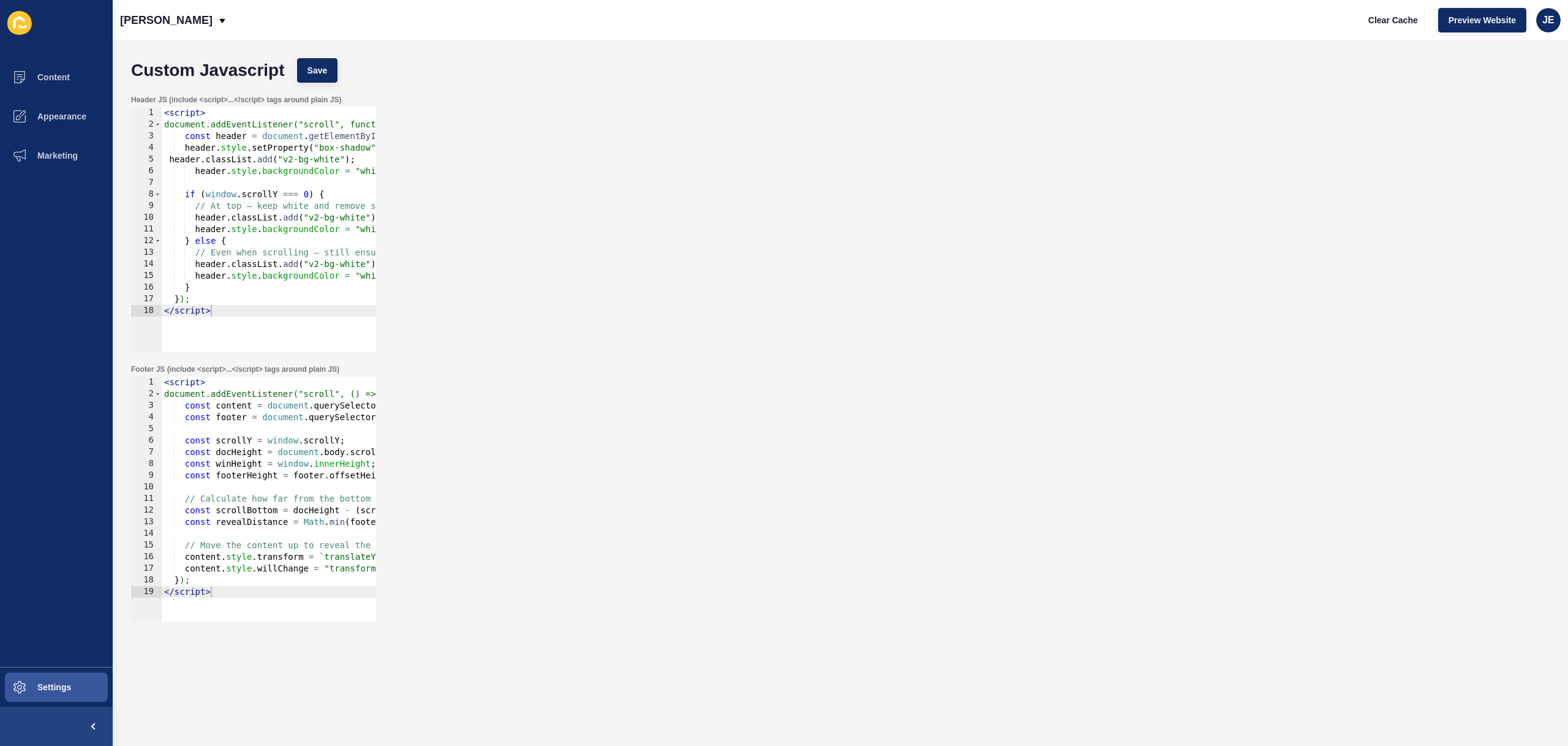
click at [237, 484] on div "< script > document.addEventListener("scroll", () => { const content = document…" at bounding box center [401, 506] width 479 height 259
type textarea "}); </script>"
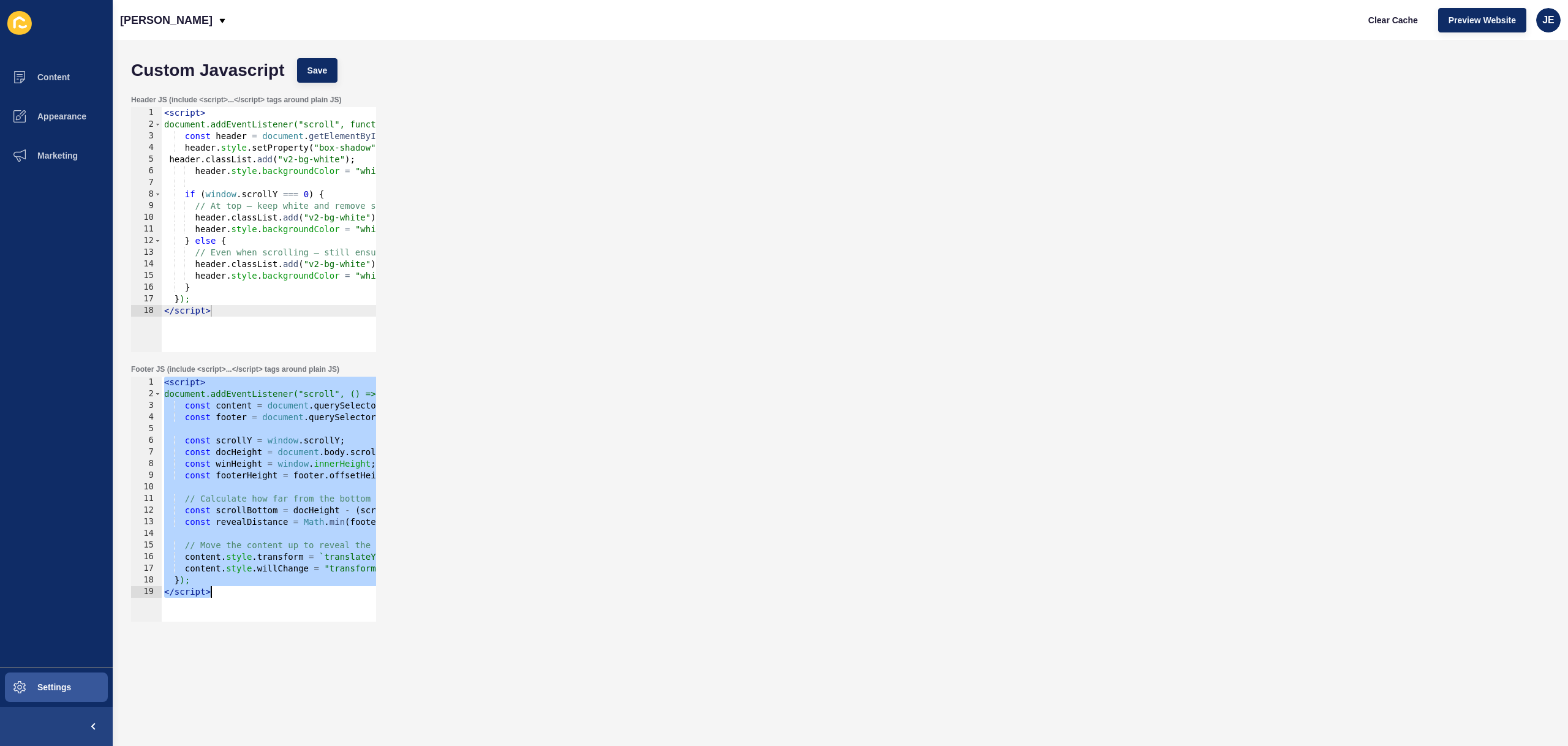
paste textarea
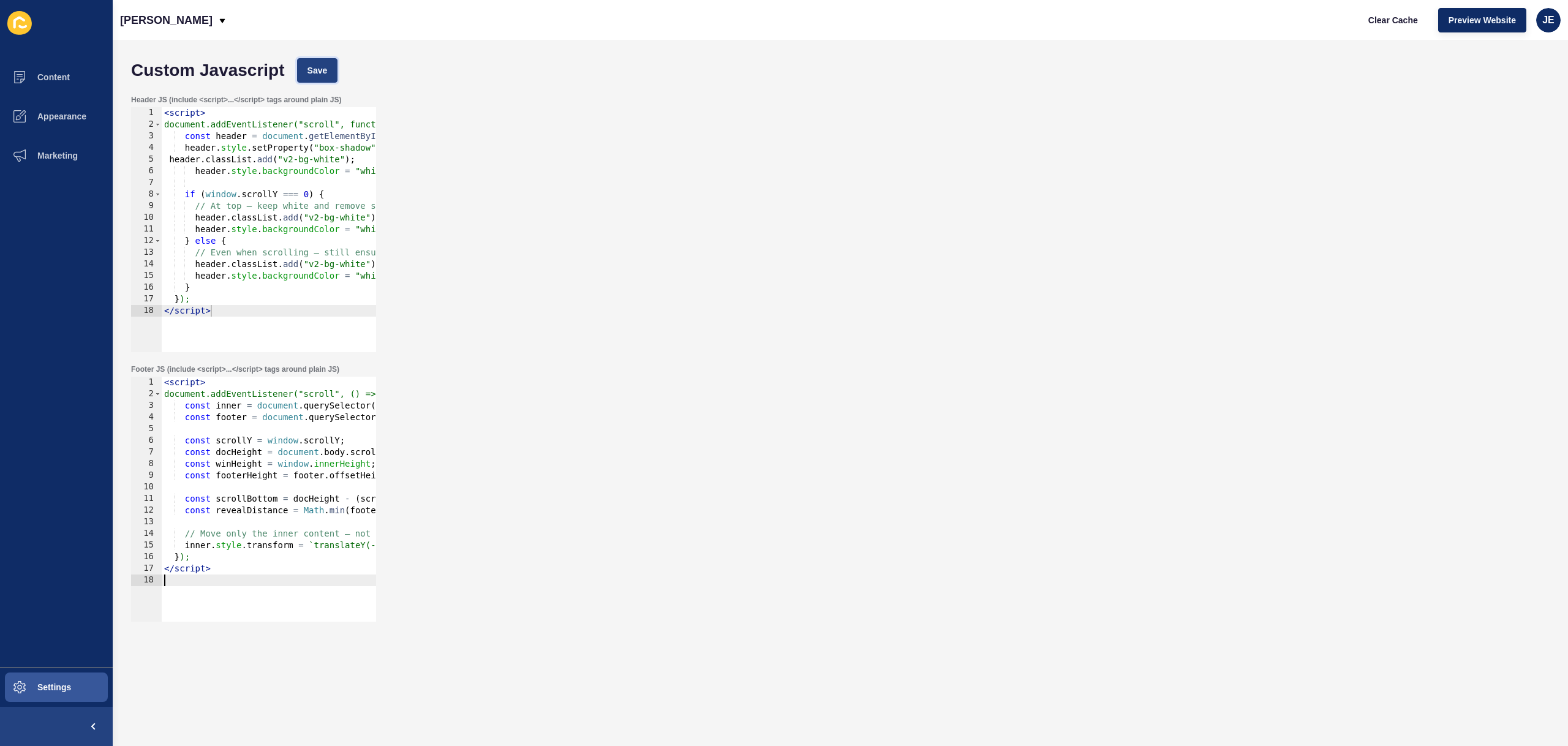
click at [310, 68] on span "Save" at bounding box center [318, 70] width 20 height 12
click at [1370, 20] on span "Clear Cache" at bounding box center [1393, 20] width 50 height 12
click at [270, 454] on div "< script > document.addEventListener("scroll", () => { const inner = document .…" at bounding box center [401, 506] width 479 height 259
type textarea "</script>"
paste textarea
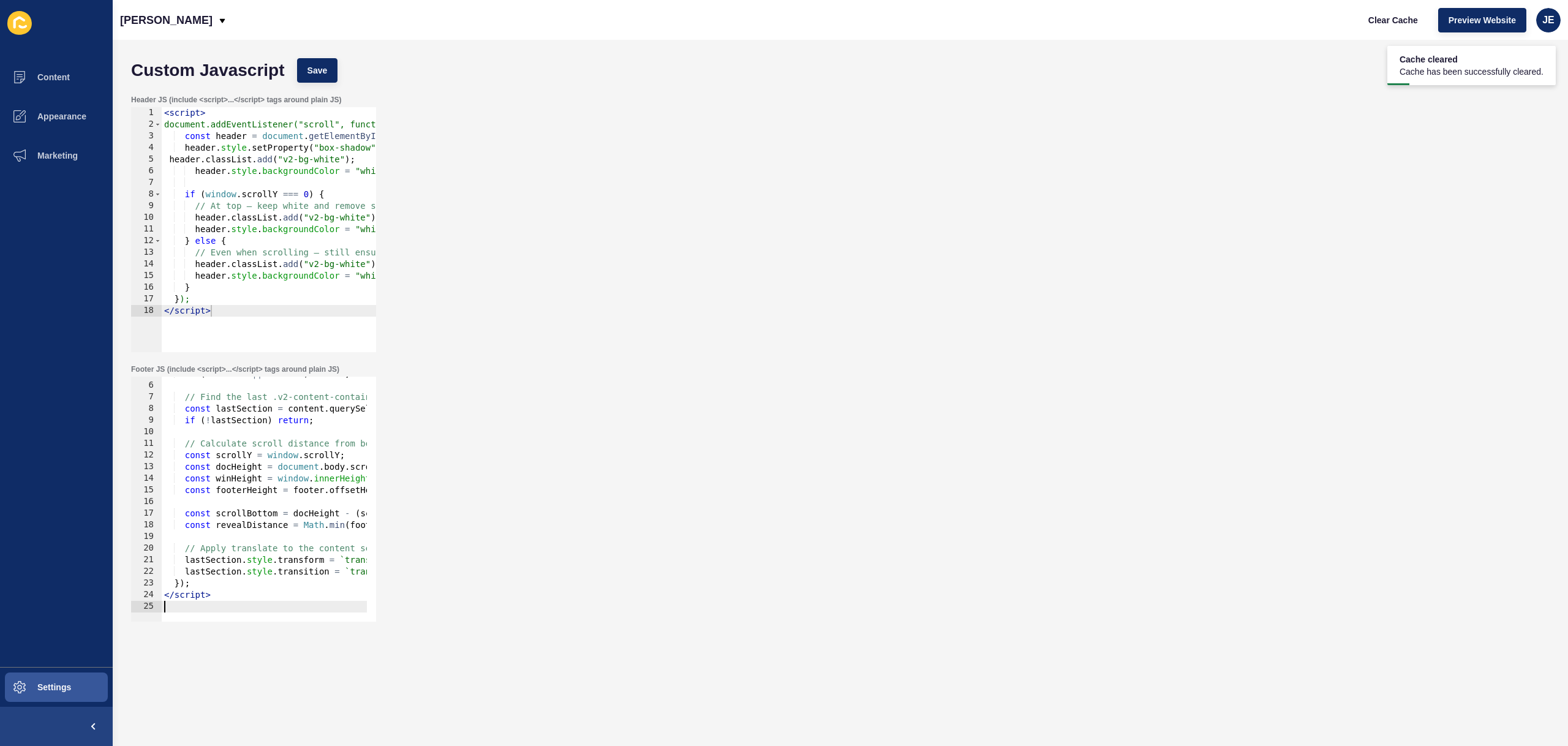
scroll to position [55, 0]
click at [313, 65] on span "Save" at bounding box center [318, 70] width 20 height 12
click at [1367, 17] on button "Clear Cache" at bounding box center [1393, 20] width 70 height 24
click at [237, 427] on div "if ( ! content || ! footer ) return ; // Find the last .v2-content-container in…" at bounding box center [401, 498] width 479 height 259
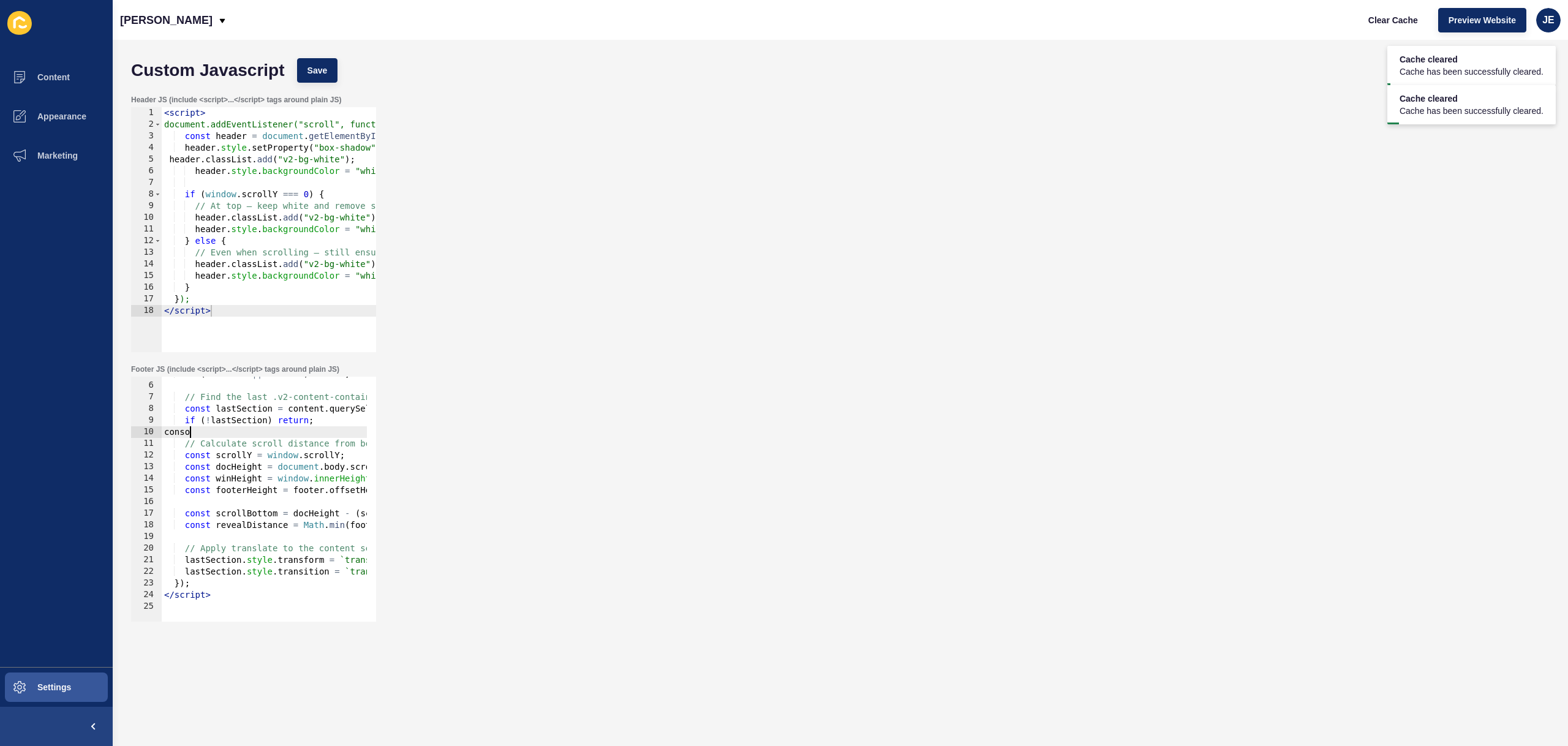
scroll to position [0, 1]
type textarea "console."
type textarea "l"
type textarea "o"
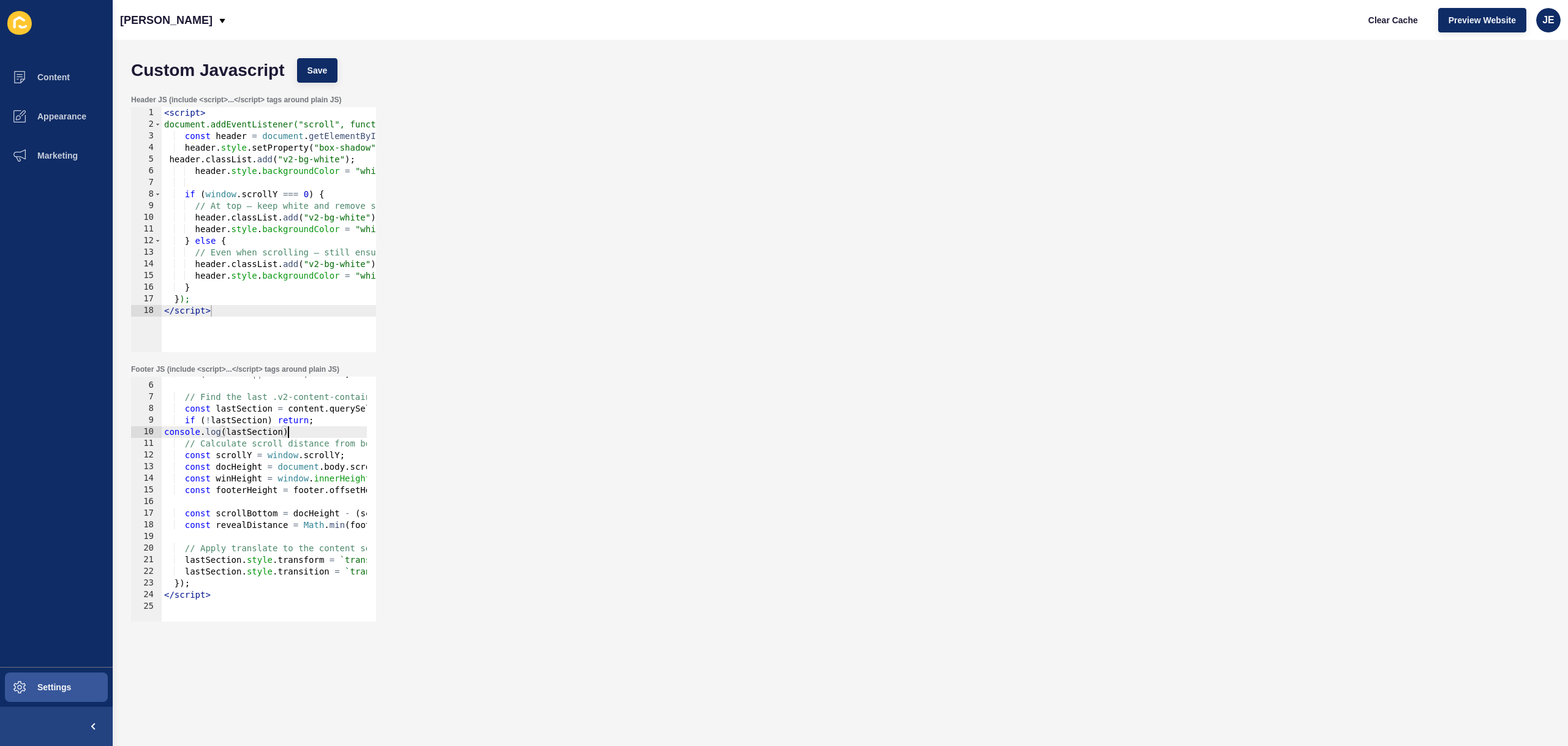
scroll to position [0, 9]
click at [319, 65] on span "Save" at bounding box center [318, 70] width 20 height 12
click at [1413, 22] on span "Clear Cache" at bounding box center [1393, 20] width 50 height 12
click at [1380, 17] on span "Clear Cache" at bounding box center [1393, 20] width 50 height 12
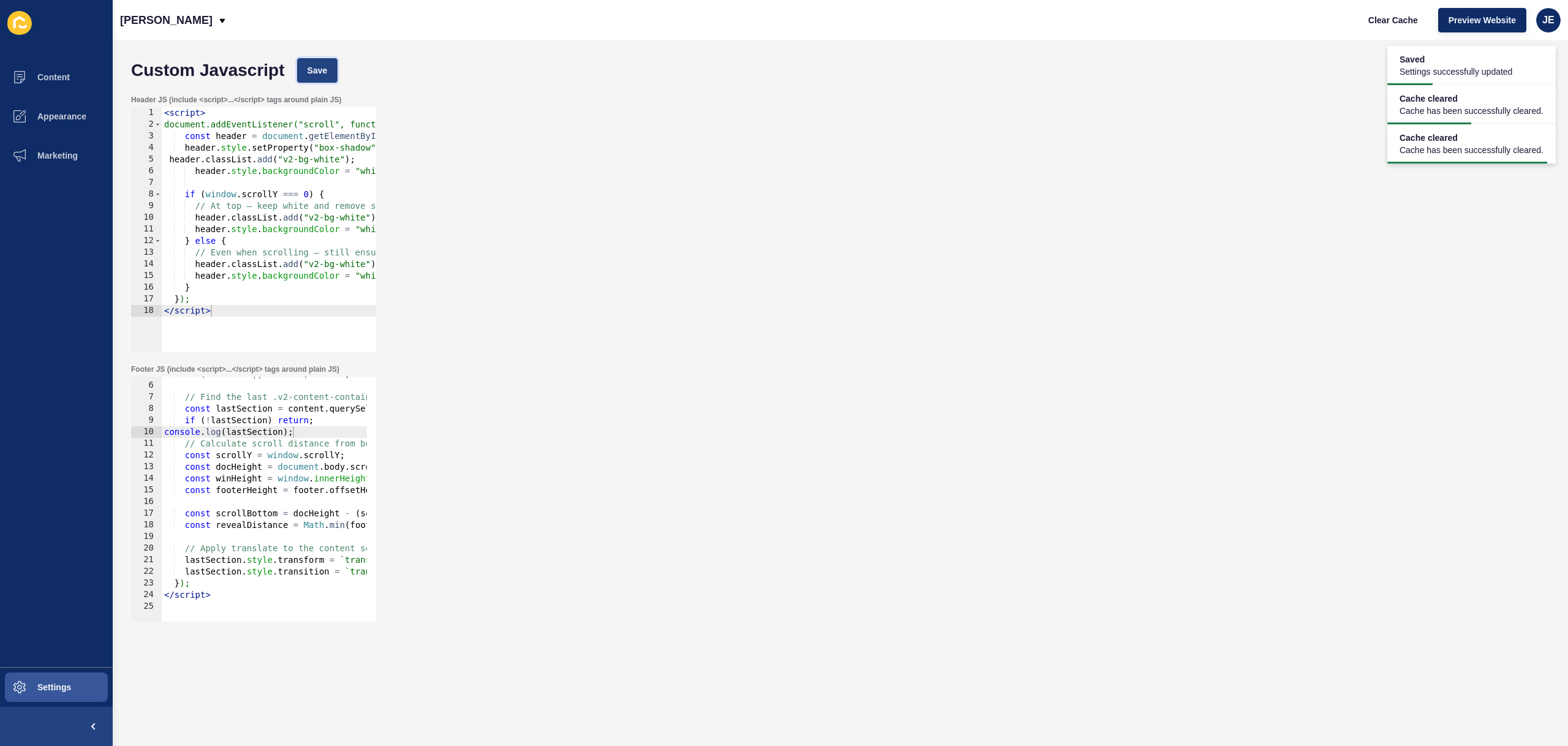
click at [304, 68] on button "Save" at bounding box center [317, 70] width 41 height 24
drag, startPoint x: 305, startPoint y: 427, endPoint x: 132, endPoint y: 427, distance: 173.0
click at [132, 427] on div "console.log(lastSection); 5 6 7 8 9 10 11 12 13 14 15 16 17 18 19 20 21 22 23 2…" at bounding box center [253, 499] width 245 height 245
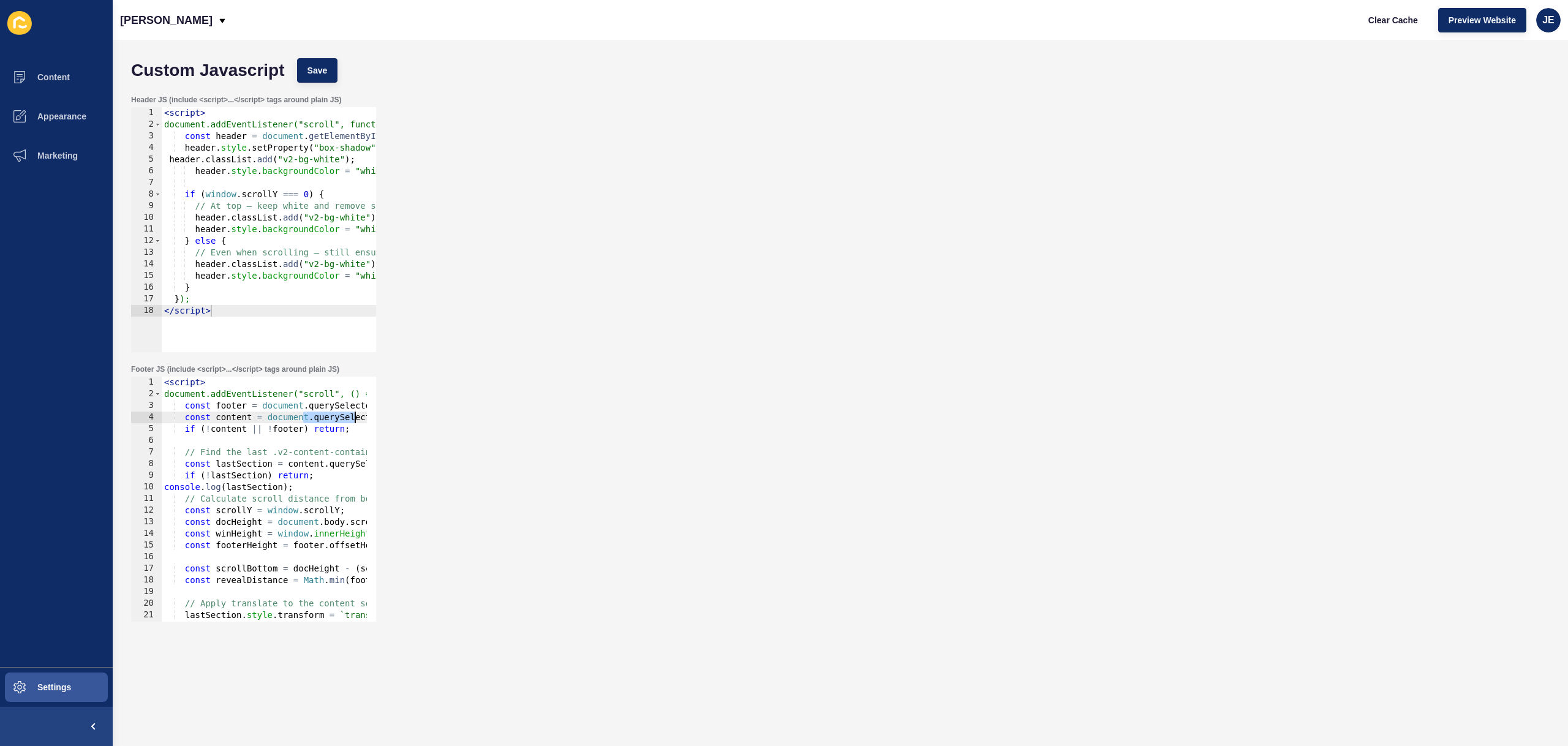
scroll to position [0, 147]
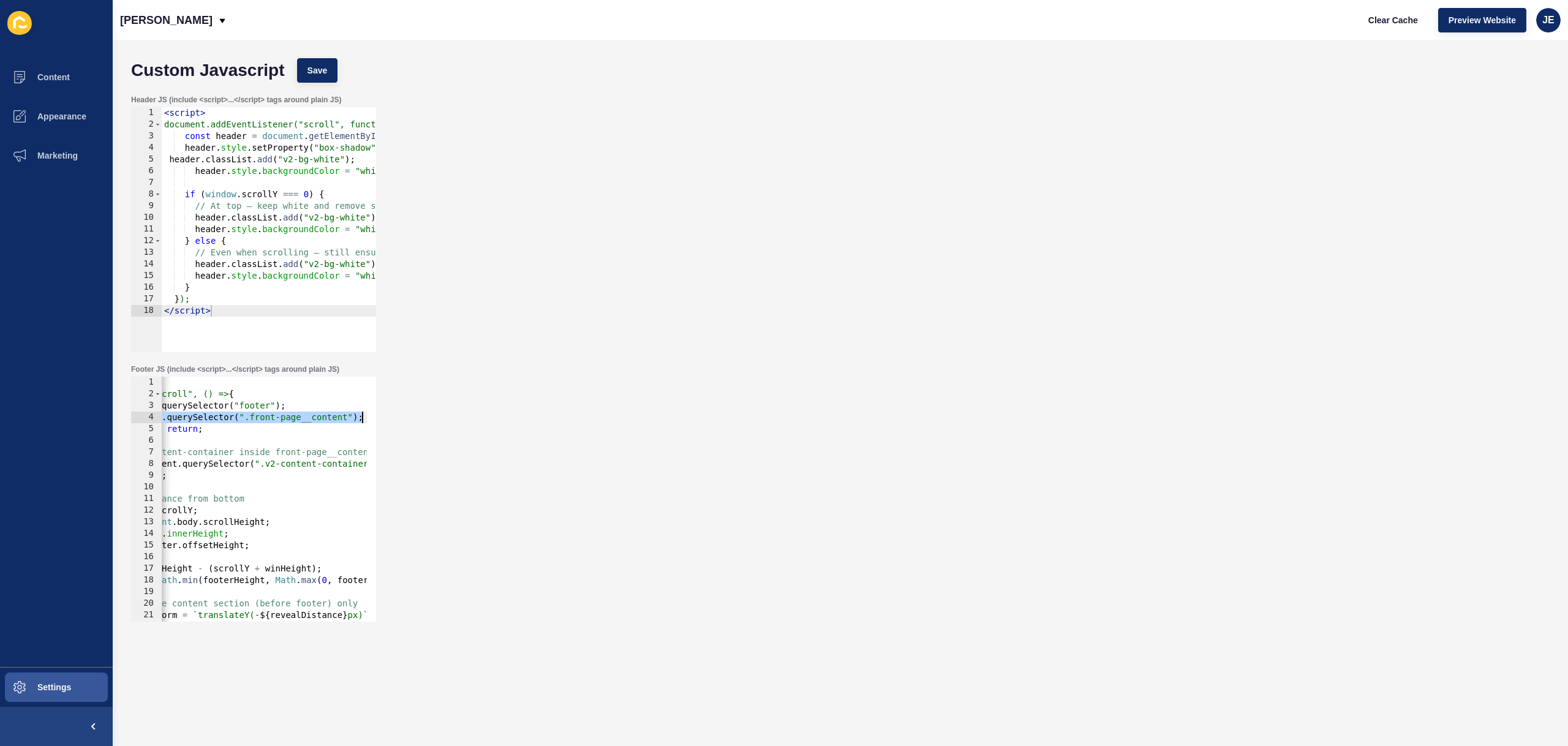
drag, startPoint x: 356, startPoint y: 421, endPoint x: 402, endPoint y: 421, distance: 46.0
click at [402, 421] on div "Footer JS (include <script>...</script> tags around plain JS) console.log(lastS…" at bounding box center [840, 493] width 1431 height 269
click at [186, 424] on div "< script > document.addEventListener("scroll", () => { const footer = document …" at bounding box center [254, 506] width 479 height 259
type textarea "</script>"
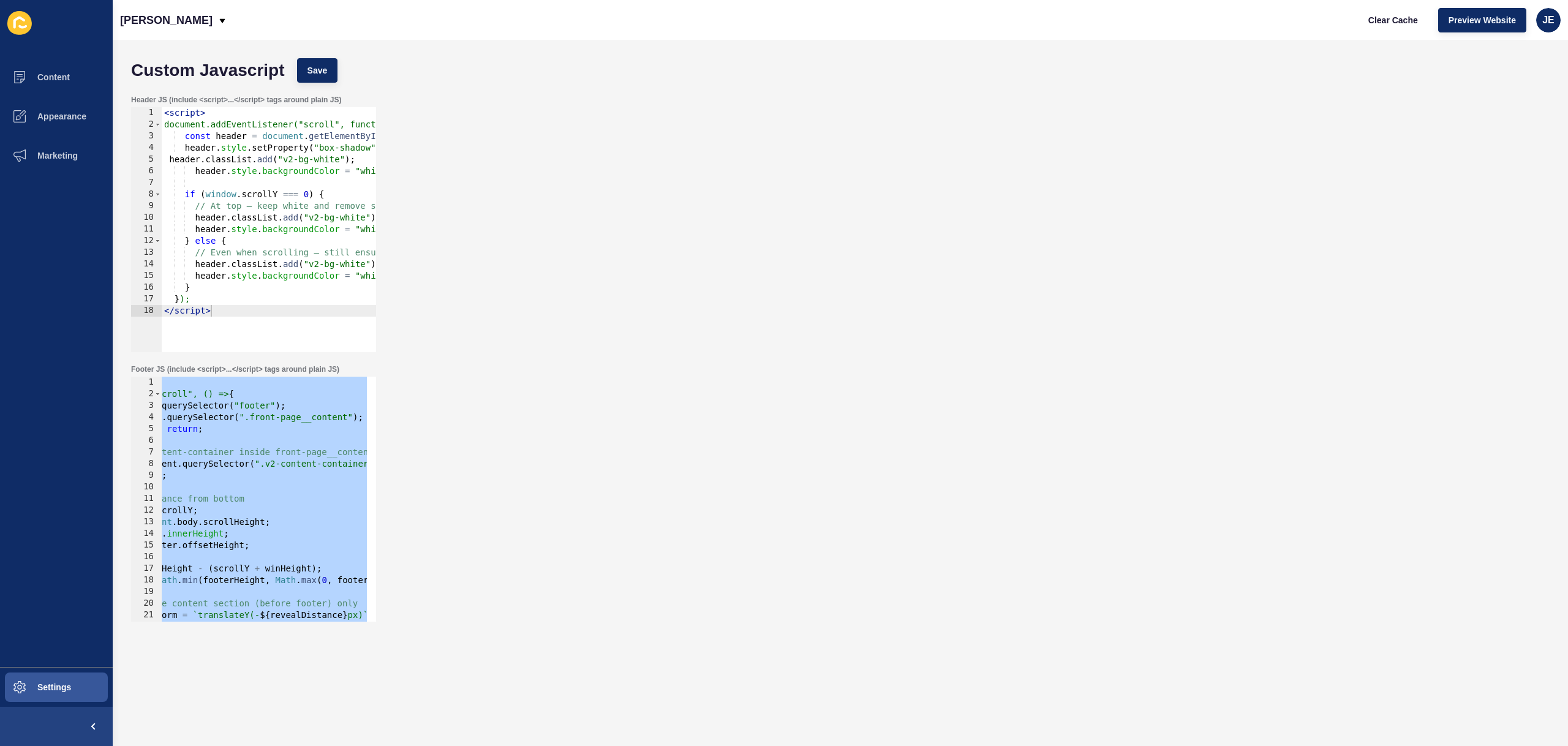
scroll to position [0, 3]
paste textarea
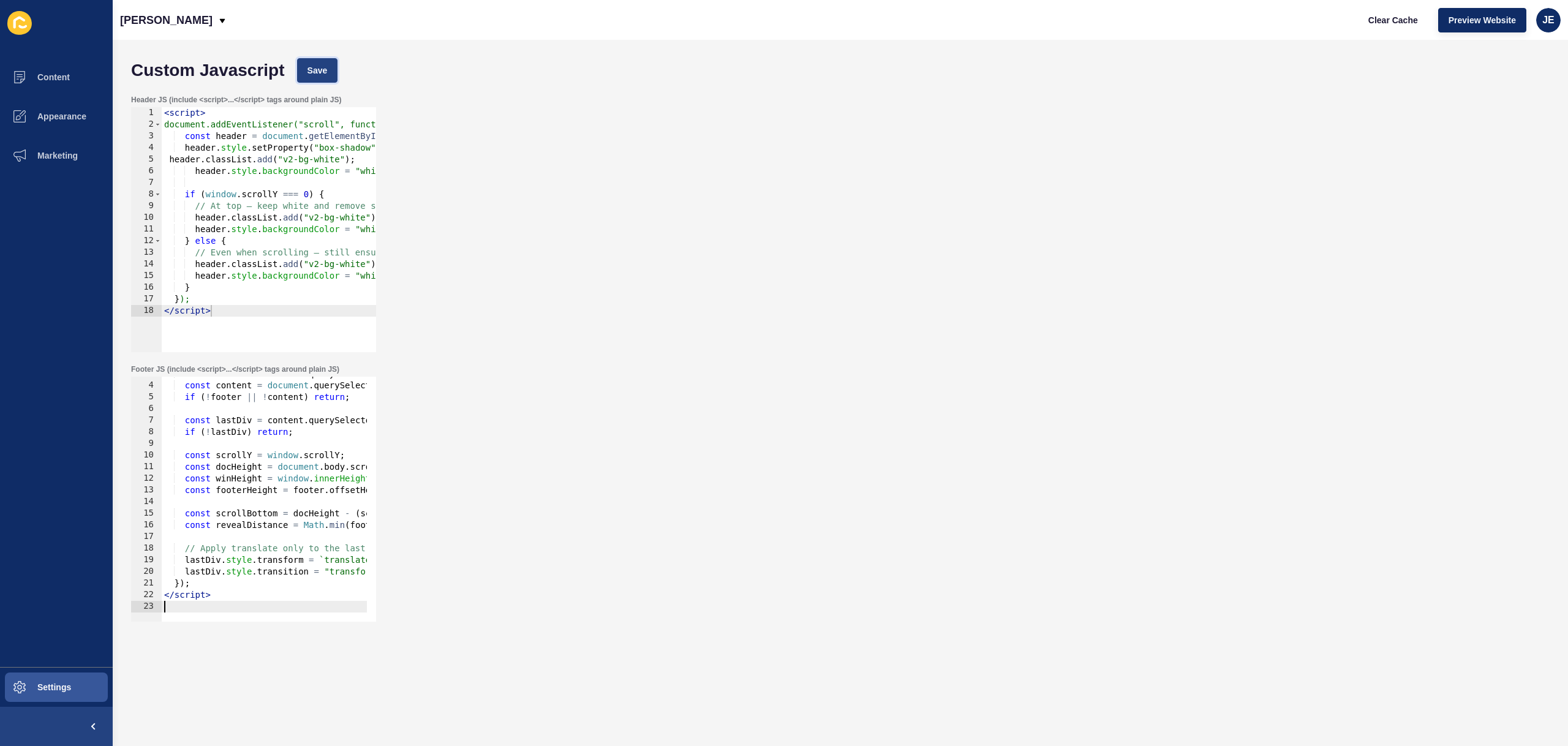
click at [313, 65] on span "Save" at bounding box center [318, 70] width 20 height 12
click at [317, 452] on div "const footer = document . querySelector ( "footer" ) ; const content = document…" at bounding box center [401, 498] width 479 height 259
type textarea "</script>"
paste textarea
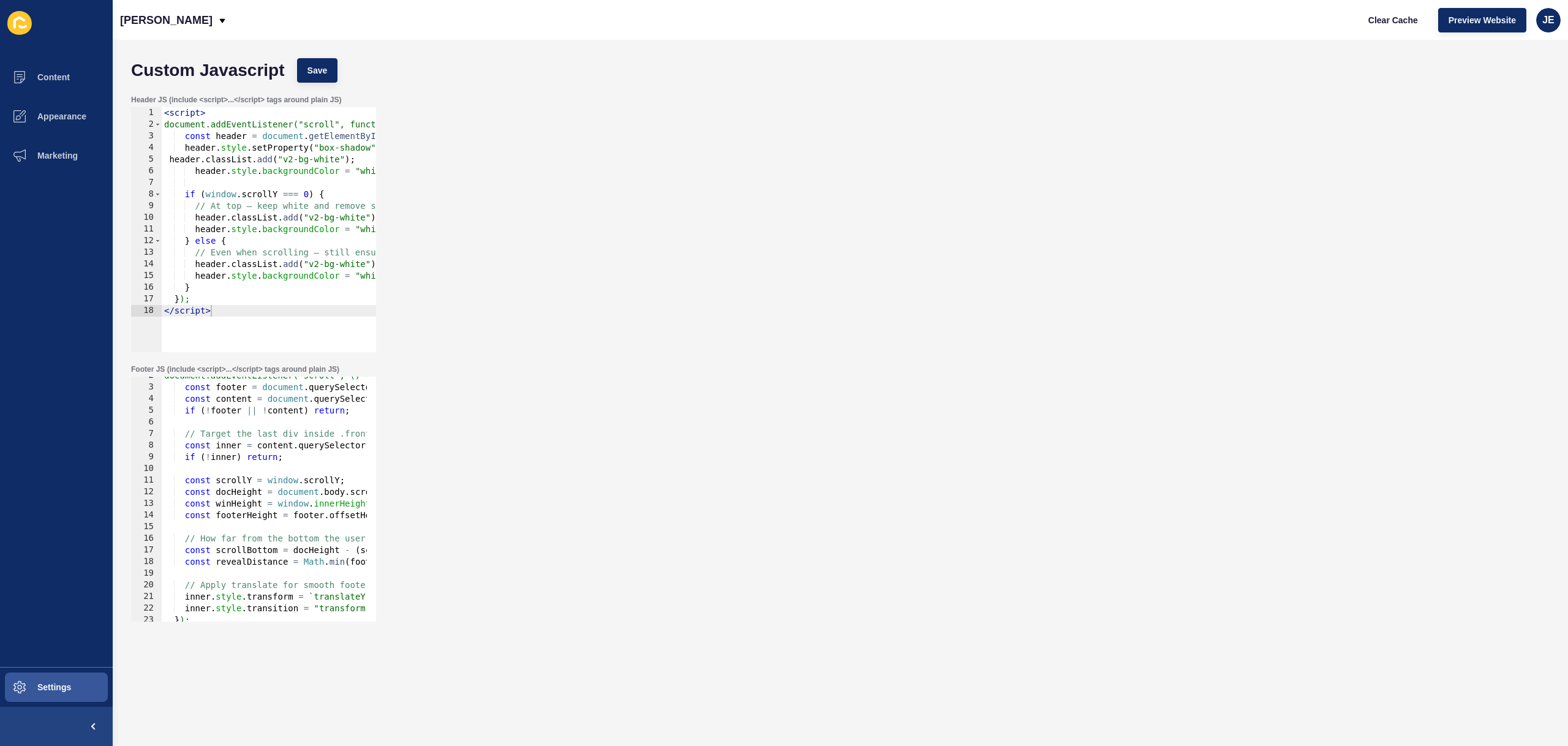
click at [182, 452] on div "document.addEventListener("scroll", () => { const footer = document . querySele…" at bounding box center [401, 500] width 479 height 259
type textarea "if (!inner) return;"
type textarea "// Target the last div inside .front-page__content"
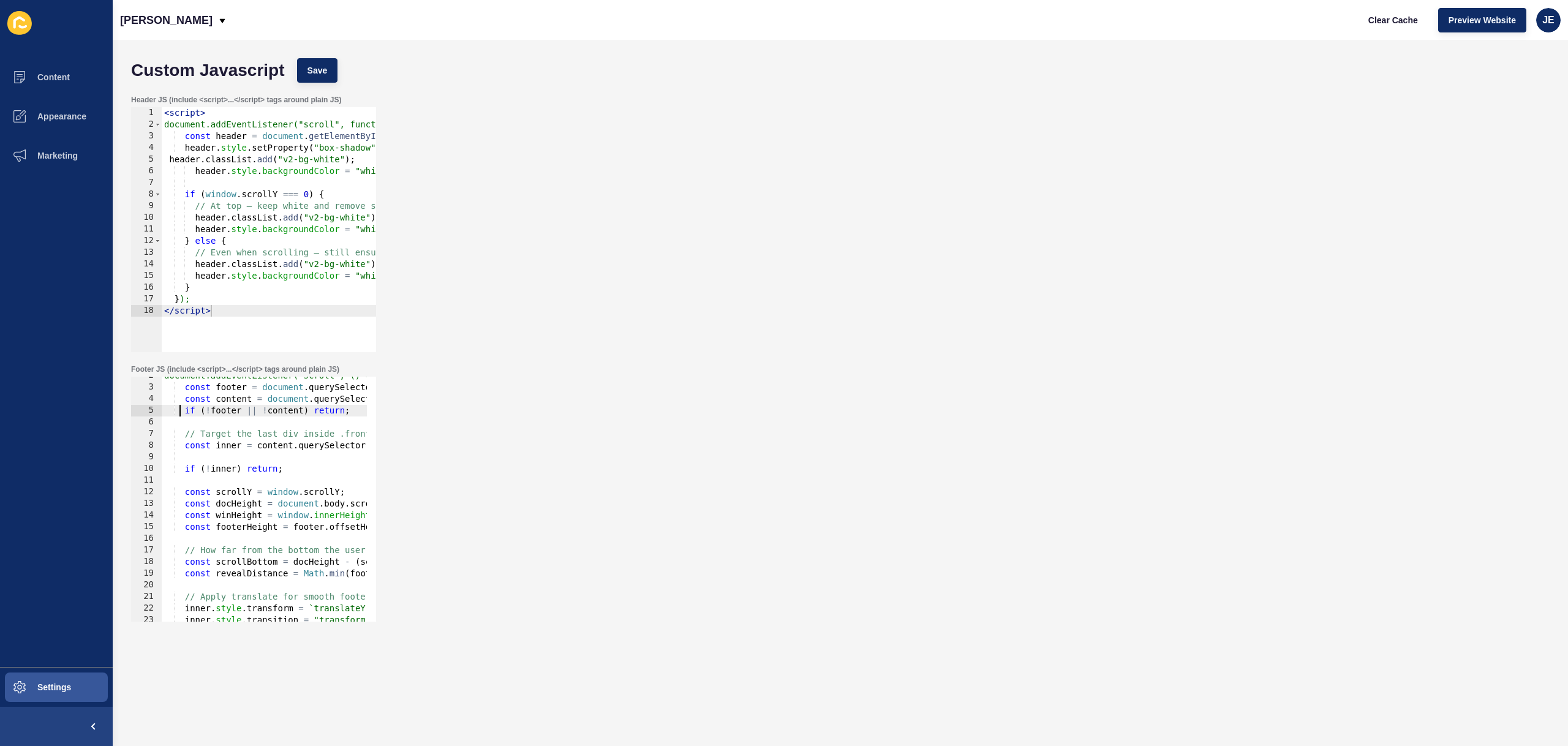
type textarea "if (!footer || !content) return;"
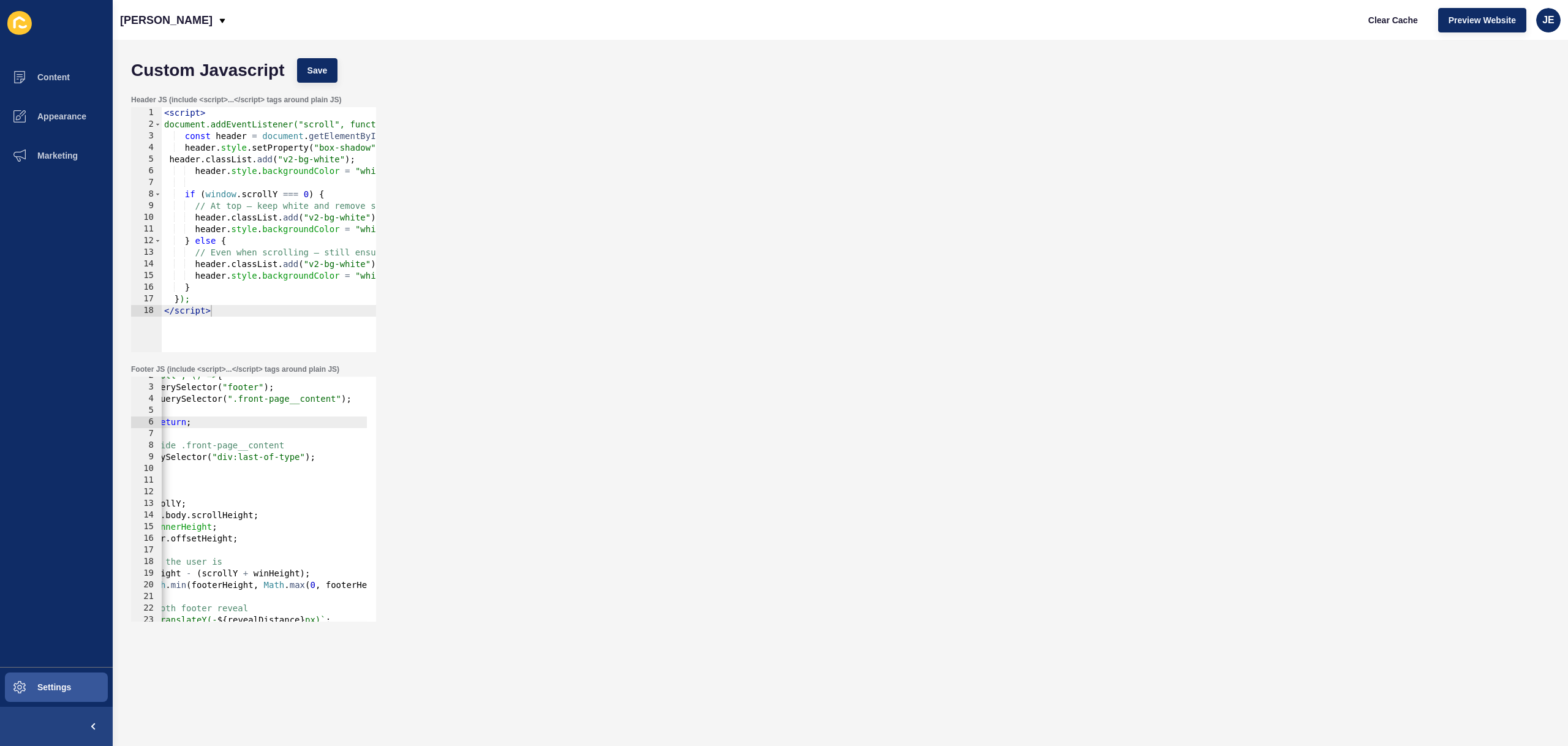
scroll to position [0, 9]
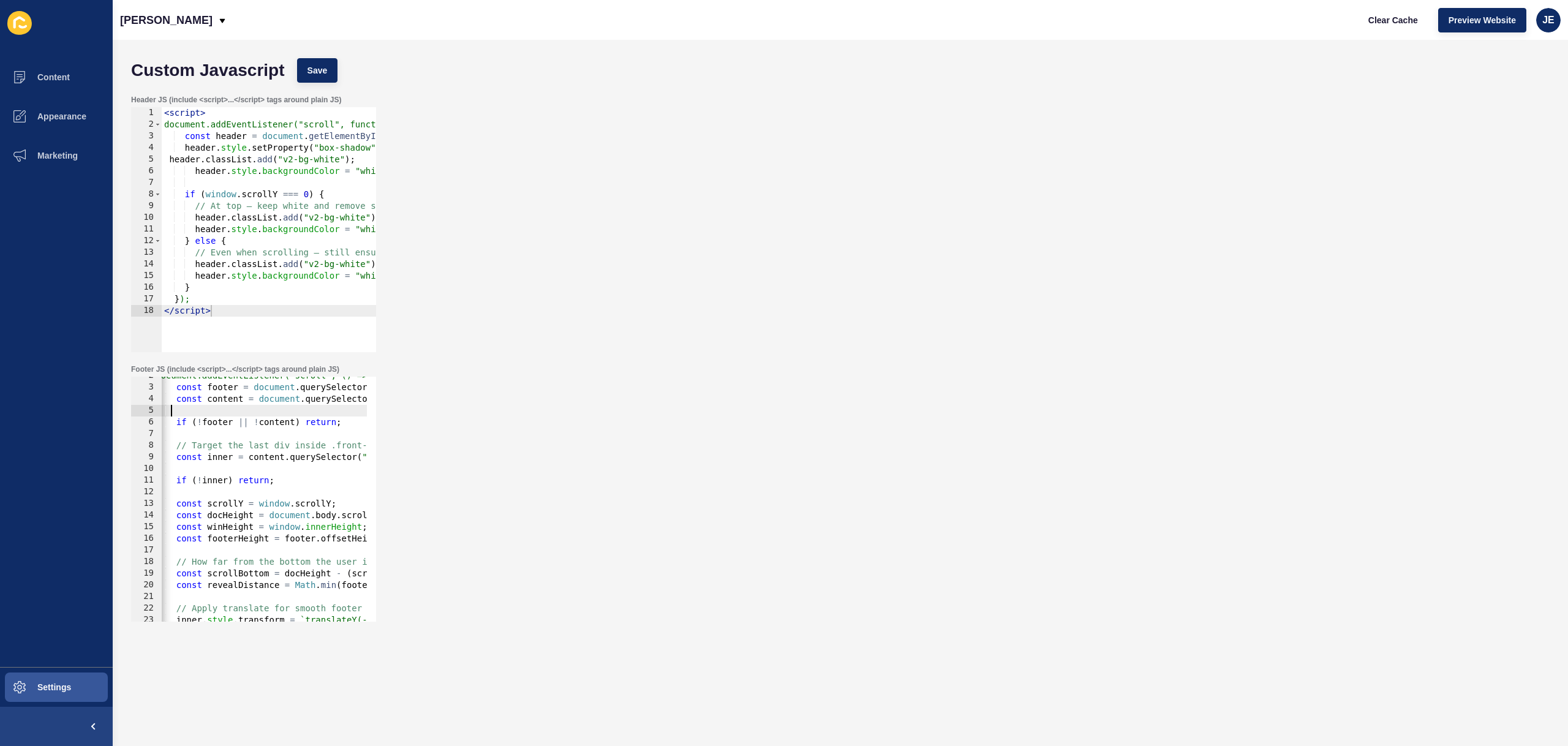
click at [221, 412] on div "document.addEventListener("scroll", () => { const footer = document . querySele…" at bounding box center [392, 500] width 479 height 259
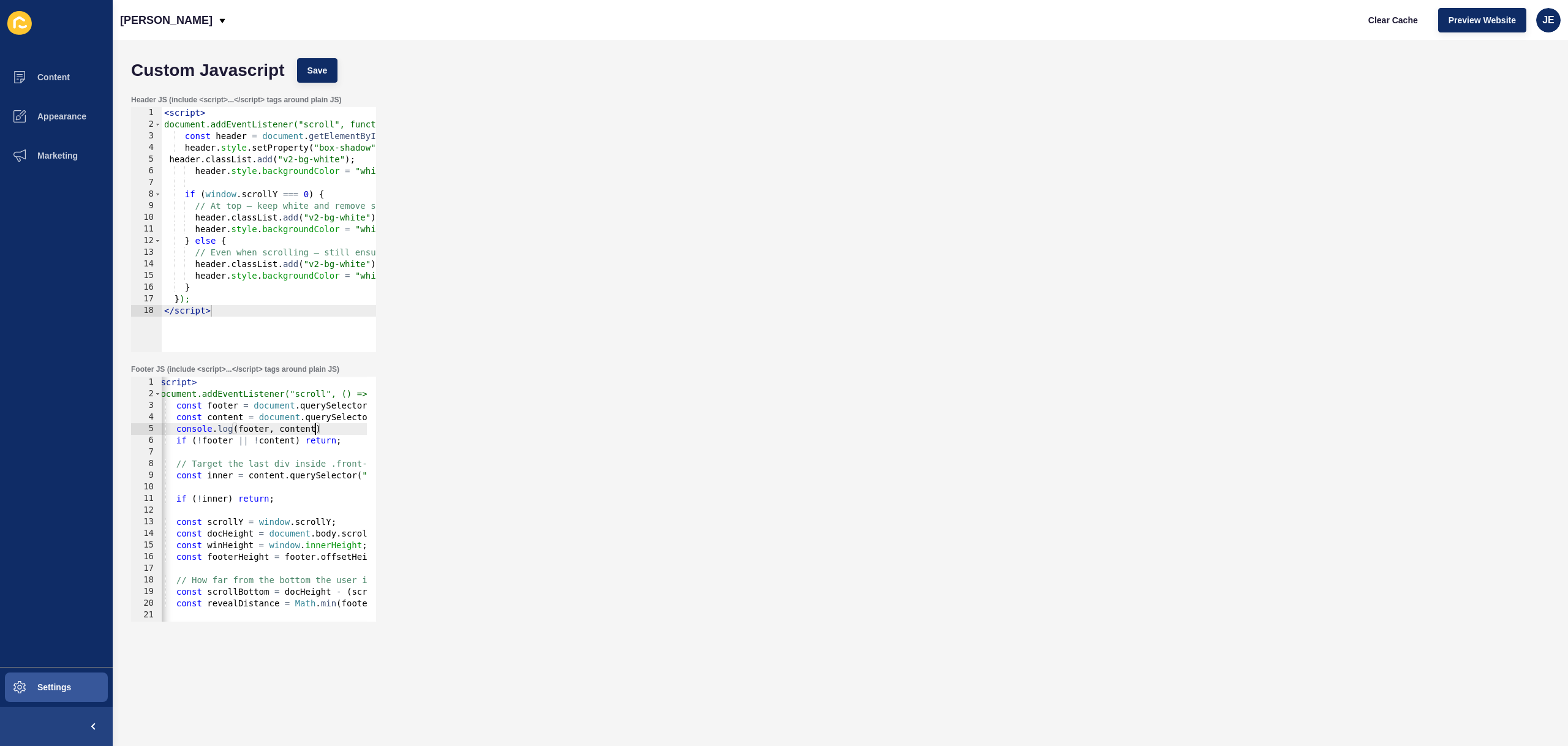
click at [234, 427] on div "< script > document.addEventListener("scroll", () => { const footer = document …" at bounding box center [392, 506] width 479 height 259
type textarea "console.log(footer, content) if (!footer || !content) return;"
click at [229, 506] on div "< script > document.addEventListener("scroll", () => { const footer = document …" at bounding box center [401, 506] width 479 height 259
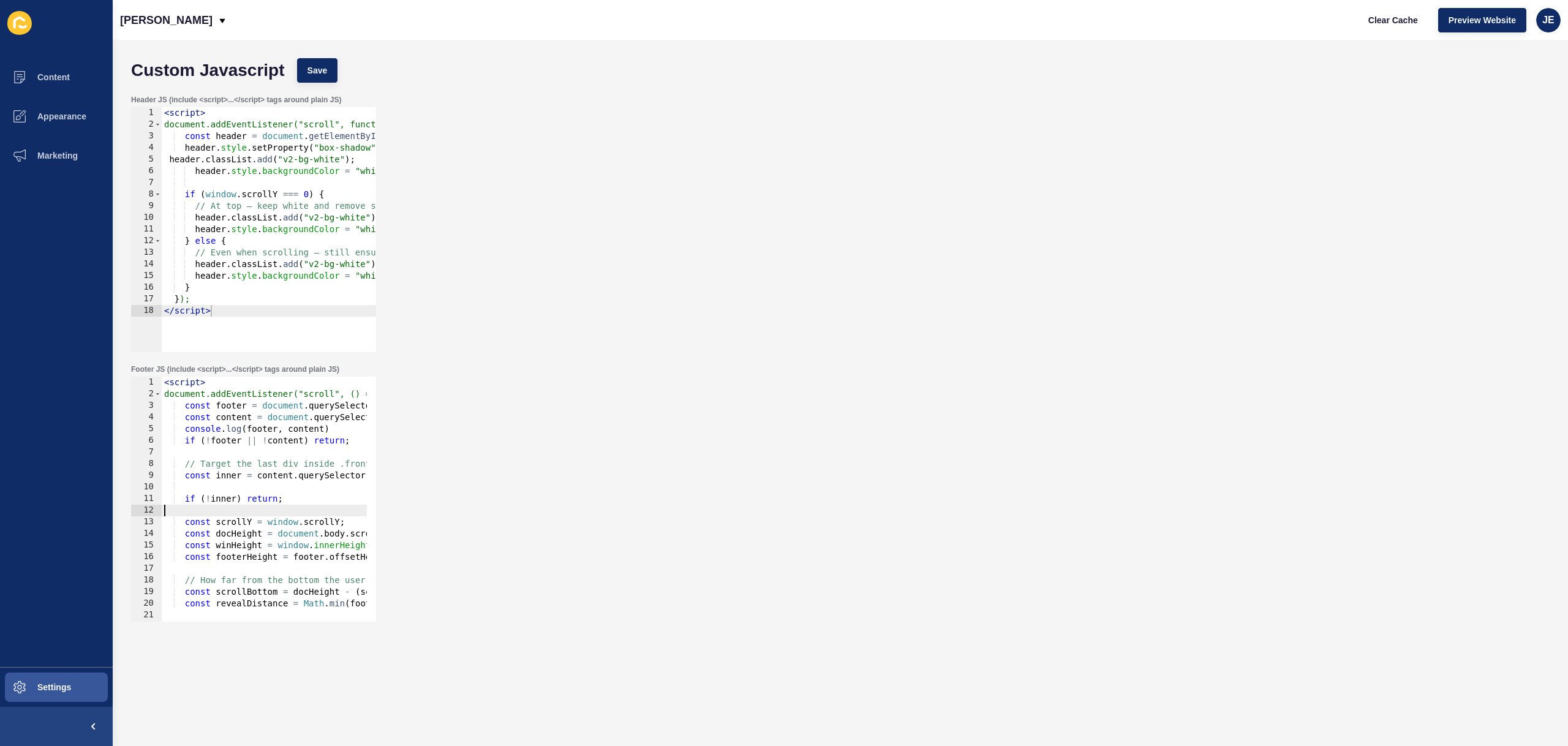
paste textarea
click at [253, 491] on div "< script > document.addEventListener("scroll", () => { const footer = document …" at bounding box center [401, 506] width 479 height 259
paste textarea
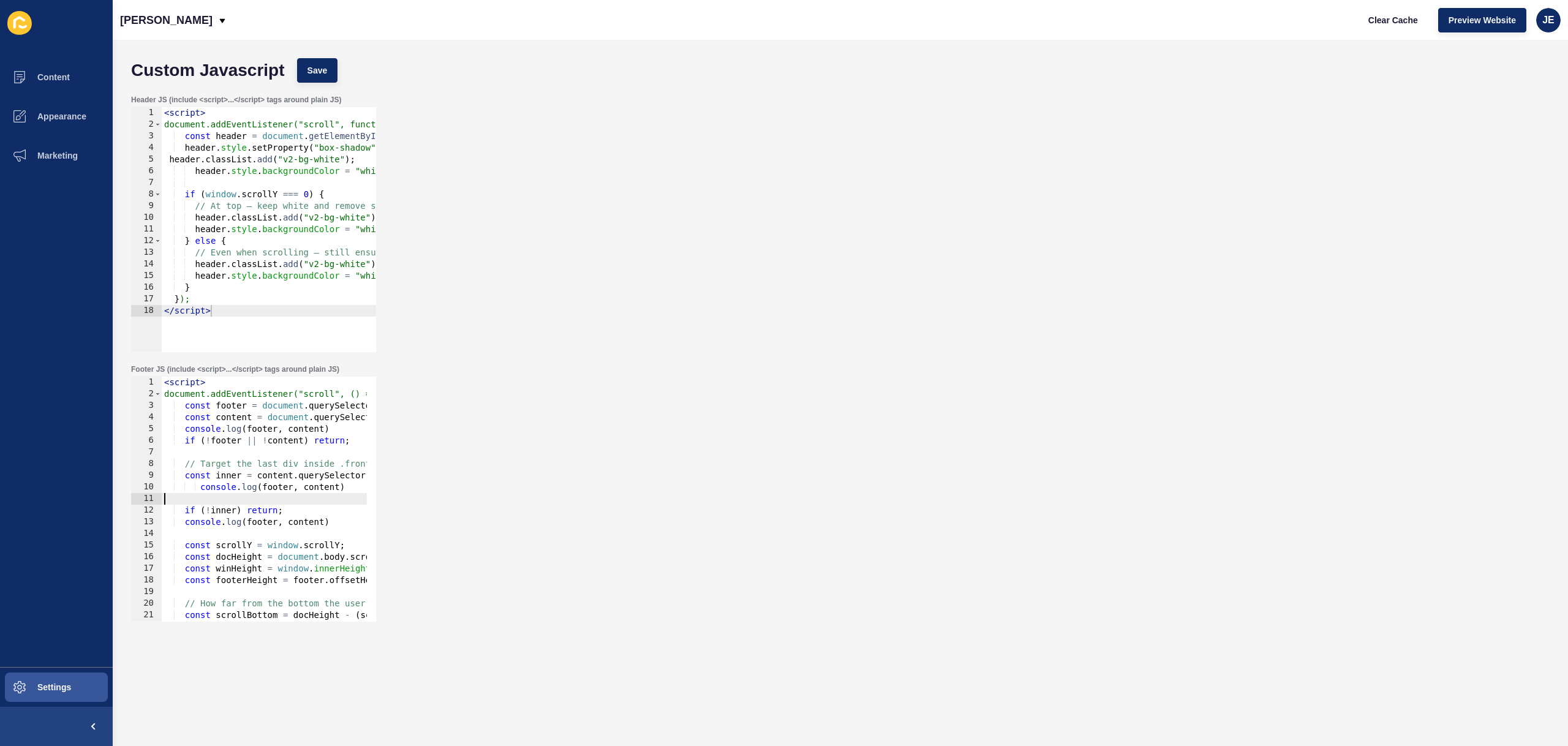
click at [315, 487] on div "< script > document.addEventListener("scroll", () => { const footer = document …" at bounding box center [401, 506] width 479 height 259
click at [308, 75] on span "Save" at bounding box center [318, 70] width 20 height 12
click at [1367, 16] on button "Clear Cache" at bounding box center [1393, 20] width 70 height 24
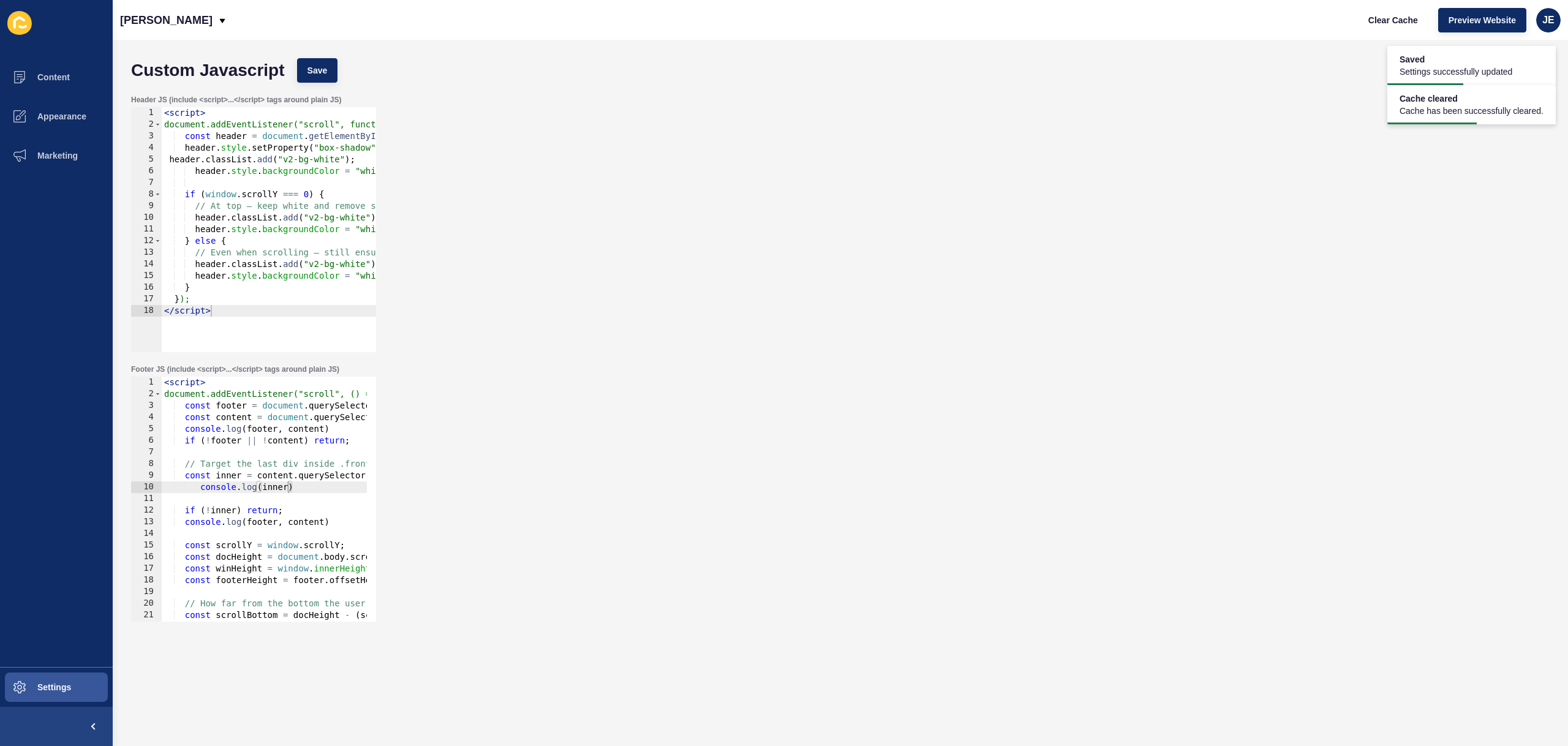
click at [279, 427] on div "< script > document.addEventListener("scroll", () => { const footer = document …" at bounding box center [401, 506] width 479 height 259
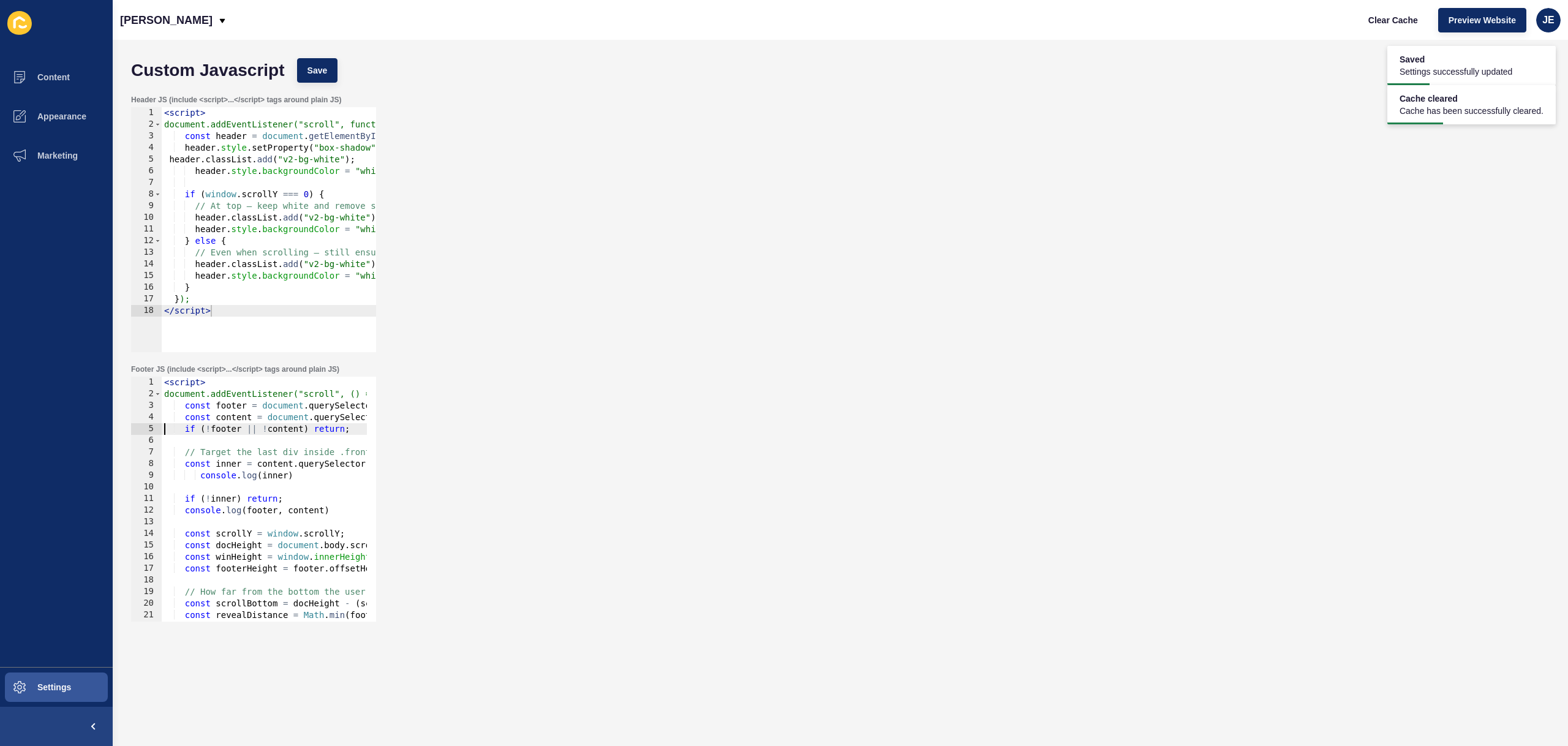
click at [263, 508] on div "< script > document.addEventListener("scroll", () => { const footer = document …" at bounding box center [401, 506] width 479 height 259
type textarea "console.log(footer, content)"
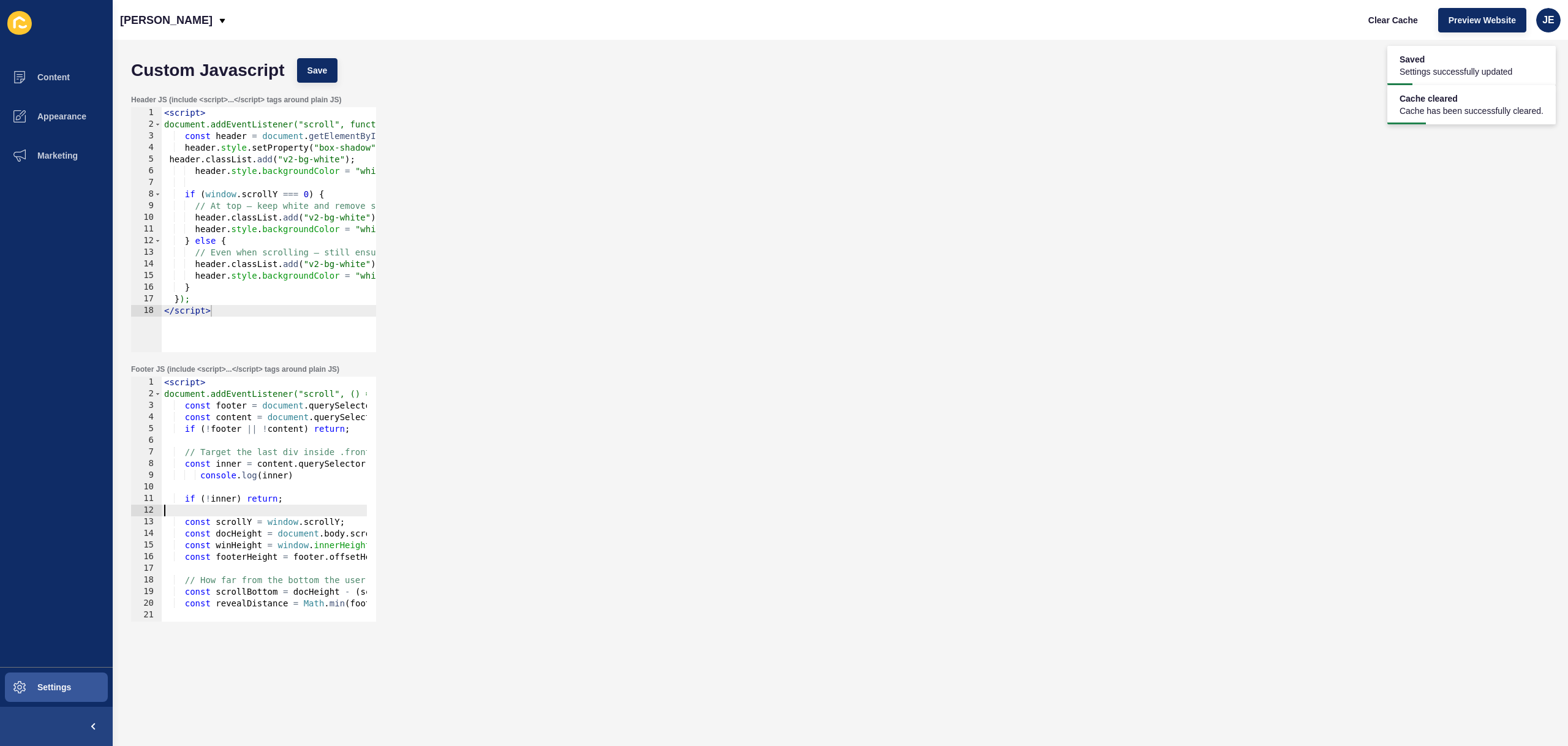
scroll to position [0, 0]
click at [308, 75] on span "Save" at bounding box center [318, 70] width 20 height 12
click at [1367, 22] on button "Clear Cache" at bounding box center [1393, 20] width 70 height 24
click at [311, 441] on div "< script > document.addEventListener("scroll", () => { const footer = document …" at bounding box center [401, 506] width 479 height 259
type textarea "</script>"
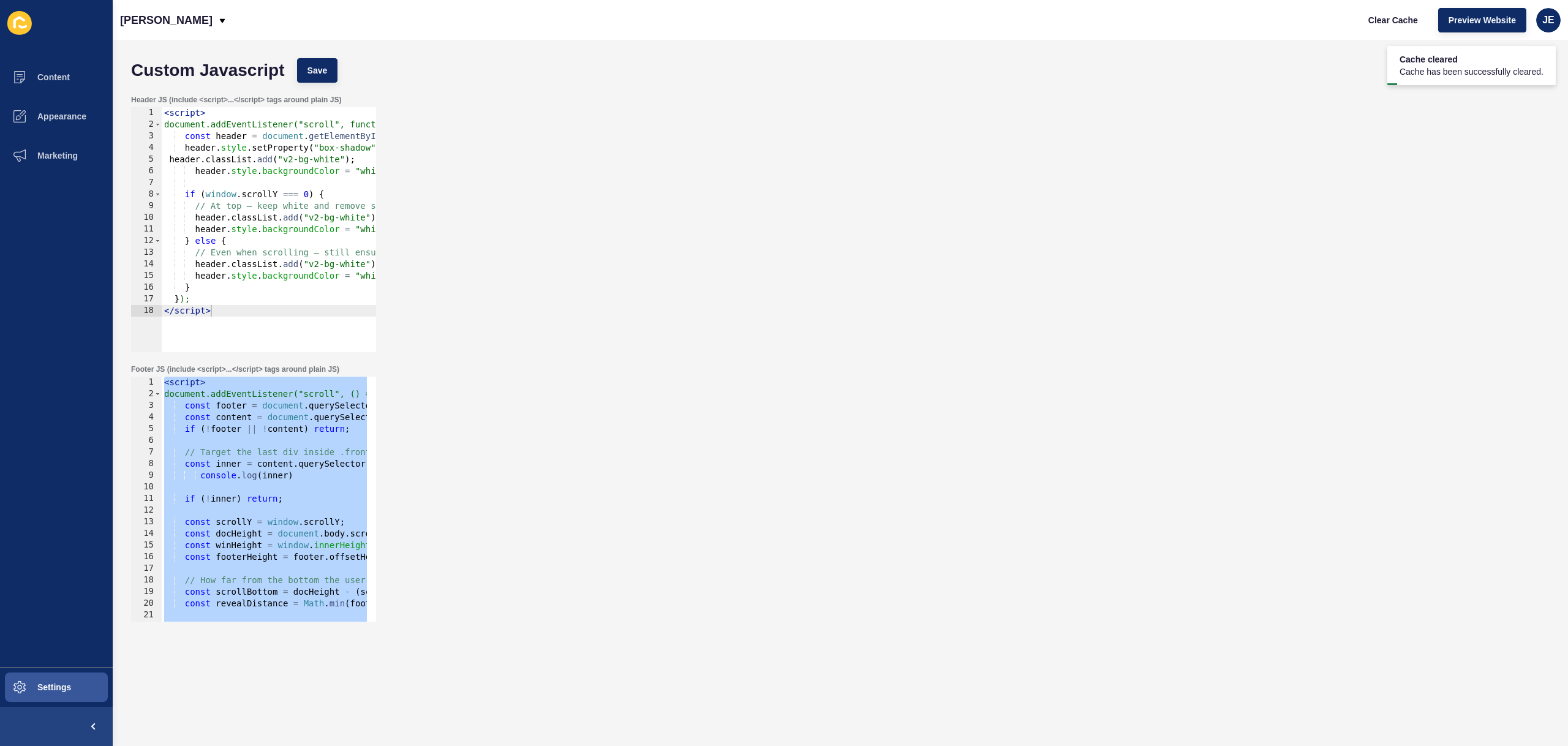
paste textarea
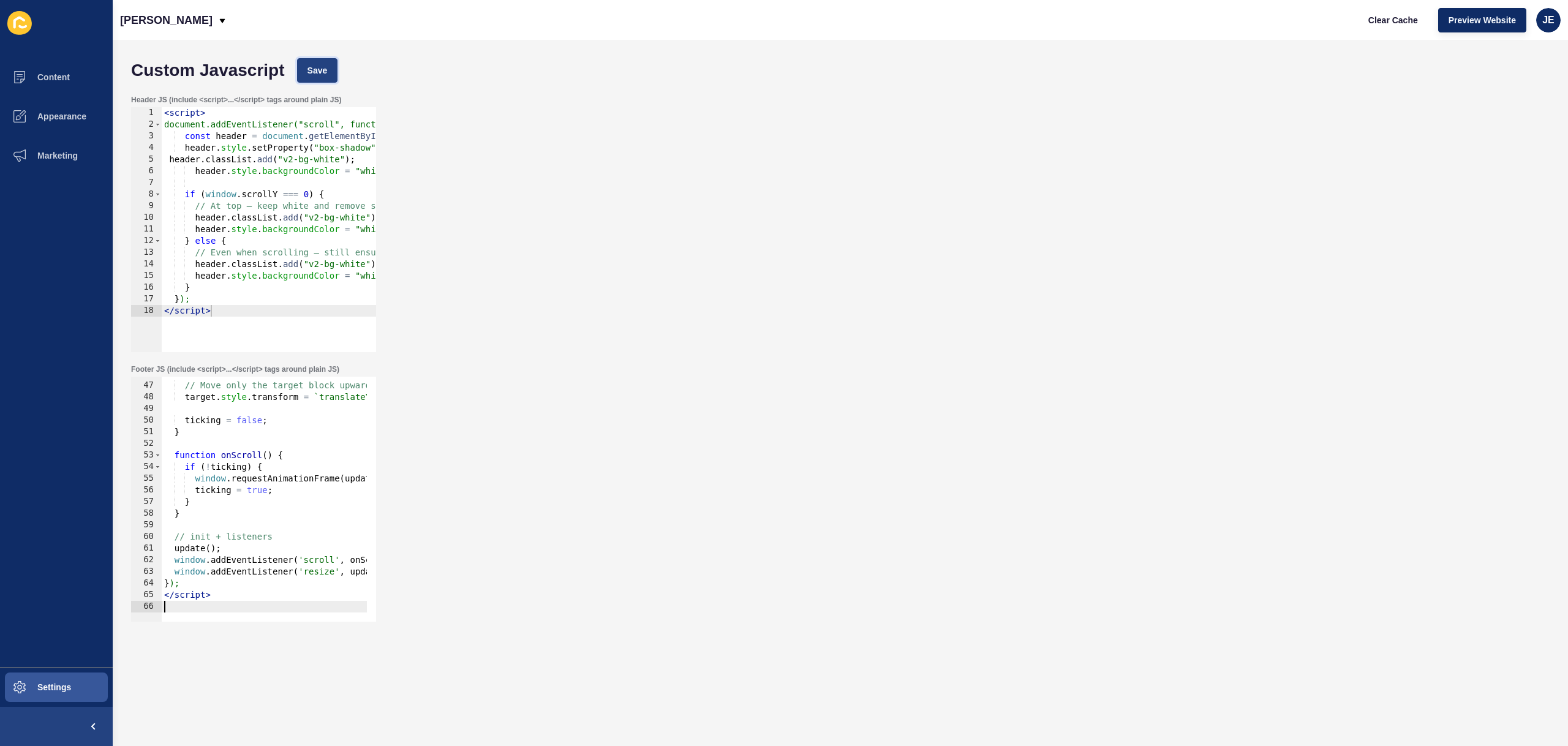
click at [319, 70] on span "Save" at bounding box center [318, 70] width 20 height 12
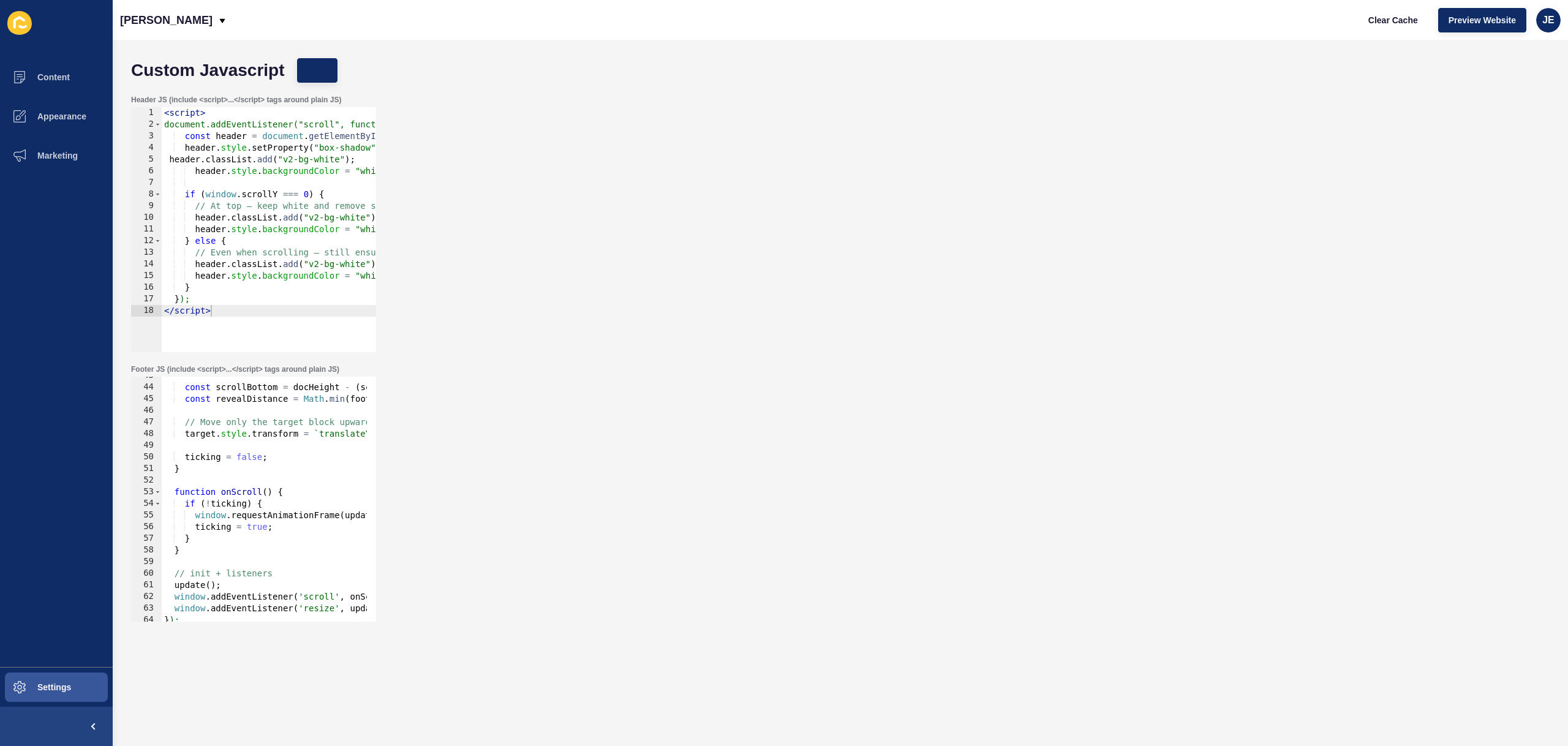
scroll to position [0, 0]
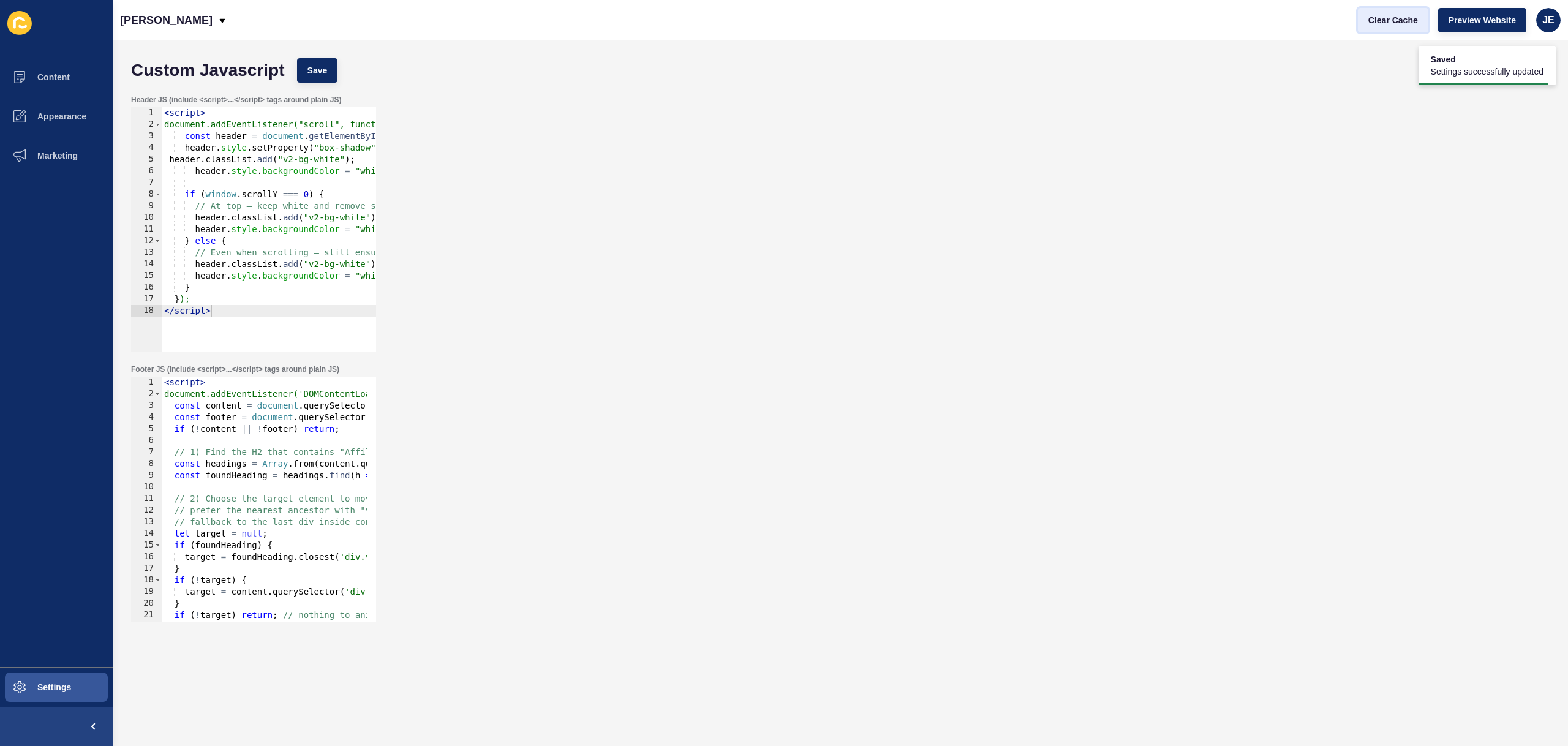
click at [1374, 20] on span "Clear Cache" at bounding box center [1393, 20] width 50 height 12
click at [333, 447] on div "< script > document.addEventListener('DOMContentLoaded', () => { const content …" at bounding box center [416, 506] width 509 height 259
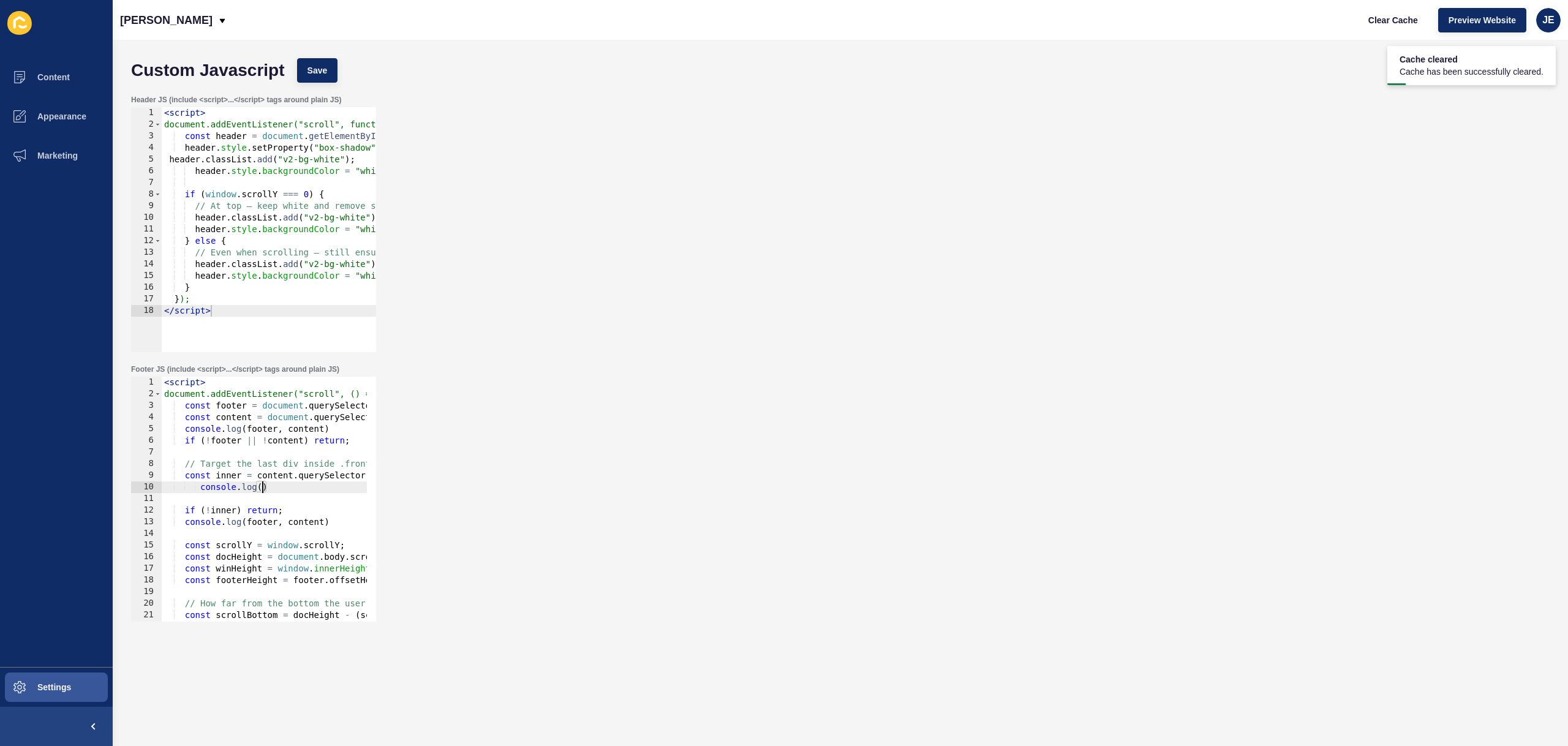
type textarea "console.log(footer, content)"
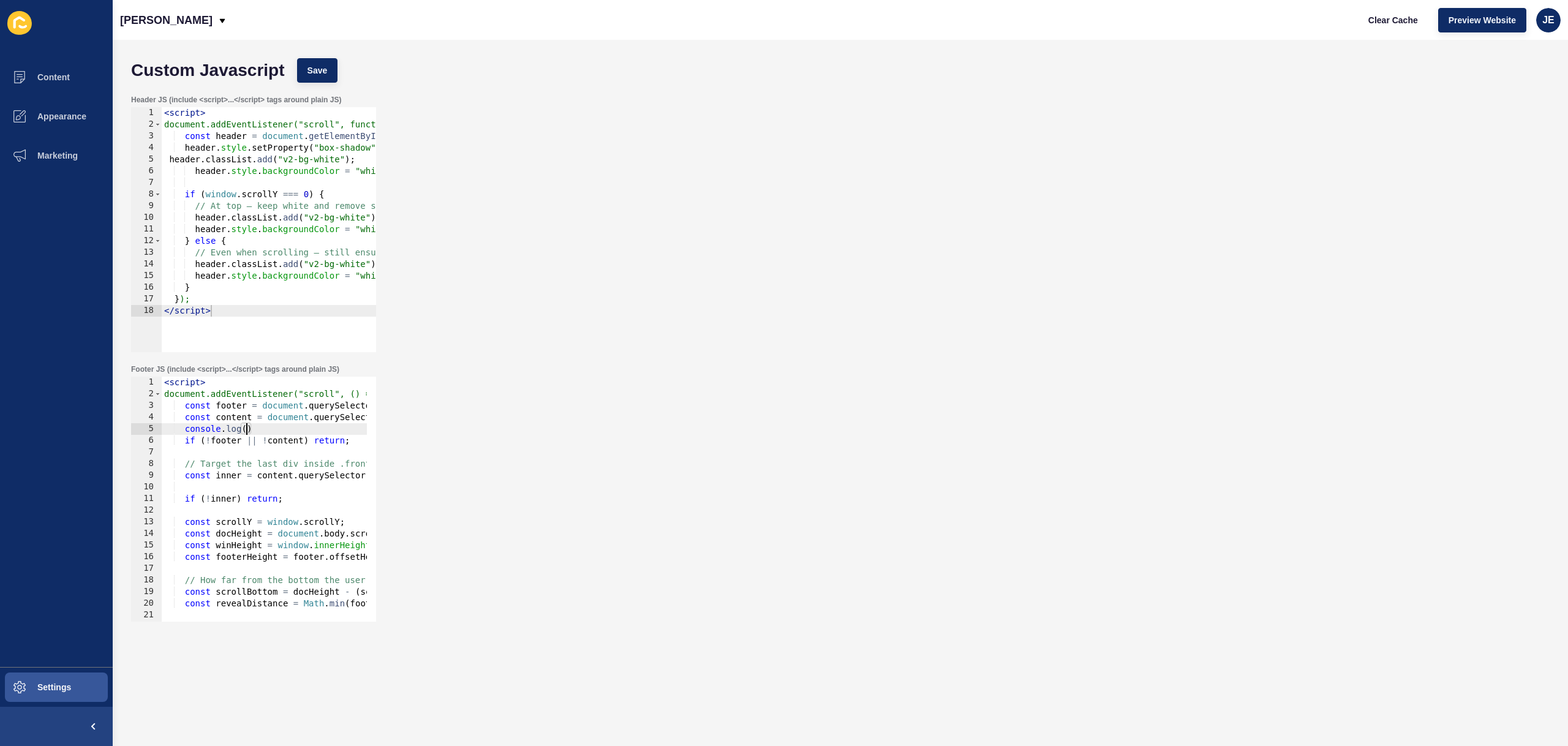
type textarea "console.log"
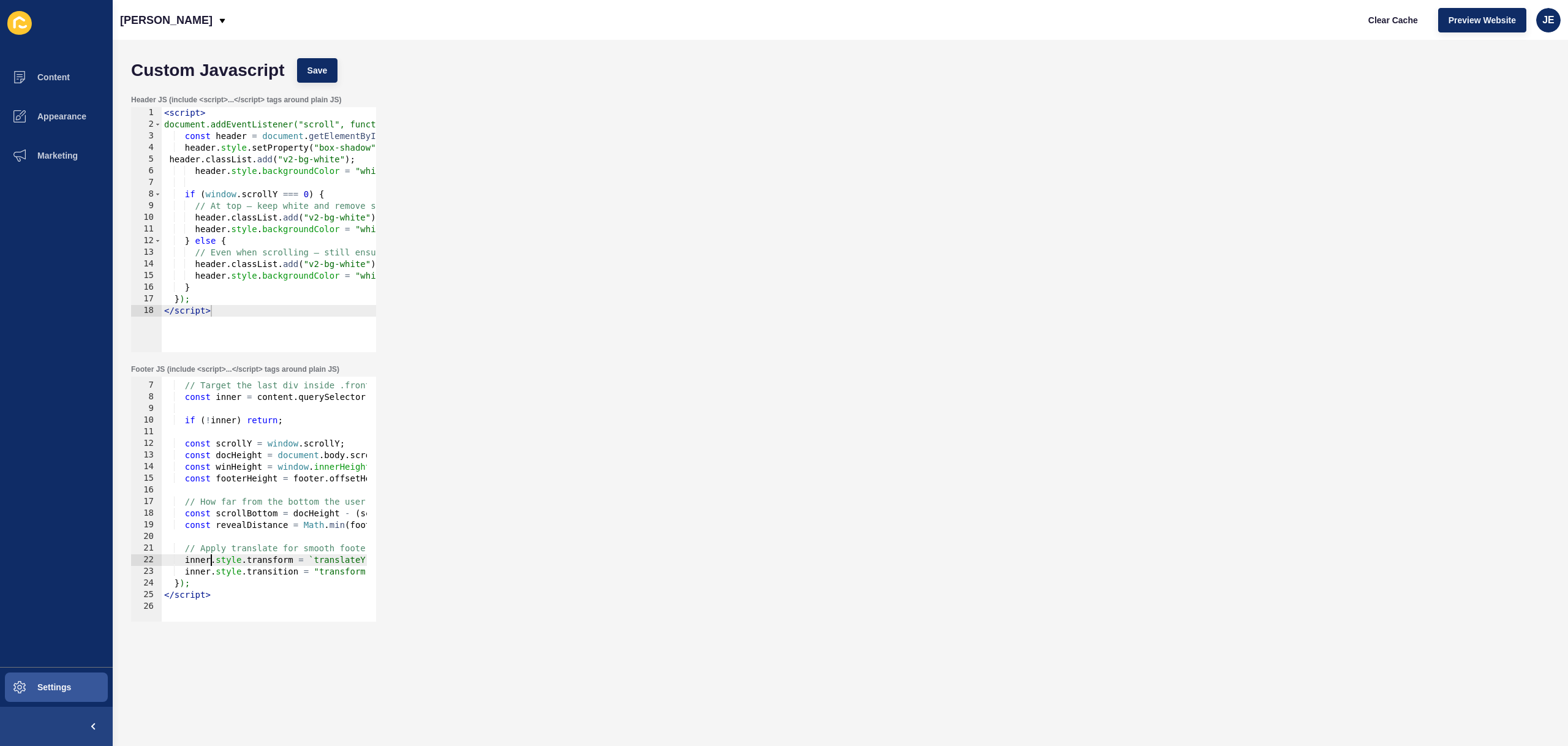
click at [209, 566] on div "// Target the last div inside .front-page__content const inner = content . quer…" at bounding box center [401, 498] width 479 height 259
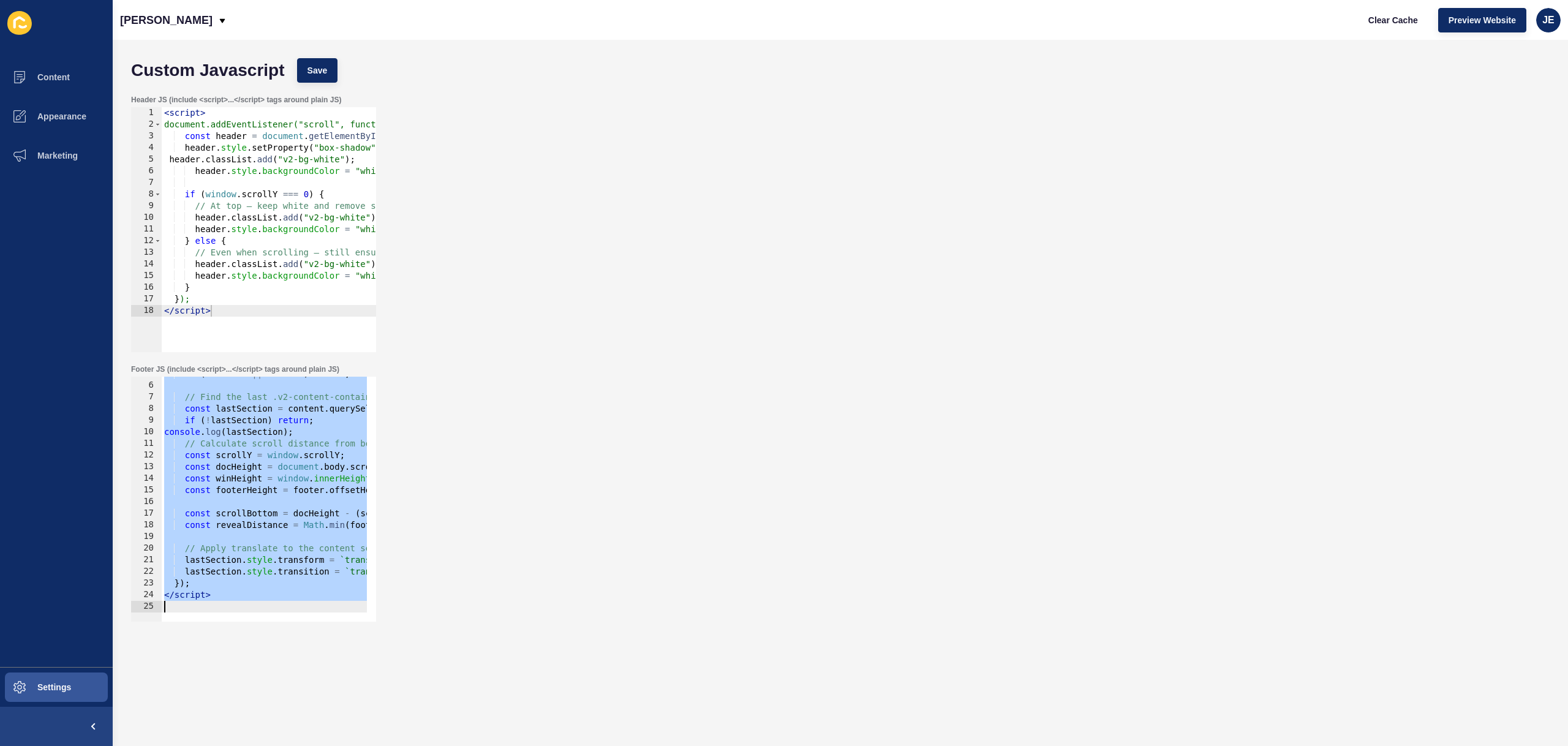
scroll to position [55, 0]
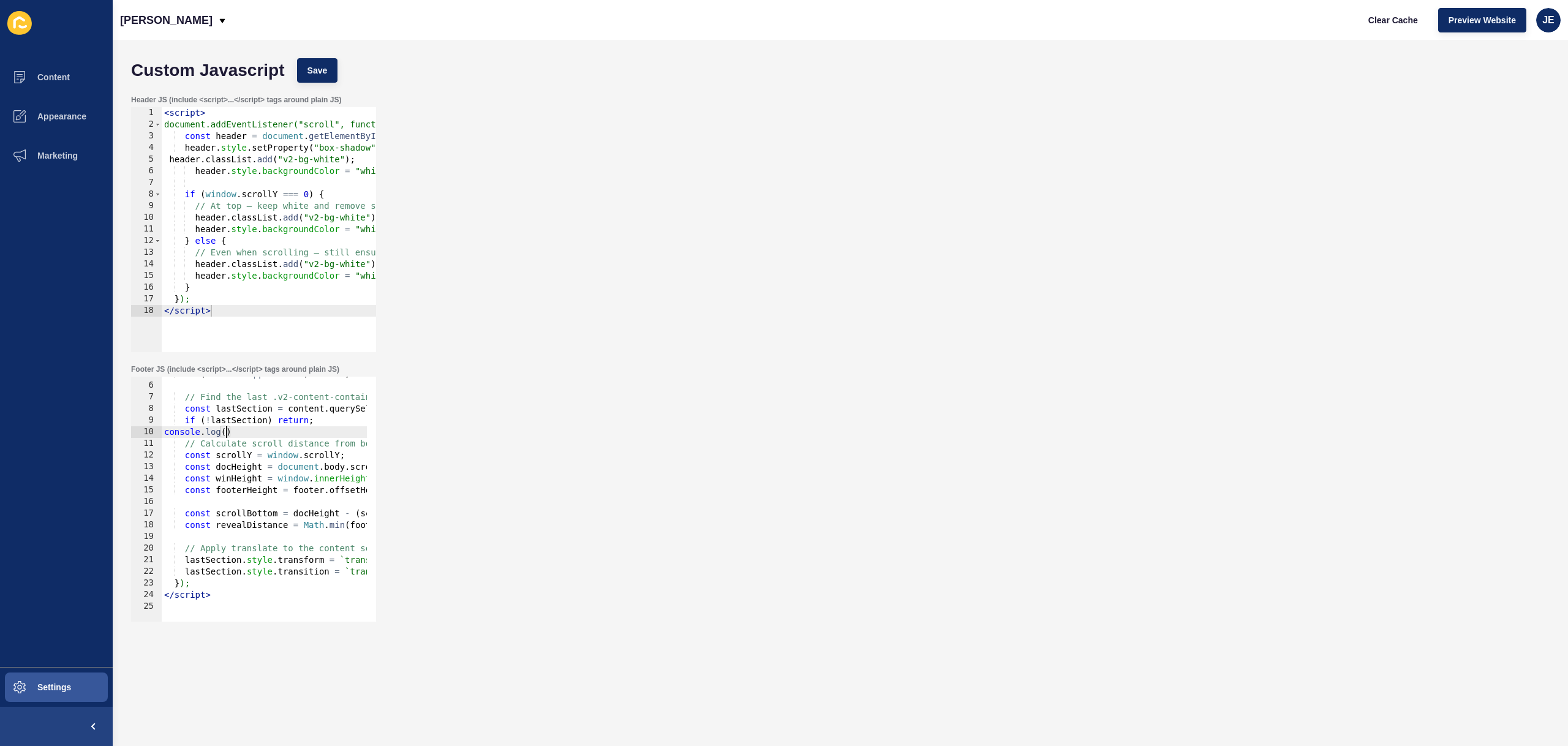
type textarea "console.log"
type textarea "o"
type textarea "</script>"
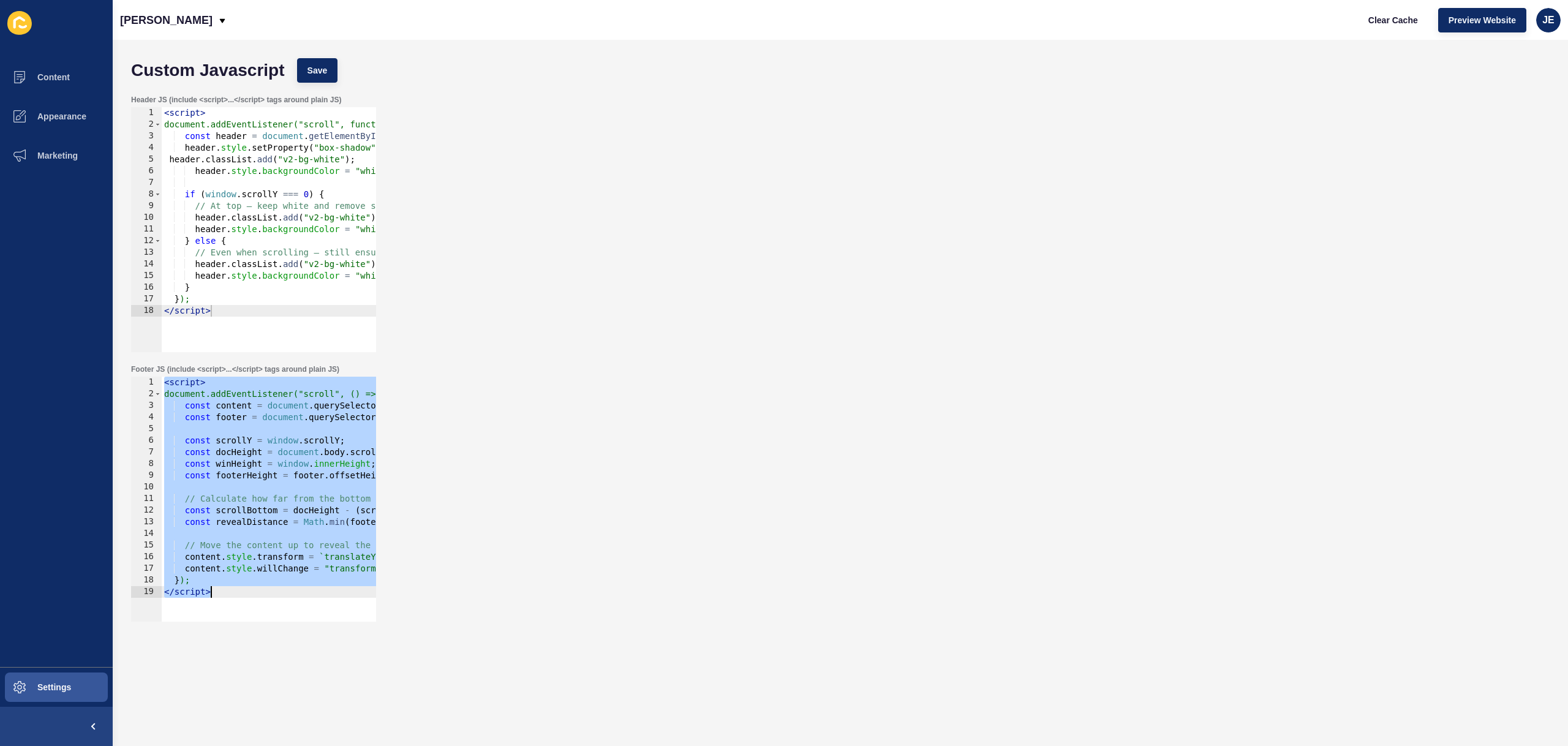
type textarea "</script>"
click at [237, 488] on div "< script > document.addEventListener("scroll", () => { const inner = document .…" at bounding box center [401, 506] width 479 height 259
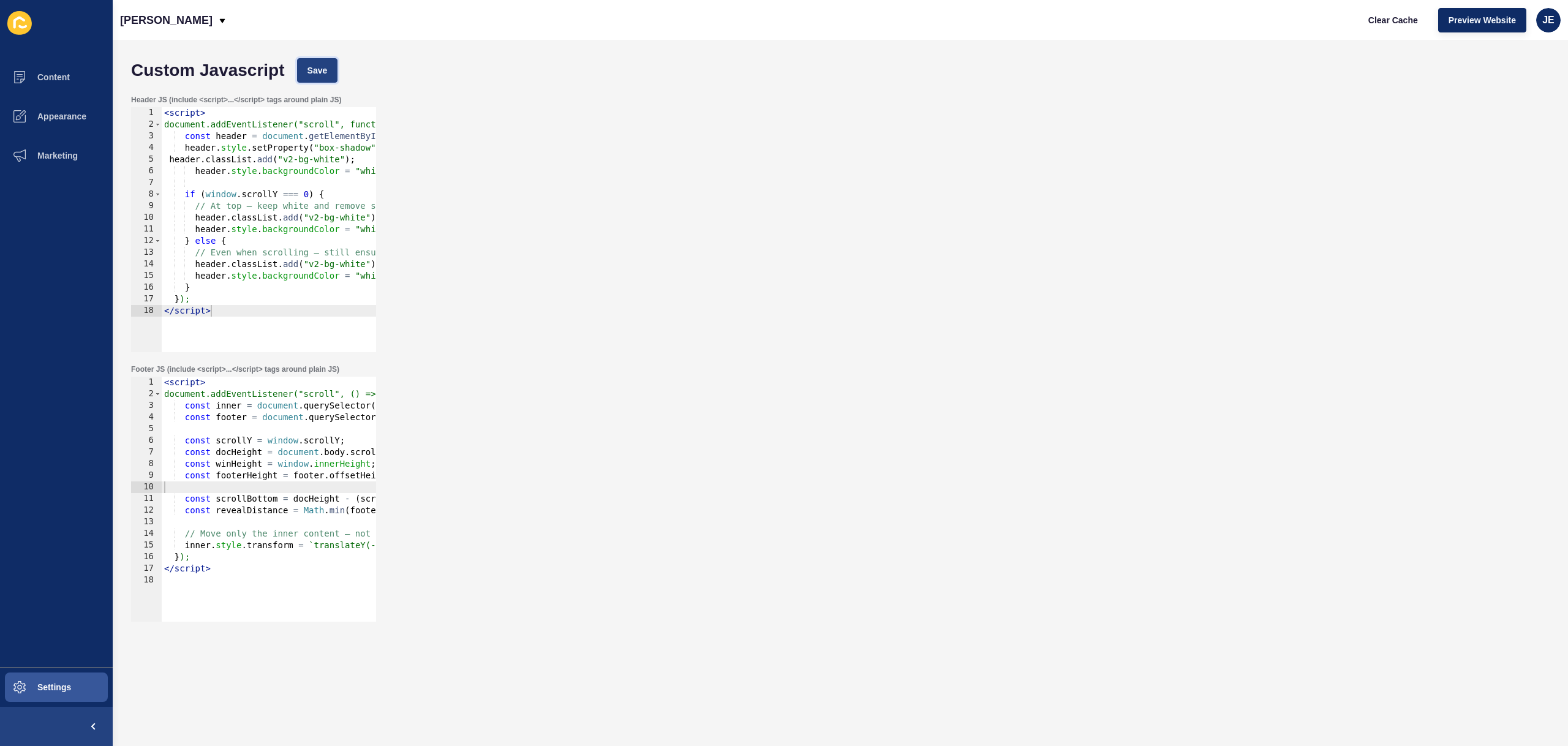
click at [306, 72] on button "Save" at bounding box center [317, 70] width 41 height 24
click at [1396, 22] on span "Clear Cache" at bounding box center [1393, 20] width 50 height 12
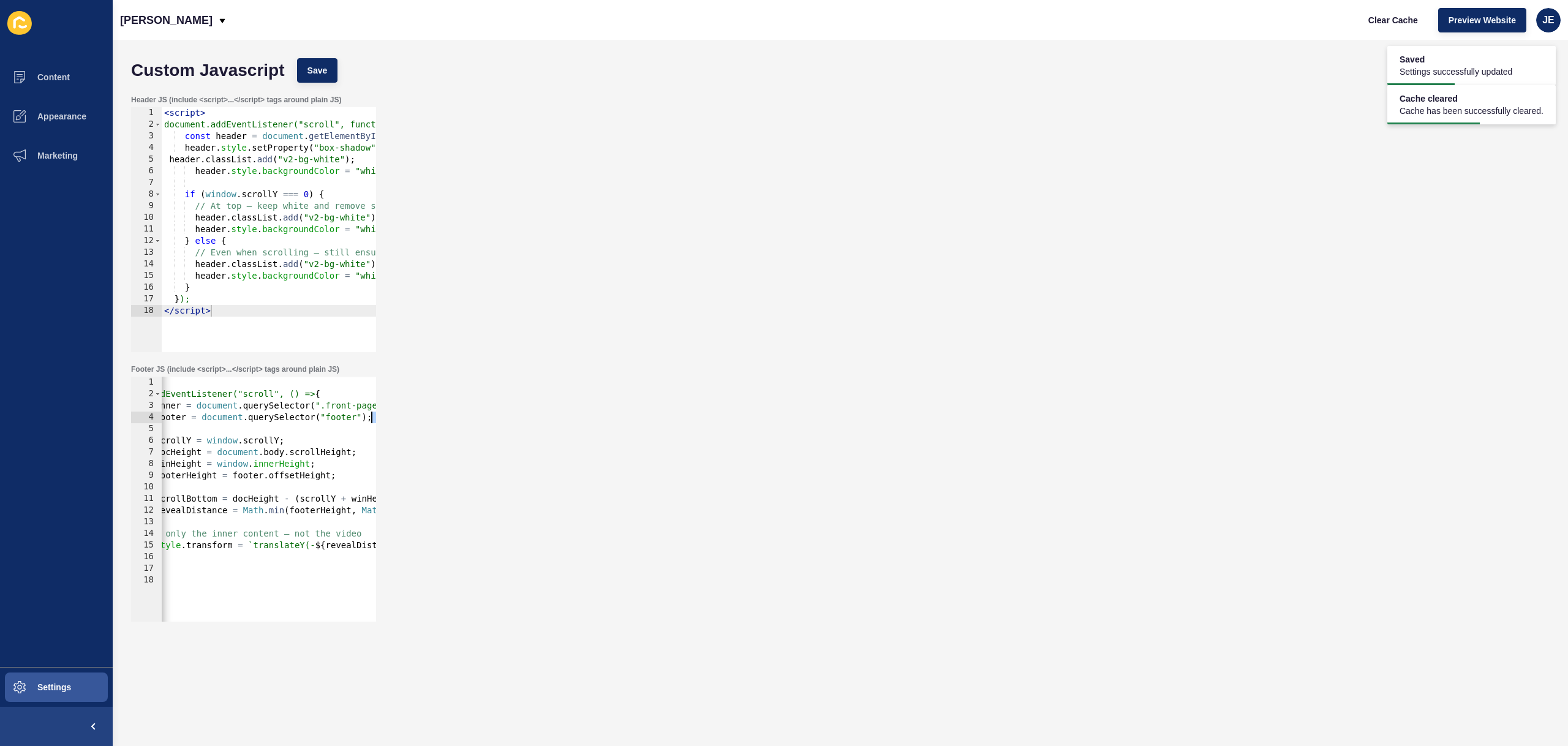
drag, startPoint x: 344, startPoint y: 424, endPoint x: 450, endPoint y: 419, distance: 106.1
click at [450, 419] on div "Footer JS (include <script>...</script> tags around plain JS) 1 2 3 4 5 6 7 8 9…" at bounding box center [840, 493] width 1431 height 269
click at [356, 406] on div "< script > document.addEventListener("scroll", () => { const inner = document .…" at bounding box center [340, 506] width 479 height 259
drag, startPoint x: 352, startPoint y: 406, endPoint x: 446, endPoint y: 408, distance: 94.0
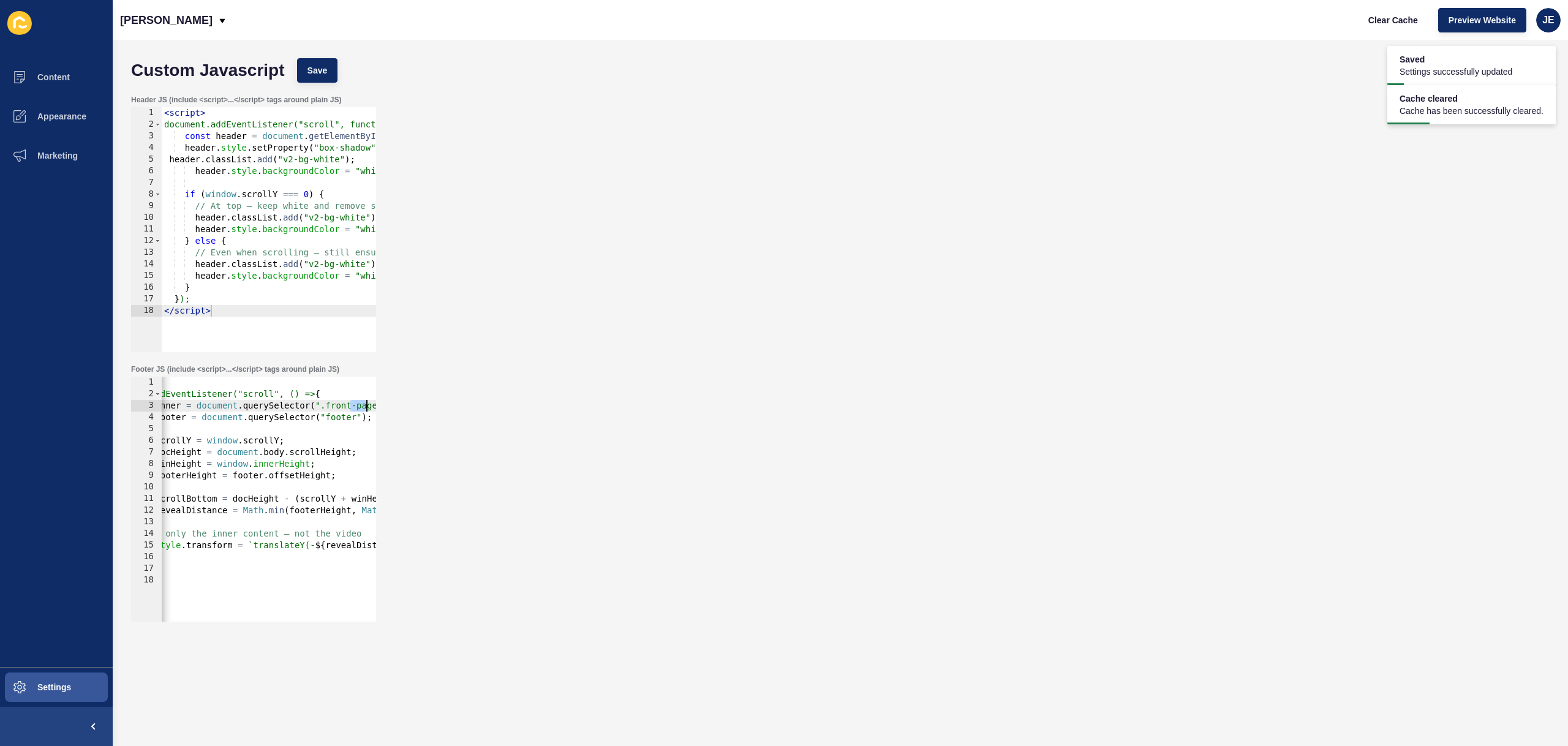
click at [446, 408] on div "Footer JS (include <script>...</script> tags around plain JS) const inner = doc…" at bounding box center [840, 493] width 1431 height 269
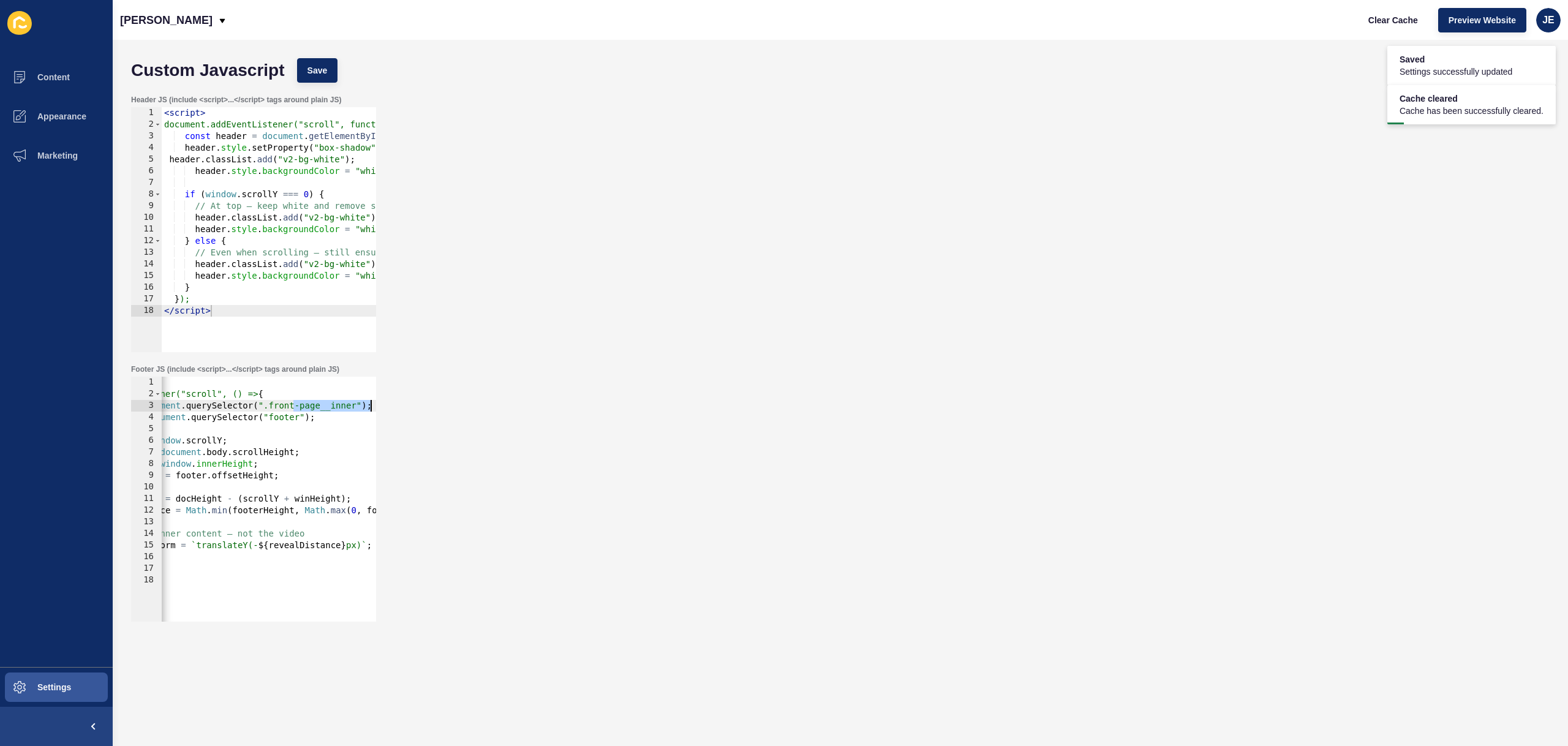
click at [350, 408] on div "< script > document.addEventListener("scroll", () => { const inner = document .…" at bounding box center [283, 506] width 479 height 259
click at [356, 408] on div "< script > document.addEventListener("scroll", () => { const inner = document .…" at bounding box center [283, 506] width 479 height 259
drag, startPoint x: 356, startPoint y: 408, endPoint x: 331, endPoint y: 407, distance: 25.0
click at [331, 407] on div "< script > document.addEventListener("scroll", () => { const inner = document .…" at bounding box center [283, 506] width 479 height 259
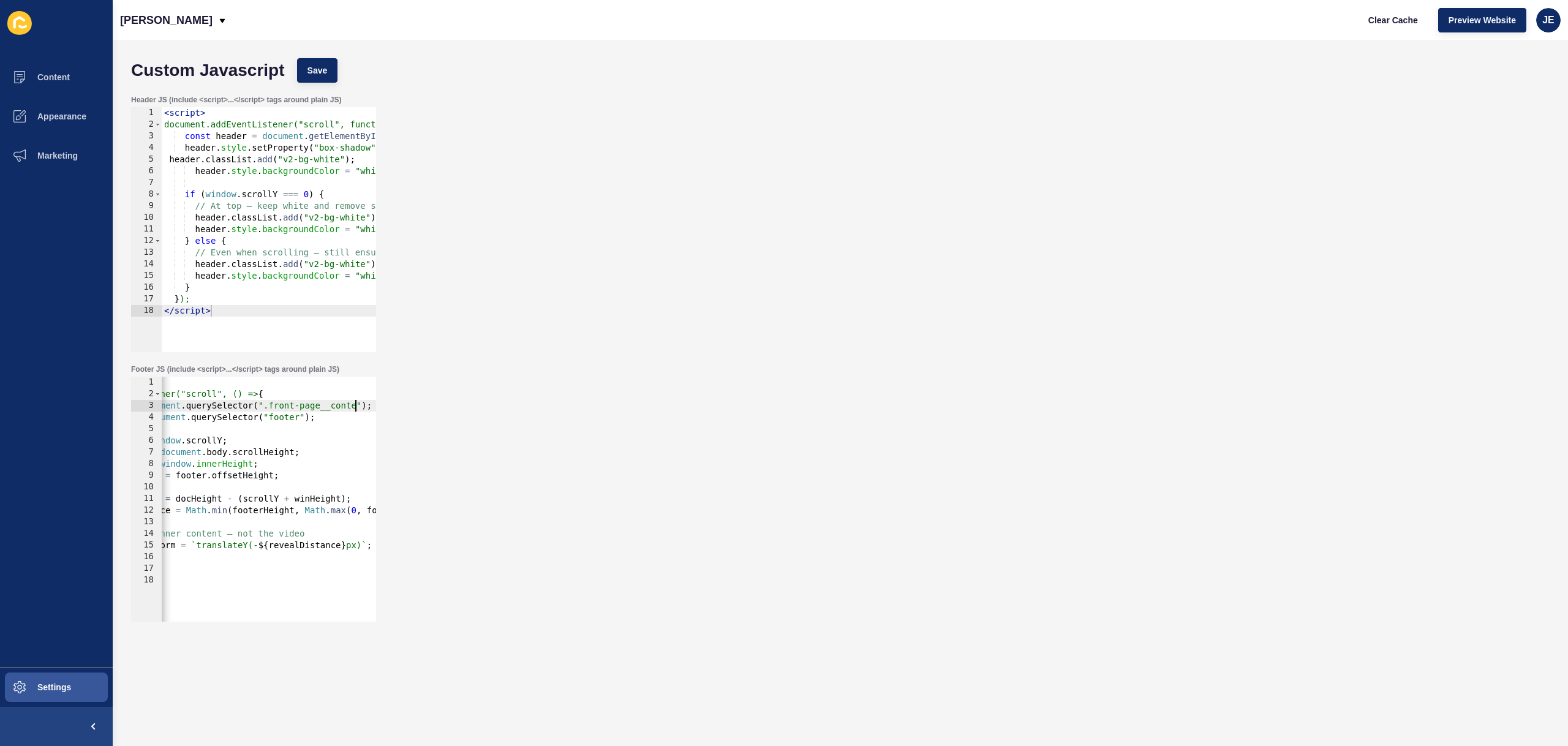
scroll to position [0, 23]
type textarea "const inner = document.querySelector(".front-page__content");"
click at [326, 61] on button "Save" at bounding box center [317, 70] width 41 height 24
click at [1407, 25] on span "Clear Cache" at bounding box center [1393, 20] width 50 height 12
click at [315, 423] on div "< script > document.addEventListener("scroll", () => { const inner = document .…" at bounding box center [283, 506] width 479 height 259
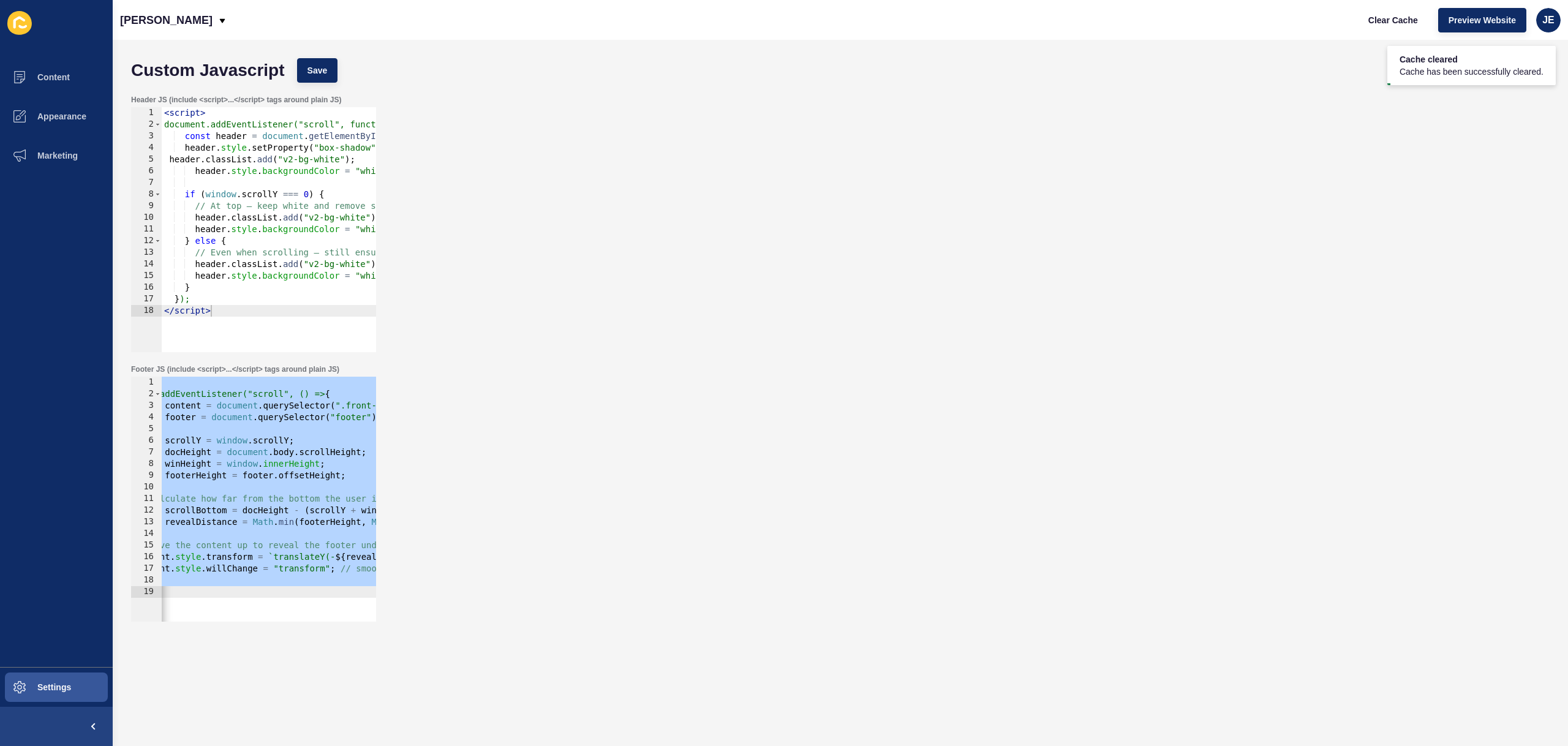
scroll to position [0, 0]
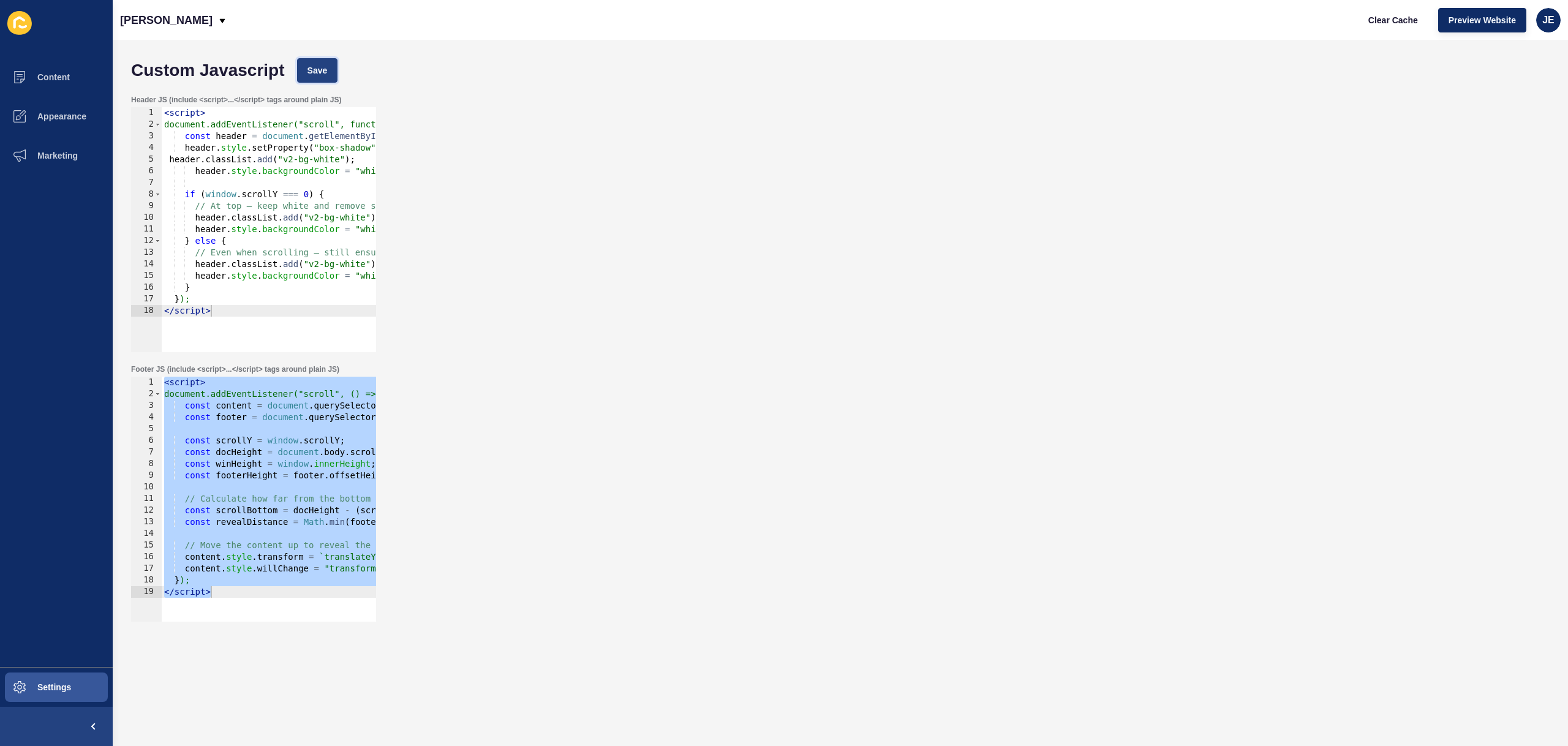
click at [308, 70] on span "Save" at bounding box center [318, 70] width 20 height 12
click at [1380, 23] on span "Clear Cache" at bounding box center [1393, 20] width 50 height 12
click at [294, 468] on div "< script > document.addEventListener("scroll", () => { const content = document…" at bounding box center [401, 506] width 479 height 259
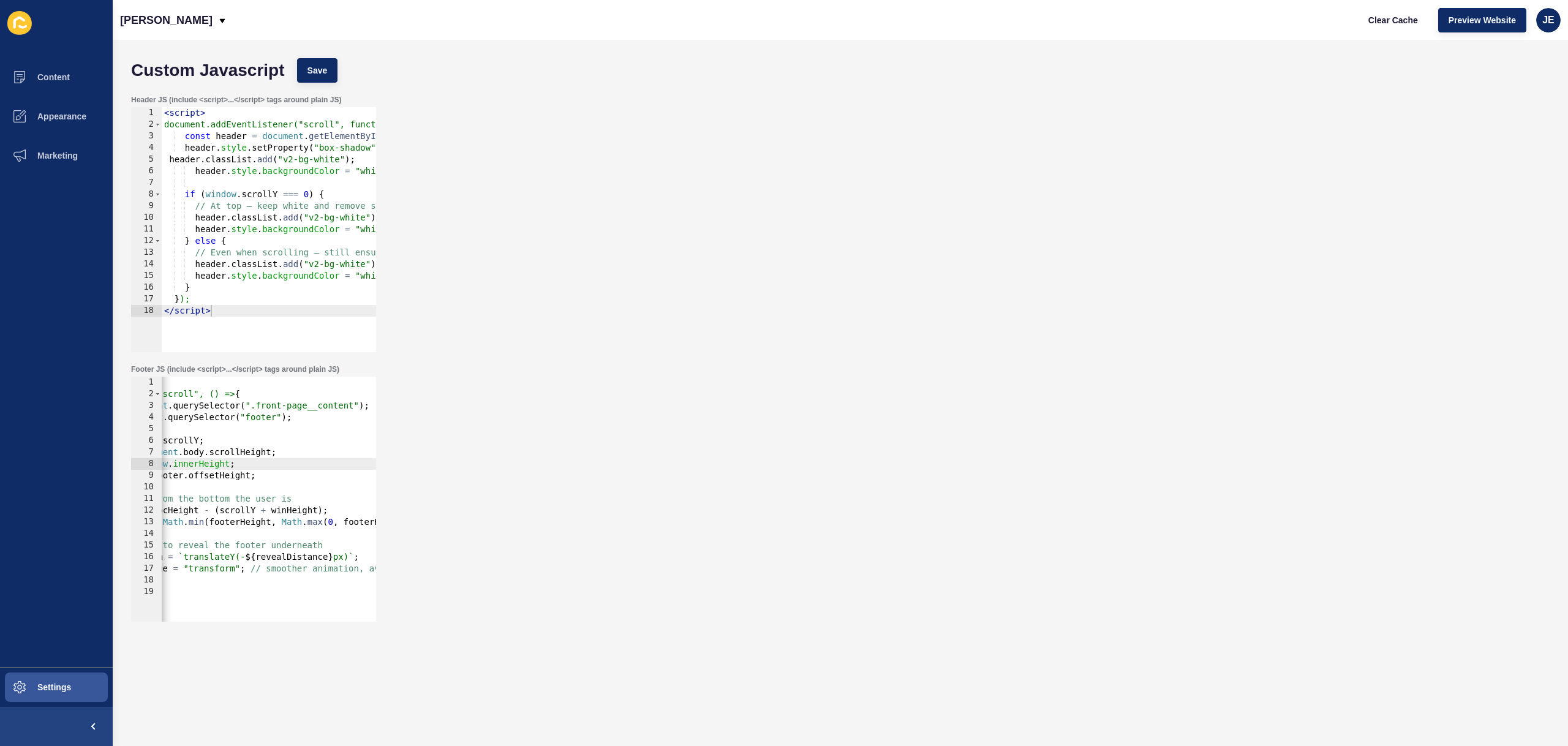
scroll to position [0, 151]
click at [321, 73] on span "Save" at bounding box center [318, 70] width 20 height 12
click at [1407, 23] on span "Clear Cache" at bounding box center [1393, 20] width 50 height 12
click at [263, 512] on div "< script > document.addEventListener("scroll", () => { const content = document…" at bounding box center [250, 506] width 479 height 259
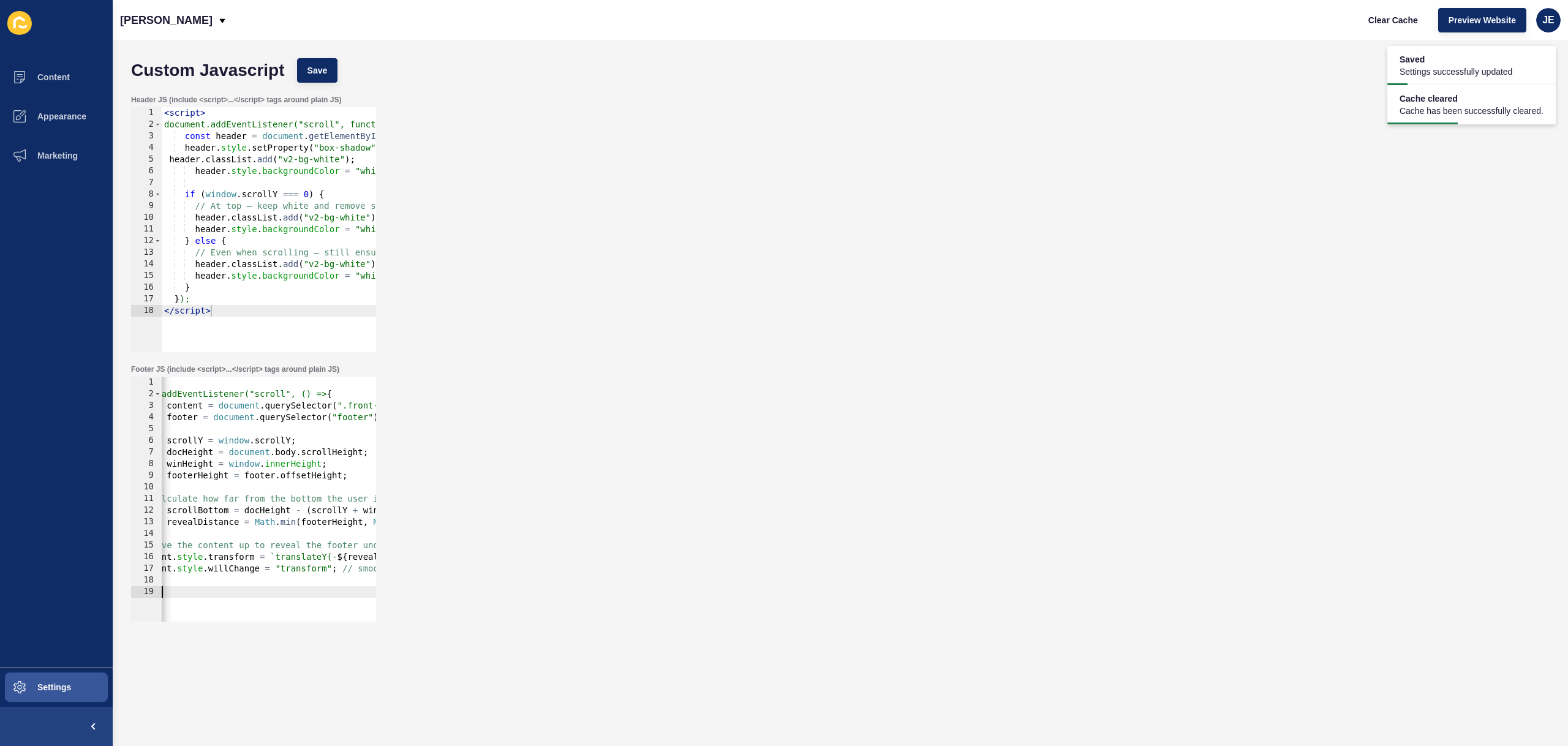
scroll to position [0, 0]
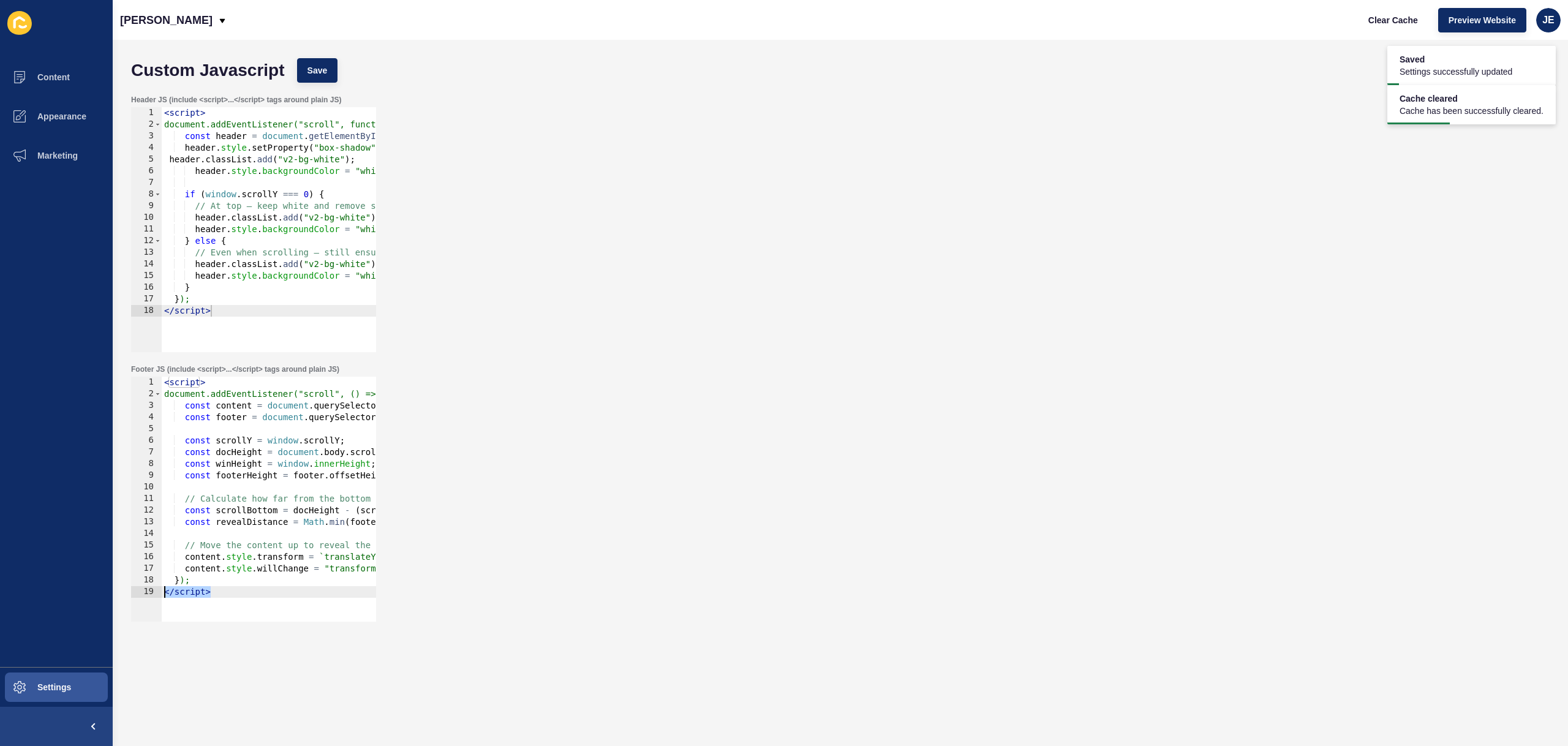
drag, startPoint x: 259, startPoint y: 597, endPoint x: 225, endPoint y: 553, distance: 55.6
click at [93, 589] on div "Content Appearance Marketing Settings Justine Demo Clear Cache Preview Website …" at bounding box center [784, 373] width 1568 height 746
type textarea "}); </script>"
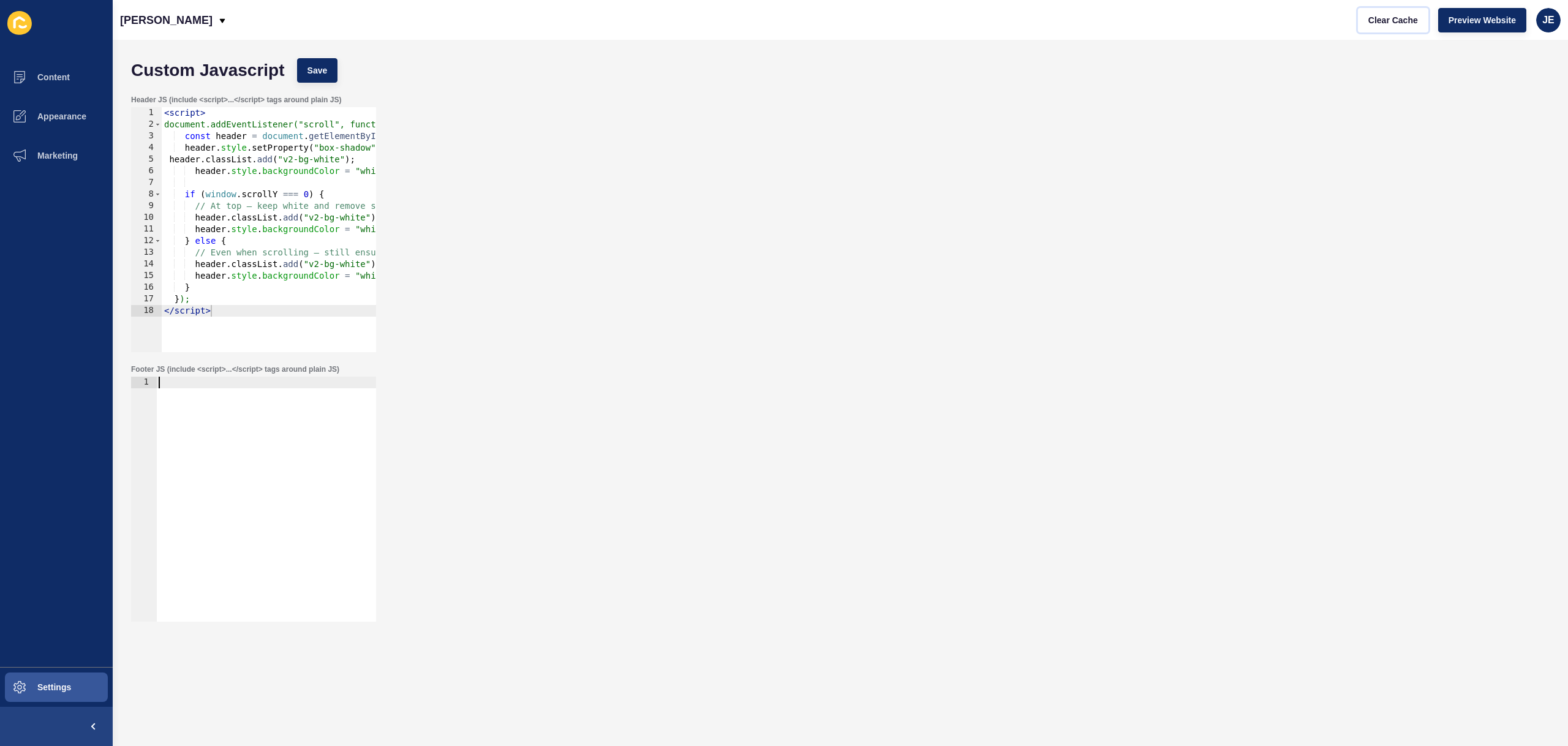
drag, startPoint x: 1380, startPoint y: 16, endPoint x: 1240, endPoint y: 28, distance: 140.5
click at [1380, 16] on span "Clear Cache" at bounding box center [1393, 20] width 50 height 12
drag, startPoint x: 300, startPoint y: 75, endPoint x: 360, endPoint y: 71, distance: 60.1
click at [300, 75] on button "Save" at bounding box center [317, 70] width 41 height 24
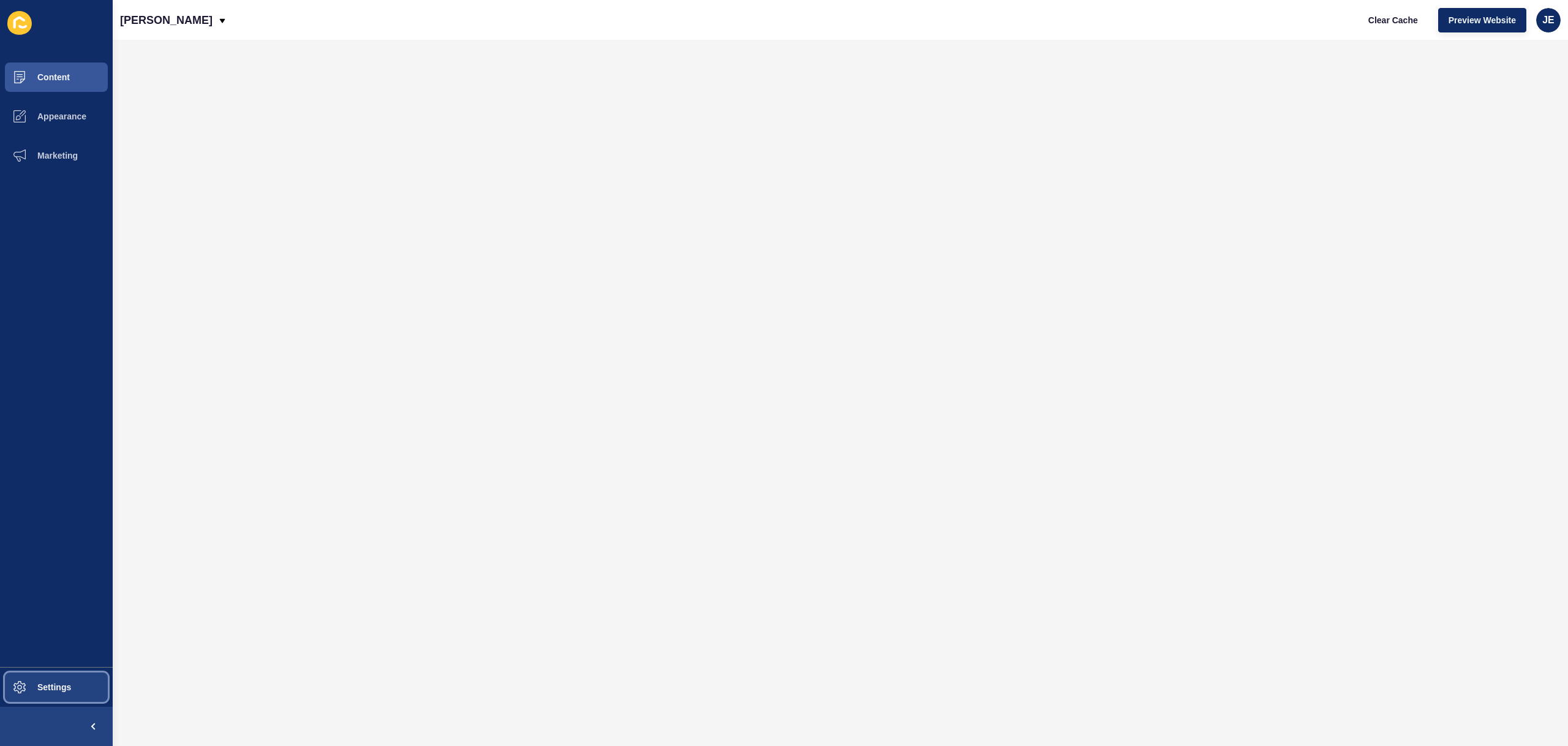
click at [47, 671] on button "Settings" at bounding box center [56, 687] width 113 height 39
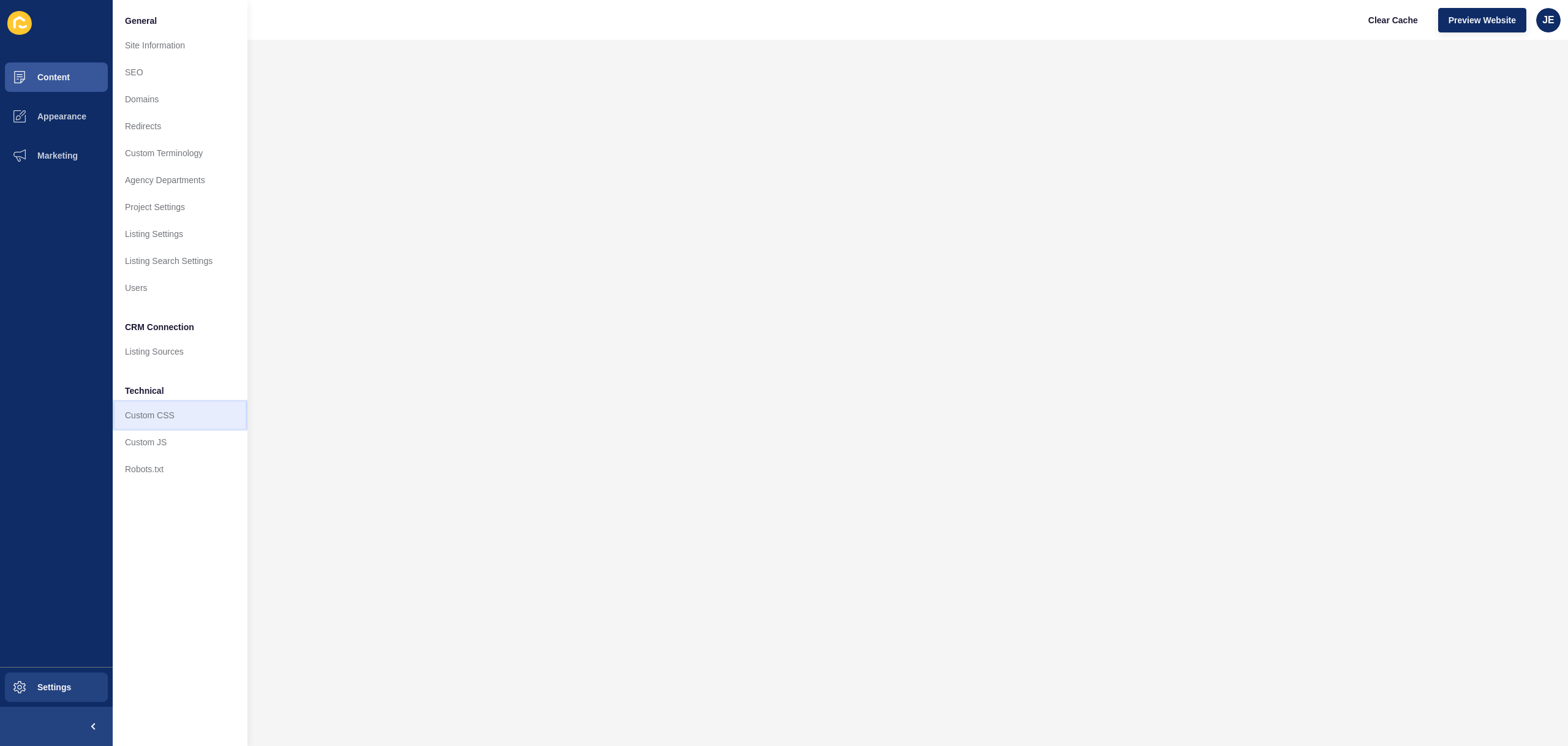
click at [161, 416] on link "Custom CSS" at bounding box center [180, 415] width 135 height 27
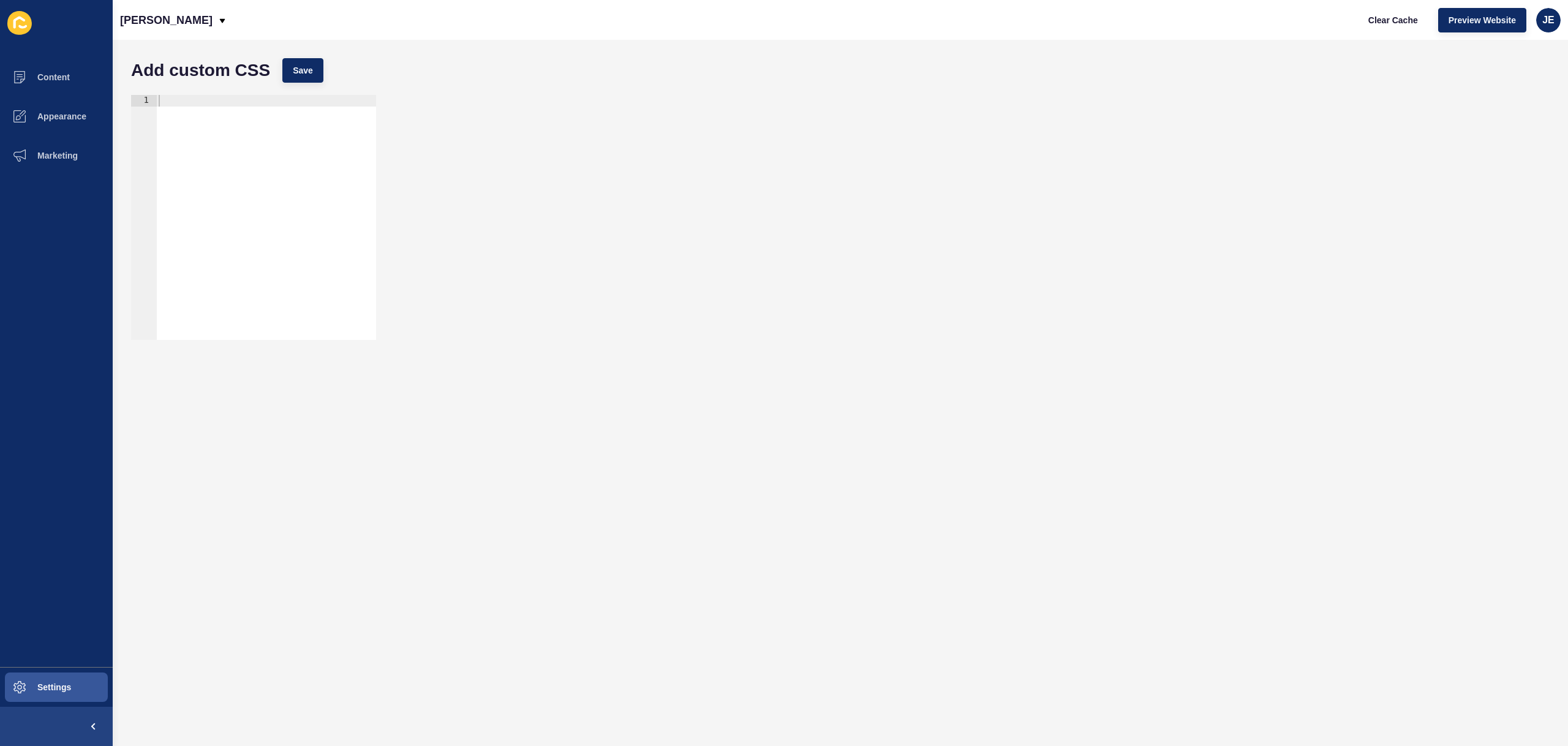
click at [286, 163] on div at bounding box center [266, 229] width 220 height 268
paste textarea "}"
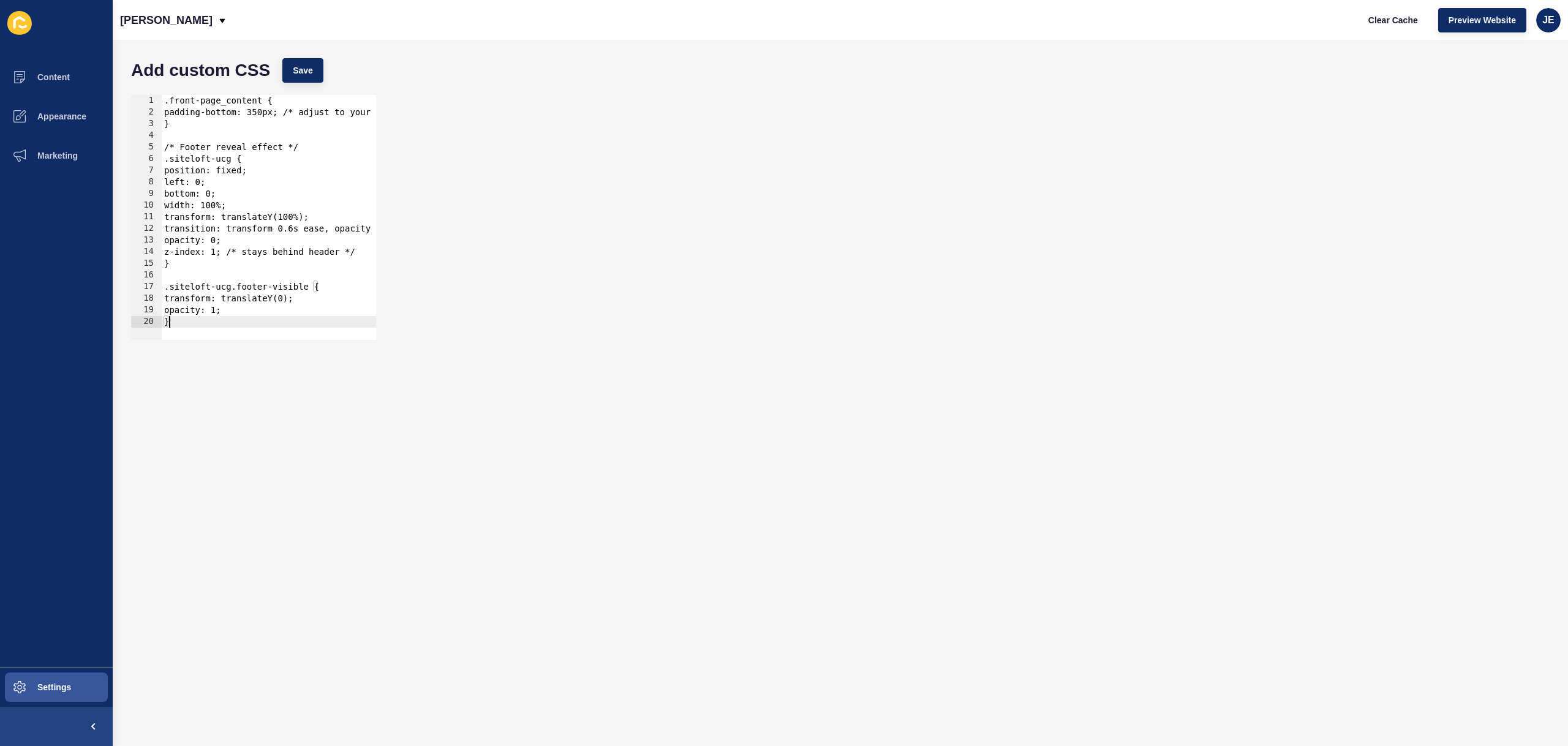
click at [167, 292] on div ".front-page_content { padding-bottom: 350px; /* adjust to your footer’s height …" at bounding box center [321, 225] width 319 height 259
click at [164, 163] on div ".front-page_content { padding-bottom: 350px; /* adjust to your footer’s height …" at bounding box center [321, 225] width 319 height 259
click at [179, 161] on div ".front-page_content { padding-bottom: 350px; /* adjust to your footer’s height …" at bounding box center [321, 225] width 319 height 259
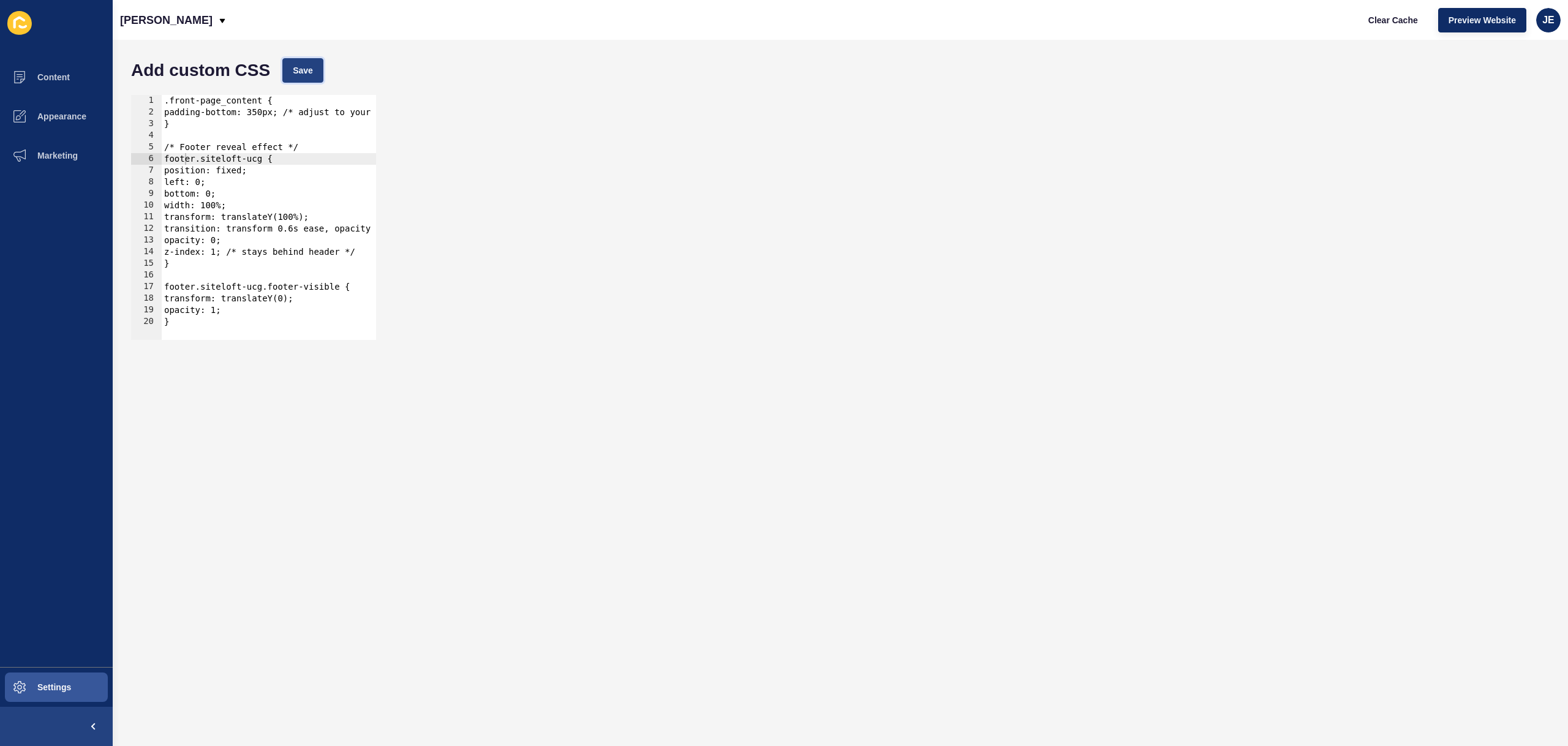
click at [315, 72] on button "Save" at bounding box center [302, 70] width 41 height 24
click at [1414, 8] on button "Clear Cache" at bounding box center [1393, 20] width 70 height 24
drag, startPoint x: 195, startPoint y: 160, endPoint x: 165, endPoint y: 157, distance: 30.1
click at [165, 157] on div ".front-page_content { padding-bottom: 350px; /* adjust to your footer’s height …" at bounding box center [321, 225] width 319 height 259
drag, startPoint x: 193, startPoint y: 287, endPoint x: 171, endPoint y: 273, distance: 26.1
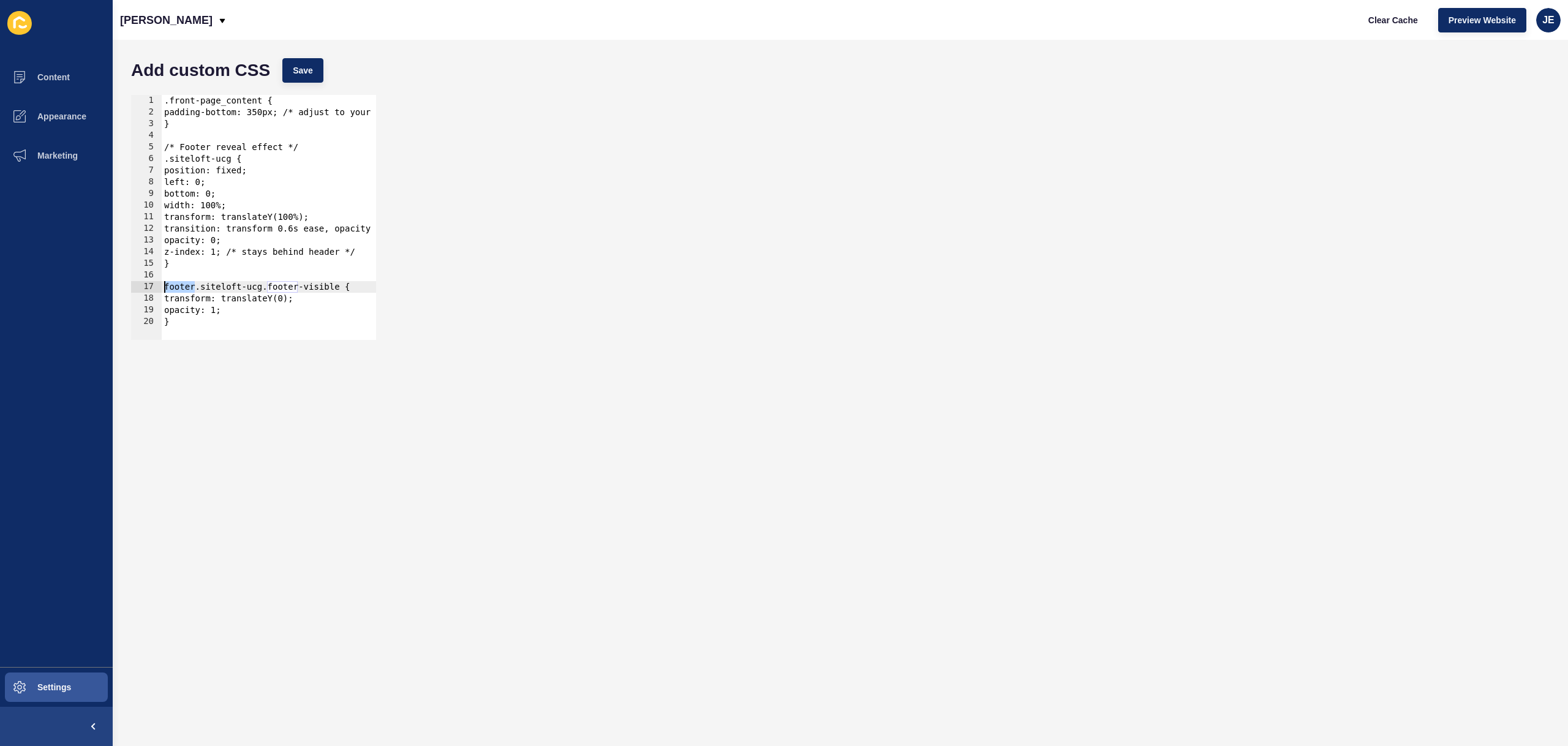
click at [159, 282] on div ".siteloft-ucg { 1 2 3 4 5 6 7 8 9 10 11 12 13 14 15 16 17 18 19 20 .front-page_…" at bounding box center [253, 217] width 245 height 245
click at [281, 82] on div "Add custom CSS Save" at bounding box center [840, 70] width 1431 height 36
click at [295, 76] on button "Save" at bounding box center [302, 70] width 41 height 24
click at [1373, 29] on button "Clear Cache" at bounding box center [1393, 20] width 70 height 24
click at [296, 222] on div ".front-page_content { padding-bottom: 350px; /* adjust to your footer’s height …" at bounding box center [321, 225] width 319 height 259
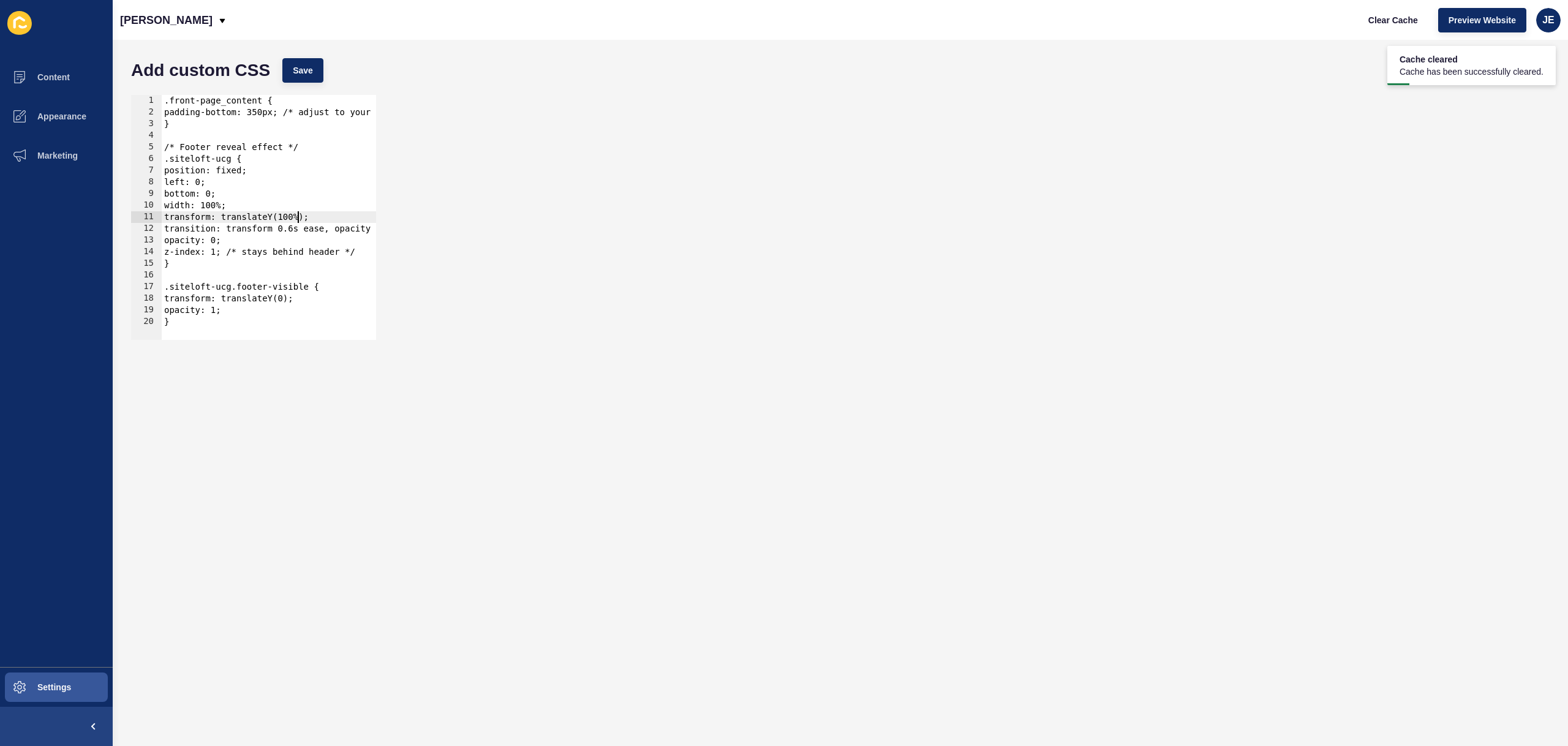
click at [268, 142] on div ".front-page_content { padding-bottom: 350px; /* adjust to your footer’s height …" at bounding box center [321, 225] width 319 height 259
click at [281, 248] on div ".front-page_content { padding-bottom: 350px; /* adjust to your footer’s height …" at bounding box center [321, 225] width 319 height 259
click at [242, 124] on div ".front-page_content { padding-bottom: 350px; /* adjust to your footer’s height …" at bounding box center [321, 225] width 319 height 259
click at [307, 78] on button "Save" at bounding box center [302, 70] width 41 height 24
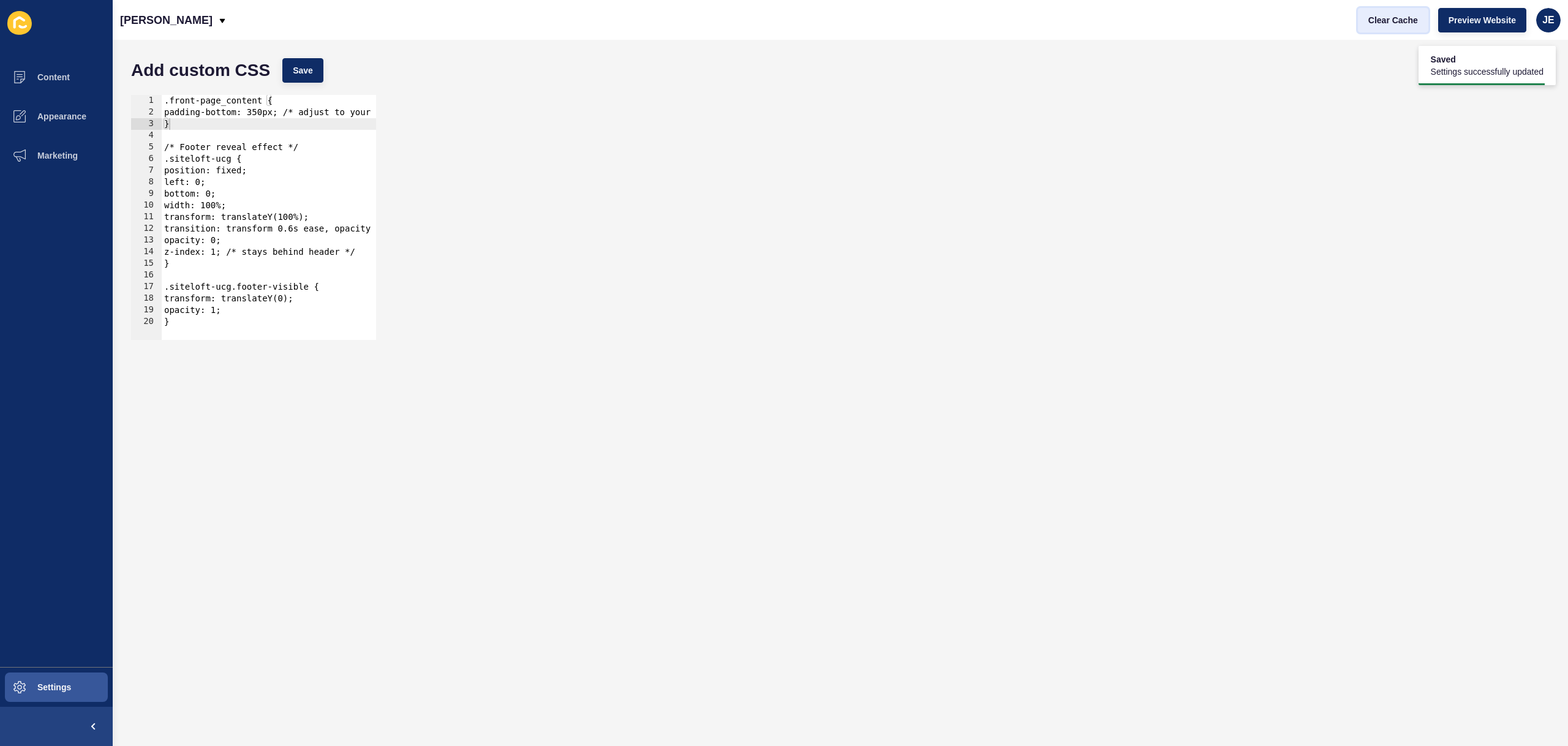
click at [1407, 15] on span "Clear Cache" at bounding box center [1393, 20] width 50 height 12
drag, startPoint x: 254, startPoint y: 211, endPoint x: 237, endPoint y: 294, distance: 84.7
click at [254, 211] on div ".front-page_content { padding-bottom: 350px; /* adjust to your footer’s height …" at bounding box center [321, 225] width 319 height 259
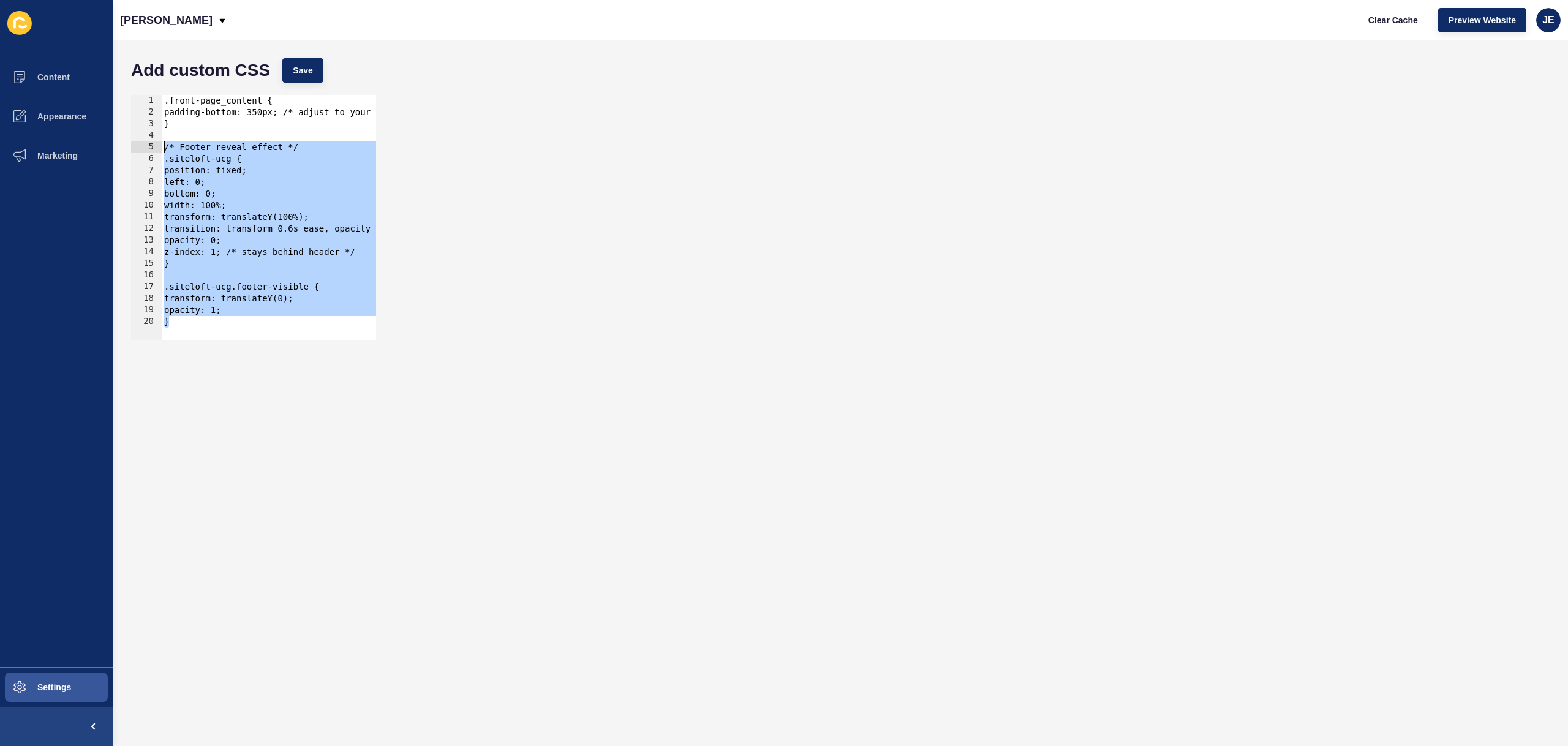
drag, startPoint x: 208, startPoint y: 321, endPoint x: 140, endPoint y: 142, distance: 191.5
click at [140, 142] on div "width: 100%; transform: translateY(100%); 1 2 3 4 5 6 7 8 9 10 11 12 13 14 15 1…" at bounding box center [253, 217] width 245 height 245
type textarea "/* Footer reveal effect */ .siteloft-ucg {"
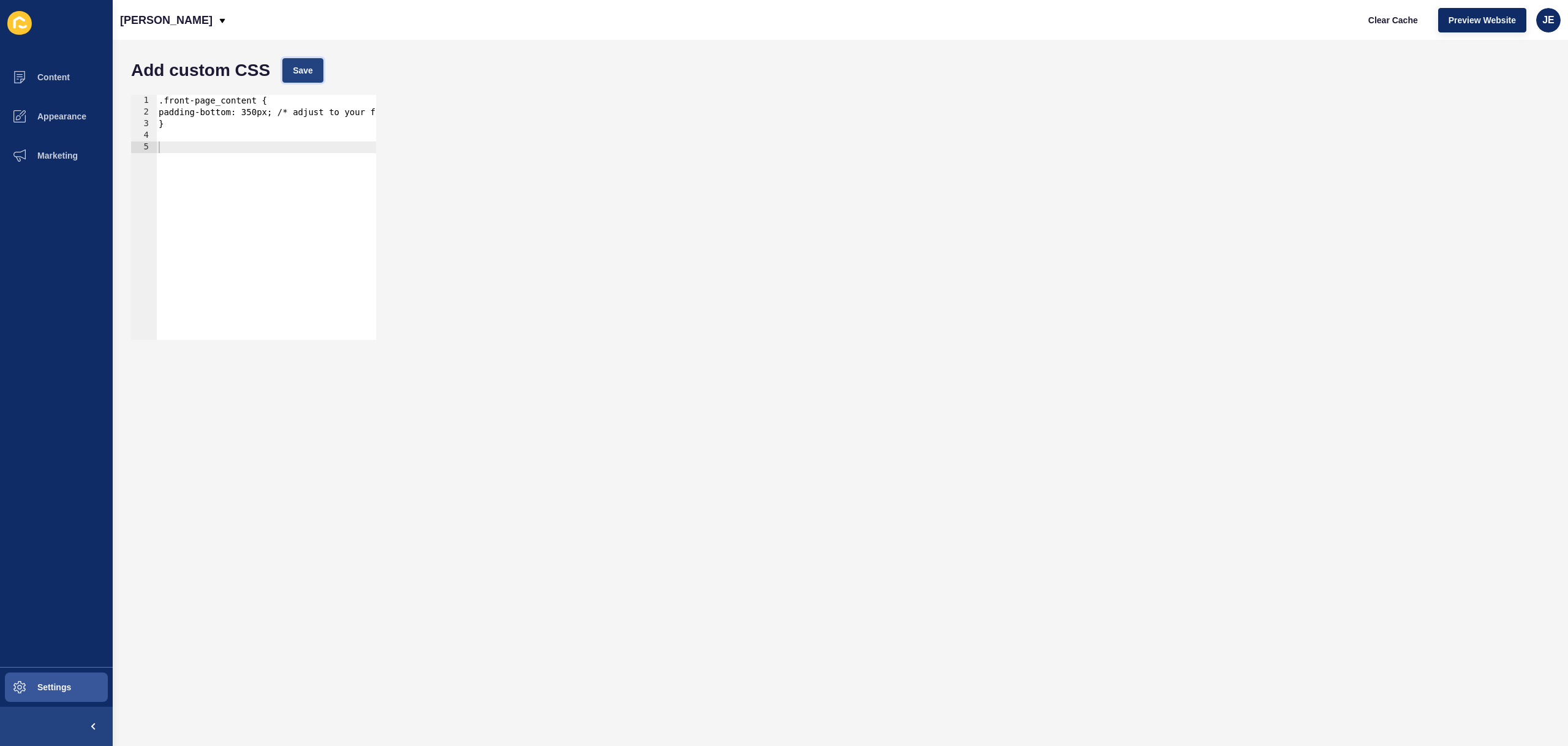
click at [303, 66] on span "Save" at bounding box center [303, 70] width 20 height 12
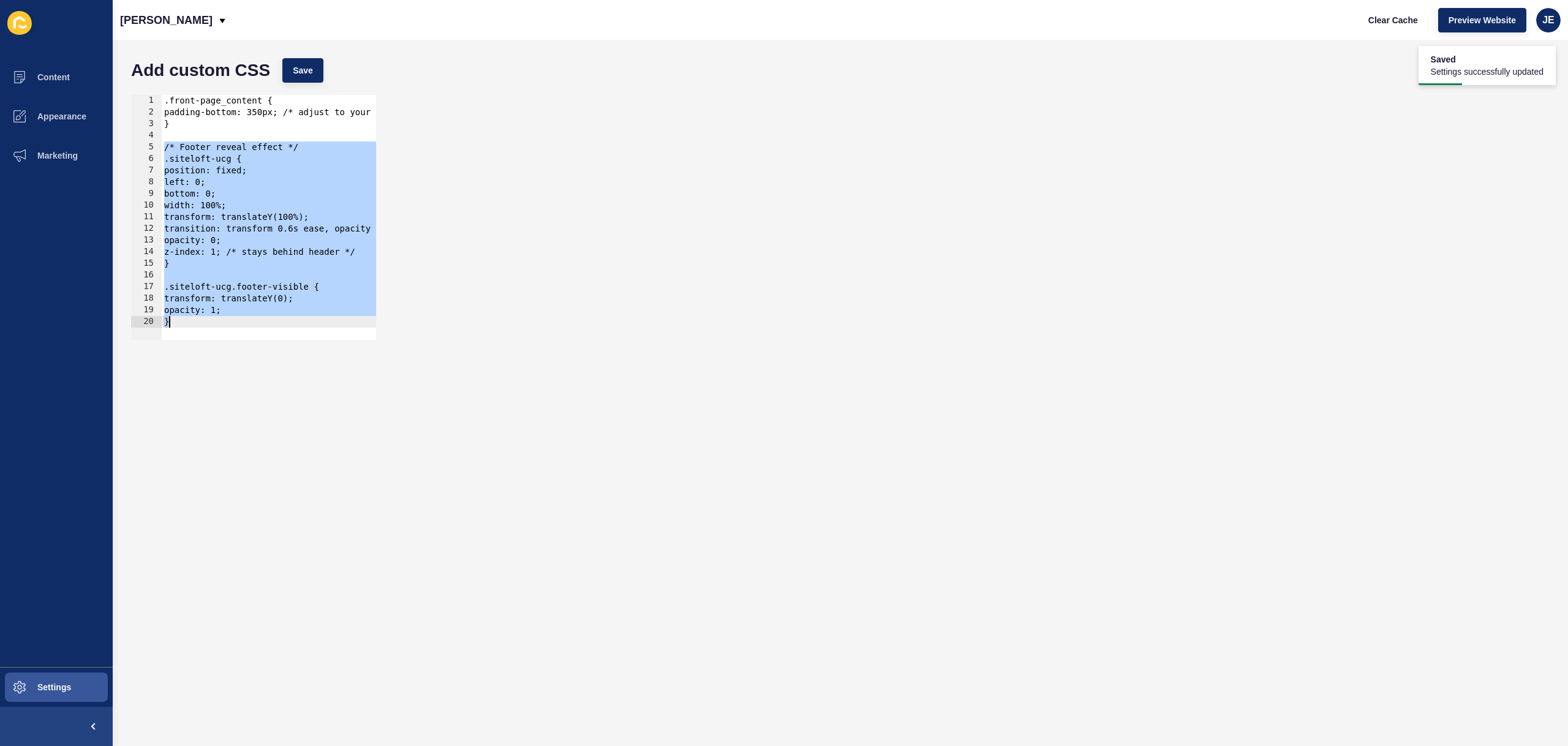
click at [312, 228] on div ".front-page_content { padding-bottom: 350px; /* adjust to your footer’s height …" at bounding box center [321, 225] width 319 height 259
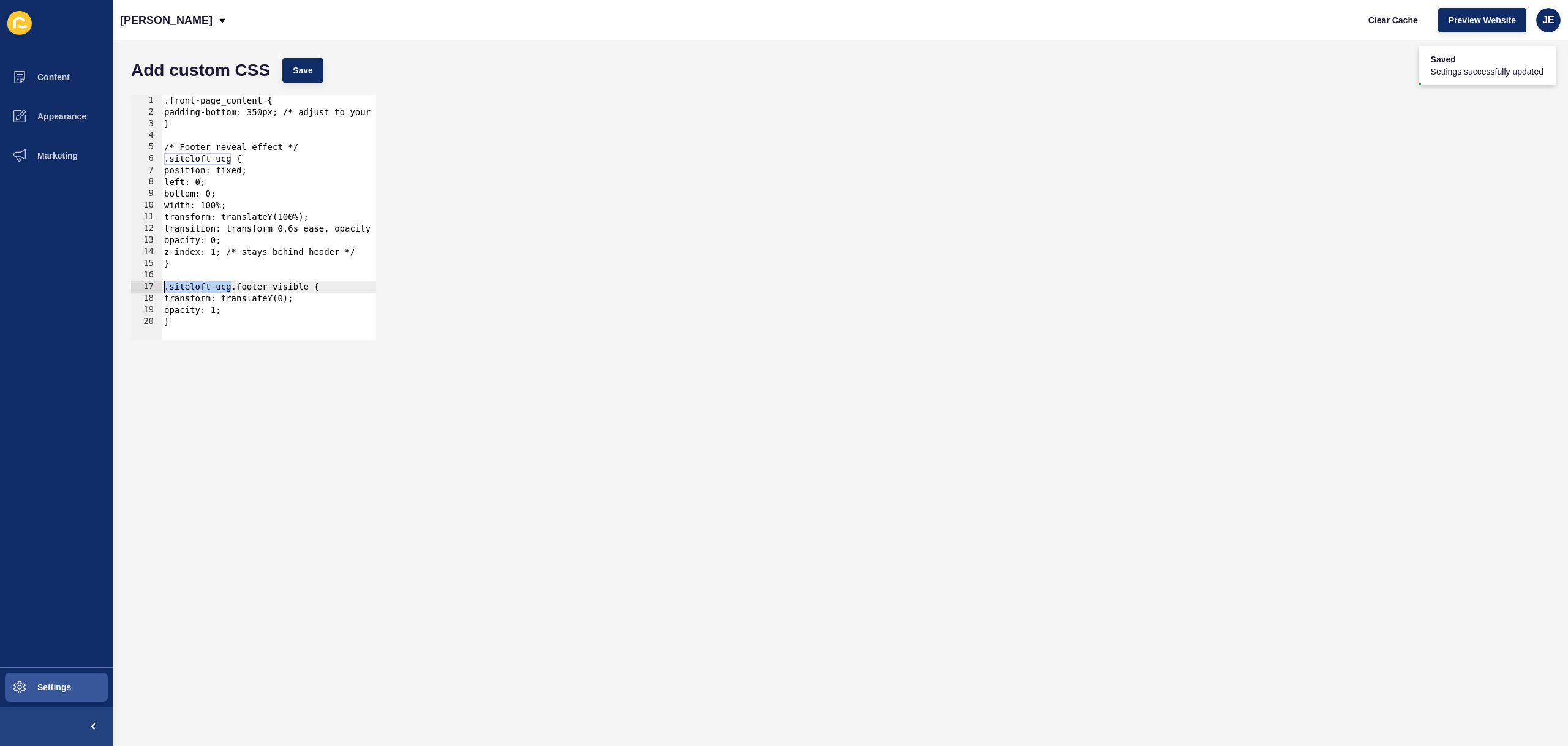
drag, startPoint x: 231, startPoint y: 288, endPoint x: 165, endPoint y: 288, distance: 66.0
click at [165, 288] on div ".front-page_content { padding-bottom: 350px; /* adjust to your footer’s height …" at bounding box center [321, 225] width 319 height 259
drag, startPoint x: 231, startPoint y: 157, endPoint x: 142, endPoint y: 156, distance: 89.0
click at [142, 156] on div "footer.footer-visible { 1 2 3 4 5 6 7 8 9 10 11 12 13 14 15 16 17 18 19 20 .fro…" at bounding box center [253, 217] width 245 height 245
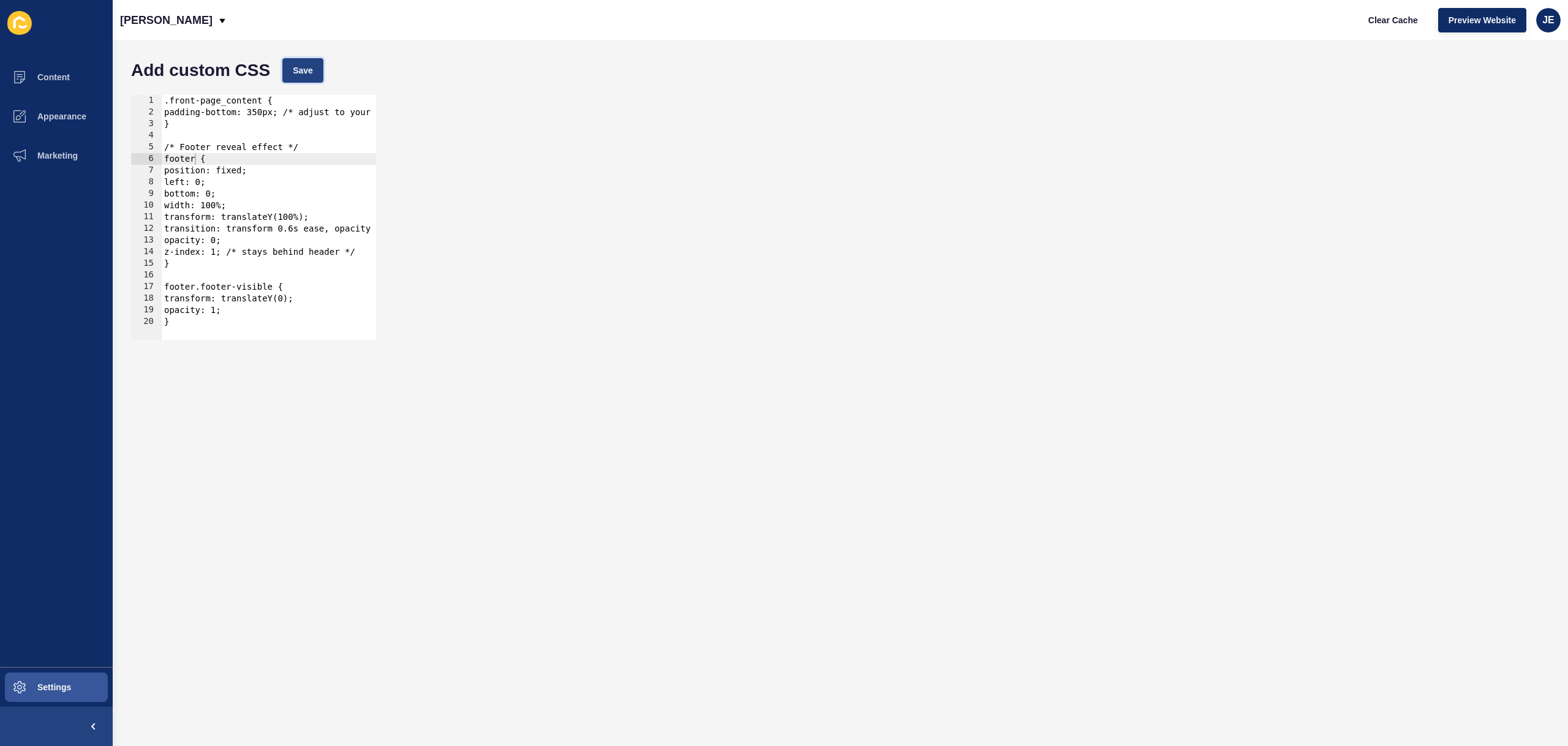
click at [300, 78] on button "Save" at bounding box center [302, 70] width 41 height 24
click at [1384, 32] on button "Clear Cache" at bounding box center [1393, 20] width 70 height 24
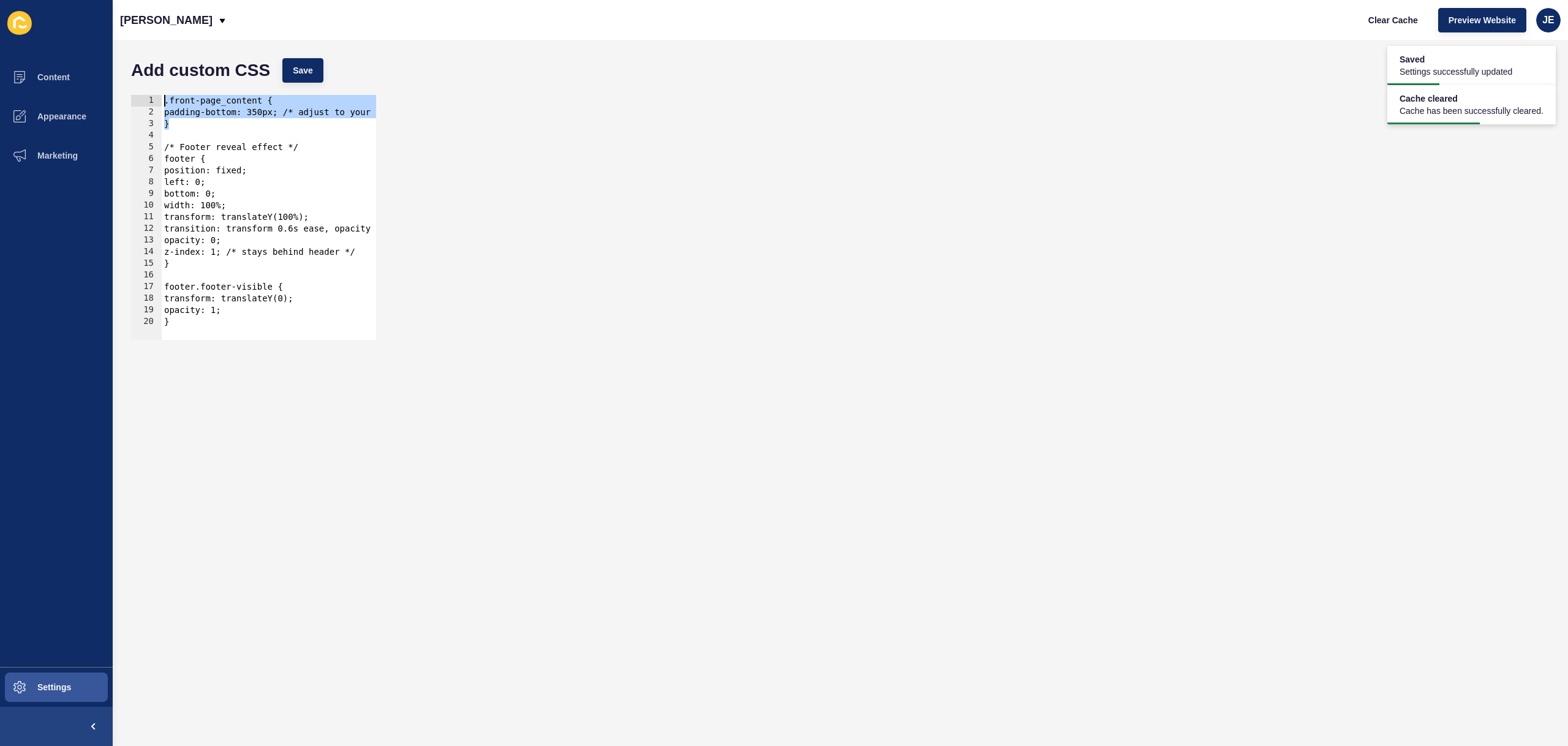
drag, startPoint x: 219, startPoint y: 120, endPoint x: 132, endPoint y: 95, distance: 90.5
click at [132, 95] on div "} 1 2 3 4 5 6 7 8 9 10 11 12 13 14 15 16 17 18 19 20 .front-page_content { padd…" at bounding box center [253, 217] width 245 height 245
type textarea ".front-page_content { padding-bottom: 350px; /* adjust to your footer’s height …"
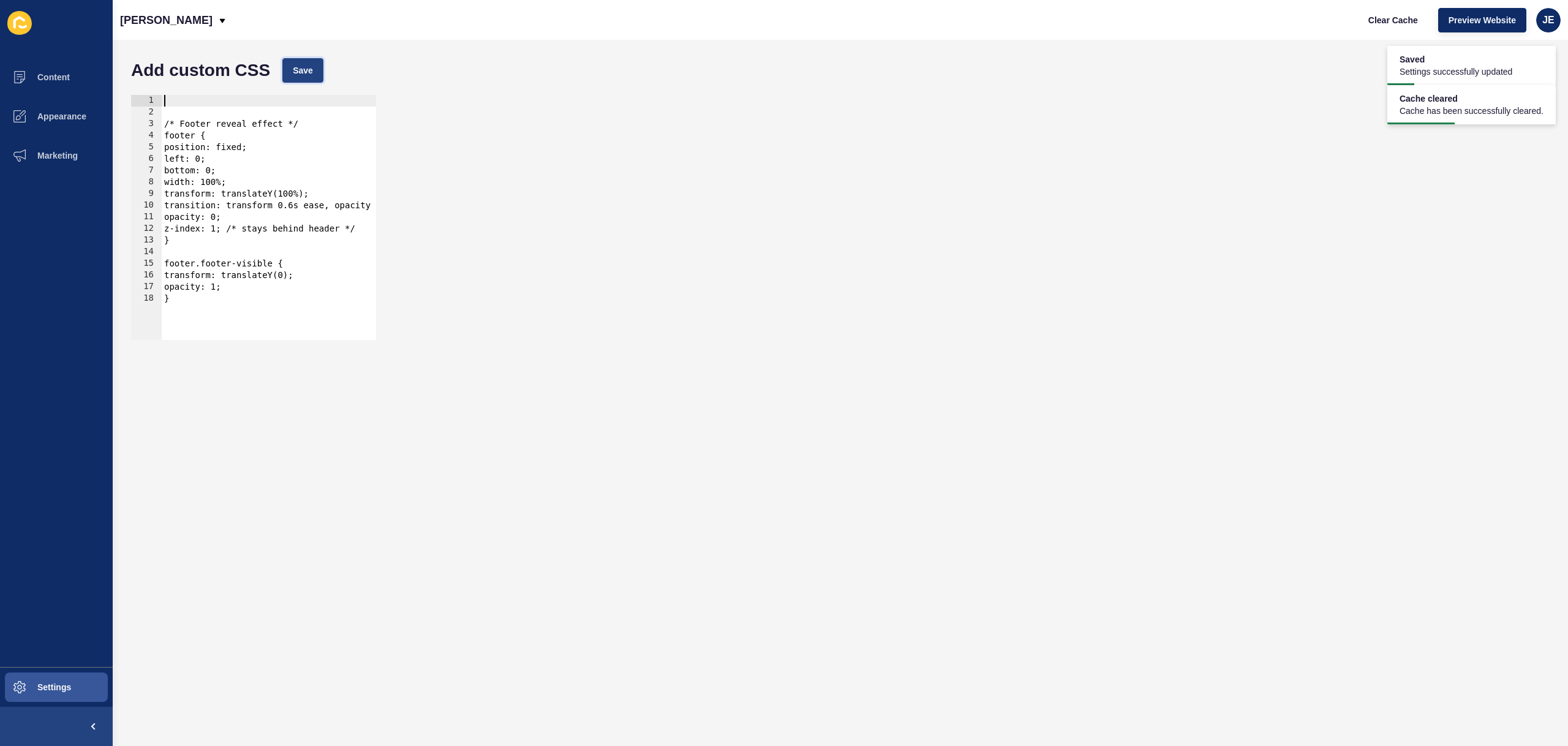
click at [310, 70] on span "Save" at bounding box center [303, 70] width 20 height 12
click at [1386, 22] on span "Clear Cache" at bounding box center [1393, 20] width 50 height 12
click at [365, 174] on div "/* Footer reveal effect */ footer { position: fixed; left: 0; bottom: 0; width:…" at bounding box center [300, 225] width 277 height 259
type textarea "opacity: 1; }"
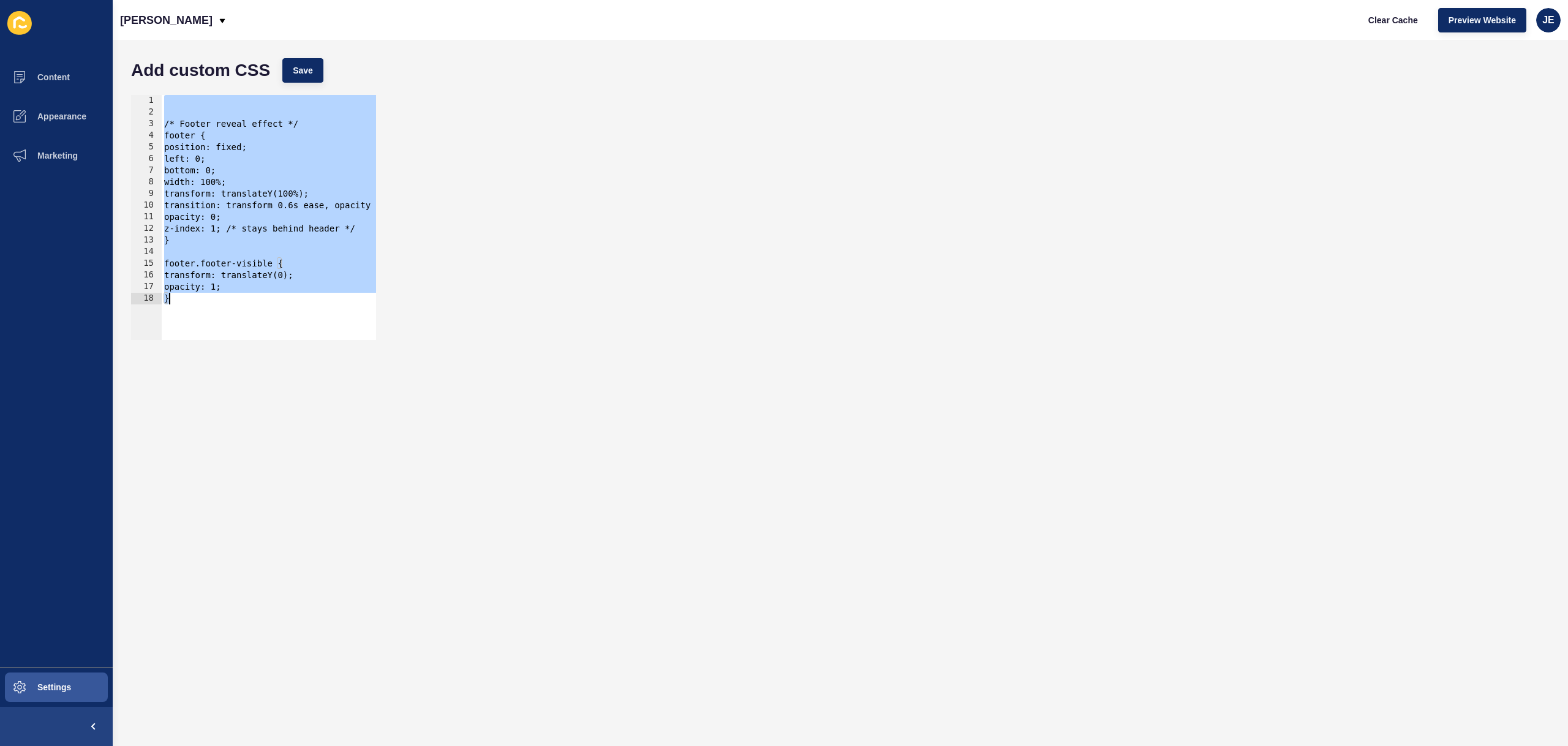
drag, startPoint x: 188, startPoint y: 248, endPoint x: 249, endPoint y: 226, distance: 64.8
click at [188, 248] on div "/* Footer reveal effect */ footer { position: fixed; left: 0; bottom: 0; width:…" at bounding box center [300, 225] width 277 height 259
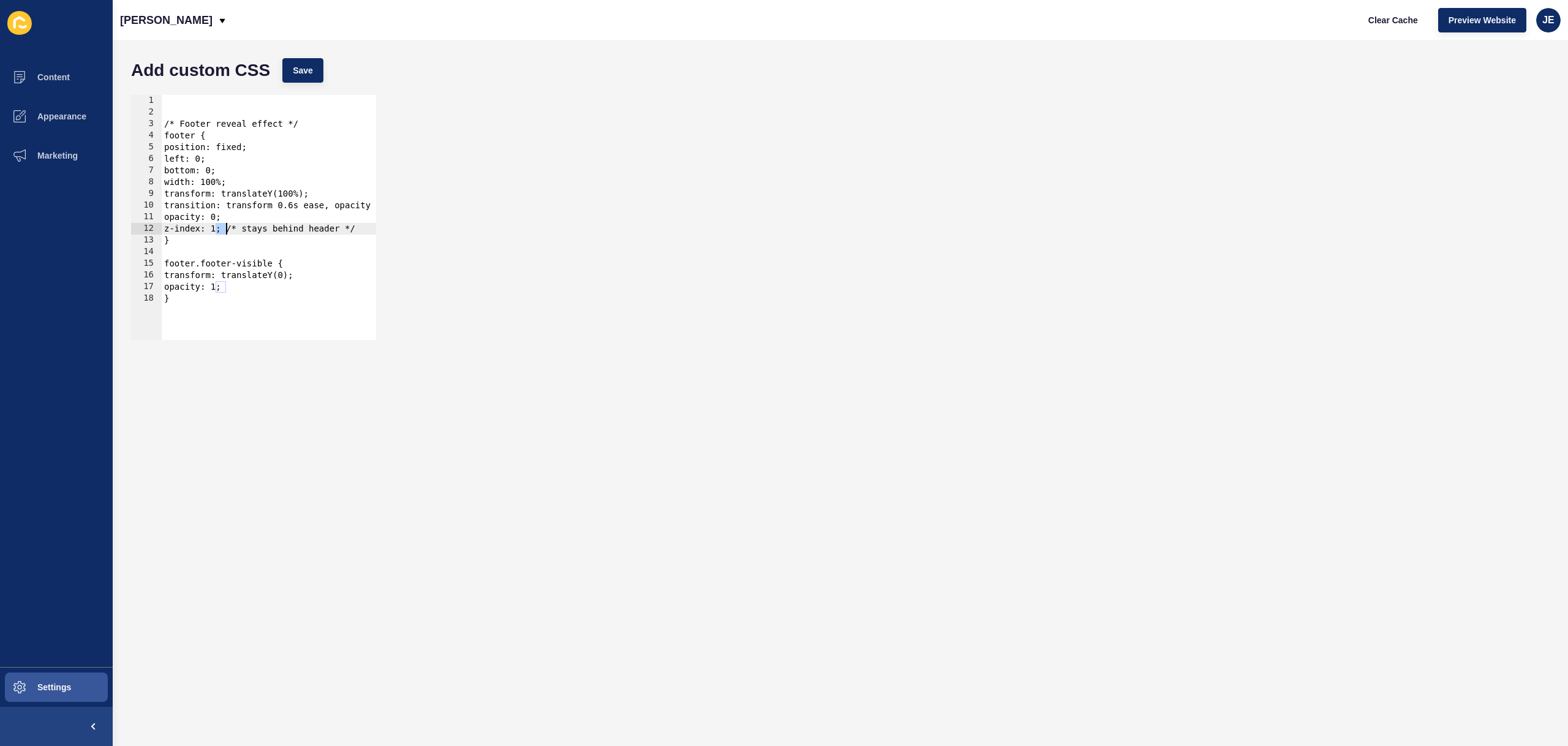
drag, startPoint x: 219, startPoint y: 232, endPoint x: 225, endPoint y: 234, distance: 6.3
click at [225, 234] on div "/* Footer reveal effect */ footer { position: fixed; left: 0; bottom: 0; width:…" at bounding box center [300, 225] width 277 height 259
click at [318, 70] on button "Save" at bounding box center [302, 70] width 41 height 24
click at [1399, 20] on span "Clear Cache" at bounding box center [1393, 20] width 50 height 12
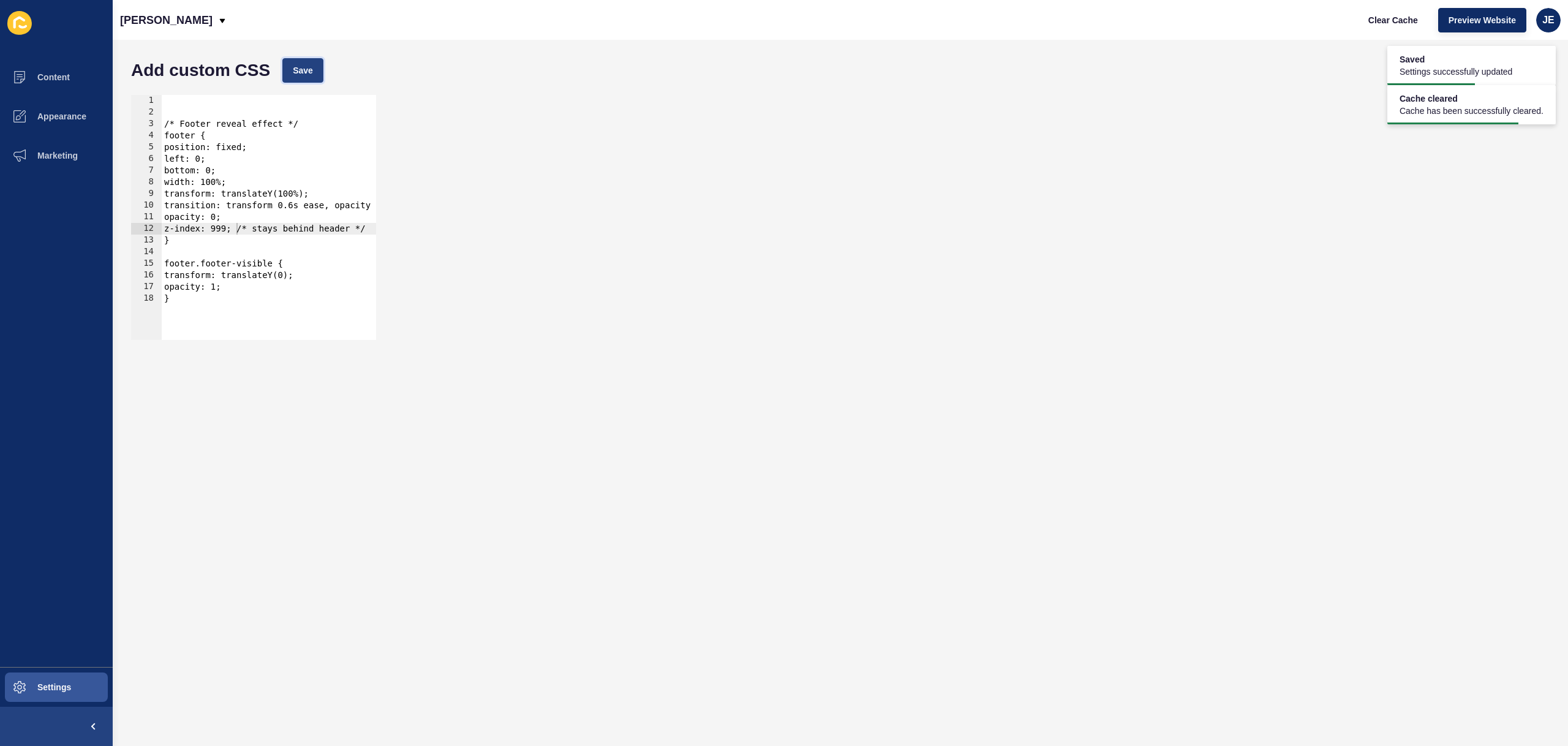
click at [315, 66] on button "Save" at bounding box center [302, 70] width 41 height 24
click at [1386, 23] on span "Clear Cache" at bounding box center [1393, 20] width 50 height 12
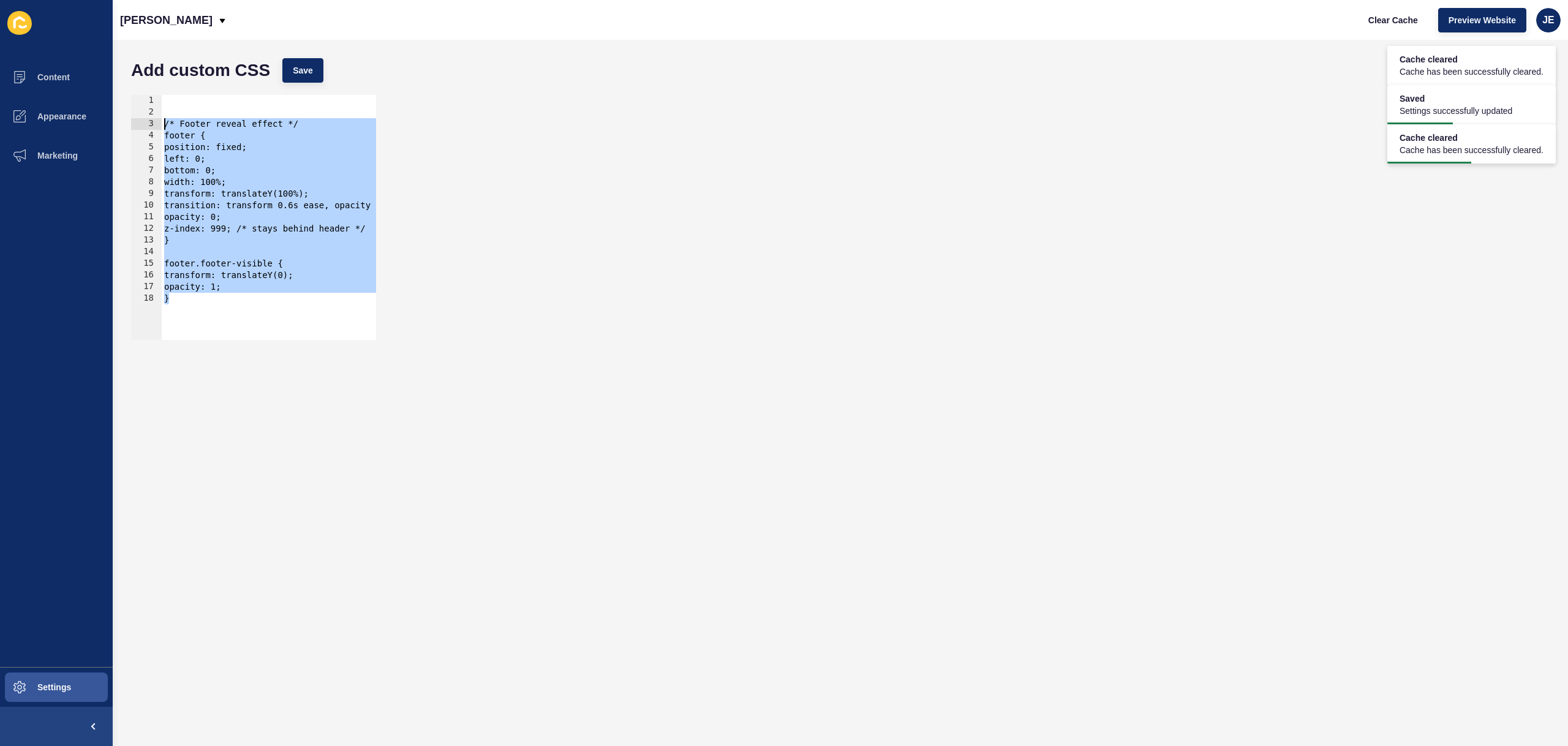
drag, startPoint x: 196, startPoint y: 306, endPoint x: 138, endPoint y: 123, distance: 192.0
click at [138, 123] on div "} 1 2 3 4 5 6 7 8 9 10 11 12 13 14 15 16 17 18 /* Footer reveal effect */ foote…" at bounding box center [253, 217] width 245 height 245
paste textarea "}"
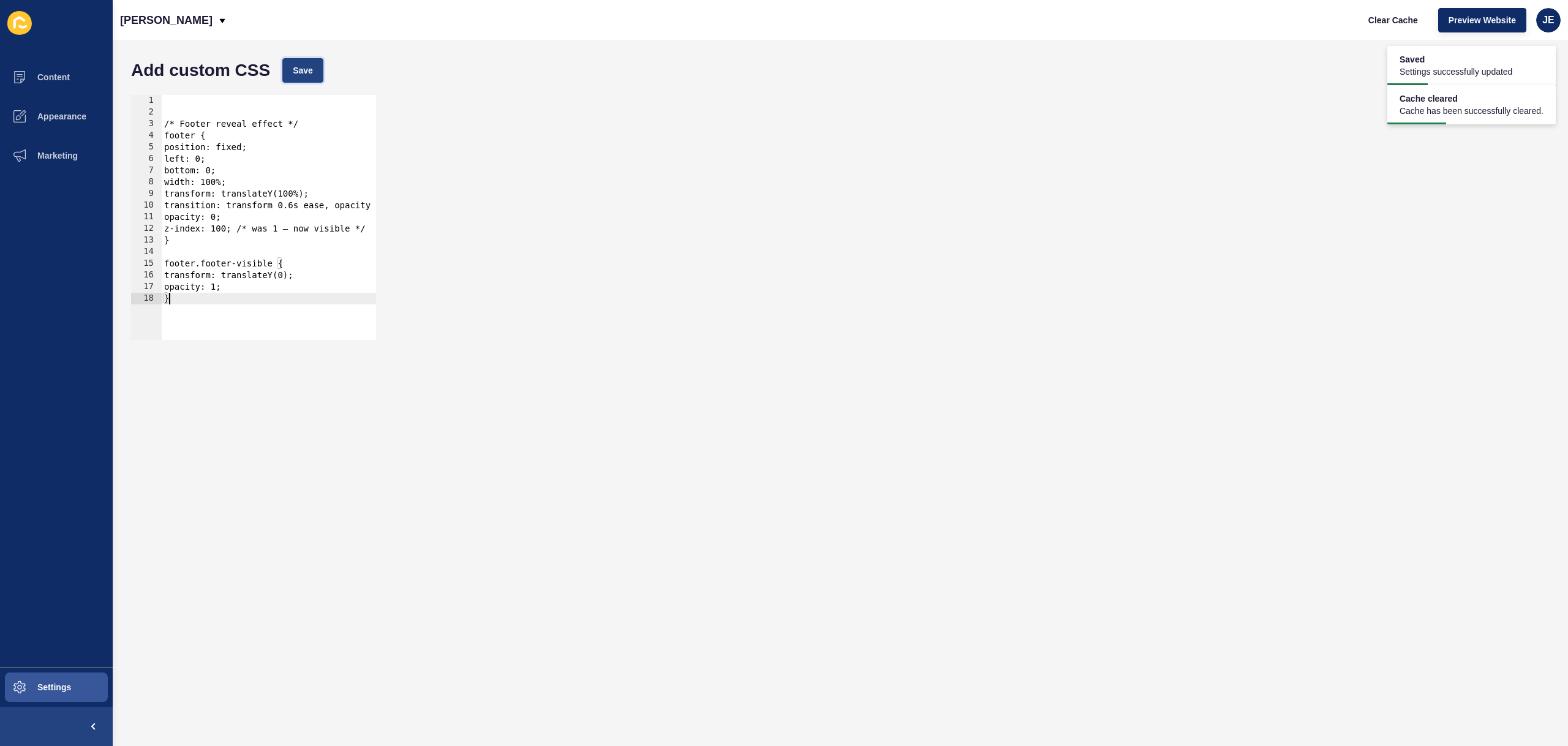
click at [296, 70] on span "Save" at bounding box center [303, 70] width 20 height 12
click at [1414, 19] on span "Clear Cache" at bounding box center [1393, 20] width 50 height 12
click at [249, 307] on div "/* Footer reveal effect */ footer { position: fixed; left: 0; bottom: 0; width:…" at bounding box center [300, 225] width 277 height 259
type textarea "opacity: 1; }"
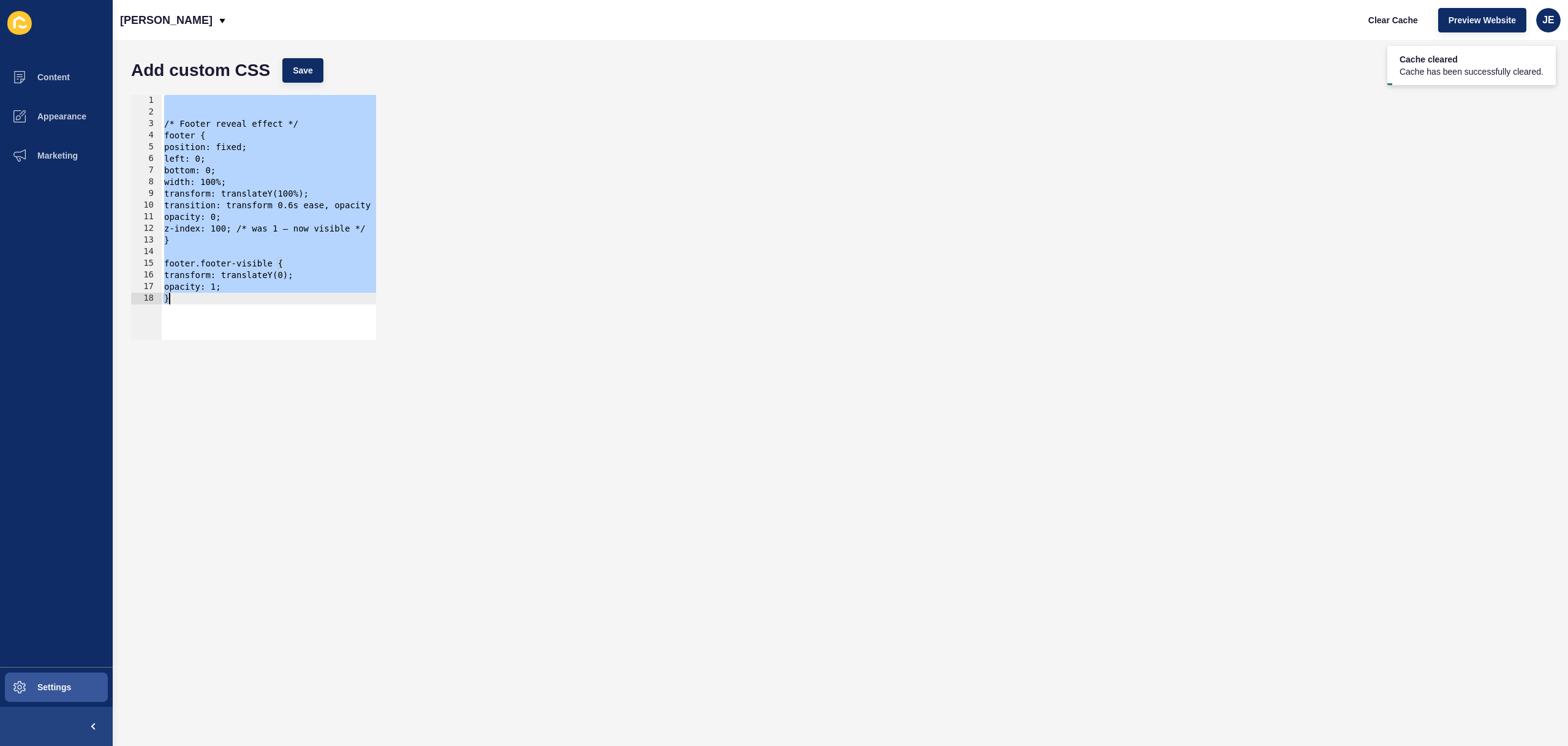
paste textarea
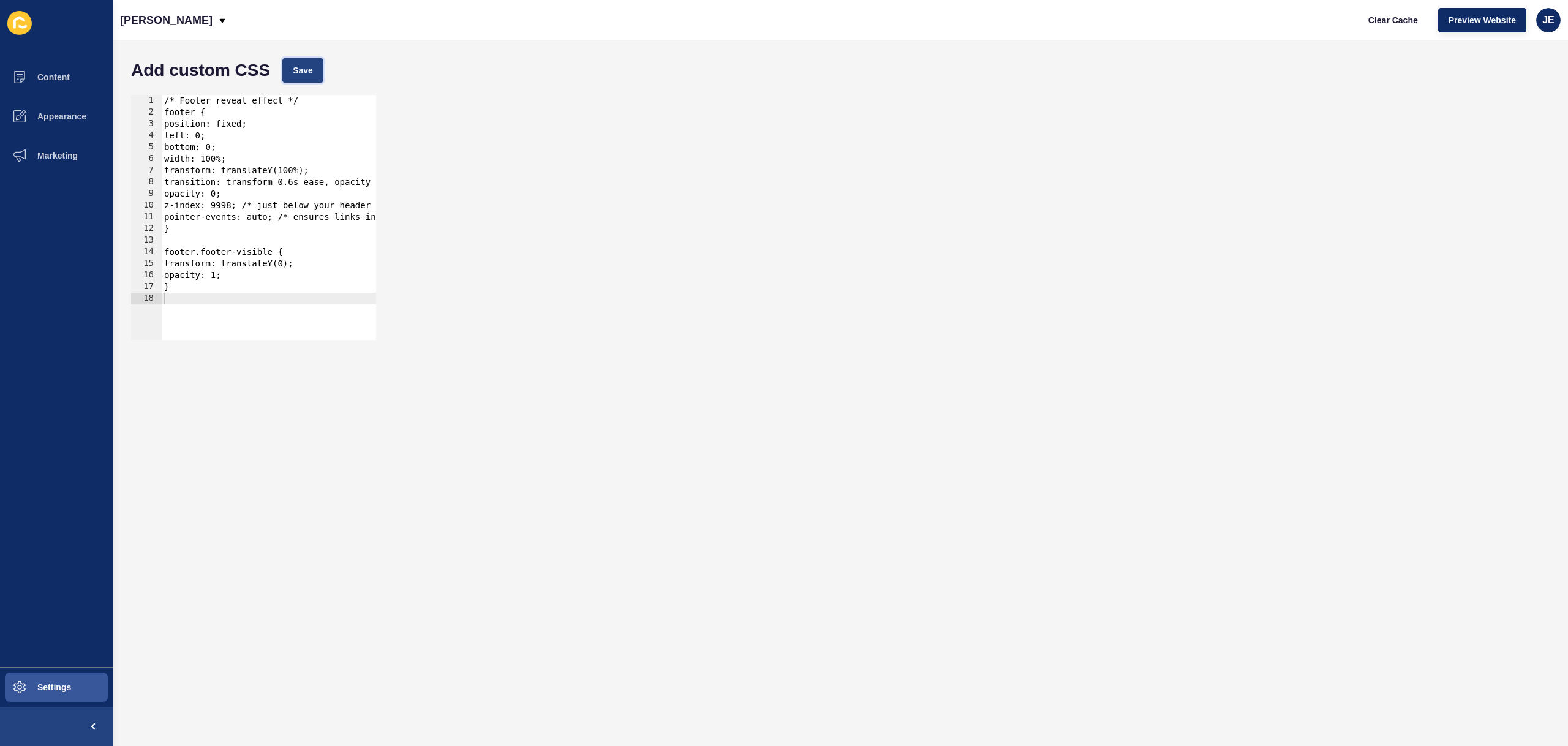
click at [303, 64] on span "Save" at bounding box center [303, 70] width 20 height 12
click at [1403, 20] on span "Clear Cache" at bounding box center [1393, 20] width 50 height 12
click at [1411, 24] on span "Clear Cache" at bounding box center [1393, 20] width 50 height 12
click at [1410, 24] on span "Clear Cache" at bounding box center [1393, 20] width 50 height 12
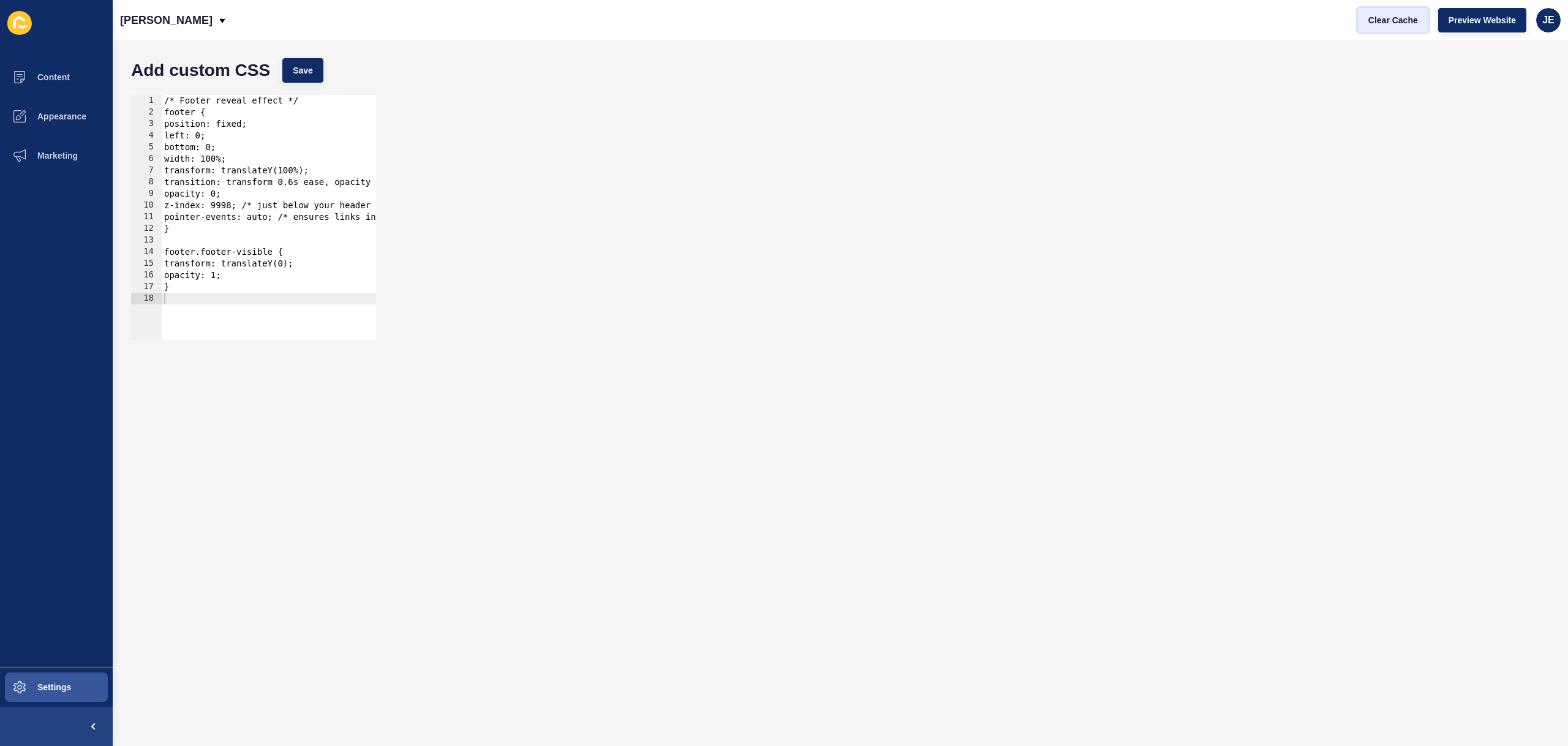
click at [1410, 24] on span "Clear Cache" at bounding box center [1393, 20] width 50 height 12
click at [195, 307] on div "/* Footer reveal effect */ footer { position: fixed; left: 0; bottom: 0; width:…" at bounding box center [357, 225] width 391 height 259
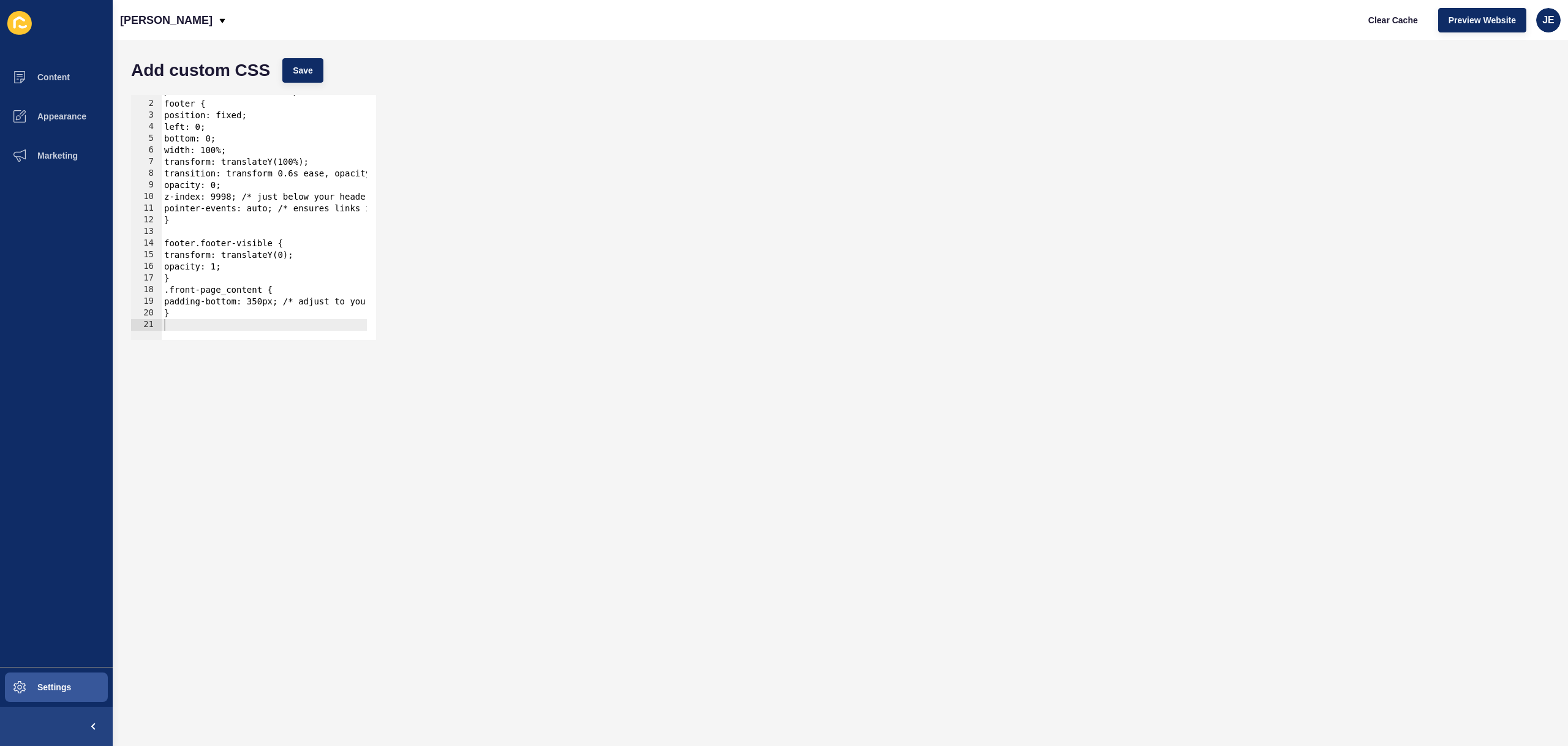
click at [295, 83] on div "Add custom CSS Save" at bounding box center [840, 70] width 1431 height 36
click at [296, 80] on button "Save" at bounding box center [302, 70] width 41 height 24
click at [1397, 18] on span "Clear Cache" at bounding box center [1393, 20] width 50 height 12
click at [240, 318] on div "/* Footer reveal effect */ footer { position: fixed; left: 0; bottom: 0; width:…" at bounding box center [357, 216] width 391 height 259
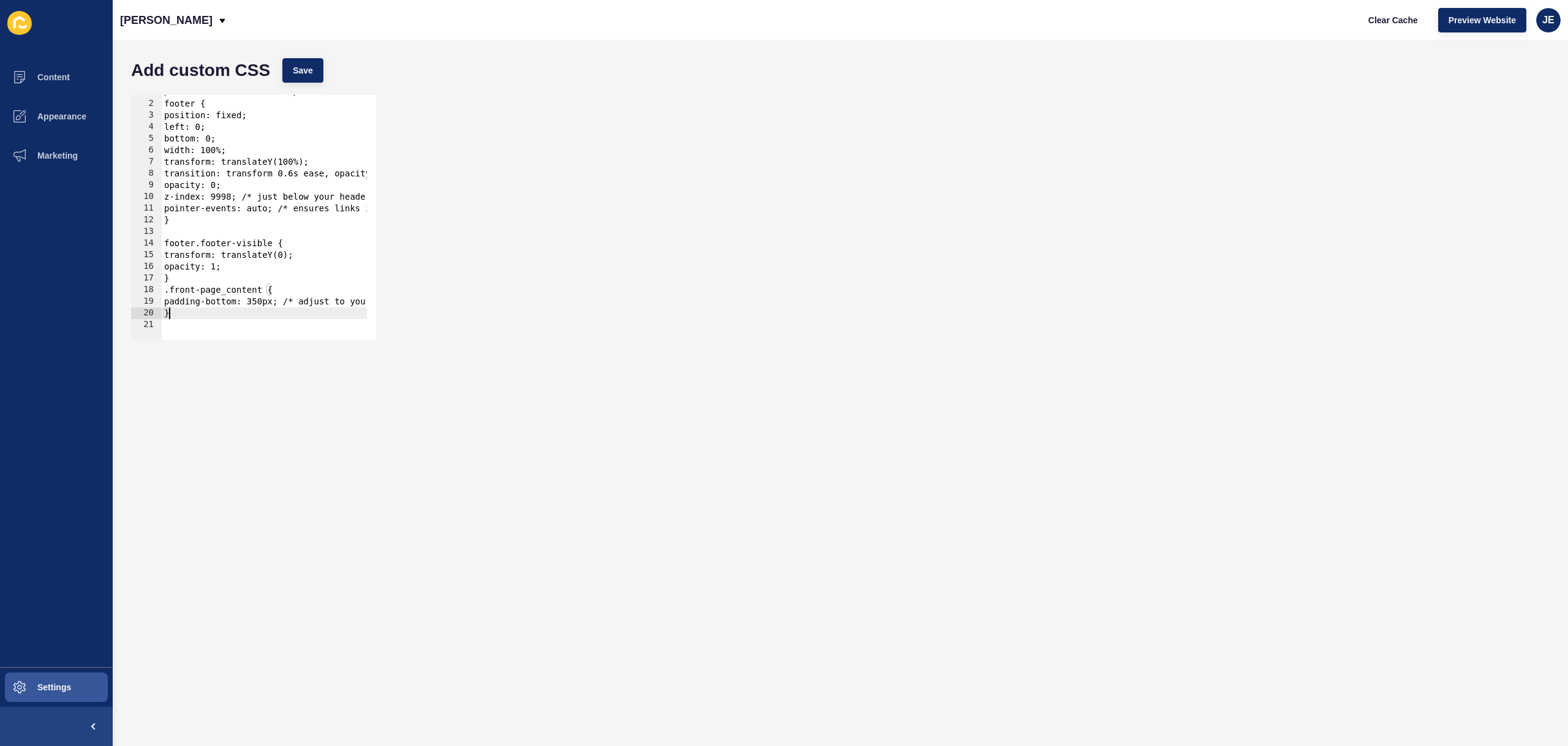
type textarea "}"
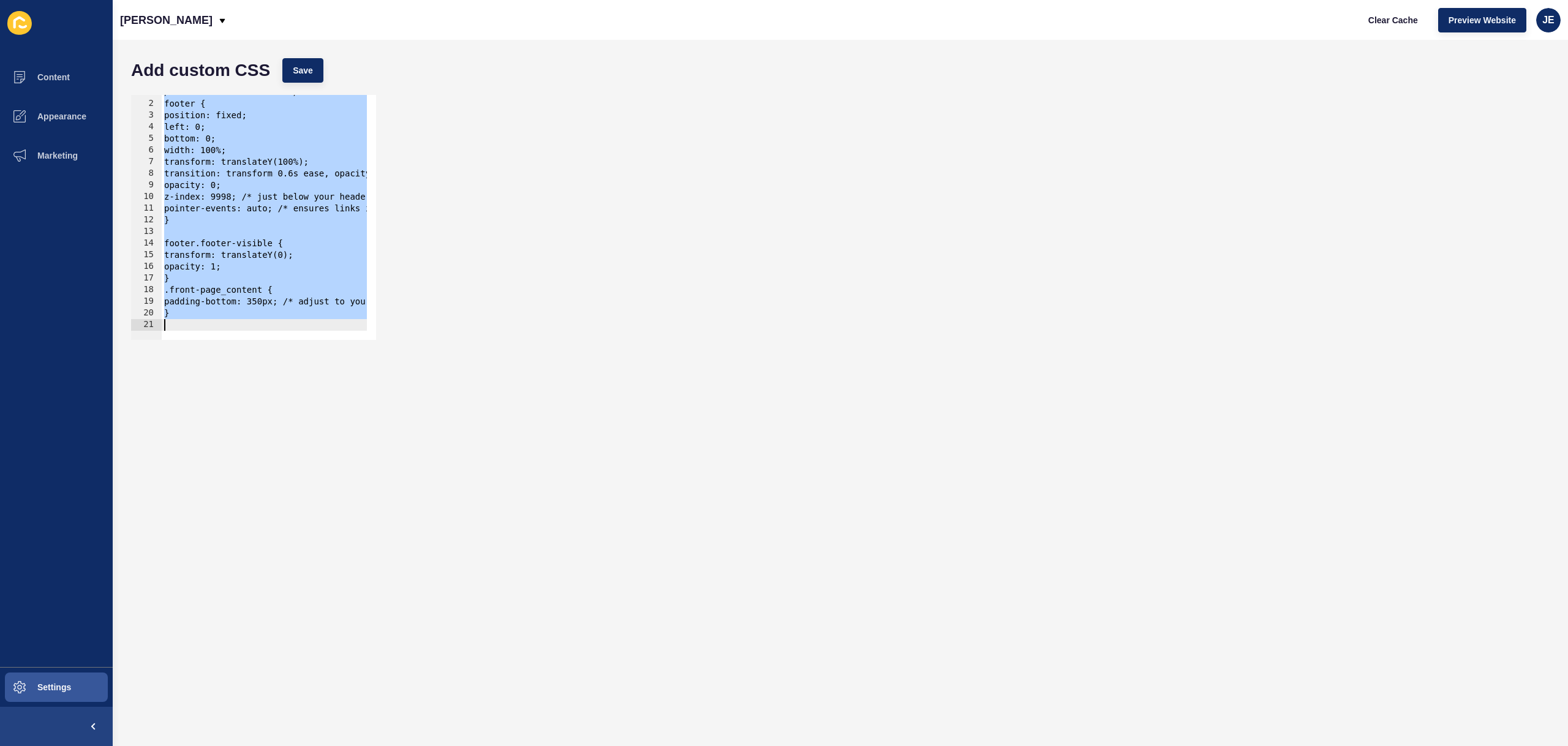
paste textarea "}"
type textarea "}"
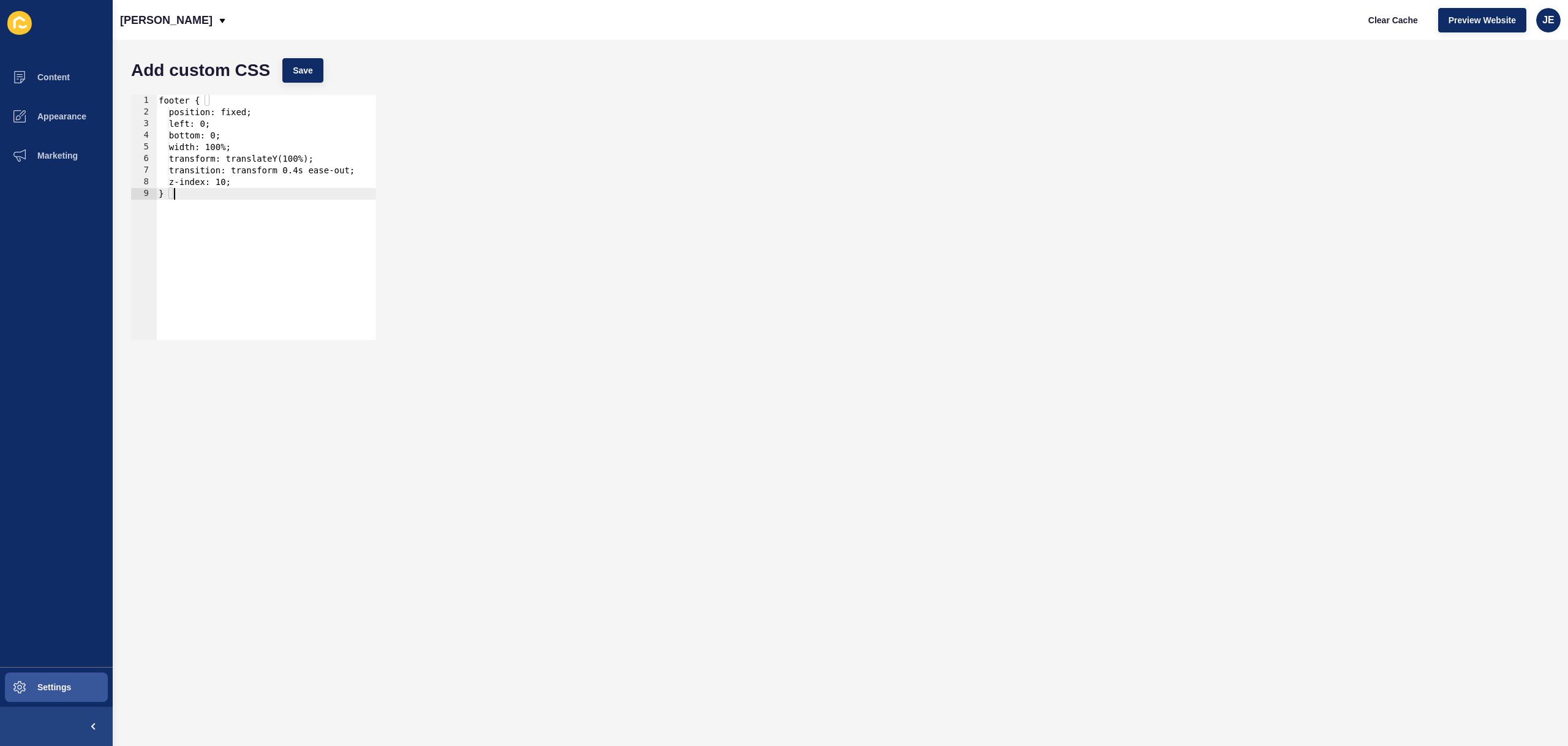
click at [325, 74] on div "Add custom CSS Save" at bounding box center [840, 70] width 1431 height 36
click at [319, 71] on button "Save" at bounding box center [302, 70] width 41 height 24
click at [1374, 19] on span "Clear Cache" at bounding box center [1393, 20] width 50 height 12
click at [231, 217] on div "footer { position: fixed; left: 0; bottom: 0; width: 100%; transform: translate…" at bounding box center [266, 229] width 220 height 268
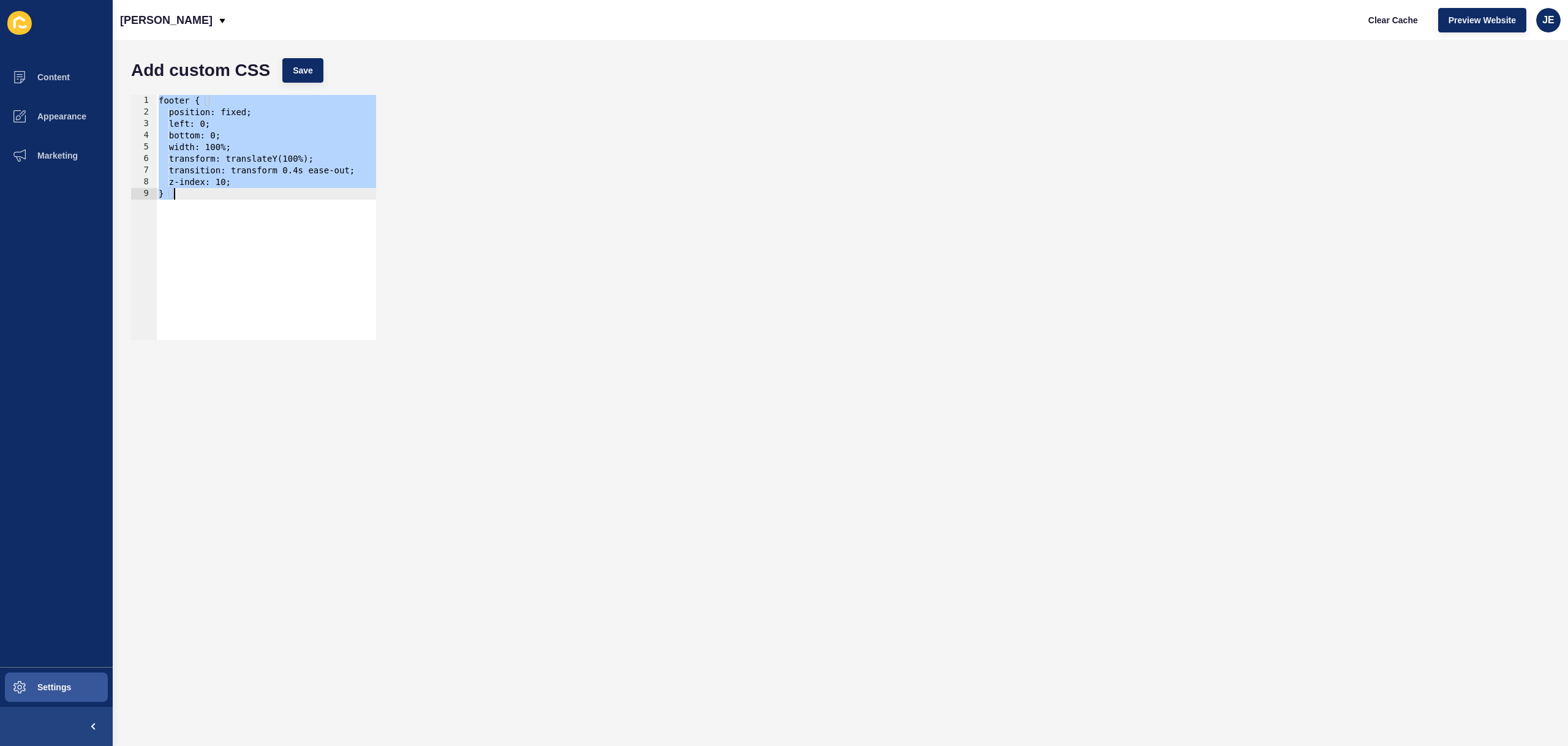
paste textarea
type textarea "}"
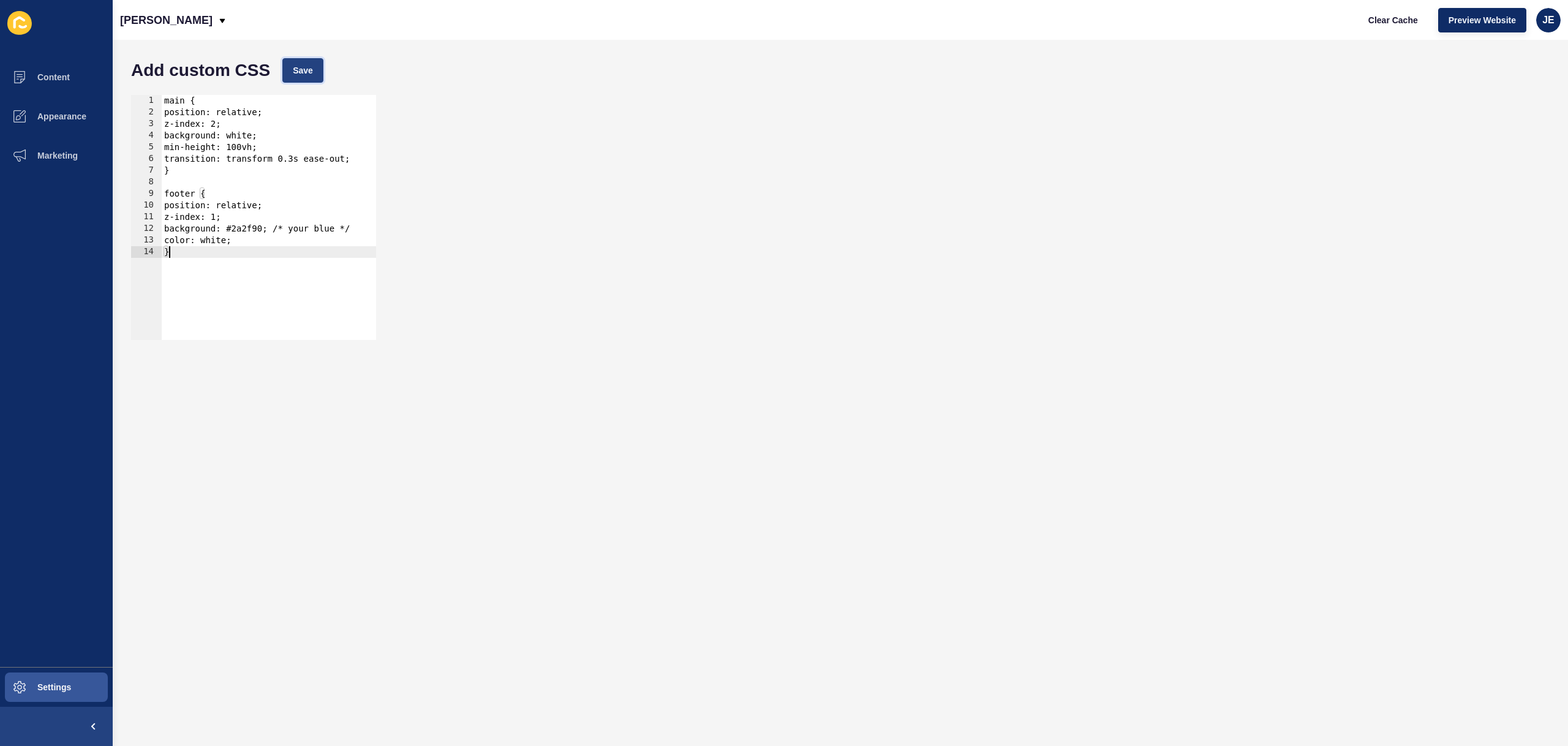
click at [306, 64] on span "Save" at bounding box center [303, 70] width 20 height 12
click at [1404, 20] on span "Clear Cache" at bounding box center [1393, 20] width 50 height 12
click at [365, 182] on div "main { position: relative; z-index: 2; background: white; min-height: 100vh; tr…" at bounding box center [269, 229] width 215 height 268
type textarea "color: white; }"
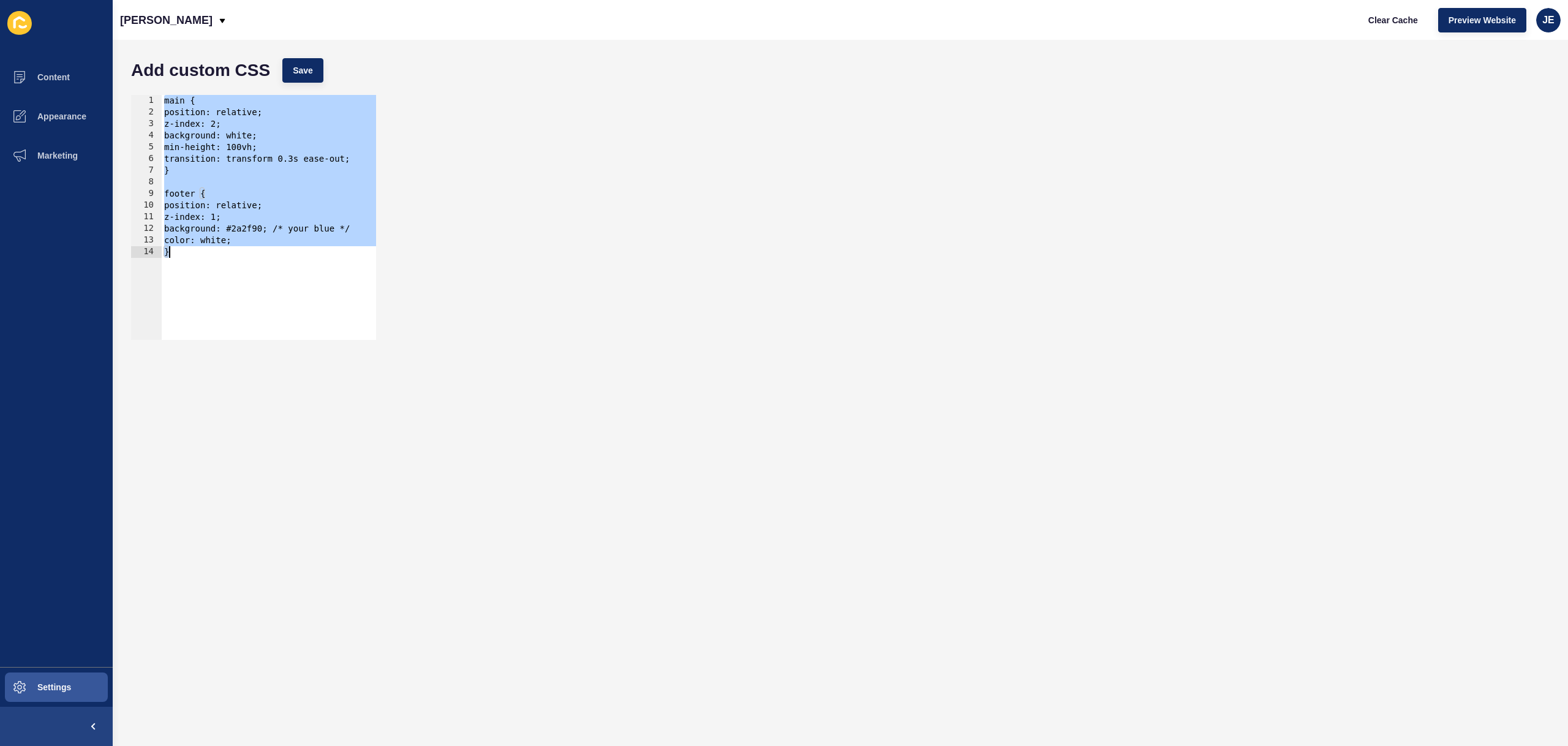
paste textarea
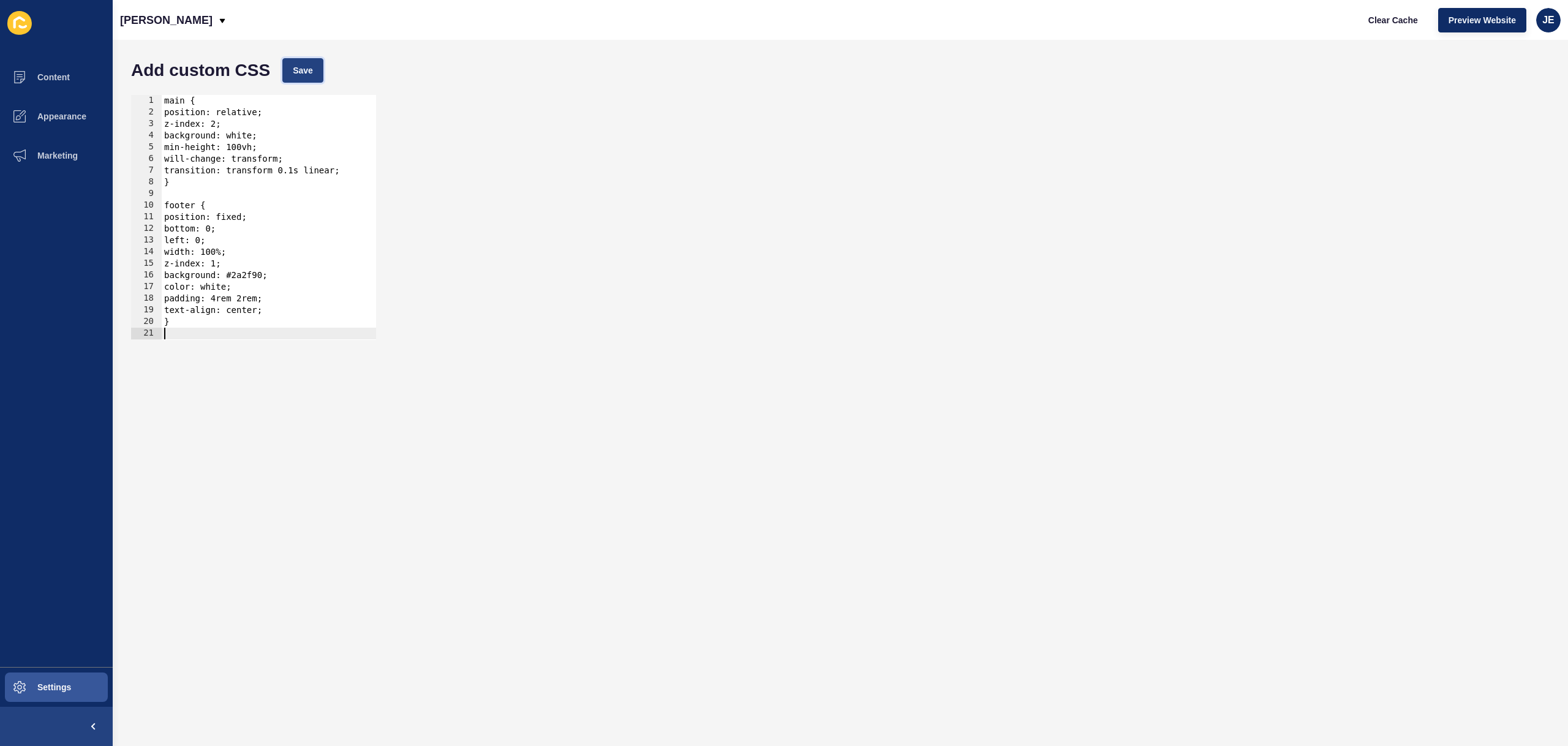
click at [307, 76] on span "Save" at bounding box center [303, 70] width 20 height 12
click at [1382, 14] on span "Clear Cache" at bounding box center [1393, 20] width 50 height 12
click at [175, 97] on div "main { position: relative; z-index: 2; background: white; min-height: 100vh; wi…" at bounding box center [269, 229] width 215 height 268
paste textarea "front-page__content siteloft-ucg"
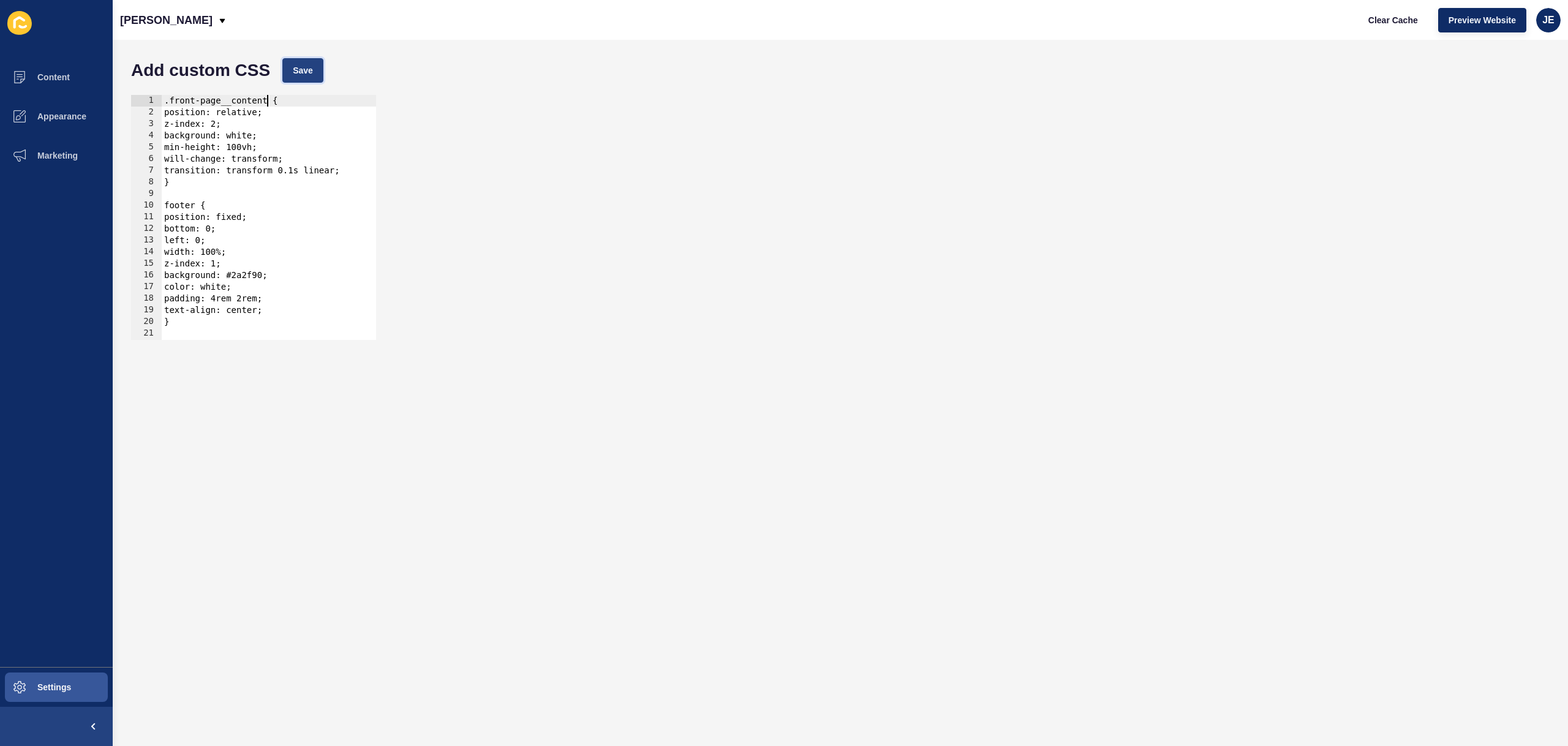
click at [319, 75] on button "Save" at bounding box center [302, 70] width 41 height 24
click at [1380, 20] on span "Clear Cache" at bounding box center [1393, 20] width 50 height 12
click at [1375, 28] on button "Clear Cache" at bounding box center [1393, 20] width 70 height 24
click at [250, 211] on div ".front-page__content { position: relative; z-index: 2; background: white; min-h…" at bounding box center [269, 229] width 215 height 268
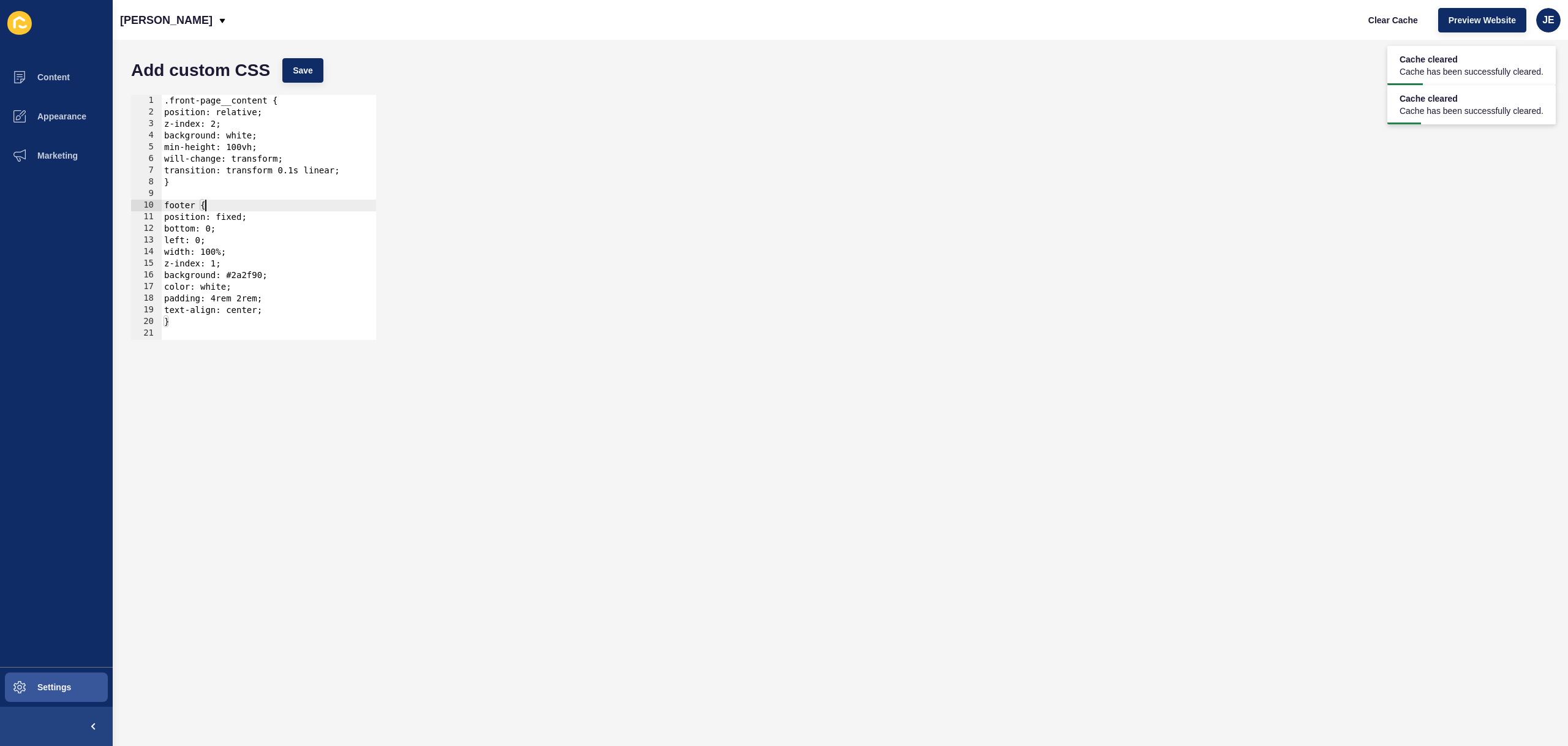
click at [242, 215] on div ".front-page__content { position: relative; z-index: 2; background: white; min-h…" at bounding box center [269, 229] width 215 height 268
click at [227, 216] on div ".front-page__content { position: relative; z-index: 2; background: white; min-h…" at bounding box center [269, 229] width 215 height 268
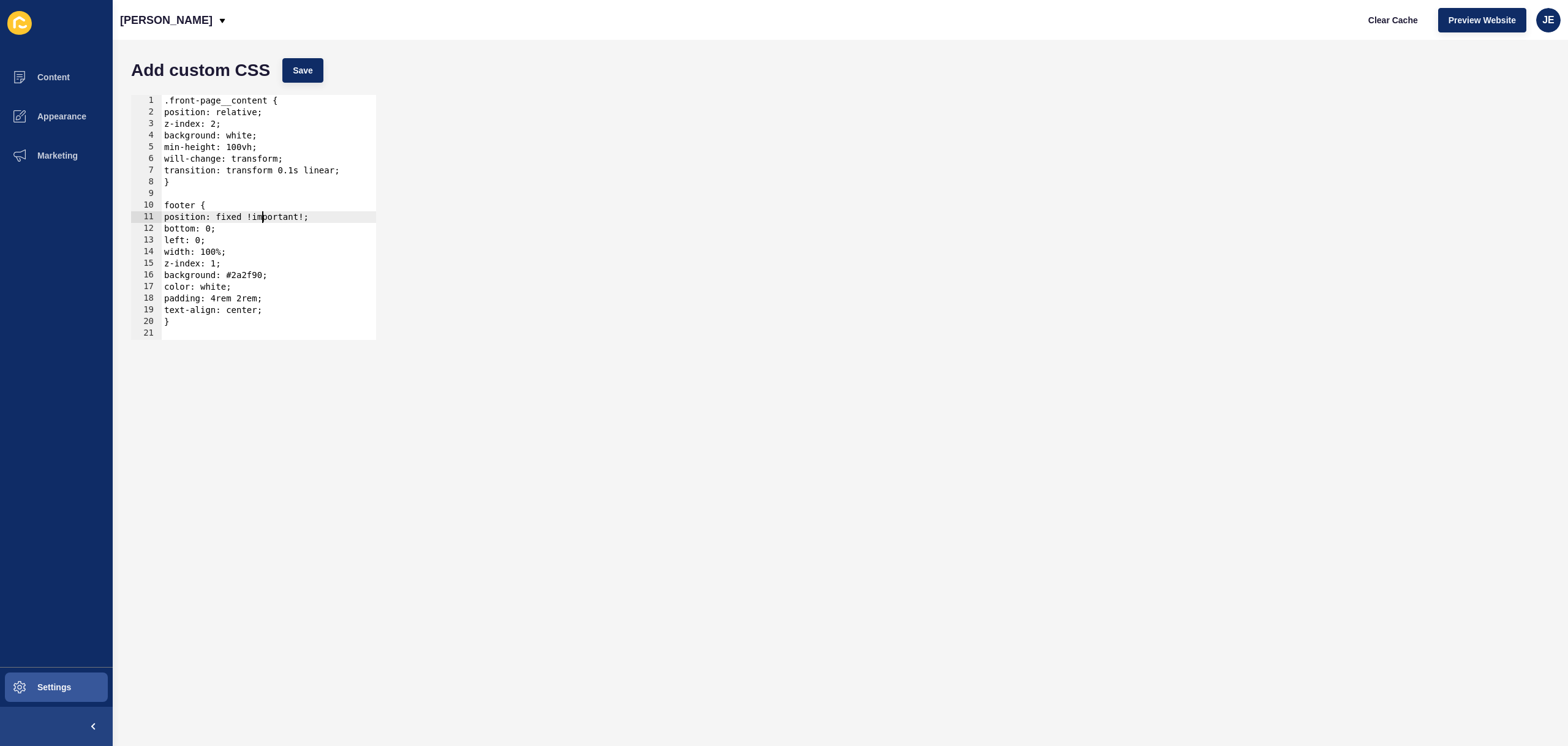
click at [310, 220] on div ".front-page__content { position: relative; z-index: 2; background: white; min-h…" at bounding box center [269, 229] width 215 height 268
click at [308, 215] on div ".front-page__content { position: relative; z-index: 2; background: white; min-h…" at bounding box center [269, 229] width 215 height 268
click at [324, 86] on div "Add custom CSS Save" at bounding box center [840, 70] width 1431 height 36
click at [307, 64] on span "Save" at bounding box center [303, 70] width 20 height 12
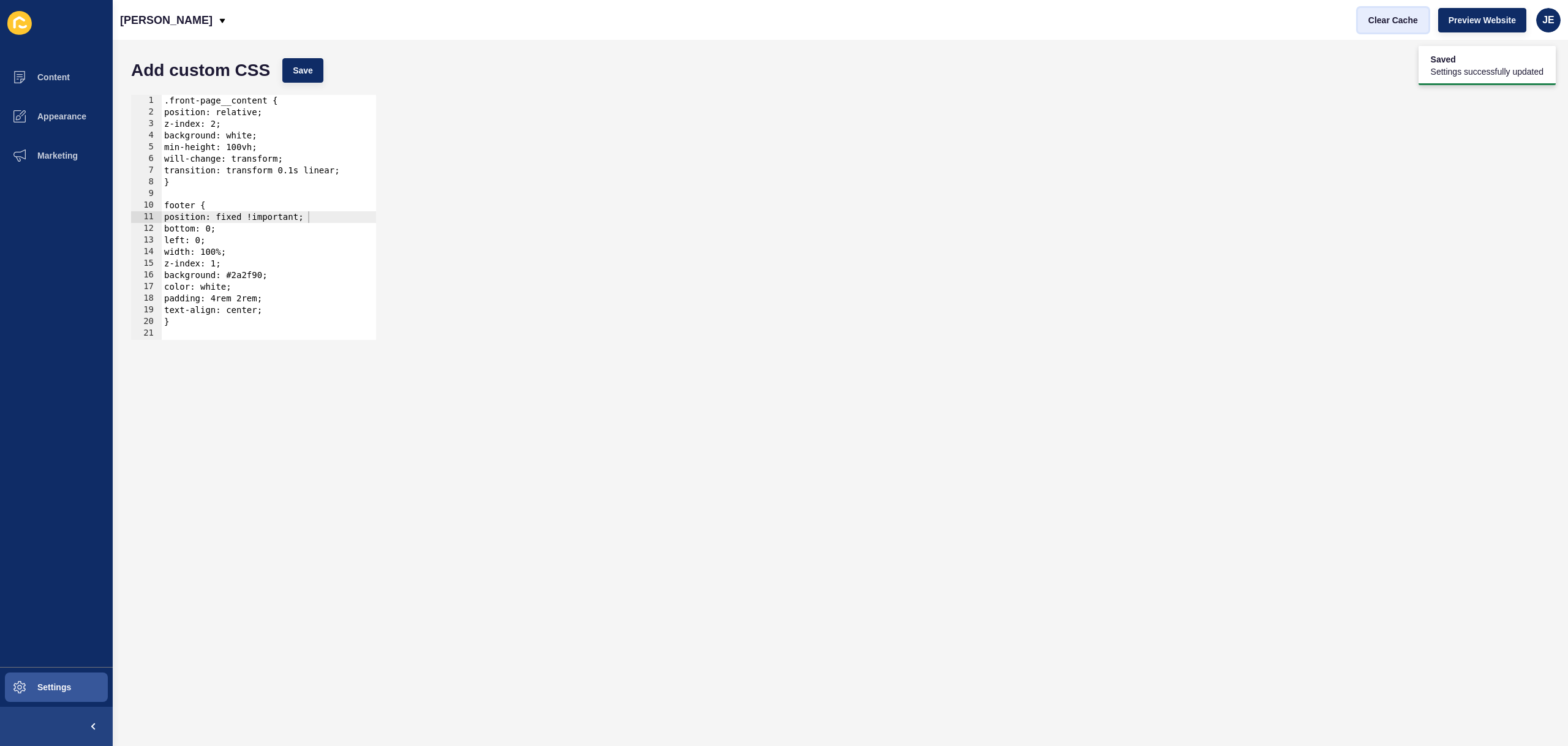
click at [1391, 22] on span "Clear Cache" at bounding box center [1393, 20] width 50 height 12
click at [263, 177] on div ".front-page__content { position: relative; z-index: 2; background: white; min-h…" at bounding box center [269, 229] width 215 height 268
drag, startPoint x: 273, startPoint y: 148, endPoint x: 136, endPoint y: 144, distance: 137.1
click at [136, 144] on div "} 1 2 3 4 5 6 7 8 9 10 11 12 13 14 15 16 17 18 19 20 21 .front-page__content { …" at bounding box center [253, 217] width 245 height 245
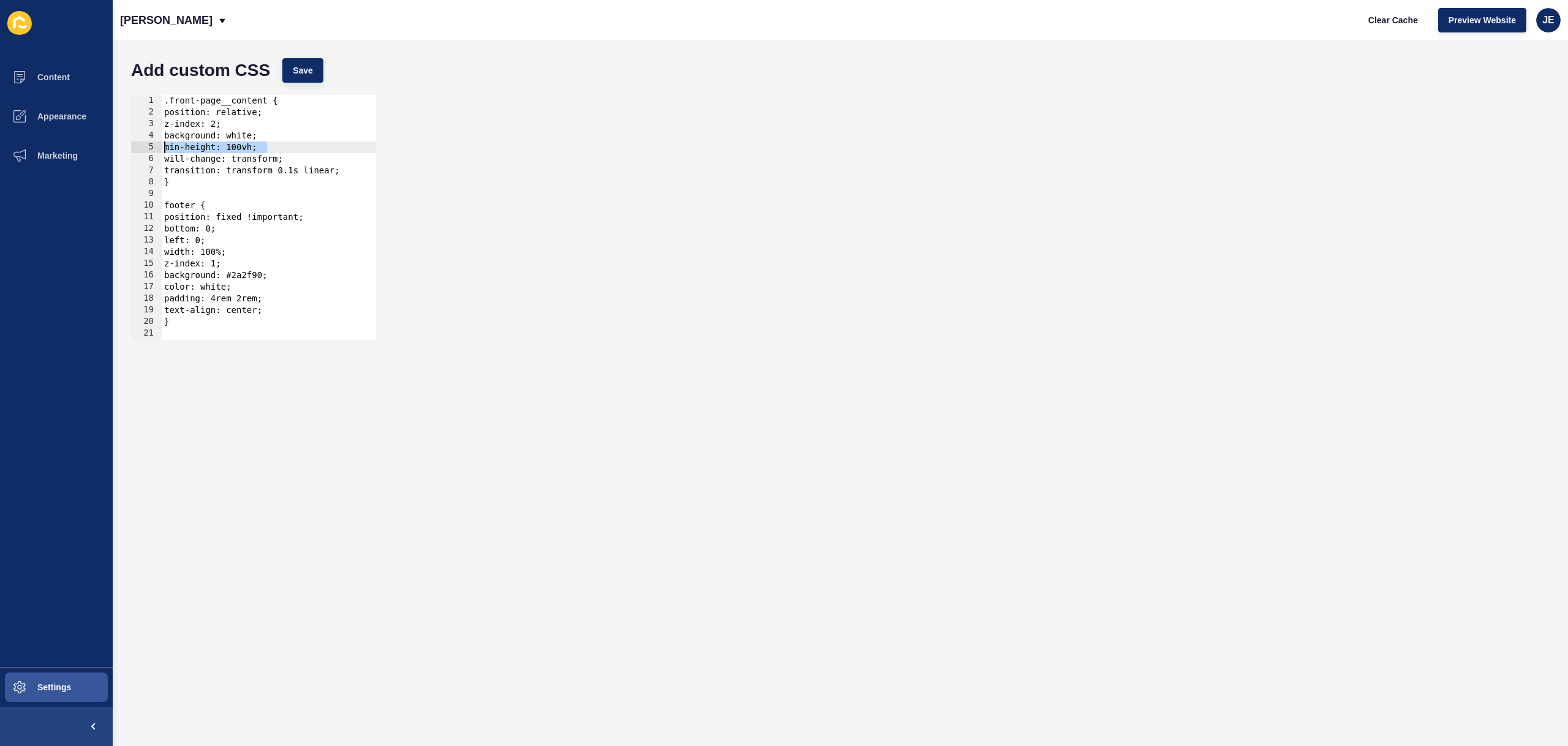
type textarea "min-height: 100vh;"
click at [306, 72] on span "Save" at bounding box center [303, 70] width 20 height 12
click at [1382, 20] on span "Clear Cache" at bounding box center [1393, 20] width 50 height 12
click at [216, 183] on div ".front-page__content { position: relative; z-index: 2; background: white; will-…" at bounding box center [269, 229] width 215 height 268
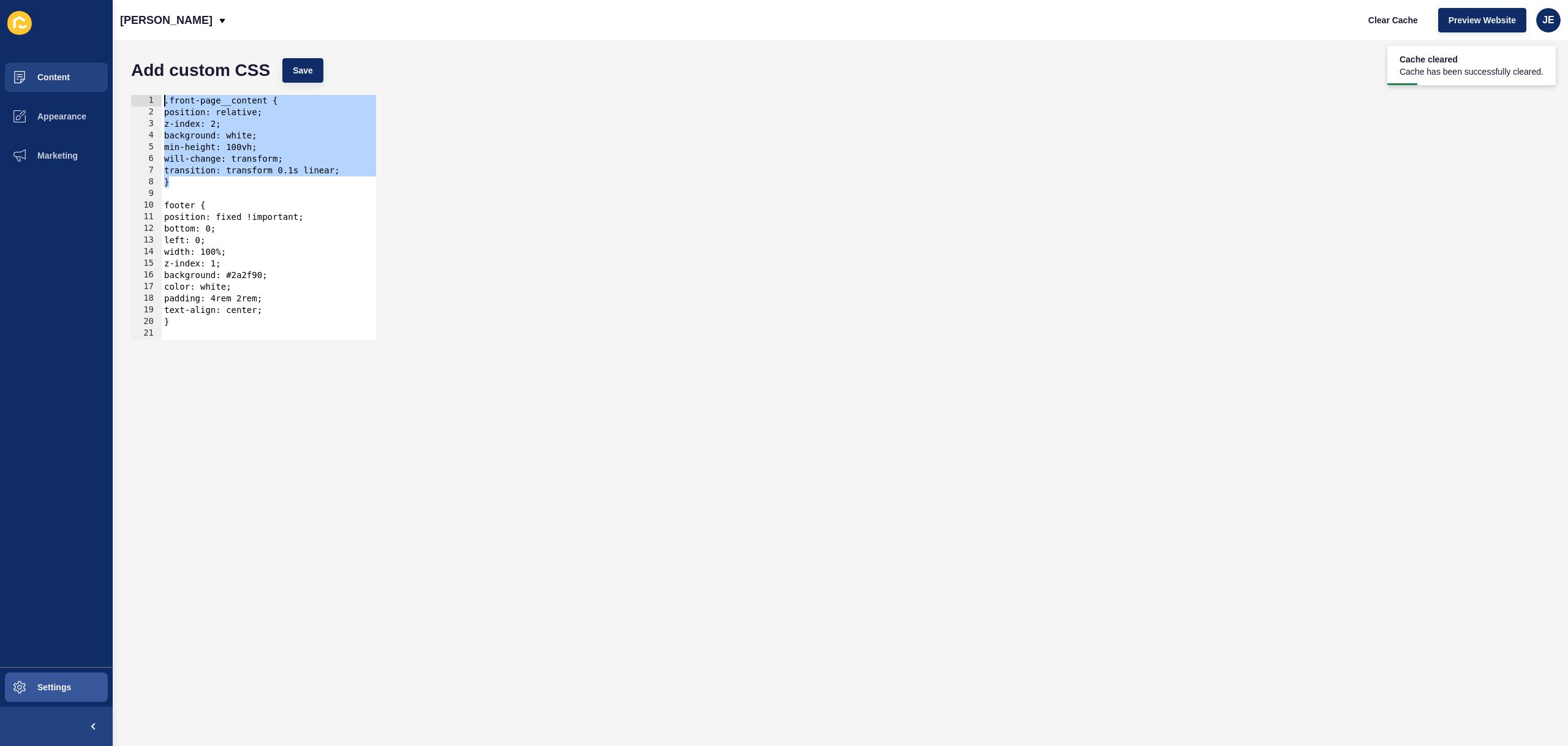
drag, startPoint x: 217, startPoint y: 184, endPoint x: 110, endPoint y: 72, distance: 154.9
click at [110, 72] on div "Content Appearance Marketing Settings Justine Demo Clear Cache Preview Website …" at bounding box center [784, 373] width 1568 height 746
type textarea ".front-page__content { position: relative;"
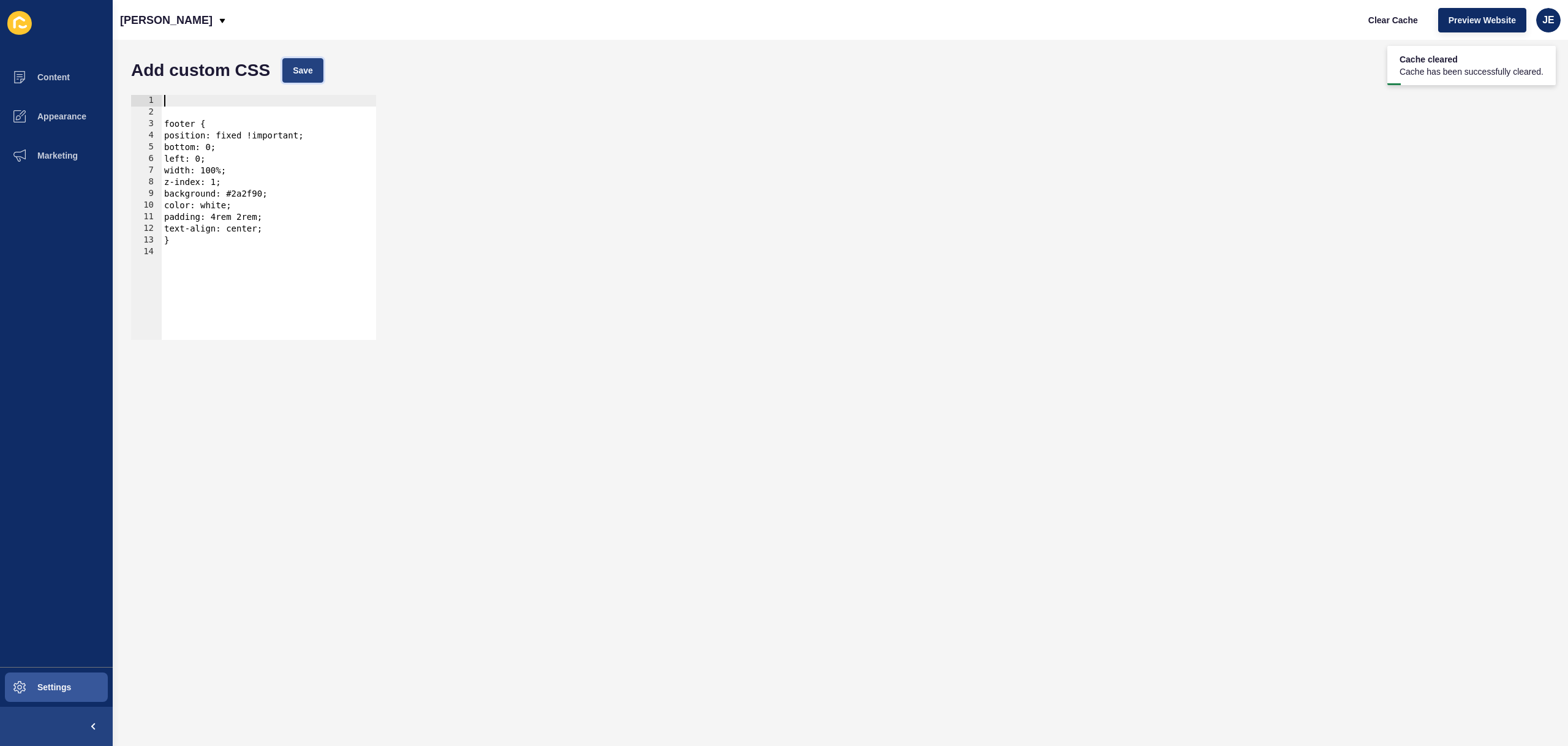
click at [313, 69] on button "Save" at bounding box center [302, 70] width 41 height 24
click at [1408, 13] on button "Clear Cache" at bounding box center [1393, 20] width 70 height 24
click at [340, 185] on div "footer { position: fixed !important; bottom: 0; left: 0; width: 100%; z-index: …" at bounding box center [269, 229] width 215 height 268
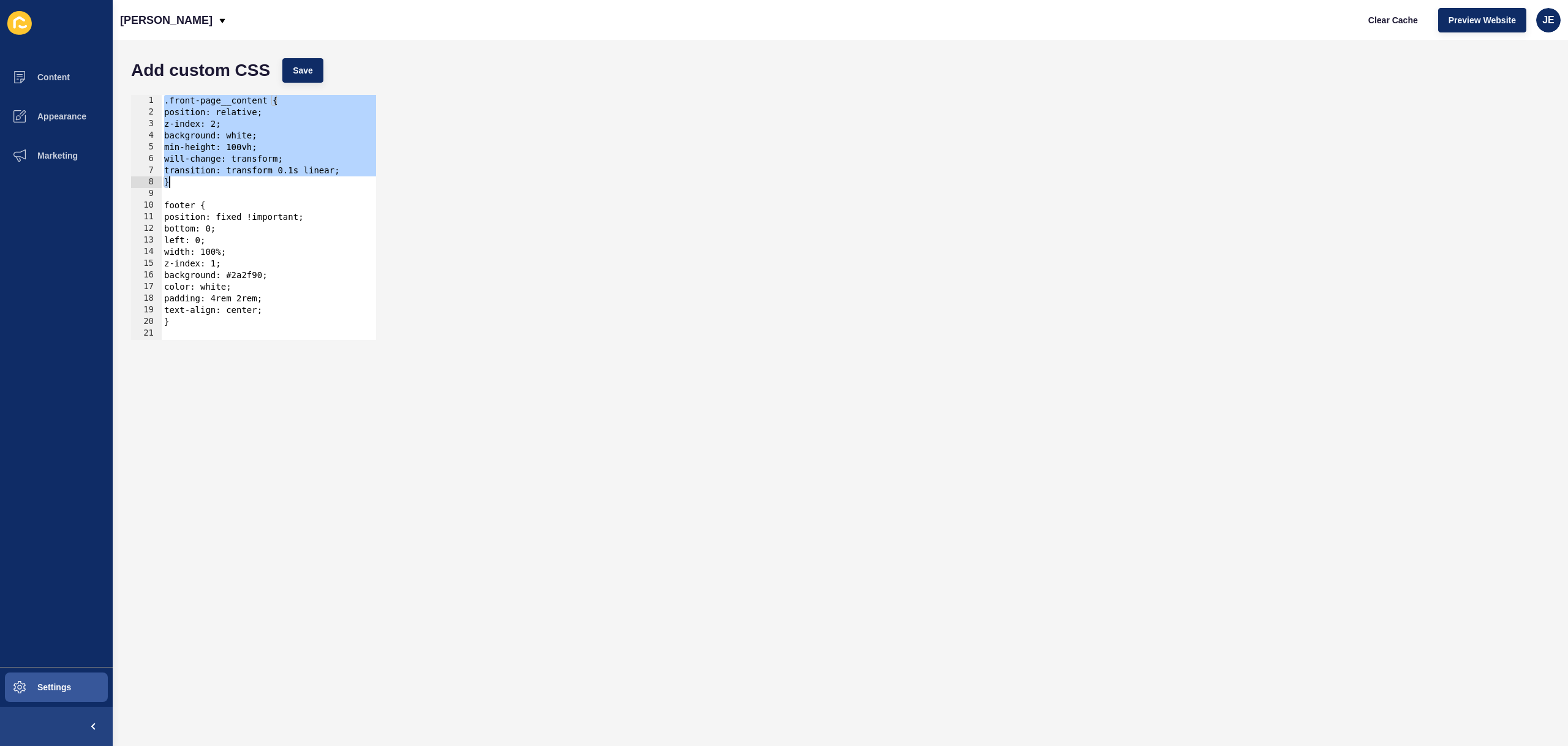
click at [281, 159] on div ".front-page__content { position: relative; z-index: 2; background: white; min-h…" at bounding box center [269, 229] width 215 height 268
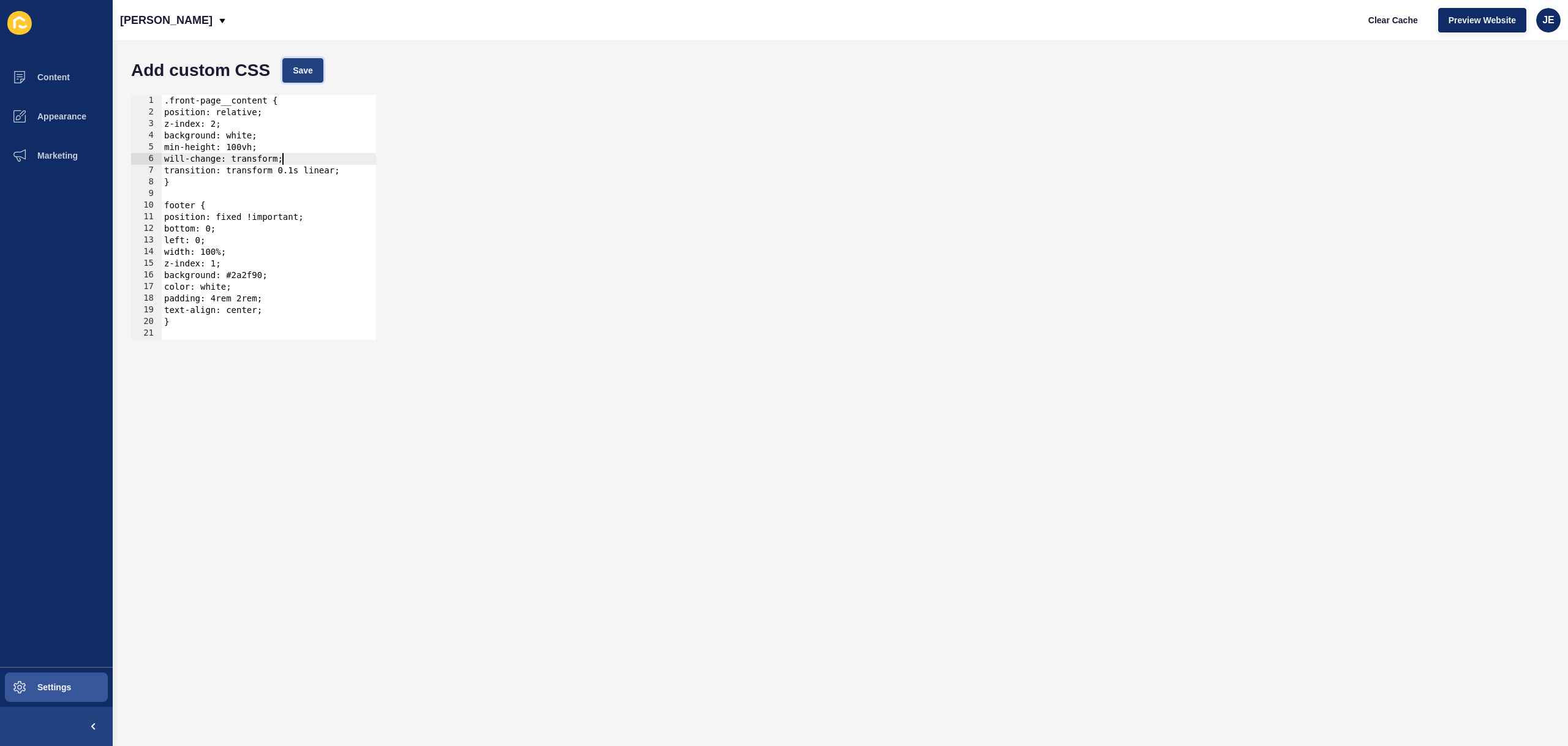
click at [296, 65] on span "Save" at bounding box center [303, 70] width 20 height 12
click at [1414, 23] on span "Clear Cache" at bounding box center [1393, 20] width 50 height 12
click at [323, 201] on div ".front-page__content { position: relative; z-index: 2; background: white; min-h…" at bounding box center [269, 229] width 215 height 268
type textarea "}"
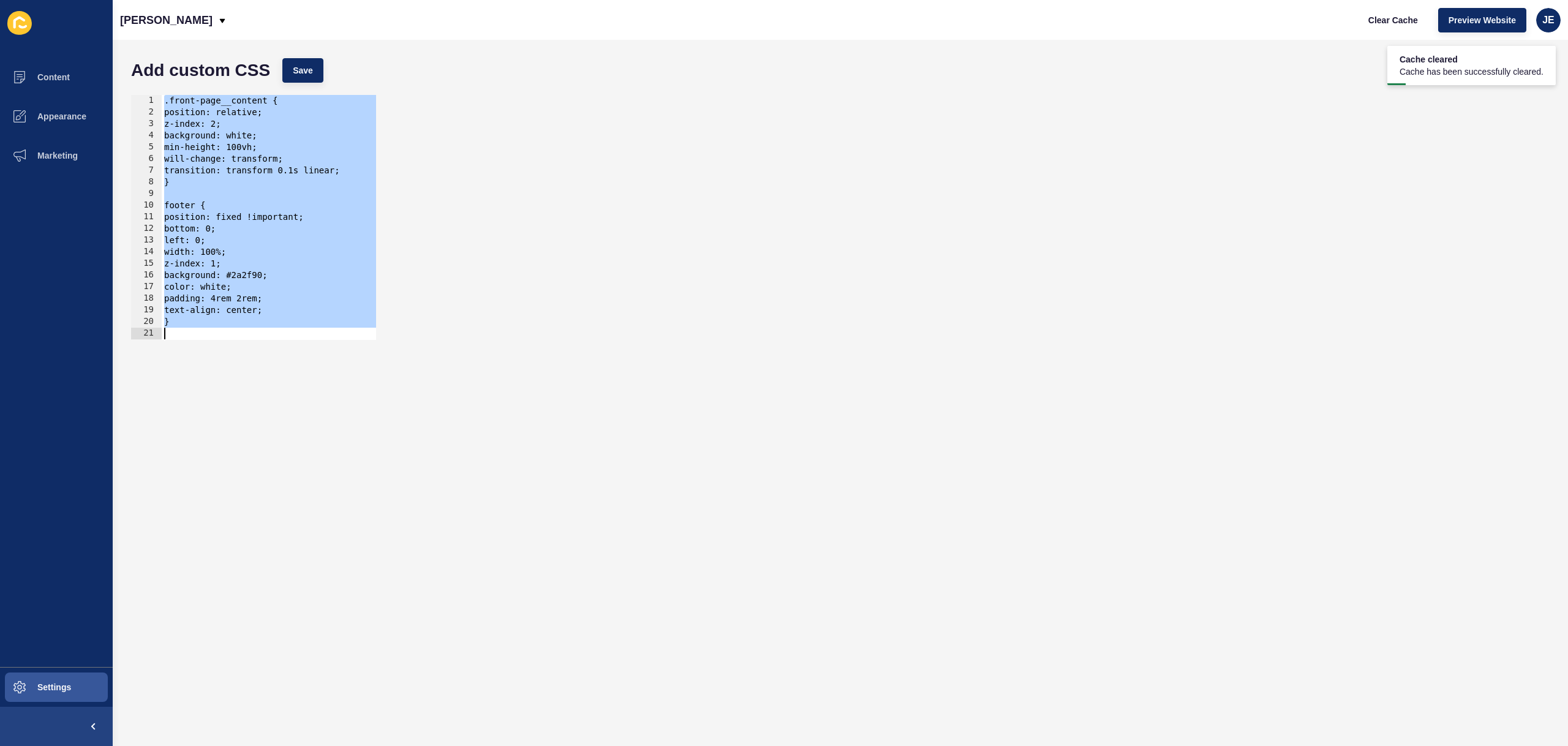
paste textarea
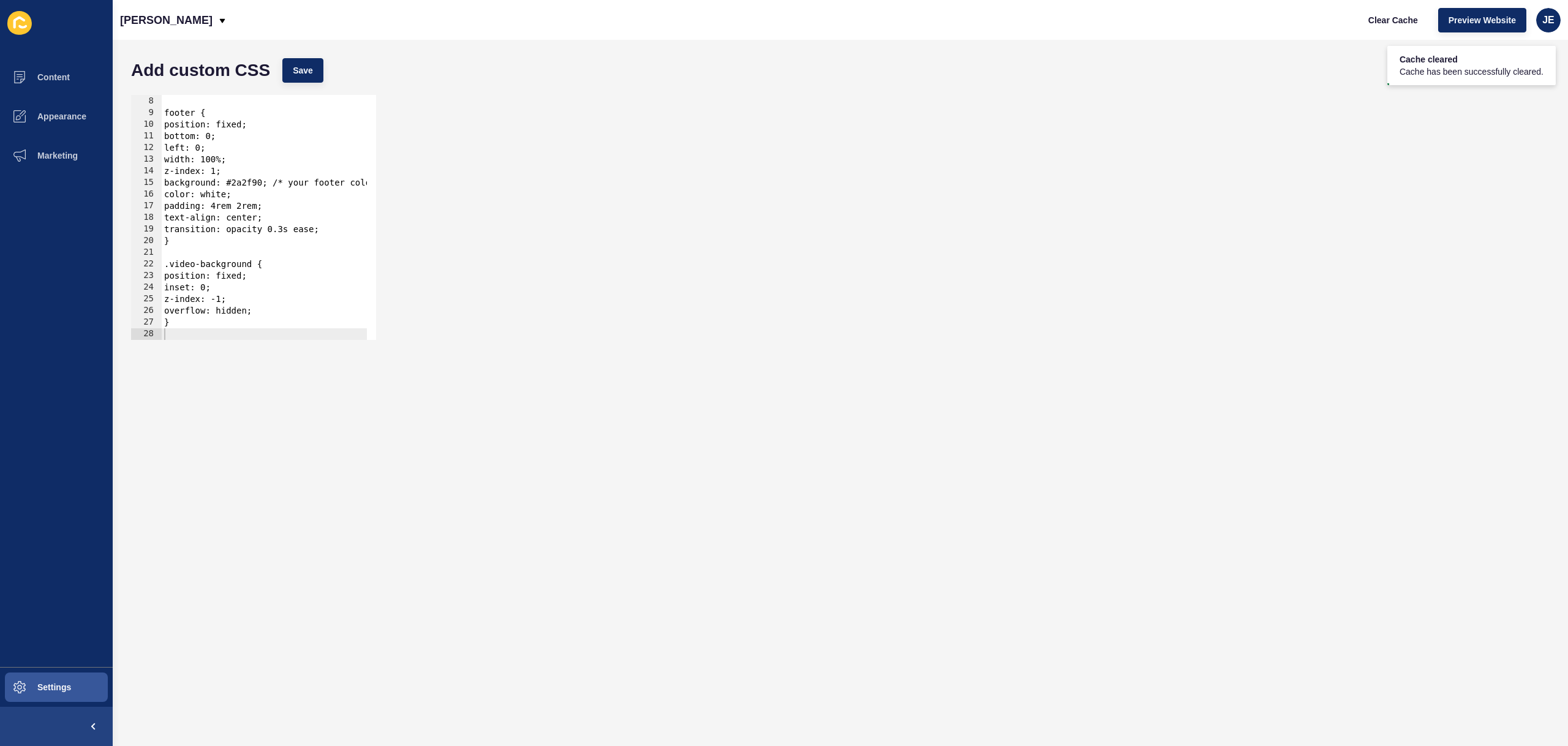
click at [308, 51] on div "Add custom CSS Save 7 8 9 10 11 12 13 14 15 16 17 18 19 20 21 22 23 24 25 26 27…" at bounding box center [840, 393] width 1455 height 706
click at [302, 74] on span "Save" at bounding box center [303, 70] width 20 height 12
click at [1374, 20] on span "Clear Cache" at bounding box center [1393, 20] width 50 height 12
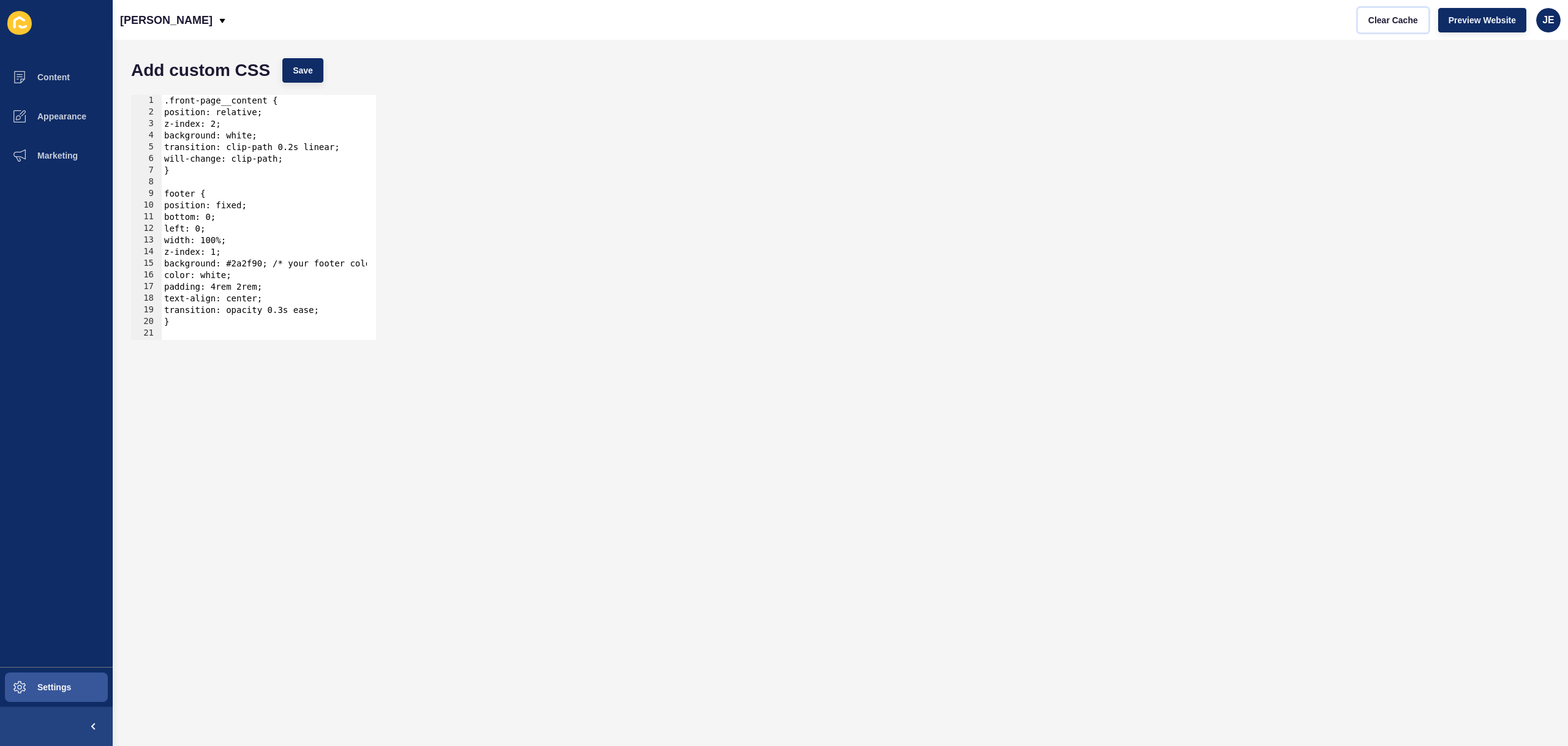
scroll to position [90, 0]
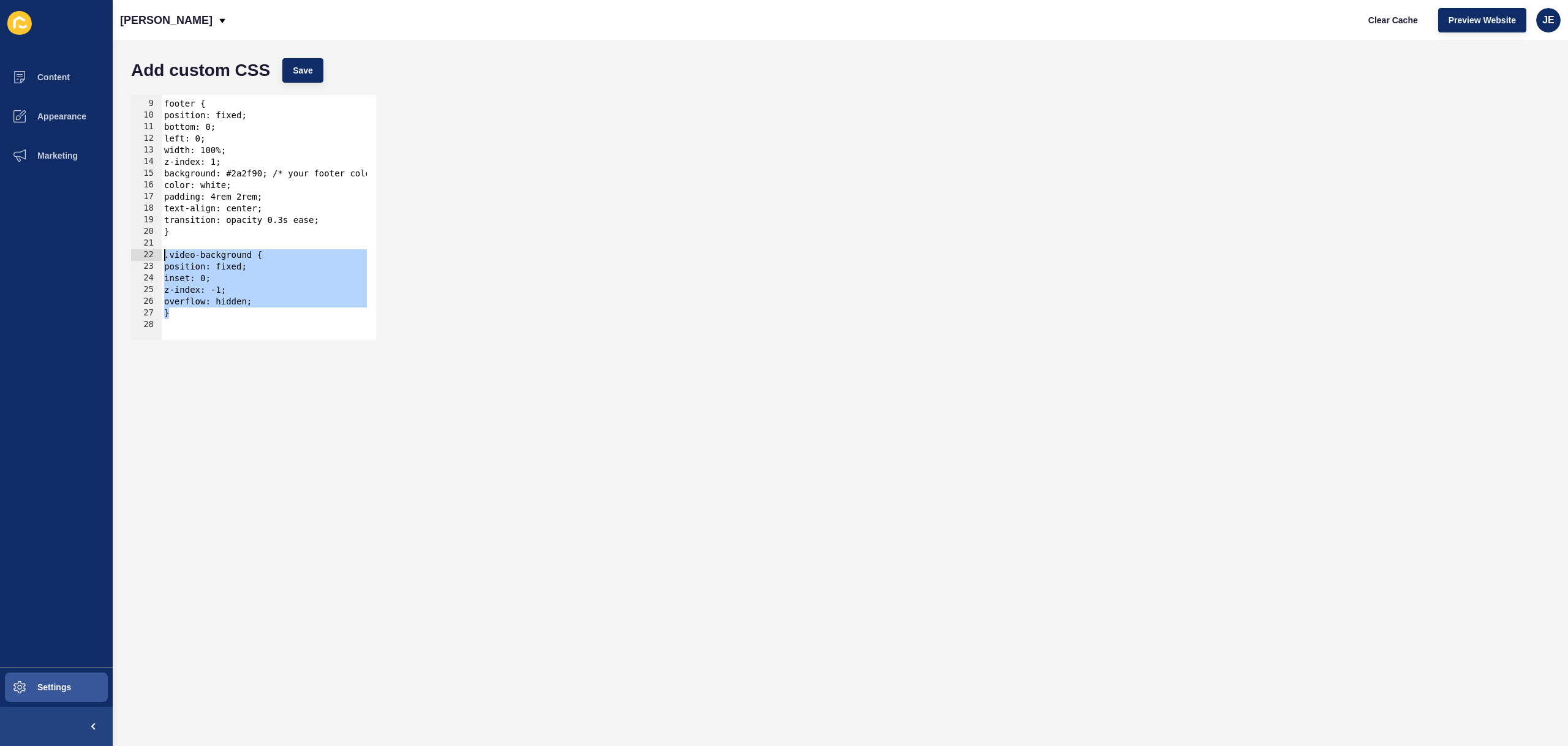
drag, startPoint x: 189, startPoint y: 318, endPoint x: 151, endPoint y: 258, distance: 71.0
click at [151, 258] on div "} 8 9 10 11 12 13 14 15 16 17 18 19 20 21 22 23 24 25 26 27 28 footer { positio…" at bounding box center [253, 217] width 245 height 245
type textarea ".video-background { position: fixed;"
paste textarea
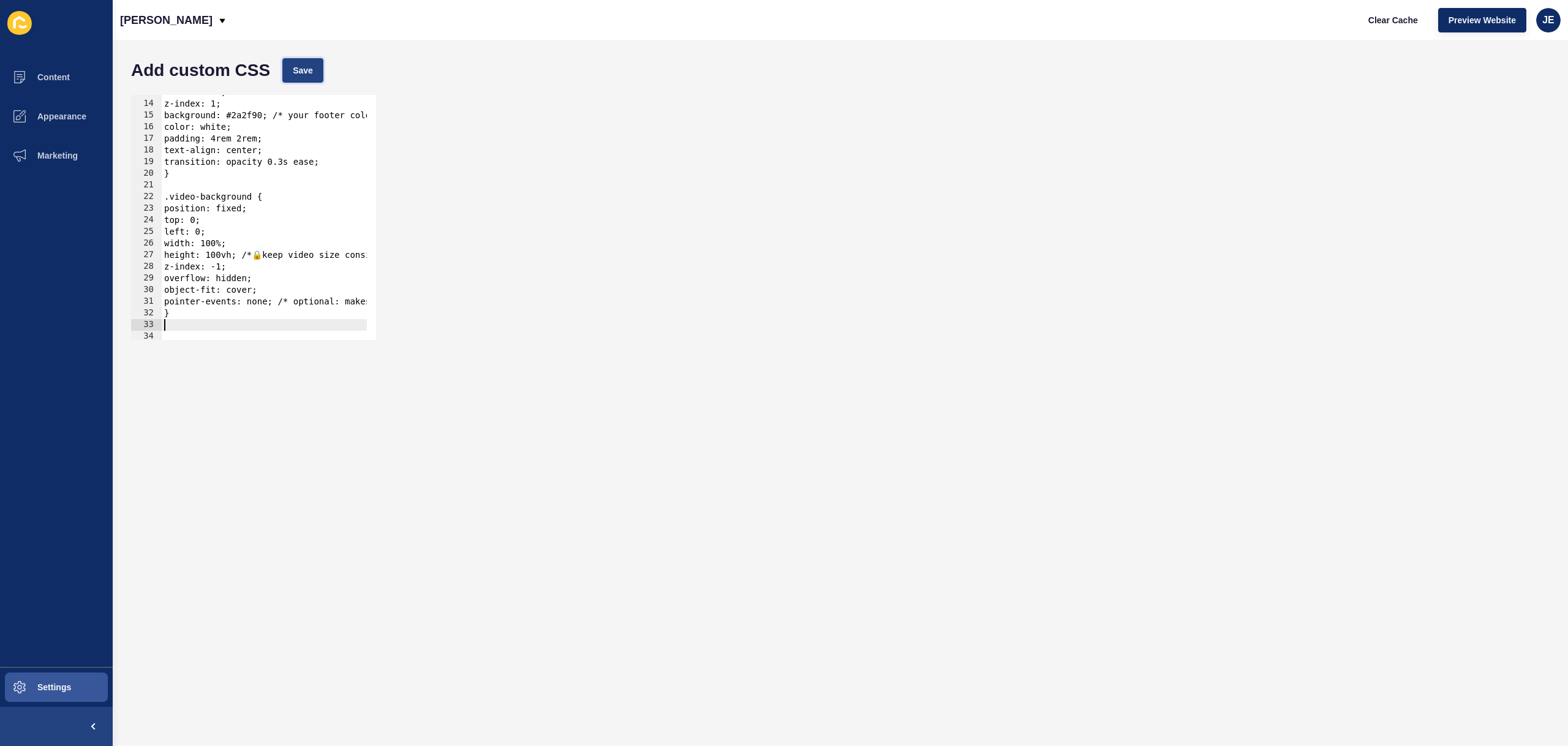
click at [295, 68] on span "Save" at bounding box center [303, 70] width 20 height 12
type textarea "}"
click at [252, 319] on div "width: 100%; z-index: 1; background: #2a2f90; /* your footer color */ color: wh…" at bounding box center [347, 216] width 371 height 259
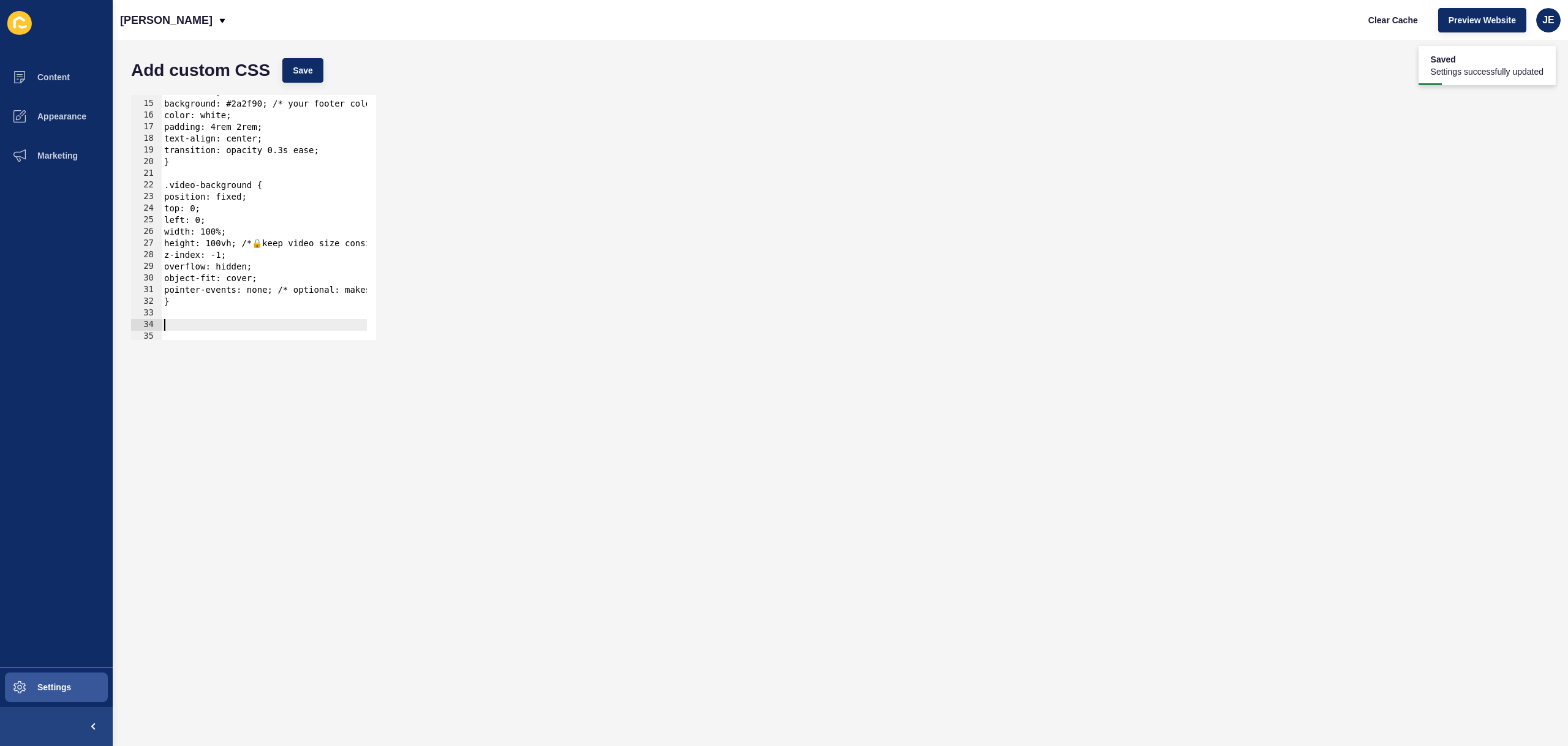
paste textarea "}"
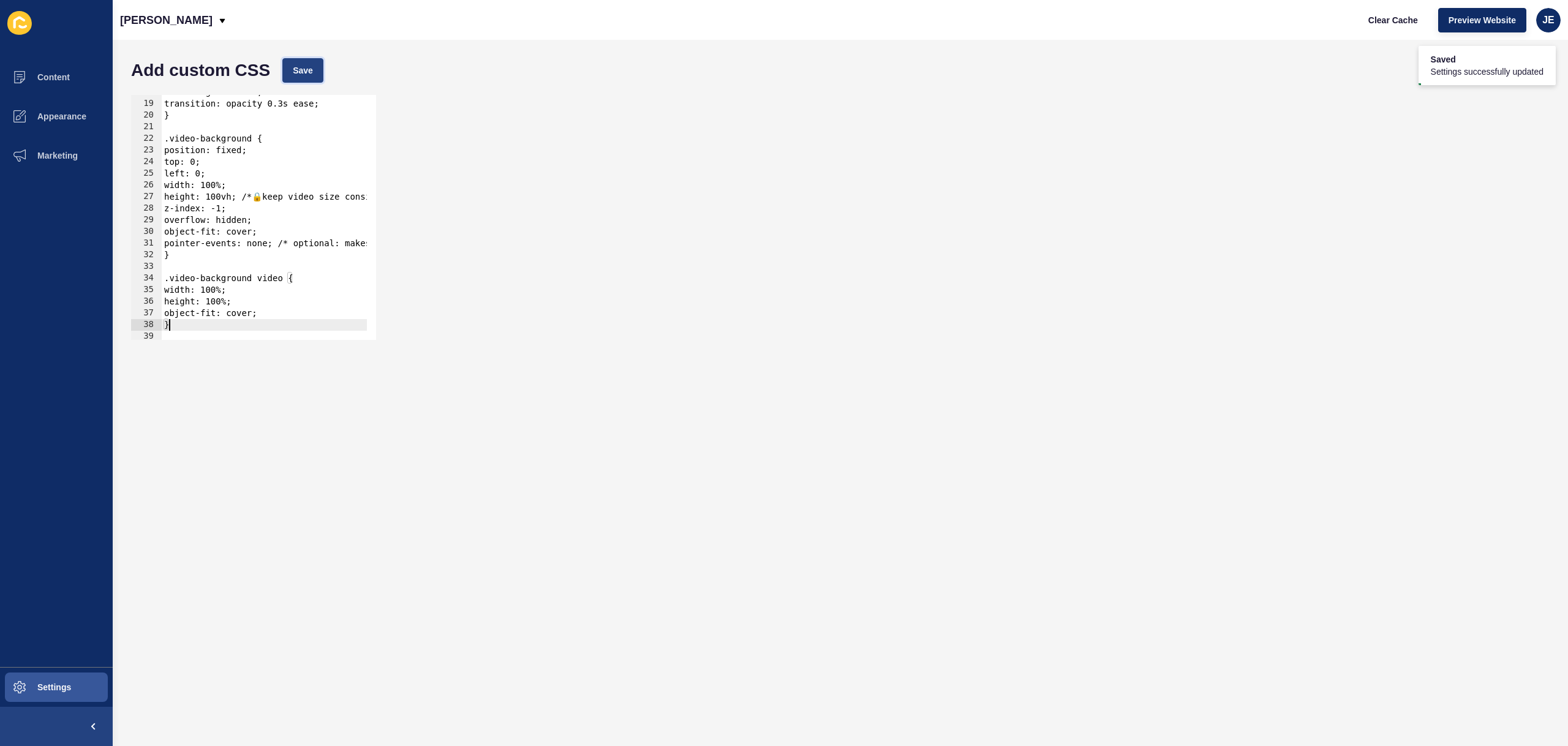
click at [310, 61] on button "Save" at bounding box center [302, 70] width 41 height 24
click at [1386, 19] on span "Clear Cache" at bounding box center [1393, 20] width 50 height 12
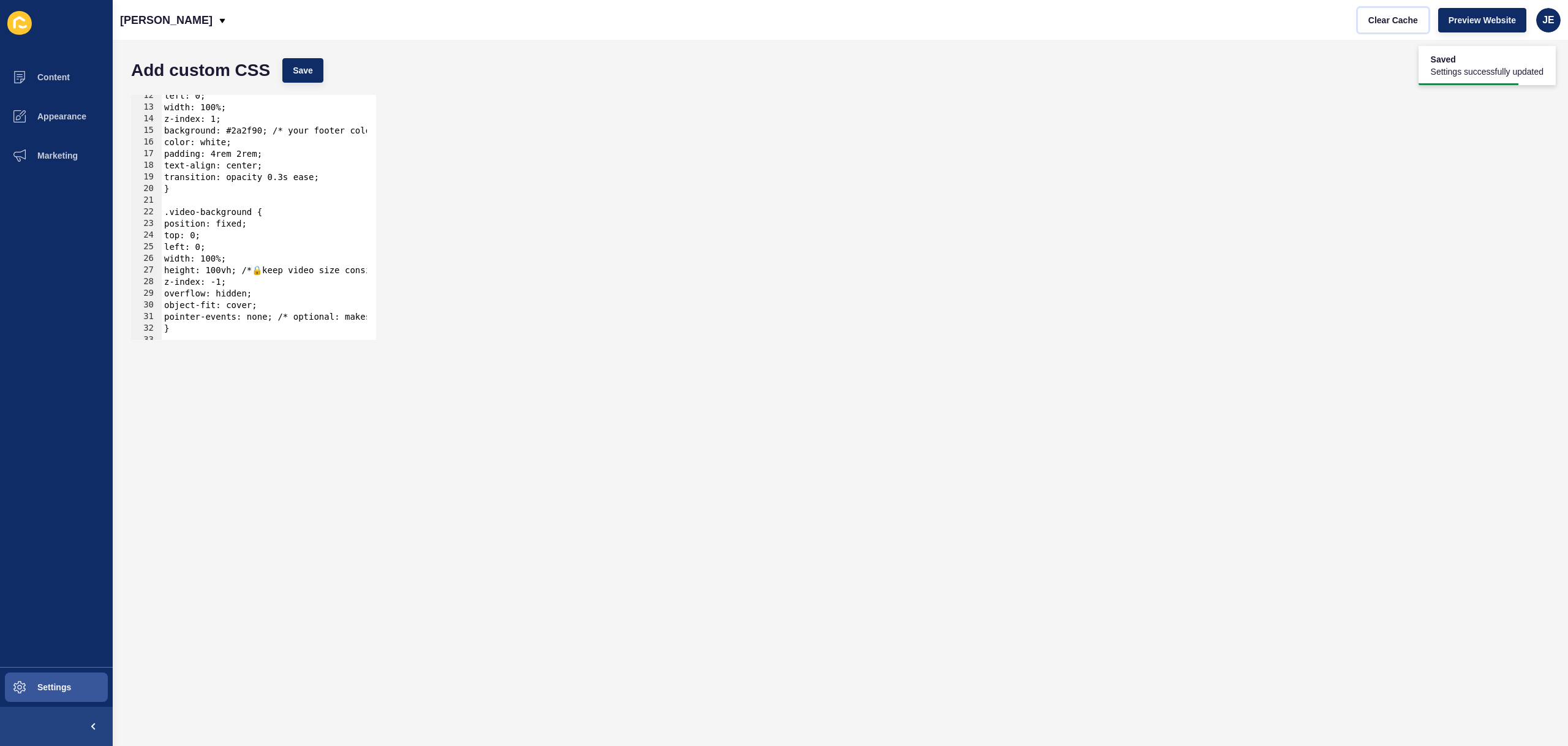
scroll to position [23, 0]
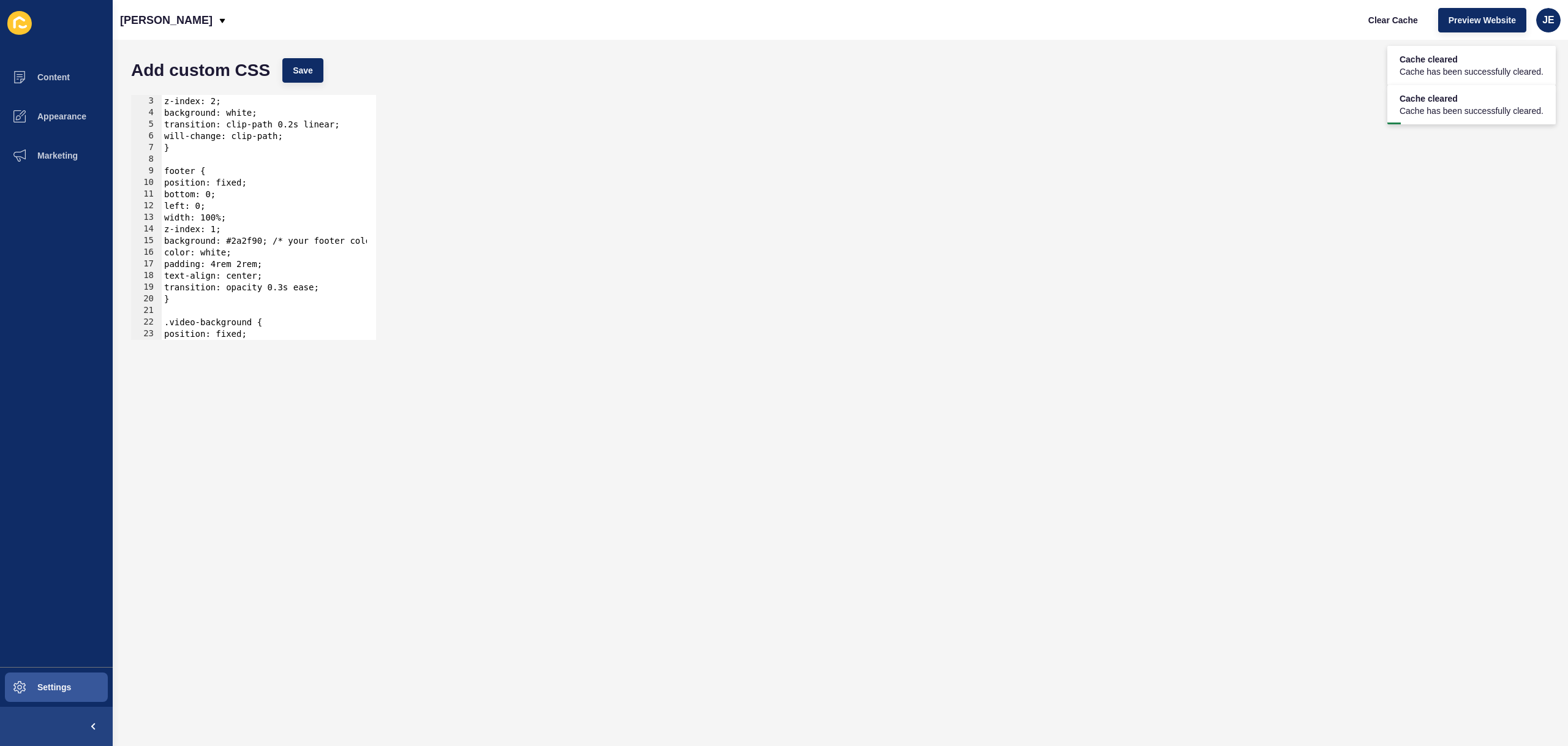
drag, startPoint x: 250, startPoint y: 182, endPoint x: 352, endPoint y: 247, distance: 121.0
click at [251, 182] on div "position: relative; z-index: 2; background: white; transition: clip-path 0.2s l…" at bounding box center [347, 213] width 371 height 259
click at [321, 70] on button "Save" at bounding box center [302, 70] width 41 height 24
click at [1384, 19] on span "Clear Cache" at bounding box center [1393, 20] width 50 height 12
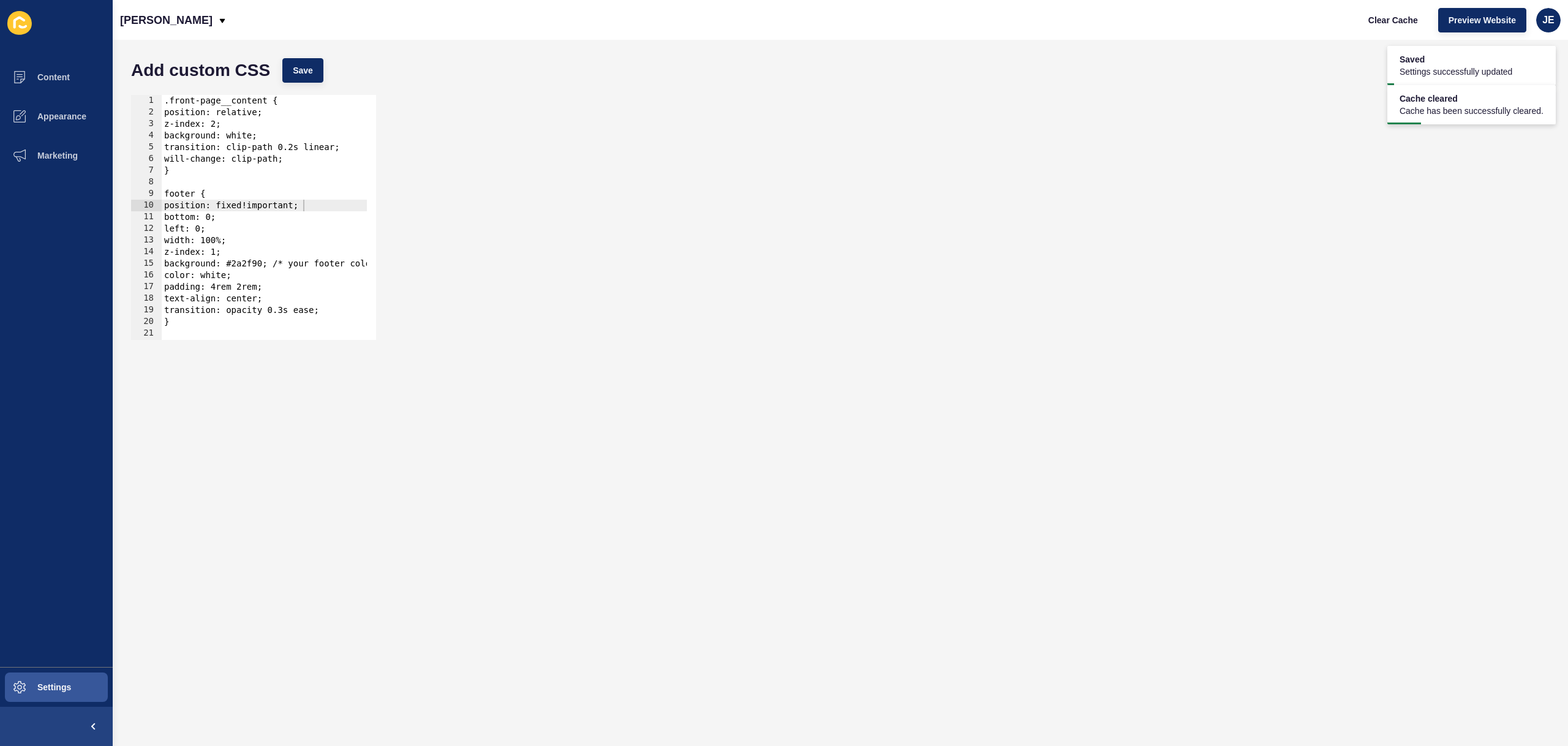
scroll to position [0, 7]
click at [168, 103] on div ".front-page__content { position: relative; z-index: 2; background: white; trans…" at bounding box center [347, 225] width 371 height 259
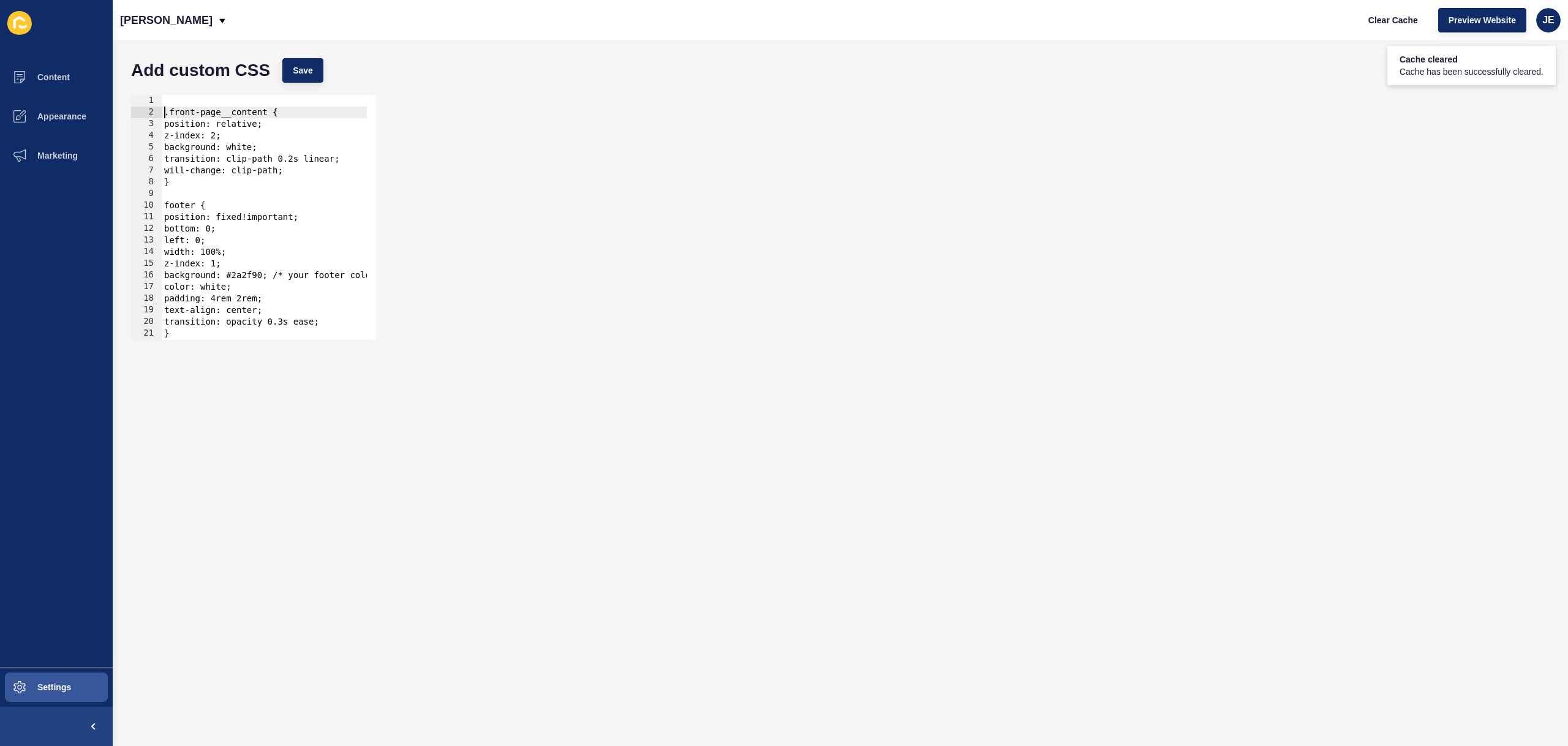
type textarea "position: relative;"
type textarea ".front-page__content {"
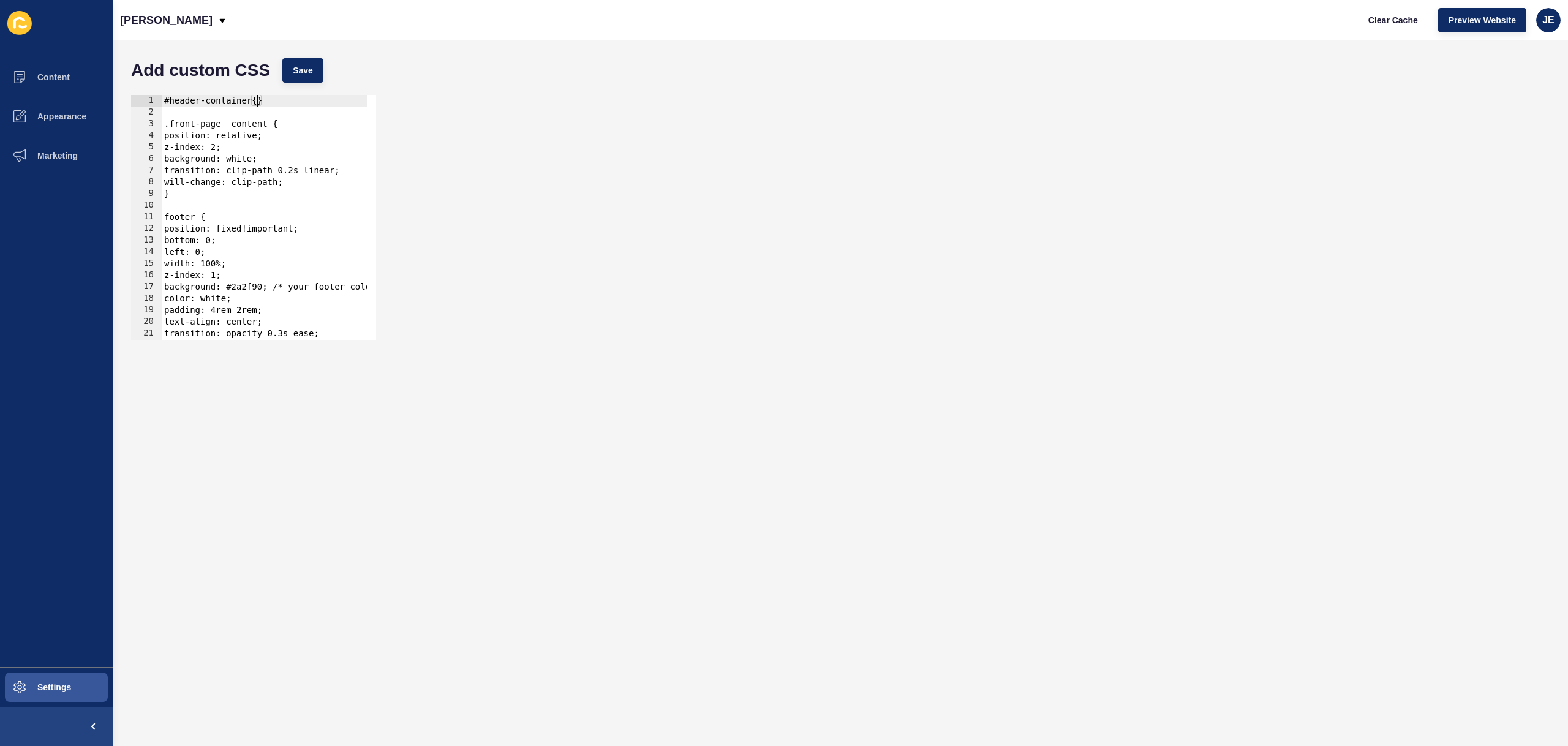
type textarea "}"
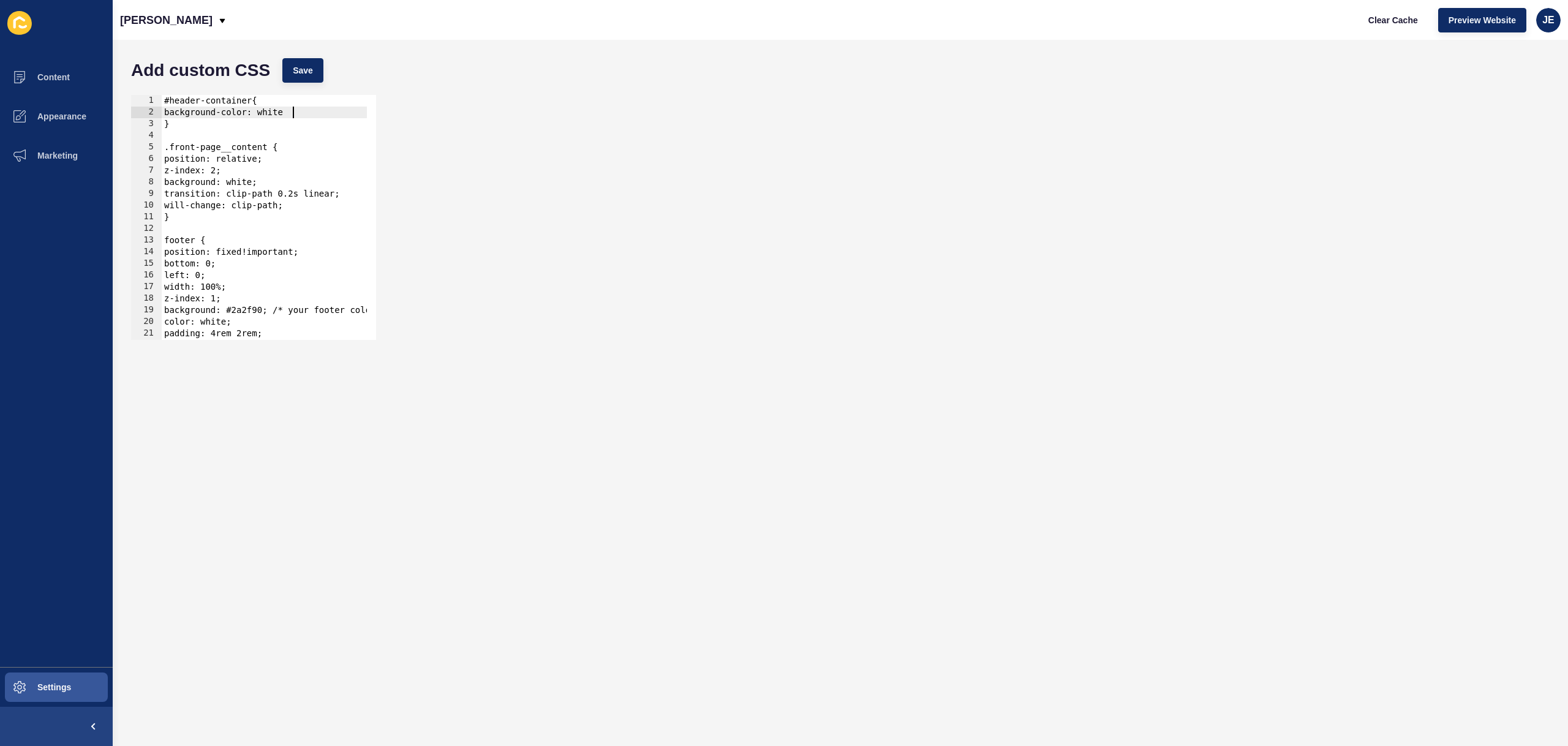
scroll to position [0, 9]
type textarea "background-color: white;"
click at [303, 79] on button "Save" at bounding box center [302, 70] width 41 height 24
click at [1402, 30] on button "Clear Cache" at bounding box center [1393, 20] width 70 height 24
click at [1402, 29] on button "Clear Cache" at bounding box center [1393, 20] width 70 height 24
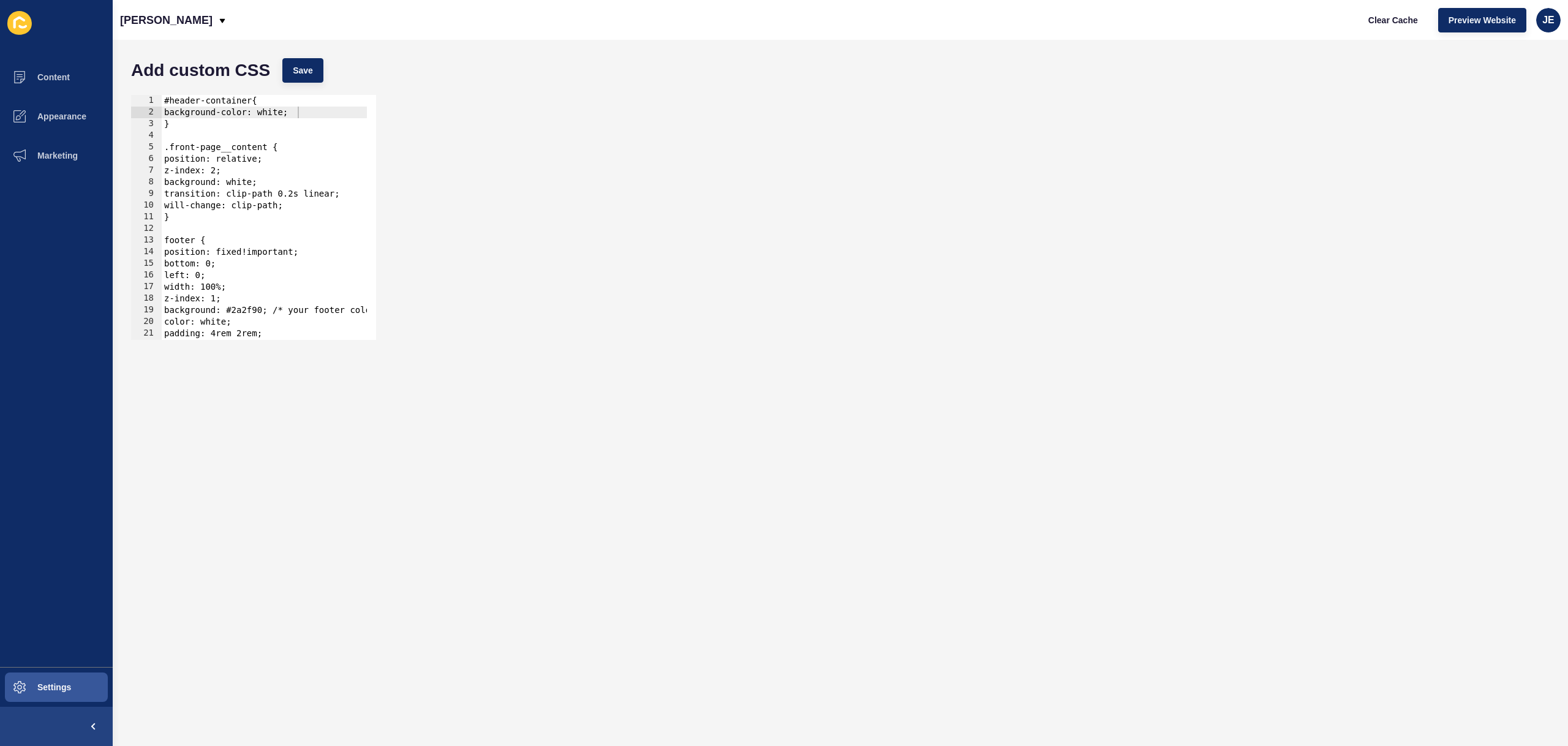
scroll to position [0, 0]
click at [180, 138] on div "#header-container{ background-color: white; } .front-page__content { position: …" at bounding box center [347, 225] width 371 height 259
drag, startPoint x: 325, startPoint y: 205, endPoint x: 149, endPoint y: 195, distance: 176.3
click at [149, 195] on div "1 2 3 4 5 6 7 8 9 10 11 12 13 14 15 16 17 18 19 20 21 22 23 #header-container{ …" at bounding box center [253, 217] width 245 height 245
type textarea "transition: clip-path 0.2s linear; will-change: clip-path;"
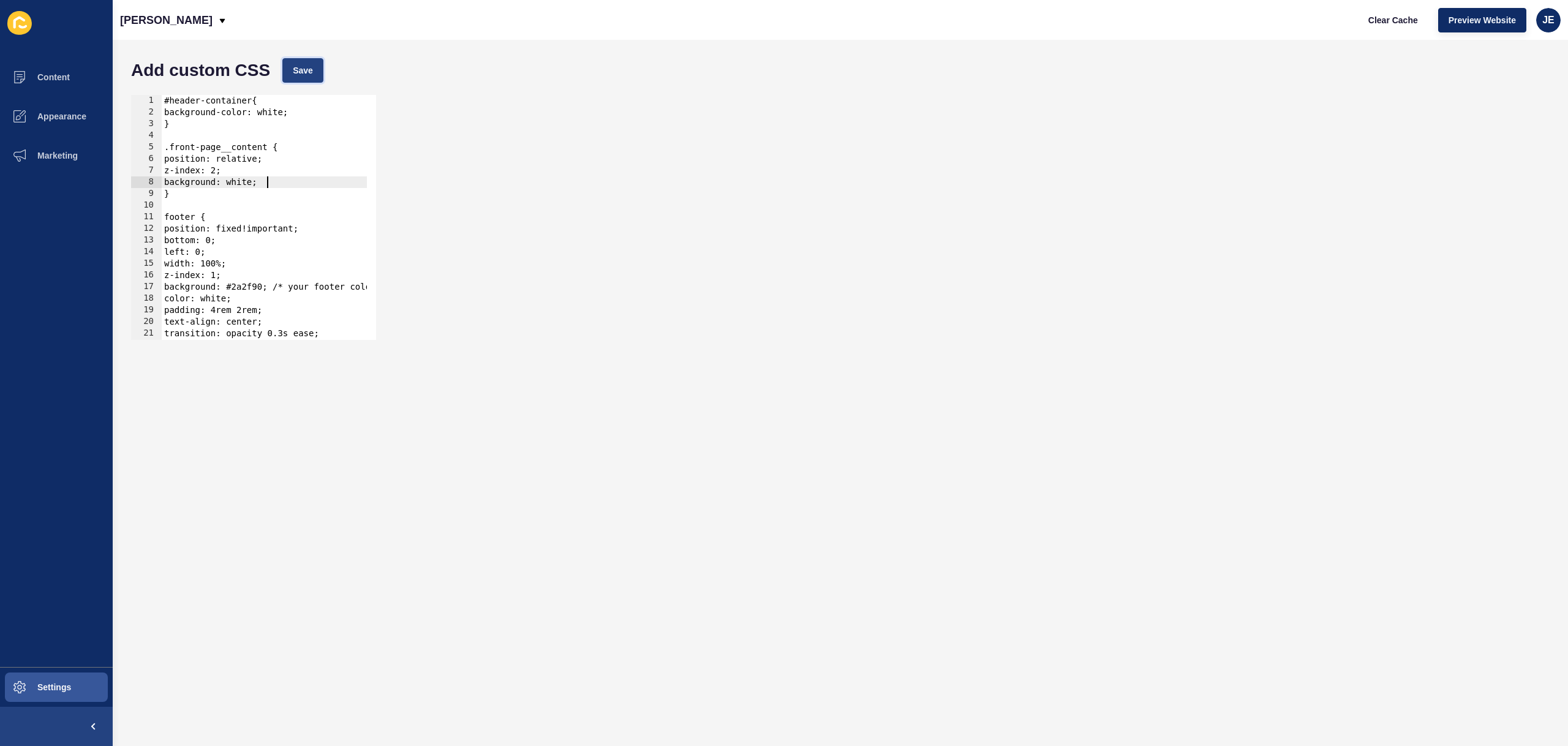
click at [306, 82] on button "Save" at bounding box center [302, 70] width 41 height 24
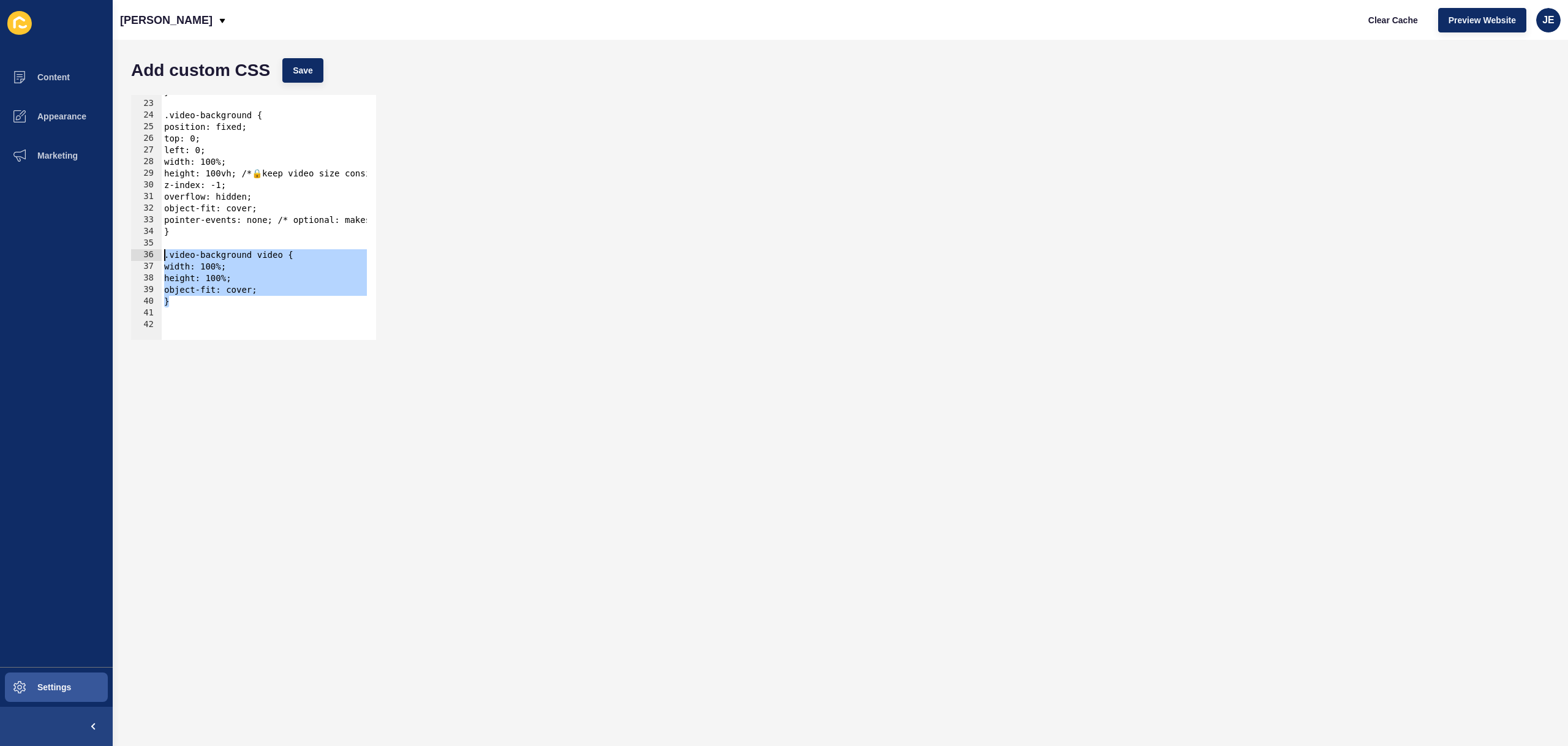
drag, startPoint x: 191, startPoint y: 307, endPoint x: 152, endPoint y: 248, distance: 70.7
click at [152, 248] on div "} 22 23 24 25 26 27 28 29 30 31 32 33 34 35 36 37 38 39 40 41 42 } .video-backg…" at bounding box center [253, 217] width 245 height 245
type textarea ".video-background video {"
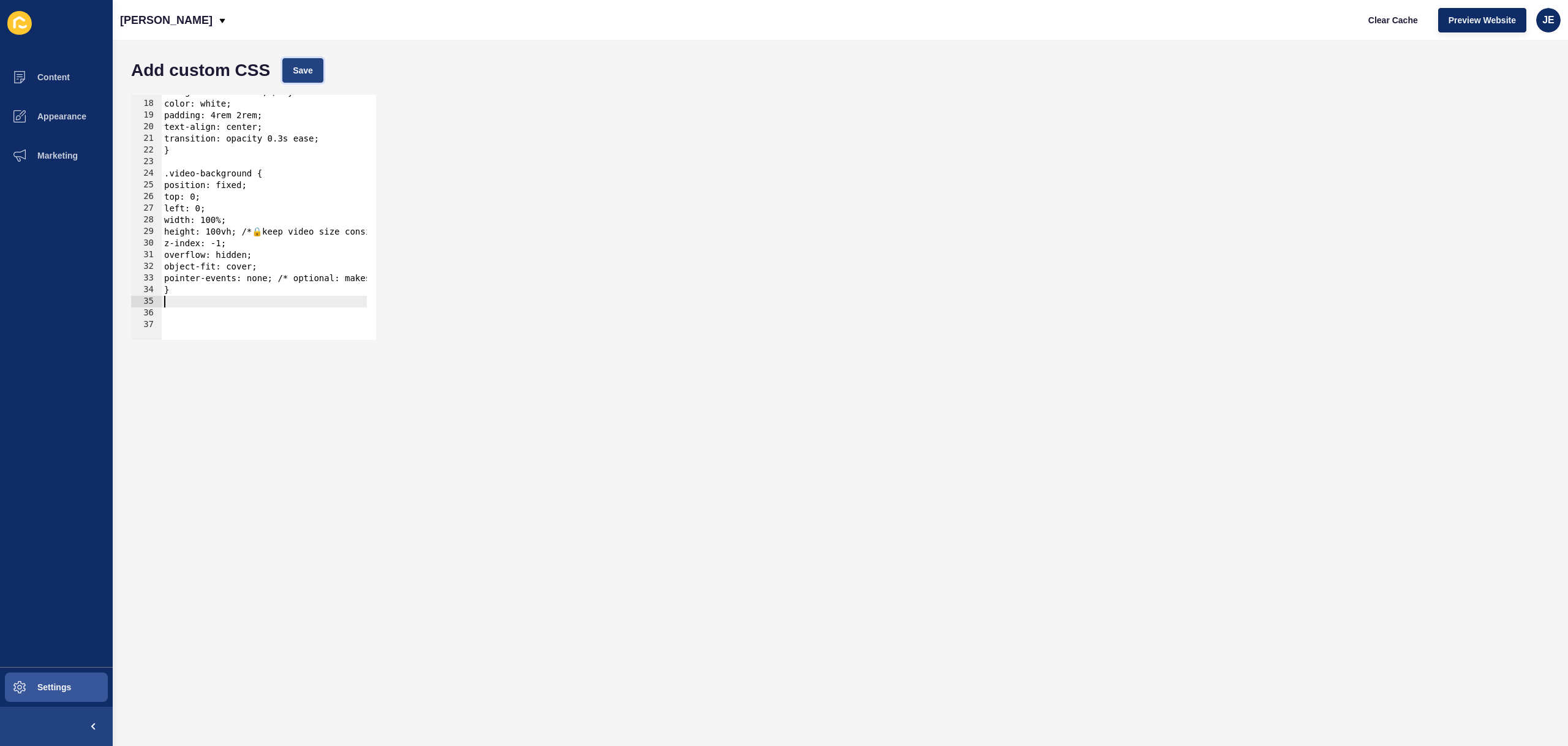
click at [305, 72] on span "Save" at bounding box center [303, 70] width 20 height 12
click at [234, 233] on div "background: #2a2f90; /* your footer color */ color: white; padding: 4rem 2rem; …" at bounding box center [347, 216] width 371 height 259
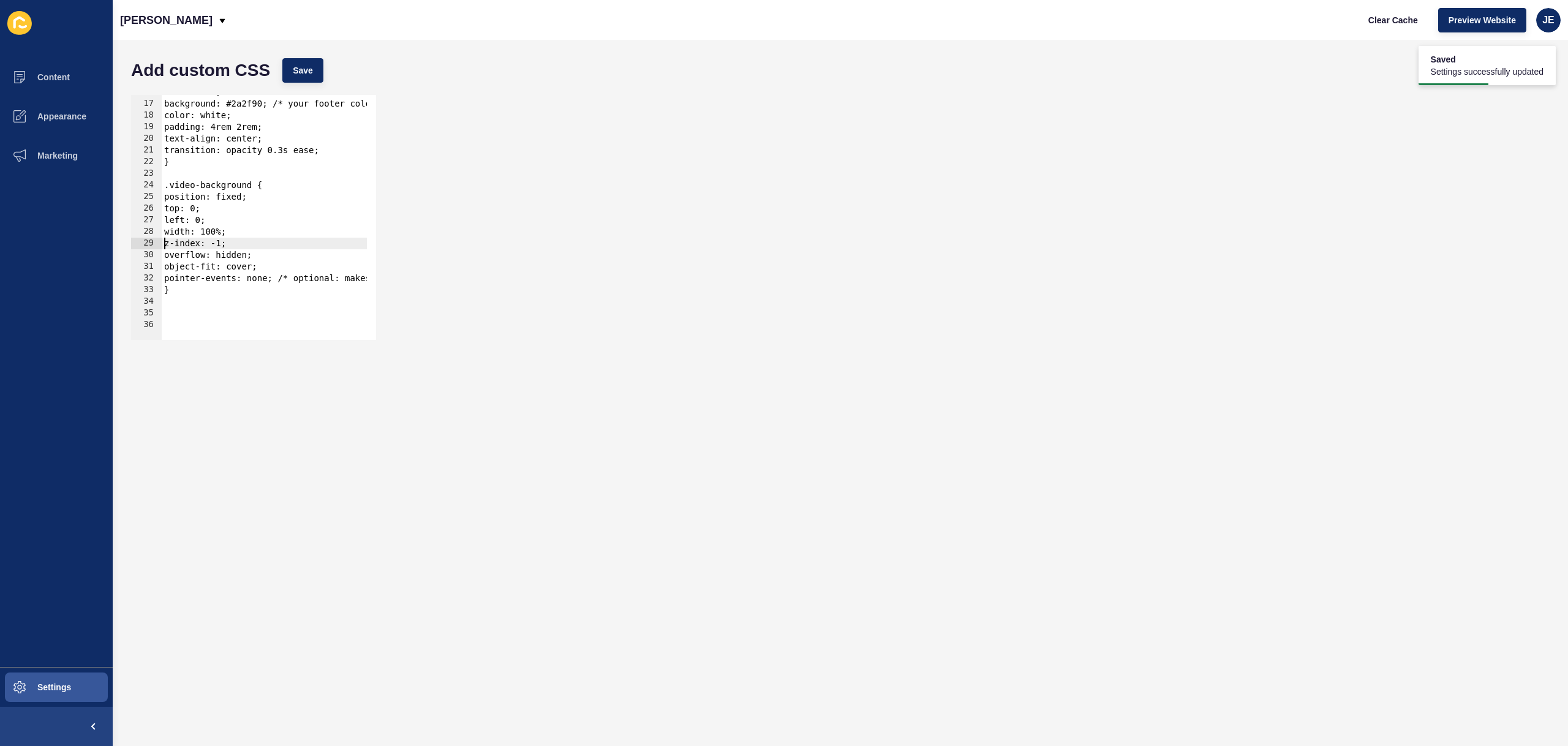
scroll to position [183, 0]
click at [308, 83] on div "Add custom CSS Save" at bounding box center [840, 70] width 1431 height 36
click at [310, 78] on button "Save" at bounding box center [302, 70] width 41 height 24
click at [261, 235] on div "z-index: 1; background: #2a2f90; /* your footer color */ color: white; padding:…" at bounding box center [347, 216] width 371 height 259
drag, startPoint x: 269, startPoint y: 267, endPoint x: 149, endPoint y: 271, distance: 120.1
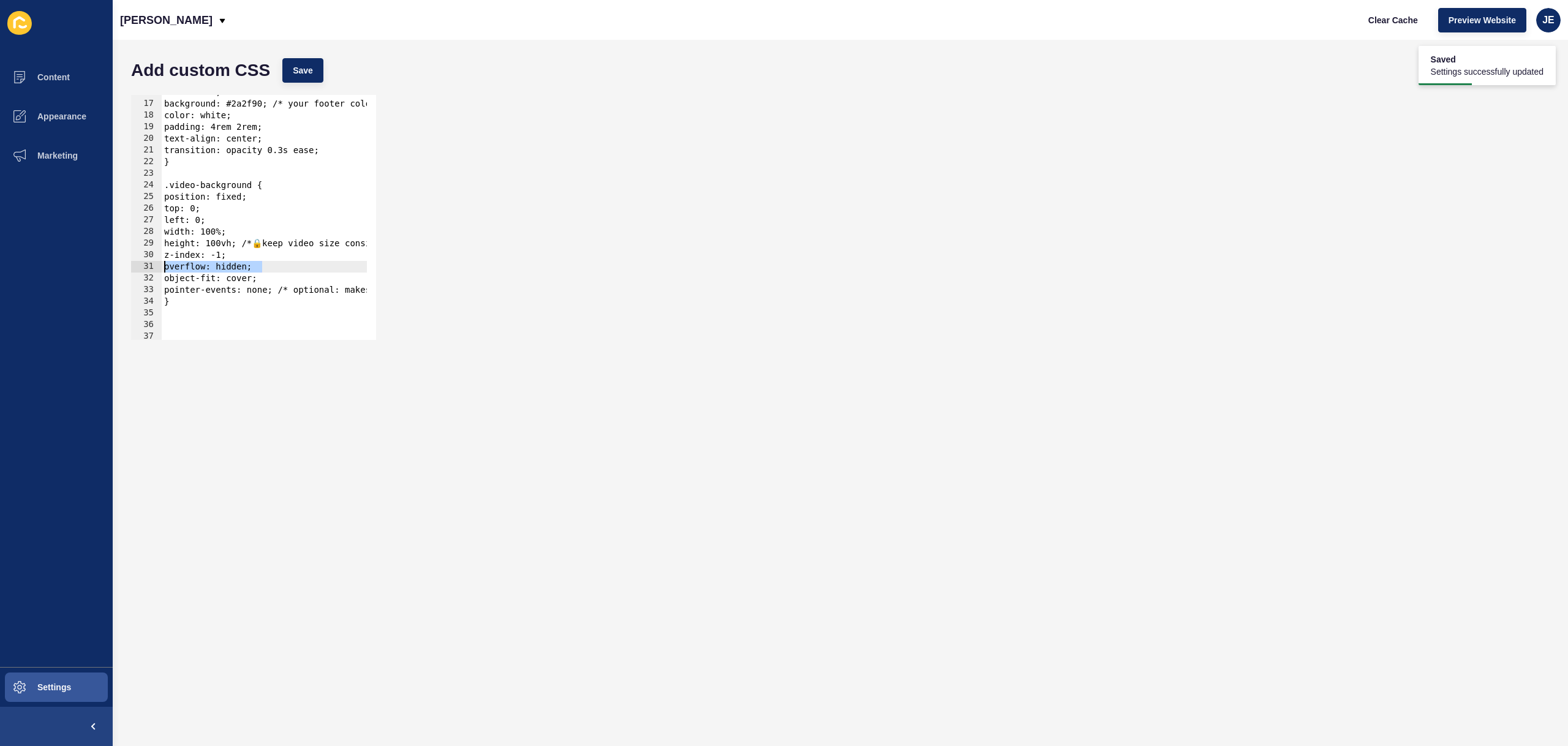
click at [149, 271] on div "height: 100vh; /* 🔒 keep video size consistent */ z-index: -1; 16 17 18 19 20 2…" at bounding box center [253, 217] width 245 height 245
type textarea "overflow: hidden;"
click at [298, 80] on button "Save" at bounding box center [302, 70] width 41 height 24
type textarea "object-fit: cover;"
drag, startPoint x: 284, startPoint y: 275, endPoint x: 145, endPoint y: 277, distance: 139.0
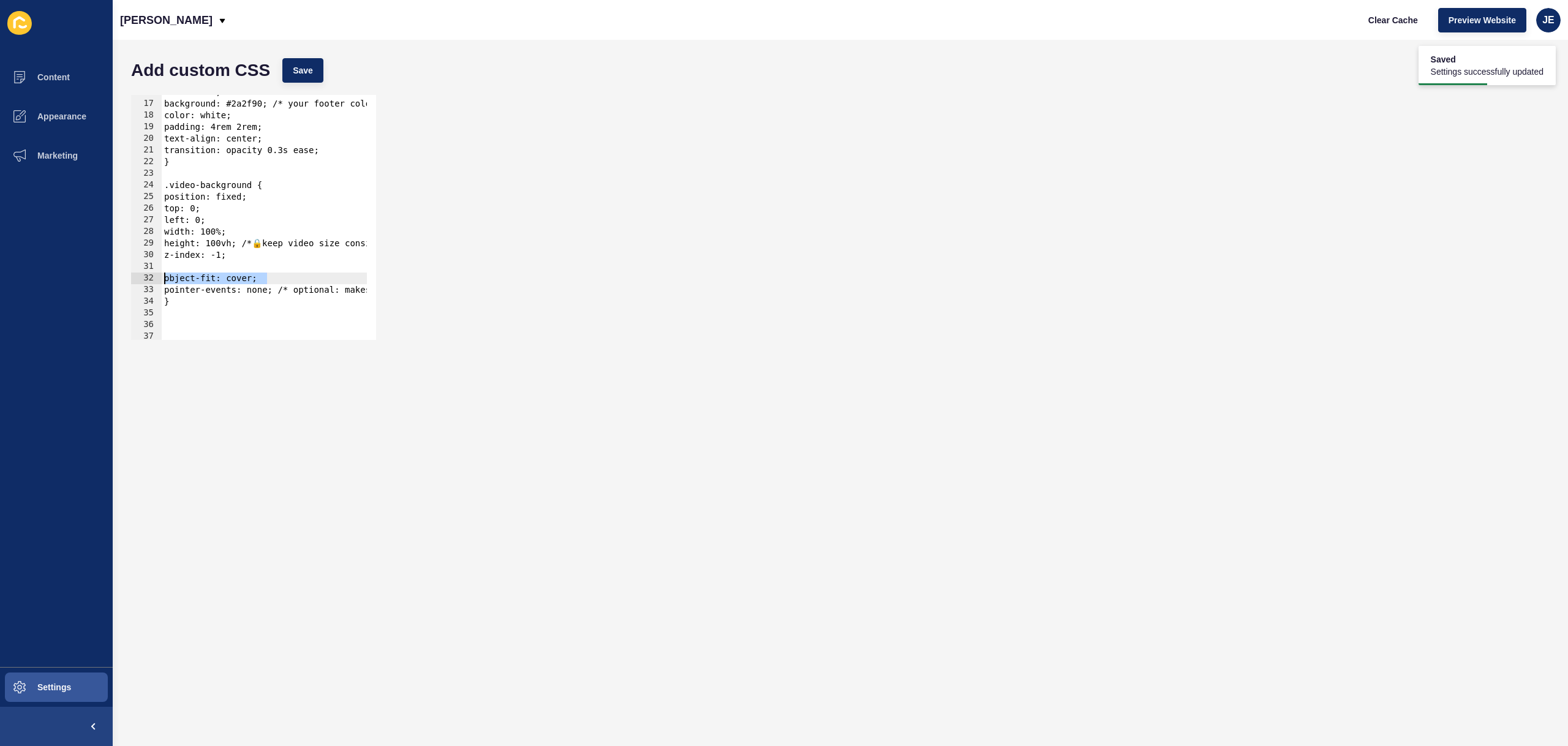
click at [145, 277] on div "object-fit: cover; 16 17 18 19 20 21 22 23 24 25 26 27 28 29 30 31 32 33 34 35 …" at bounding box center [253, 217] width 245 height 245
drag, startPoint x: 230, startPoint y: 242, endPoint x: 150, endPoint y: 244, distance: 80.0
click at [150, 244] on div "16 17 18 19 20 21 22 23 24 25 26 27 28 29 30 31 32 33 34 35 36 37 z-index: 1; b…" at bounding box center [253, 217] width 245 height 245
type textarea "* 🔒 keep video size consistent */"
drag, startPoint x: 222, startPoint y: 242, endPoint x: 130, endPoint y: 246, distance: 92.1
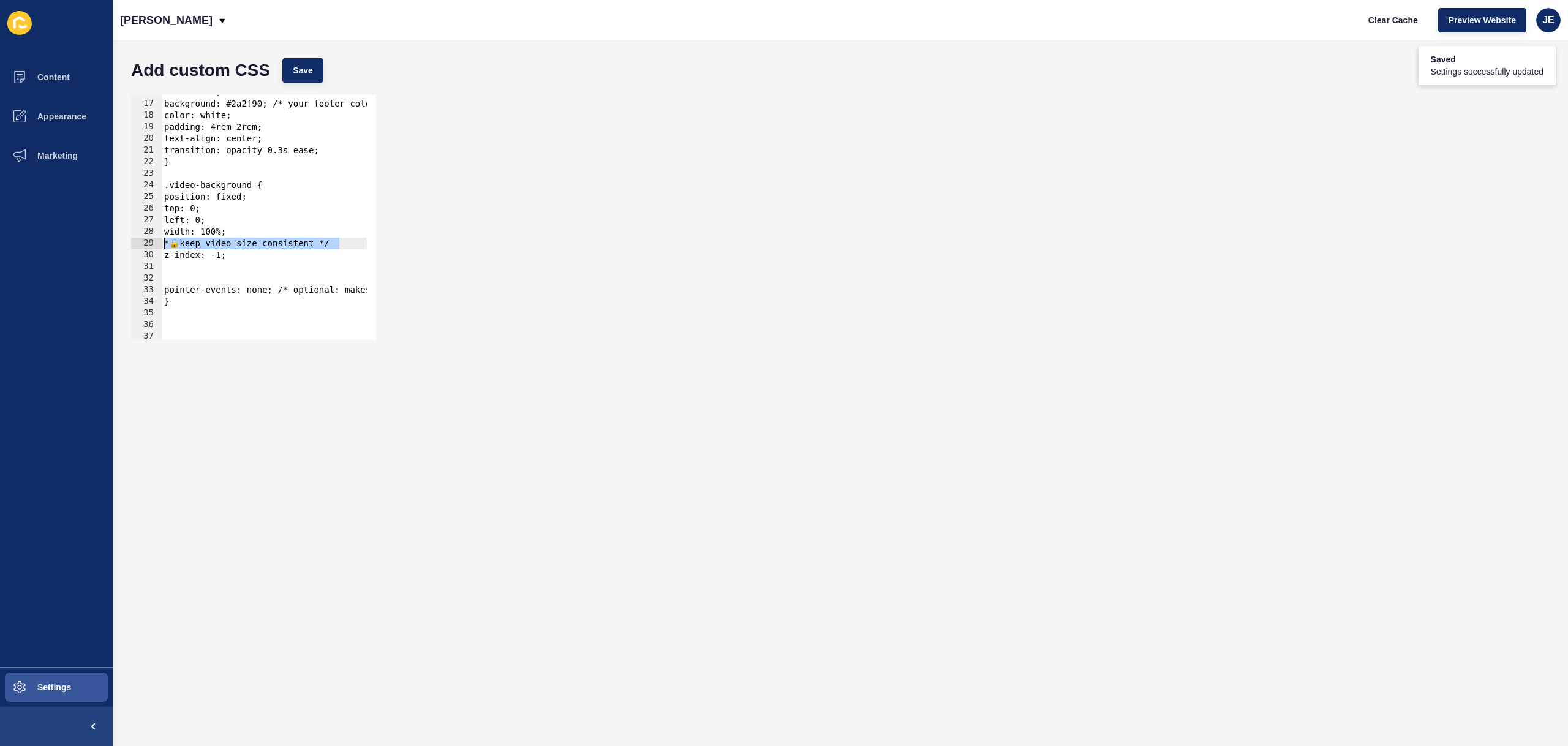
click at [131, 246] on div "* 🔒 keep video size consistent */ 16 17 18 19 20 21 22 23 24 25 26 27 28 29 30 …" at bounding box center [253, 217] width 245 height 245
click at [302, 72] on span "Save" at bounding box center [303, 70] width 20 height 12
click at [1390, 19] on span "Clear Cache" at bounding box center [1393, 20] width 50 height 12
click at [273, 246] on div "z-index: 1; background: #2a2f90; /* your footer color */ color: white; padding:…" at bounding box center [347, 216] width 371 height 259
click at [269, 257] on div "z-index: 1; background: #2a2f90; /* your footer color */ color: white; padding:…" at bounding box center [347, 216] width 371 height 259
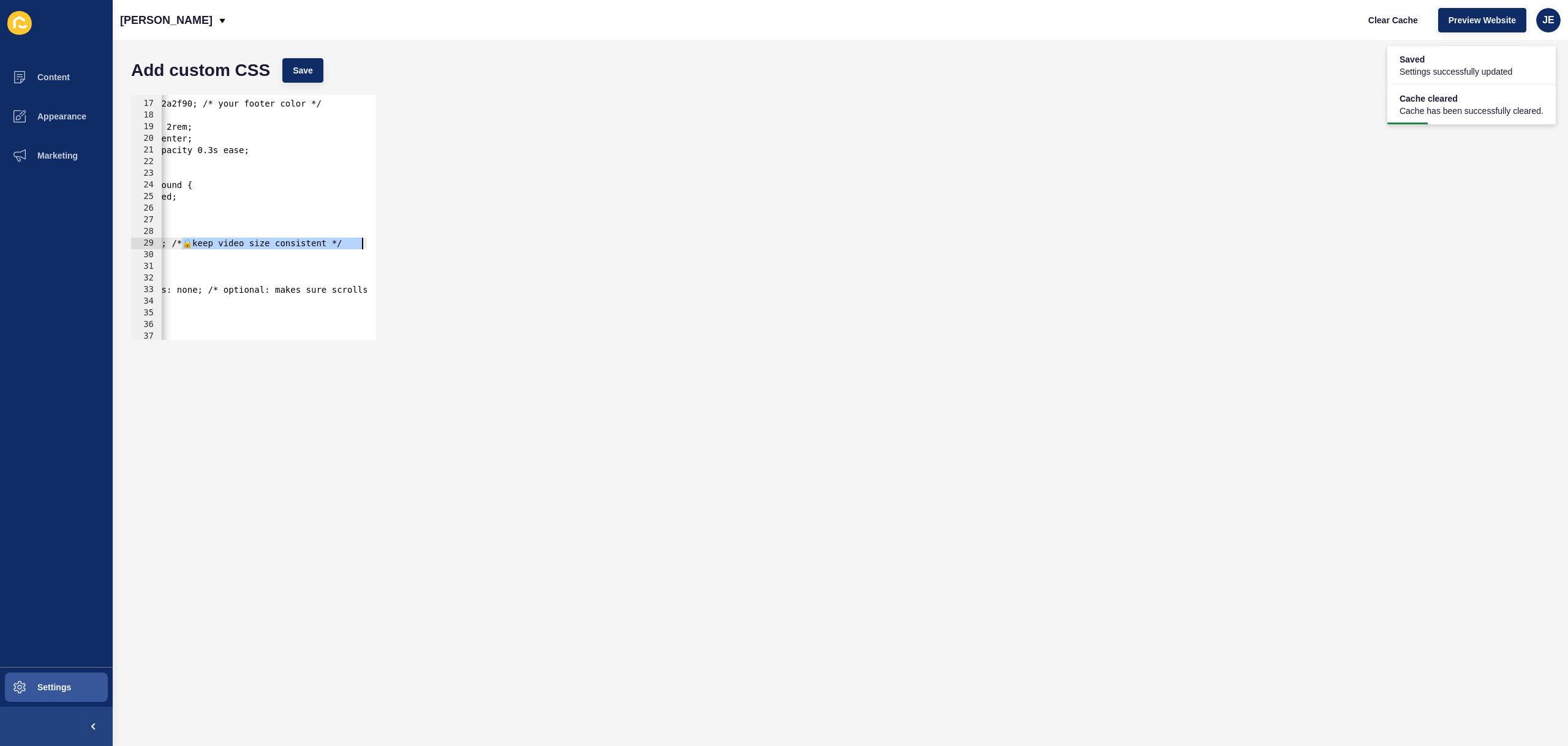
scroll to position [0, 70]
drag, startPoint x: 254, startPoint y: 247, endPoint x: 404, endPoint y: 213, distance: 153.8
click at [435, 243] on div "z-index: -1; 16 17 18 19 20 21 22 23 24 25 26 27 28 29 30 31 32 33 34 35 36 37 …" at bounding box center [840, 217] width 1431 height 257
click at [313, 59] on button "Save" at bounding box center [302, 70] width 41 height 24
click at [1379, 20] on span "Clear Cache" at bounding box center [1393, 20] width 50 height 12
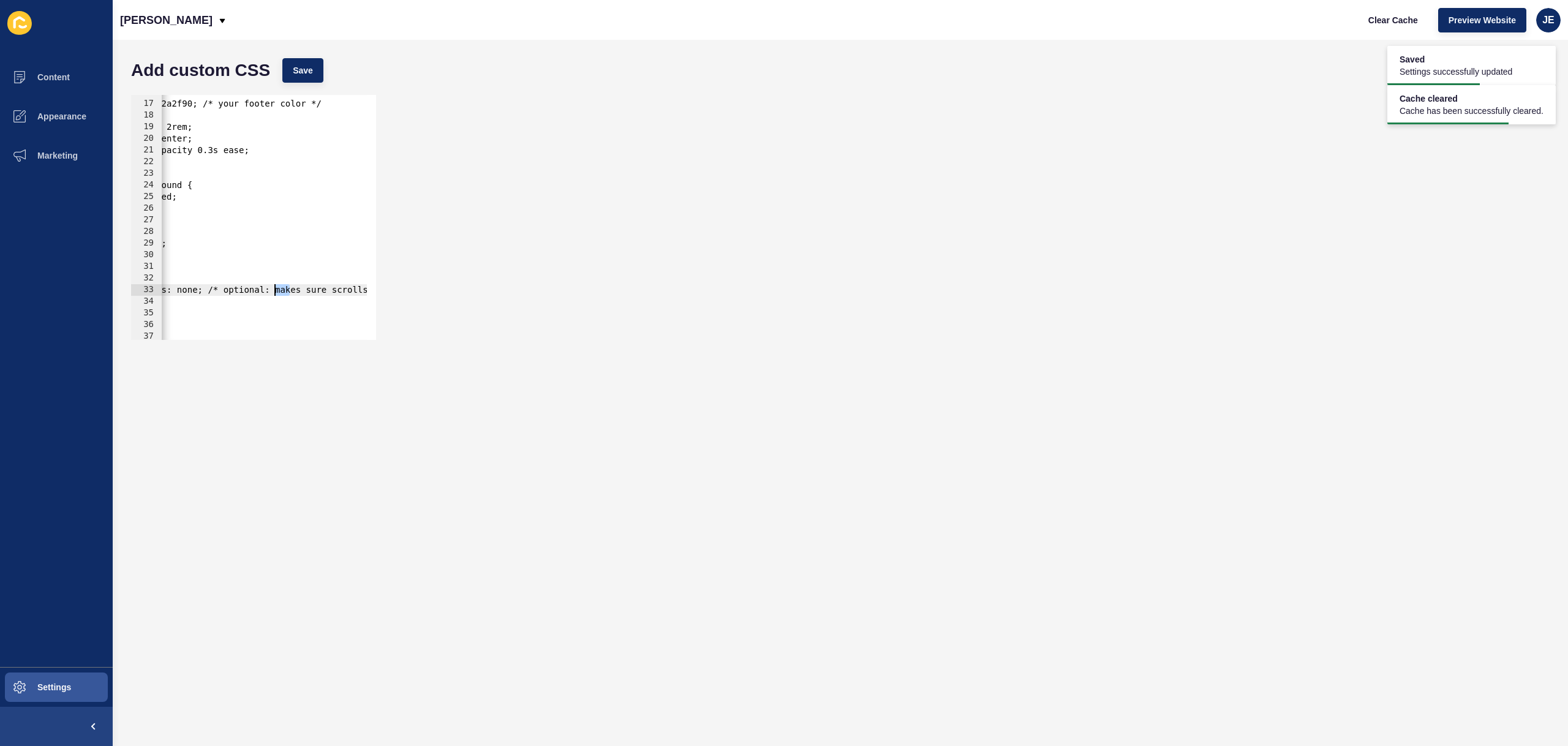
scroll to position [0, 0]
drag, startPoint x: 288, startPoint y: 292, endPoint x: 202, endPoint y: 301, distance: 86.5
click at [202, 301] on div "z-index: 1; background: #2a2f90; /* your footer color */ color: white; padding:…" at bounding box center [277, 216] width 371 height 259
type textarea "pointer-events: none; /* optional: makes sure scrolls pass through */ }"
click at [215, 272] on div "z-index: 1; background: #2a2f90; /* your footer color */ color: white; padding:…" at bounding box center [347, 216] width 371 height 259
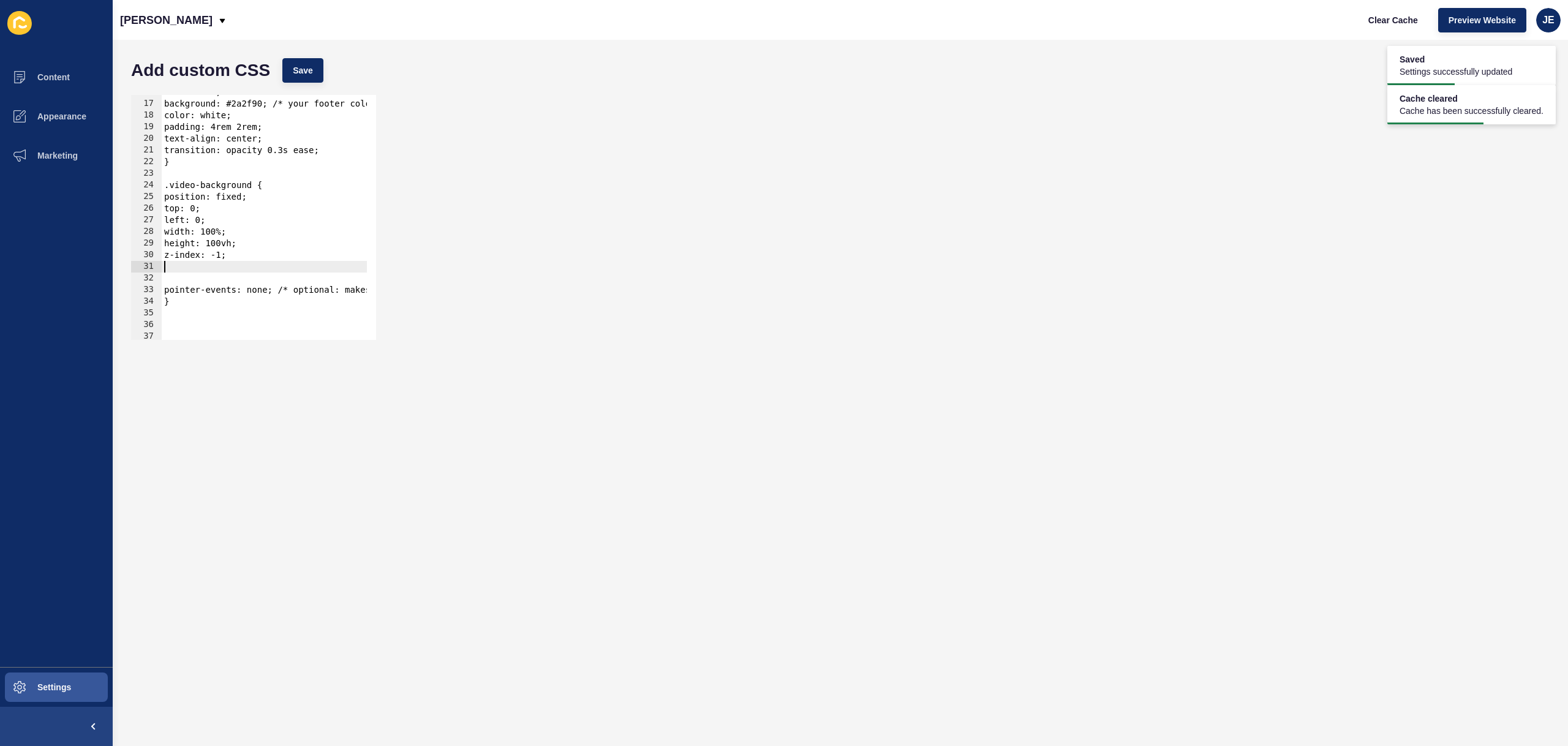
click at [208, 279] on div "z-index: 1; background: #2a2f90; /* your footer color */ color: white; padding:…" at bounding box center [347, 216] width 371 height 259
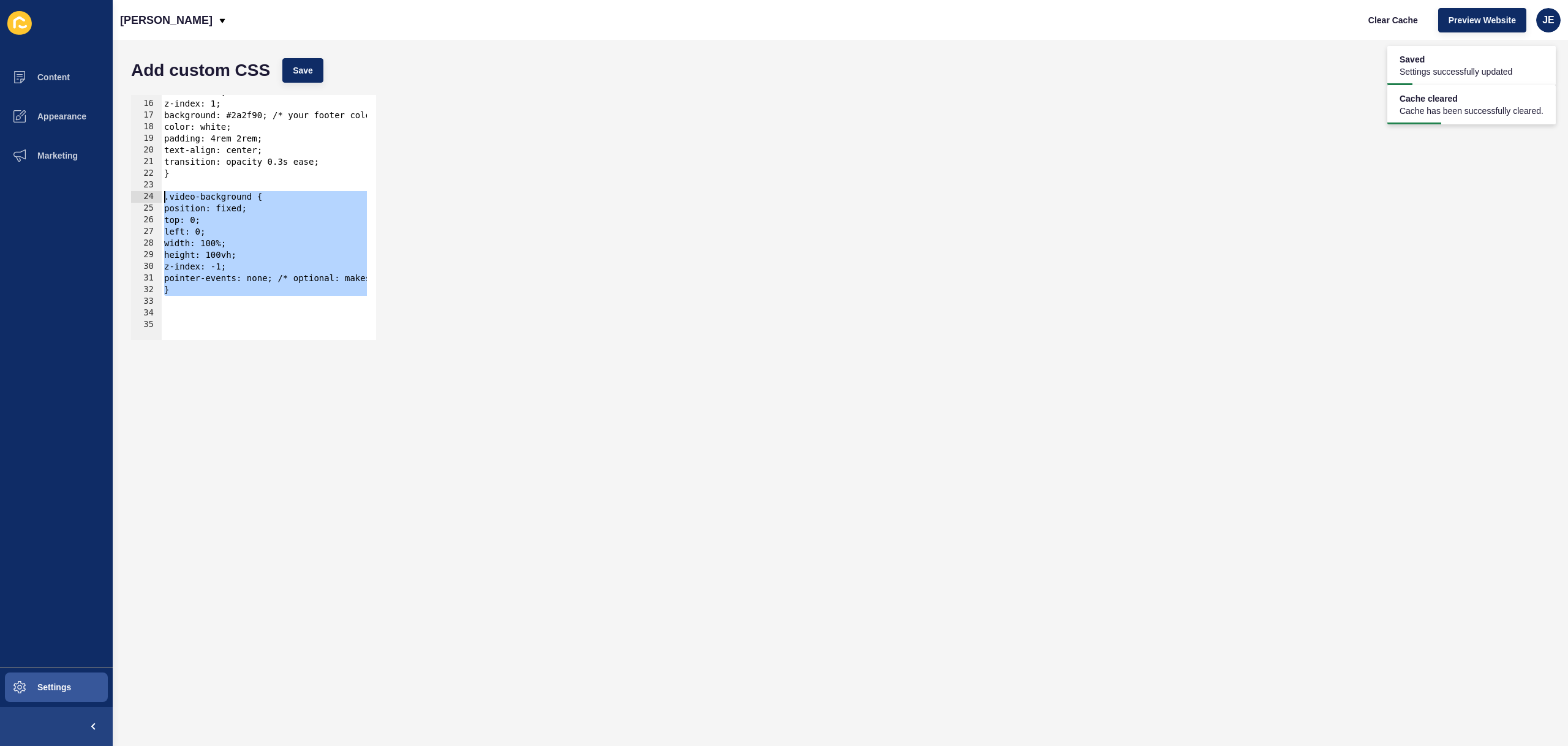
drag, startPoint x: 203, startPoint y: 296, endPoint x: 138, endPoint y: 194, distance: 121.0
click at [138, 194] on div "z-index: -1; 15 16 17 18 19 20 21 22 23 24 25 26 27 28 29 30 31 32 33 34 35 wid…" at bounding box center [253, 217] width 245 height 245
type textarea ".video-background { position: fixed;"
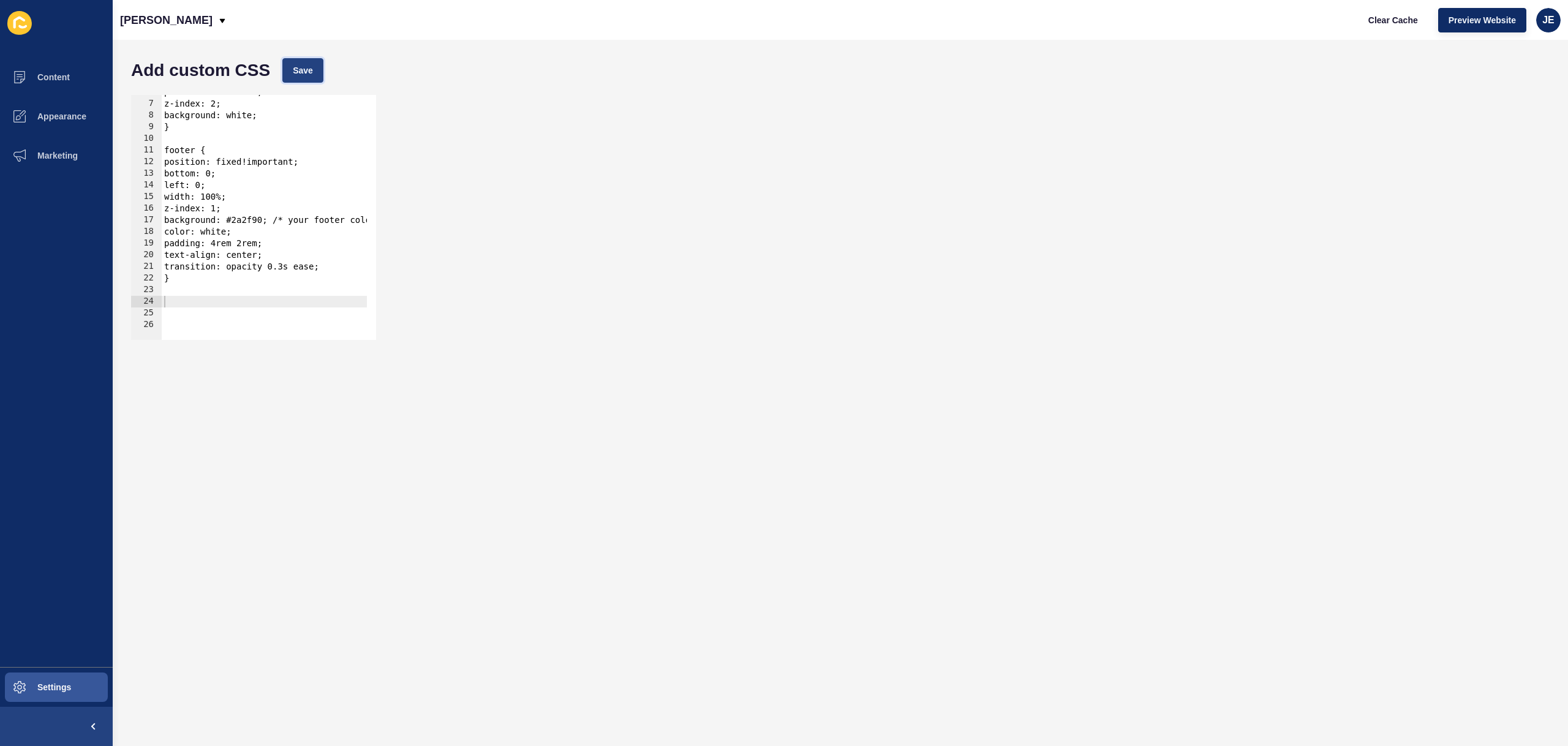
click at [308, 74] on span "Save" at bounding box center [303, 70] width 20 height 12
click at [243, 296] on div "position: relative; z-index: 2; background: white; } footer { position: fixed!i…" at bounding box center [283, 216] width 242 height 259
click at [219, 321] on div "position: relative; z-index: 2; background: white; } footer { position: fixed!i…" at bounding box center [283, 216] width 242 height 259
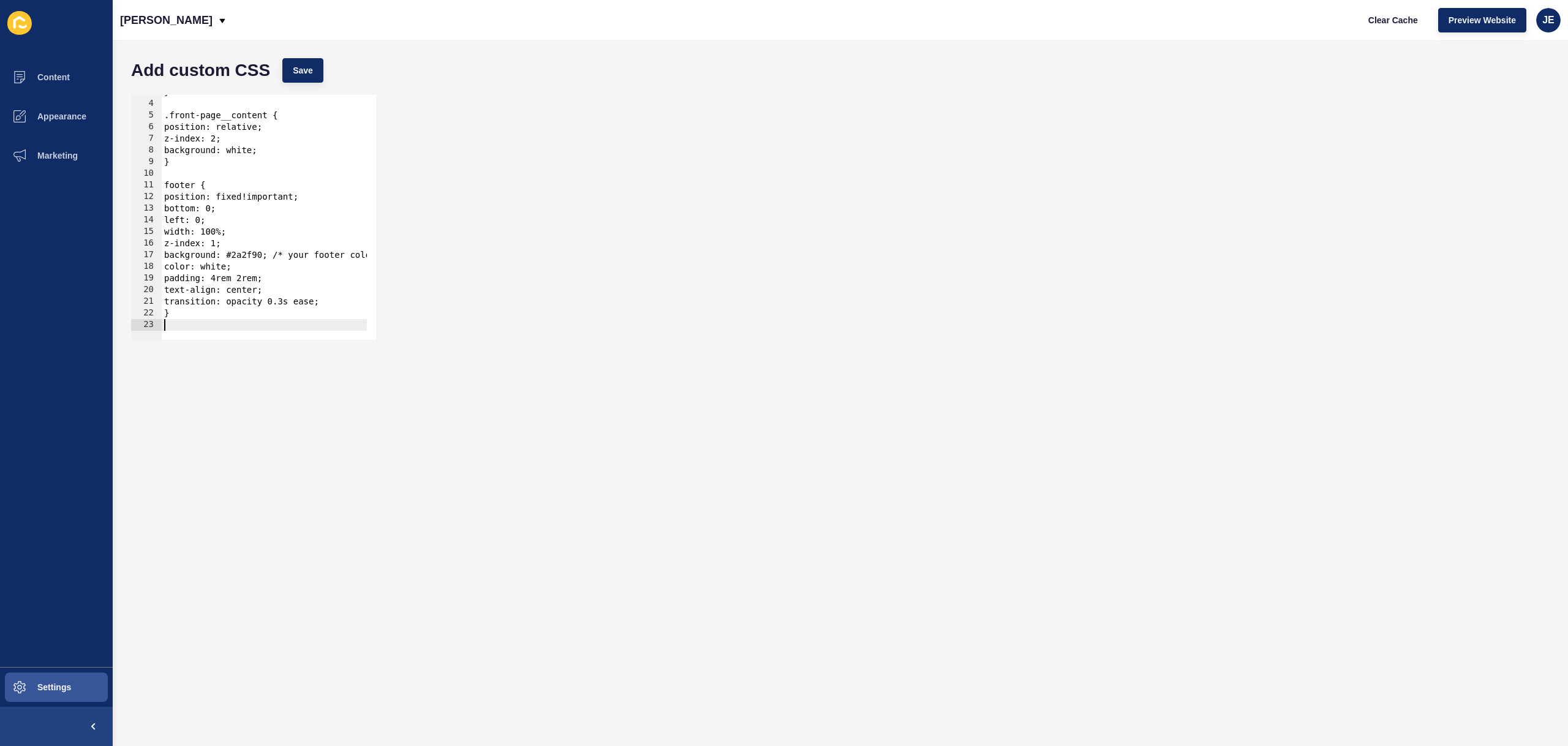
scroll to position [0, 0]
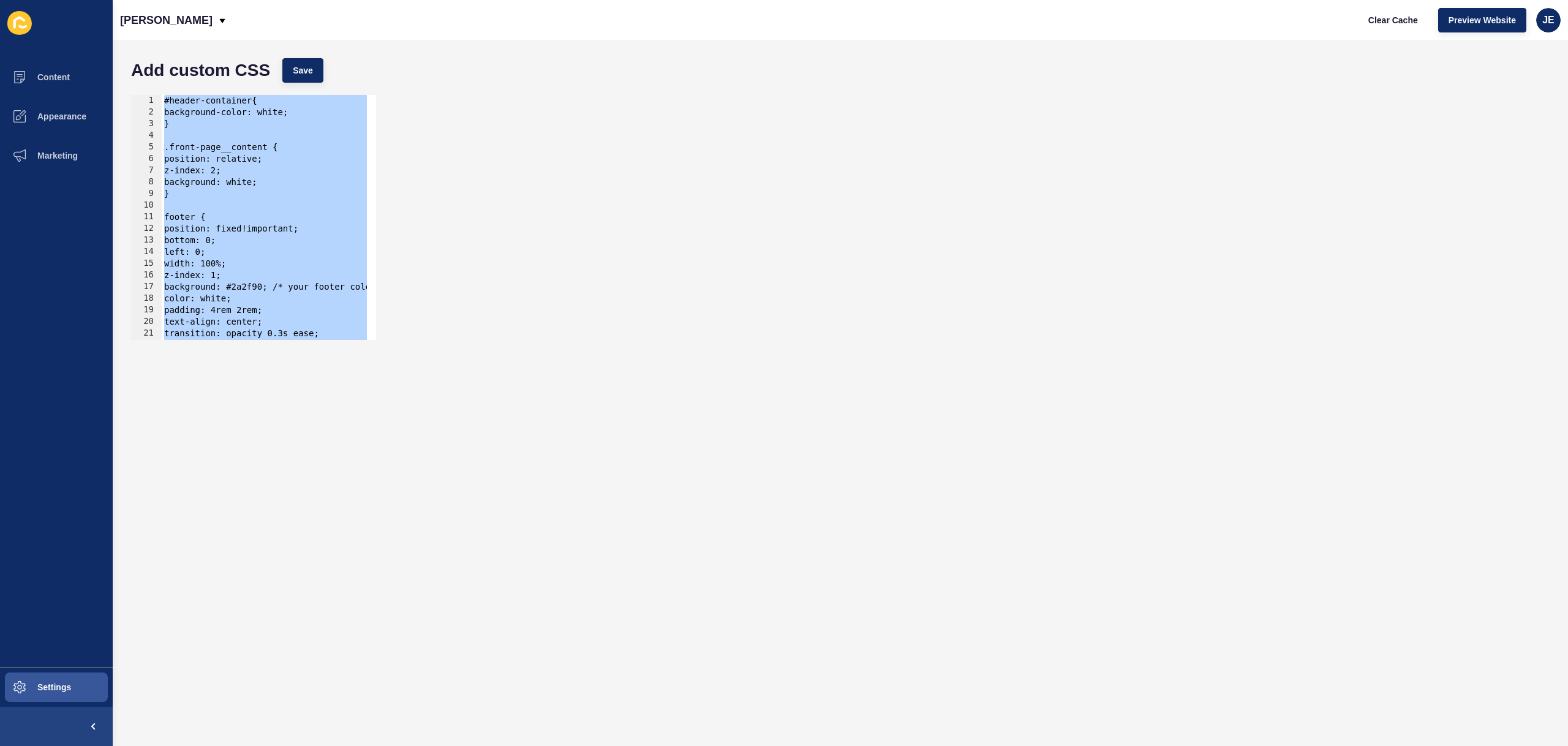
click at [198, 222] on div "#header-container{ background-color: white; } .front-page__content { position: …" at bounding box center [283, 225] width 242 height 259
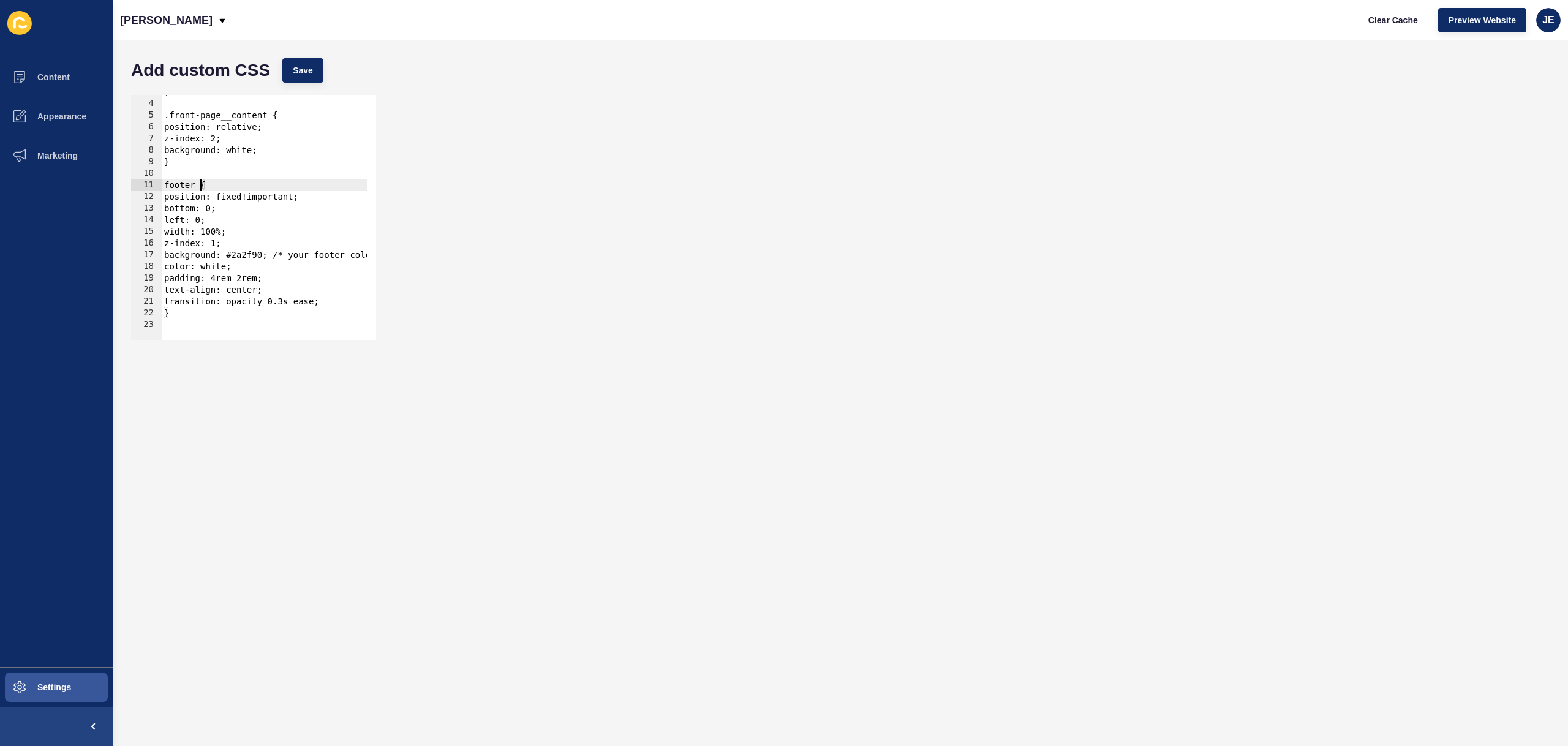
scroll to position [32, 0]
click at [208, 316] on div "} .front-page__content { position: relative; z-index: 2; background: white; } f…" at bounding box center [283, 216] width 242 height 259
type textarea "}"
paste textarea
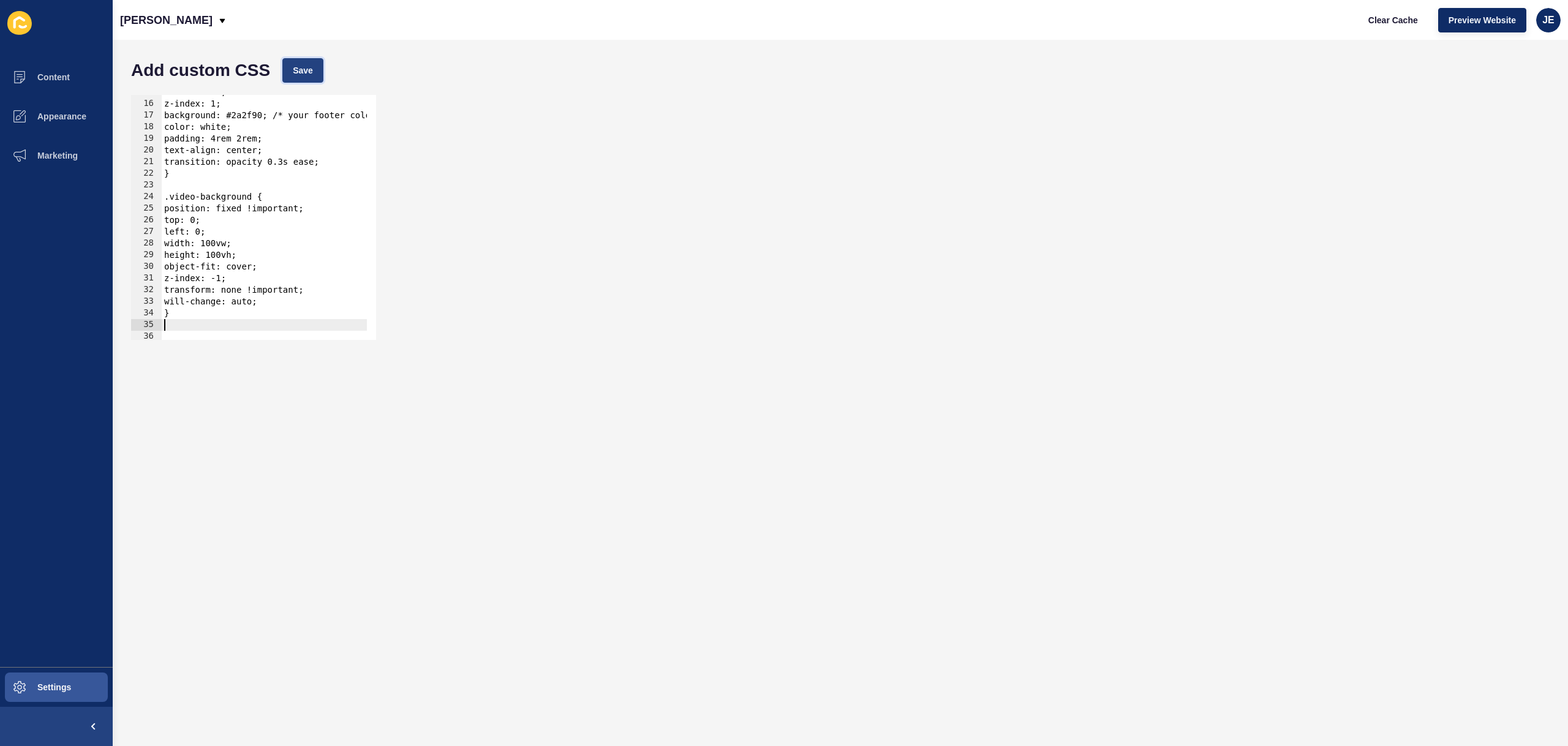
click at [310, 77] on button "Save" at bounding box center [302, 70] width 41 height 24
click at [1383, 21] on span "Clear Cache" at bounding box center [1393, 20] width 50 height 12
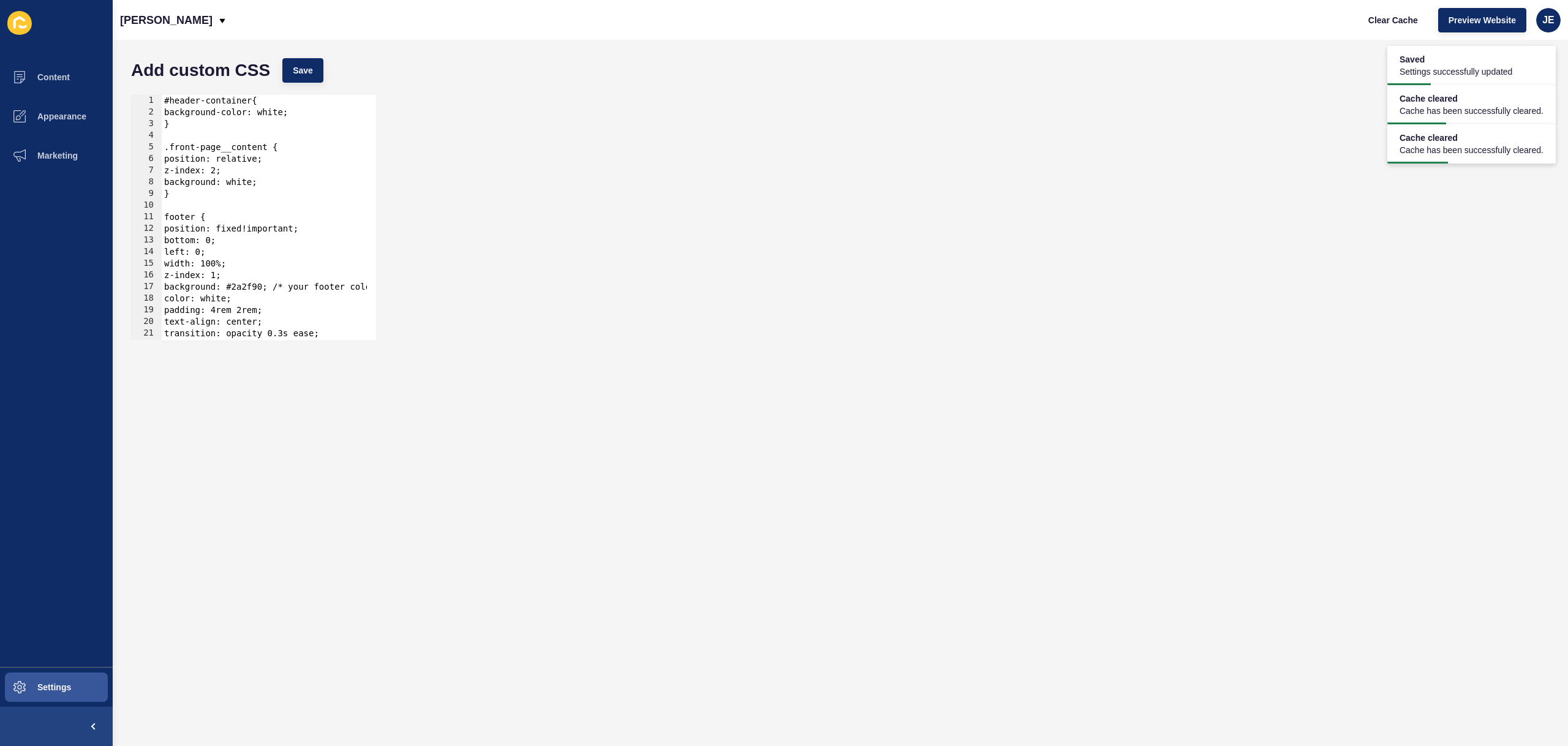
type textarea "}"
click at [197, 199] on div "#header-container{ background-color: white; } .front-page__content { position: …" at bounding box center [283, 225] width 242 height 259
paste textarea "}"
click at [294, 70] on span "Save" at bounding box center [303, 70] width 20 height 12
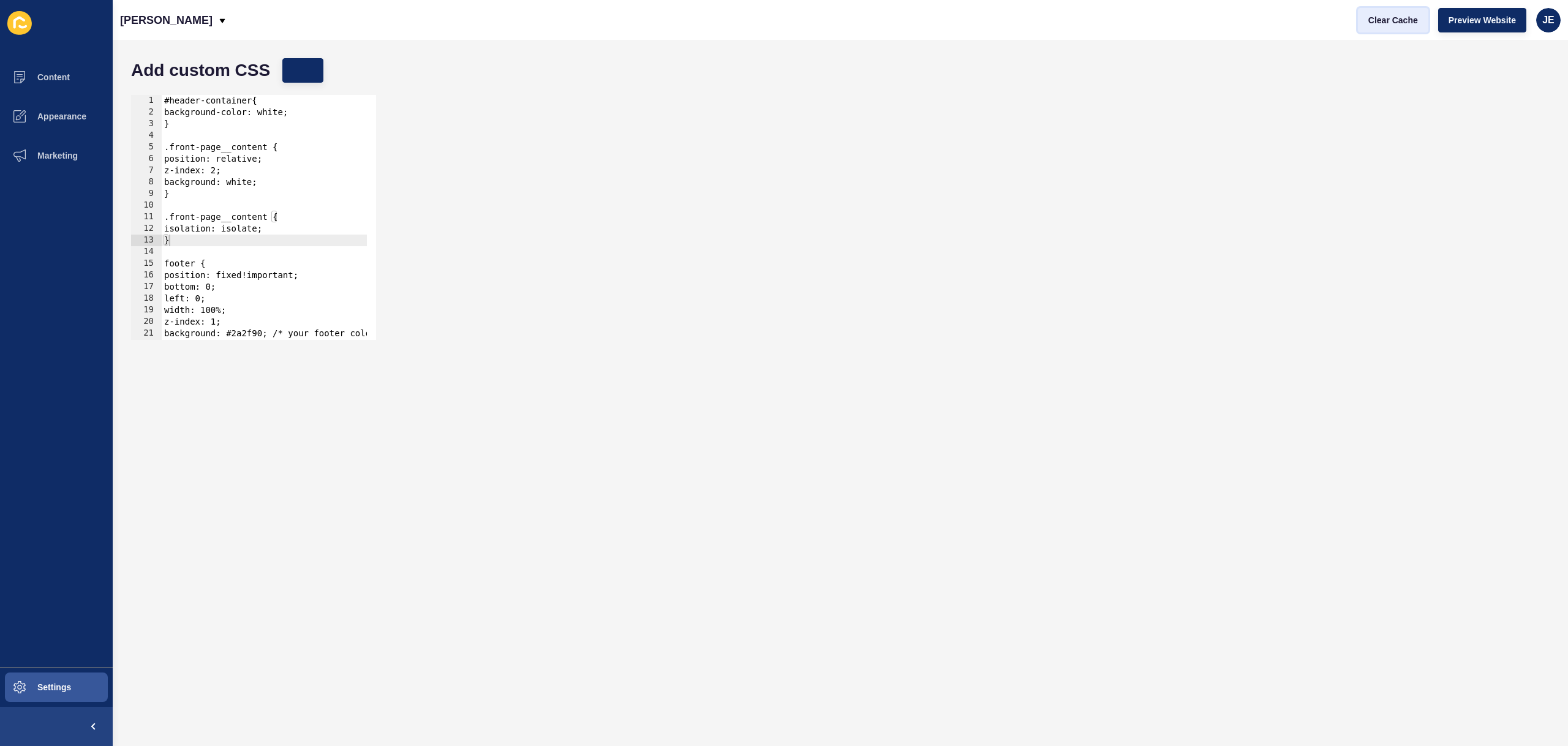
click at [1398, 15] on span "Clear Cache" at bounding box center [1393, 20] width 50 height 12
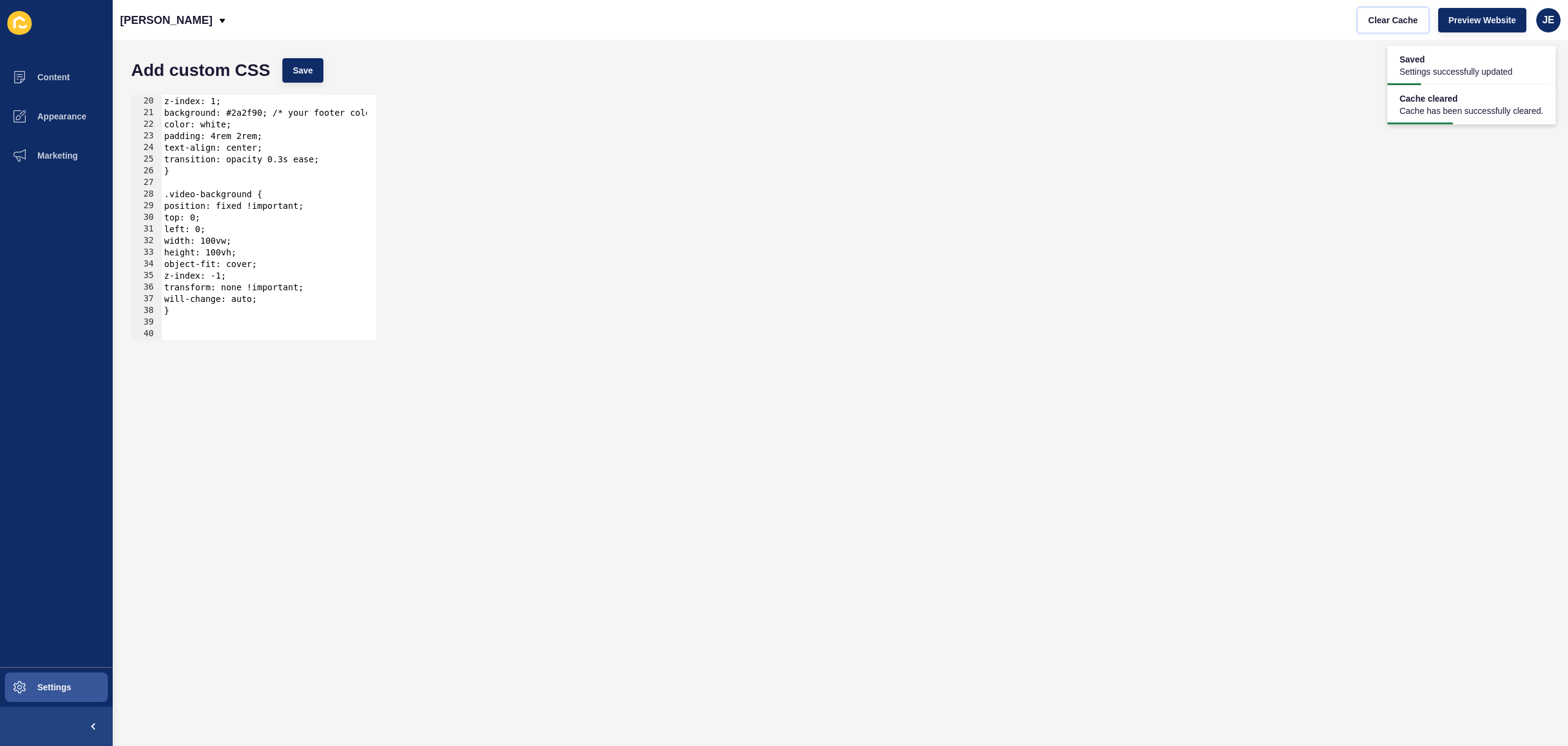
scroll to position [230, 0]
drag, startPoint x: 256, startPoint y: 243, endPoint x: 138, endPoint y: 246, distance: 118.0
click at [138, 246] on div "height: 100vh; 20 21 22 23 24 25 26 27 28 29 30 31 32 33 34 35 36 37 38 39 40 z…" at bounding box center [253, 217] width 245 height 245
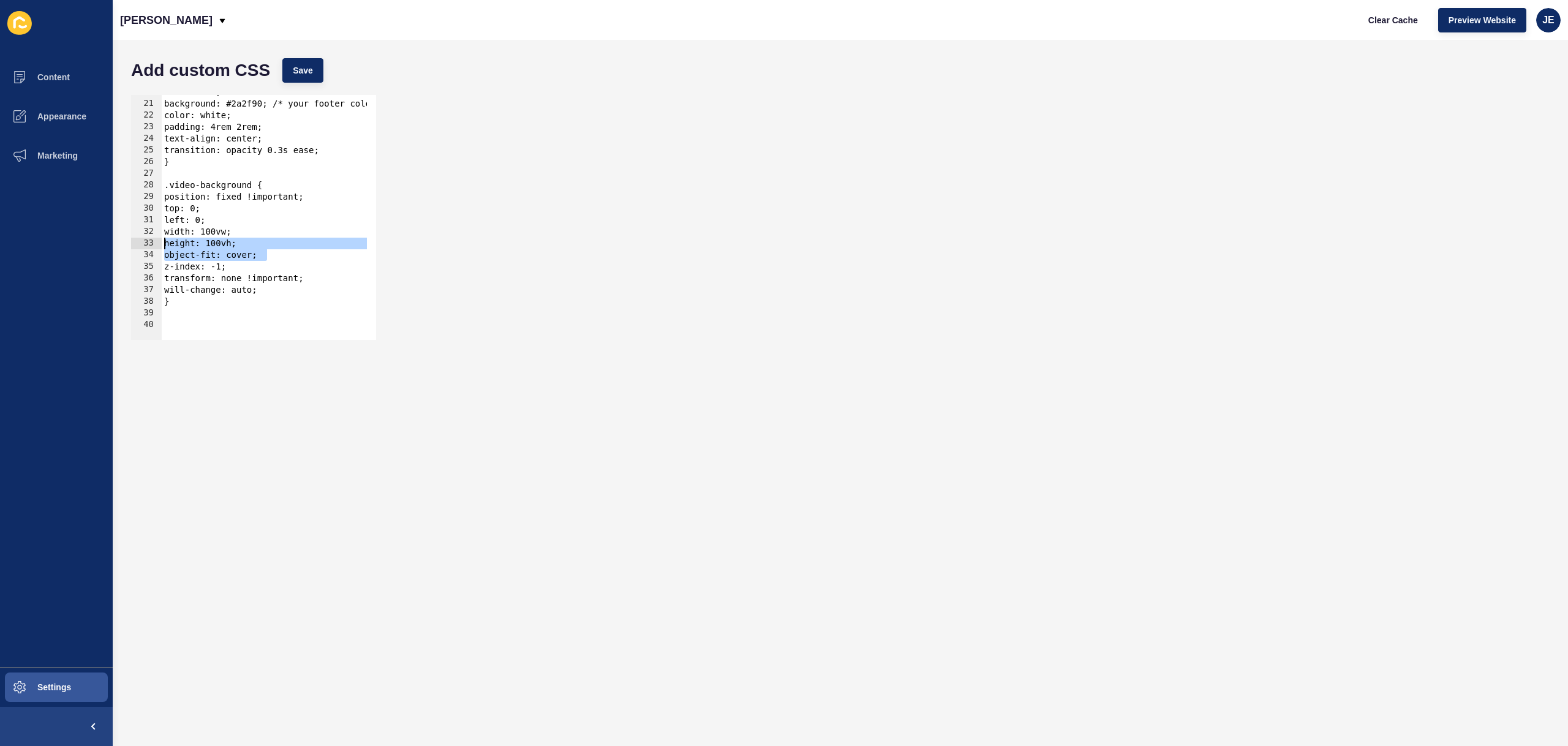
drag, startPoint x: 285, startPoint y: 253, endPoint x: 252, endPoint y: 160, distance: 98.7
click at [135, 245] on div "height: 100vh; 20 21 22 23 24 25 26 27 28 29 30 31 32 33 34 35 36 37 38 39 40 z…" at bounding box center [253, 217] width 245 height 245
type textarea "height: 100vh; object-fit: cover;"
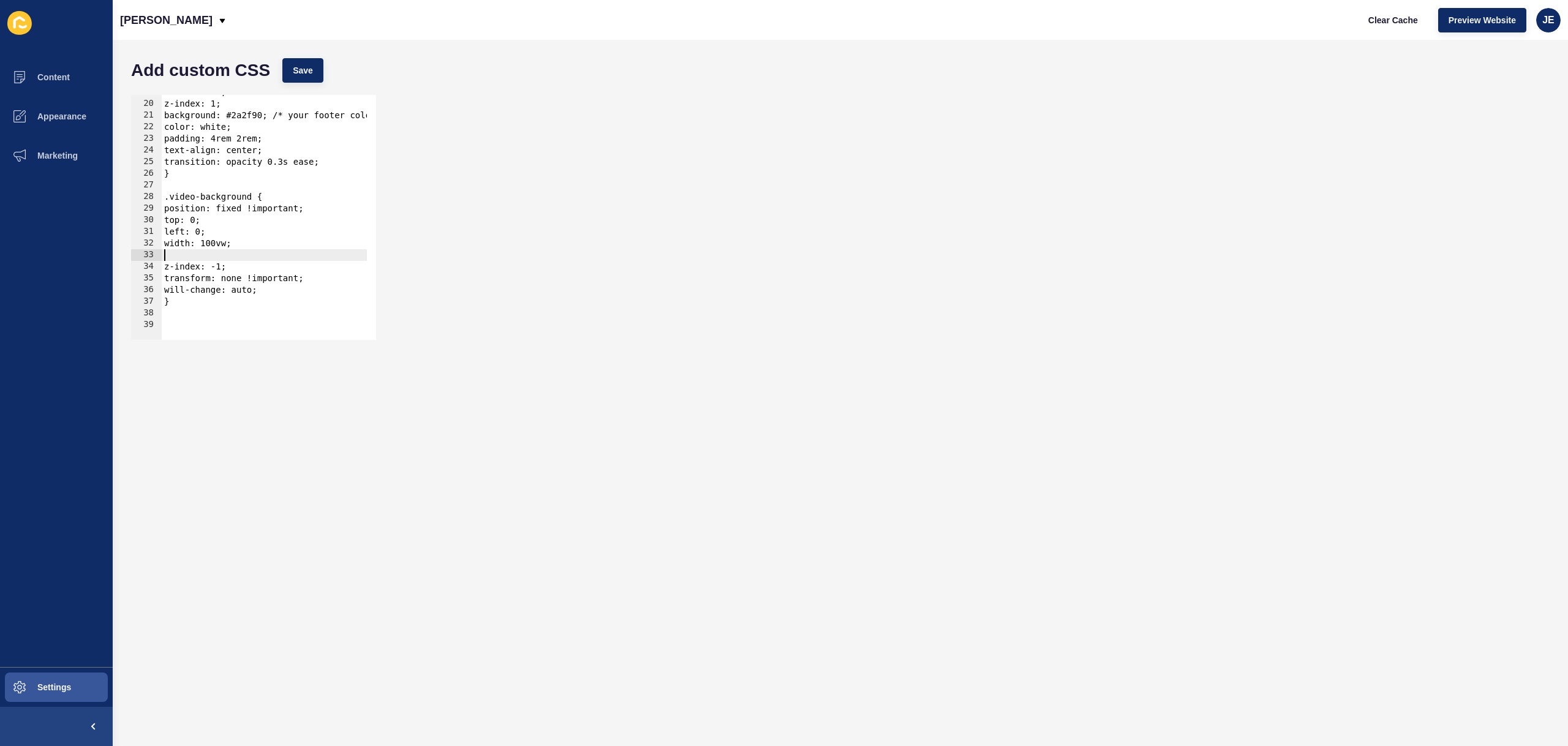
scroll to position [218, 0]
click at [289, 71] on button "Save" at bounding box center [302, 70] width 41 height 24
click at [1371, 28] on button "Clear Cache" at bounding box center [1393, 20] width 70 height 24
click at [1372, 27] on button "Clear Cache" at bounding box center [1393, 20] width 70 height 24
click at [237, 255] on div "width: 100%; z-index: 1; background: #2a2f90; /* your footer color */ color: wh…" at bounding box center [283, 216] width 242 height 259
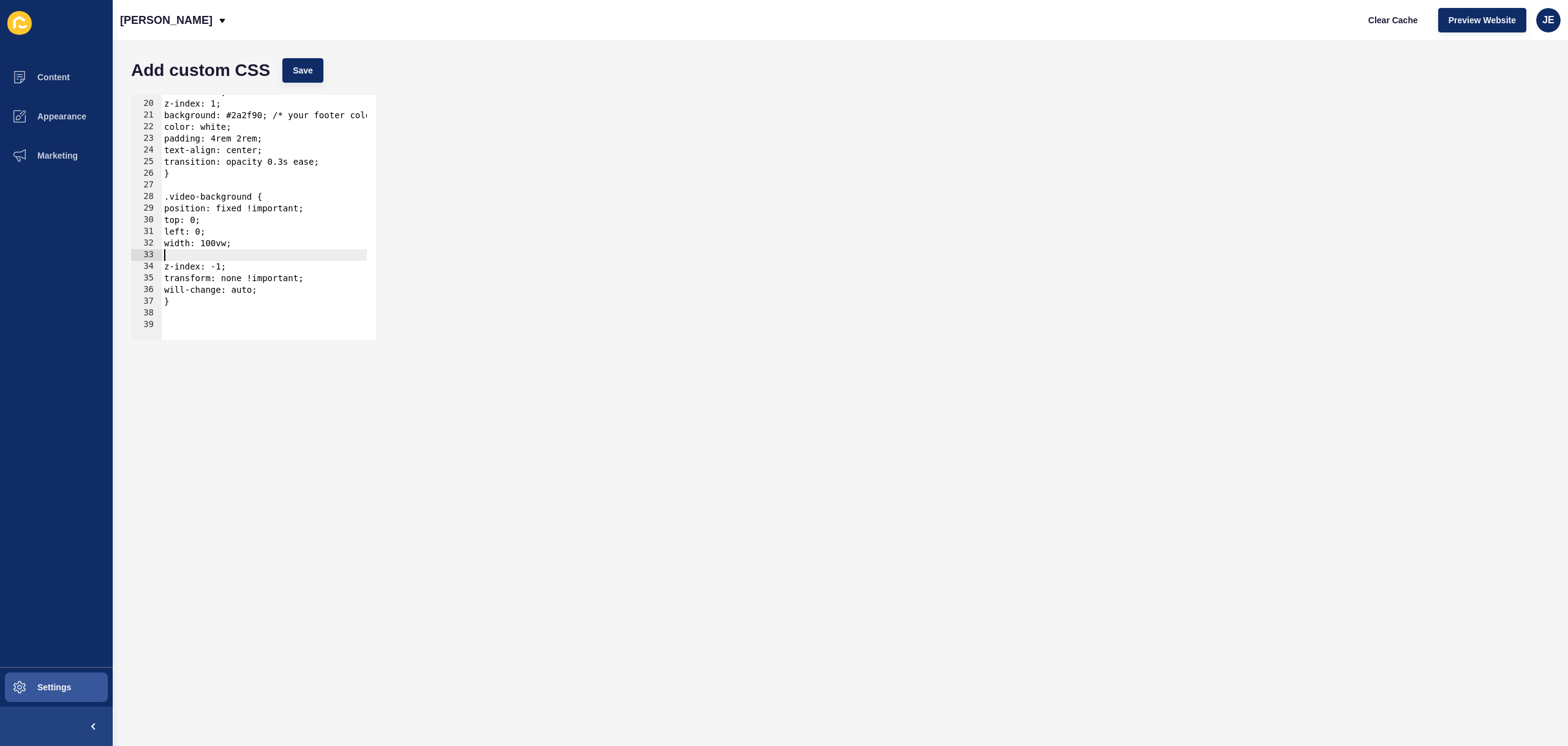
click at [279, 222] on div "width: 100%; z-index: 1; background: #2a2f90; /* your footer color */ color: wh…" at bounding box center [283, 216] width 242 height 259
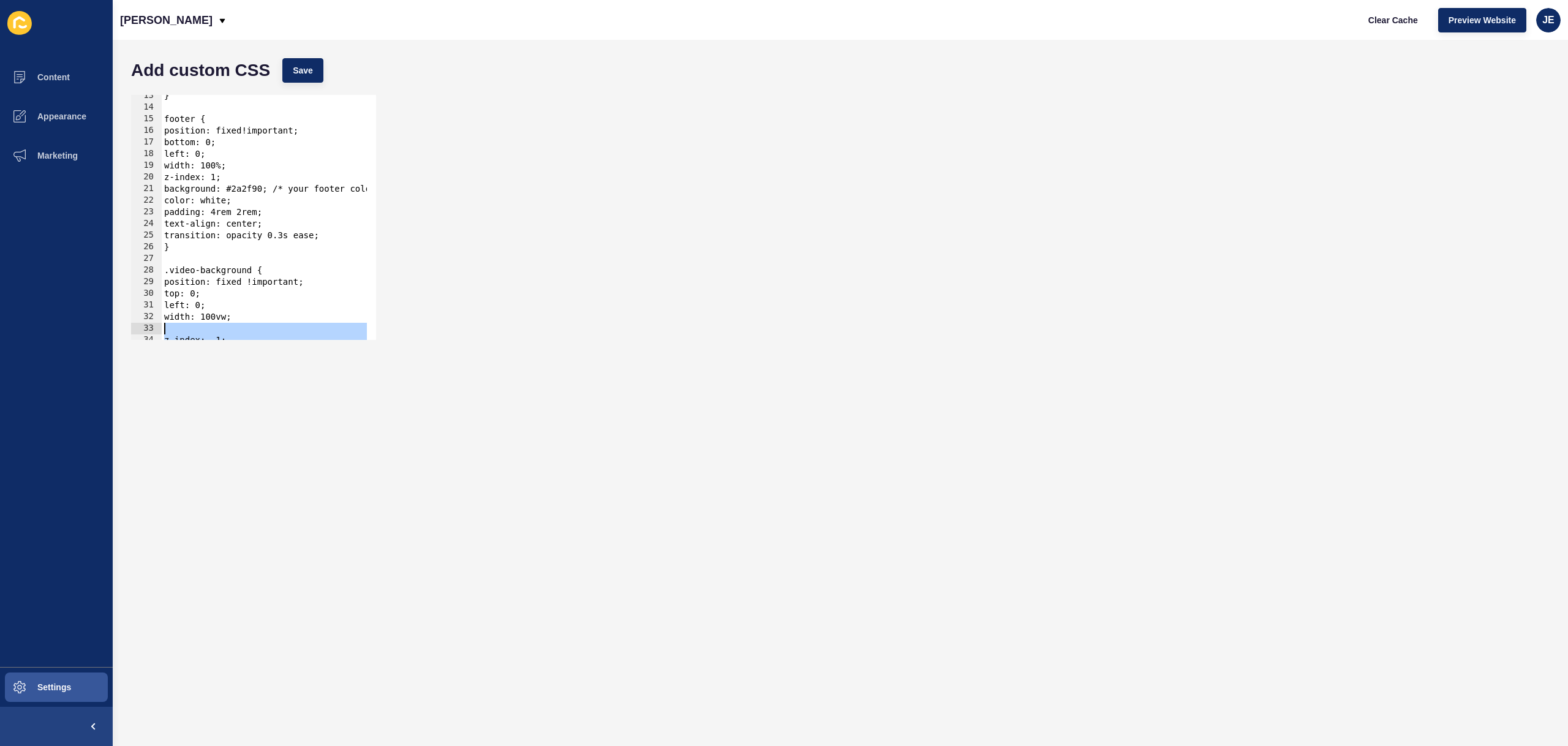
scroll to position [0, 0]
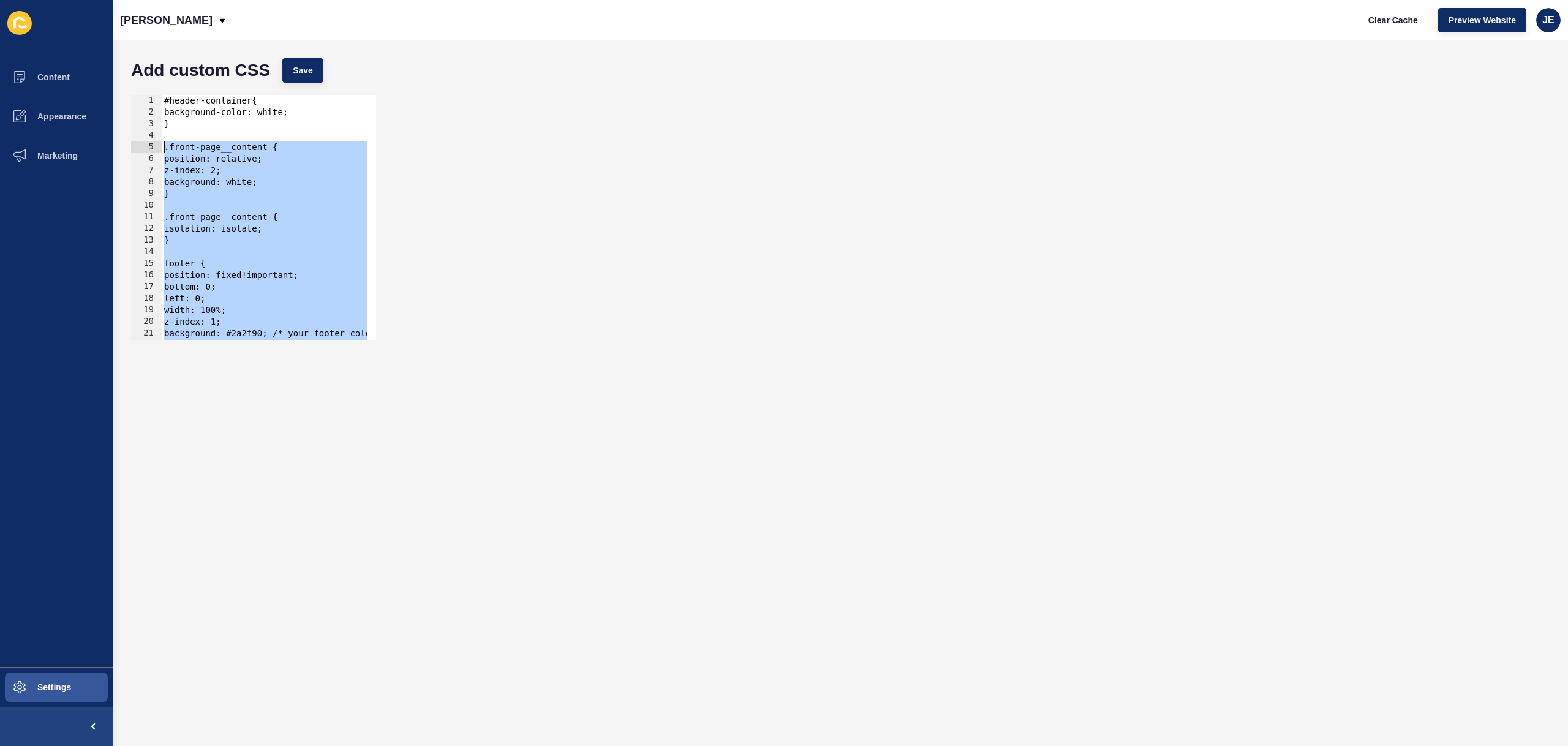
drag, startPoint x: 194, startPoint y: 307, endPoint x: 136, endPoint y: 146, distance: 171.1
click at [136, 146] on div "top: 0; 1 2 3 4 5 6 7 8 9 10 11 12 13 14 15 16 17 18 19 20 21 22 23 #header-con…" at bounding box center [253, 217] width 245 height 245
type textarea ".front-page__content { position: relative;"
paste textarea
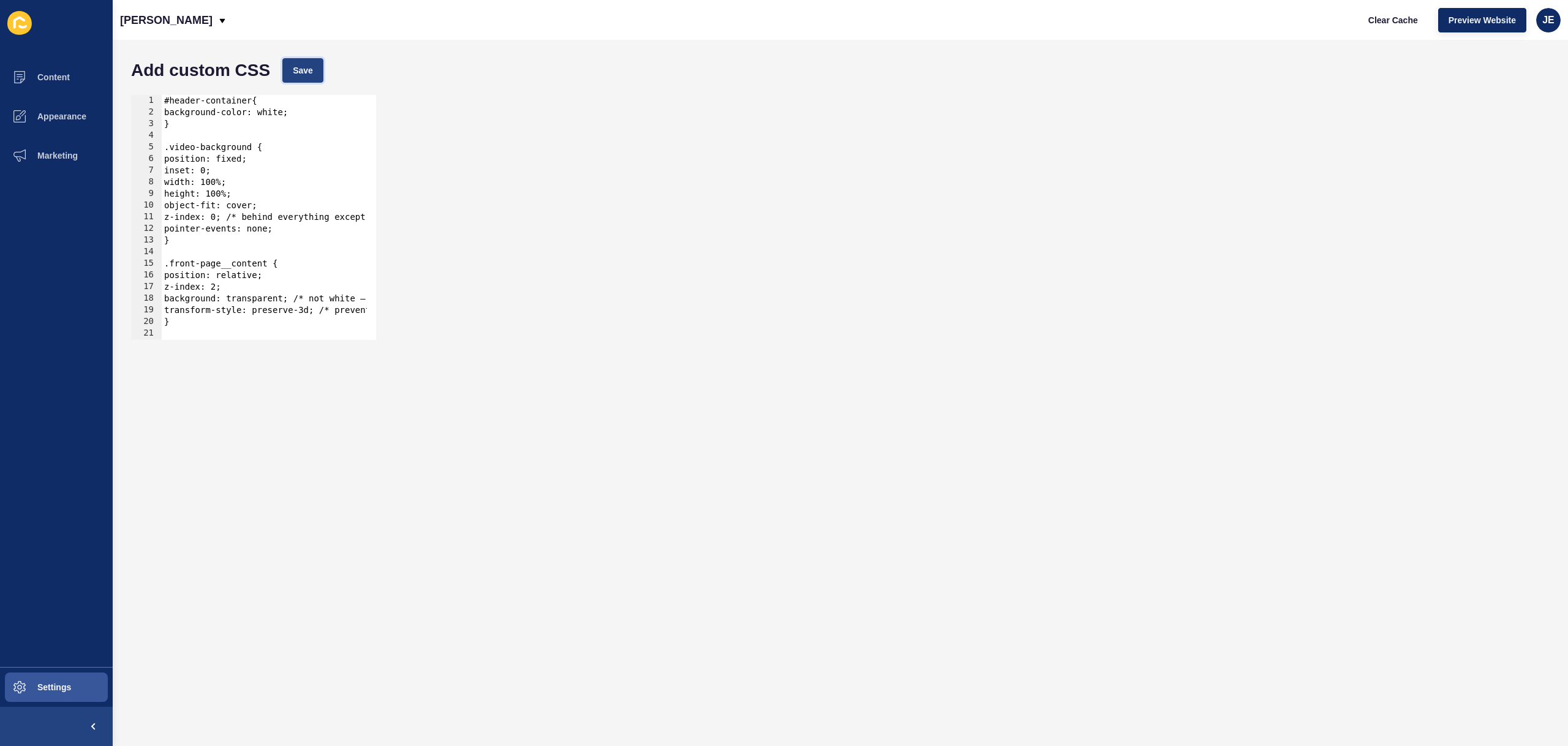
click at [311, 63] on button "Save" at bounding box center [302, 70] width 41 height 24
click at [1401, 18] on span "Clear Cache" at bounding box center [1393, 20] width 50 height 12
click at [258, 255] on div "#header-container{ background-color: white; } .video-background { position: fix…" at bounding box center [352, 225] width 381 height 259
type textarea "will-change: auto; }"
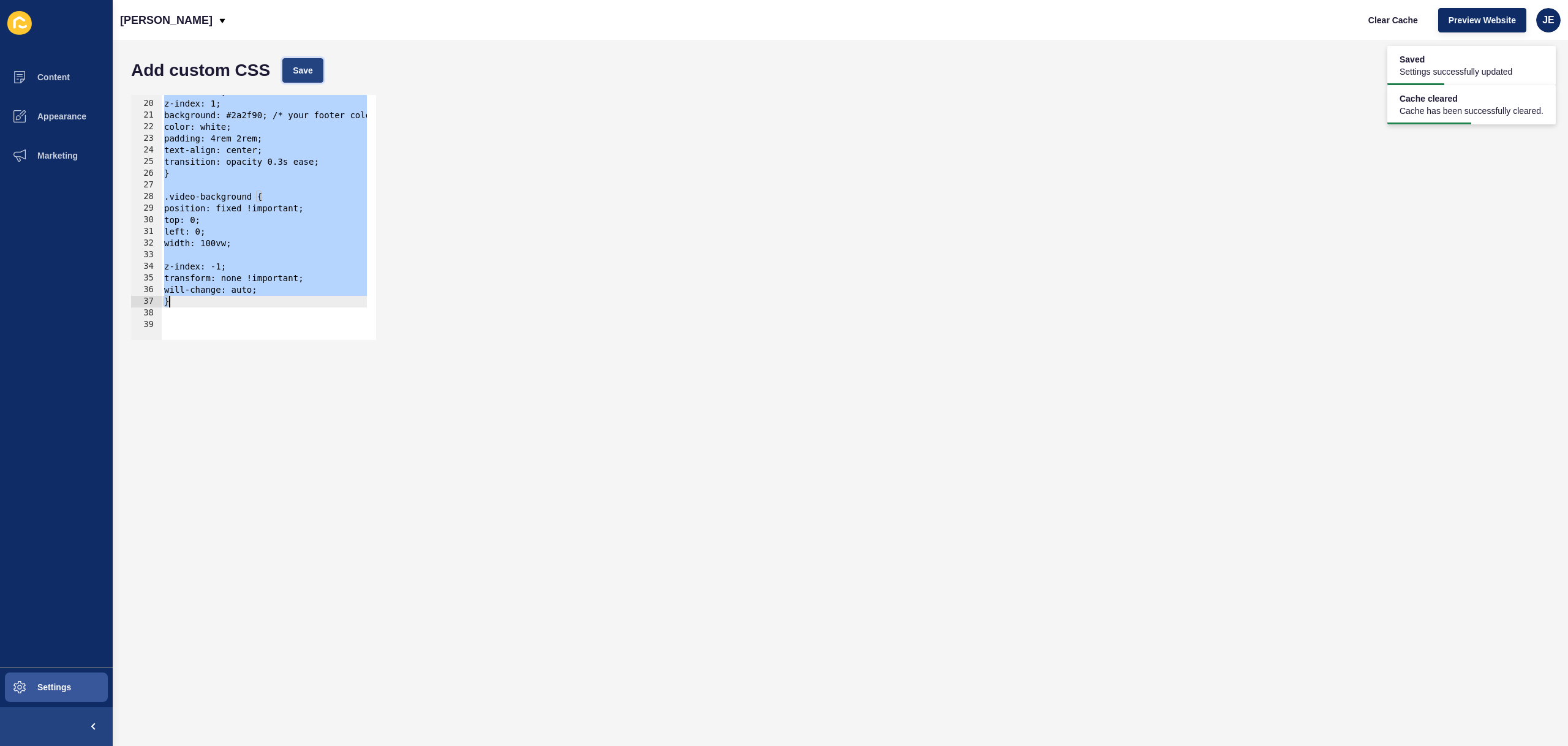
click at [302, 72] on span "Save" at bounding box center [303, 70] width 20 height 12
click at [222, 255] on div "width: 100%; z-index: 1; background: #2a2f90; /* your footer color */ color: wh…" at bounding box center [283, 216] width 242 height 259
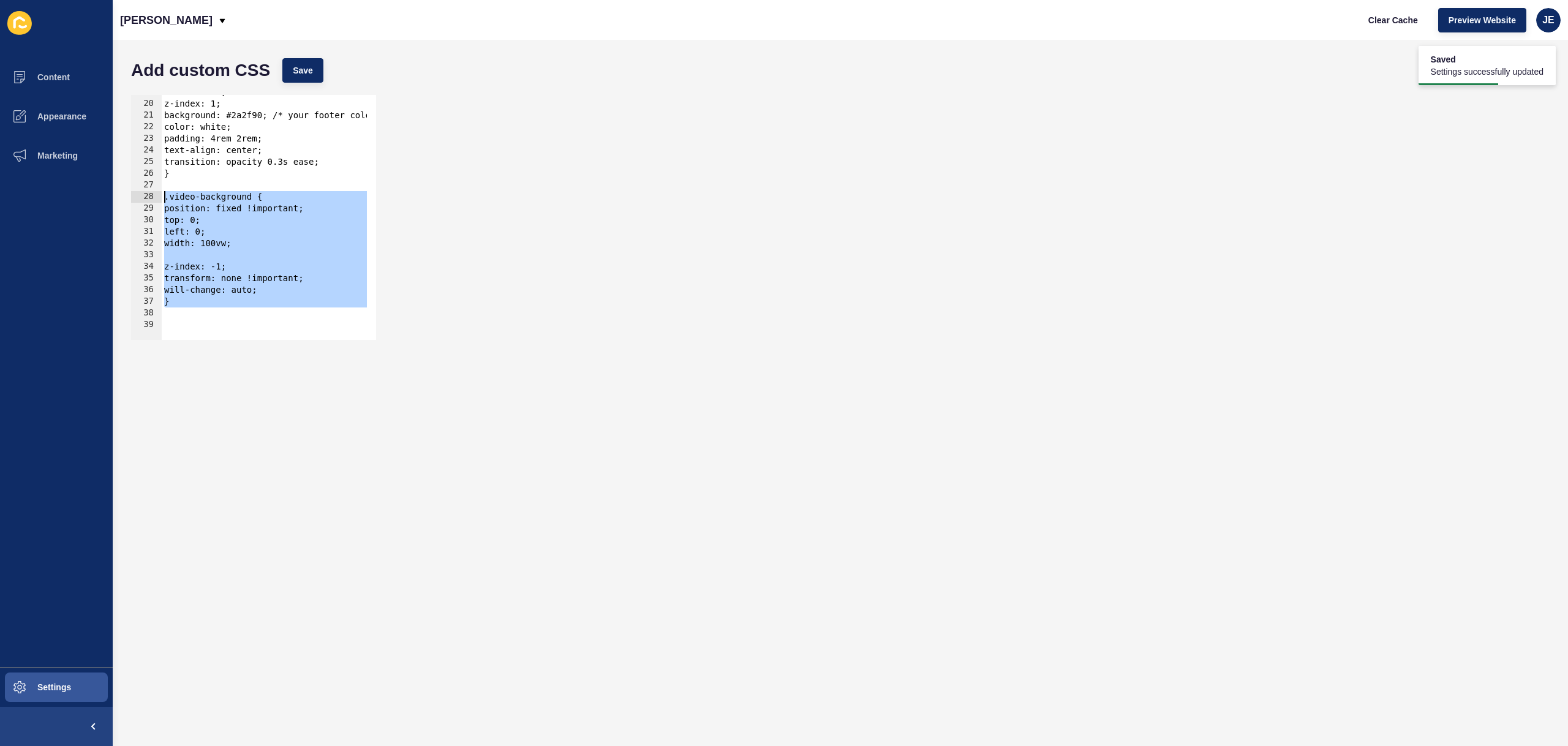
drag, startPoint x: 184, startPoint y: 307, endPoint x: 140, endPoint y: 200, distance: 115.7
click at [140, 200] on div "19 20 21 22 23 24 25 26 27 28 29 30 31 32 33 34 35 36 37 38 39 width: 100%; z-i…" at bounding box center [253, 217] width 245 height 245
click at [263, 70] on h1 "Add custom CSS" at bounding box center [200, 70] width 139 height 12
click at [297, 73] on span "Save" at bounding box center [303, 70] width 20 height 12
click at [1380, 26] on button "Clear Cache" at bounding box center [1393, 20] width 70 height 24
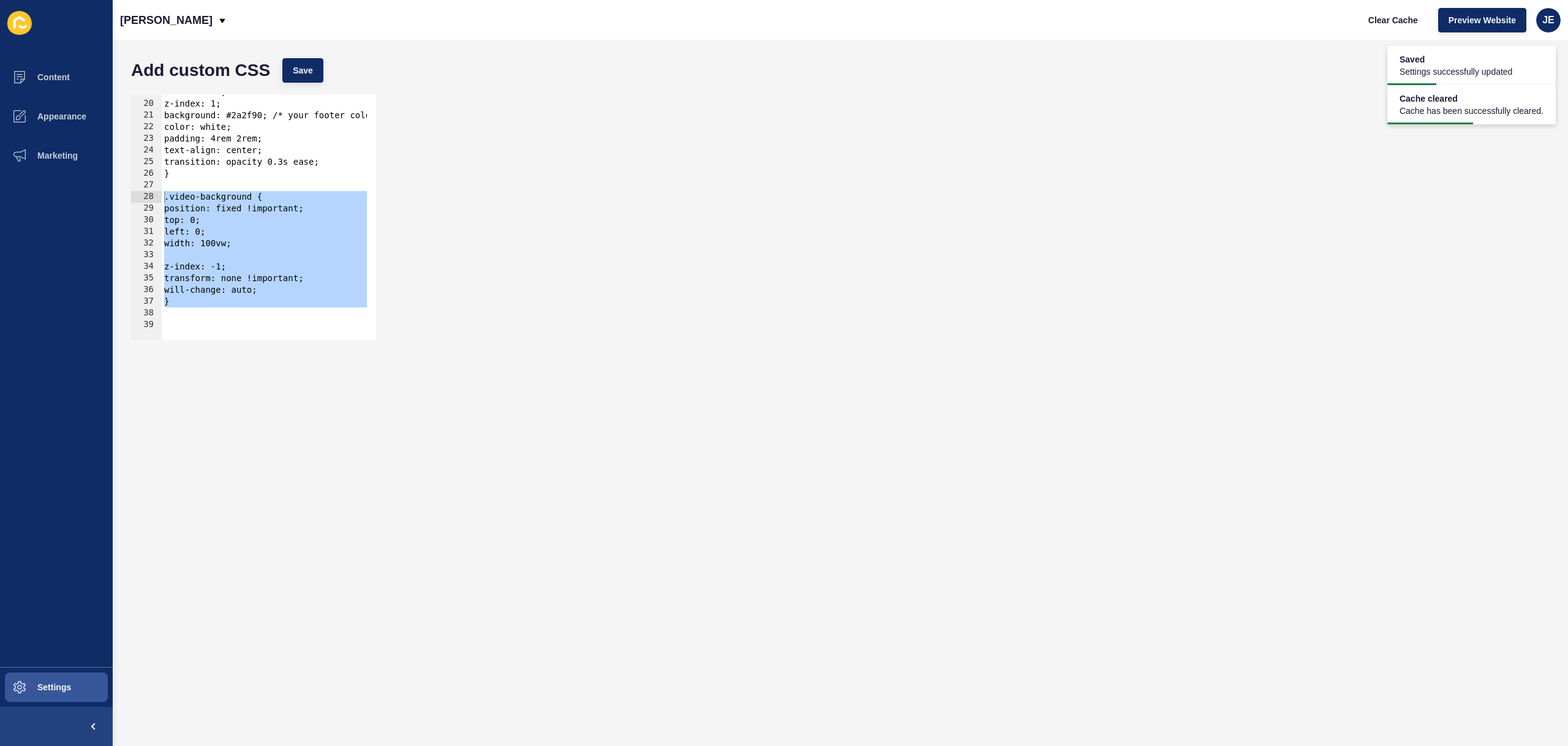
click at [262, 239] on div "width: 100%; z-index: 1; background: #2a2f90; /* your footer color */ color: wh…" at bounding box center [283, 216] width 242 height 259
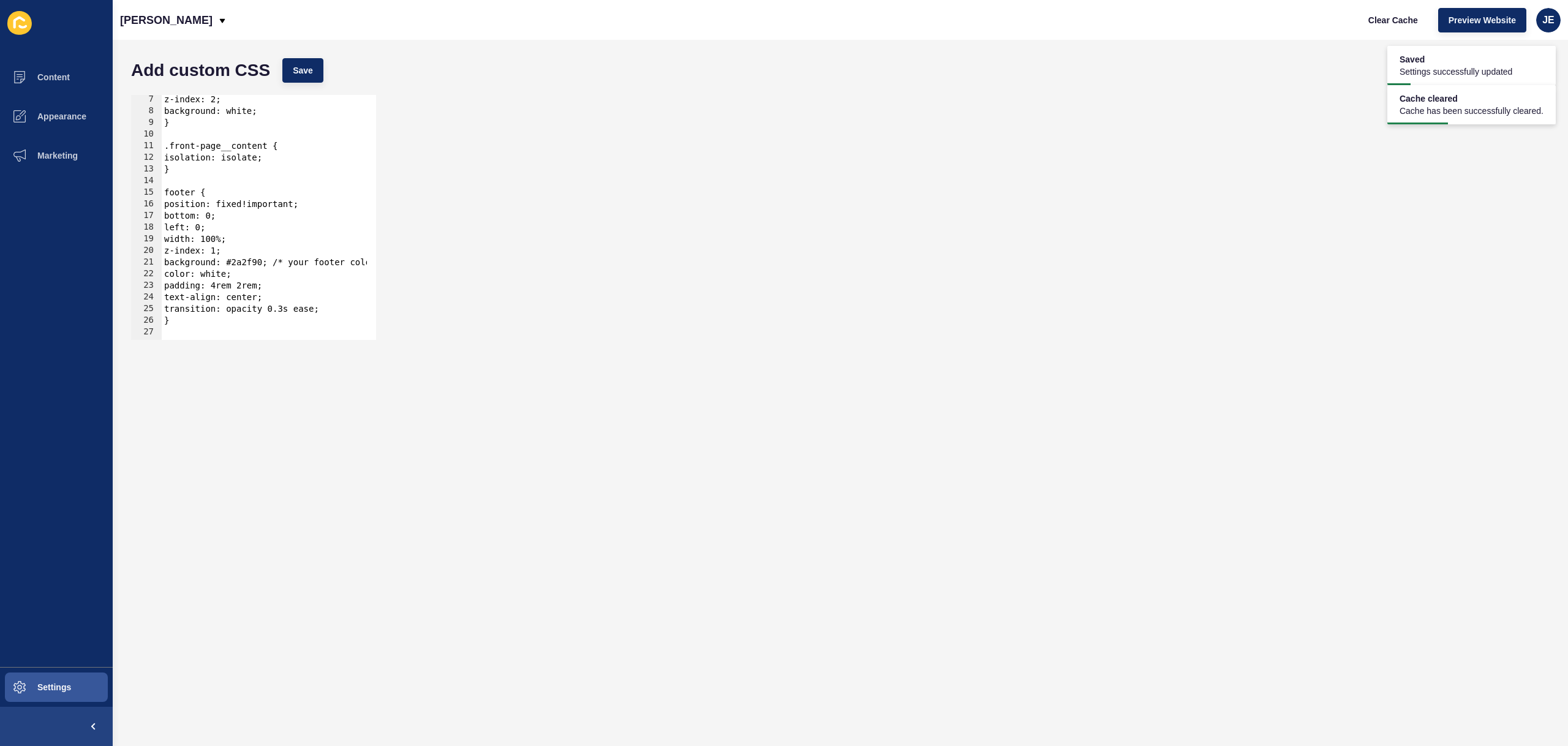
scroll to position [71, 0]
click at [246, 207] on div "z-index: 2; background: white; } .front-page__content { isolation: isolate; } f…" at bounding box center [283, 223] width 242 height 259
click at [287, 61] on button "Save" at bounding box center [302, 70] width 41 height 24
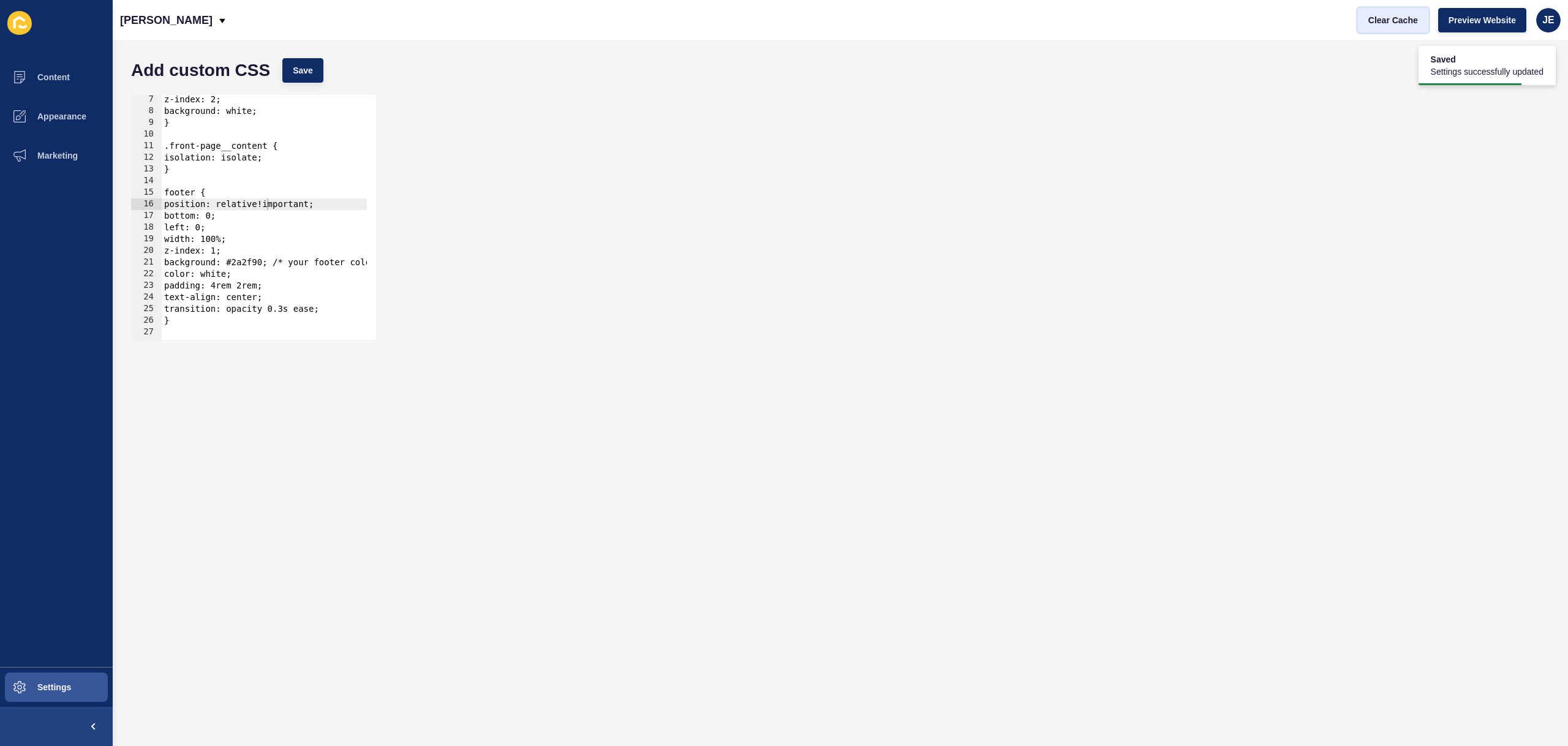
click at [1387, 22] on span "Clear Cache" at bounding box center [1393, 20] width 50 height 12
click at [281, 203] on div "z-index: 2; background: white; } .front-page__content { isolation: isolate; } f…" at bounding box center [283, 223] width 242 height 259
type textarea "position: fixed!important;"
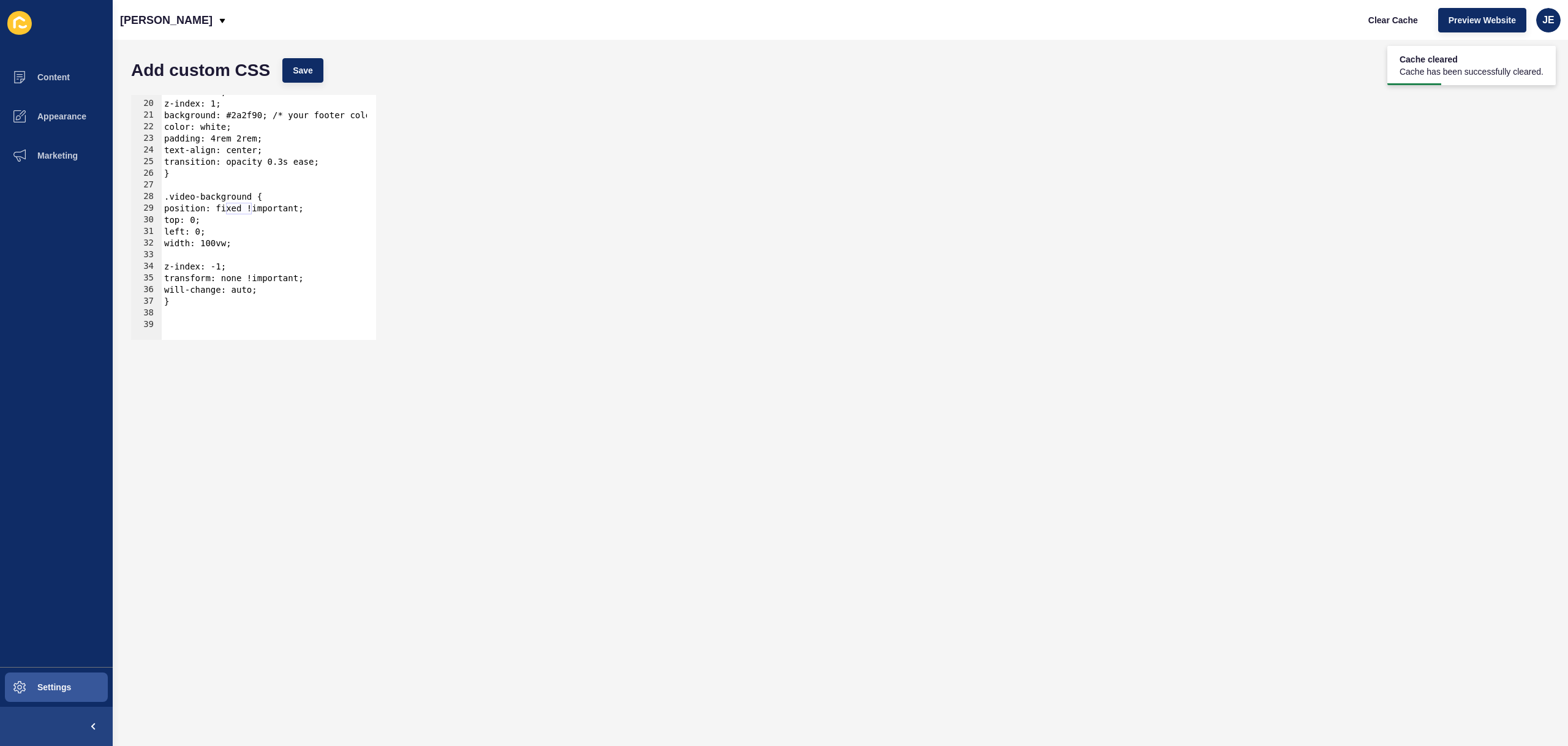
click at [256, 255] on div "width: 100%; z-index: 1; background: #2a2f90; /* your footer color */ color: wh…" at bounding box center [283, 216] width 242 height 259
type textarea "height: 100vh; object-fit: cover;"
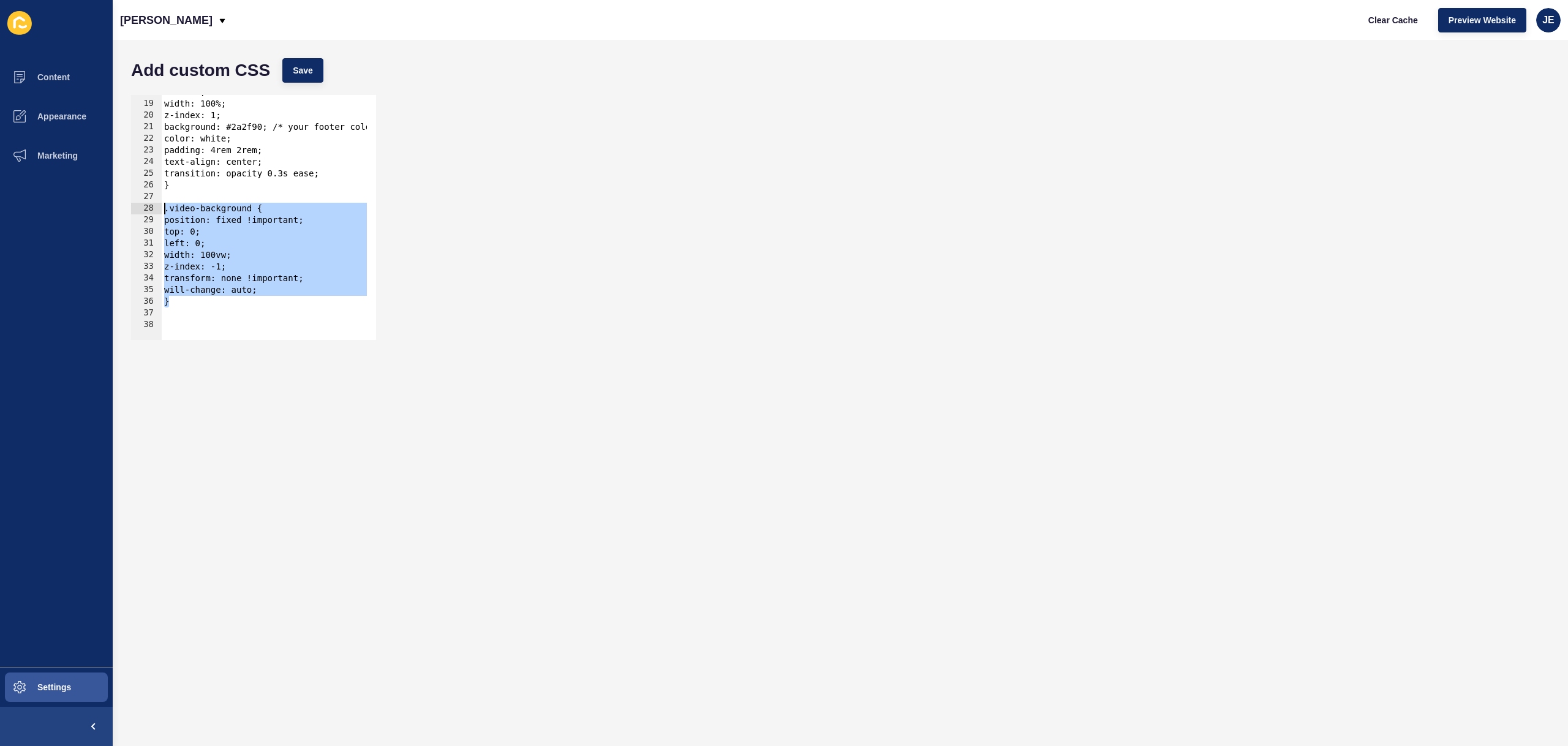
drag, startPoint x: 192, startPoint y: 307, endPoint x: 155, endPoint y: 204, distance: 109.4
click at [155, 204] on div "width: 100vw; 18 19 20 21 22 23 24 25 26 27 28 29 30 31 32 33 34 35 36 37 38 le…" at bounding box center [253, 217] width 245 height 245
type textarea ".video-background { position: fixed !important;"
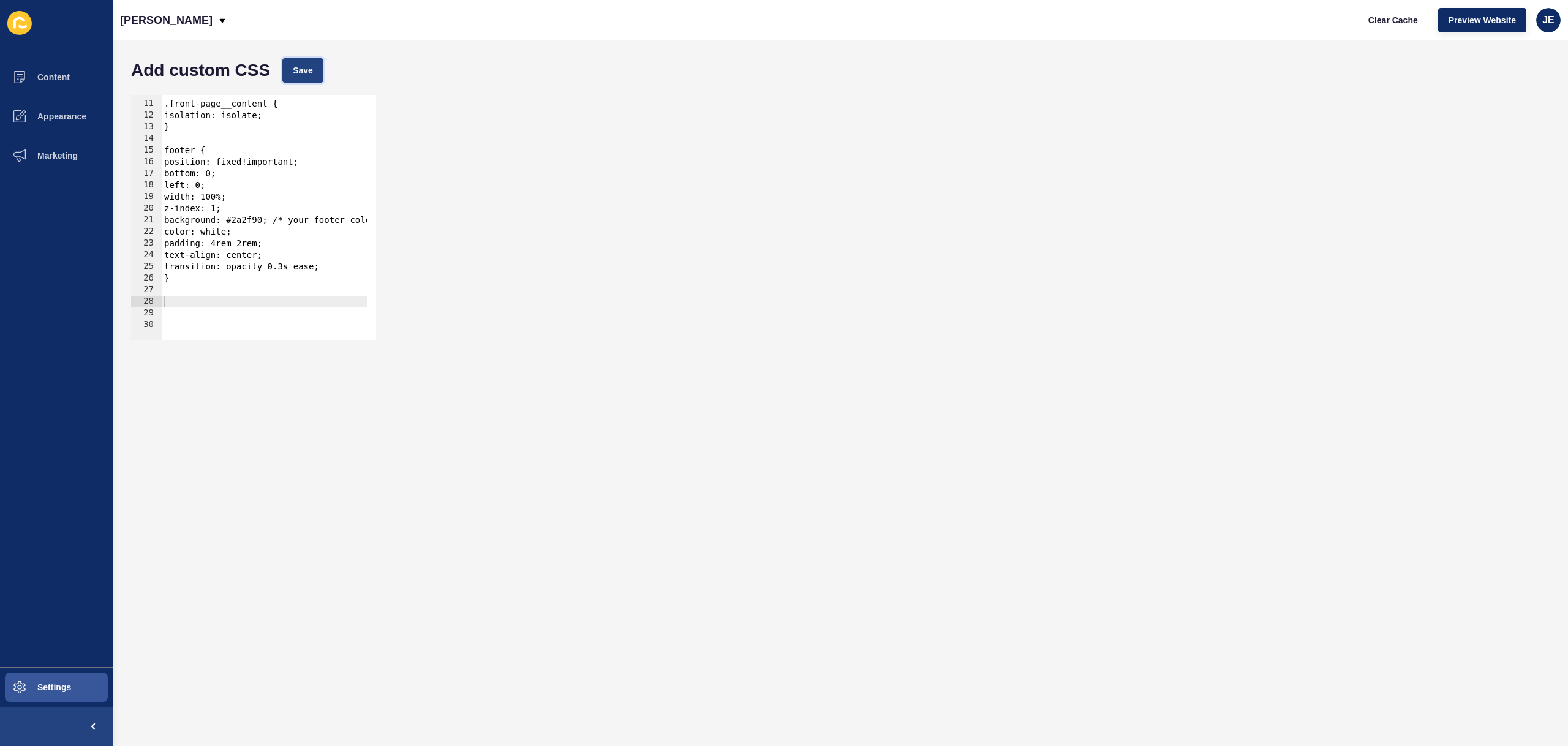
click at [319, 64] on button "Save" at bounding box center [302, 70] width 41 height 24
click at [1421, 15] on button "Clear Cache" at bounding box center [1393, 20] width 70 height 24
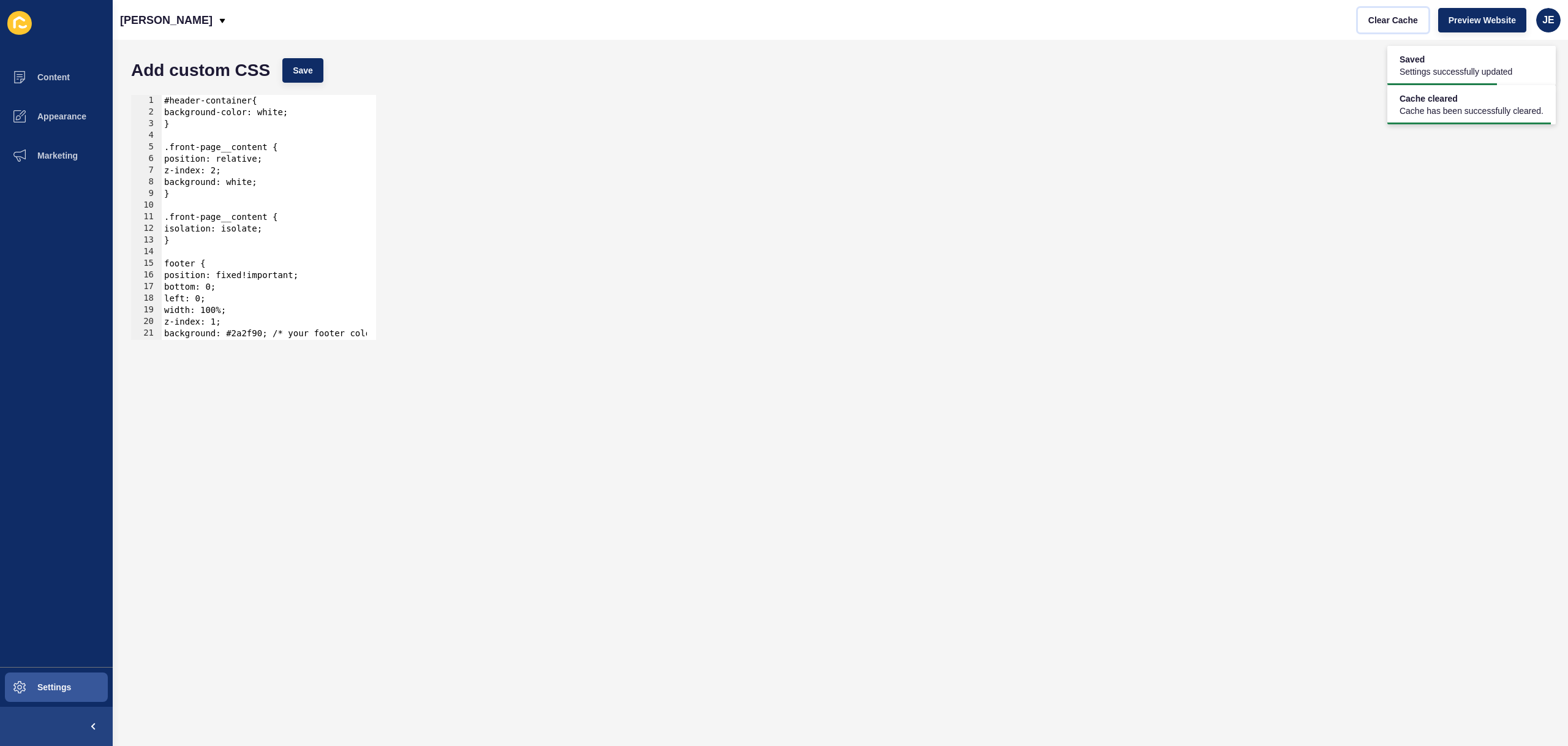
scroll to position [0, 0]
type textarea "isolation: isolate;"
click at [193, 234] on div "#header-container{ background-color: white; } .front-page__content { position: …" at bounding box center [283, 225] width 242 height 259
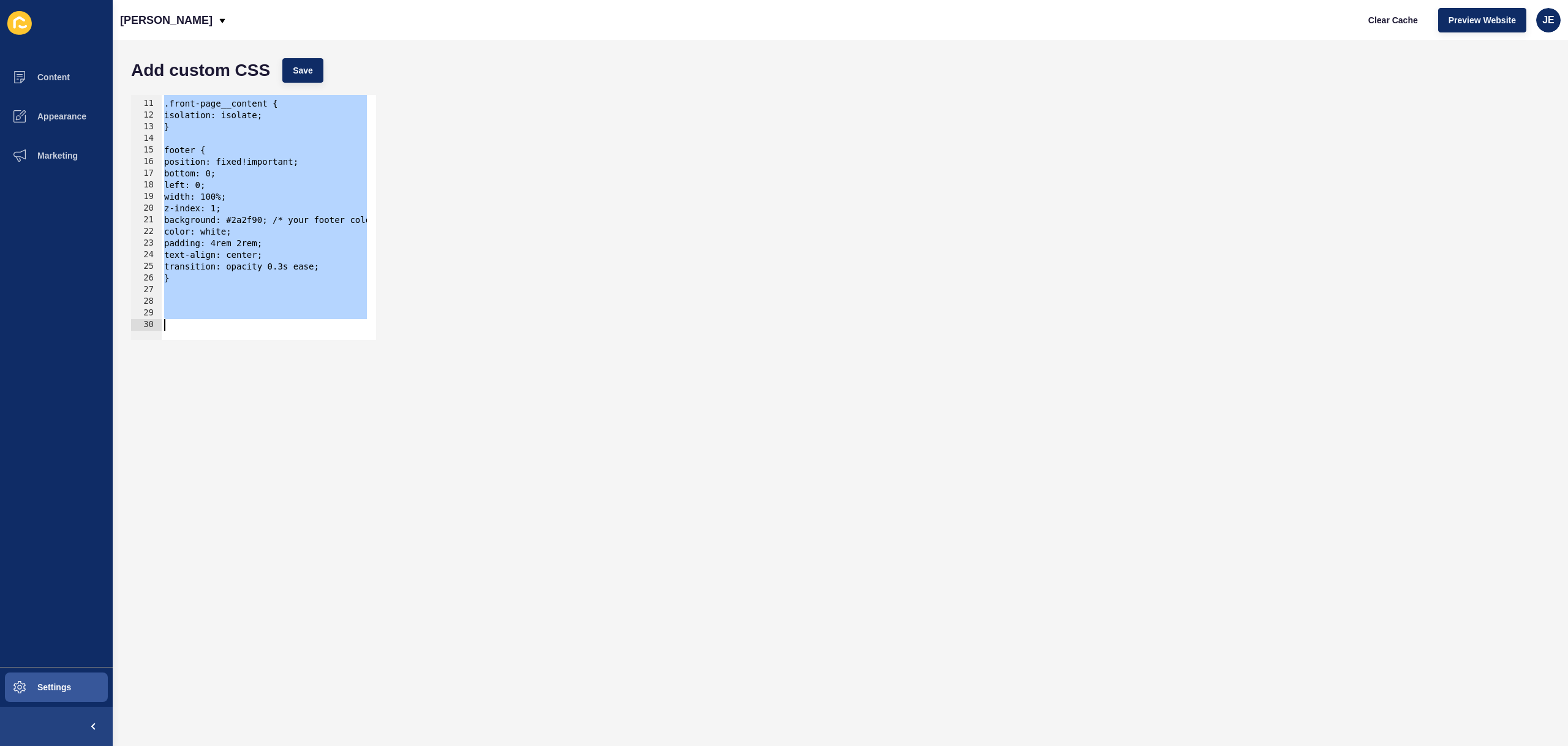
drag, startPoint x: 165, startPoint y: 150, endPoint x: 240, endPoint y: 451, distance: 310.2
click at [240, 451] on form "Add custom CSS Save isolation: isolate; 10 11 12 13 14 15 16 17 18 19 20 21 22 …" at bounding box center [840, 393] width 1431 height 682
paste textarea
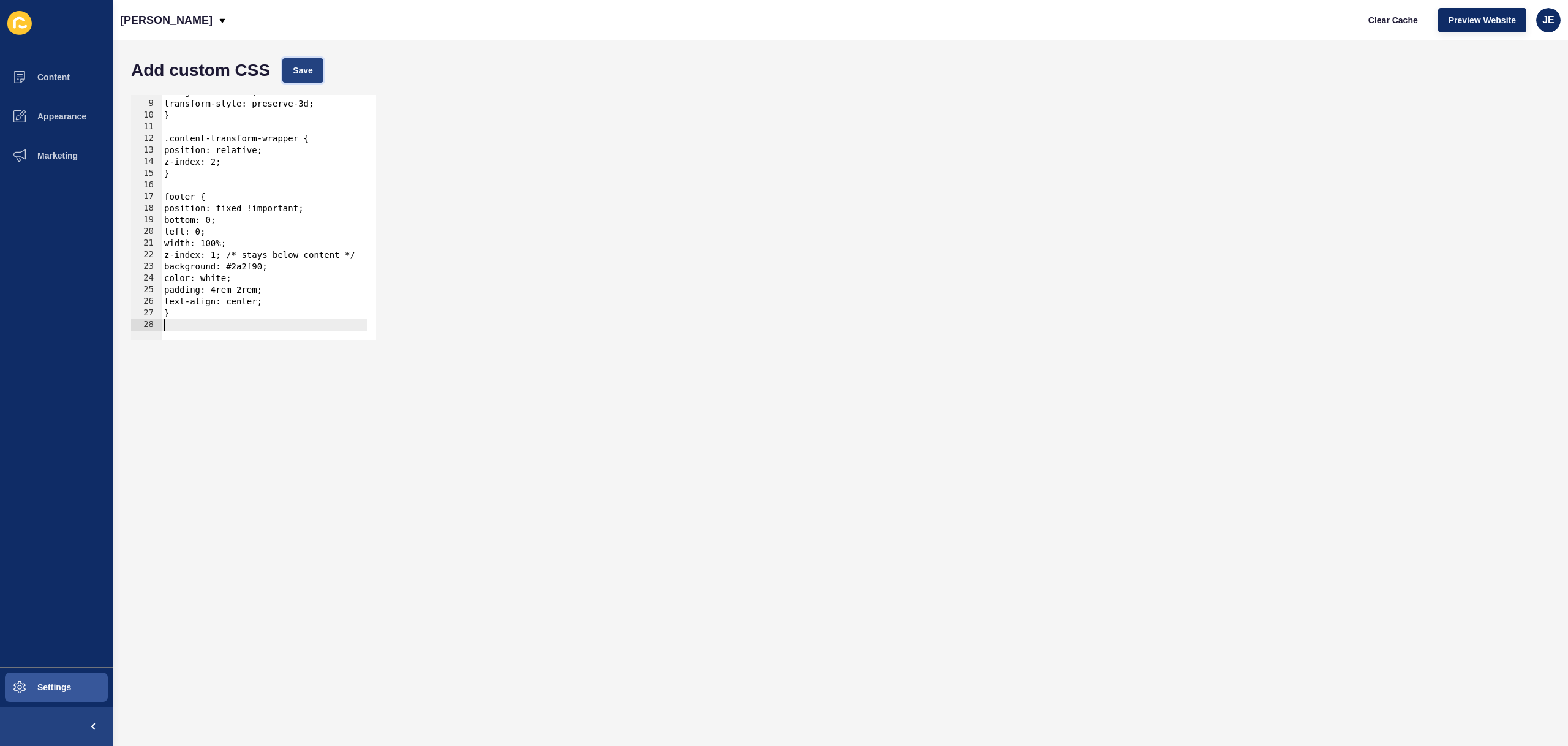
click at [307, 67] on span "Save" at bounding box center [303, 70] width 20 height 12
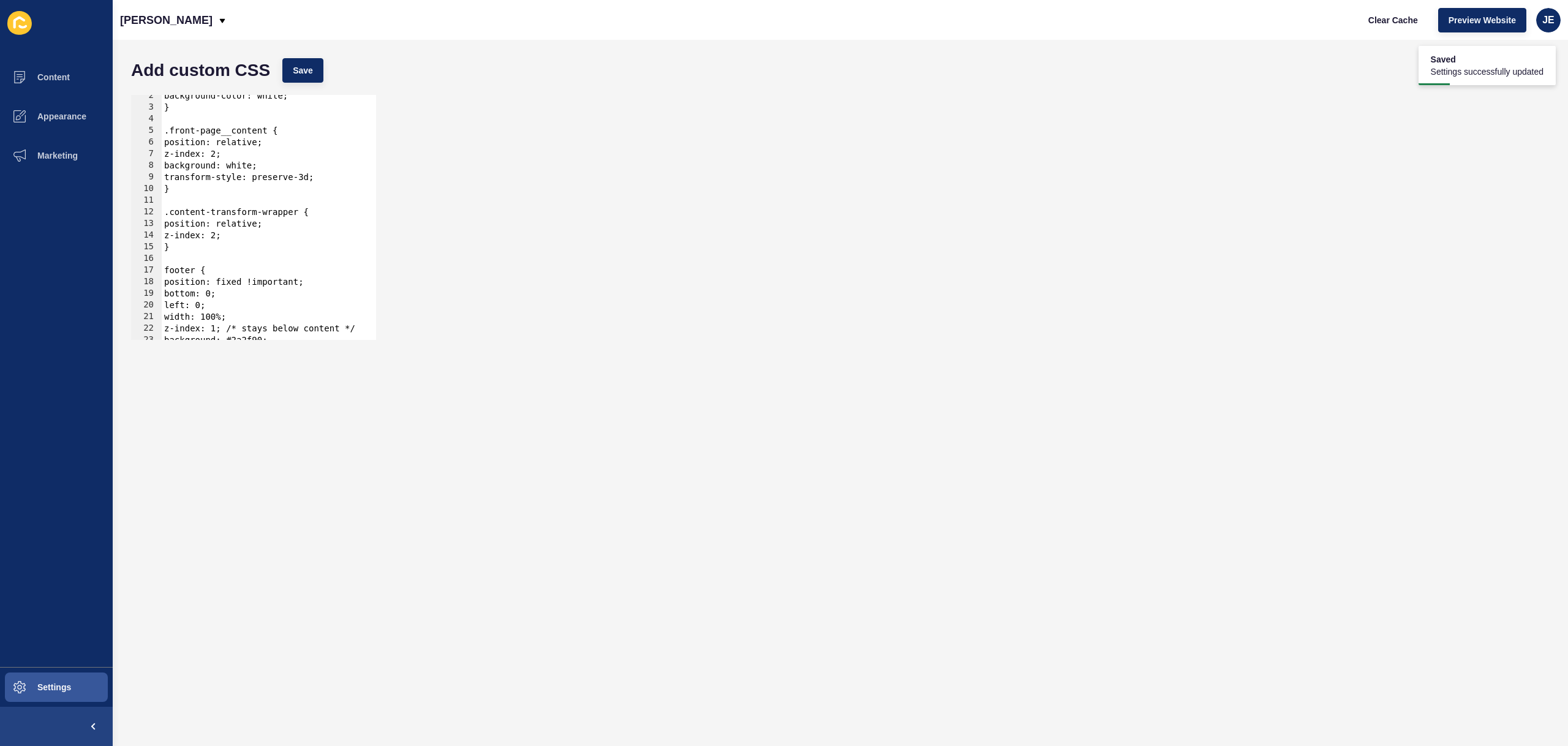
type textarea "z-index: 2;"
click at [269, 234] on div "background-color: white; } .front-page__content { position: relative; z-index: …" at bounding box center [265, 219] width 206 height 259
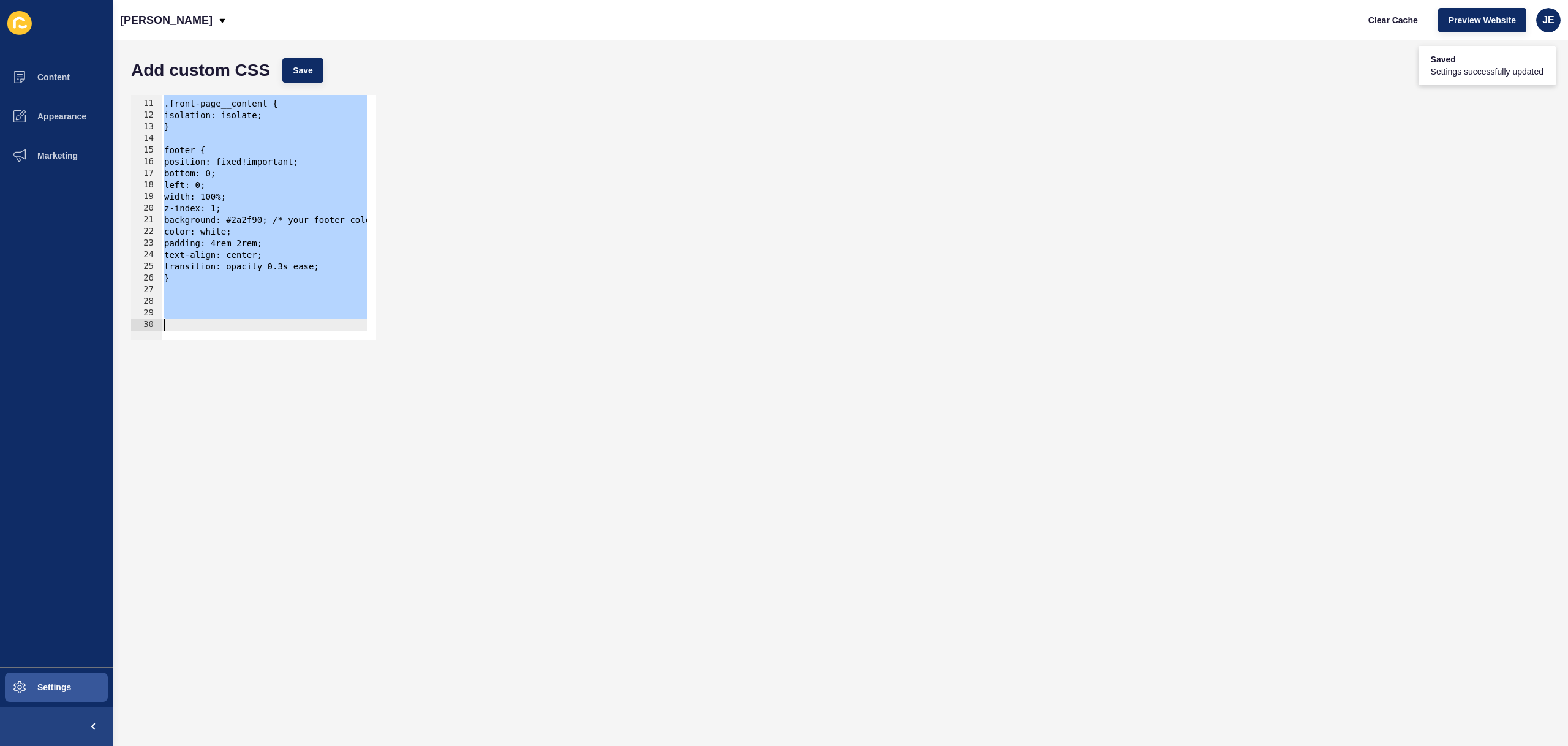
scroll to position [113, 0]
click at [308, 76] on span "Save" at bounding box center [303, 70] width 20 height 12
click at [286, 279] on div ".front-page__content { isolation: isolate; } footer { position: fixed!important…" at bounding box center [283, 216] width 242 height 259
type textarea "}"
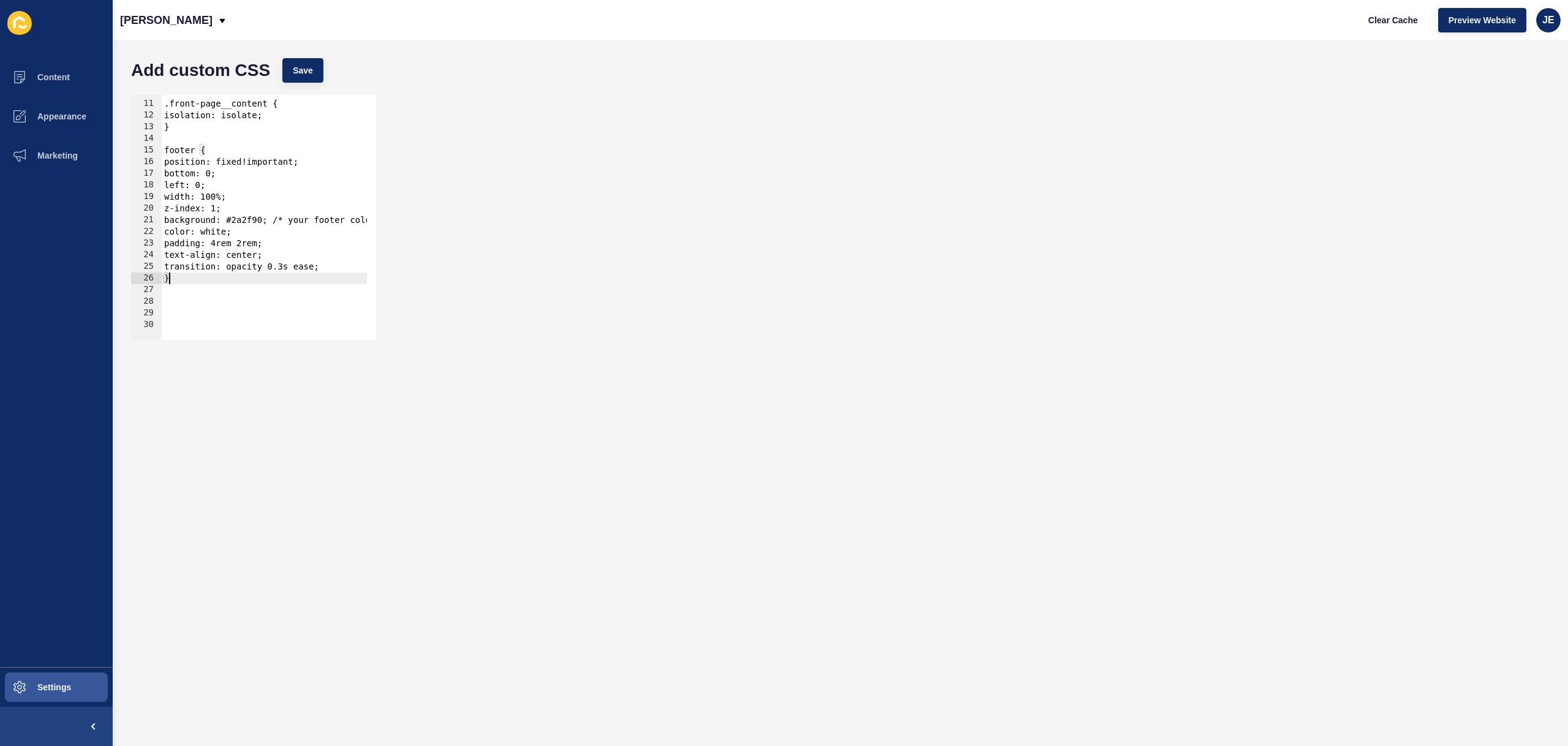
click at [189, 137] on div ".front-page__content { isolation: isolate; } footer { position: fixed!important…" at bounding box center [283, 216] width 242 height 259
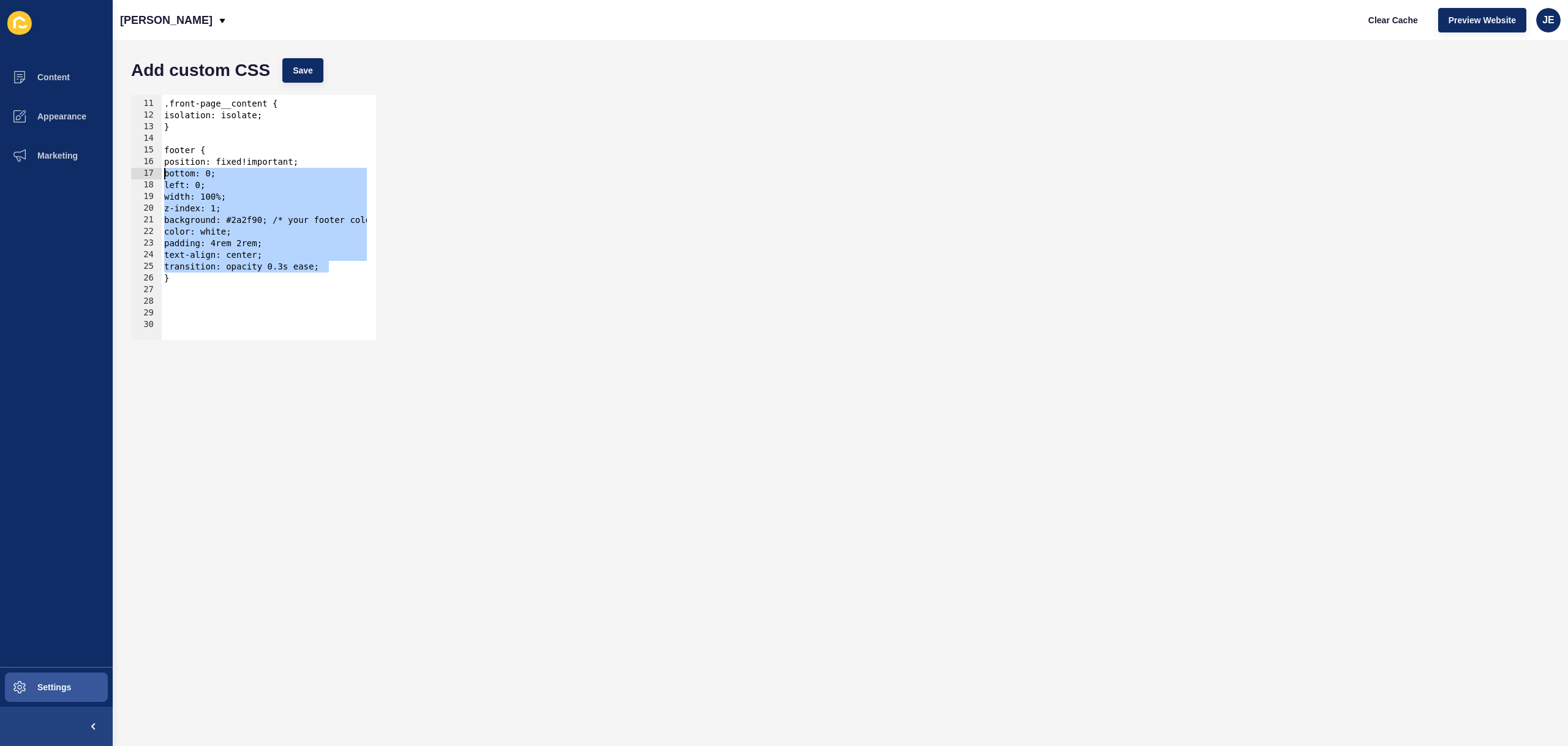
drag, startPoint x: 333, startPoint y: 265, endPoint x: 147, endPoint y: 171, distance: 208.4
click at [147, 171] on div "10 11 12 13 14 15 16 17 18 19 20 21 22 23 24 25 26 27 28 29 30 .front-page__con…" at bounding box center [253, 217] width 245 height 245
paste textarea "z-index: 10; /* adjust as needed so it’s above the video */"
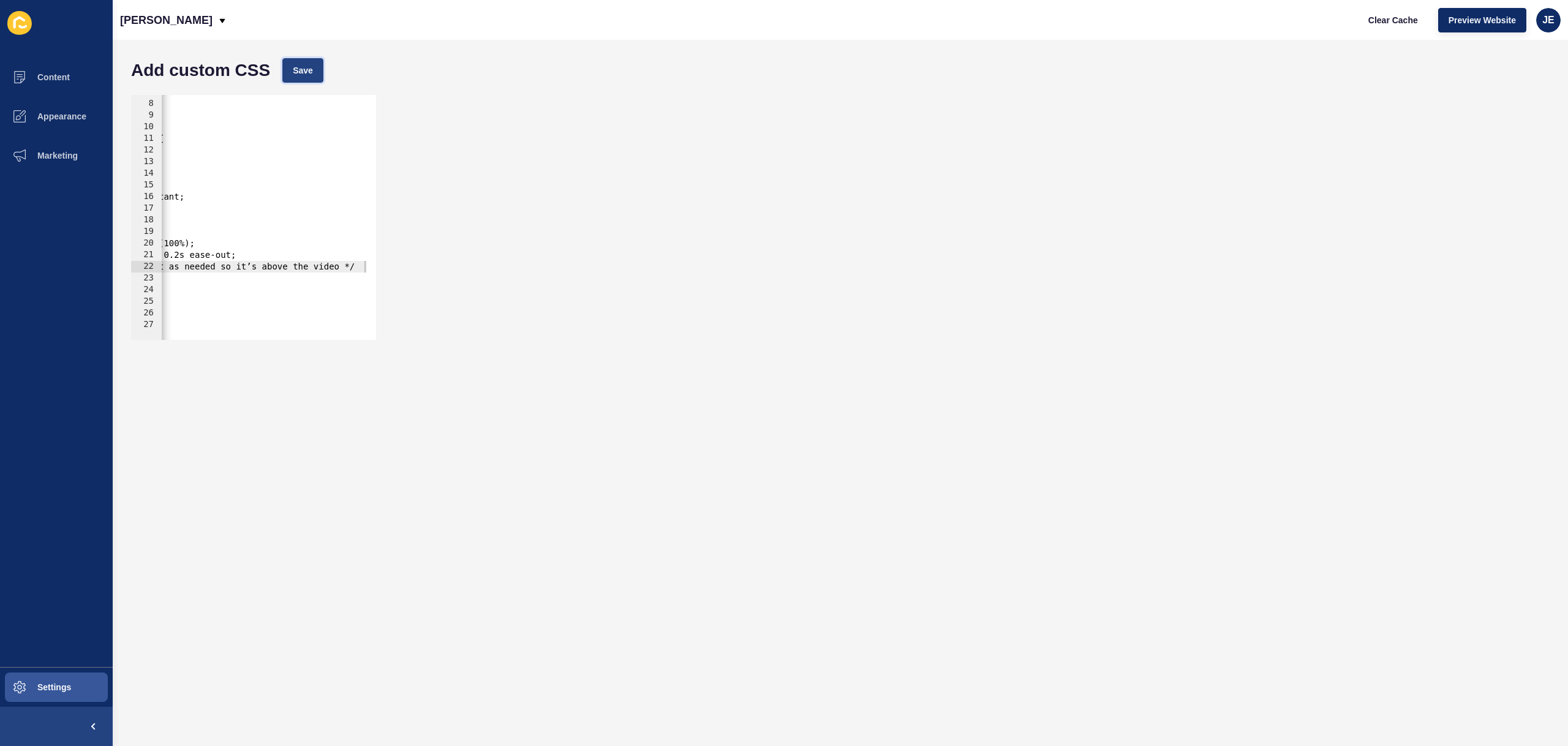
click at [310, 59] on button "Save" at bounding box center [302, 70] width 41 height 24
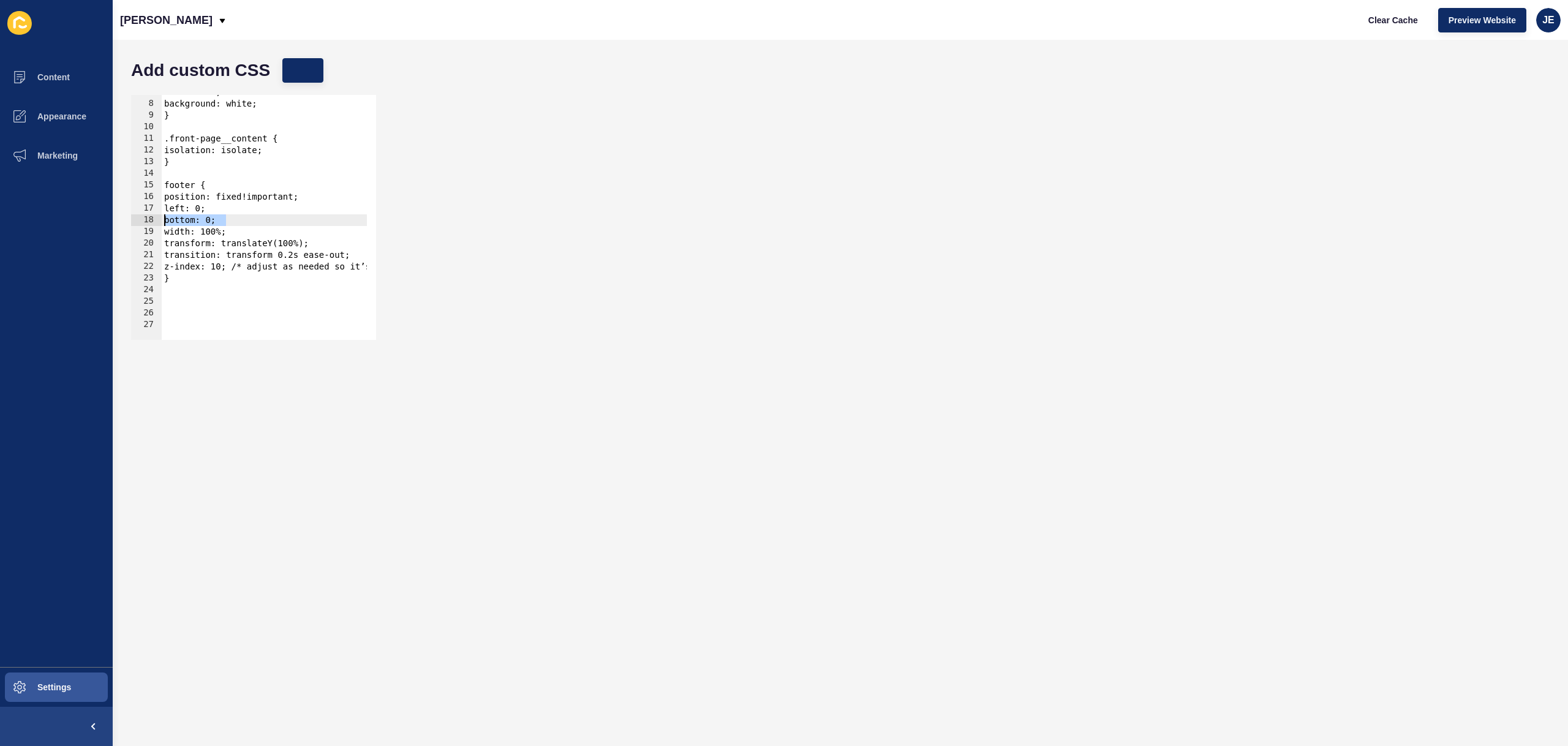
drag, startPoint x: 212, startPoint y: 219, endPoint x: 121, endPoint y: 217, distance: 91.0
click at [121, 217] on div "Add custom CSS Save bottom: 0; 7 8 9 10 11 12 13 14 15 16 17 18 19 20 21 22 23 …" at bounding box center [840, 393] width 1455 height 706
click at [1409, 23] on span "Clear Cache" at bounding box center [1393, 20] width 50 height 12
click at [265, 224] on div "z-index: 2; background: white; } .front-page__content { isolation: isolate; } f…" at bounding box center [321, 216] width 319 height 259
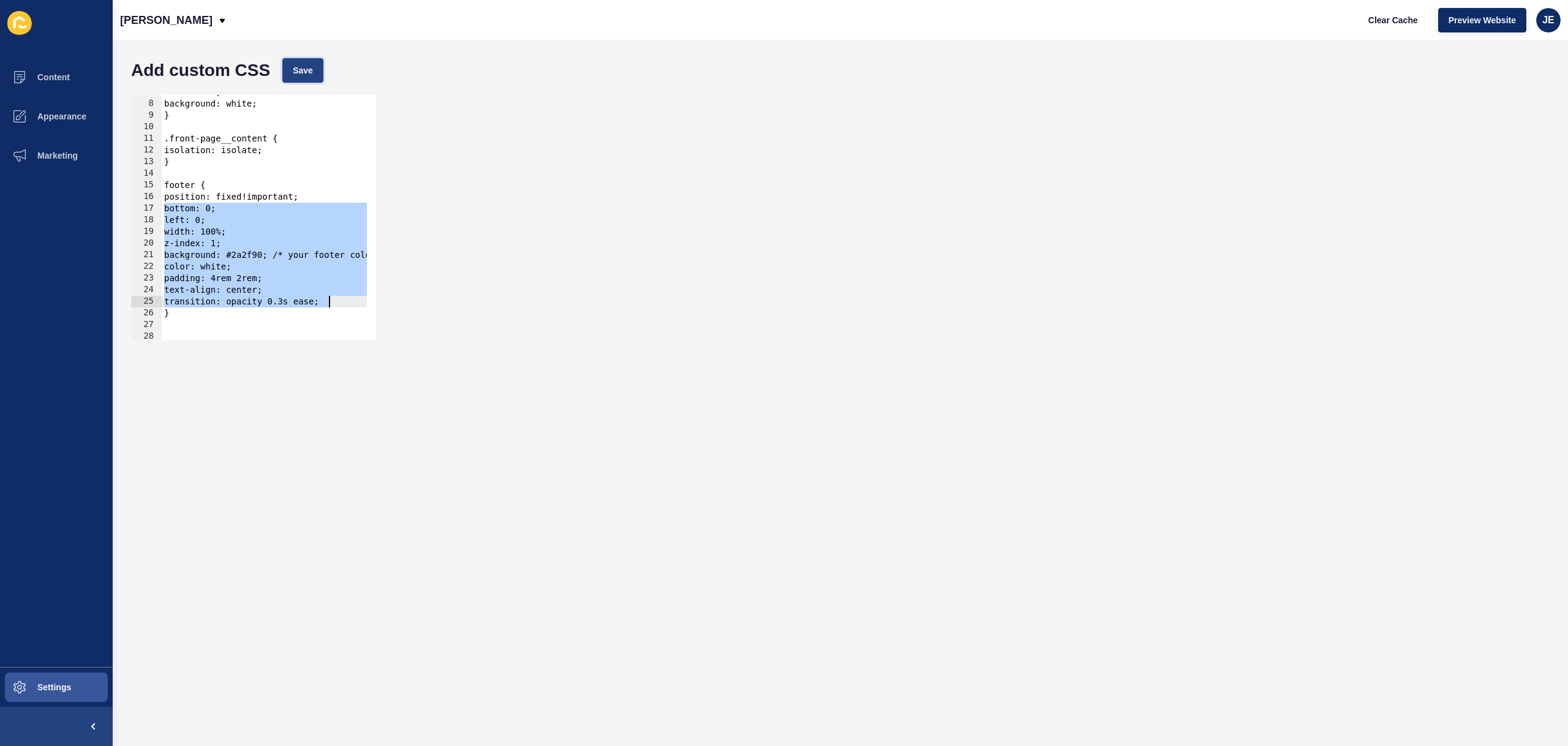
click at [304, 72] on span "Save" at bounding box center [303, 70] width 20 height 12
click at [1378, 18] on span "Clear Cache" at bounding box center [1393, 20] width 50 height 12
click at [194, 306] on div "z-index: 2; background: white; } .front-page__content { isolation: isolate; } f…" at bounding box center [283, 216] width 242 height 259
drag, startPoint x: 190, startPoint y: 318, endPoint x: 155, endPoint y: 184, distance: 138.5
click at [155, 184] on div "transition: opacity 0.3s ease; 7 8 9 10 11 12 13 14 15 16 17 18 19 20 21 22 23 …" at bounding box center [253, 217] width 245 height 245
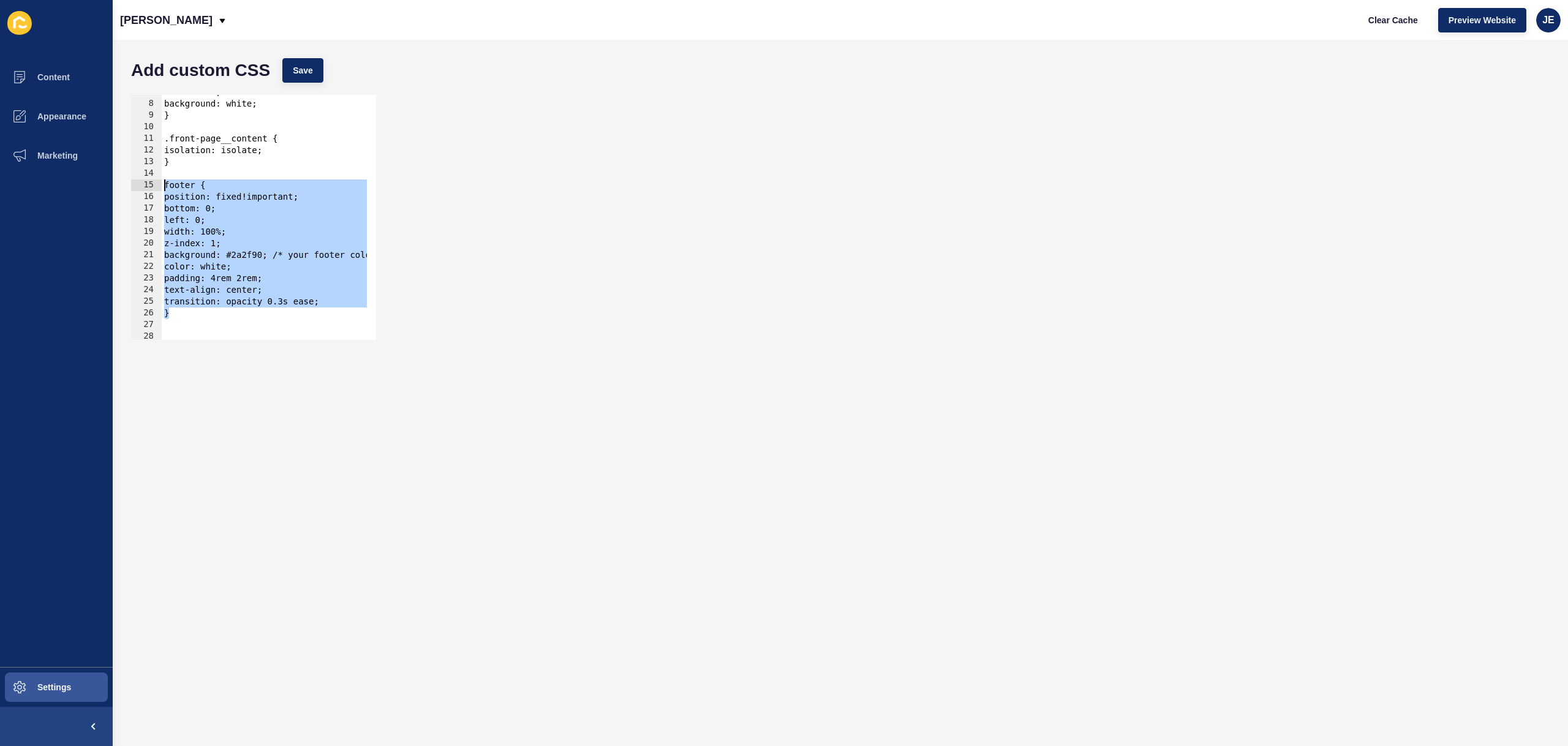
paste textarea "}"
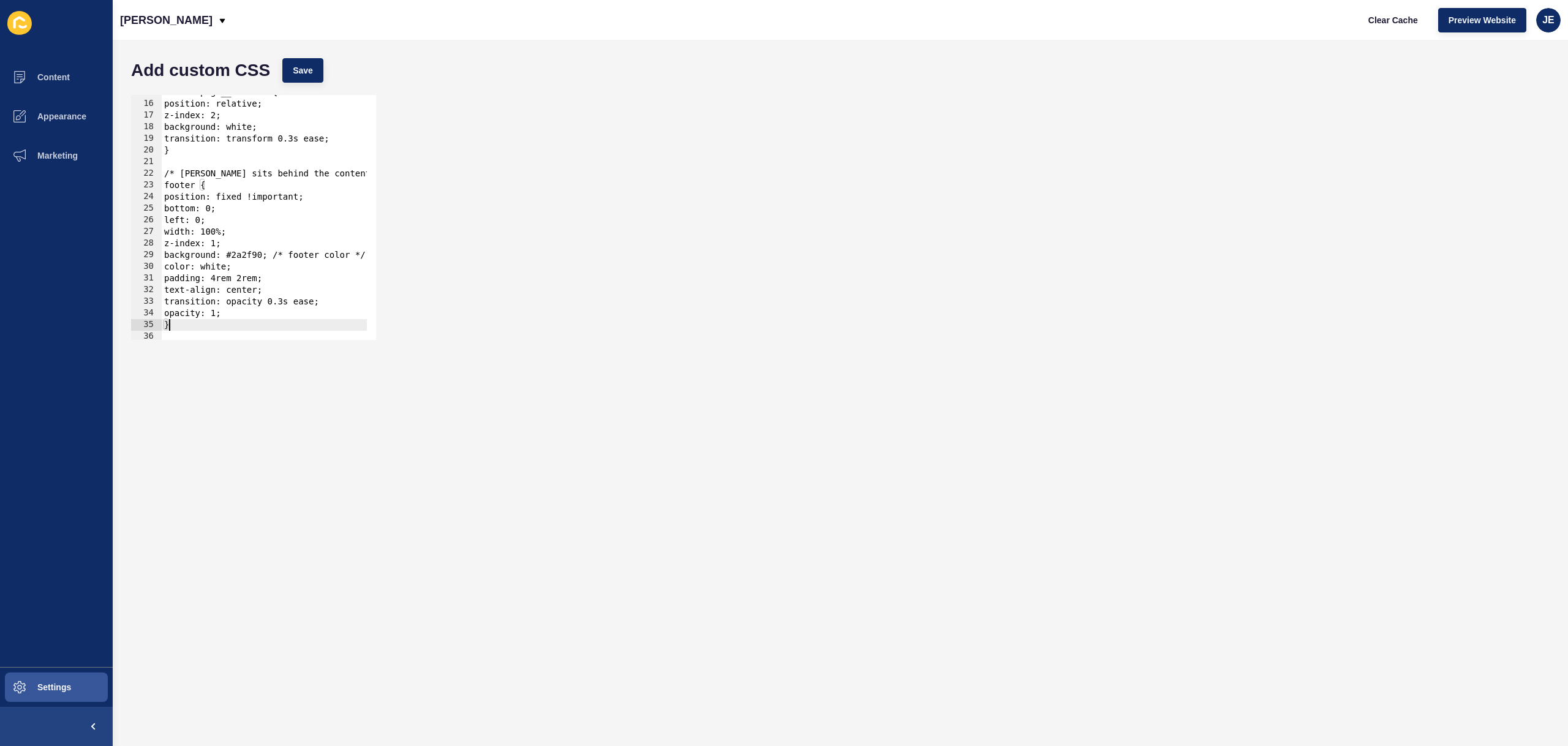
scroll to position [98, 0]
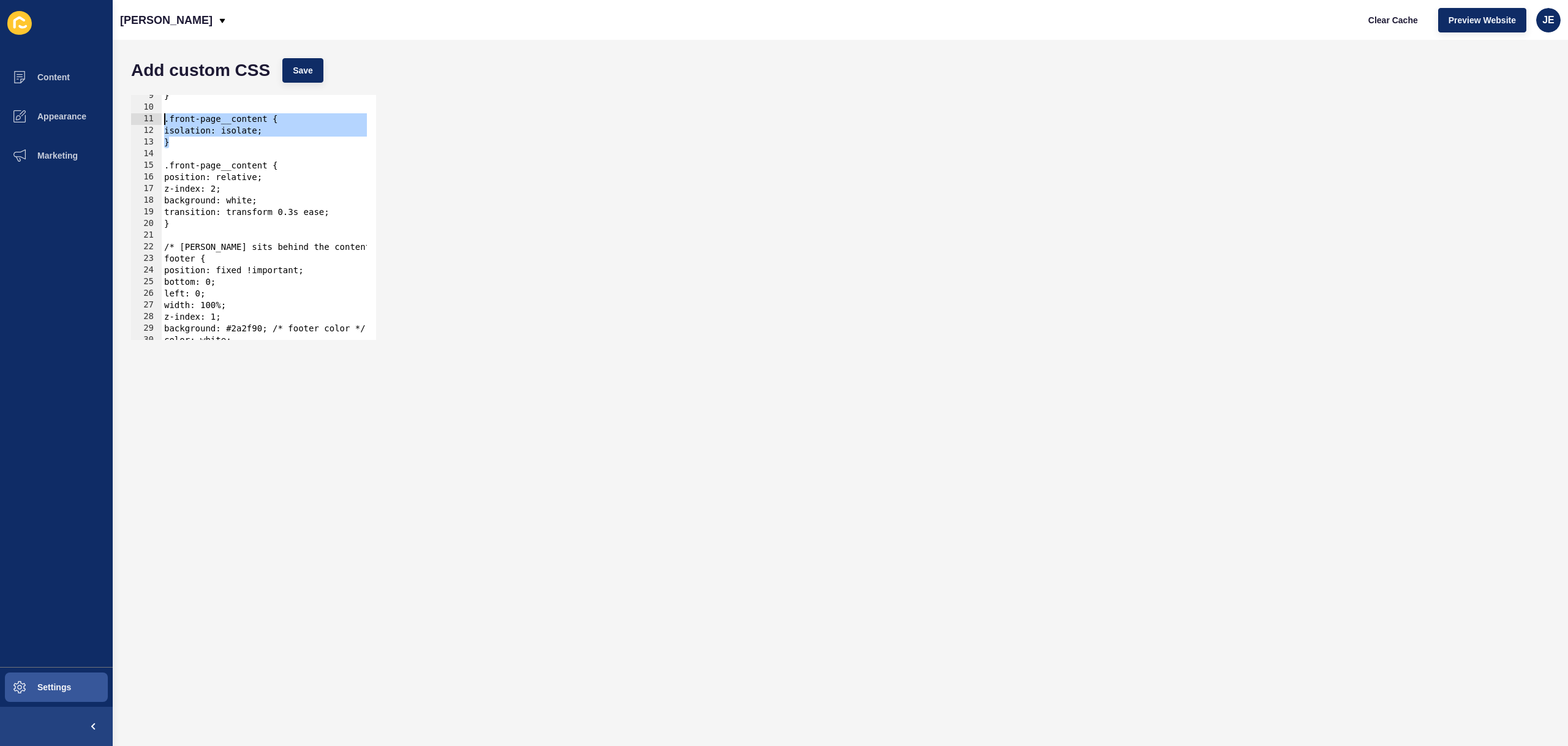
drag, startPoint x: 197, startPoint y: 146, endPoint x: 163, endPoint y: 123, distance: 41.0
click at [164, 122] on div "} .front-page__content { isolation: isolate; } .front-page__content { position:…" at bounding box center [339, 219] width 354 height 259
type textarea ".front-page__content { isolation: isolate;"
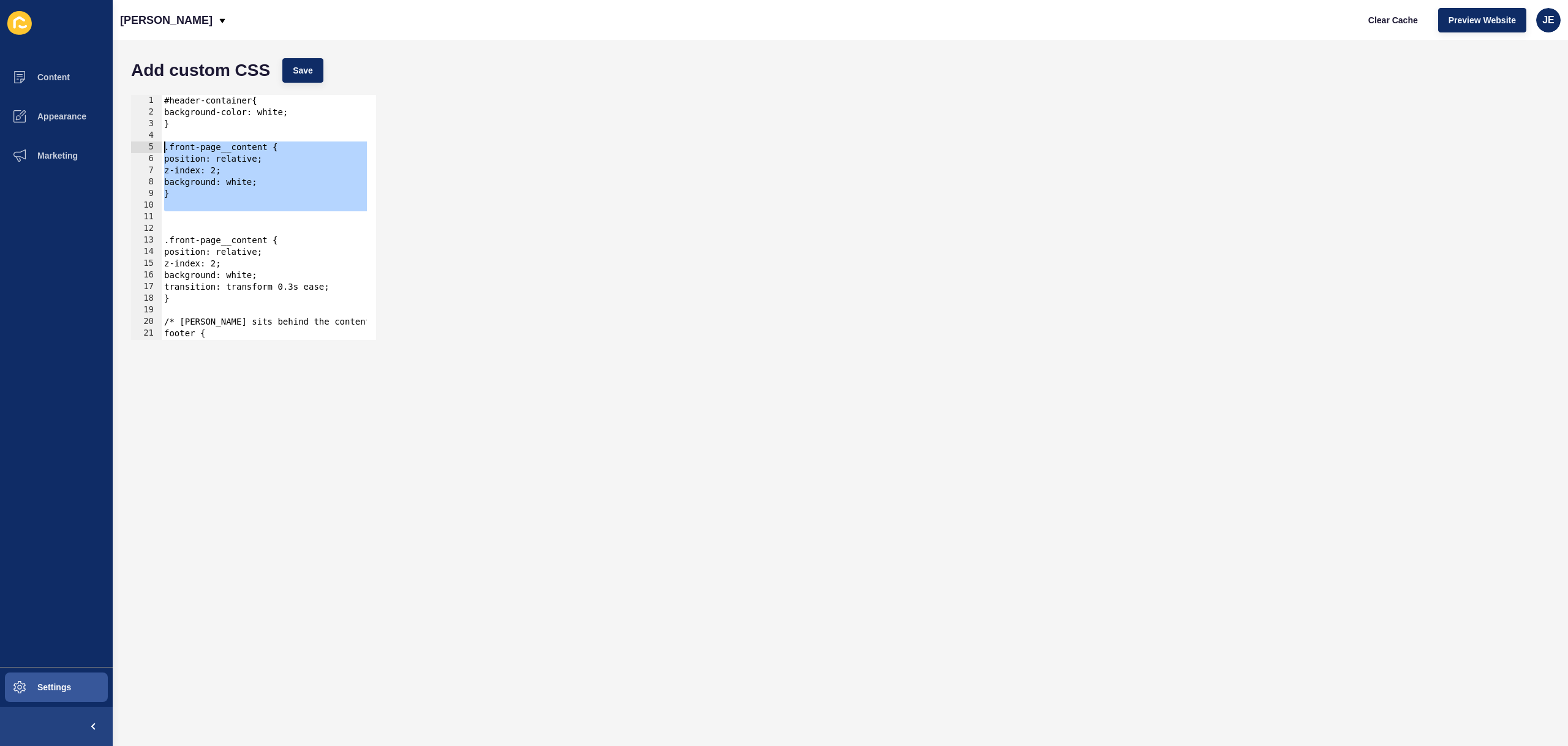
drag, startPoint x: 186, startPoint y: 213, endPoint x: 155, endPoint y: 147, distance: 72.9
click at [155, 147] on div "1 2 3 4 5 6 7 8 9 10 11 12 13 14 15 16 17 18 19 20 21 22 23 #header-container{ …" at bounding box center [253, 217] width 245 height 245
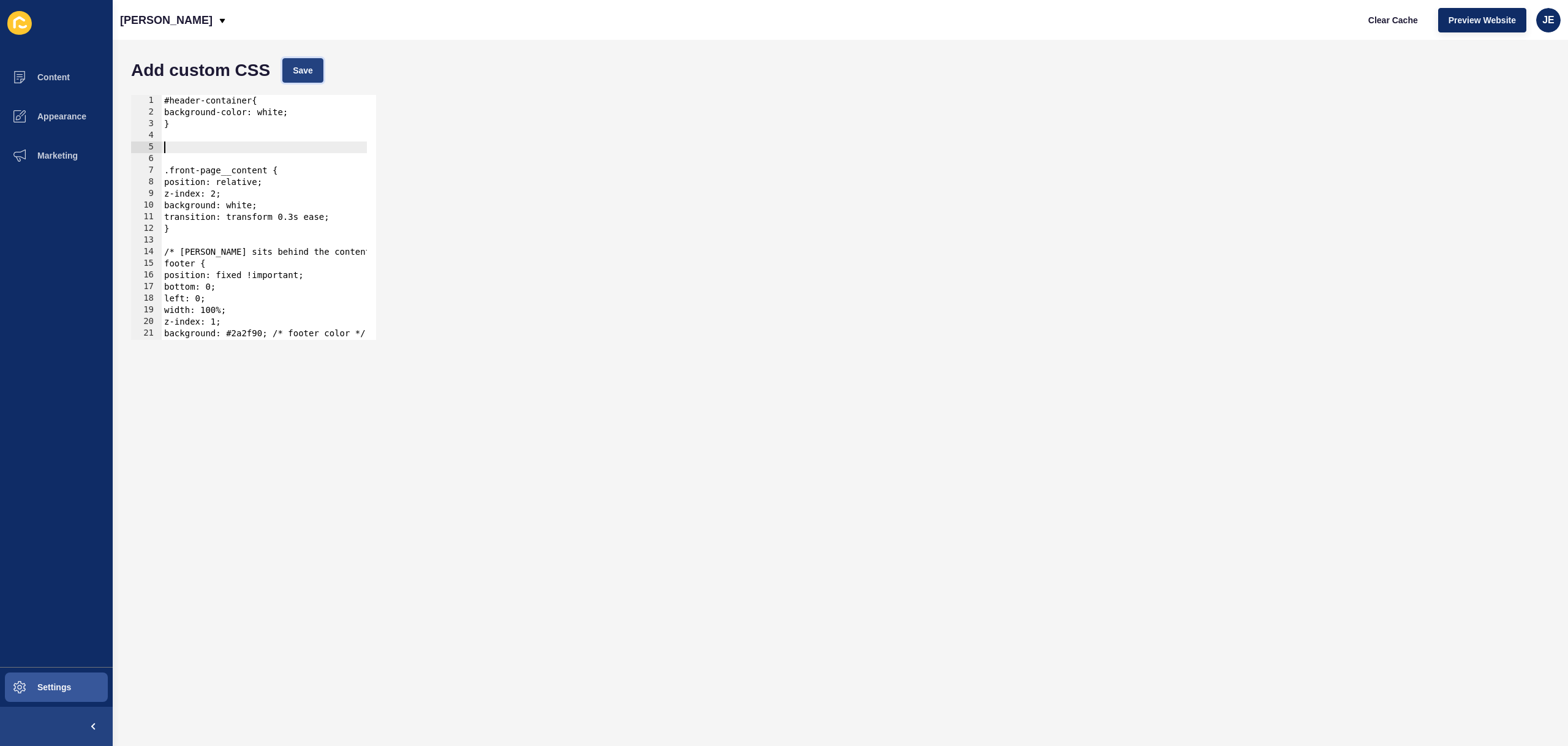
click at [301, 65] on span "Save" at bounding box center [303, 70] width 20 height 12
click at [1401, 20] on span "Clear Cache" at bounding box center [1393, 20] width 50 height 12
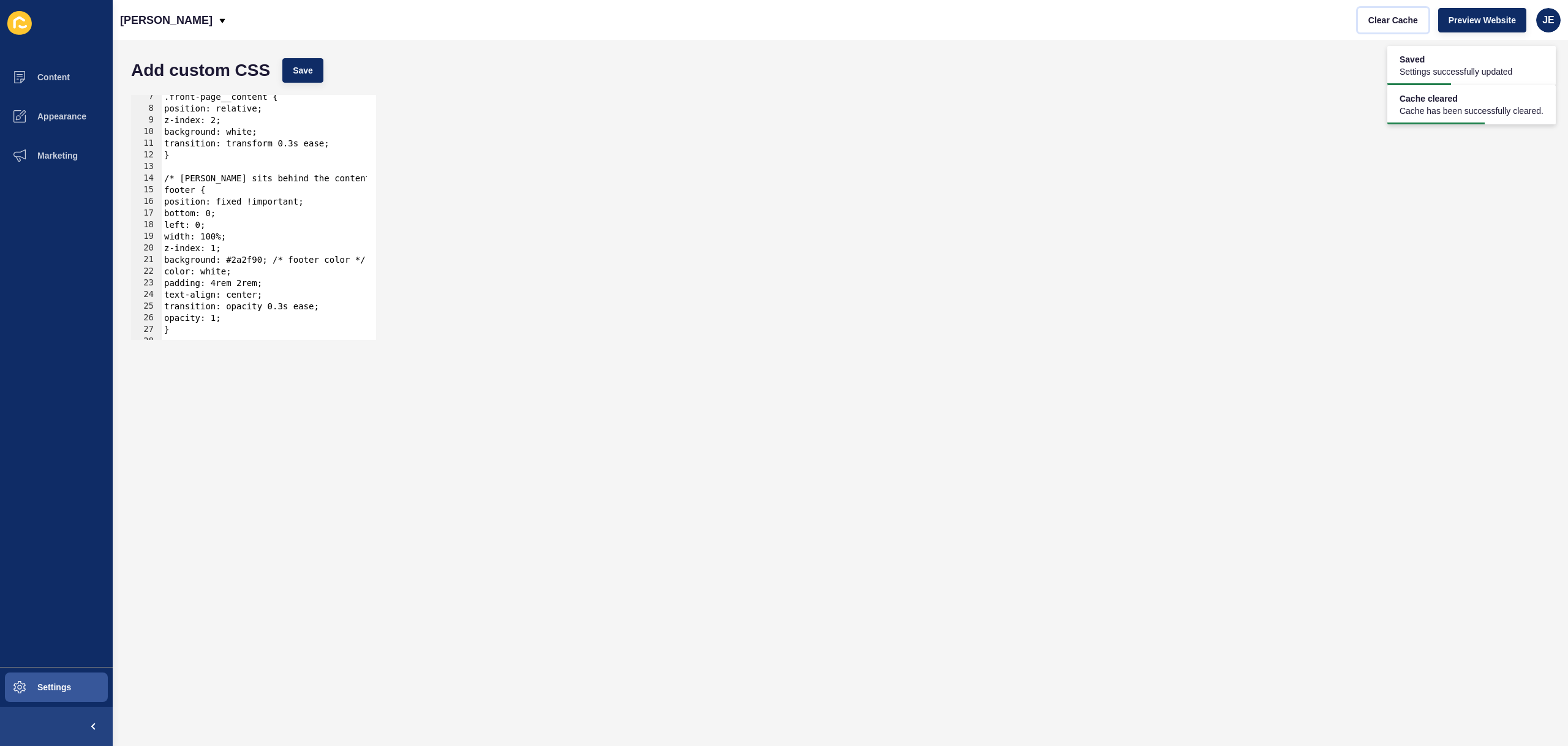
scroll to position [74, 0]
click at [222, 248] on div ".front-page__content { position: relative; z-index: 2; background: white; trans…" at bounding box center [339, 221] width 354 height 259
drag, startPoint x: 319, startPoint y: 84, endPoint x: 315, endPoint y: 77, distance: 8.1
click at [318, 83] on div "Add custom CSS Save" at bounding box center [840, 70] width 1431 height 36
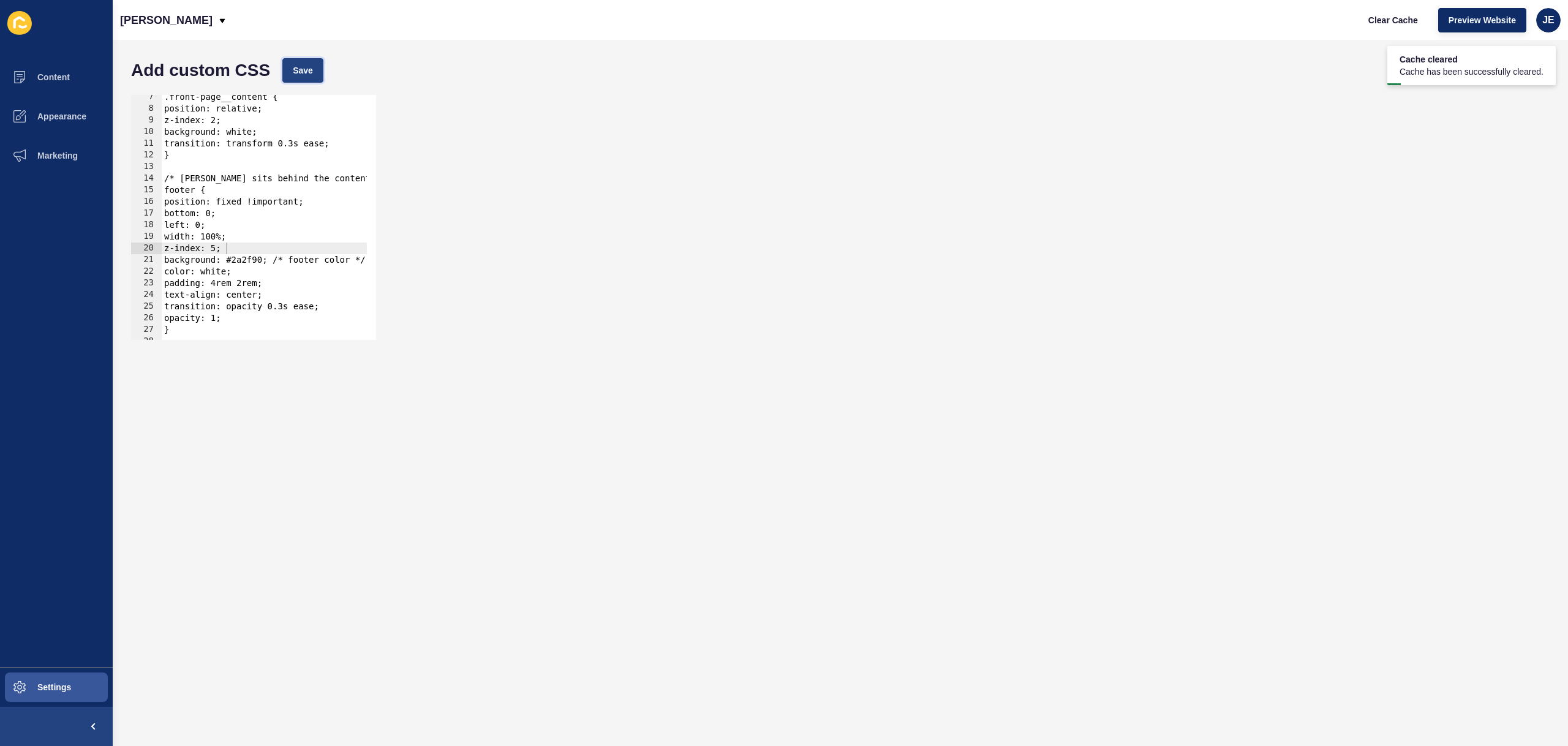
click at [315, 77] on button "Save" at bounding box center [302, 70] width 41 height 24
click at [1362, 17] on button "Clear Cache" at bounding box center [1393, 20] width 70 height 24
type textarea "position: fixed !important;"
click at [260, 199] on div ".front-page__content { position: relative; z-index: 2; background: white; trans…" at bounding box center [339, 221] width 354 height 259
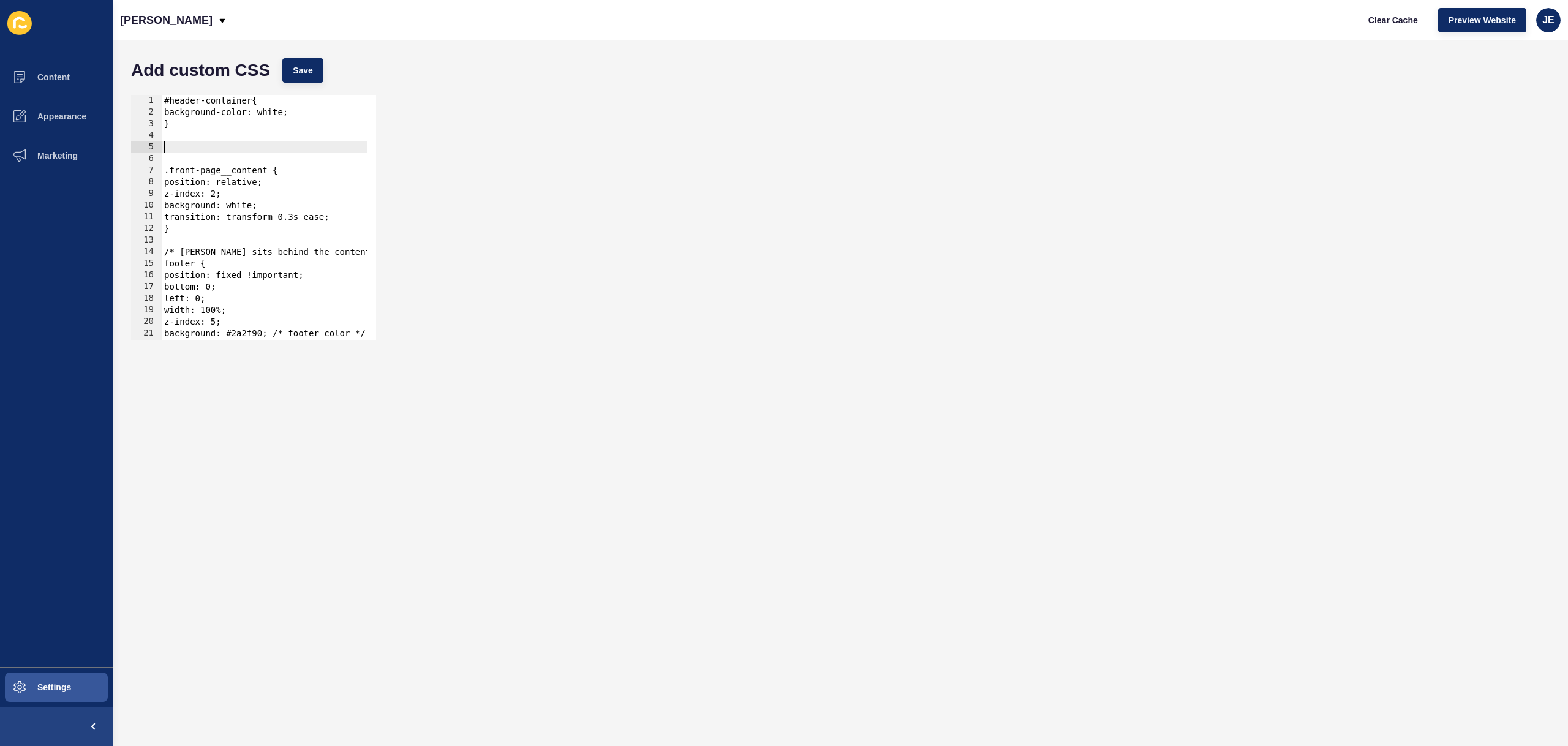
scroll to position [125, 0]
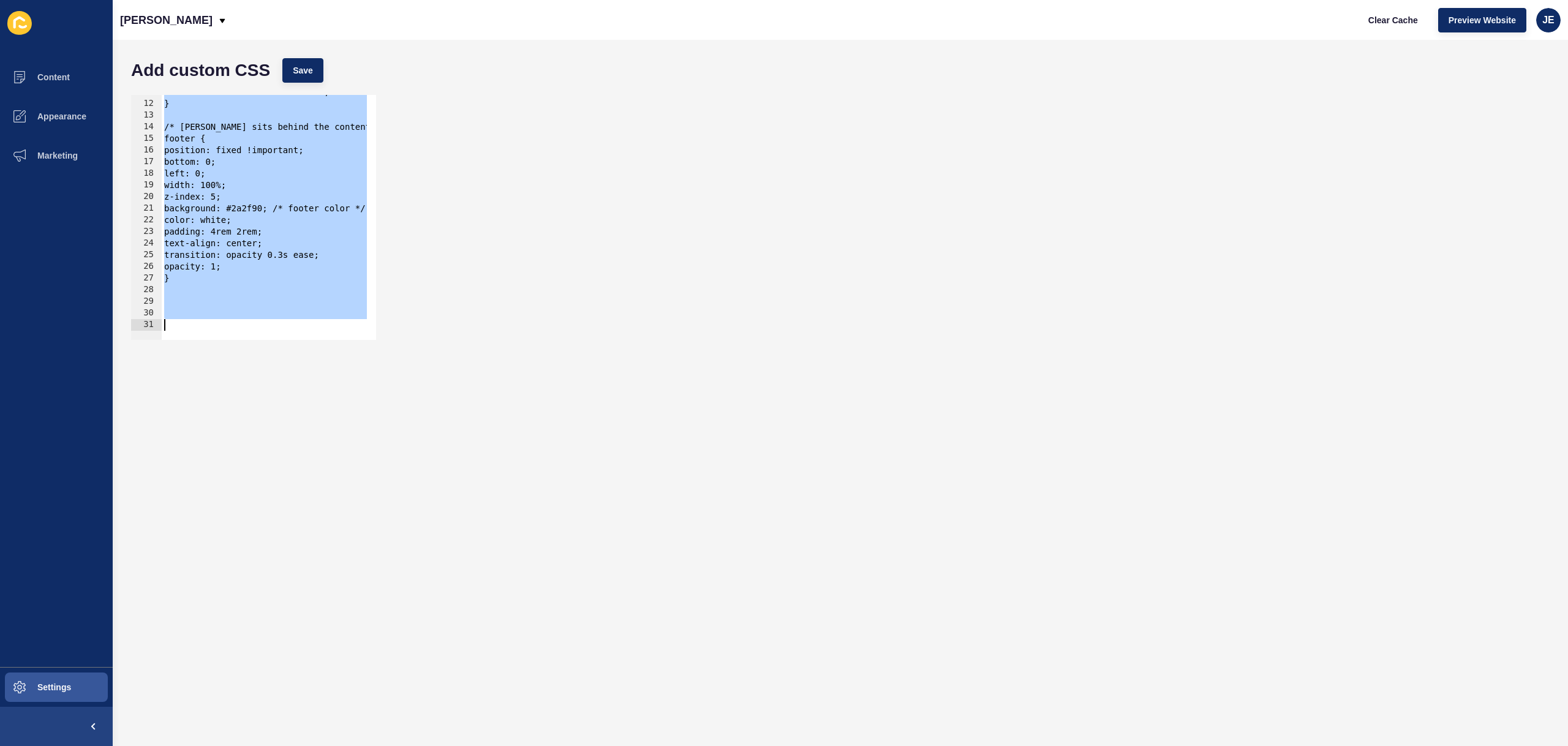
drag, startPoint x: 183, startPoint y: 142, endPoint x: 308, endPoint y: 535, distance: 412.4
click at [308, 534] on form "Add custom CSS Save position: fixed !important; 11 12 13 14 15 16 17 18 19 20 2…" at bounding box center [840, 393] width 1431 height 682
paste textarea
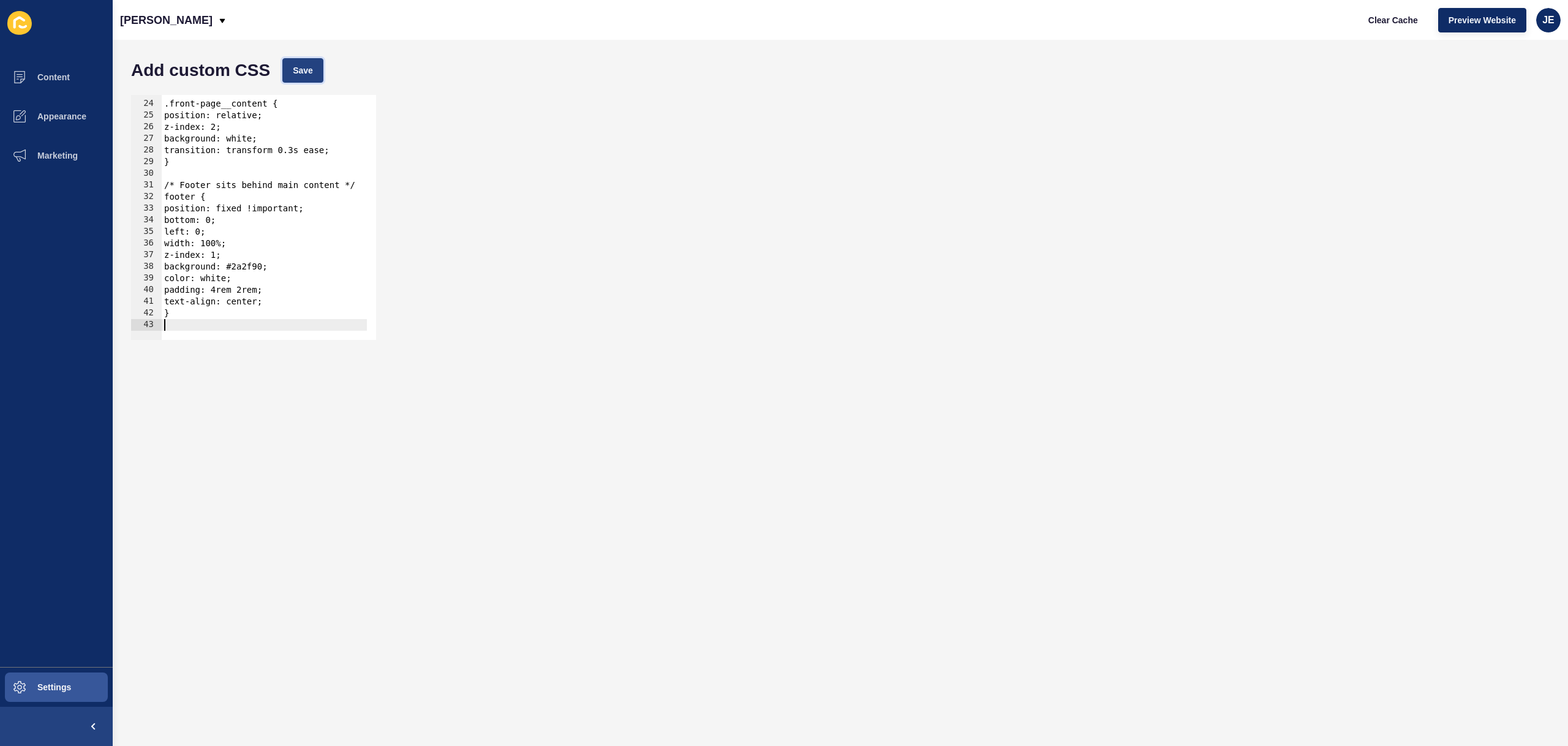
click at [290, 69] on button "Save" at bounding box center [302, 70] width 41 height 24
click at [1390, 21] on span "Clear Cache" at bounding box center [1393, 20] width 50 height 12
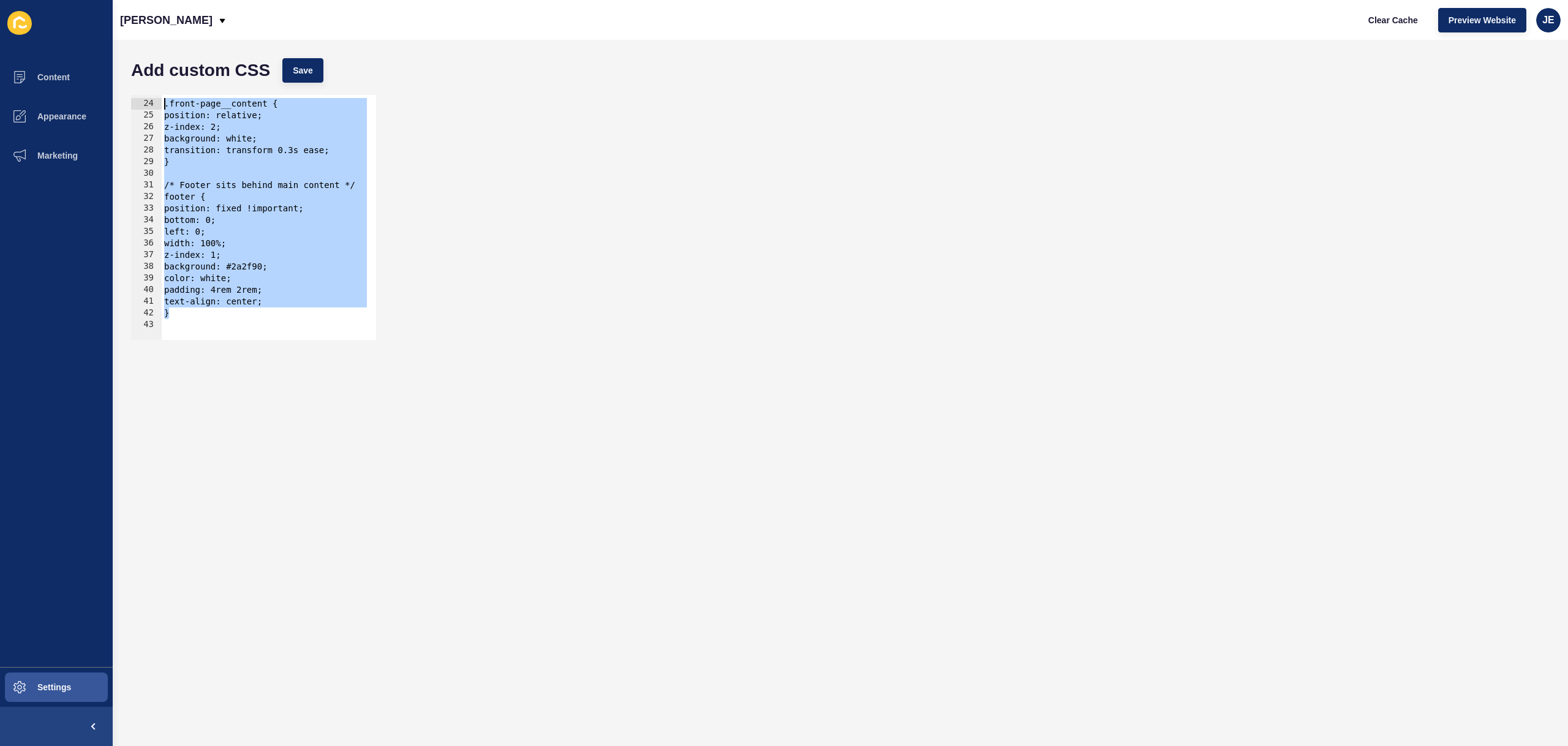
drag, startPoint x: 193, startPoint y: 318, endPoint x: 119, endPoint y: 104, distance: 226.4
click at [119, 104] on div "Add custom CSS Save } 23 24 25 26 27 28 29 30 31 32 33 34 35 36 37 38 39 40 41 …" at bounding box center [840, 393] width 1455 height 706
paste textarea "}"
type textarea "}"
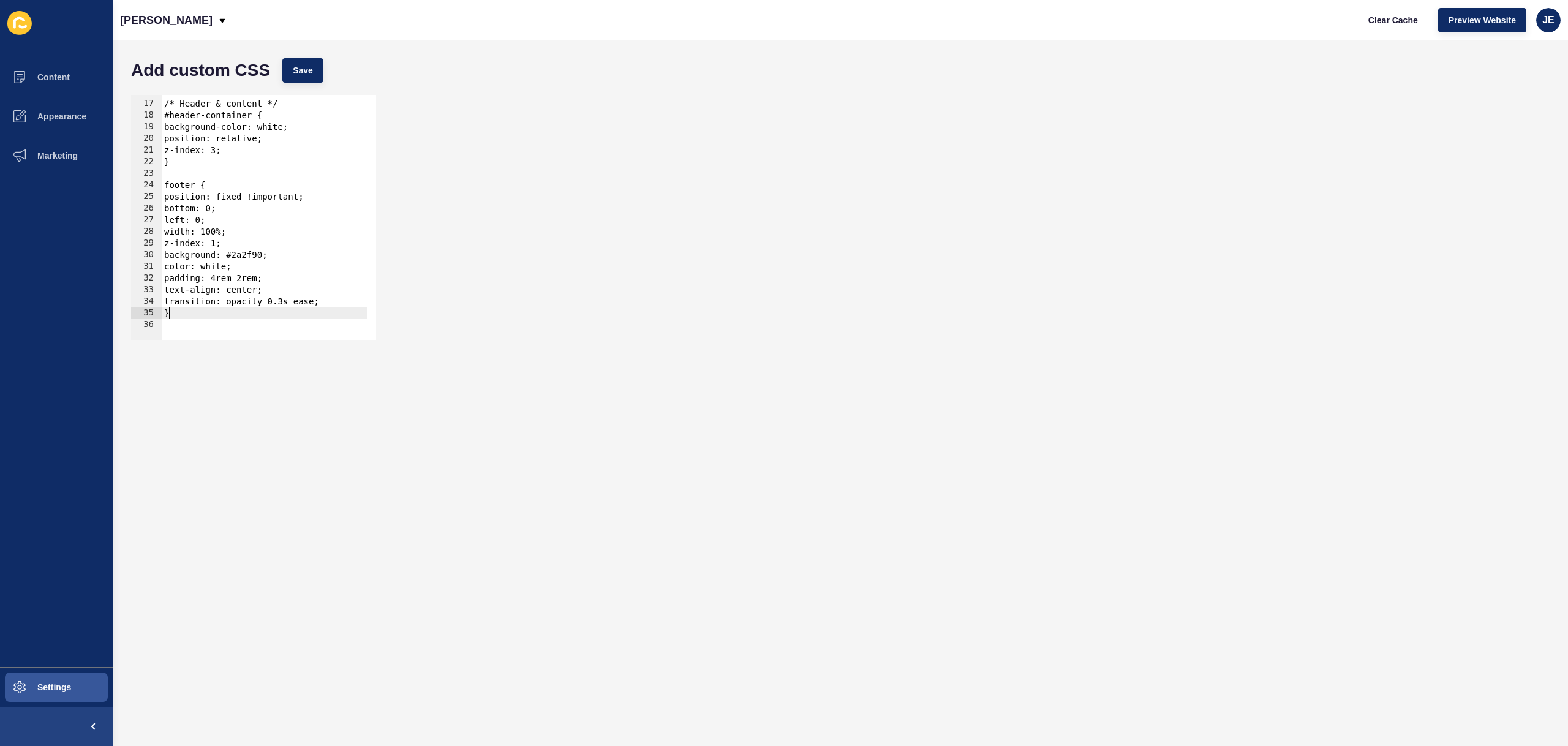
scroll to position [183, 0]
click at [264, 161] on div "/* Header & content */ #header-container { background-color: white; position: r…" at bounding box center [298, 216] width 273 height 259
paste textarea "}"
type textarea "}"
click at [288, 75] on button "Save" at bounding box center [302, 70] width 41 height 24
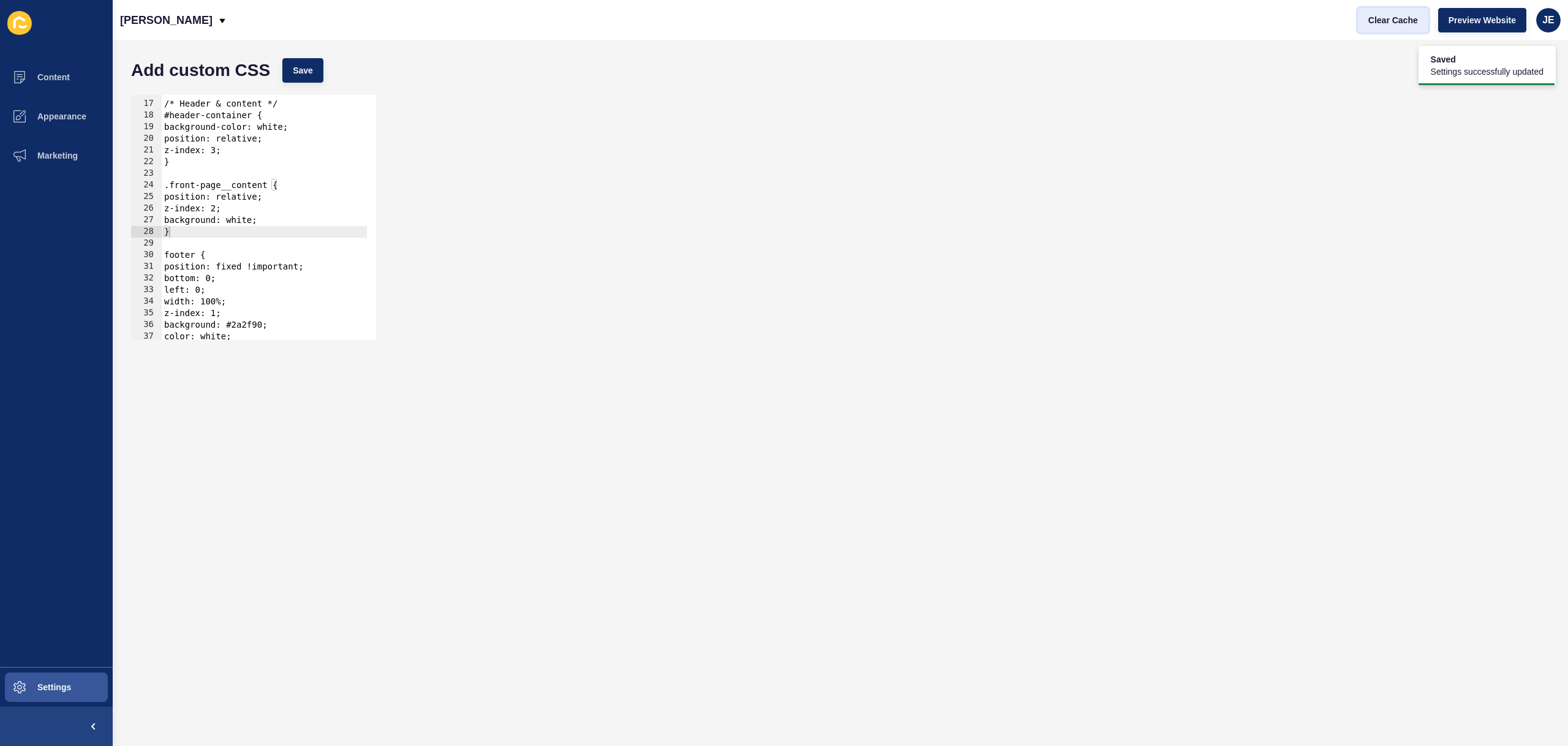
click at [1402, 25] on span "Clear Cache" at bounding box center [1393, 20] width 50 height 12
click at [261, 236] on div "/* Header & content */ #header-container { background-color: white; position: r…" at bounding box center [298, 216] width 273 height 259
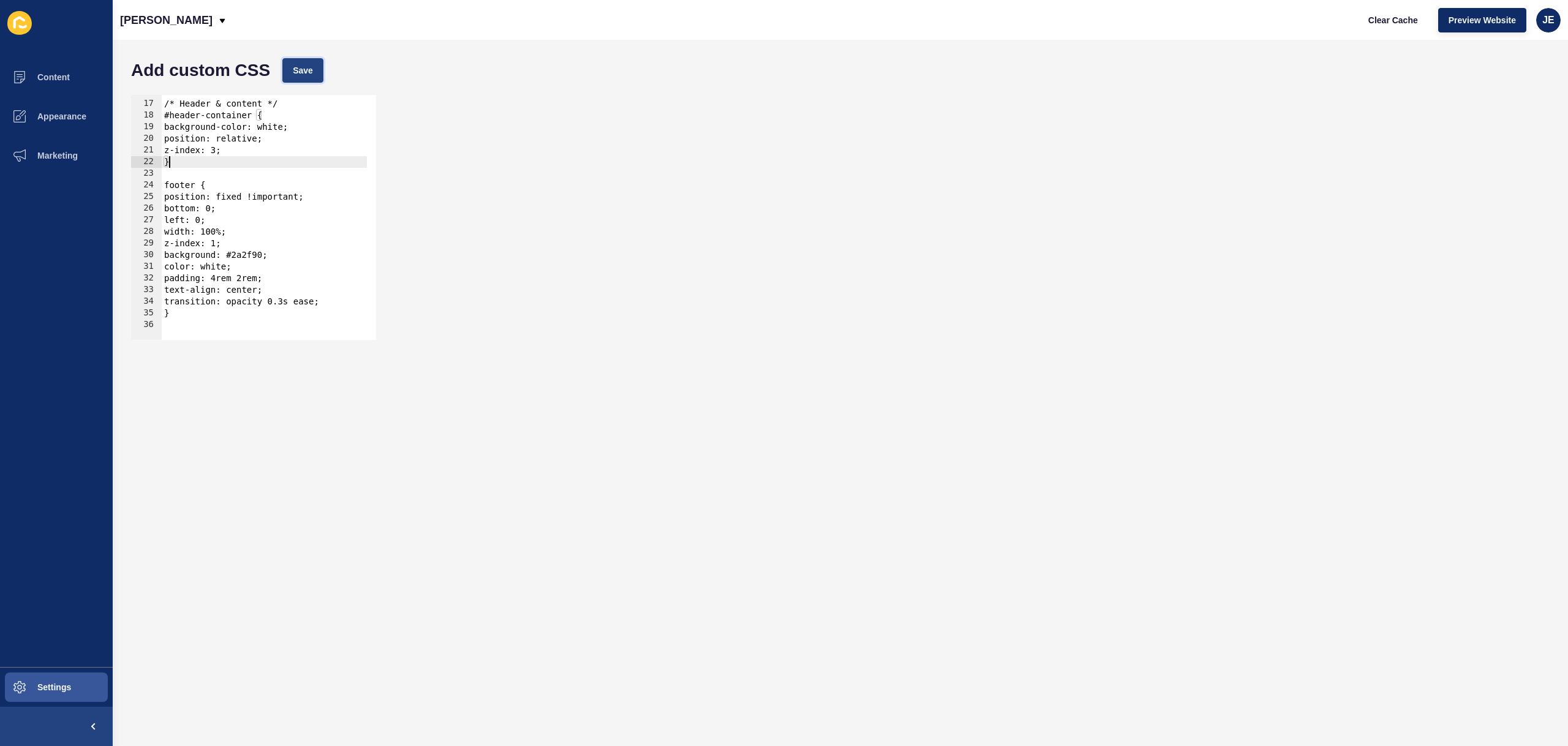
click at [311, 78] on button "Save" at bounding box center [302, 70] width 41 height 24
click at [1370, 14] on button "Clear Cache" at bounding box center [1393, 20] width 70 height 24
type textarea "footer {"
click at [274, 182] on div "/* Header & content */ #header-container { background-color: white; position: r…" at bounding box center [298, 216] width 273 height 259
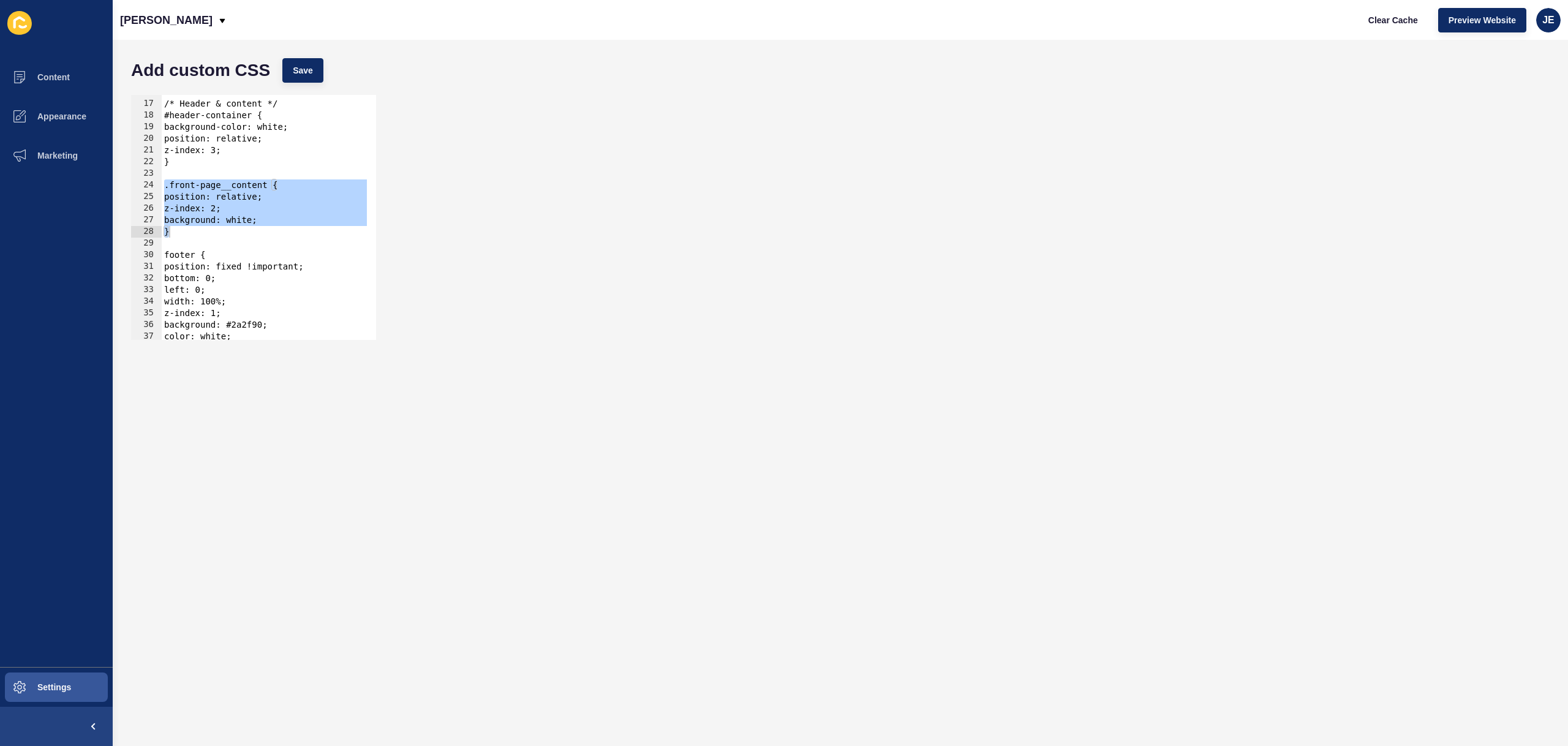
click at [314, 211] on div "/* Header & content */ #header-container { background-color: white; position: r…" at bounding box center [298, 216] width 273 height 259
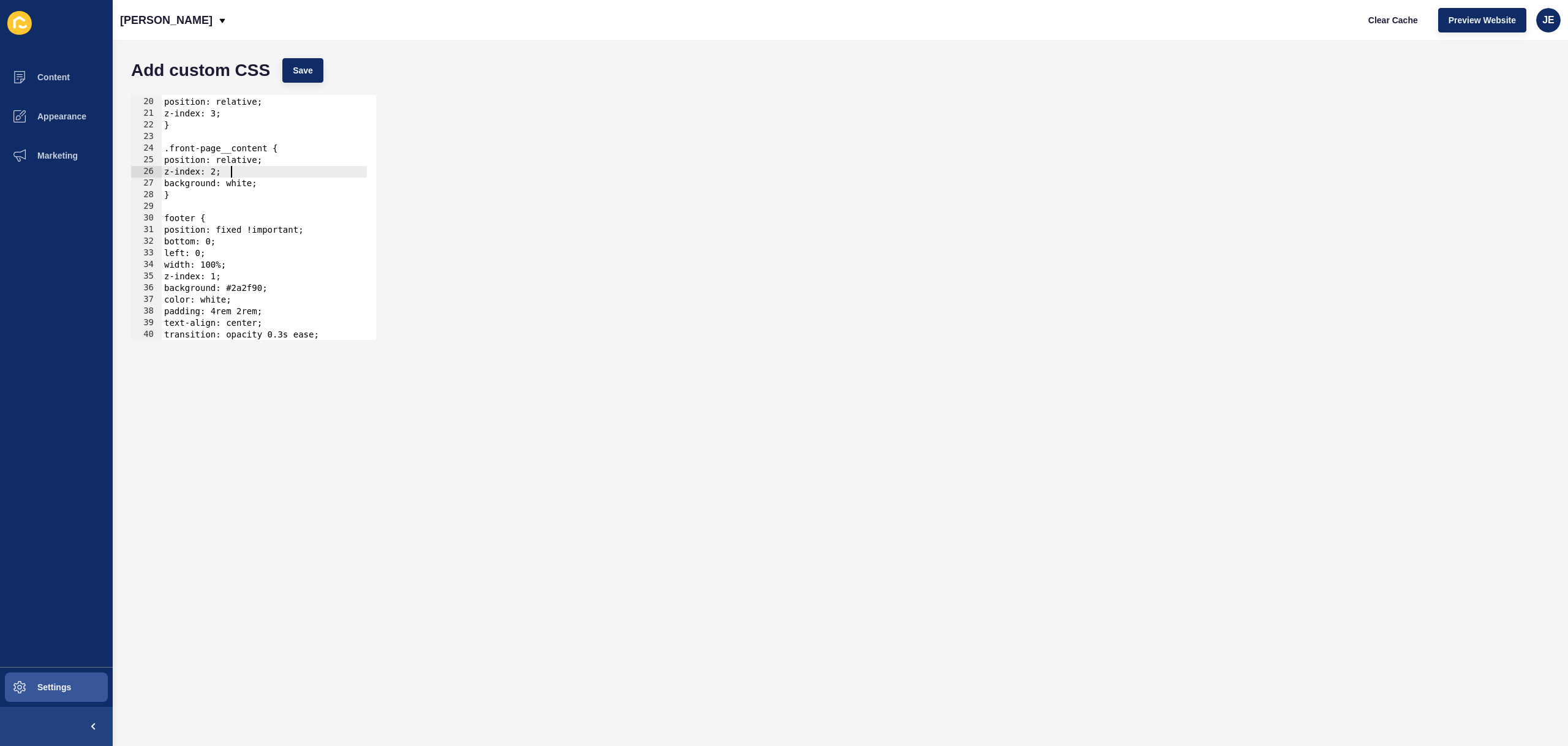
scroll to position [253, 0]
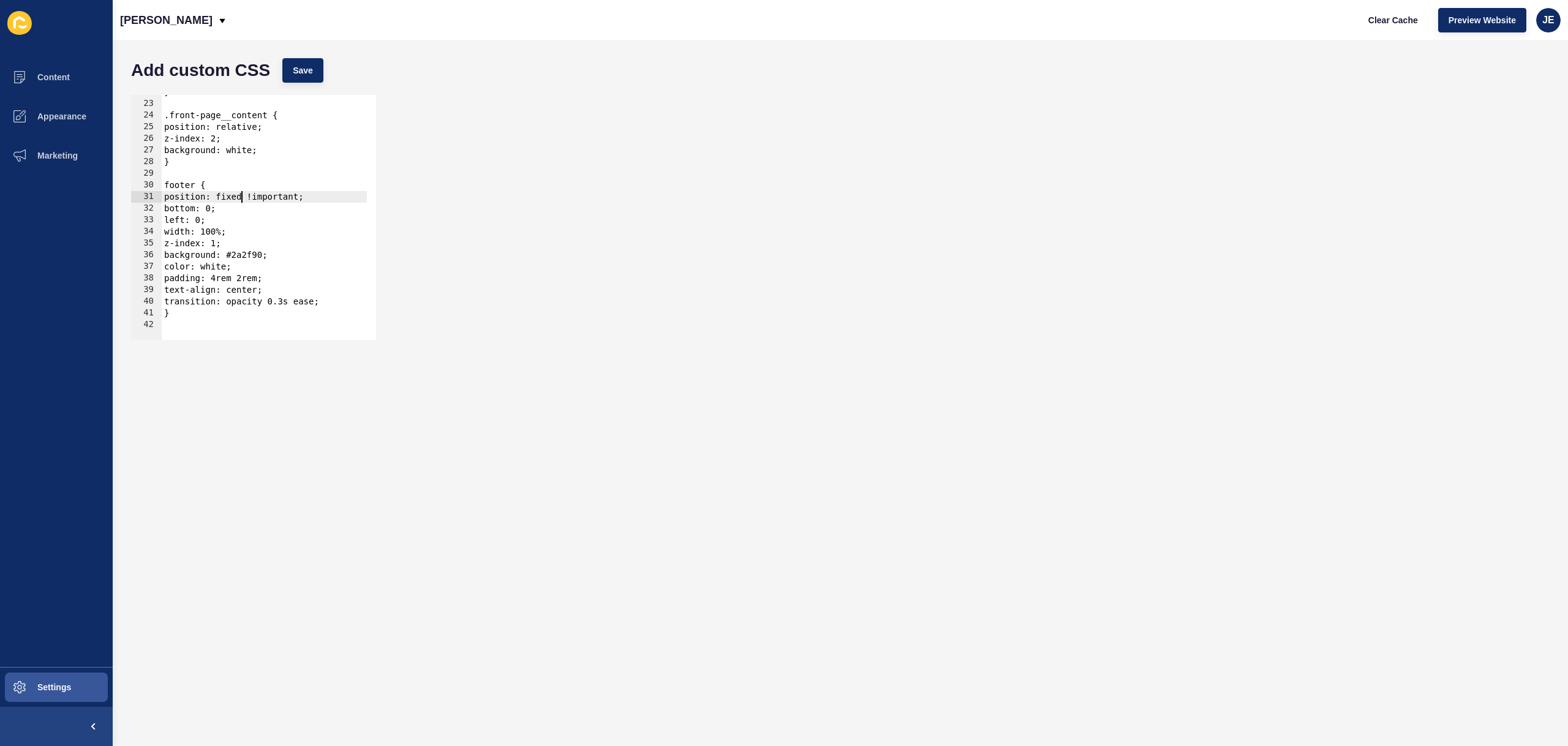
click at [243, 195] on div "} .front-page__content { position: relative; z-index: 2; background: white; } f…" at bounding box center [298, 216] width 273 height 259
type textarea "position: relative !important;"
drag, startPoint x: 310, startPoint y: 72, endPoint x: 396, endPoint y: 72, distance: 86.0
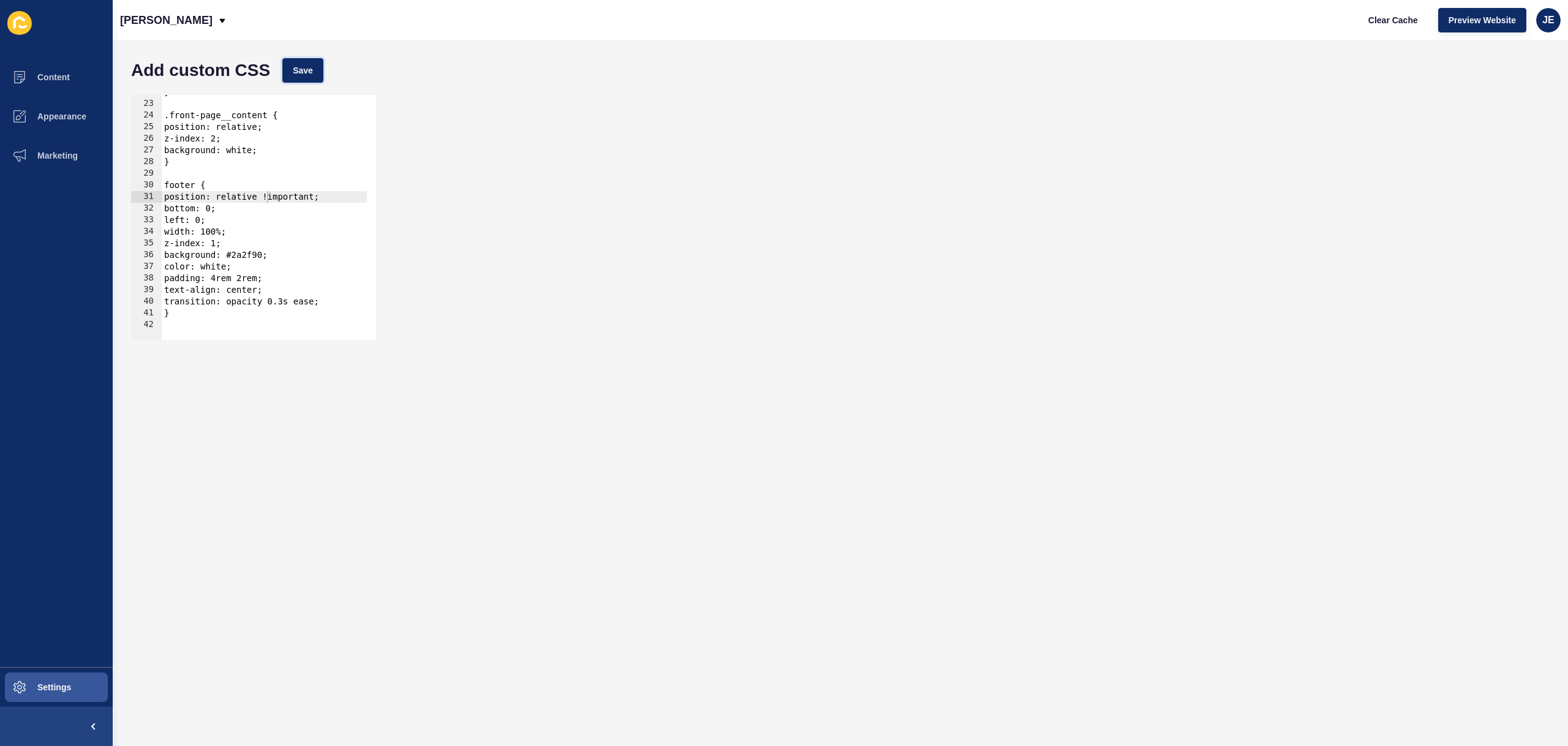
click at [310, 72] on span "Save" at bounding box center [303, 70] width 20 height 12
click at [1376, 28] on button "Clear Cache" at bounding box center [1393, 20] width 70 height 24
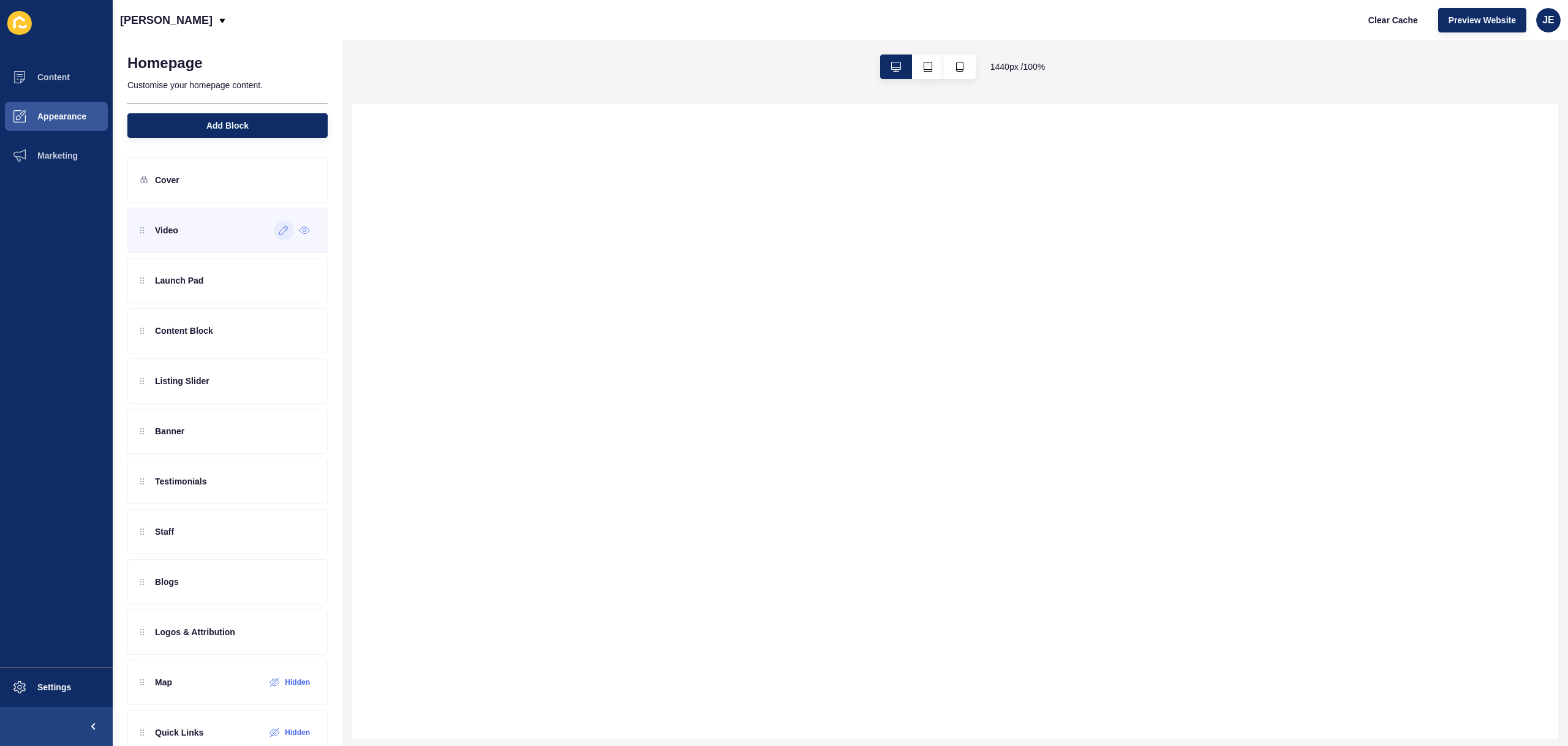
click at [279, 233] on icon at bounding box center [283, 230] width 10 height 10
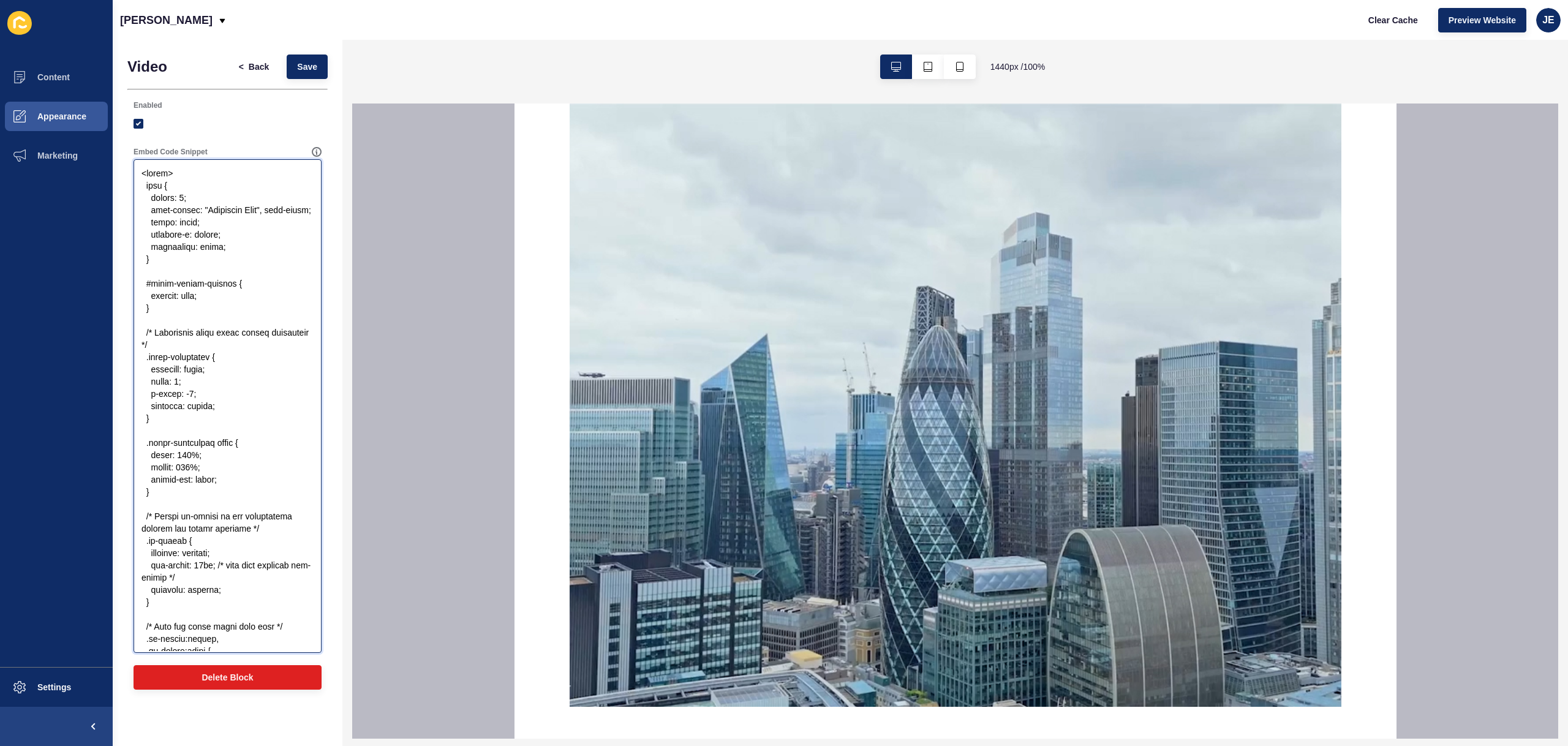
click at [258, 279] on textarea "Embed Code Snippet" at bounding box center [227, 406] width 184 height 490
